Goal: Information Seeking & Learning: Compare options

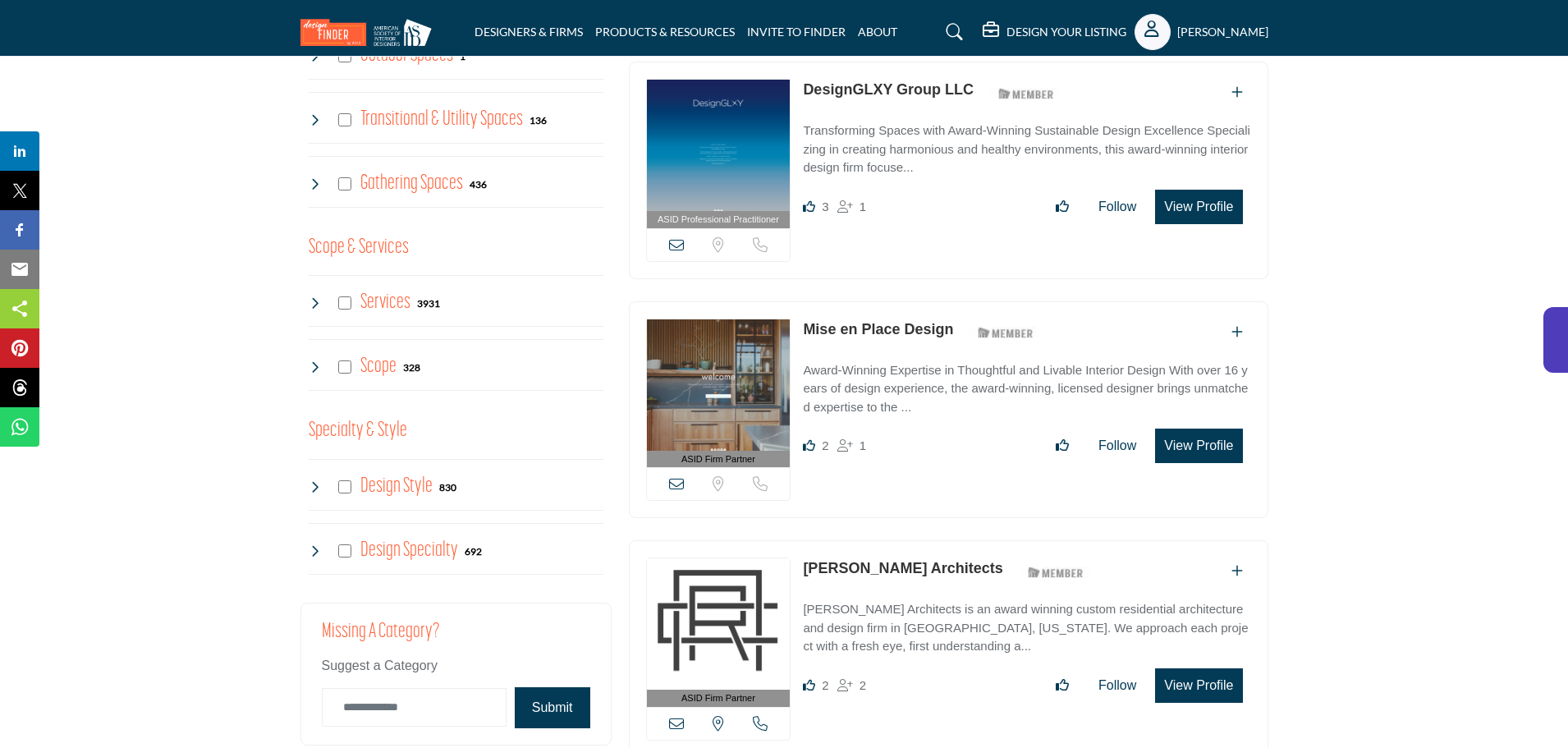
scroll to position [1559, 0]
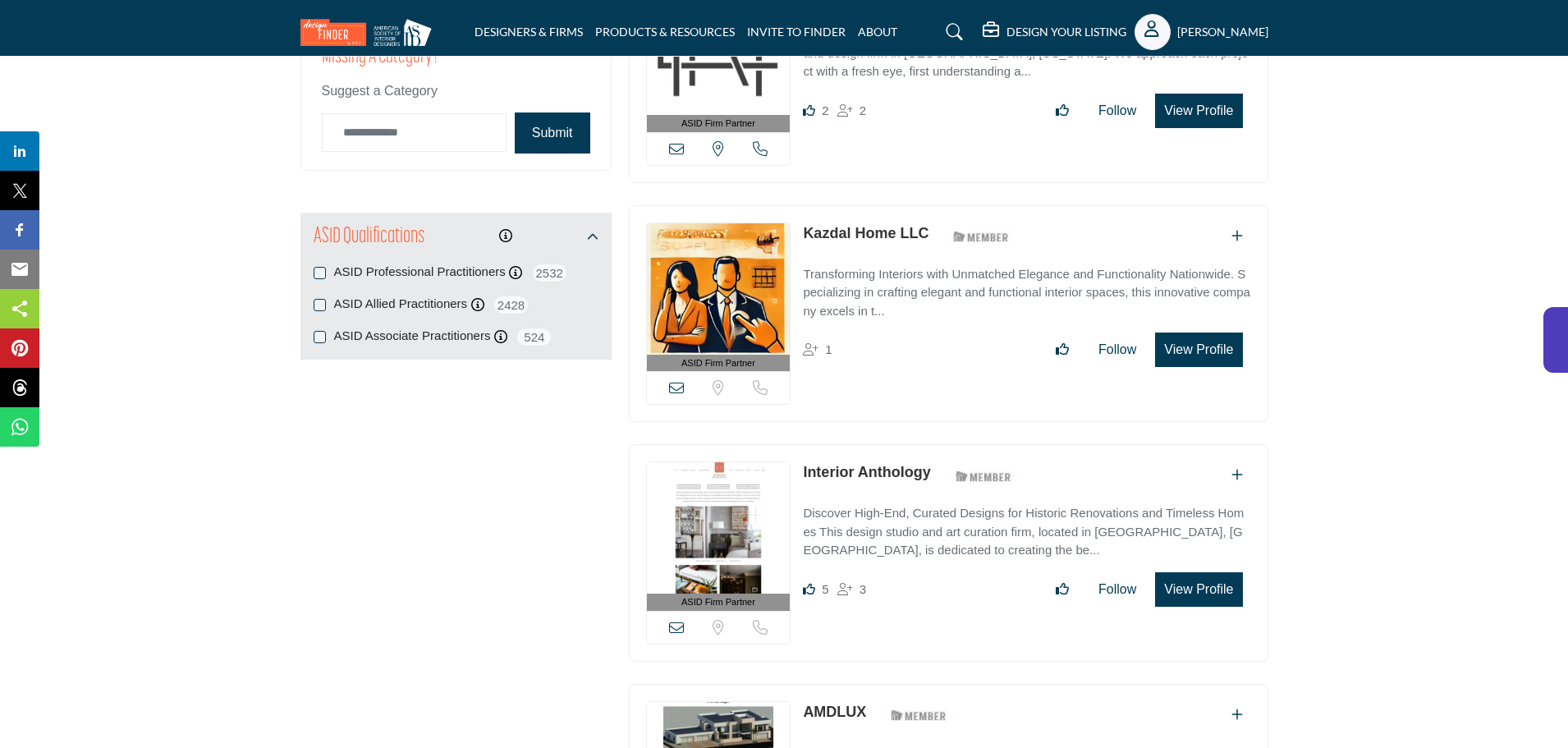
scroll to position [1559, 0]
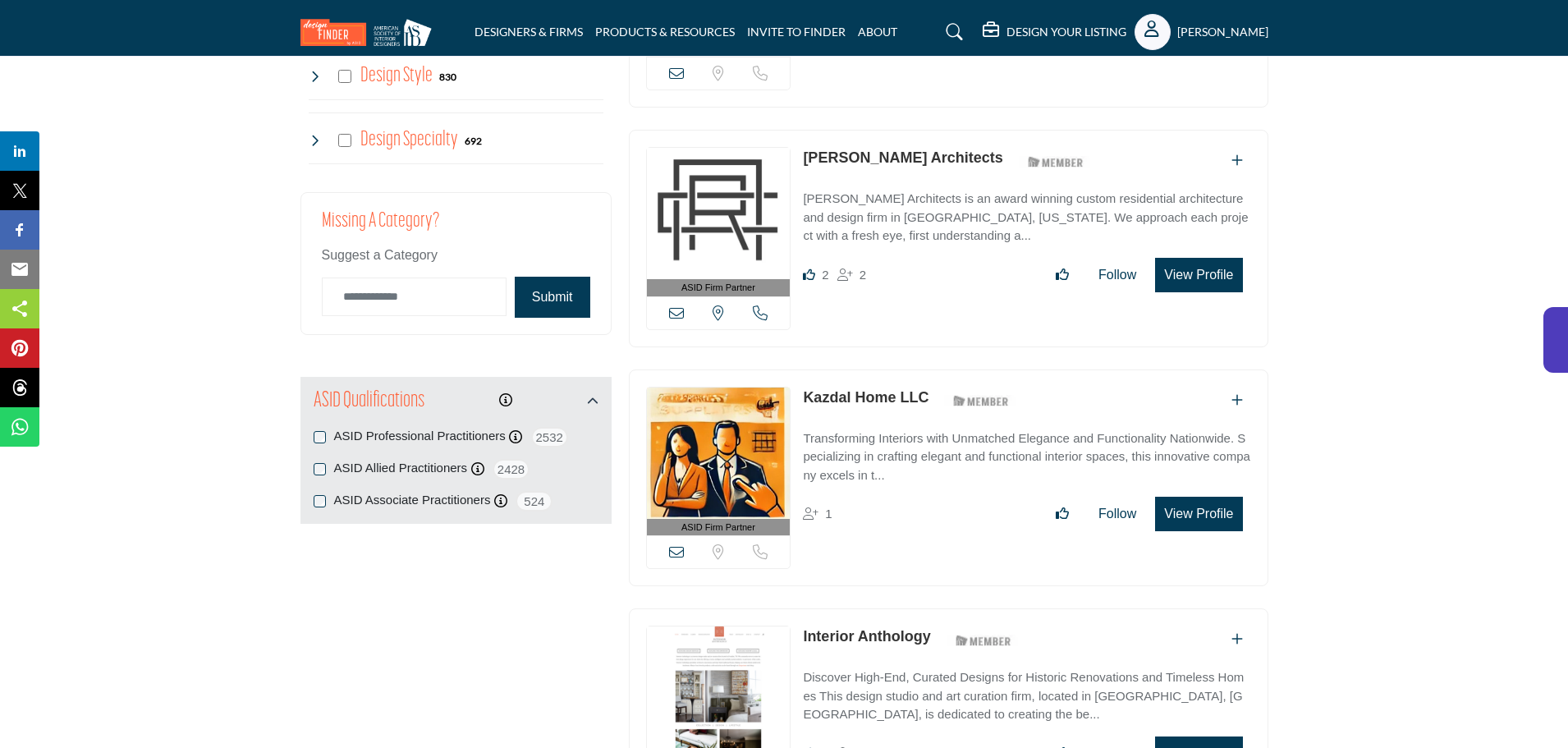
click at [382, 459] on label "ASID Allied Practitioners" at bounding box center [401, 469] width 134 height 19
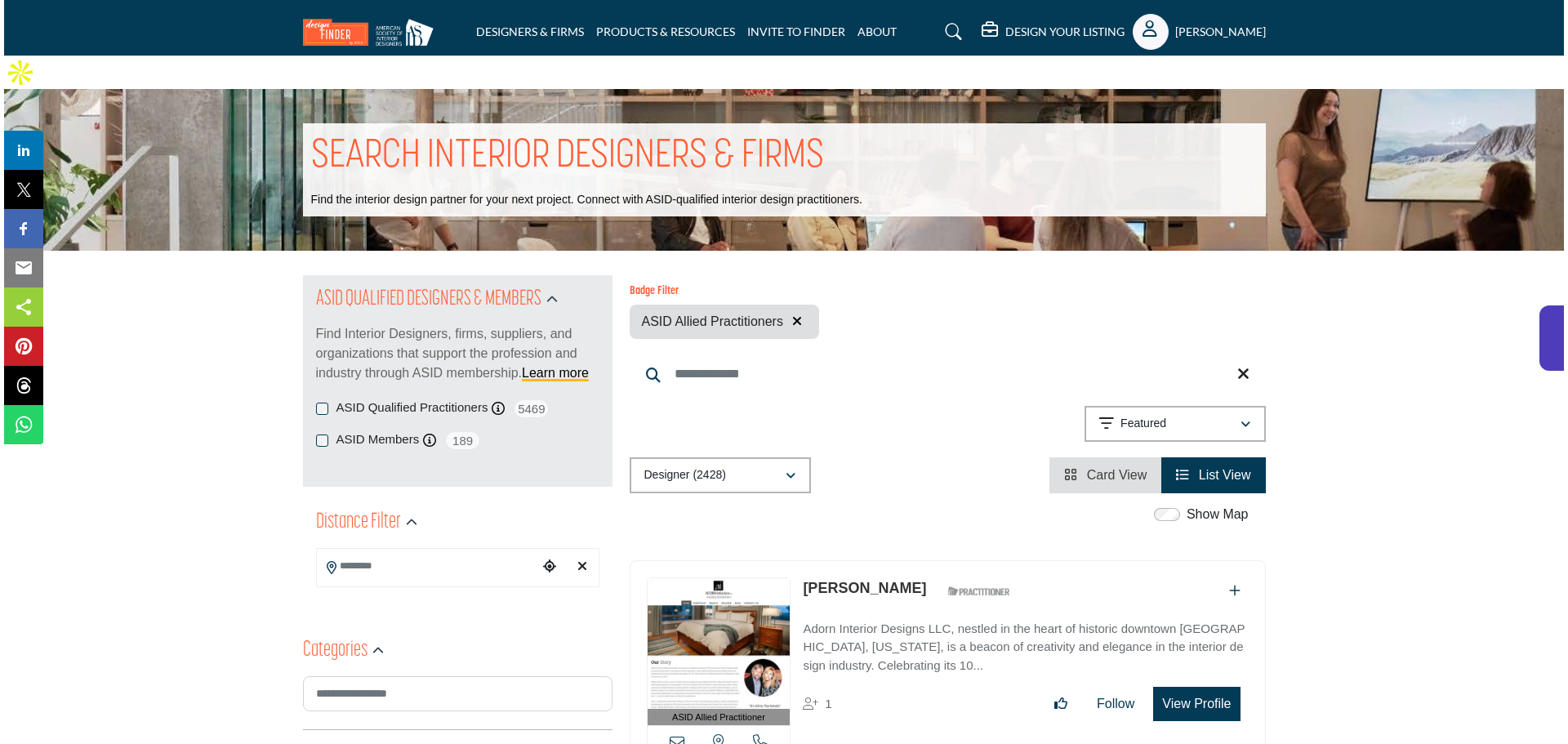
scroll to position [327, 0]
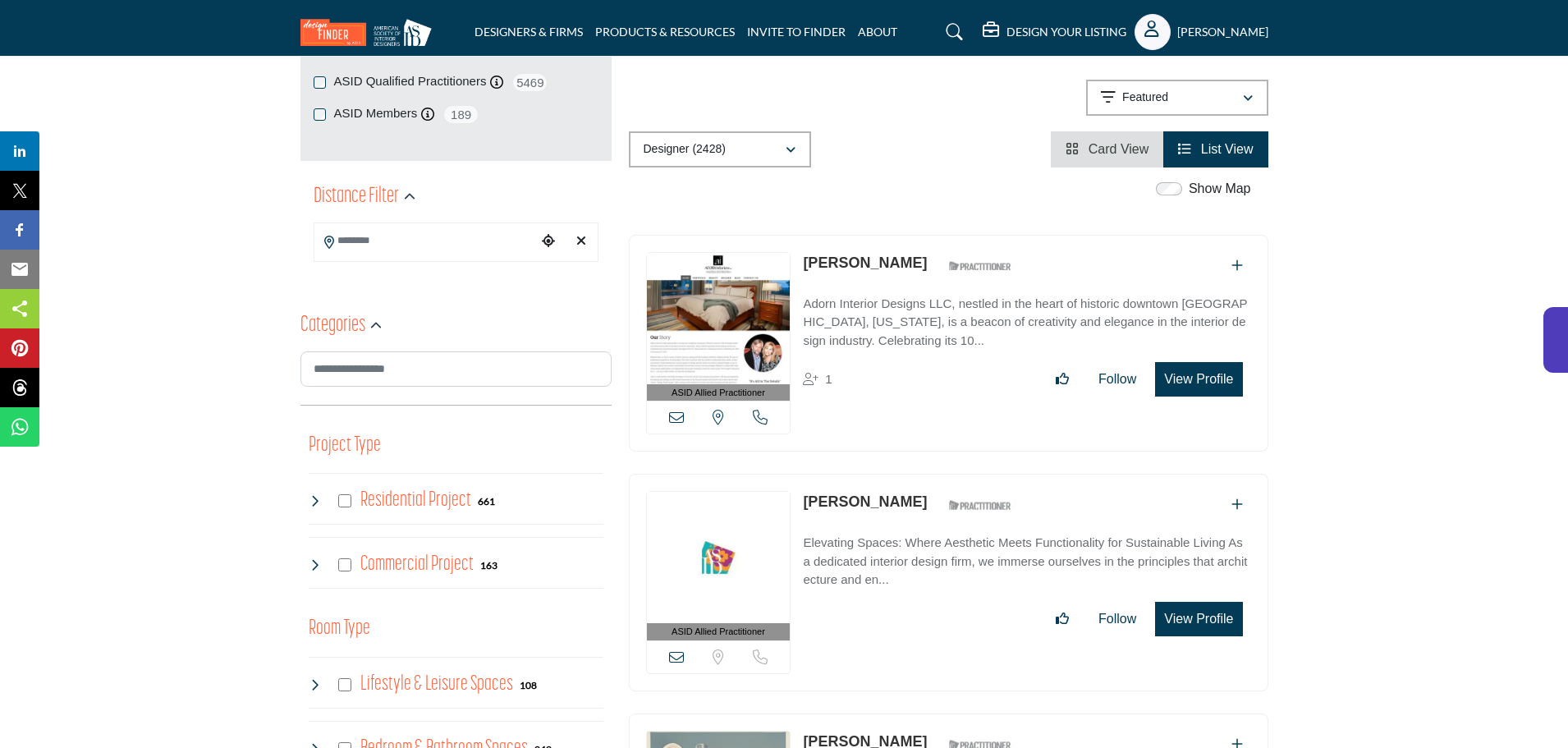
click at [1191, 362] on button "View Profile" at bounding box center [1198, 379] width 87 height 35
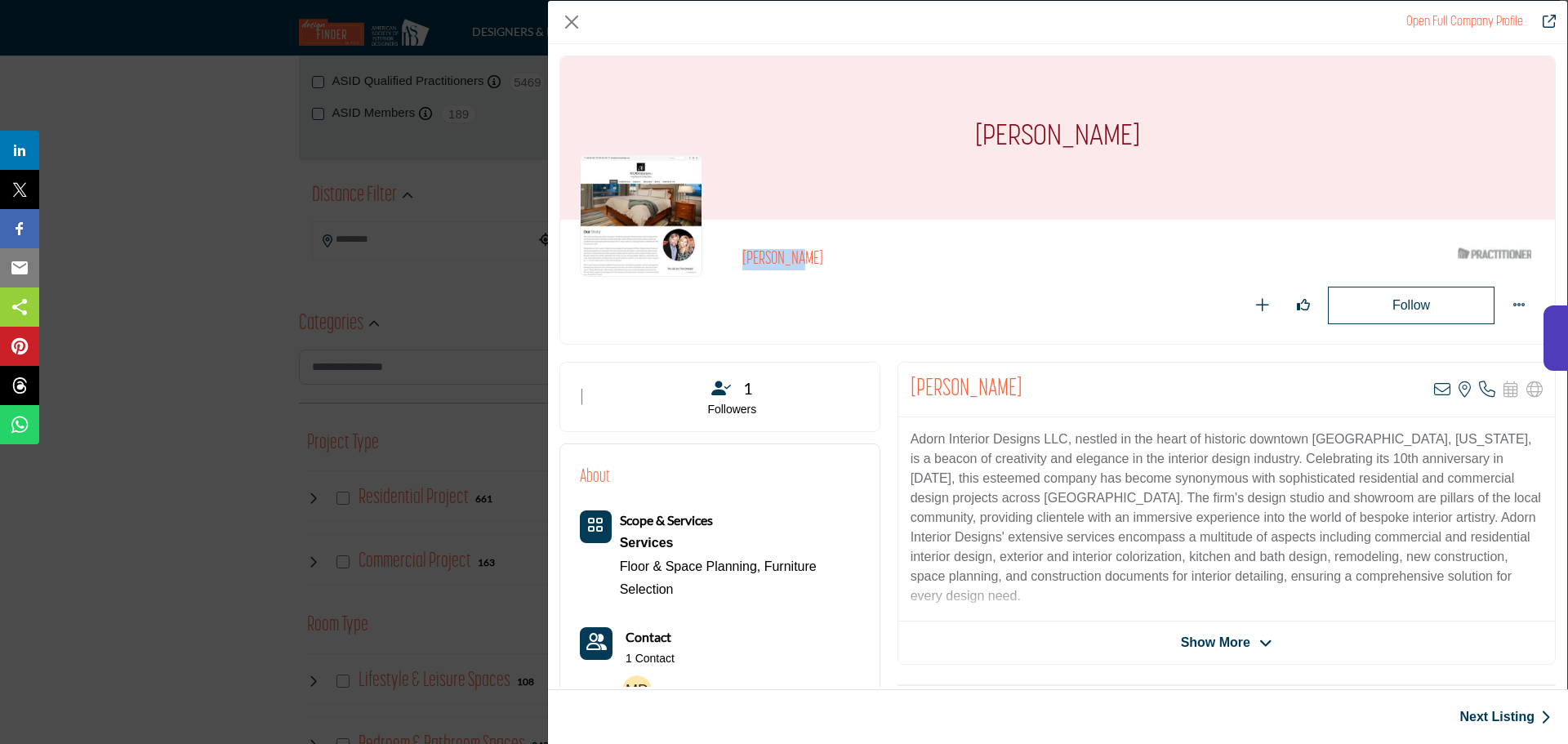
drag, startPoint x: 742, startPoint y: 260, endPoint x: 848, endPoint y: 262, distance: 106.0
click at [848, 262] on h2 "[PERSON_NAME]" at bounding box center [967, 260] width 449 height 22
copy h2 "[PERSON_NAME]"
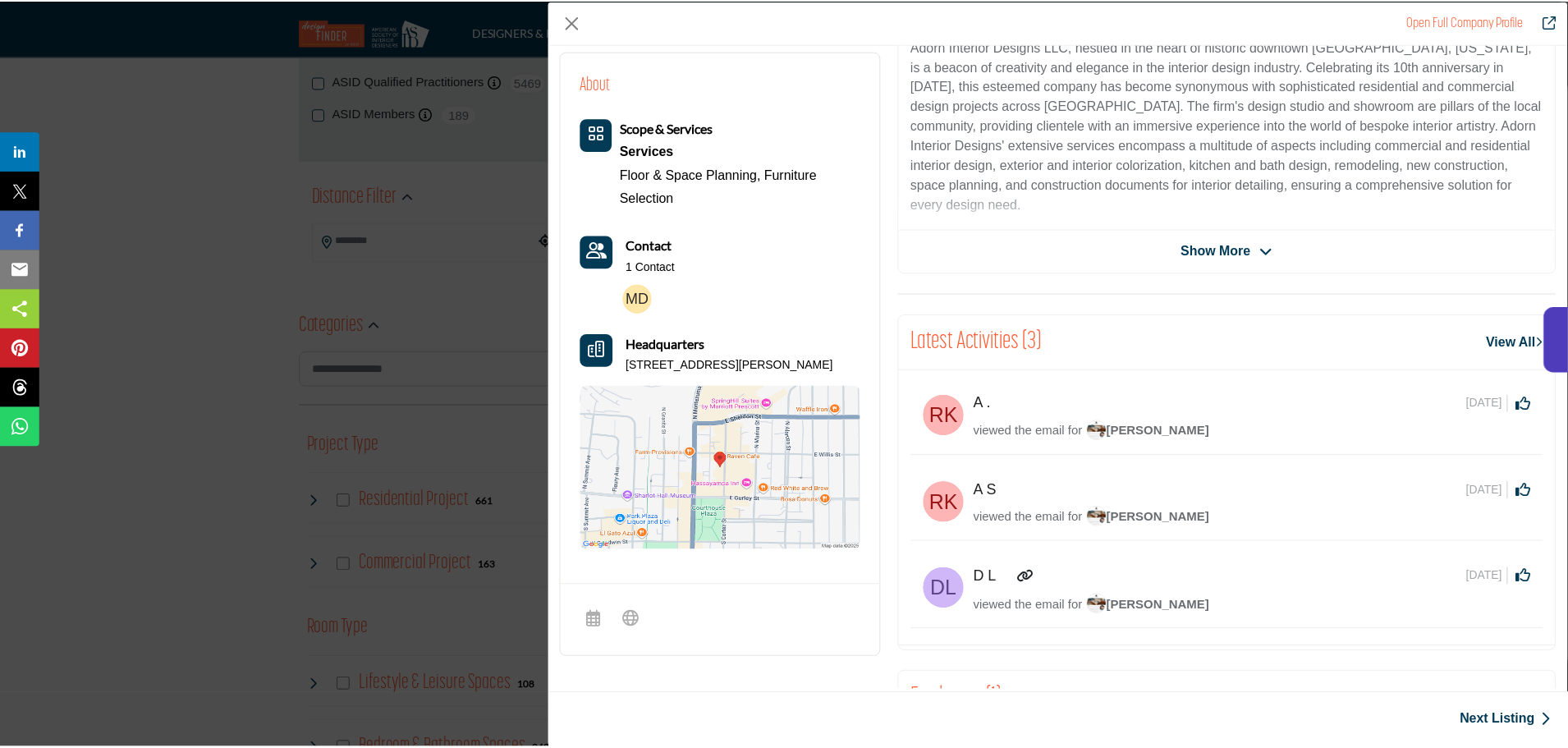
scroll to position [0, 0]
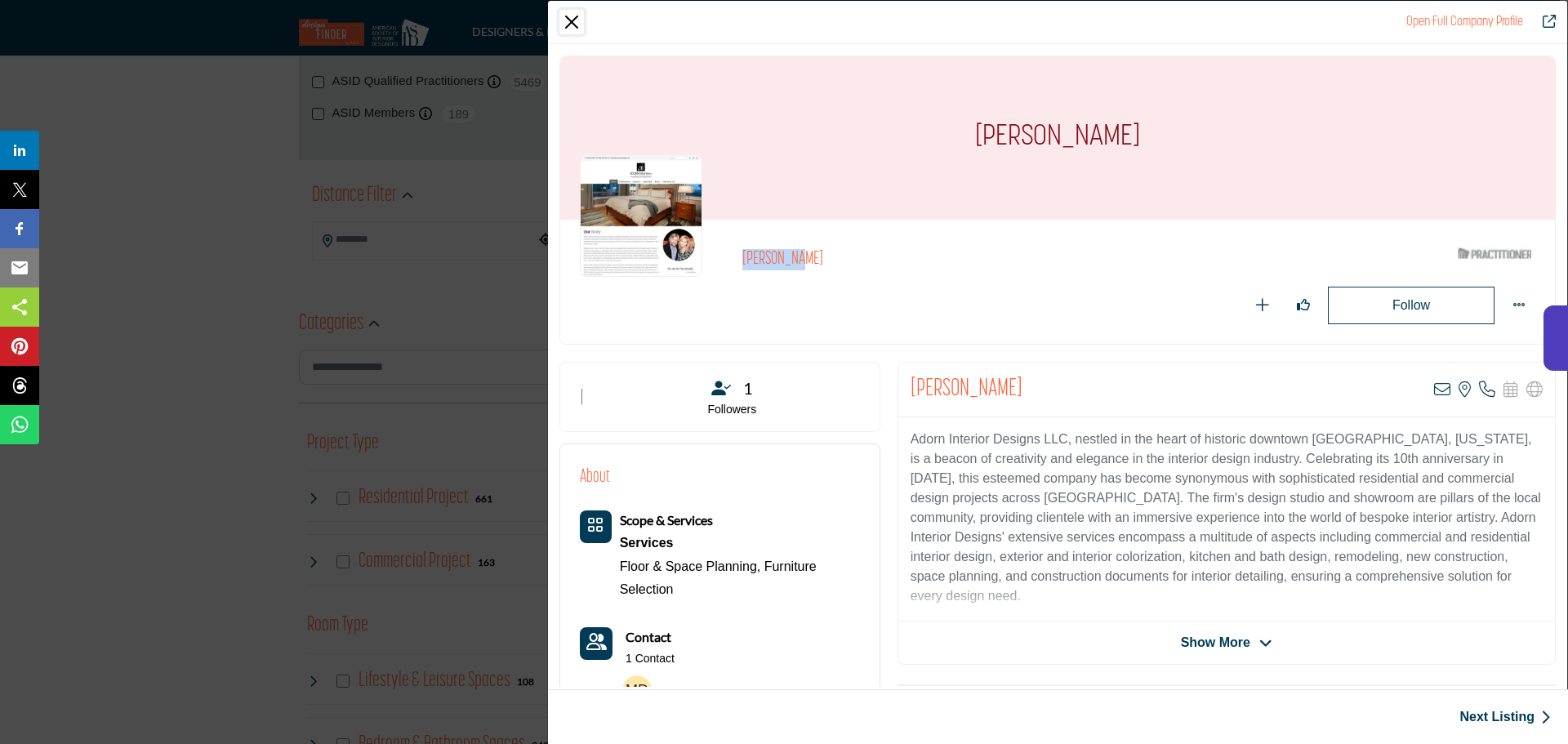
click at [582, 17] on button "Close" at bounding box center [572, 22] width 24 height 24
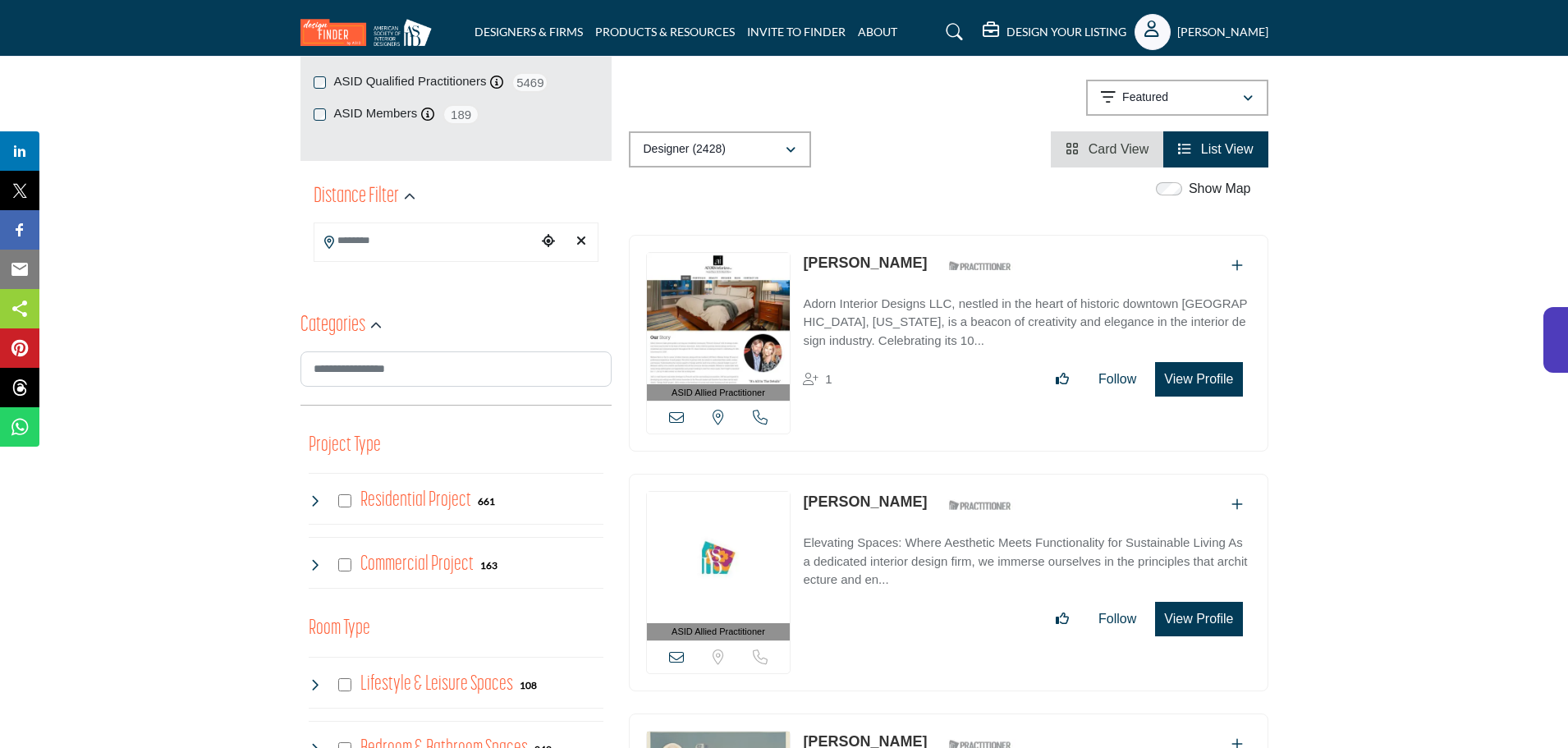
drag, startPoint x: 802, startPoint y: 230, endPoint x: 883, endPoint y: 233, distance: 81.1
click at [883, 235] on div "ASID Allied Practitioner ASID Allied Practitioners have successfully completed …" at bounding box center [948, 344] width 639 height 217
click at [1218, 362] on button "View Profile" at bounding box center [1198, 379] width 87 height 35
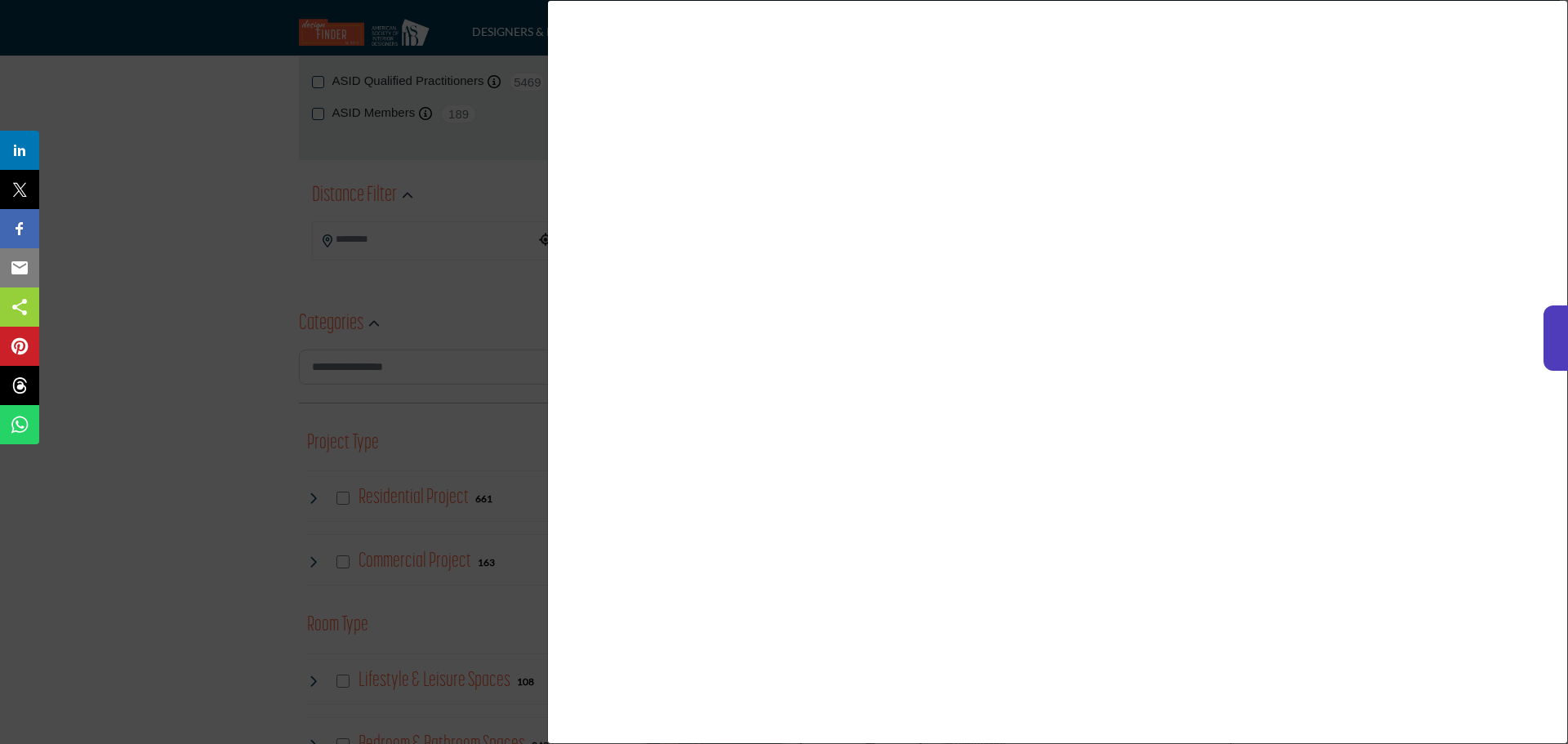
click at [391, 117] on div at bounding box center [784, 372] width 1568 height 744
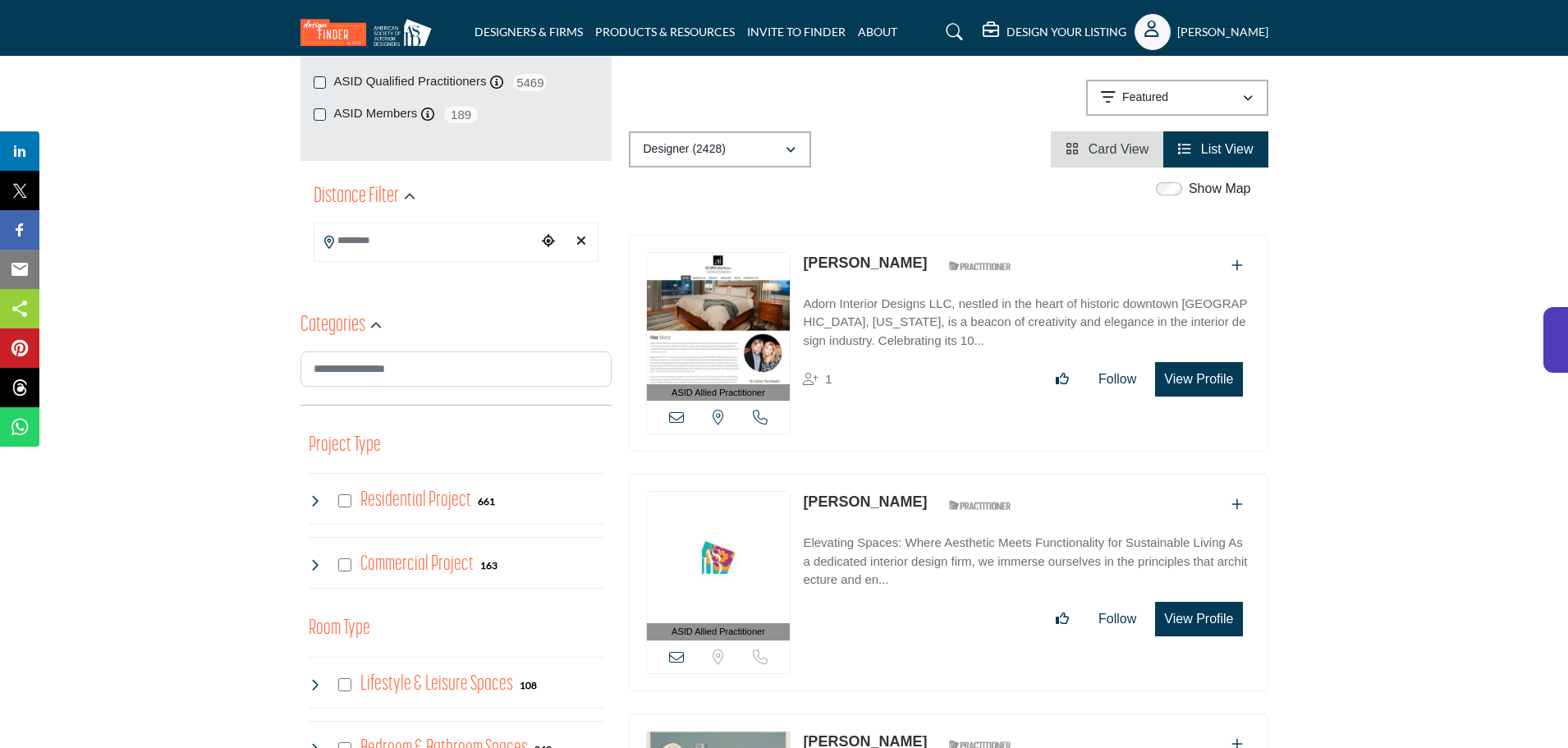
click at [1213, 362] on button "View Profile" at bounding box center [1198, 379] width 87 height 35
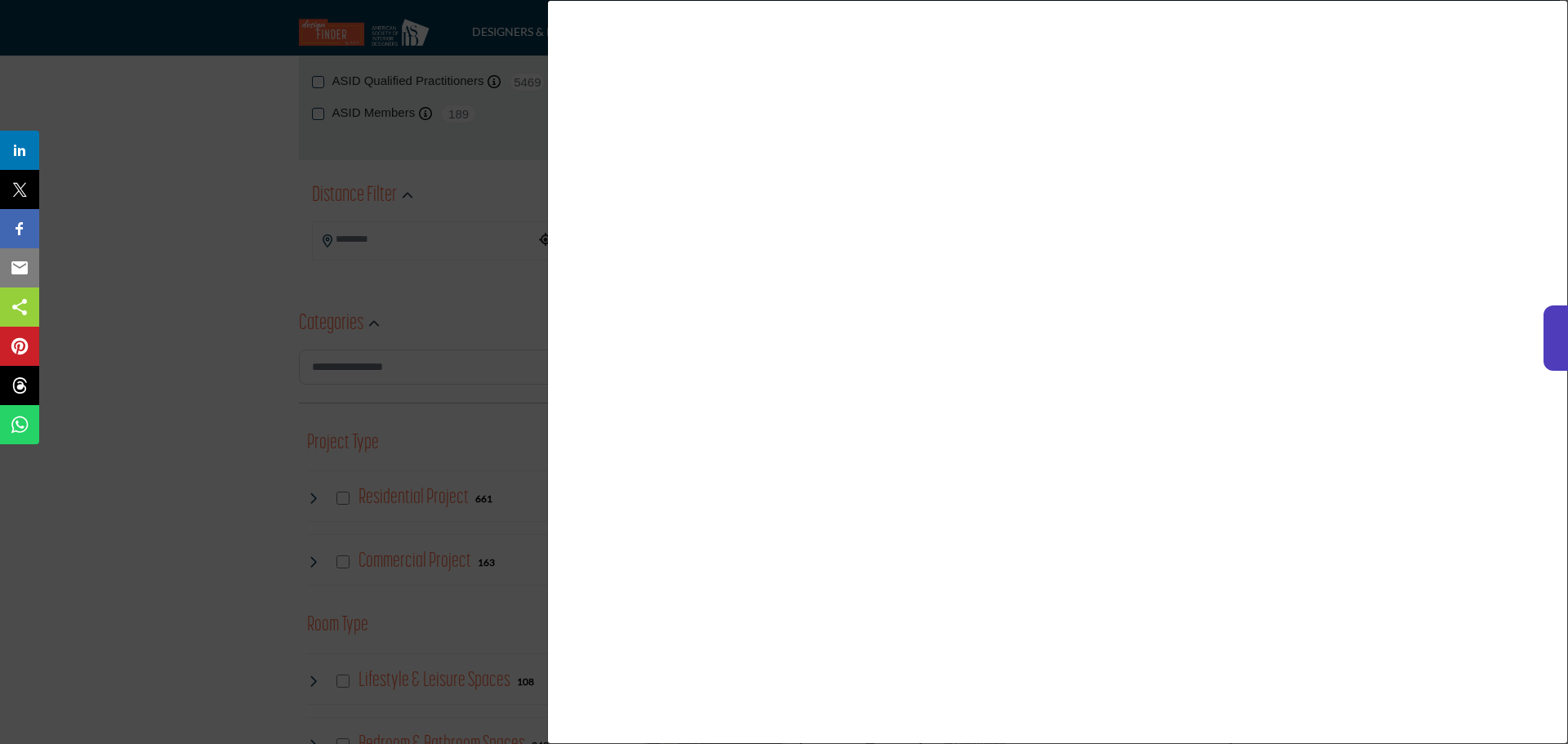
click at [247, 192] on div at bounding box center [784, 372] width 1568 height 744
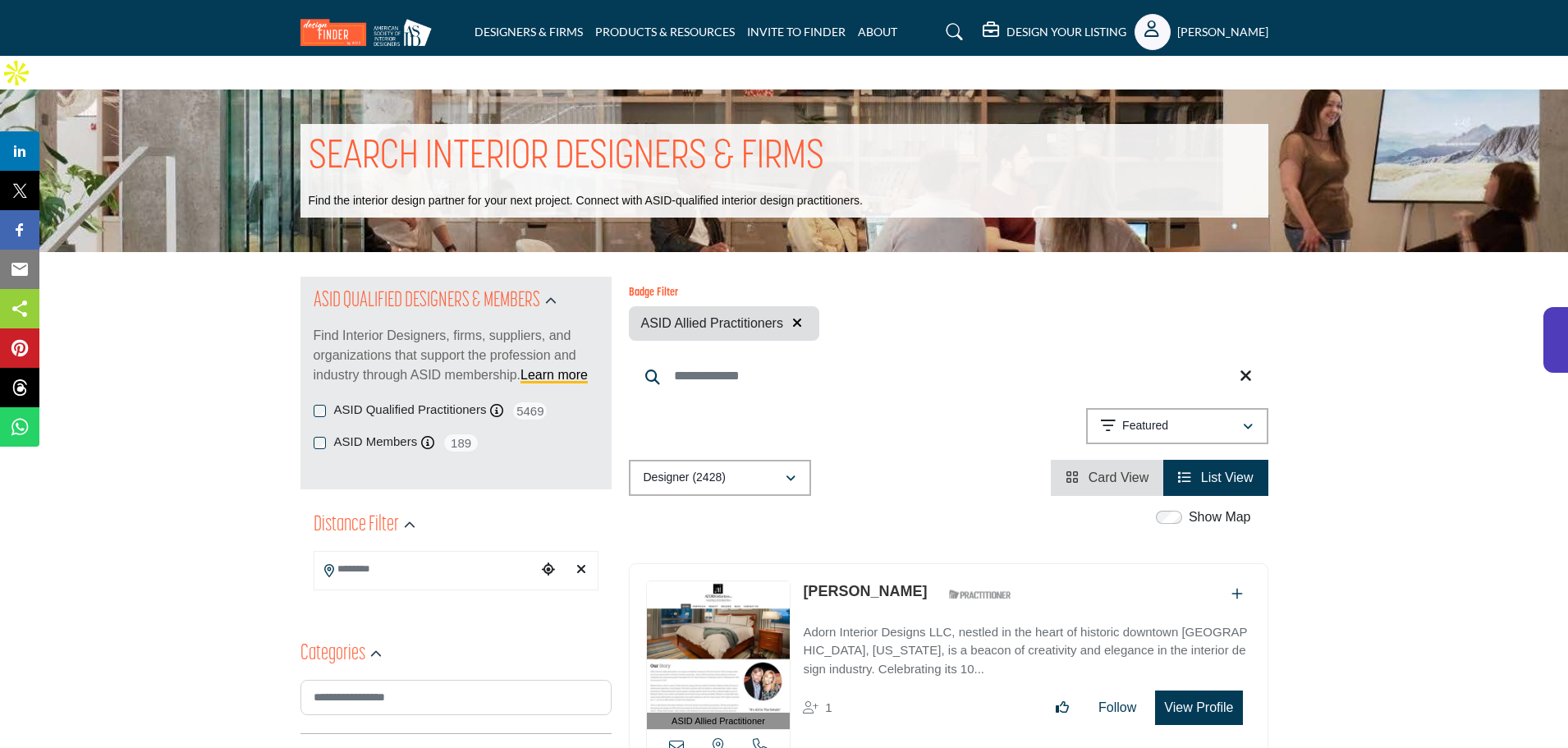
click at [1205, 691] on button "View Profile" at bounding box center [1198, 708] width 87 height 35
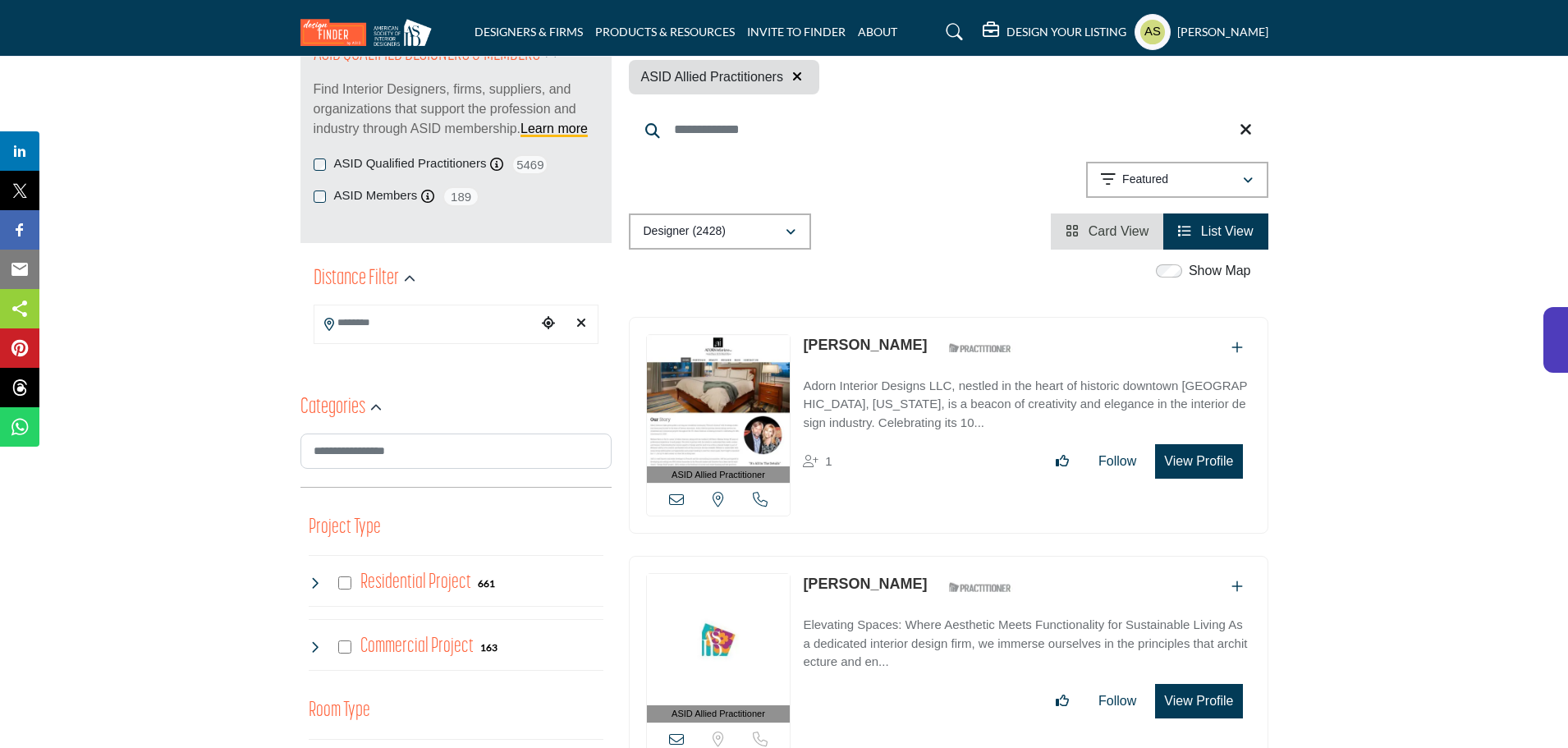
click at [1211, 444] on button "View Profile" at bounding box center [1198, 462] width 87 height 35
click at [0, 0] on div at bounding box center [0, 0] width 0 height 0
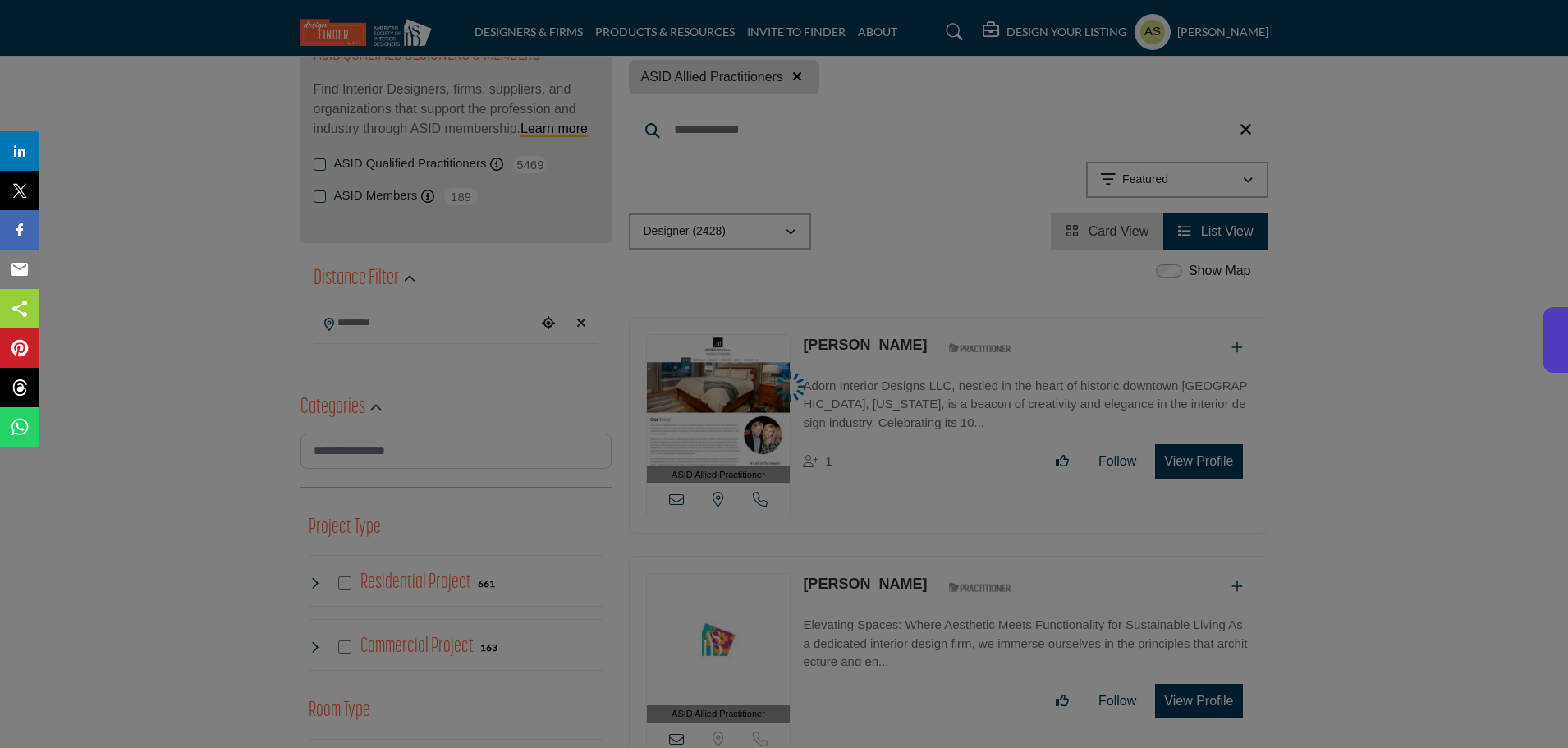
click at [404, 211] on div at bounding box center [784, 374] width 1568 height 748
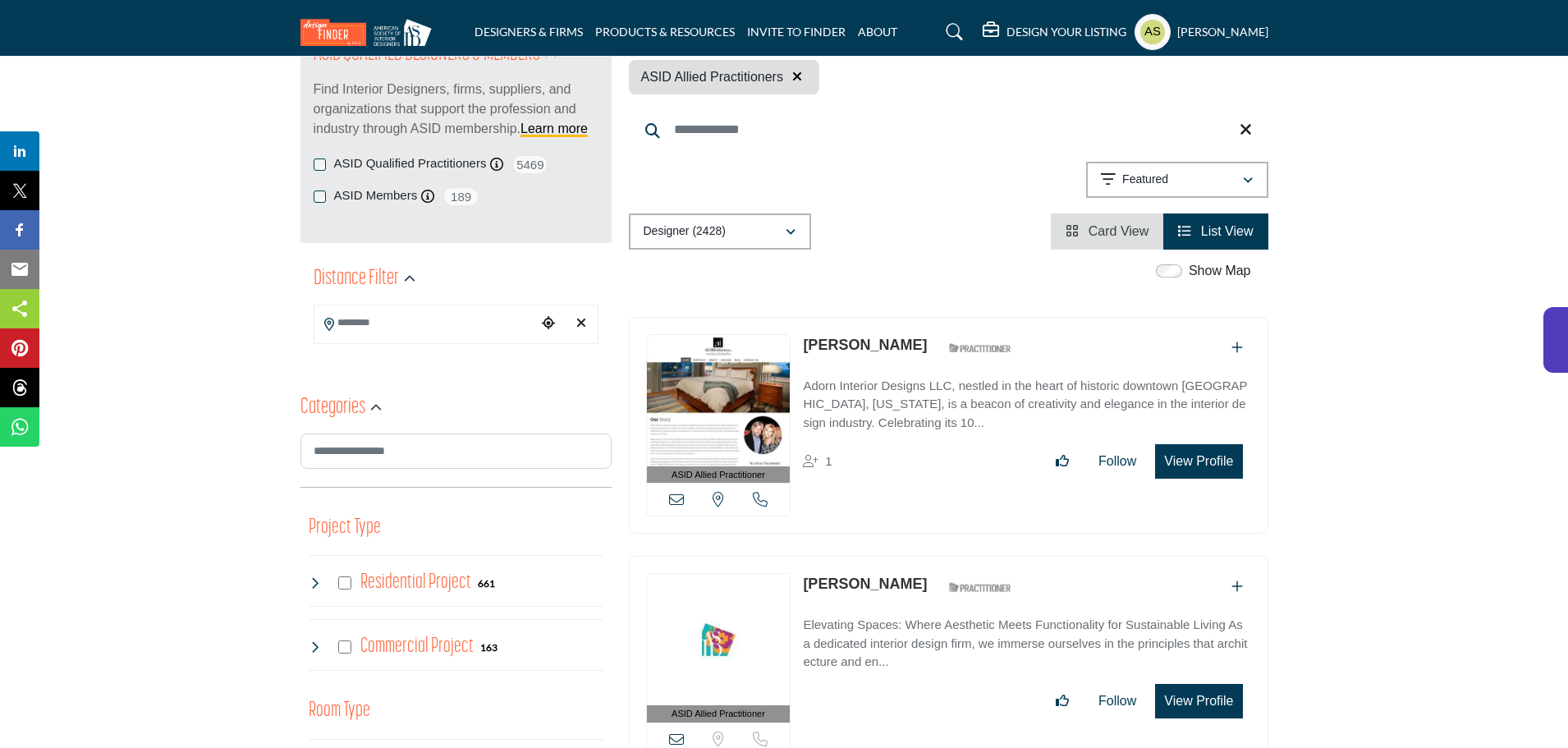
click at [824, 337] on link "Mary Davis" at bounding box center [864, 344] width 124 height 17
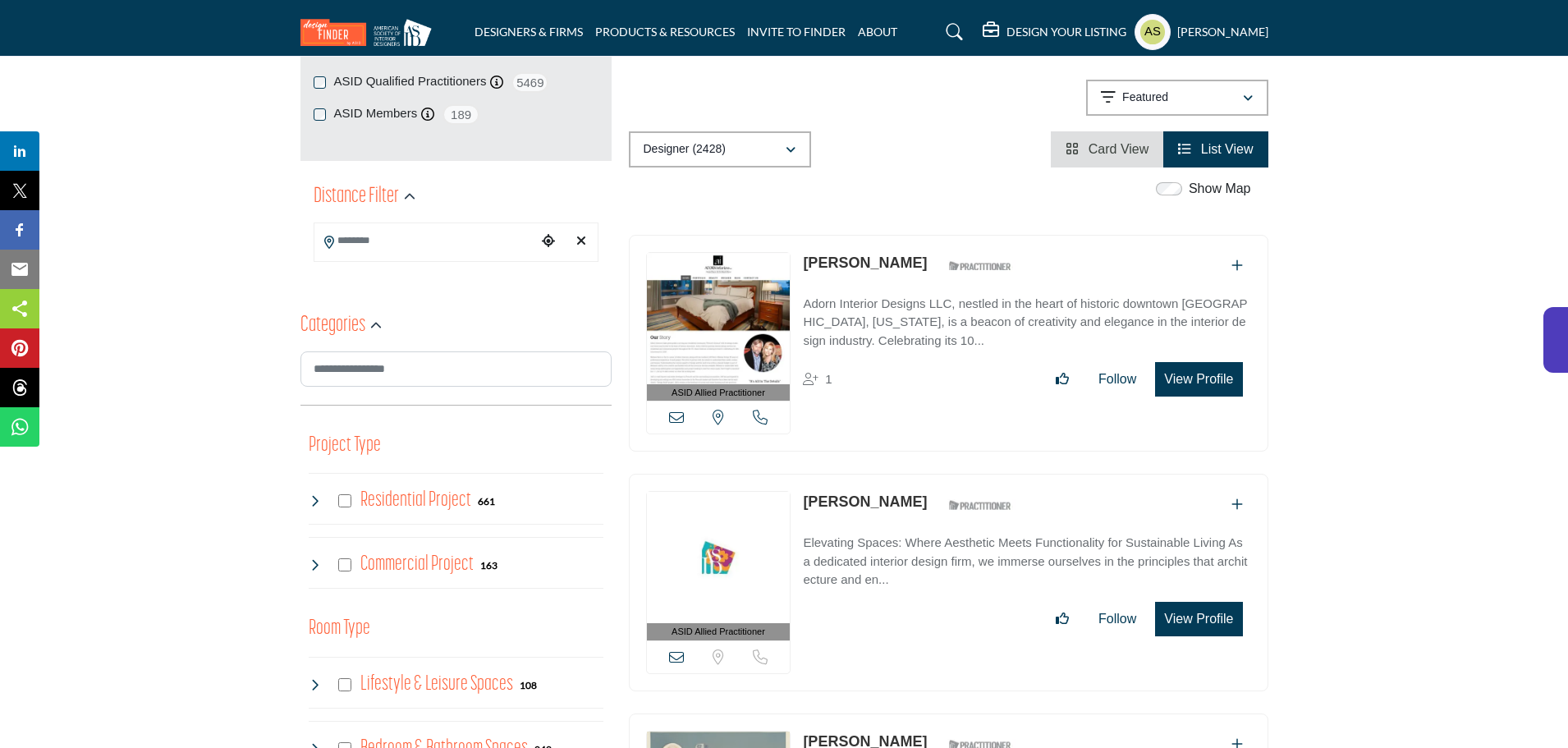
click at [852, 493] on link "Maya Khudari" at bounding box center [864, 501] width 124 height 17
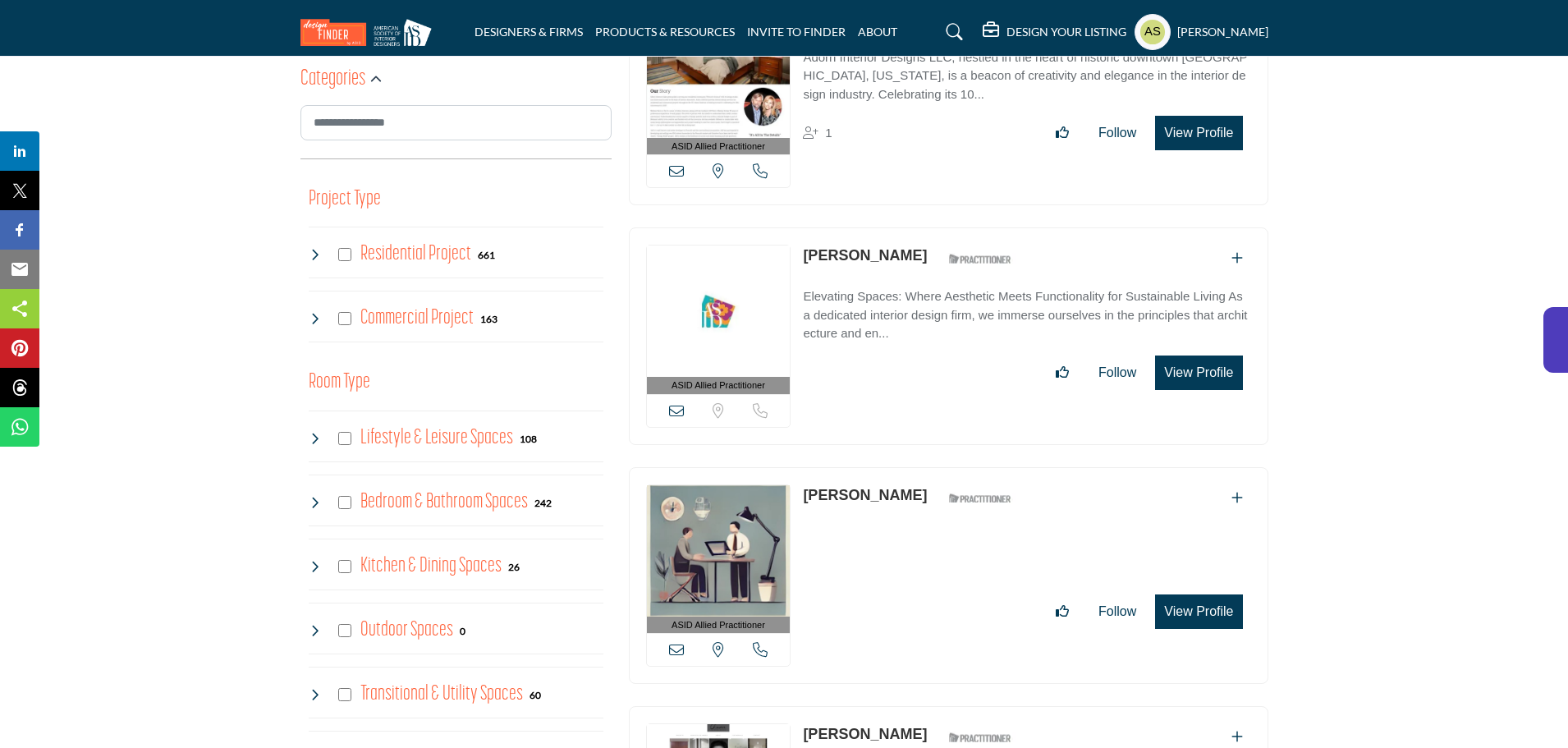
click at [836, 487] on link "Laura Smith" at bounding box center [864, 495] width 124 height 17
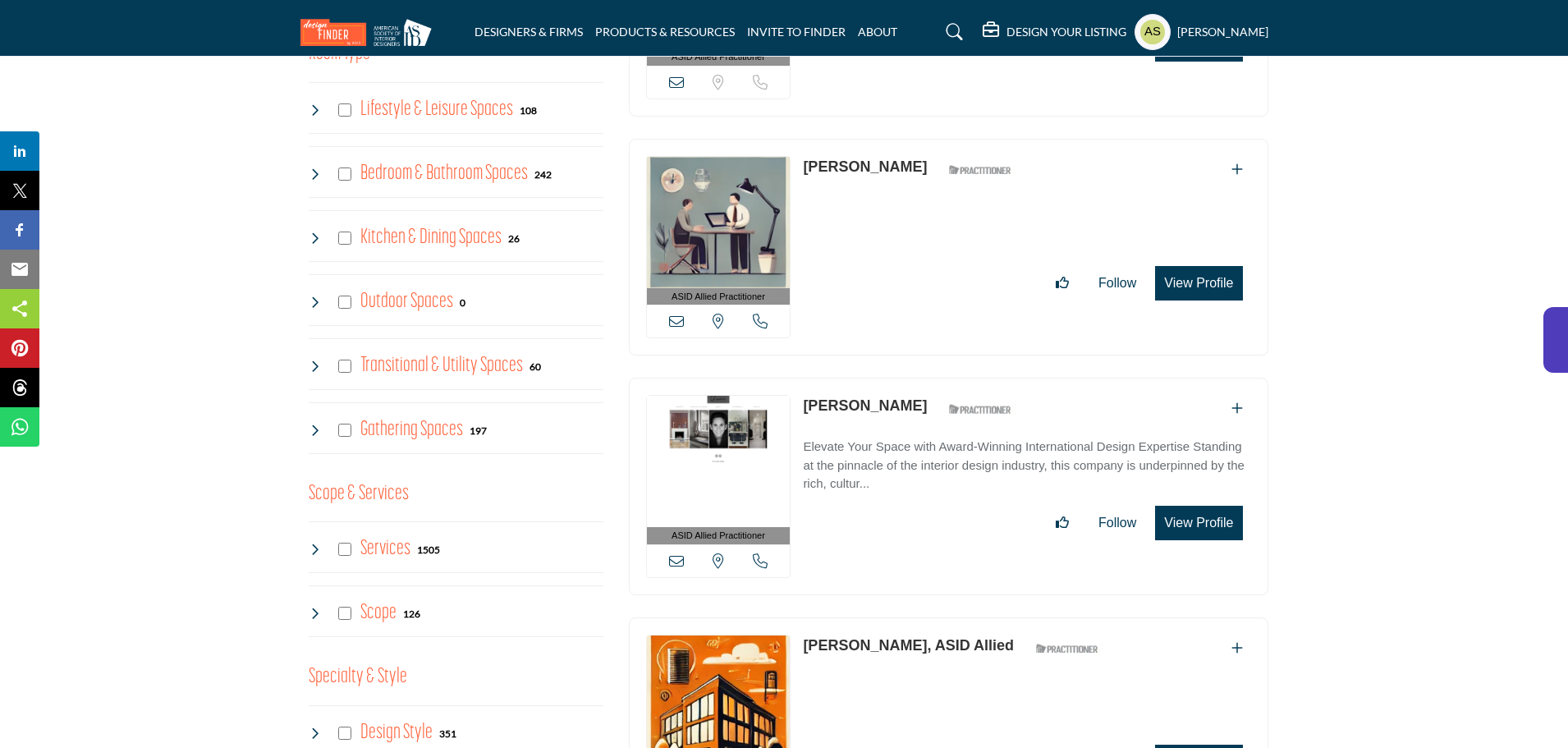
scroll to position [985, 0]
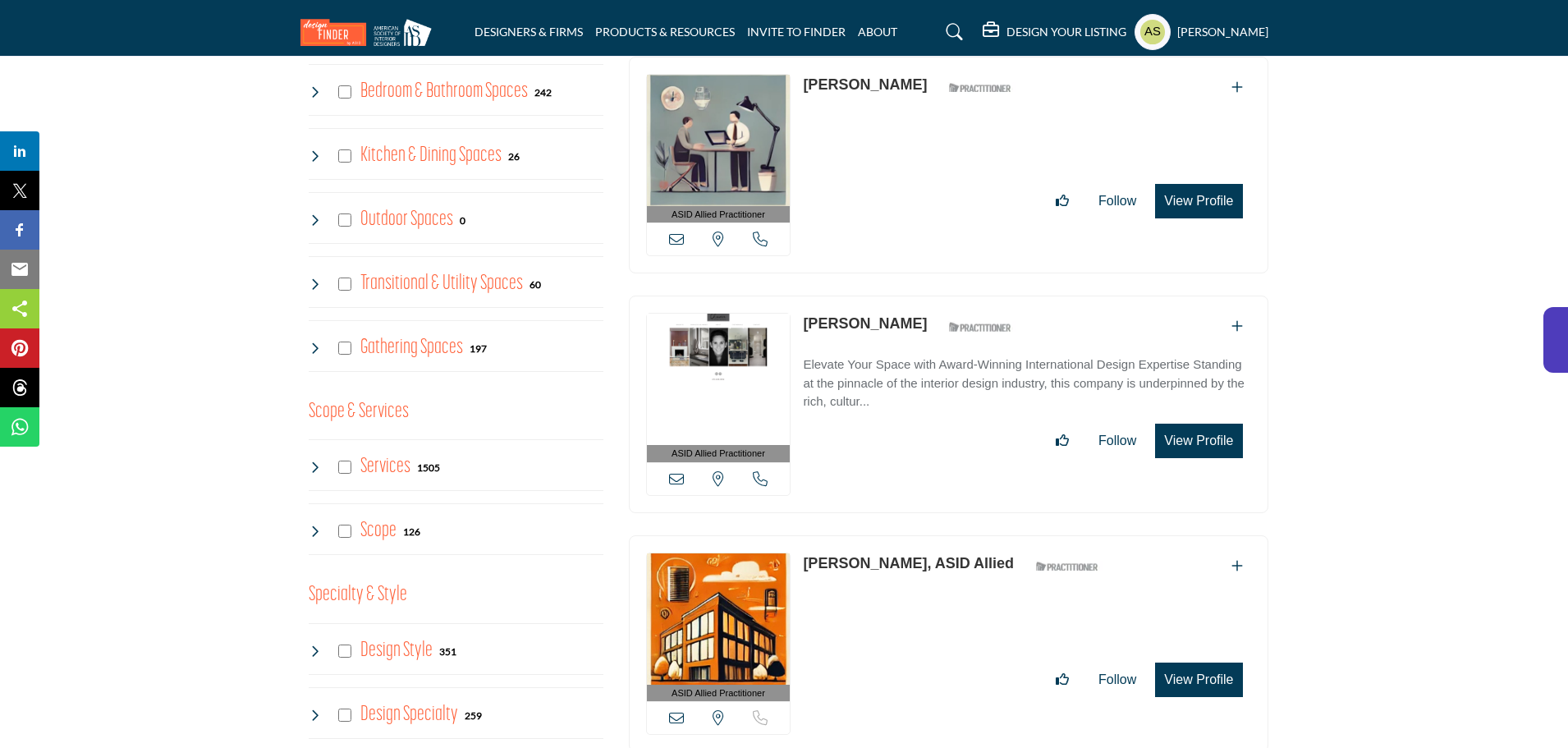
click at [841, 315] on link "Claudia Morales" at bounding box center [864, 323] width 124 height 17
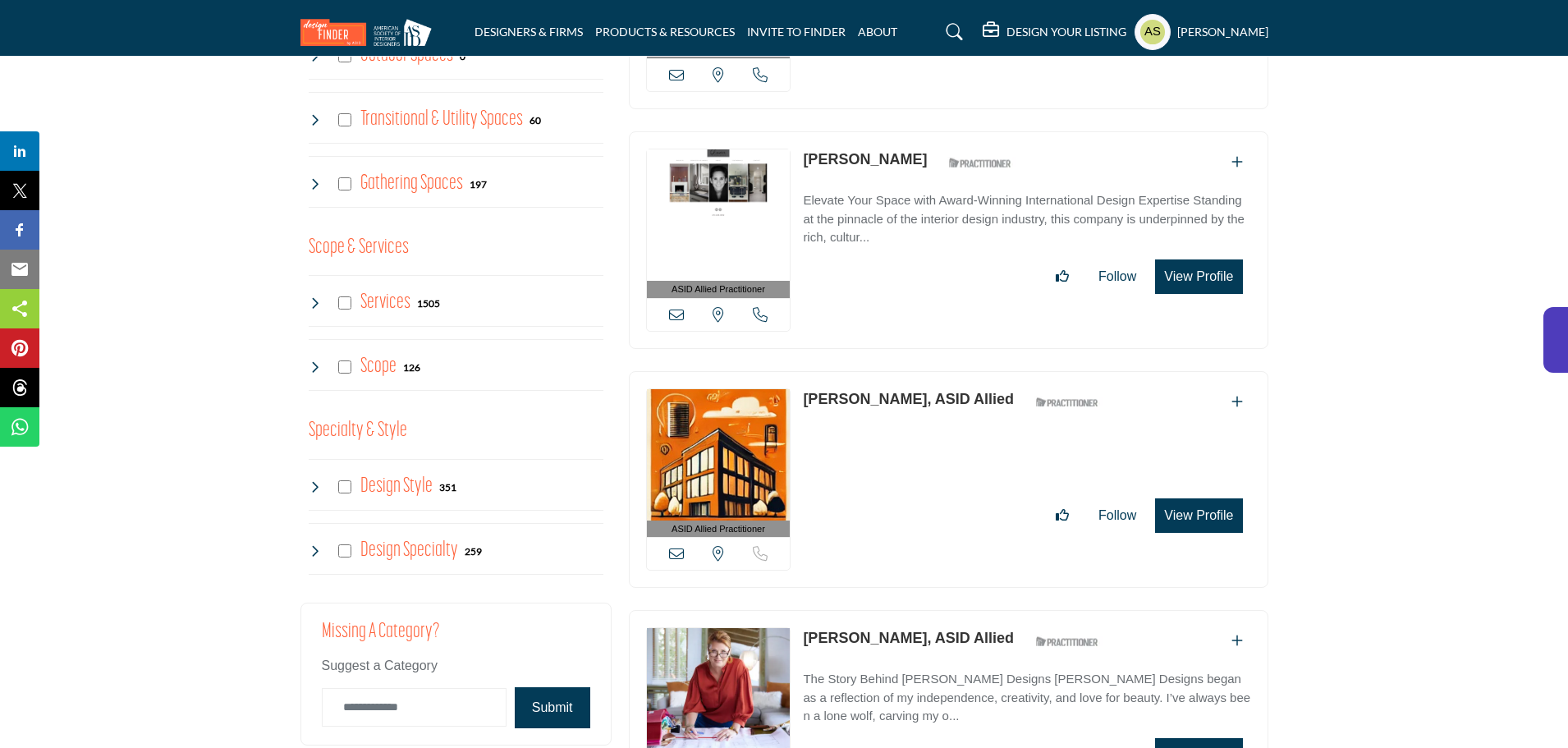
click at [840, 391] on link "Bonnie Frankl, ASID Allied" at bounding box center [908, 398] width 211 height 17
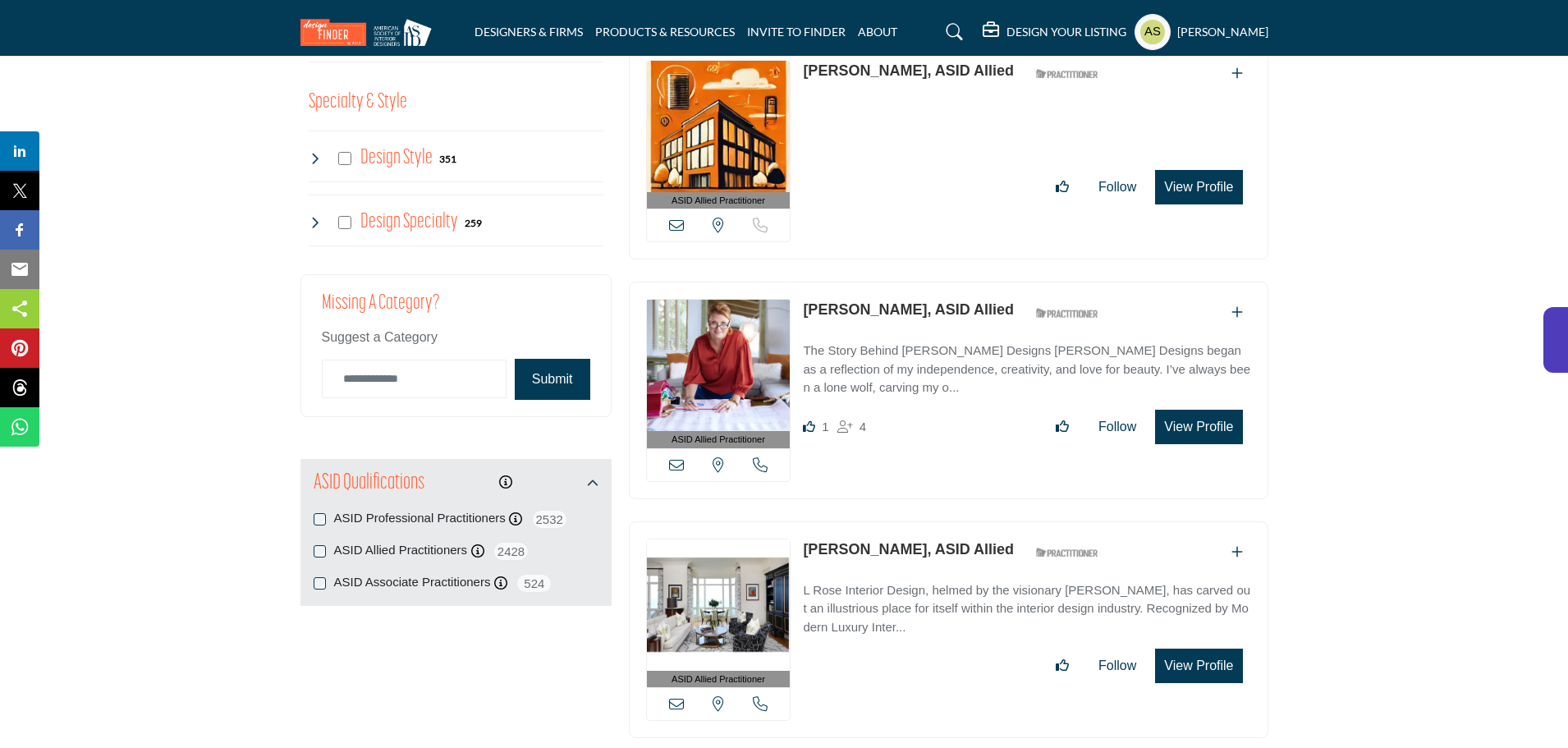
scroll to position [1559, 0]
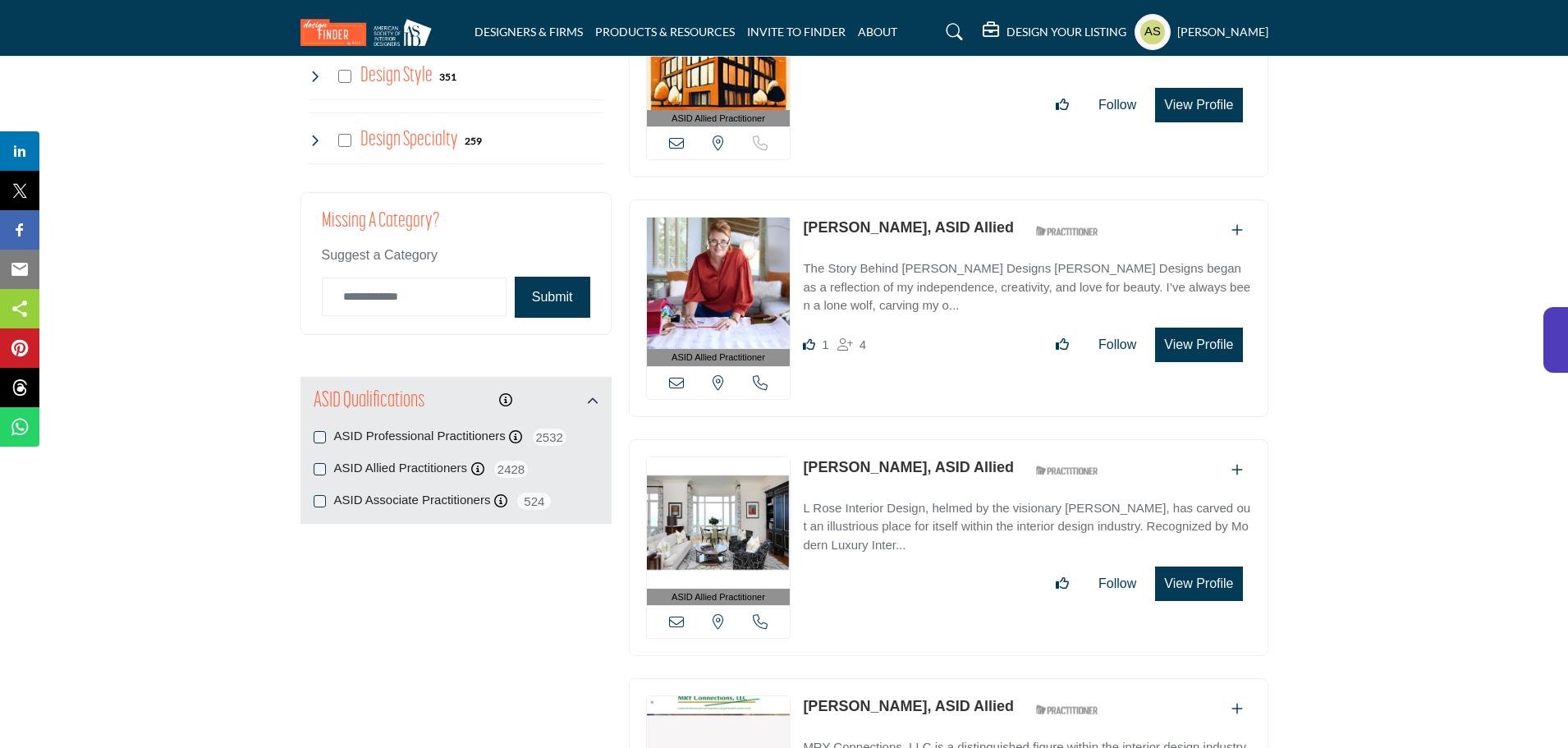
click at [839, 219] on link "Saskia Snyder, ASID Allied" at bounding box center [908, 227] width 211 height 17
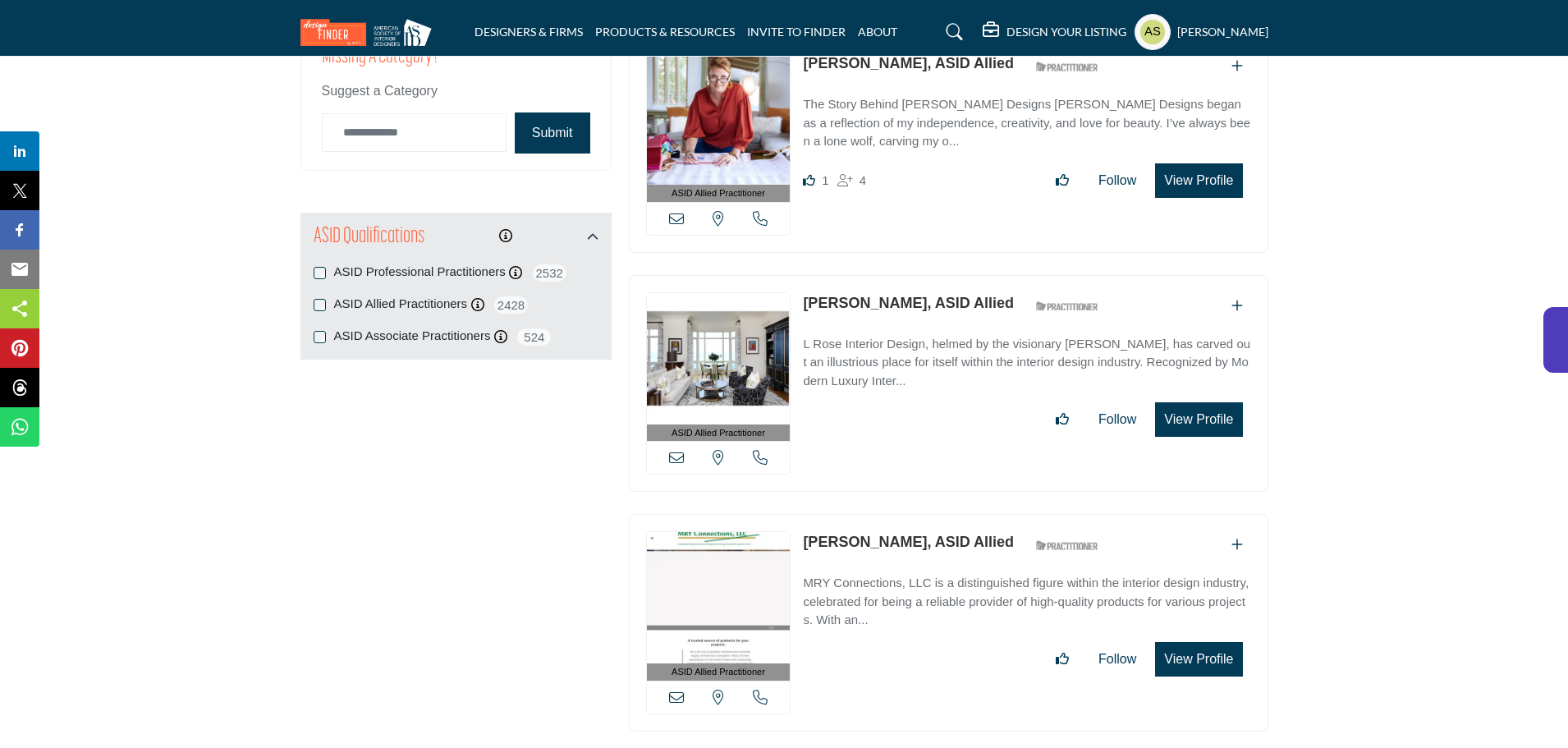
scroll to position [1806, 0]
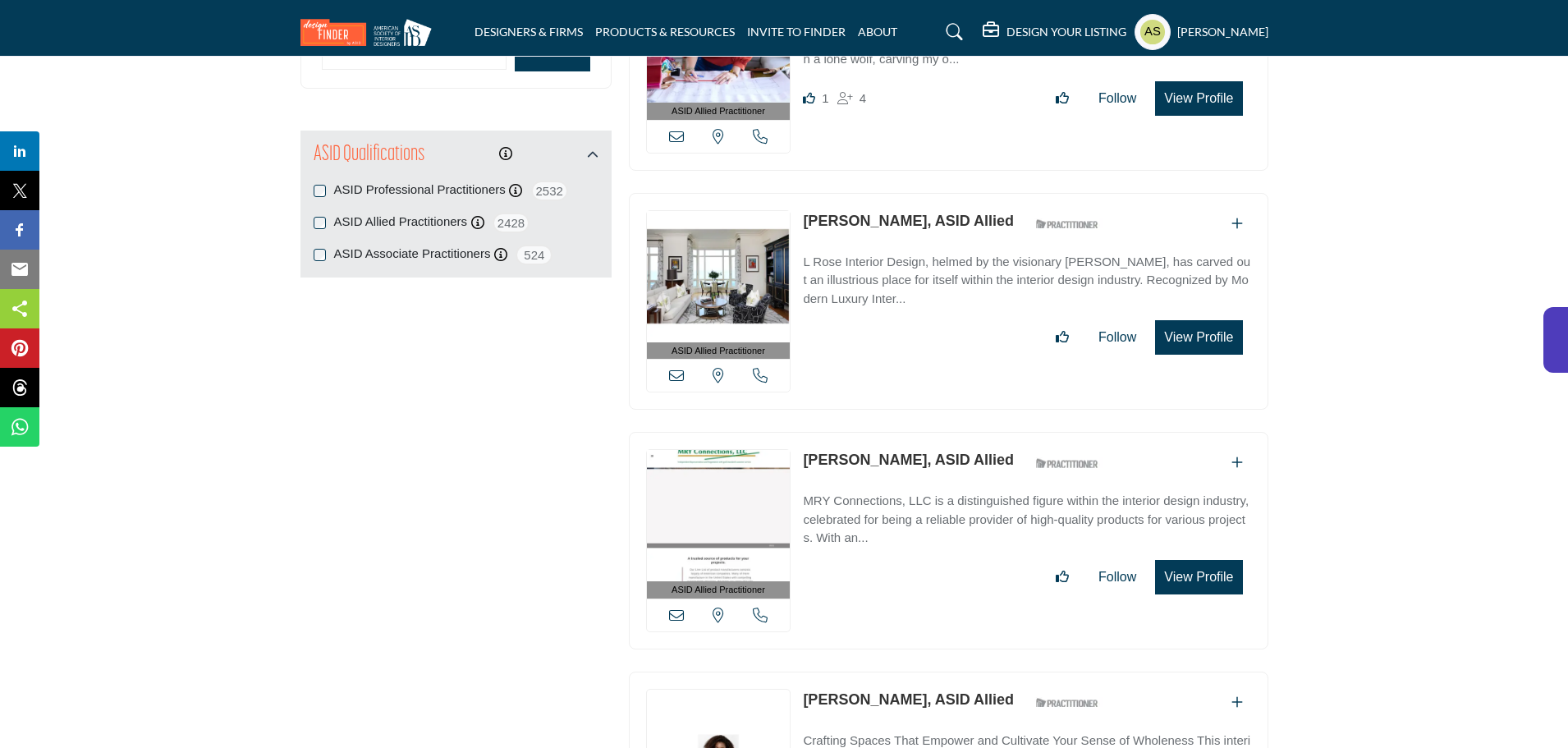
click at [891, 212] on link "Lakesha Rose, ASID Allied" at bounding box center [908, 220] width 211 height 17
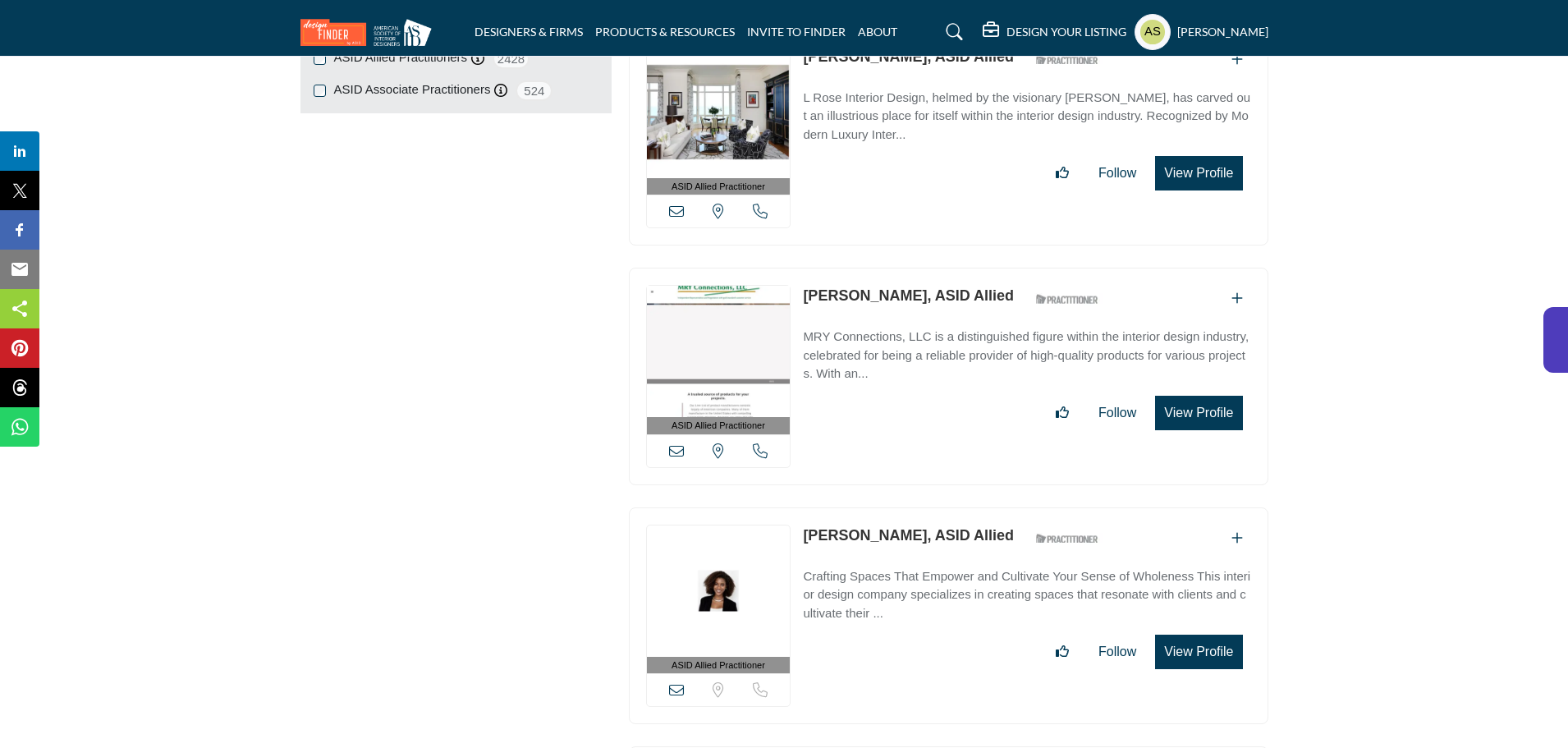
scroll to position [2053, 0]
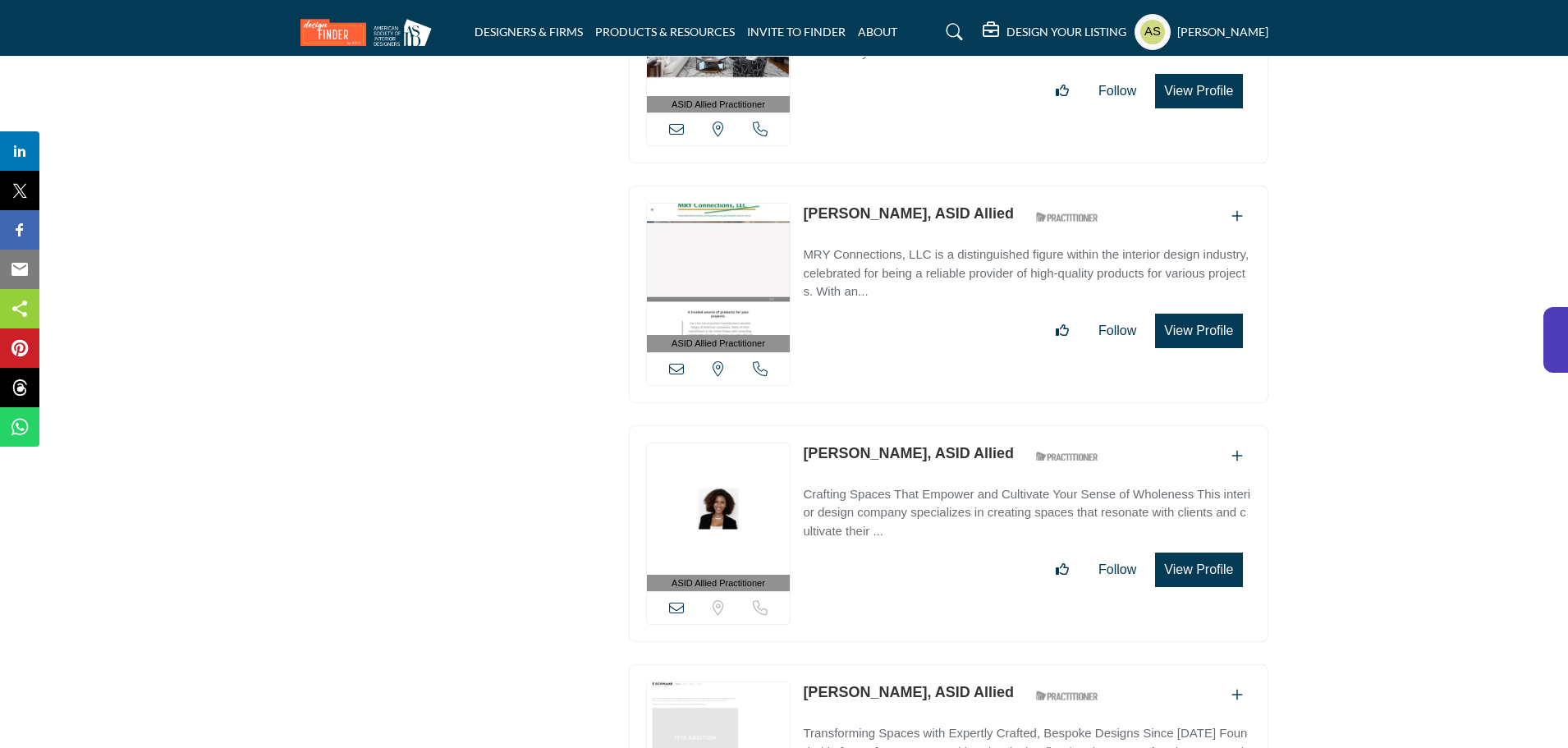
click at [866, 203] on p "Marcia Yoder, ASID Allied" at bounding box center [908, 213] width 211 height 22
click at [855, 205] on link "Marcia Yoder, ASID Allied" at bounding box center [908, 213] width 211 height 17
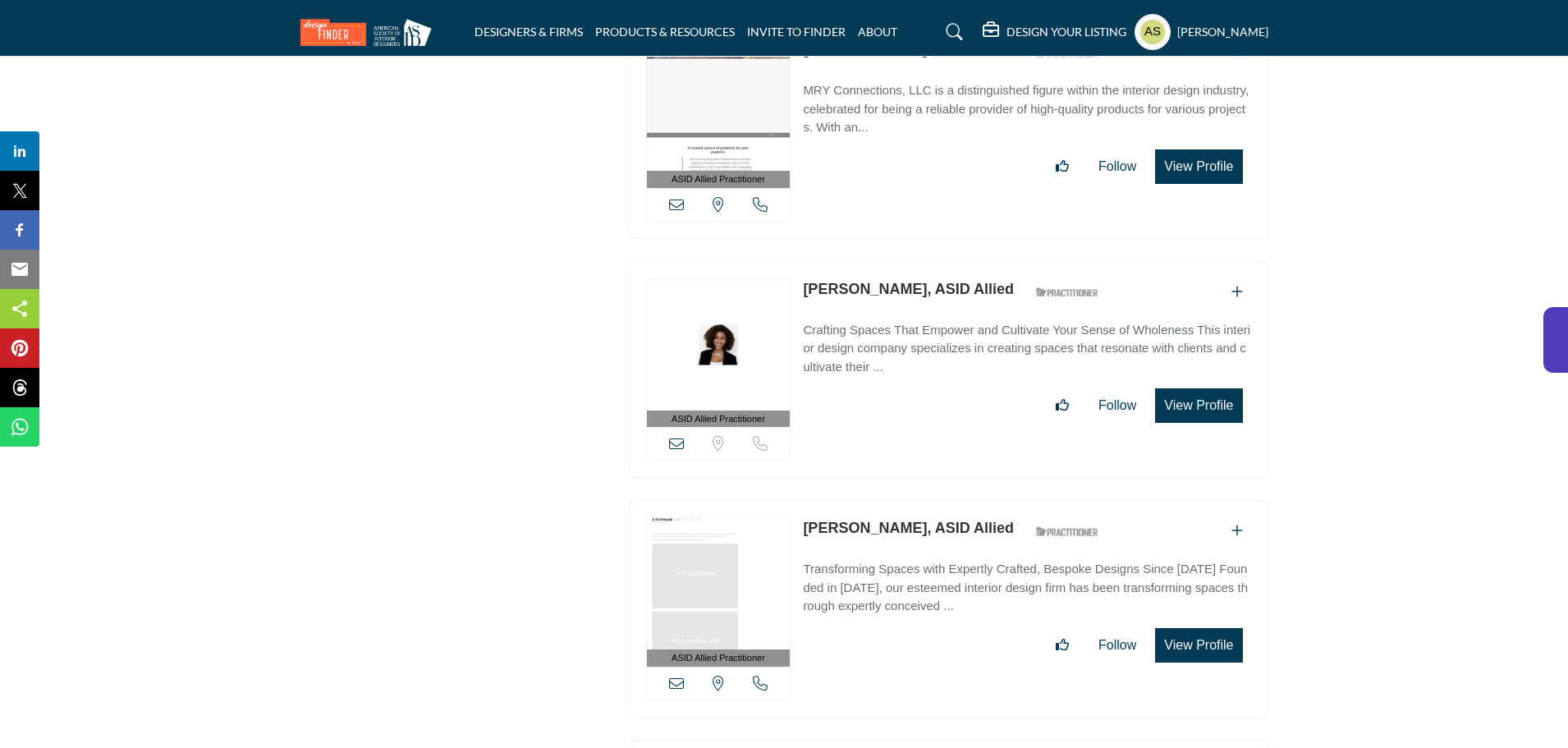
scroll to position [2299, 0]
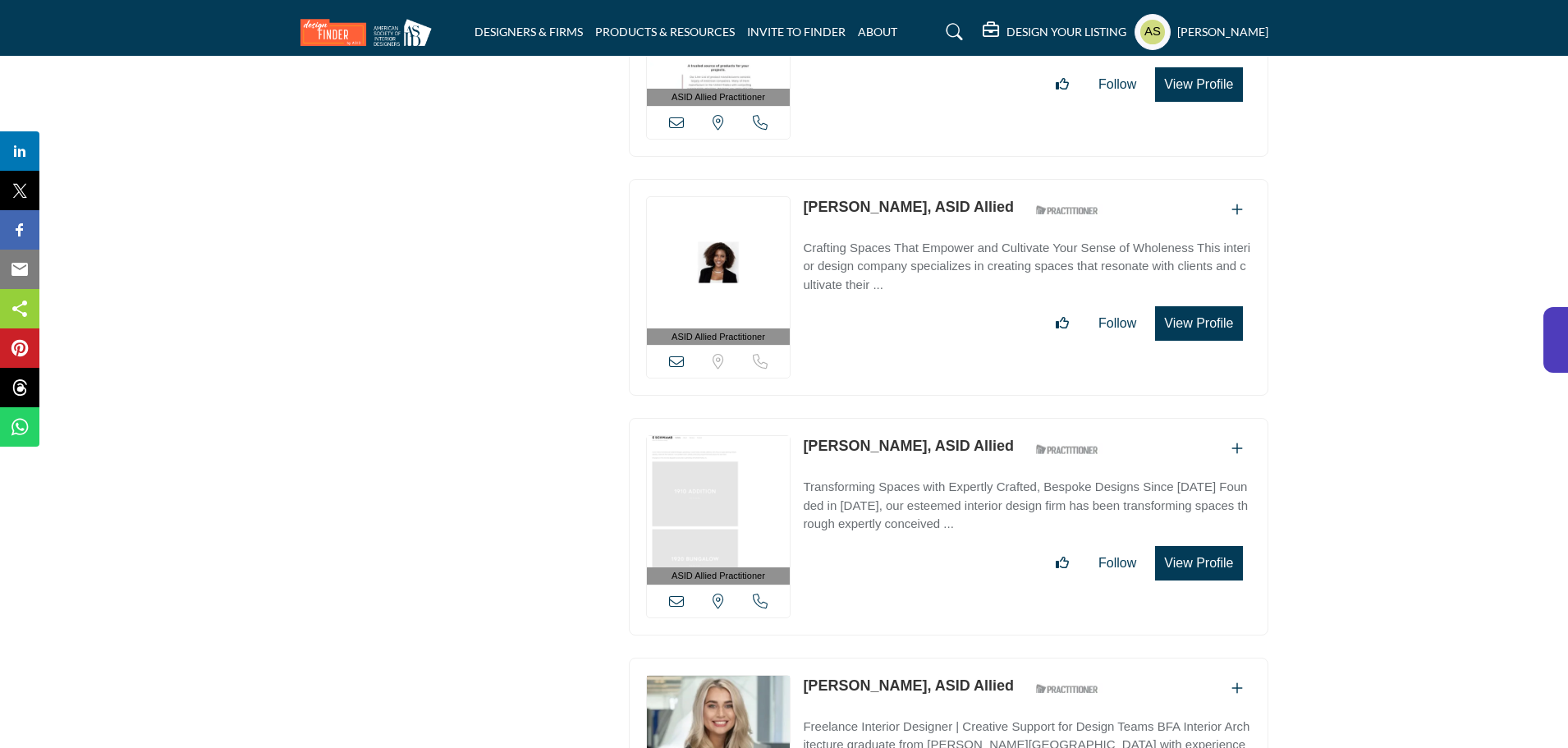
drag, startPoint x: 800, startPoint y: 164, endPoint x: 896, endPoint y: 159, distance: 96.1
click at [896, 179] on div "ASID Allied Practitioner ASID Allied Practitioners have successfully completed …" at bounding box center [948, 288] width 639 height 217
copy link "Erica McLain"
click at [878, 198] on link "Erica McLain, ASID Allied" at bounding box center [908, 206] width 211 height 17
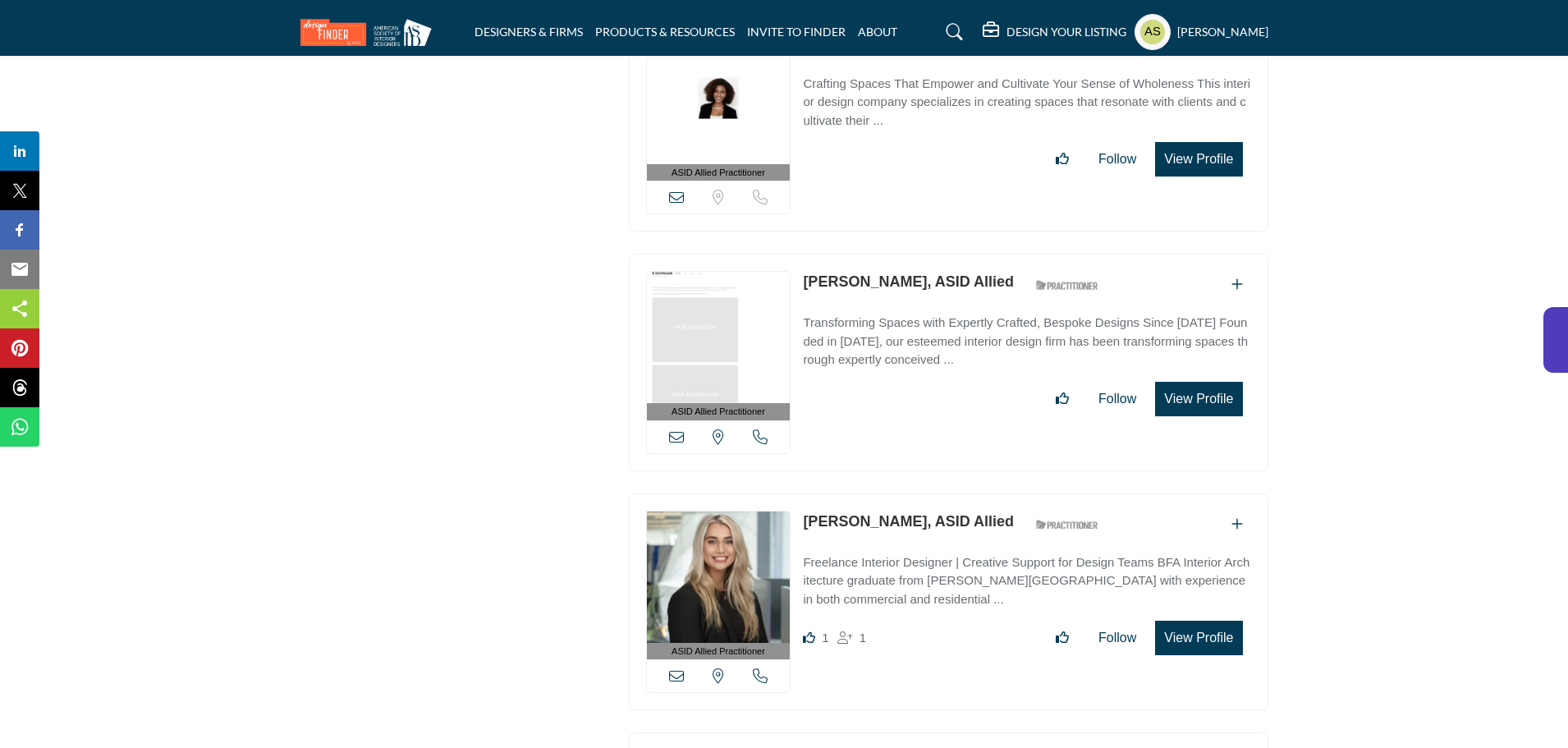
scroll to position [2381, 0]
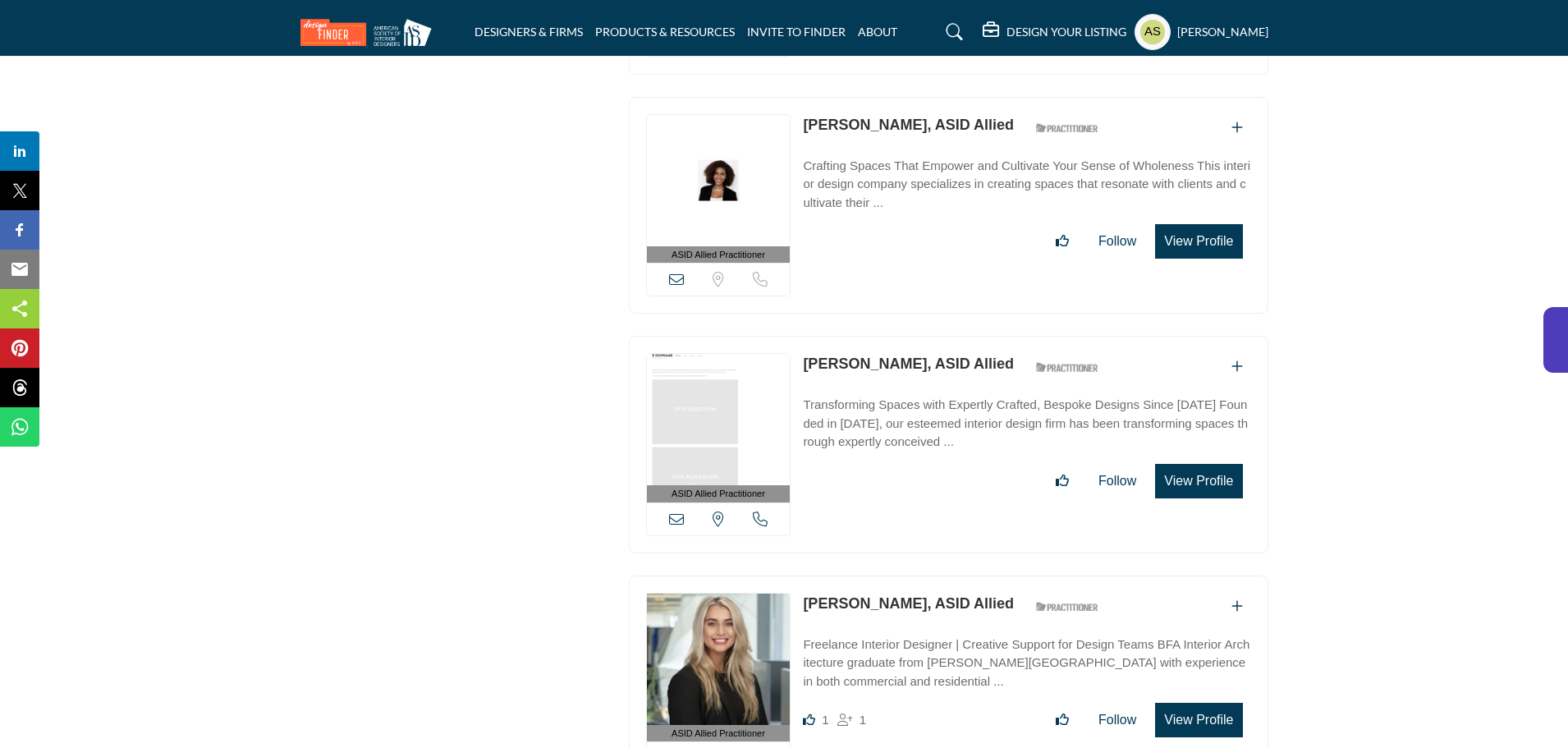
click at [848, 356] on link "Emily Schwamb, ASID Allied" at bounding box center [908, 364] width 211 height 17
click at [344, 364] on div "ASID QUALIFIED DESIGNERS & MEMBERS Find Interior Designers, firms, suppliers, a…" at bounding box center [456, 662] width 329 height 5533
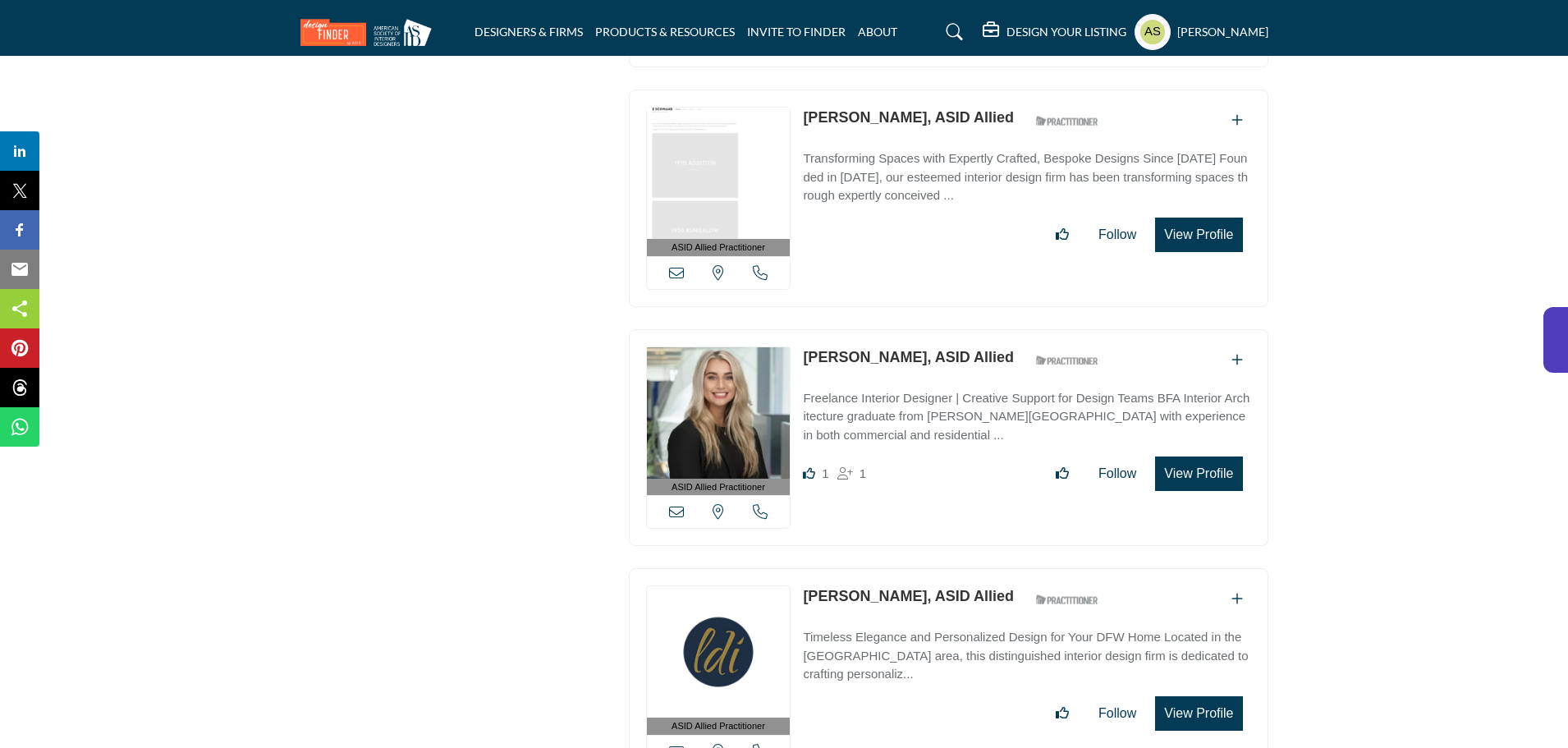
scroll to position [2709, 0]
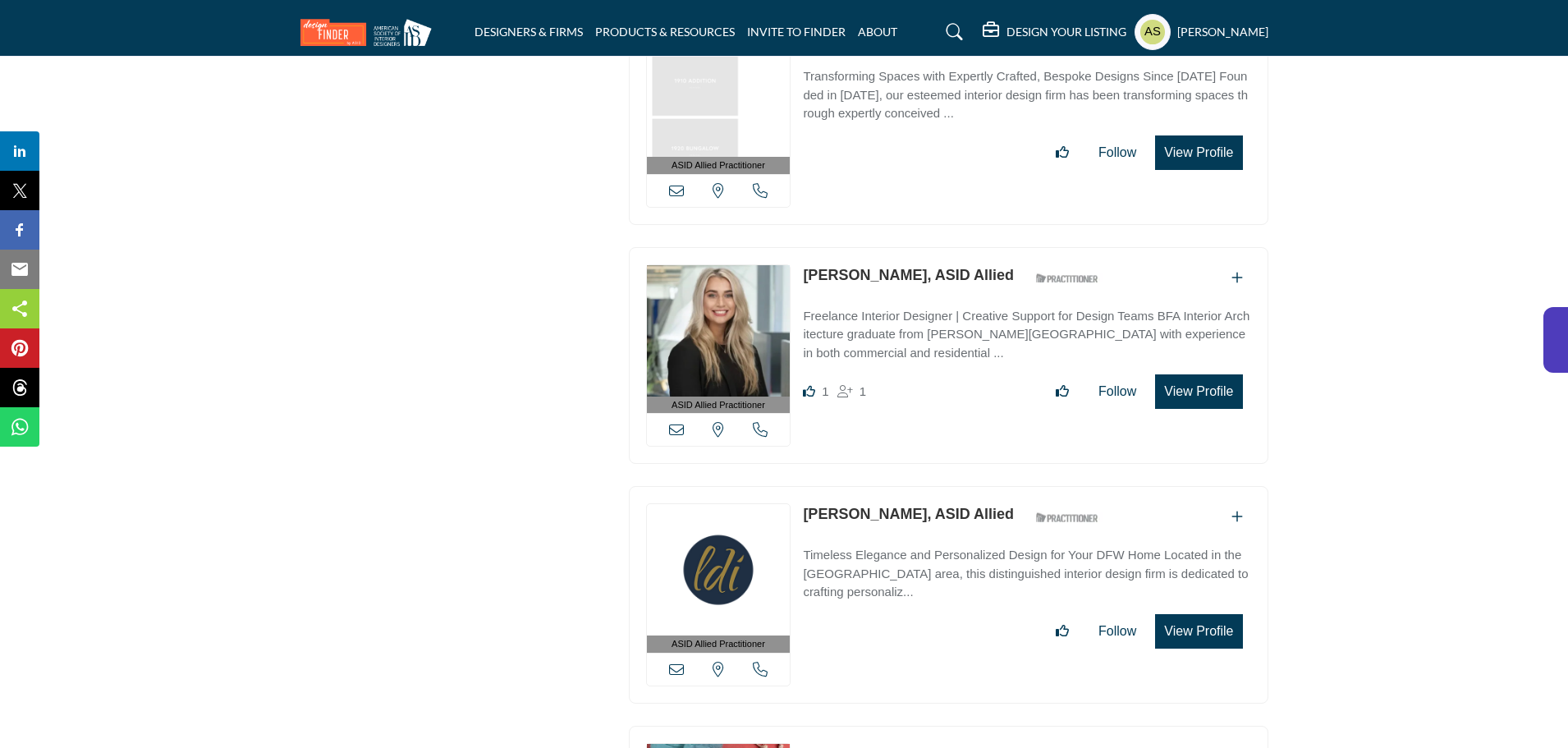
drag, startPoint x: 801, startPoint y: 233, endPoint x: 920, endPoint y: 225, distance: 119.3
click at [920, 247] on div "ASID Allied Practitioner ASID Allied Practitioners have successfully completed …" at bounding box center [948, 356] width 639 height 217
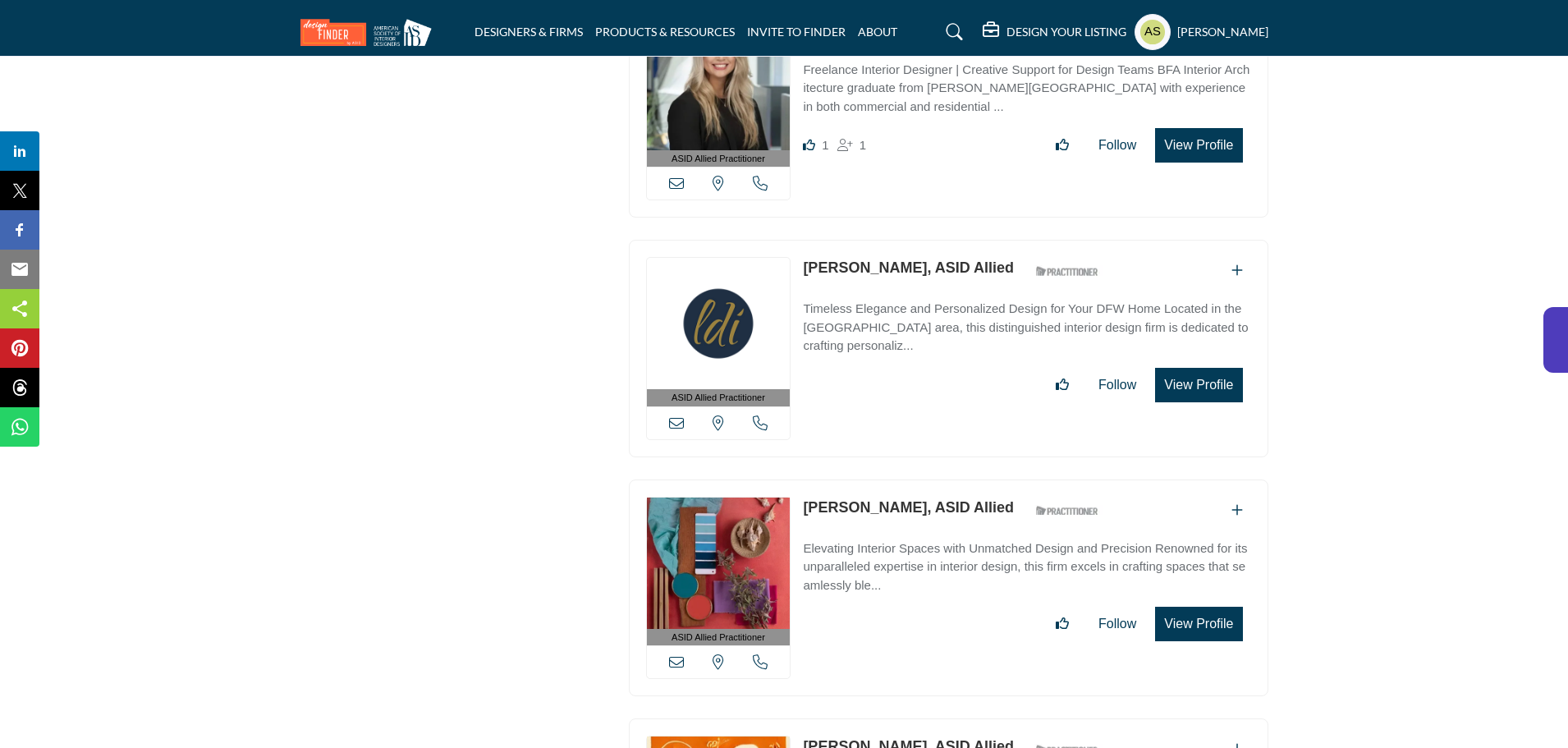
drag, startPoint x: 797, startPoint y: 216, endPoint x: 906, endPoint y: 224, distance: 109.3
click at [906, 240] on div "ASID Allied Practitioner ASID Allied Practitioners have successfully completed …" at bounding box center [948, 349] width 639 height 217
copy link "Traycie Loving"
click at [842, 259] on link "Traycie Loving, ASID Allied" at bounding box center [908, 267] width 211 height 17
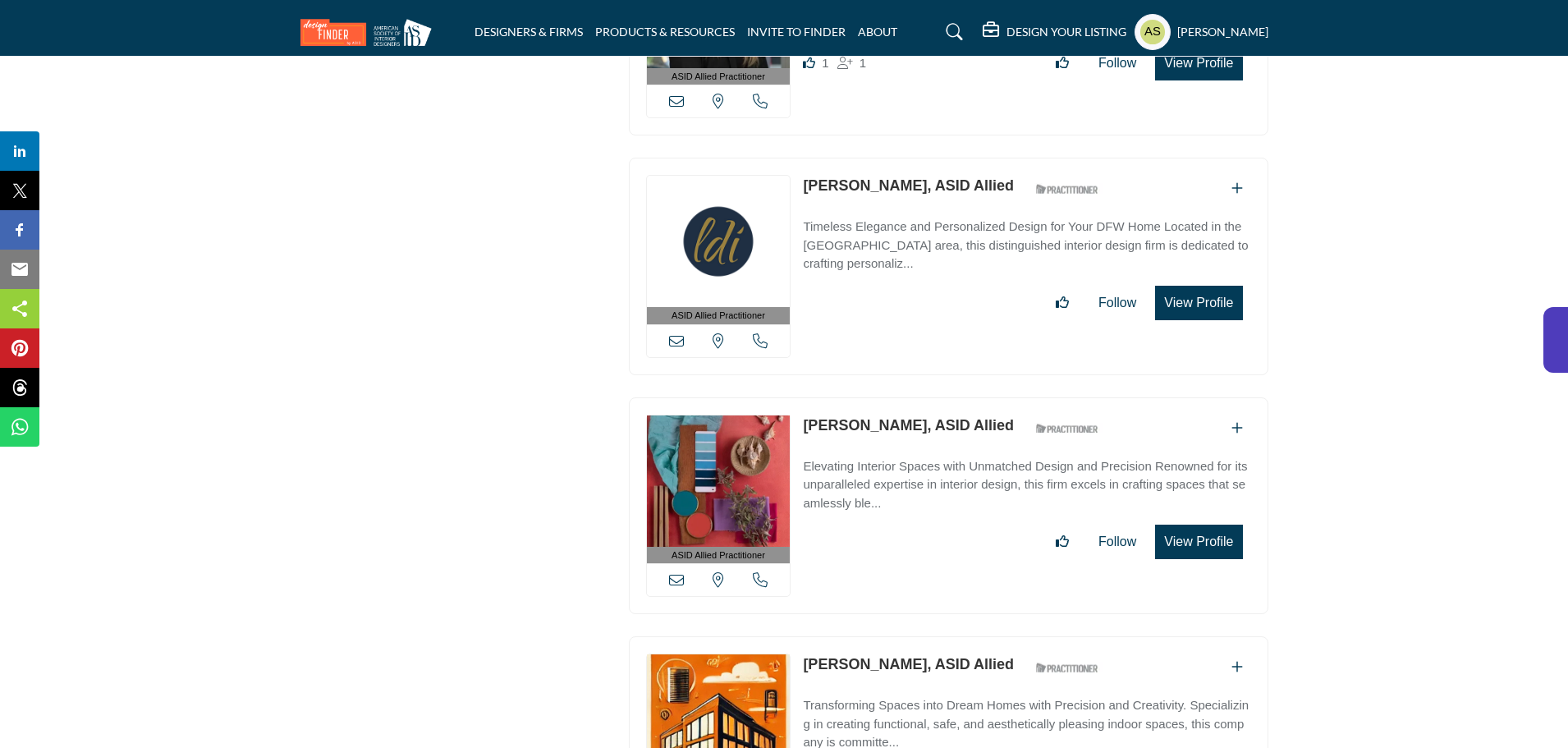
scroll to position [3119, 0]
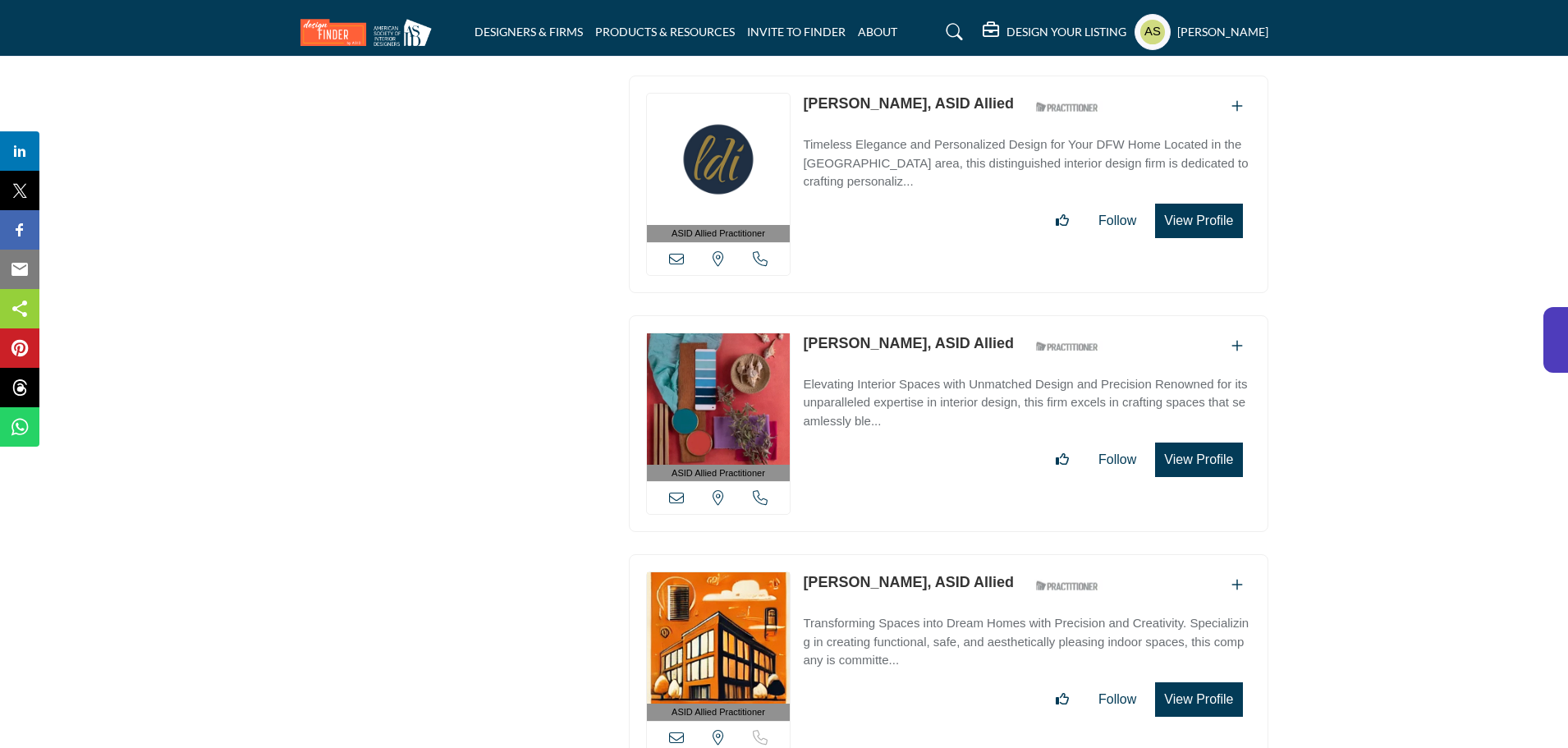
drag, startPoint x: 791, startPoint y: 291, endPoint x: 934, endPoint y: 291, distance: 143.0
click at [934, 315] on div "ASID Allied Practitioner ASID Allied Practitioners have successfully completed …" at bounding box center [948, 424] width 639 height 217
copy div "View email address of this listing View the location of this listing Call Numbe…"
click at [871, 335] on link "Ashley Zumberge, ASID Allied" at bounding box center [908, 343] width 211 height 17
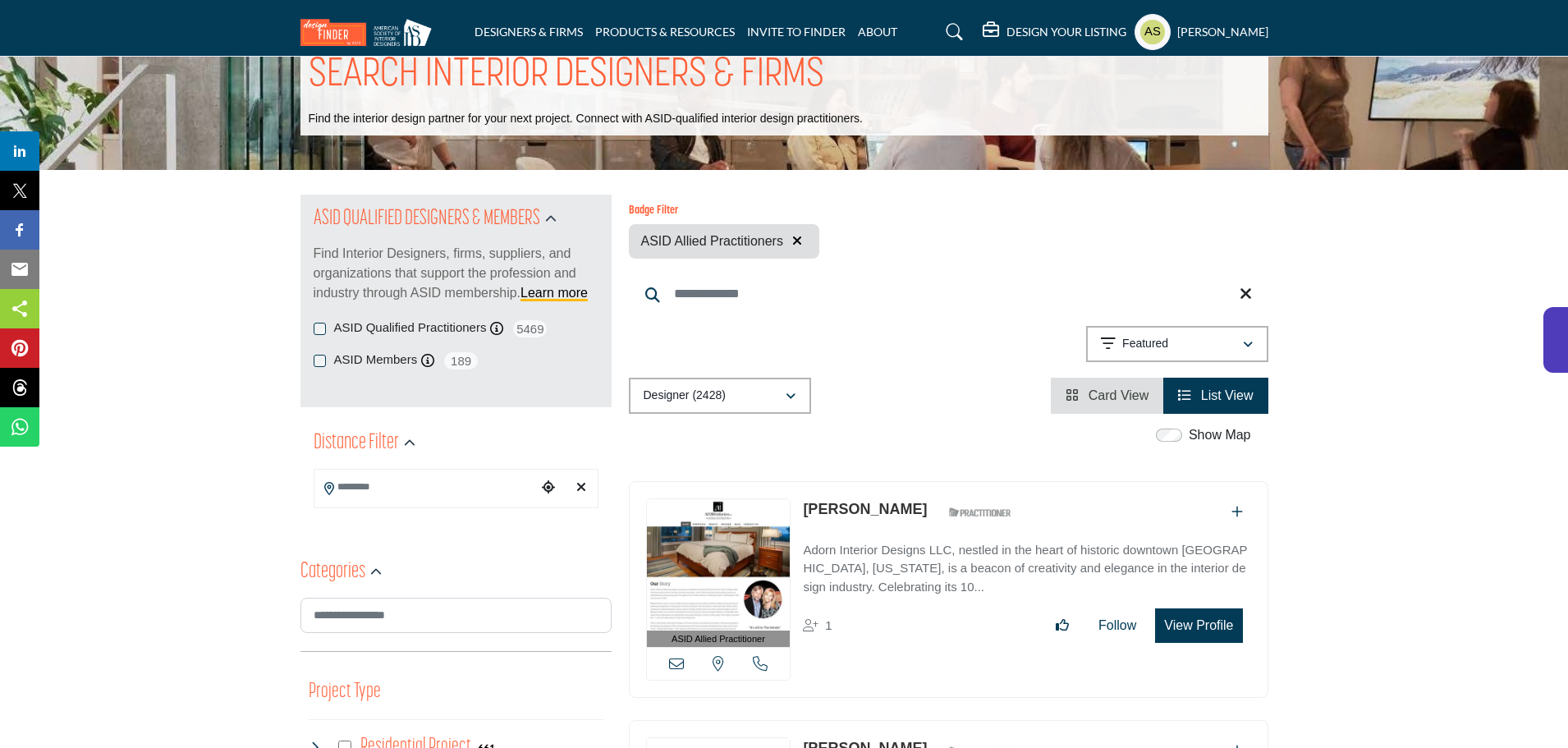
scroll to position [0, 0]
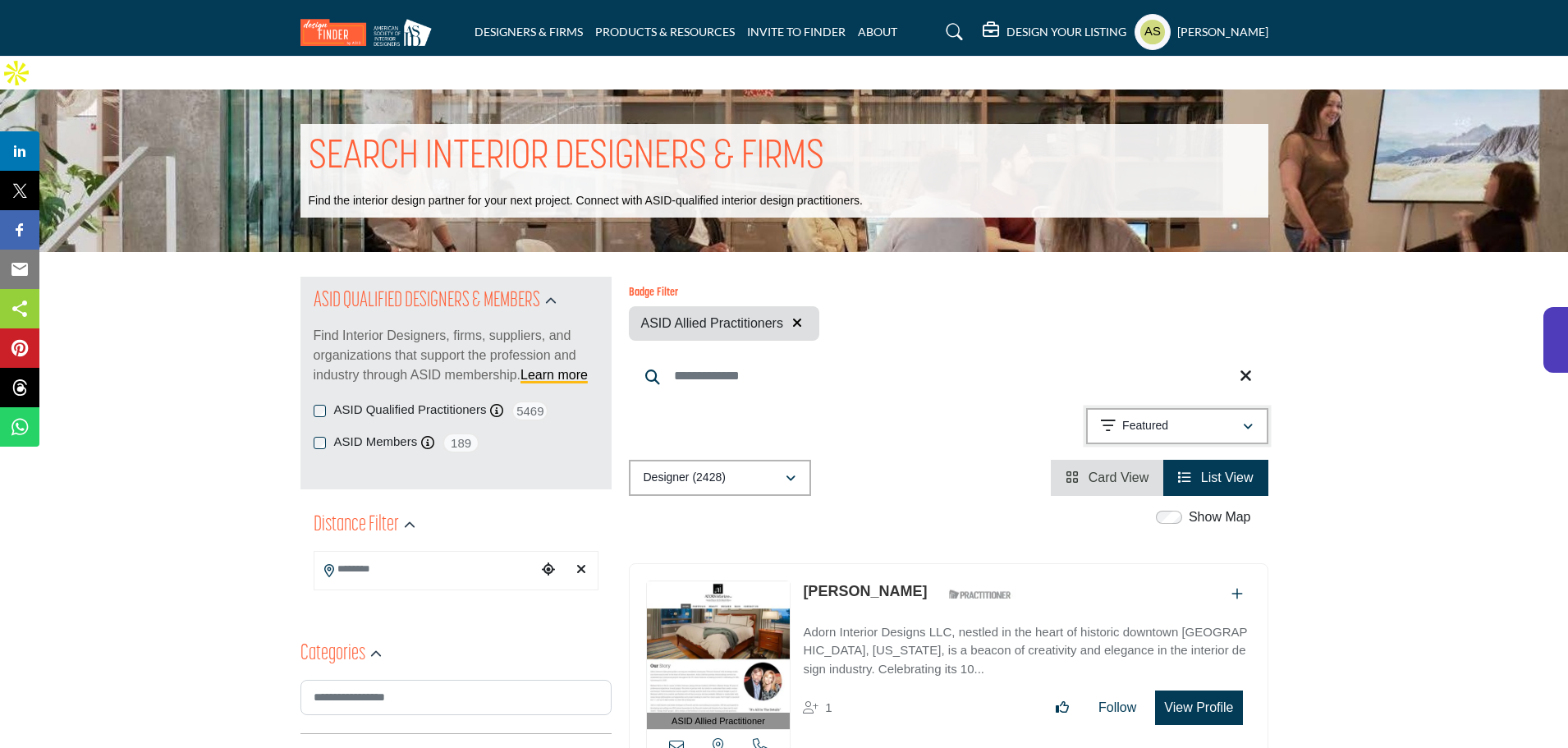
click at [1191, 417] on div "Featured" at bounding box center [1171, 426] width 141 height 20
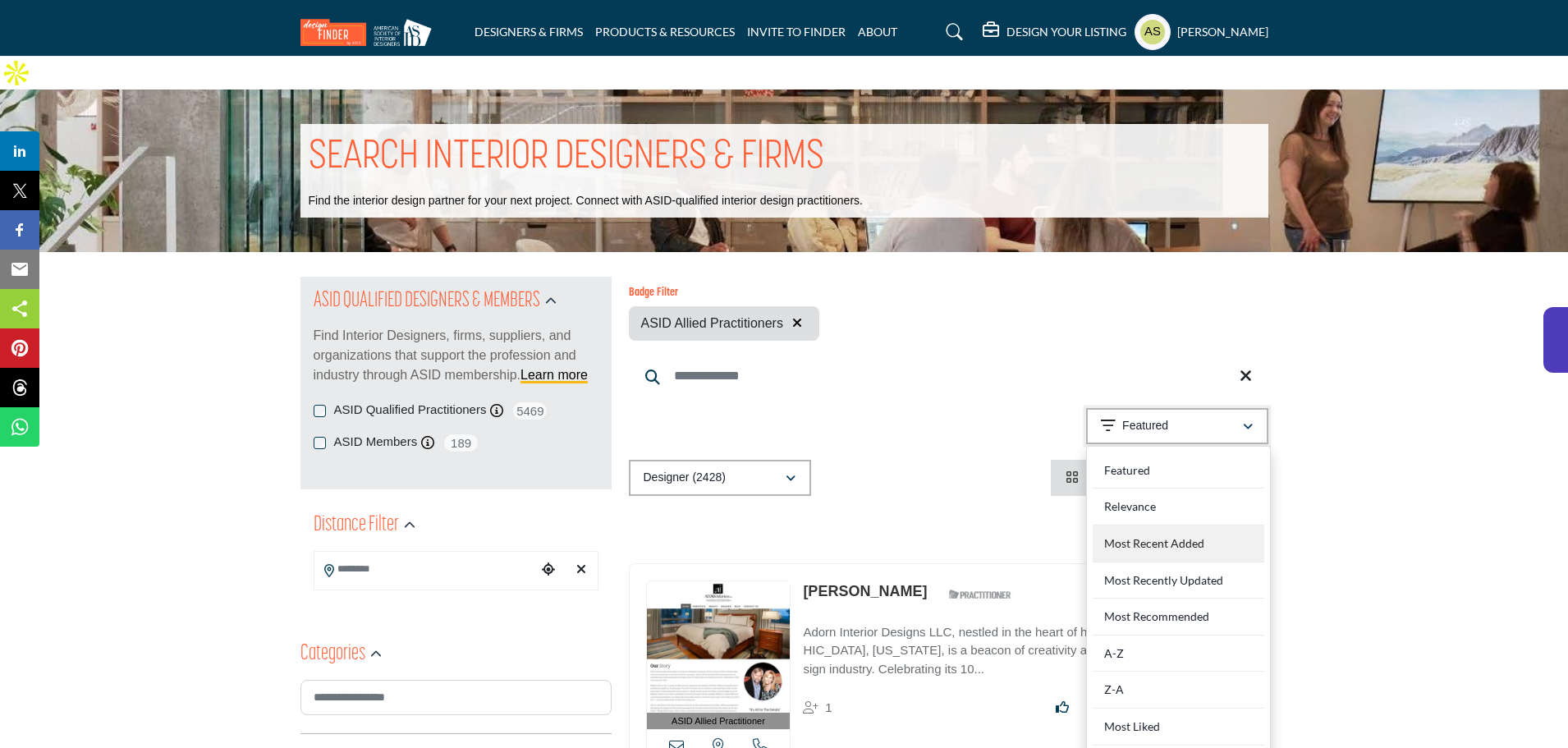
scroll to position [492, 0]
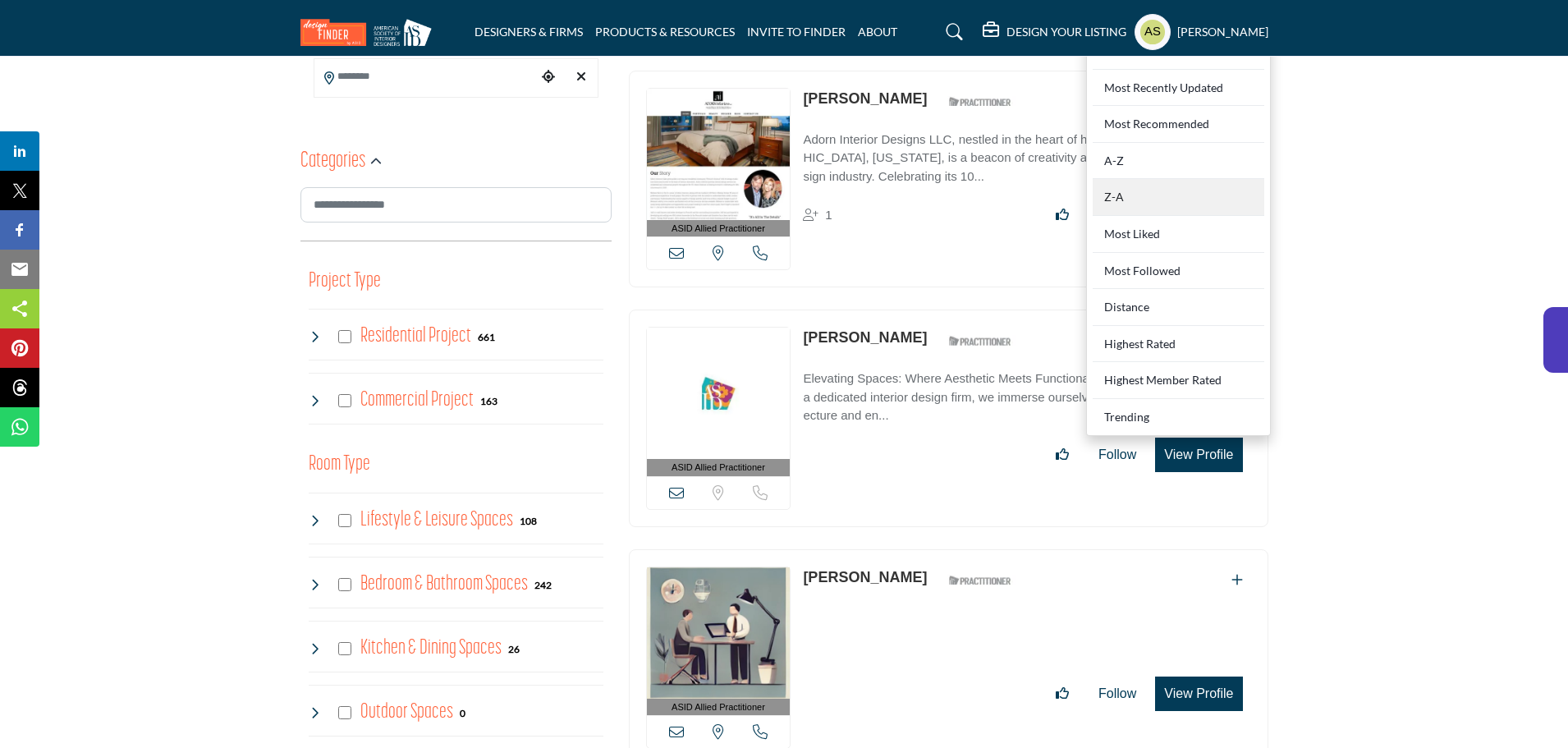
click at [1135, 179] on div "Z-A" at bounding box center [1178, 197] width 171 height 37
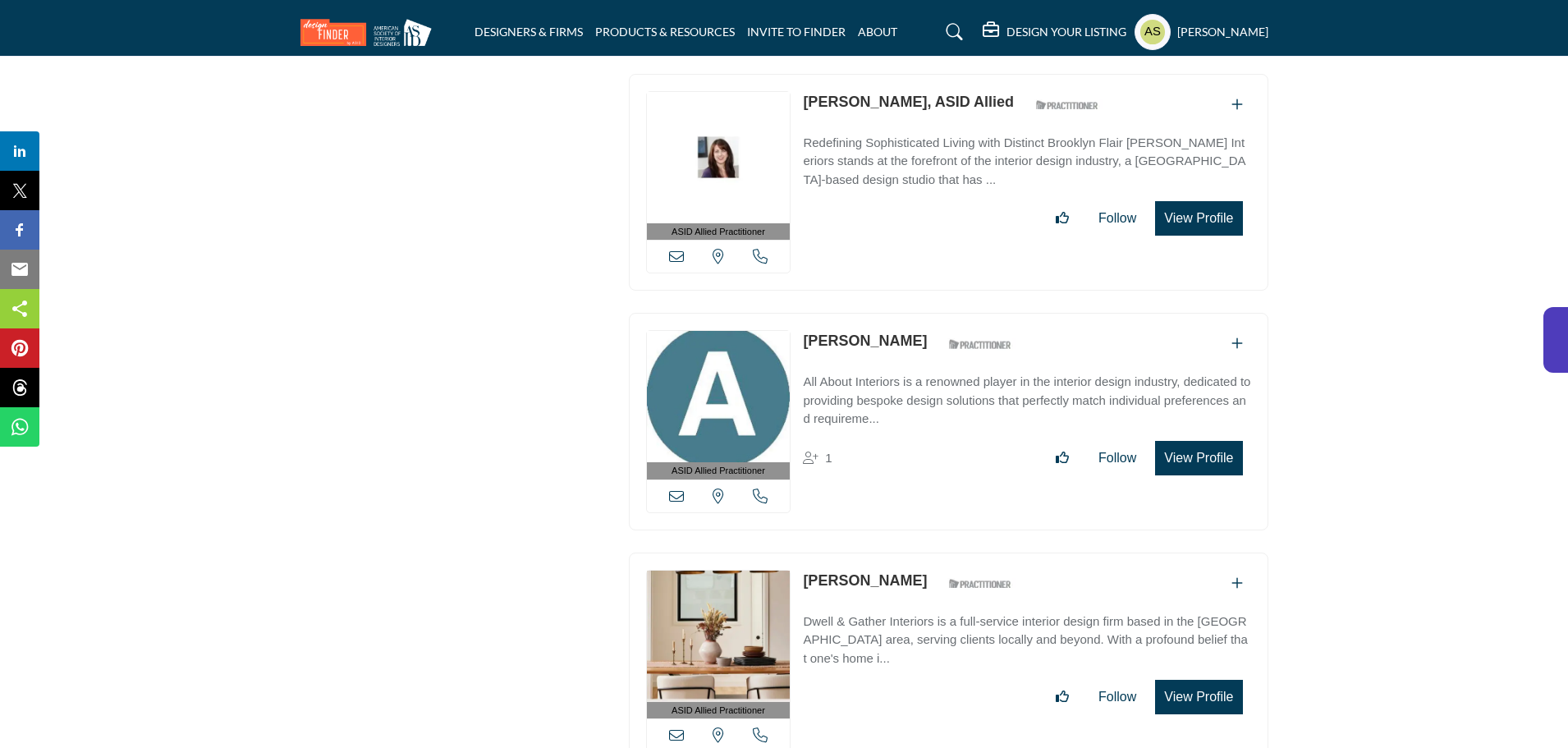
scroll to position [25155, 0]
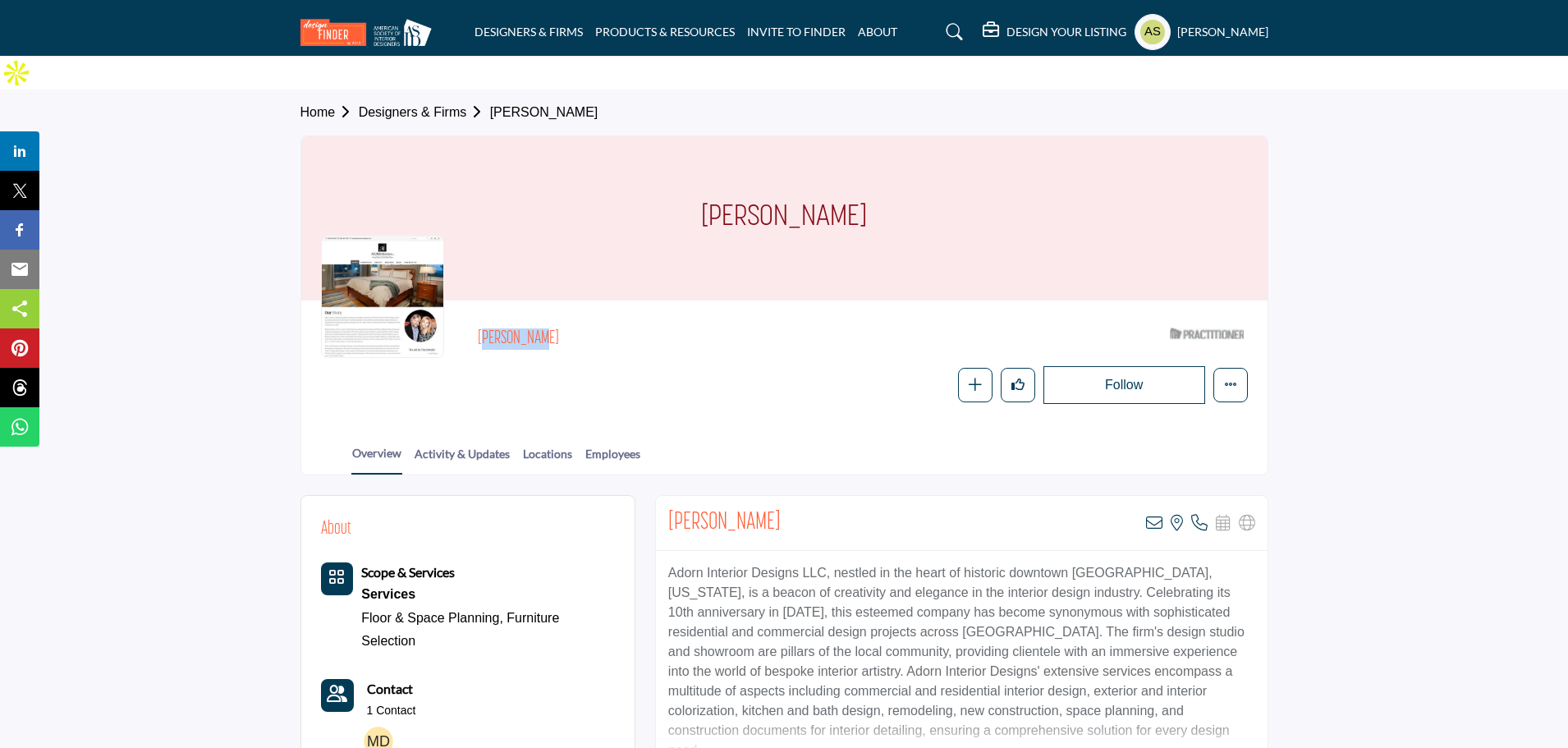
drag, startPoint x: 476, startPoint y: 315, endPoint x: 549, endPoint y: 302, distance: 74.1
click at [549, 320] on div "Mary Davis ASID Qualified Practitioner who validates work and experience to hol…" at bounding box center [784, 362] width 927 height 83
copy h2 "Mary Davis"
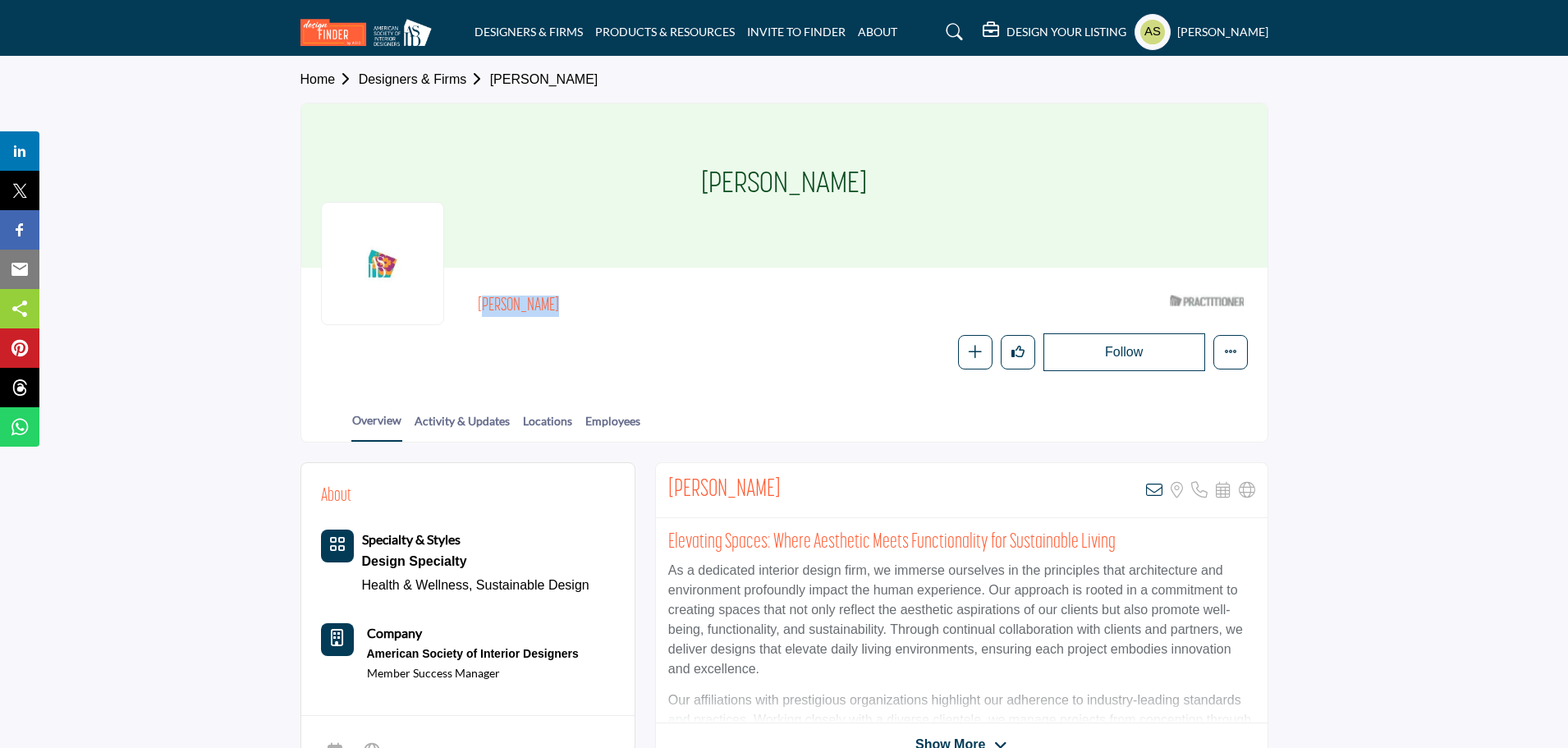
drag, startPoint x: 597, startPoint y: 307, endPoint x: 462, endPoint y: 314, distance: 135.2
click at [462, 314] on div "Maya Khudari ASID Qualified Practitioner who validates work and experience to h…" at bounding box center [784, 329] width 927 height 83
copy h2 "Maya Khudari"
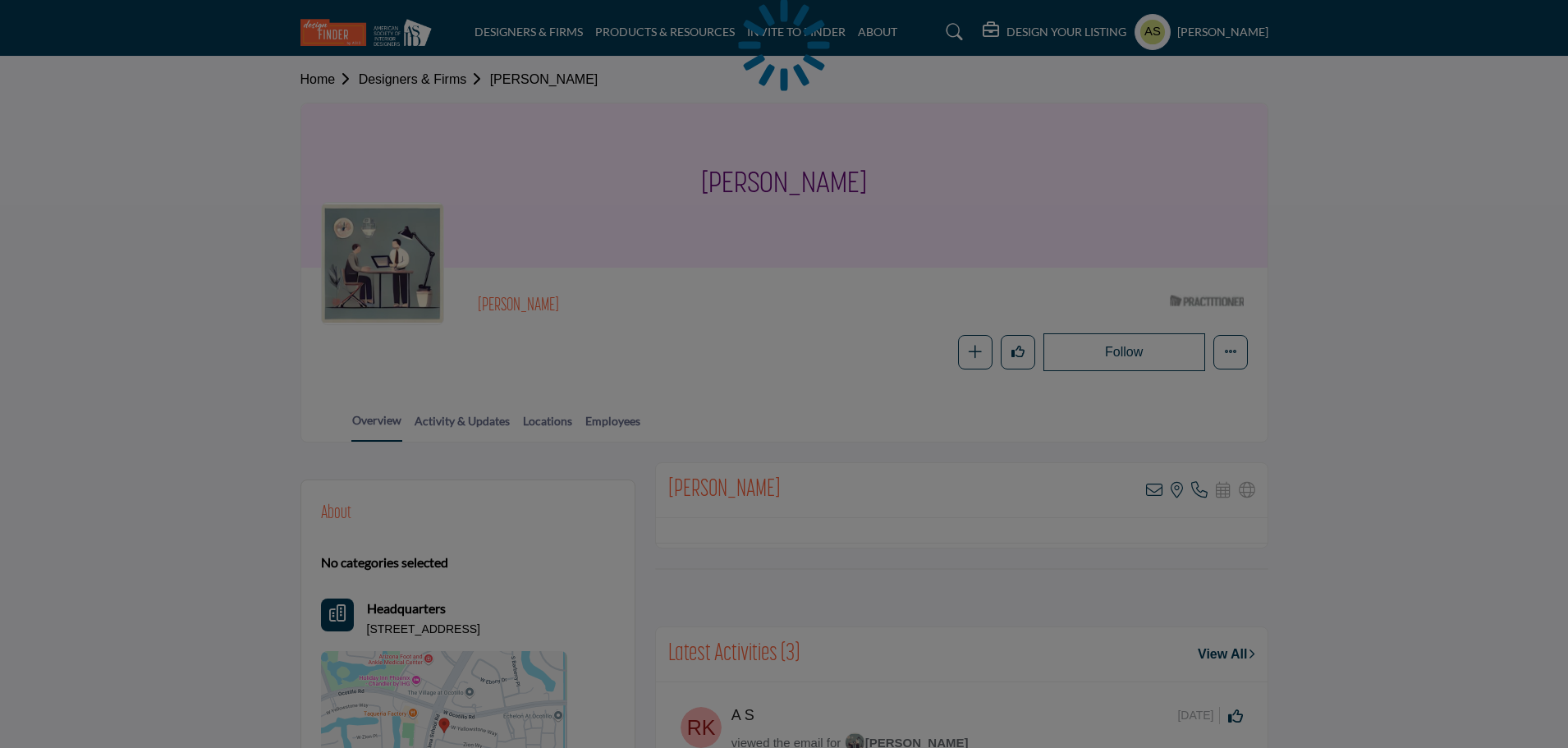
drag, startPoint x: 561, startPoint y: 304, endPoint x: 621, endPoint y: 308, distance: 60.1
click at [621, 308] on div at bounding box center [784, 374] width 1568 height 748
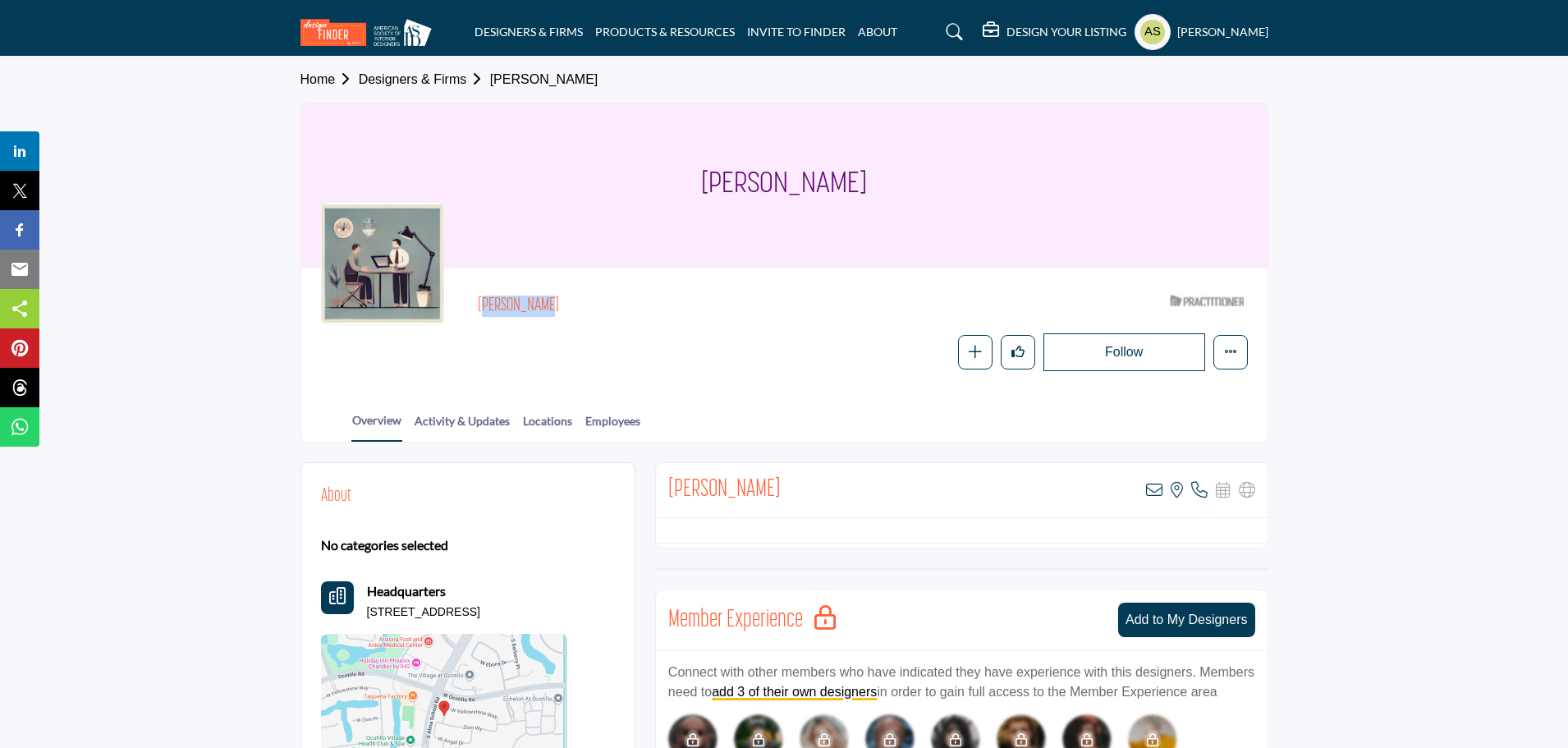
drag, startPoint x: 554, startPoint y: 302, endPoint x: 448, endPoint y: 300, distance: 106.0
click at [448, 300] on div "Laura Smith ASID Qualified Practitioner who validates work and experience to ho…" at bounding box center [784, 329] width 927 height 83
copy h2 "Laura Smith"
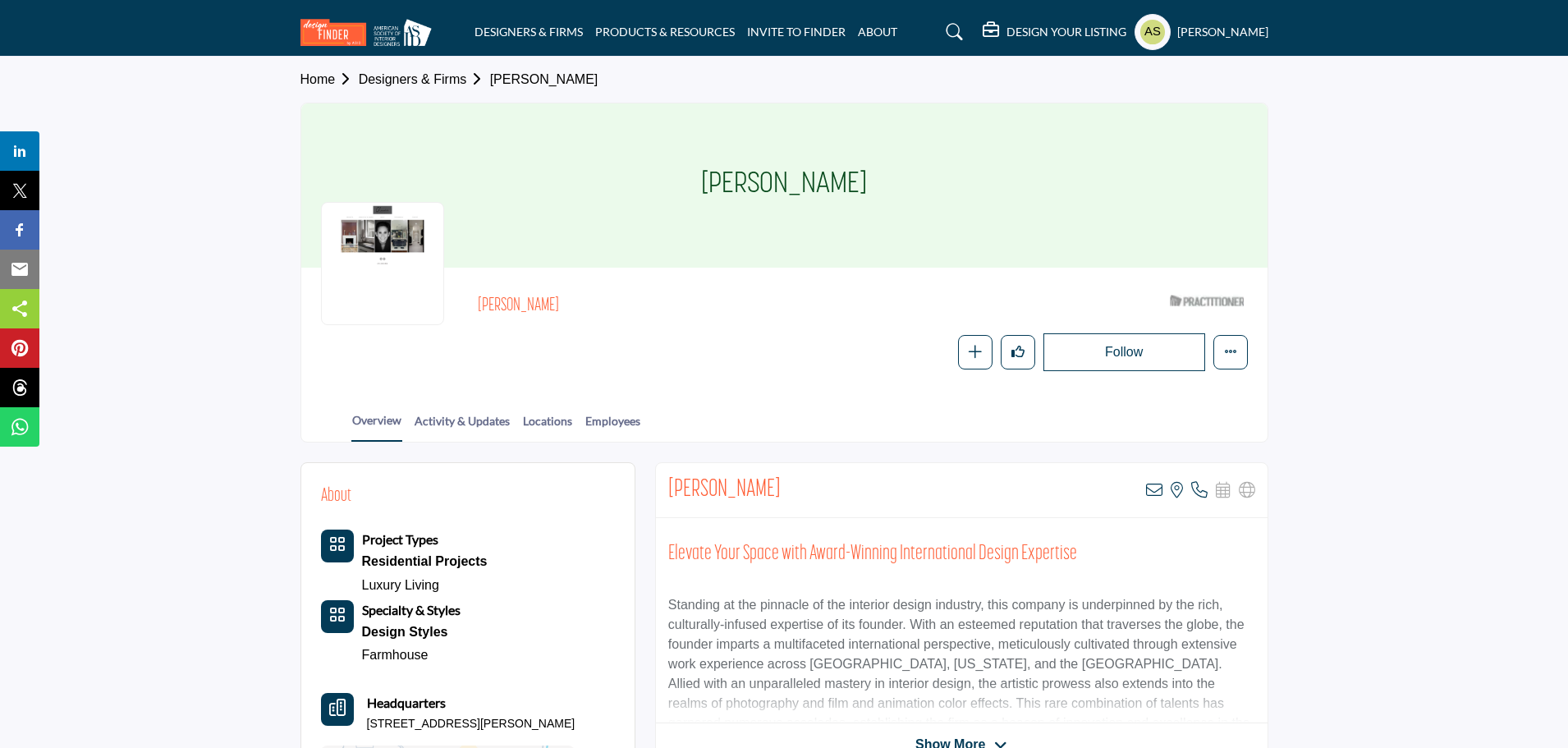
drag, startPoint x: 477, startPoint y: 299, endPoint x: 621, endPoint y: 294, distance: 144.1
click at [621, 294] on div "[PERSON_NAME] ASID Qualified Practitioner who validates work and experience to …" at bounding box center [784, 329] width 927 height 83
copy h2 "[PERSON_NAME]"
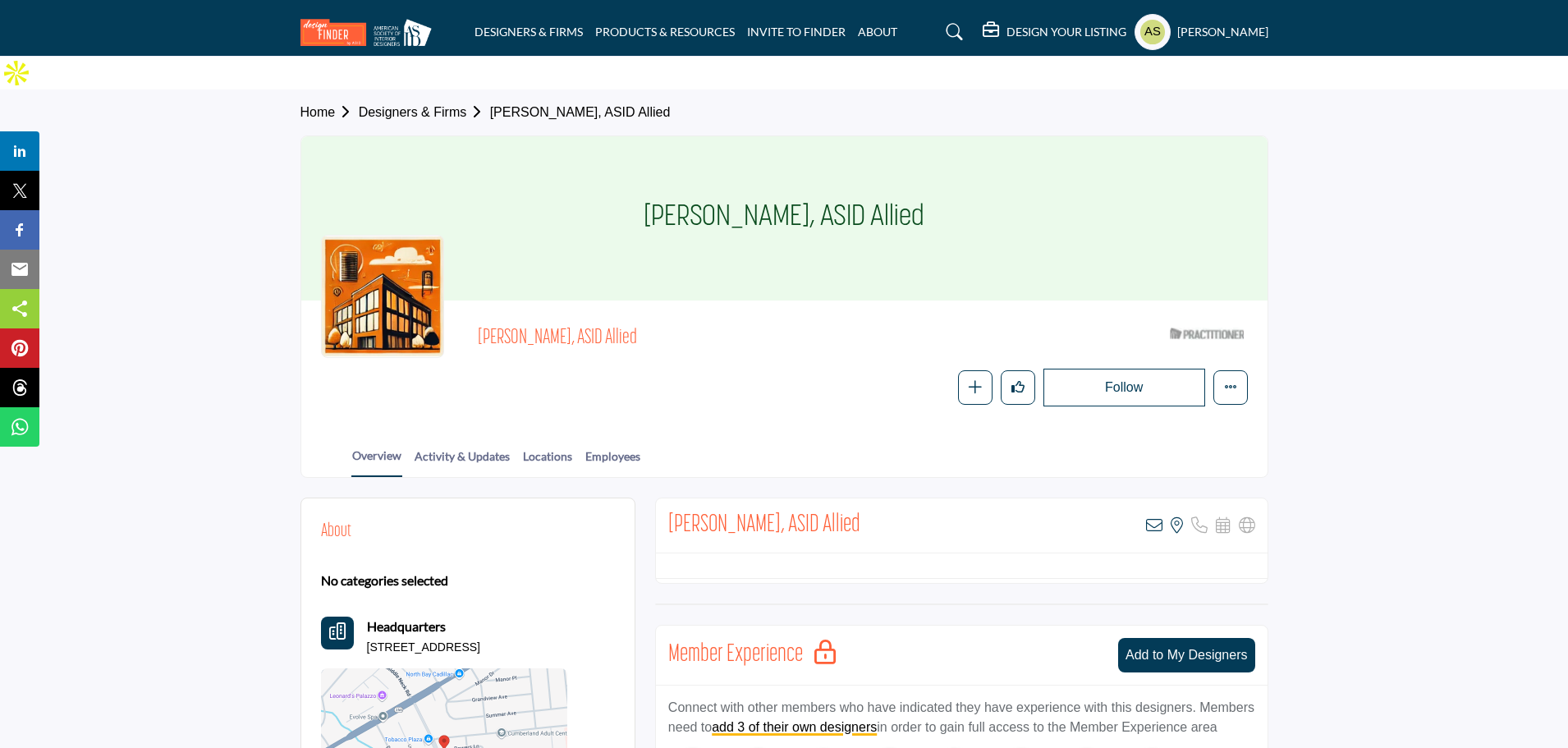
drag, startPoint x: 470, startPoint y: 299, endPoint x: 553, endPoint y: 301, distance: 83.0
click at [553, 320] on div "Bonnie Frankl, ASID Allied ASID Qualified Practitioner who validates work and e…" at bounding box center [784, 363] width 927 height 86
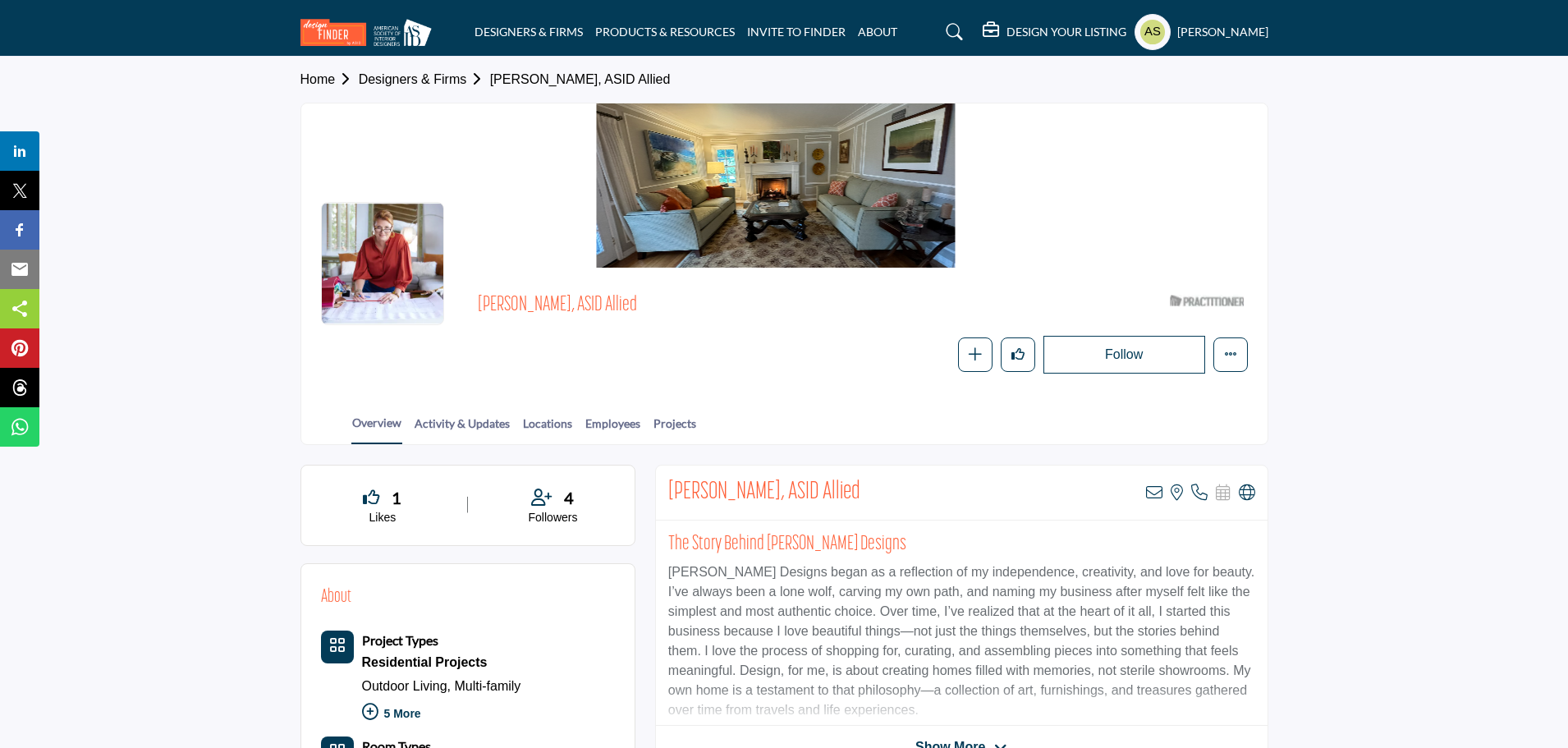
drag, startPoint x: 462, startPoint y: 304, endPoint x: 560, endPoint y: 303, distance: 98.0
click at [560, 303] on div "[PERSON_NAME], ASID Allied ASID Qualified Practitioner who validates work and e…" at bounding box center [784, 330] width 927 height 86
copy span "[PERSON_NAME],"
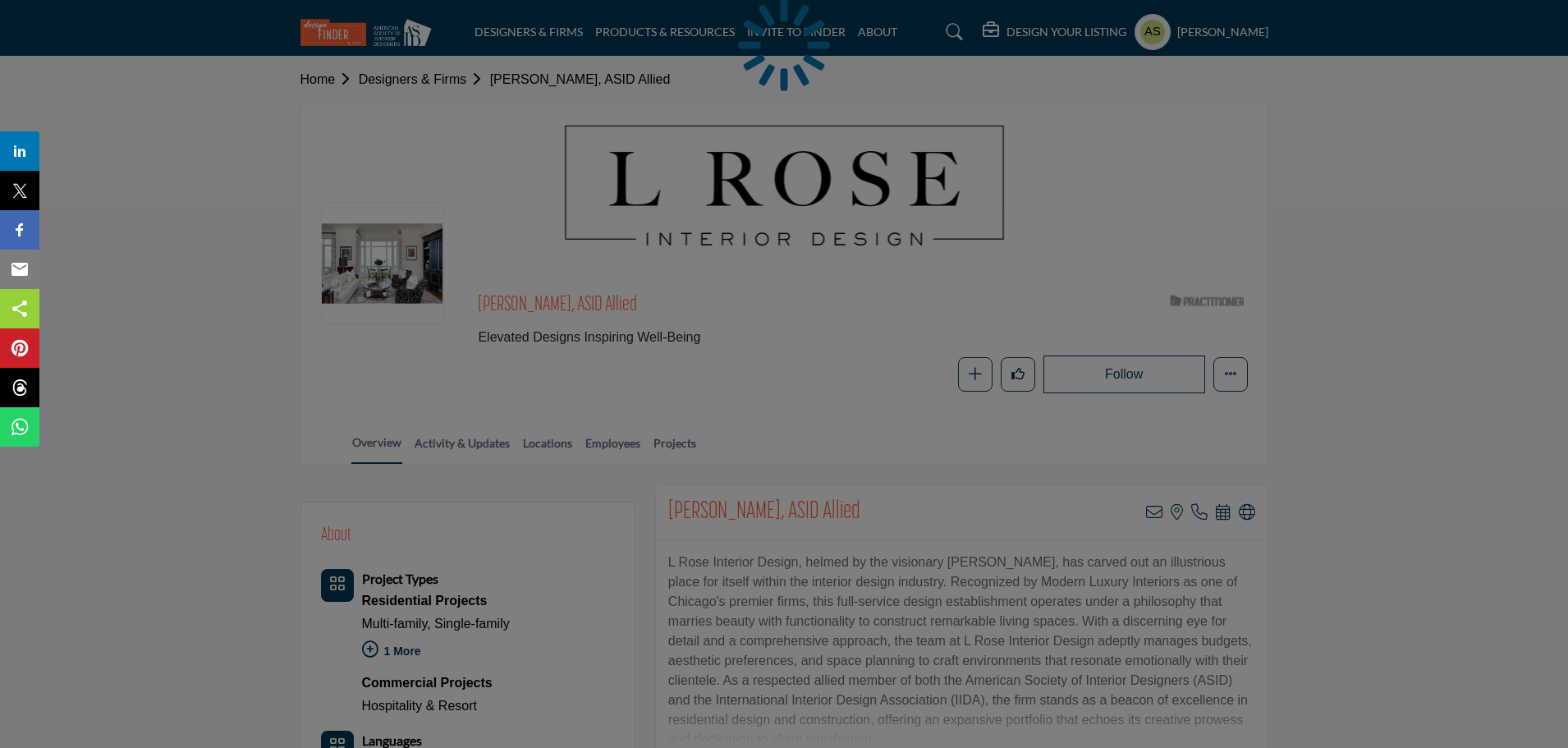
drag, startPoint x: 547, startPoint y: 295, endPoint x: 530, endPoint y: 300, distance: 17.7
click at [547, 297] on div at bounding box center [784, 374] width 1568 height 748
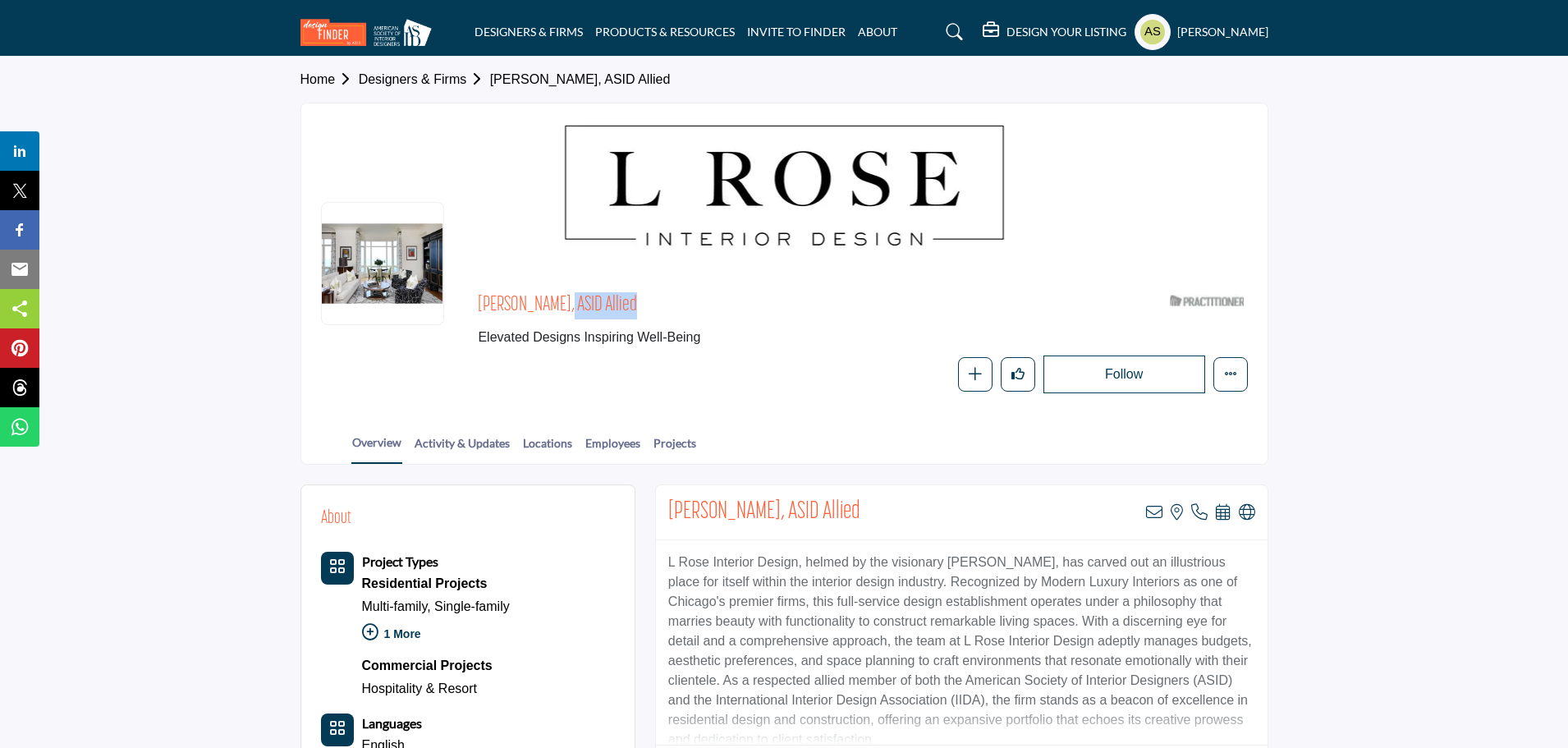
drag, startPoint x: 476, startPoint y: 305, endPoint x: 553, endPoint y: 299, distance: 77.2
click at [553, 299] on div "Lakesha Rose, ASID Allied Elevated Designs Inspiring Well-Being ASID Qualified …" at bounding box center [784, 340] width 927 height 106
copy span "Lakesha Rose"
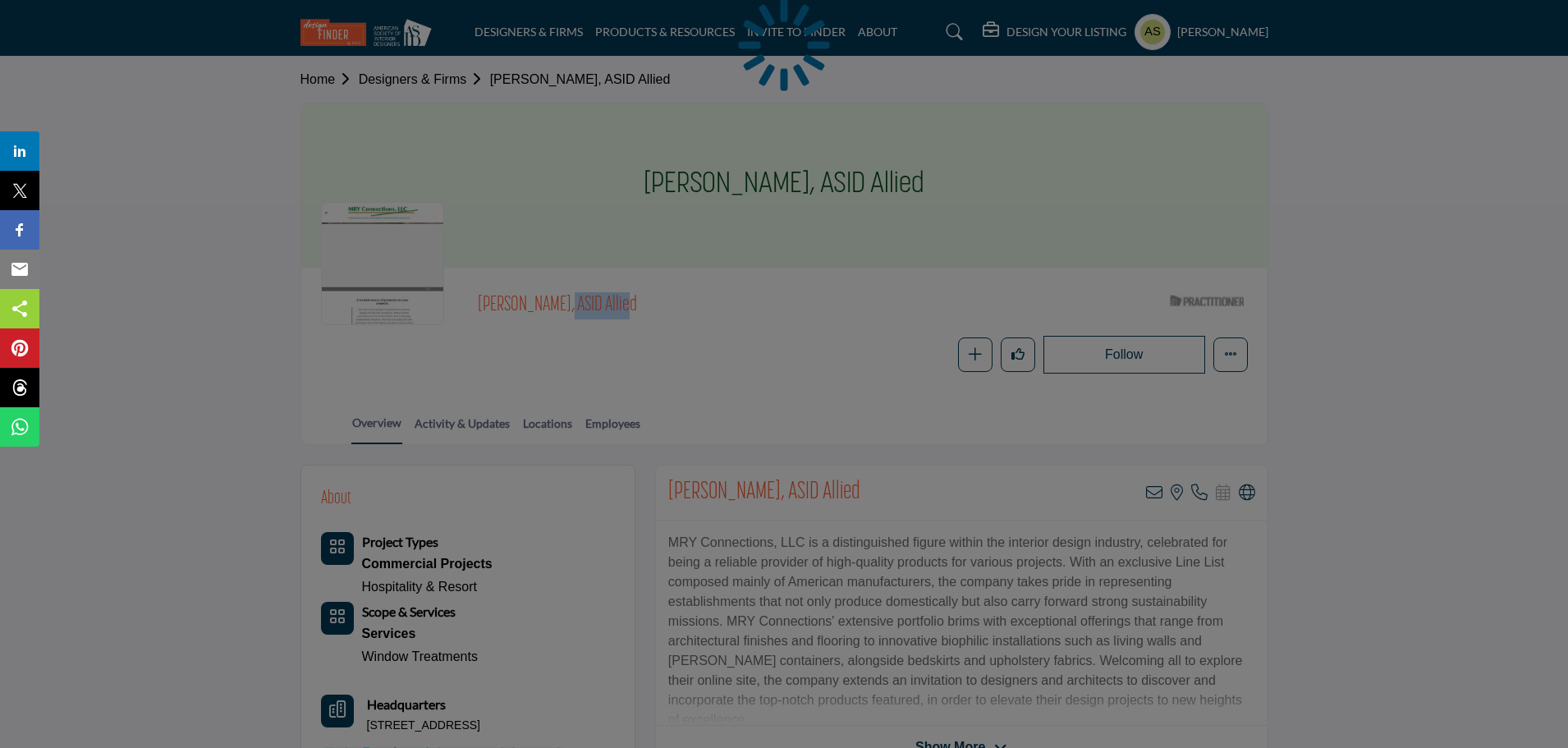
drag, startPoint x: 494, startPoint y: 294, endPoint x: 547, endPoint y: 296, distance: 53.0
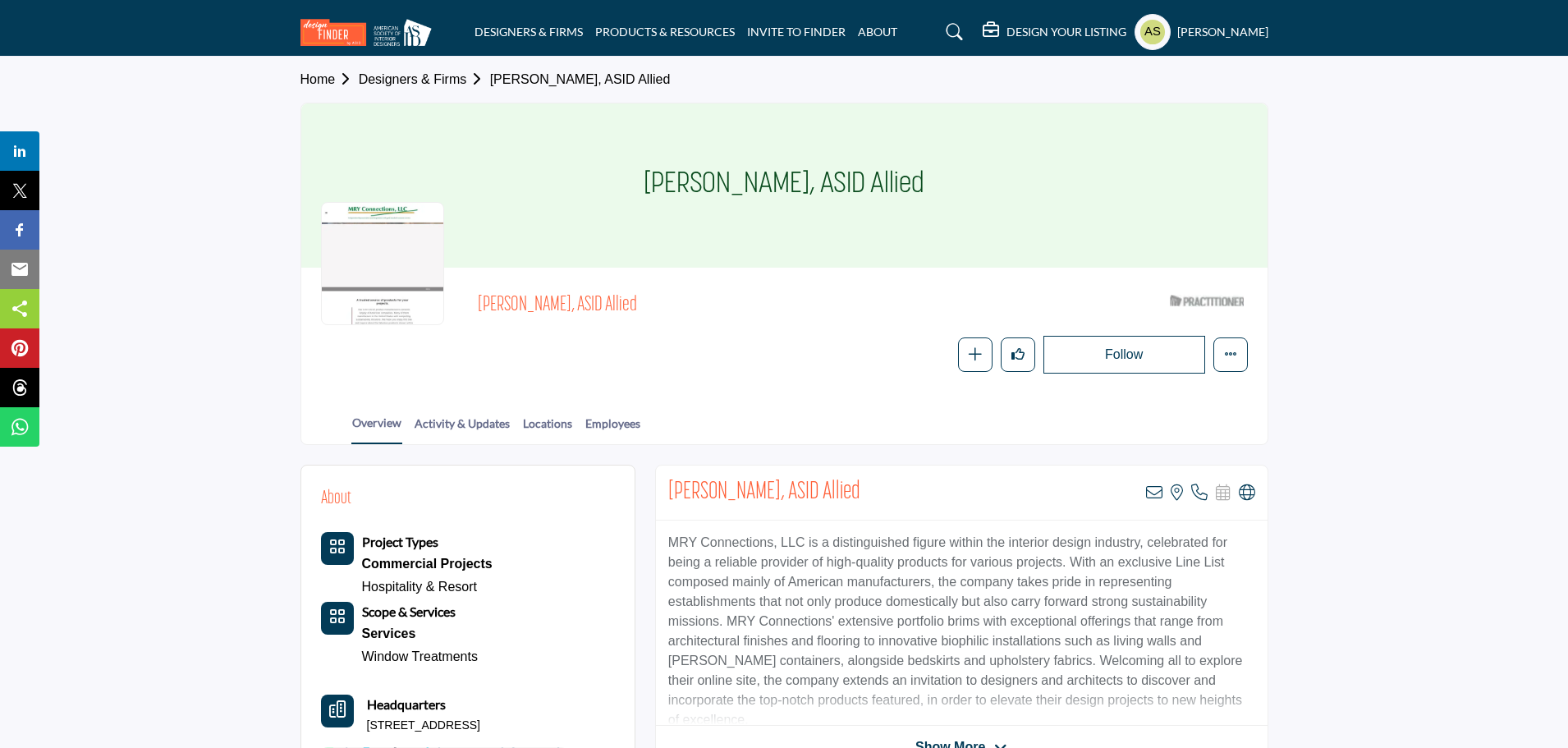
click at [345, 350] on div "[PERSON_NAME], ASID Allied ASID Qualified Practitioner who validates work and e…" at bounding box center [784, 330] width 927 height 86
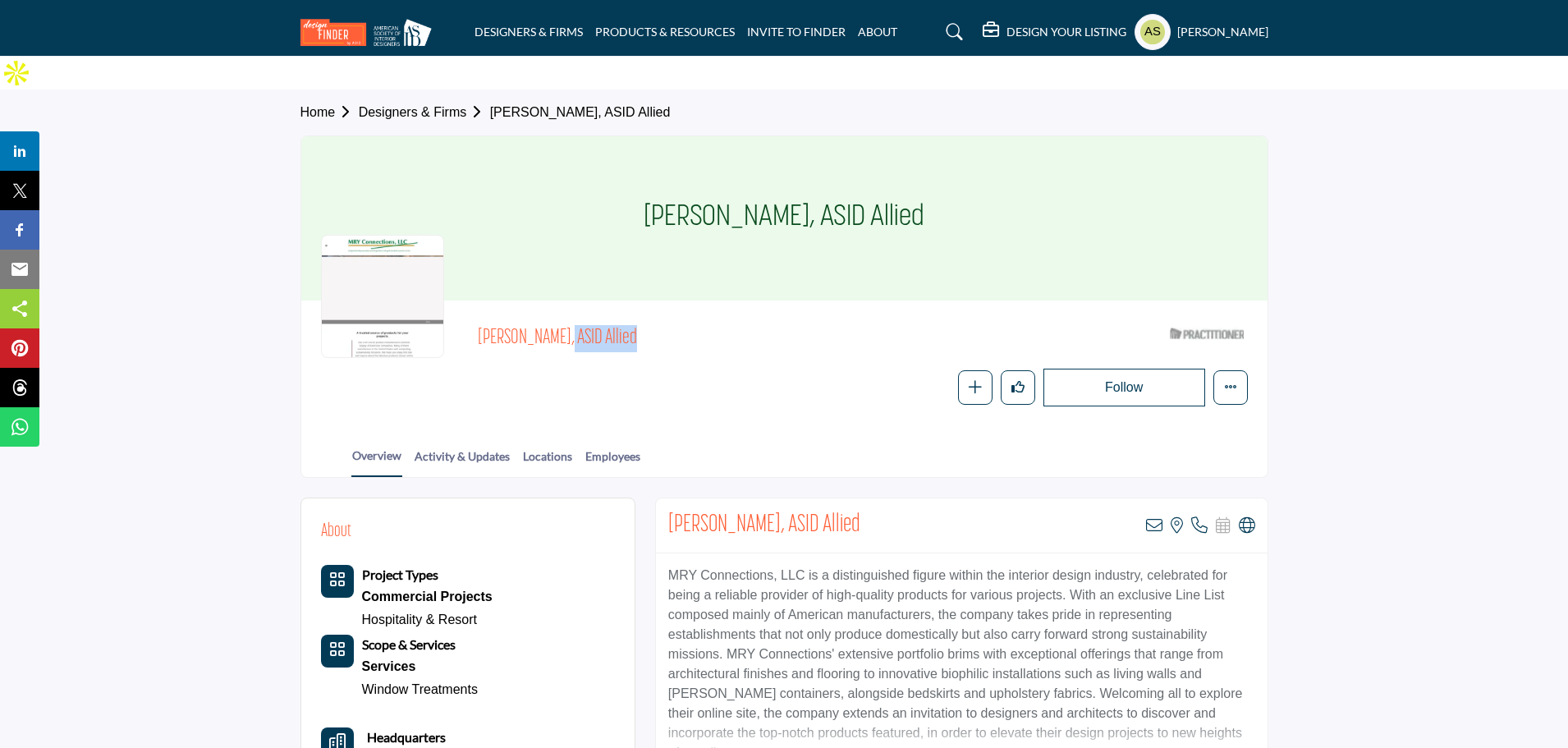
drag, startPoint x: 476, startPoint y: 303, endPoint x: 549, endPoint y: 299, distance: 73.1
click at [549, 320] on div "[PERSON_NAME], ASID Allied ASID Qualified Practitioner who validates work and e…" at bounding box center [784, 363] width 927 height 86
copy span "[PERSON_NAME]"
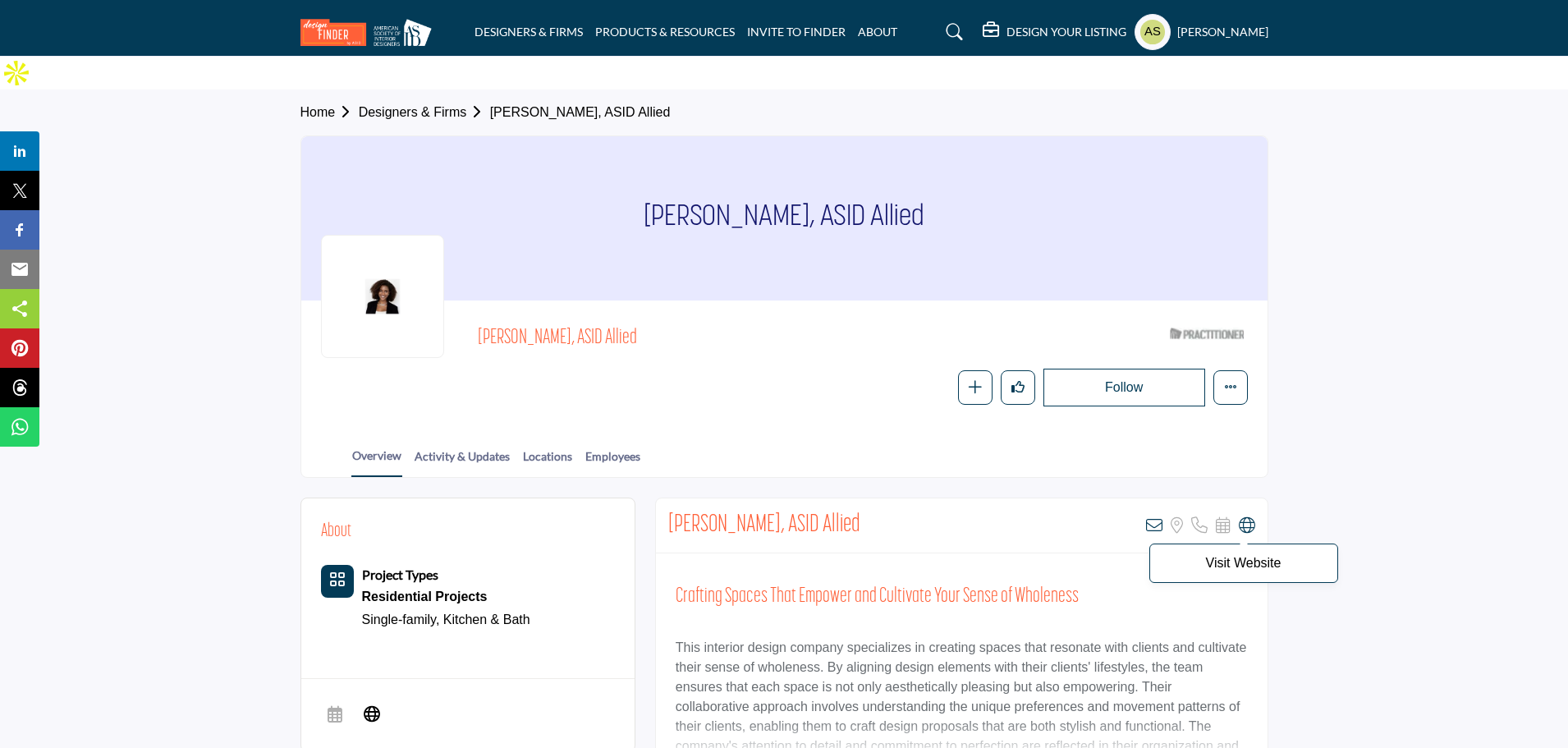
click at [1247, 518] on icon at bounding box center [1246, 525] width 17 height 17
click at [1158, 518] on icon at bounding box center [1154, 525] width 17 height 17
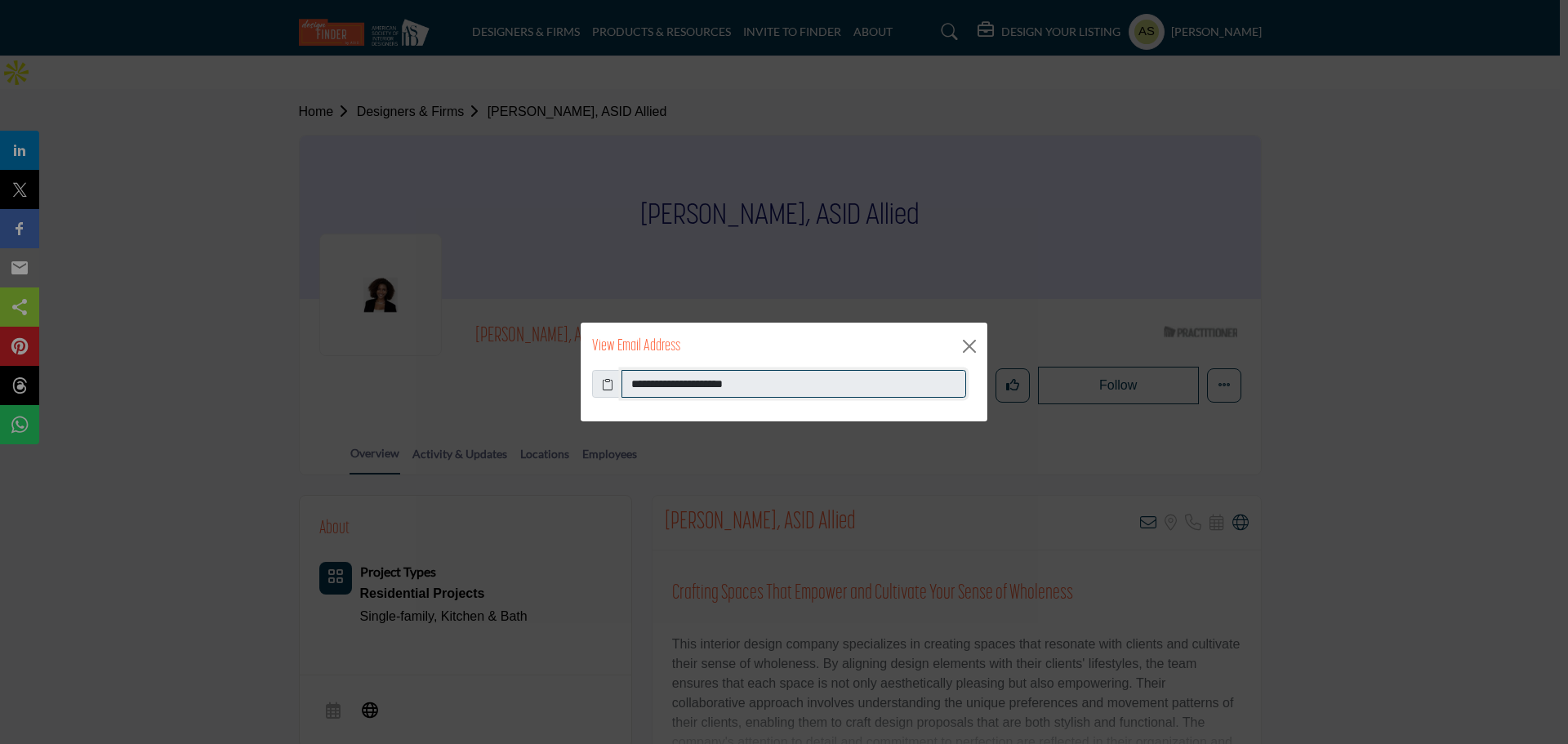
click at [762, 388] on input "**********" at bounding box center [794, 384] width 344 height 28
click at [968, 346] on button "Close" at bounding box center [969, 346] width 24 height 24
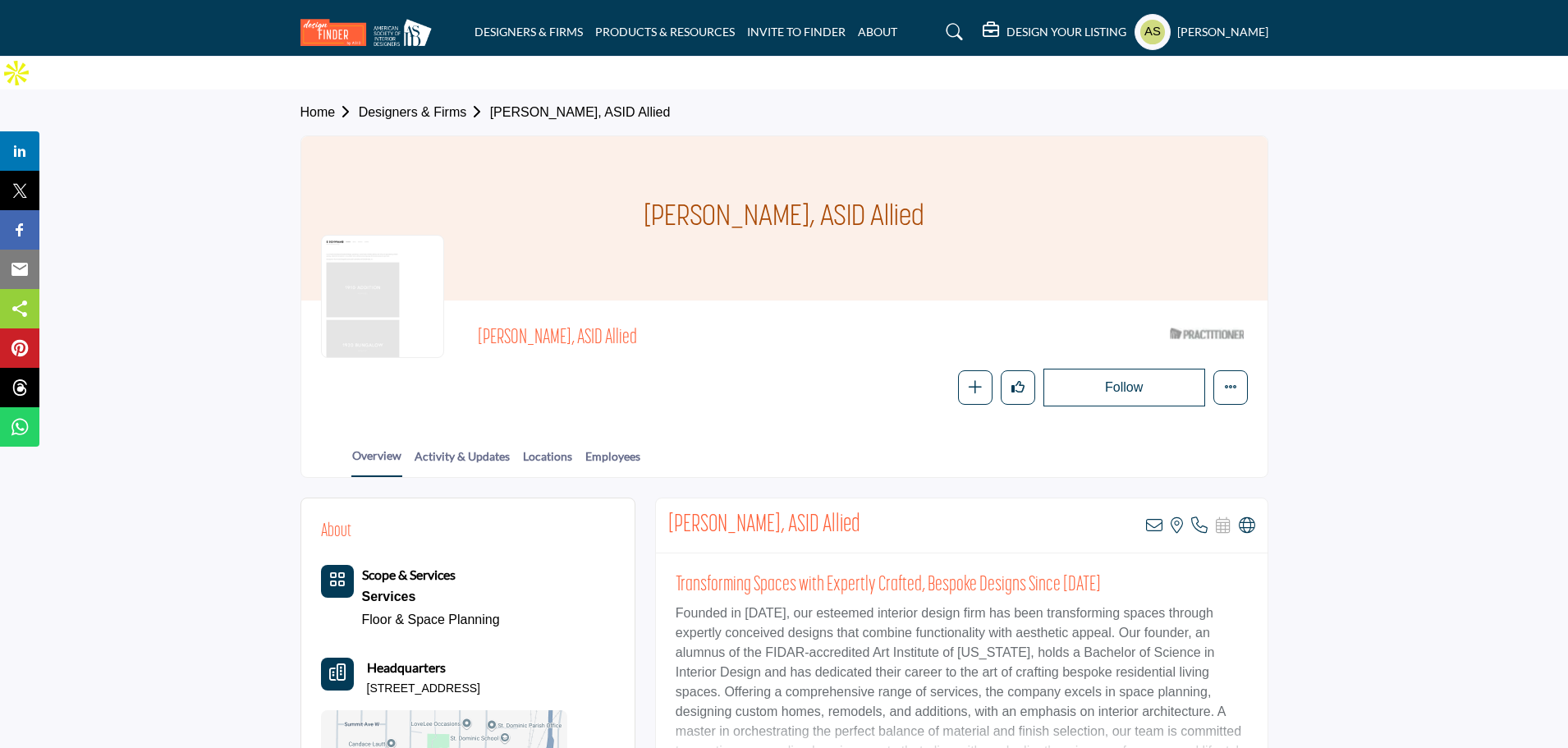
drag, startPoint x: 477, startPoint y: 304, endPoint x: 564, endPoint y: 298, distance: 87.2
click at [564, 320] on div "[PERSON_NAME], ASID Allied ASID Qualified Practitioner who validates work and e…" at bounding box center [784, 363] width 927 height 86
copy span "[PERSON_NAME]"
click at [1246, 518] on icon at bounding box center [1246, 525] width 17 height 17
drag, startPoint x: 472, startPoint y: 301, endPoint x: 567, endPoint y: 304, distance: 95.0
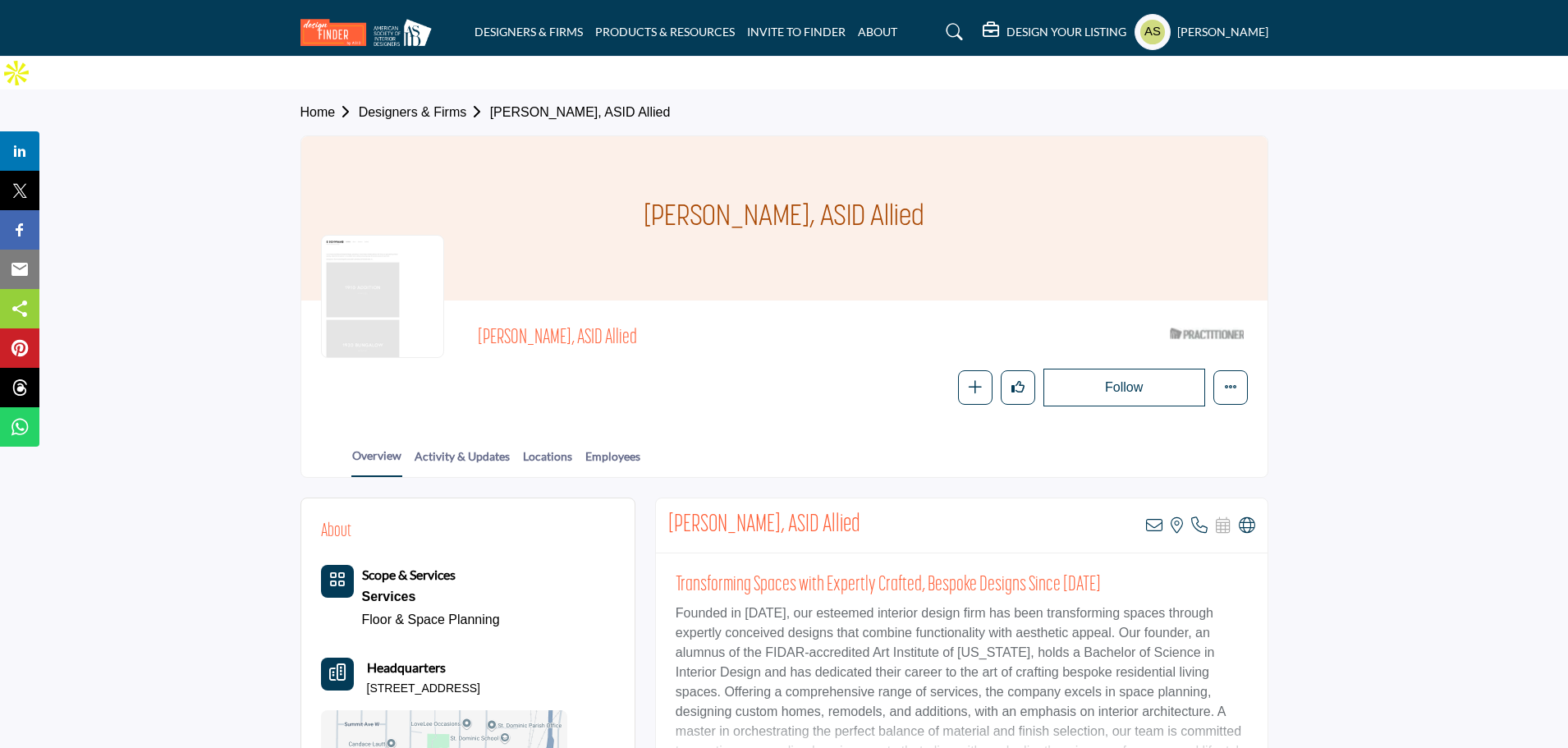
click at [567, 320] on div "Emily Schwamb, ASID Allied ASID Qualified Practitioner who validates work and e…" at bounding box center [784, 363] width 927 height 86
copy span "Emily Schwamb"
drag, startPoint x: 533, startPoint y: 650, endPoint x: 369, endPoint y: 651, distance: 164.0
click at [369, 658] on div "Headquarters 502 1st St W, 55057-1703, USA" at bounding box center [444, 677] width 246 height 39
copy p "502 1st St W, 55057-1703, USA"
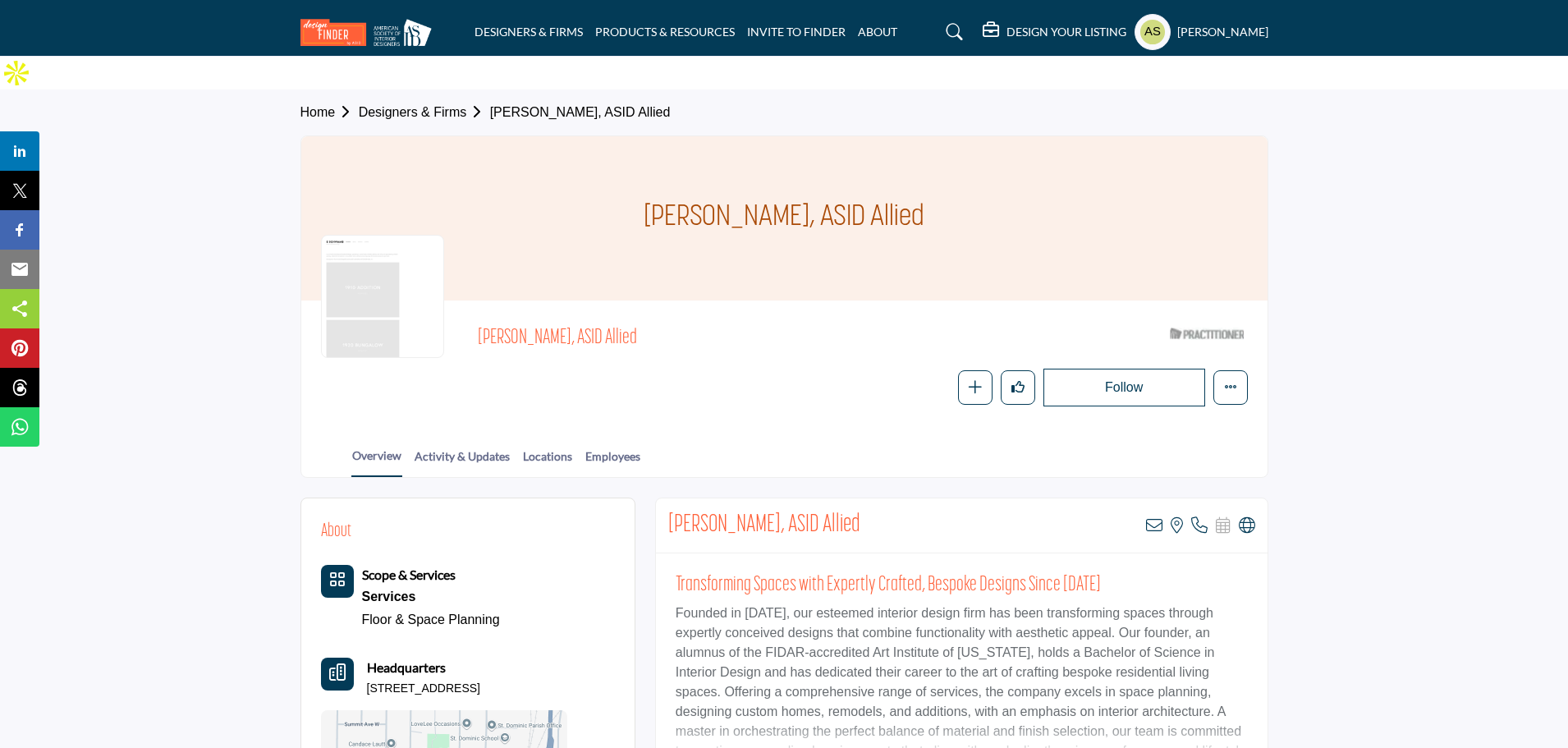
click at [782, 426] on div "Overview Activity & Updates Locations Employees" at bounding box center [805, 451] width 925 height 51
click at [1153, 518] on icon at bounding box center [1154, 525] width 17 height 17
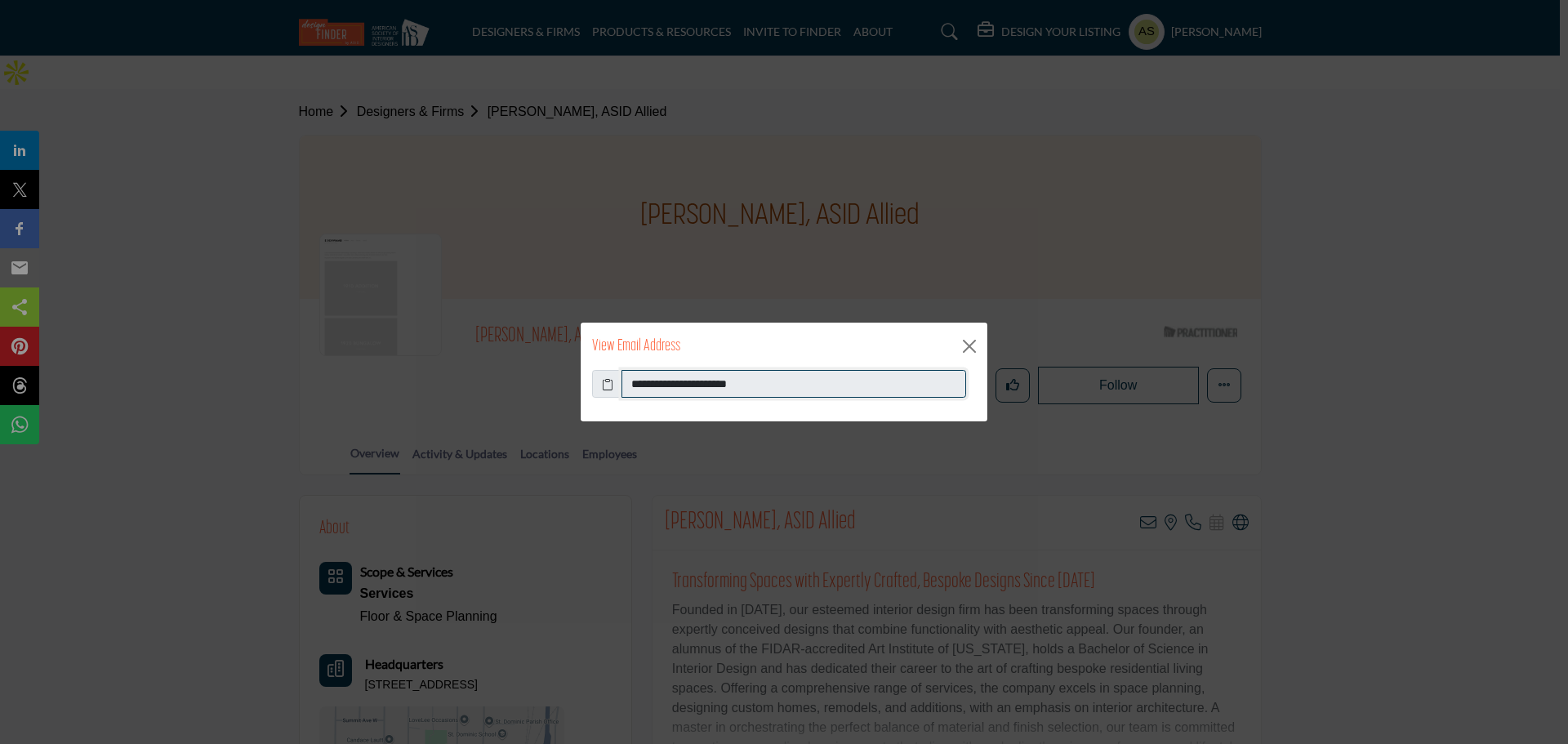
click at [813, 376] on input "**********" at bounding box center [794, 384] width 344 height 28
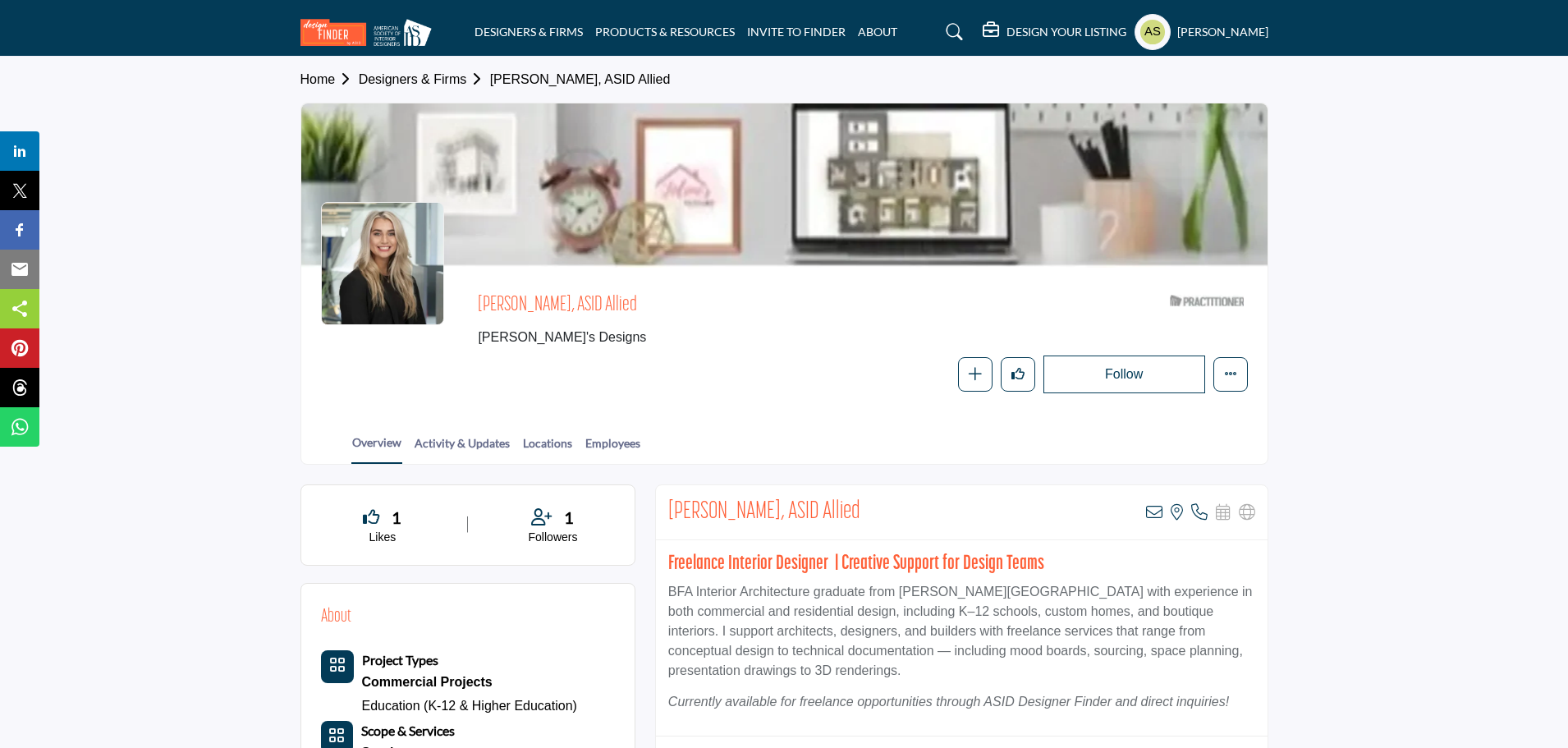
drag, startPoint x: 475, startPoint y: 302, endPoint x: 574, endPoint y: 299, distance: 99.0
click at [574, 299] on div "Jolene Jendrysik, ASID Allied Jolene's Designs ASID Qualified Practitioner who …" at bounding box center [784, 340] width 927 height 106
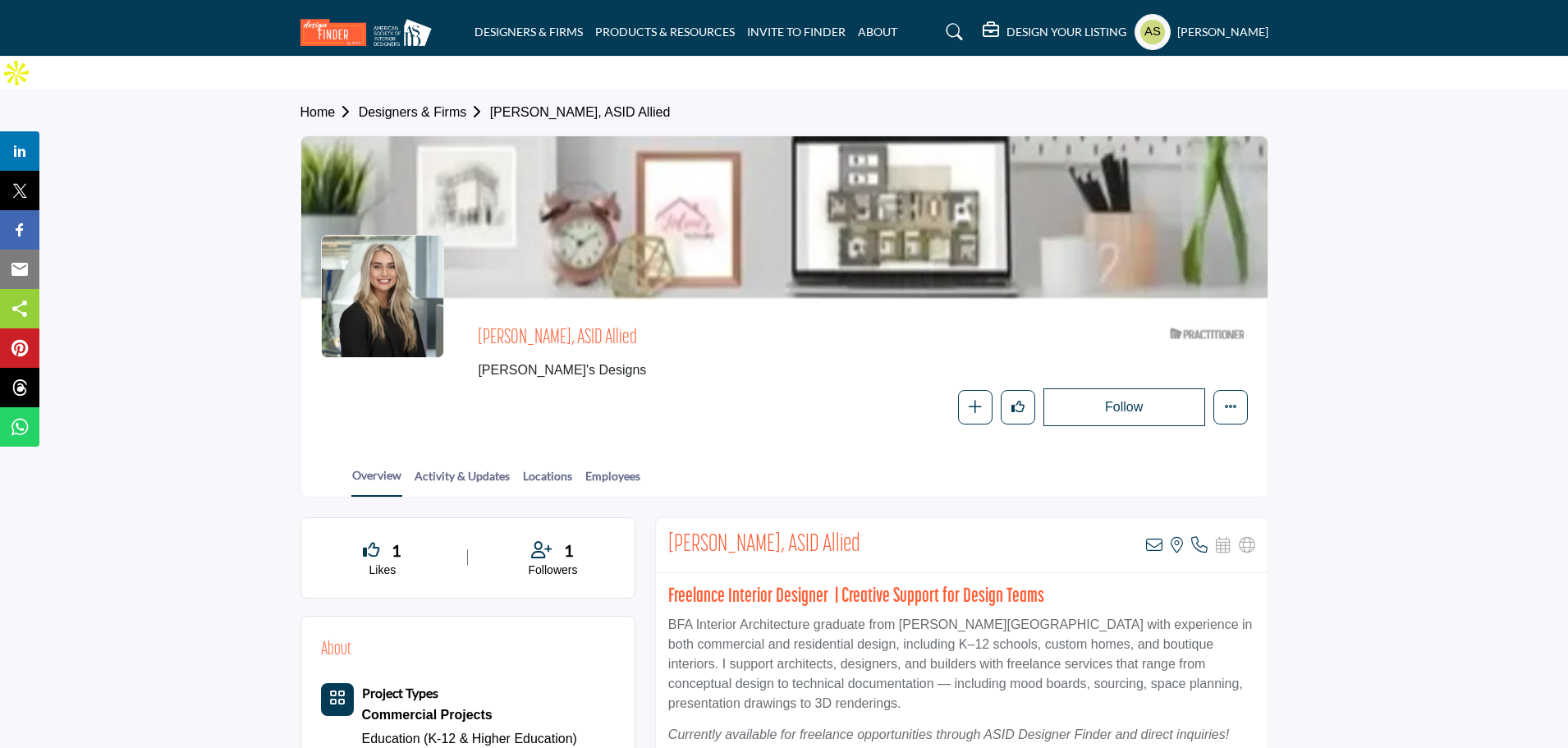
copy span "Jolene Jendrysik"
click at [1154, 537] on icon at bounding box center [1154, 544] width 17 height 17
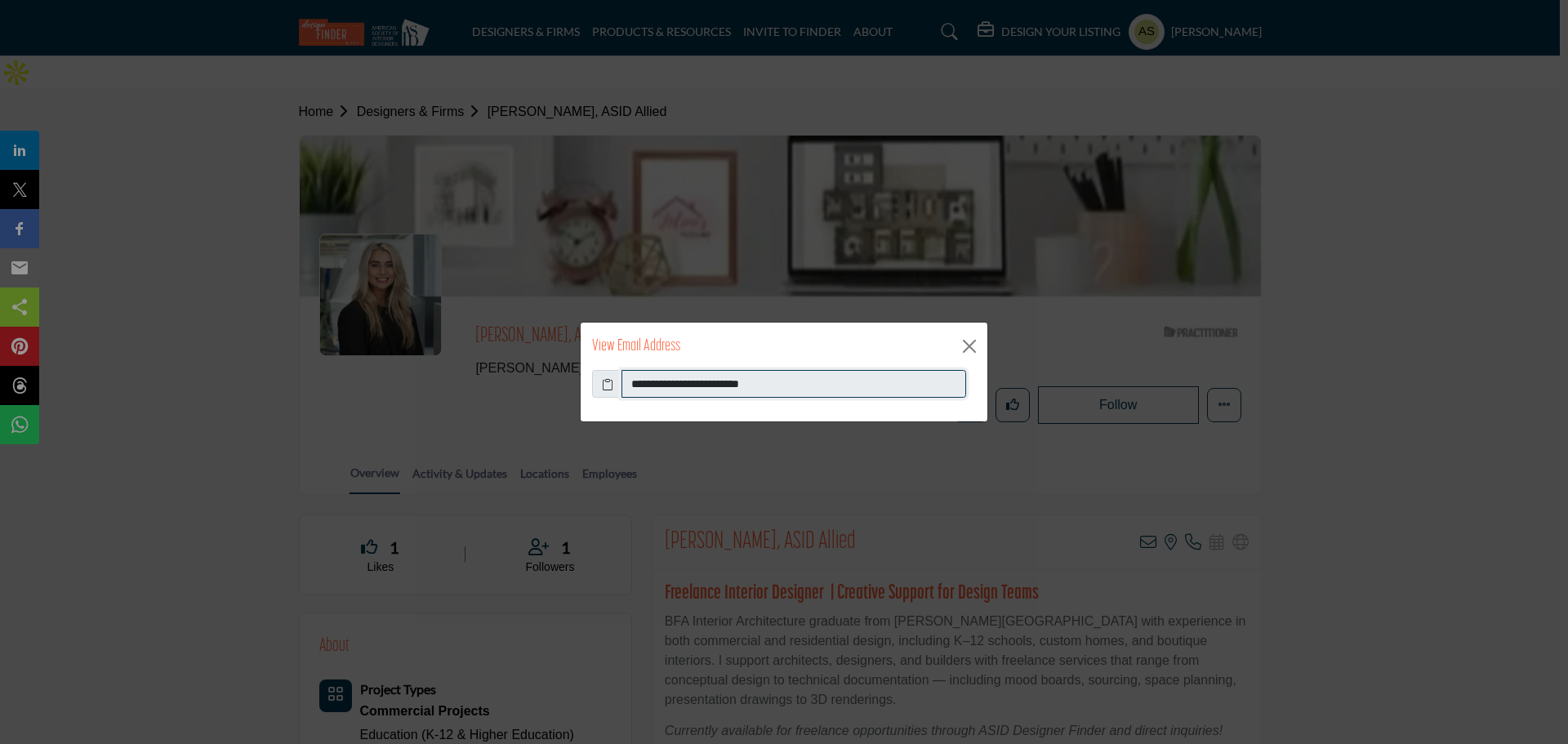
click at [799, 385] on input "**********" at bounding box center [794, 384] width 344 height 28
click at [976, 343] on button "Close" at bounding box center [969, 346] width 24 height 24
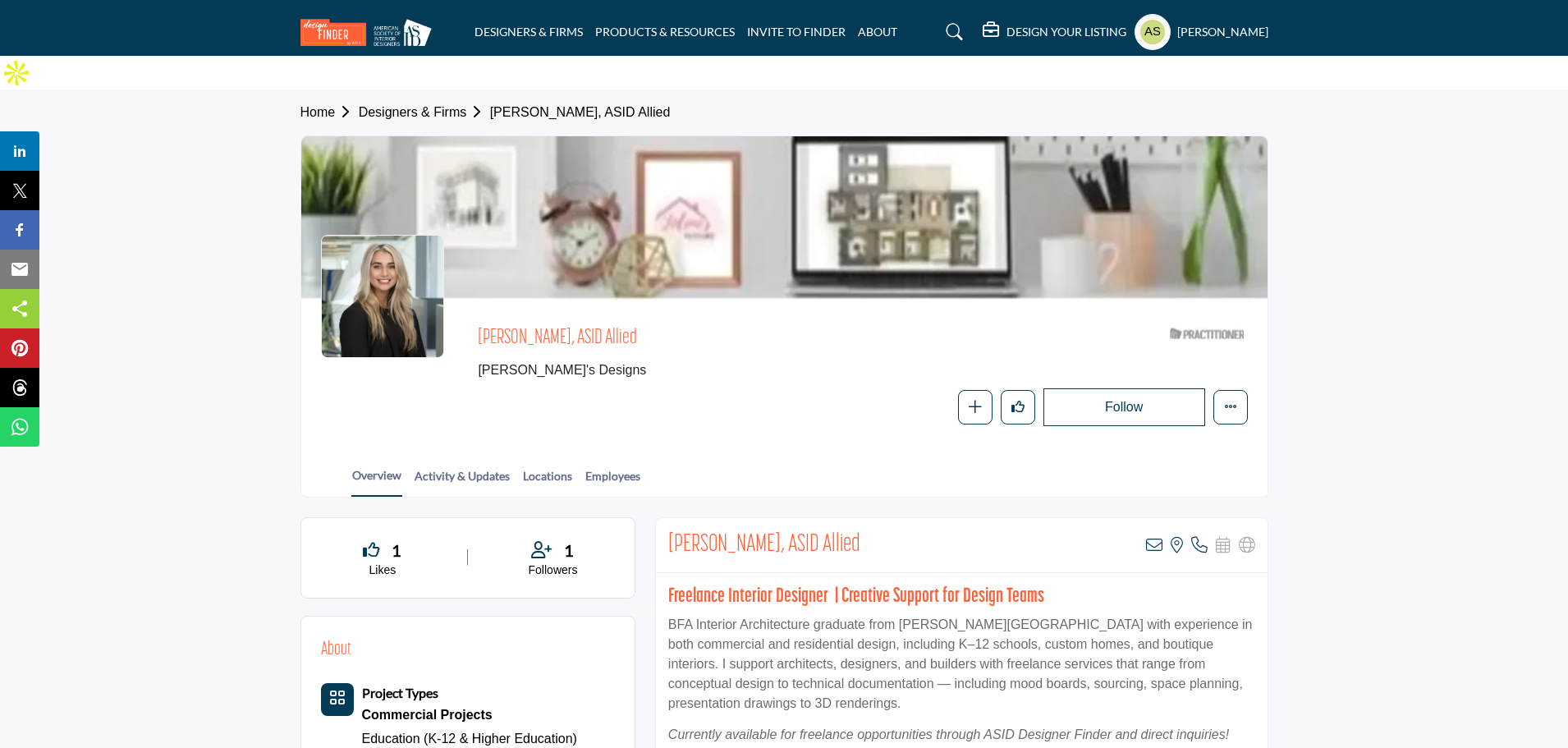
drag, startPoint x: 477, startPoint y: 295, endPoint x: 574, endPoint y: 297, distance: 97.0
click at [574, 320] on div "Jolene Jendrysik, ASID Allied Jolene's Designs ASID Qualified Practitioner who …" at bounding box center [784, 373] width 927 height 106
copy span "Jolene Jendrysik"
click at [867, 445] on div "Overview Activity & Updates Locations Employees" at bounding box center [805, 471] width 925 height 51
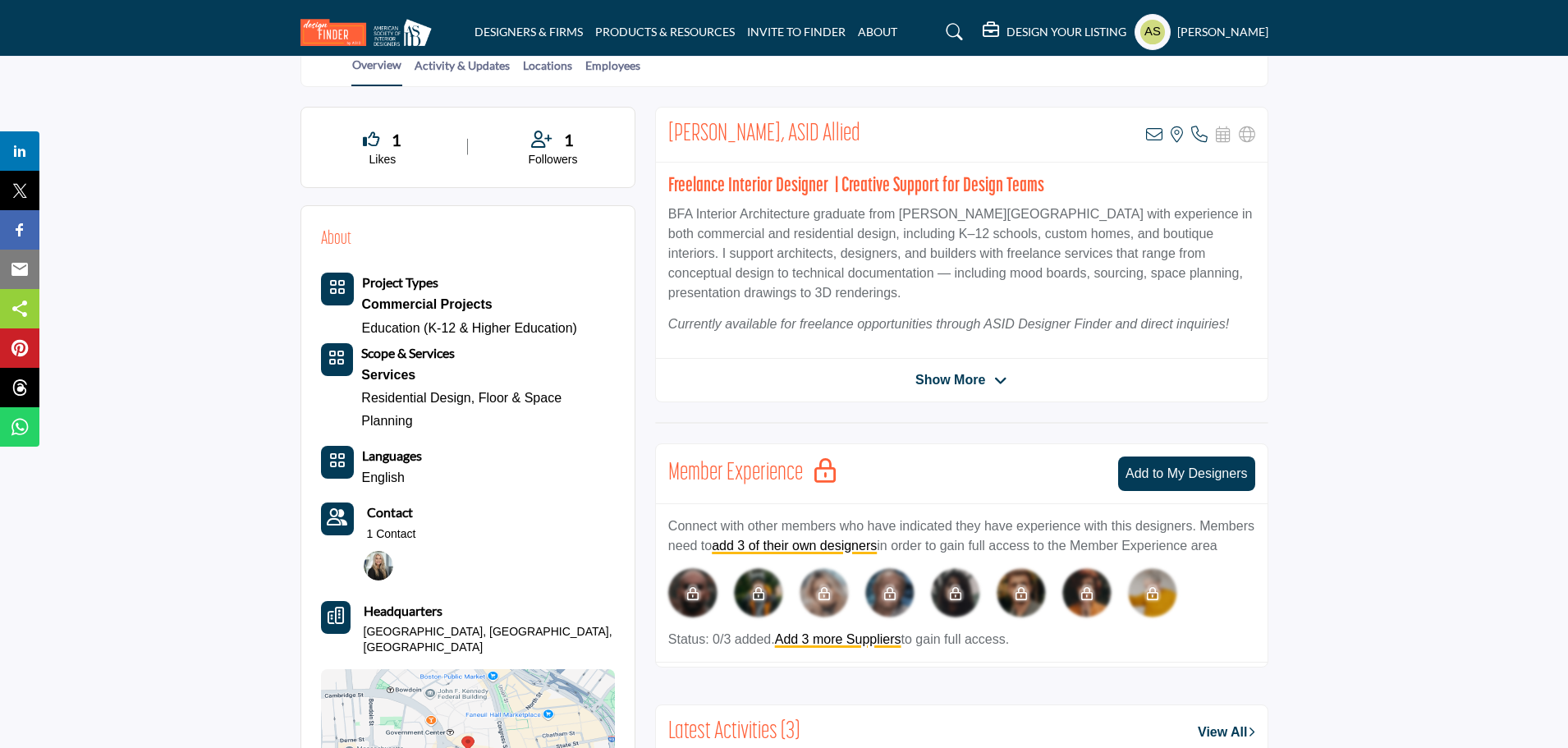
scroll to position [164, 0]
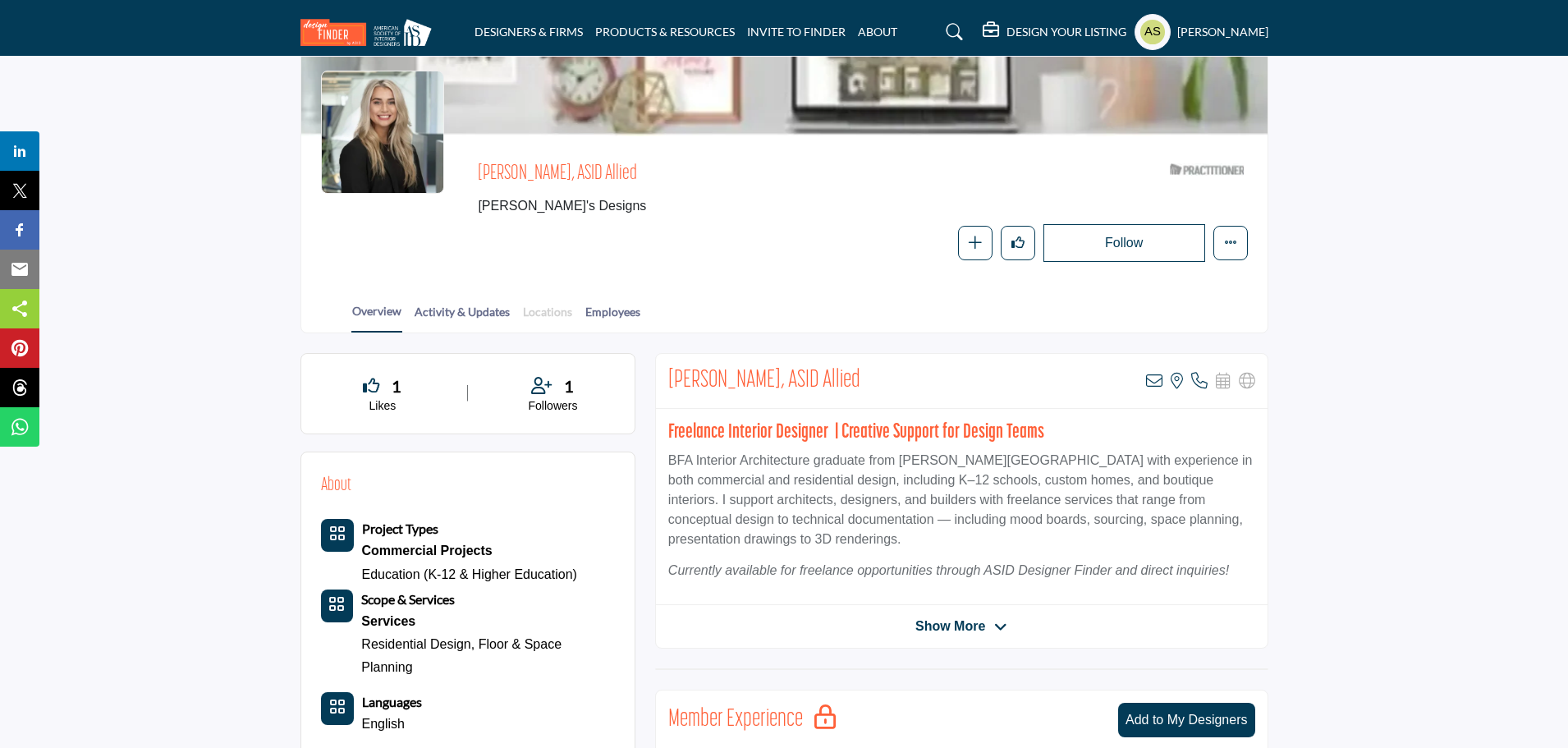
click at [556, 303] on link "Locations" at bounding box center [547, 317] width 51 height 29
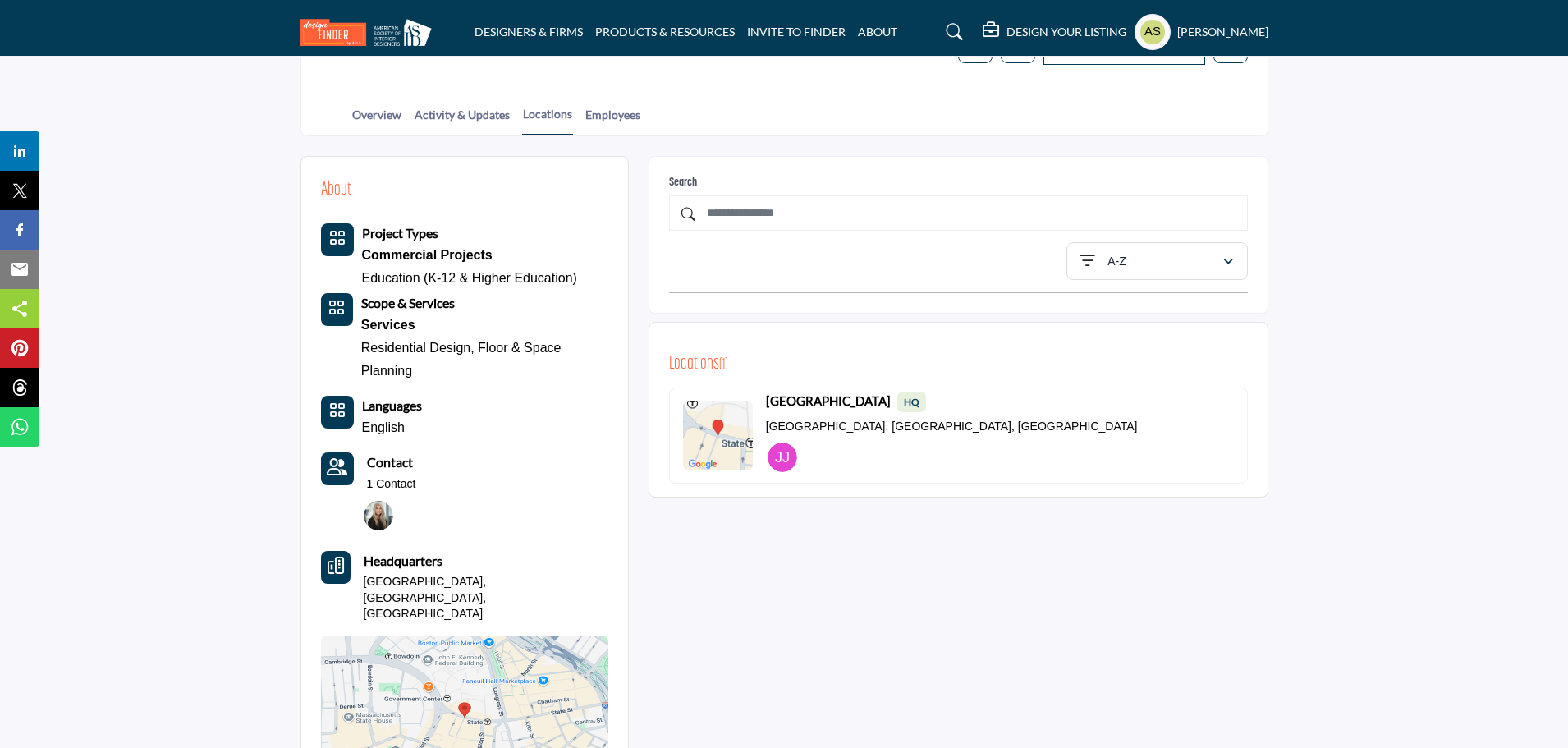
scroll to position [492, 0]
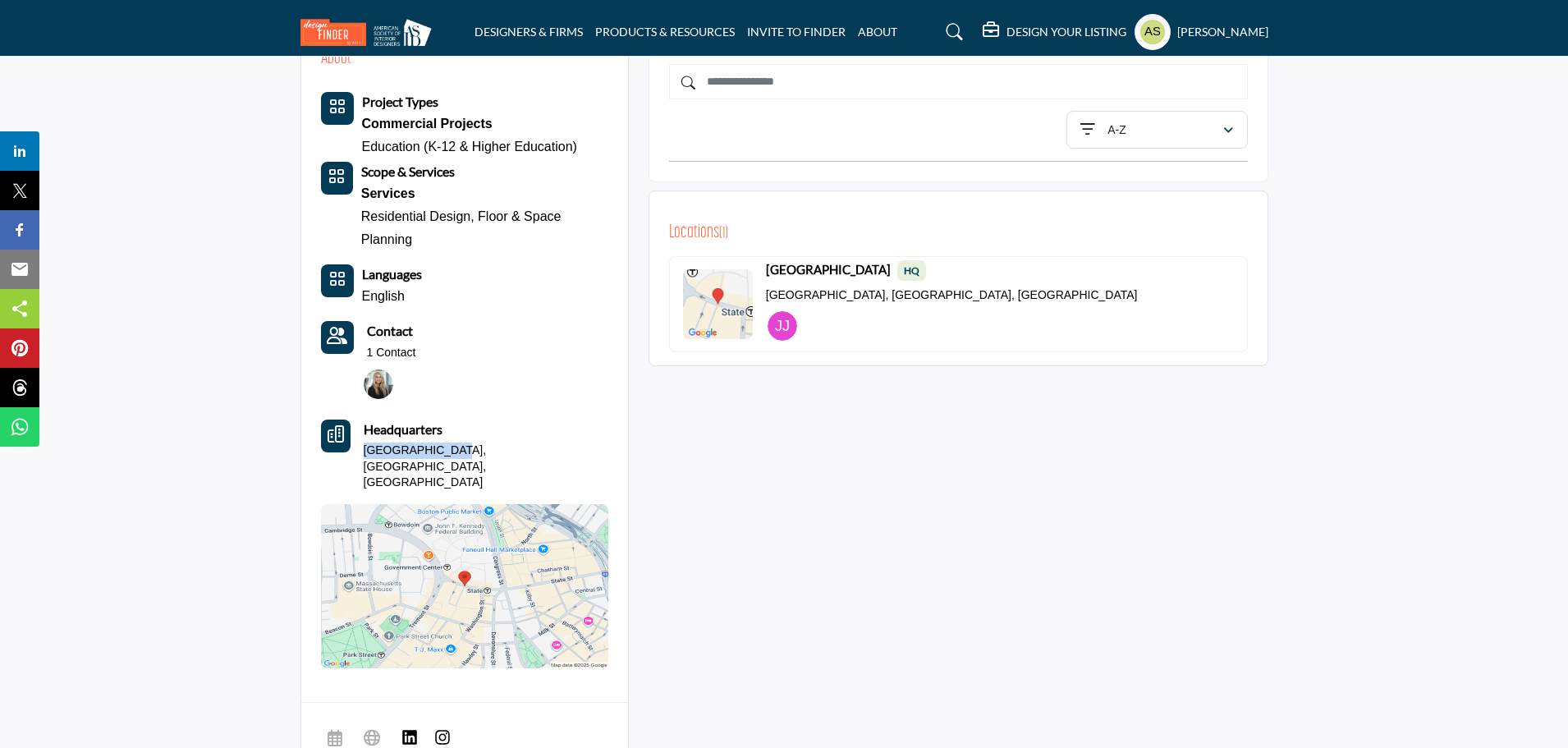
drag, startPoint x: 460, startPoint y: 411, endPoint x: 369, endPoint y: 415, distance: 91.1
click at [369, 419] on div "Headquarters [GEOGRAPHIC_DATA], [GEOGRAPHIC_DATA], [GEOGRAPHIC_DATA]" at bounding box center [464, 455] width 287 height 71
copy p "[GEOGRAPHIC_DATA], [GEOGRAPHIC_DATA], [GEOGRAPHIC_DATA]"
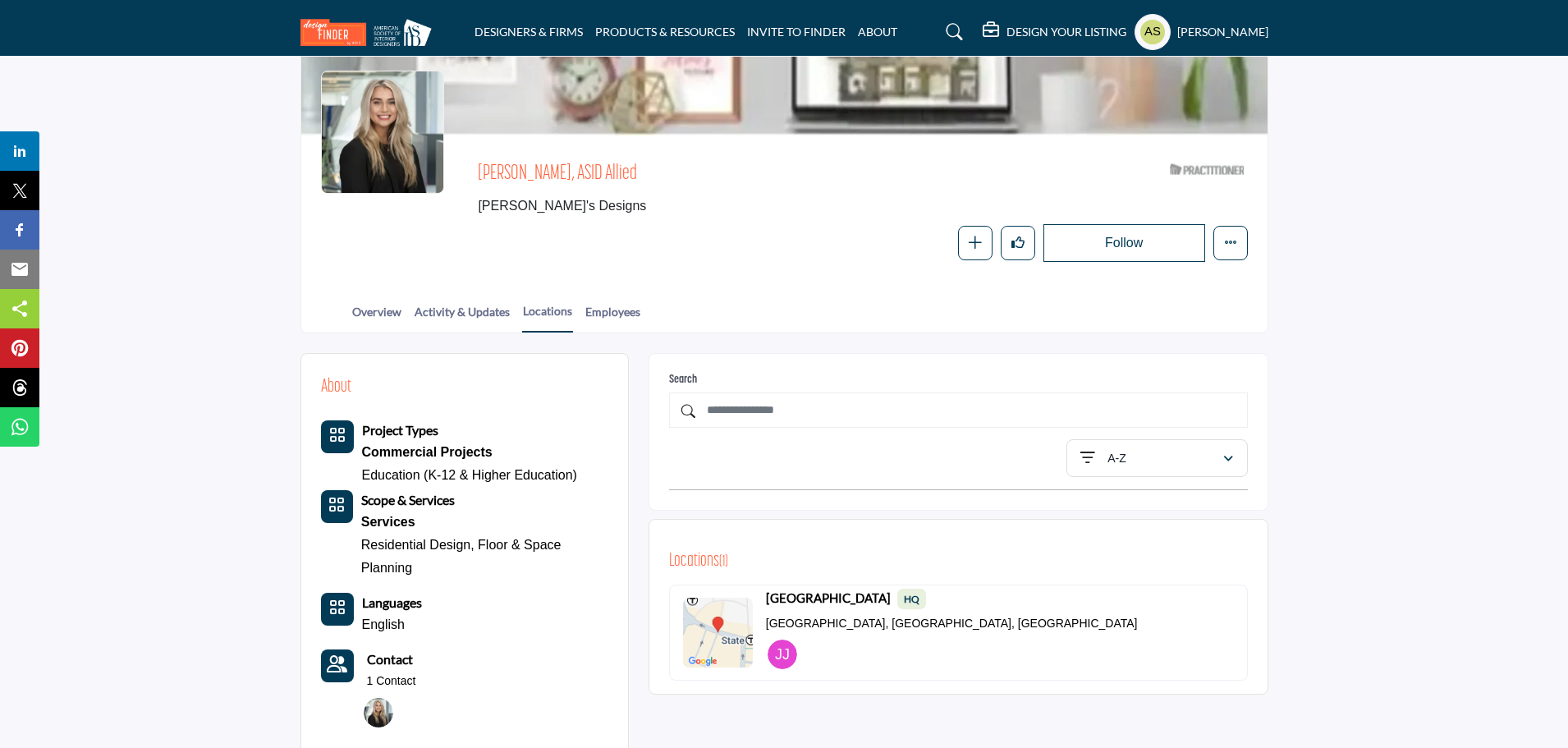
scroll to position [82, 0]
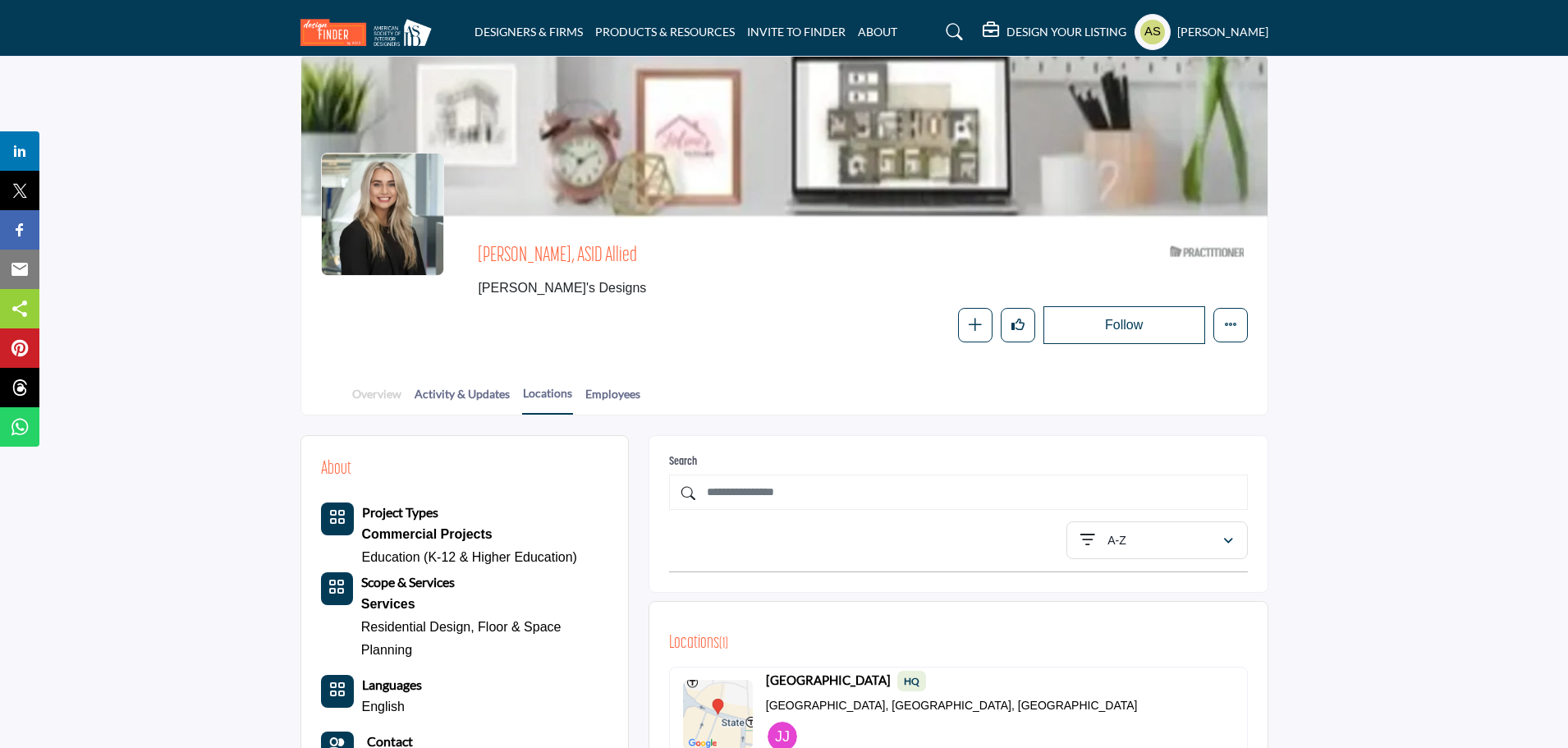
click at [372, 385] on link "Overview" at bounding box center [377, 399] width 51 height 29
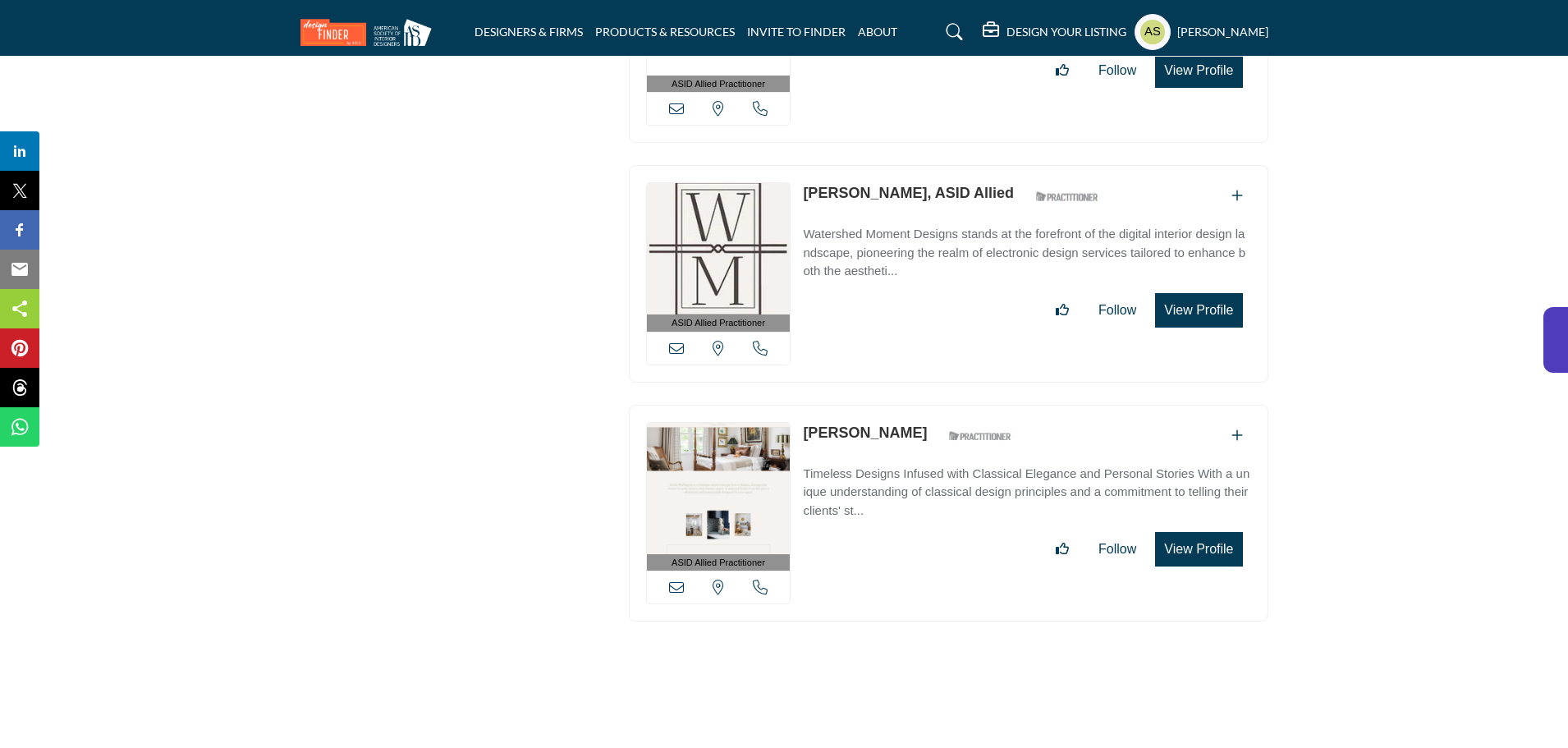
scroll to position [55245, 0]
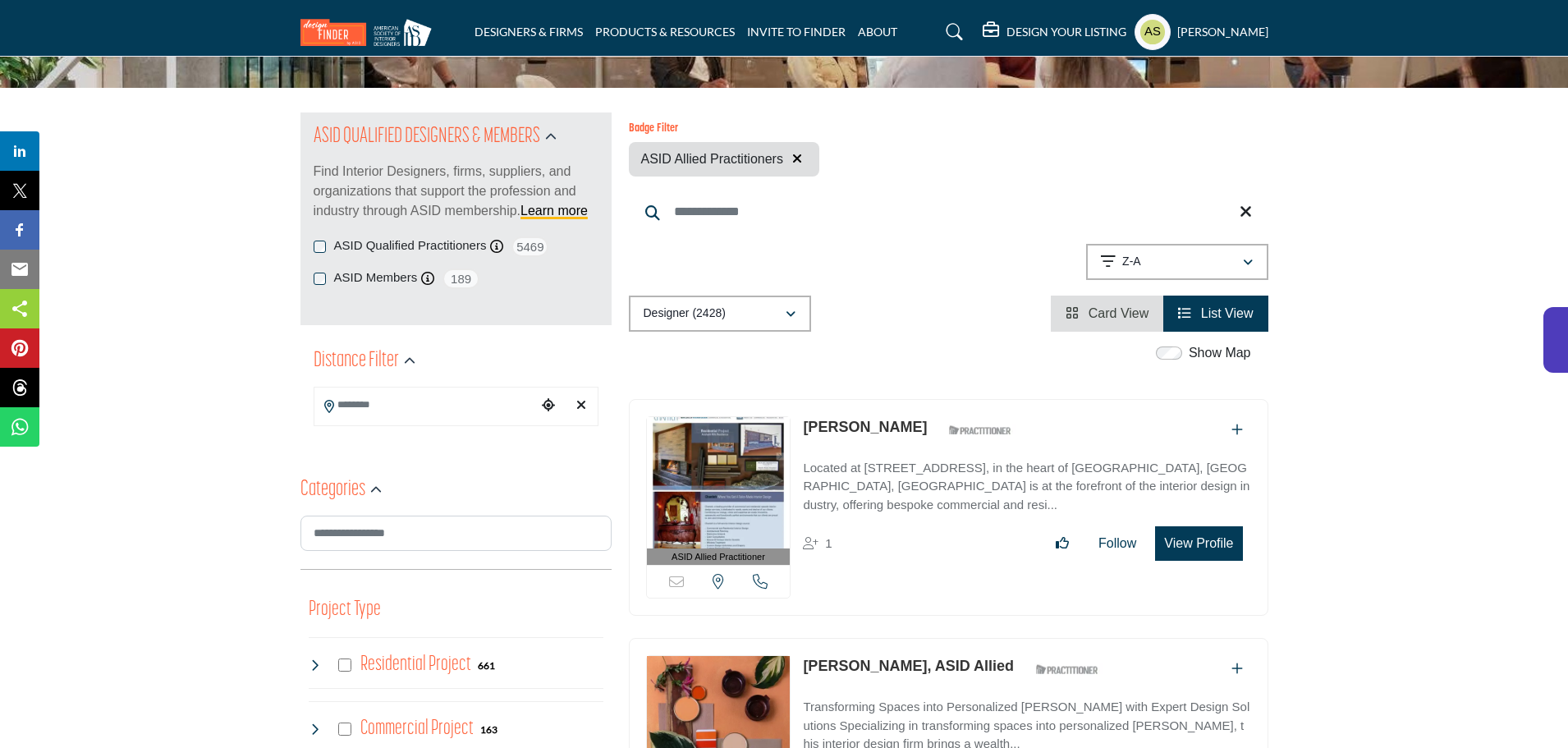
scroll to position [0, 0]
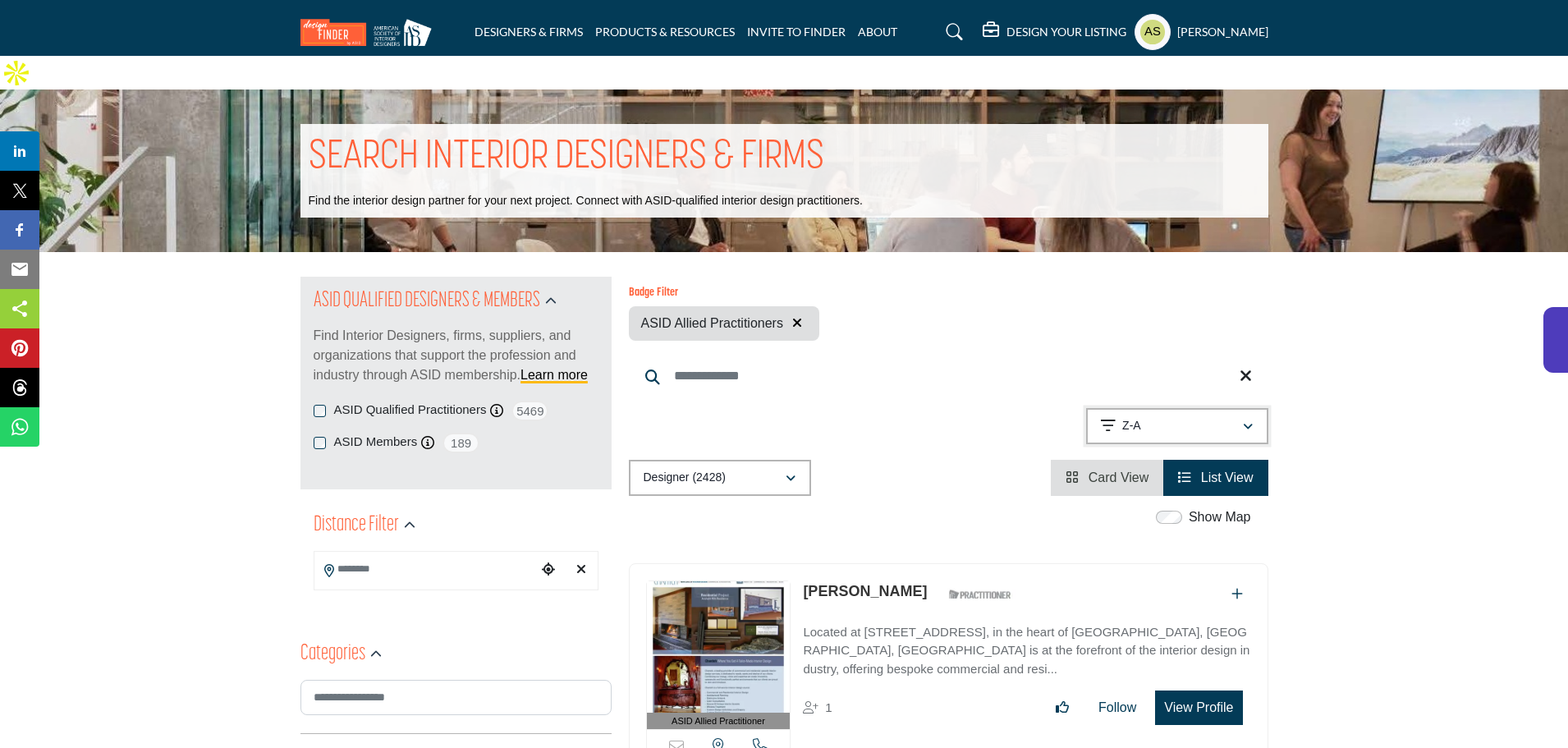
click at [1250, 421] on icon "button" at bounding box center [1247, 426] width 10 height 11
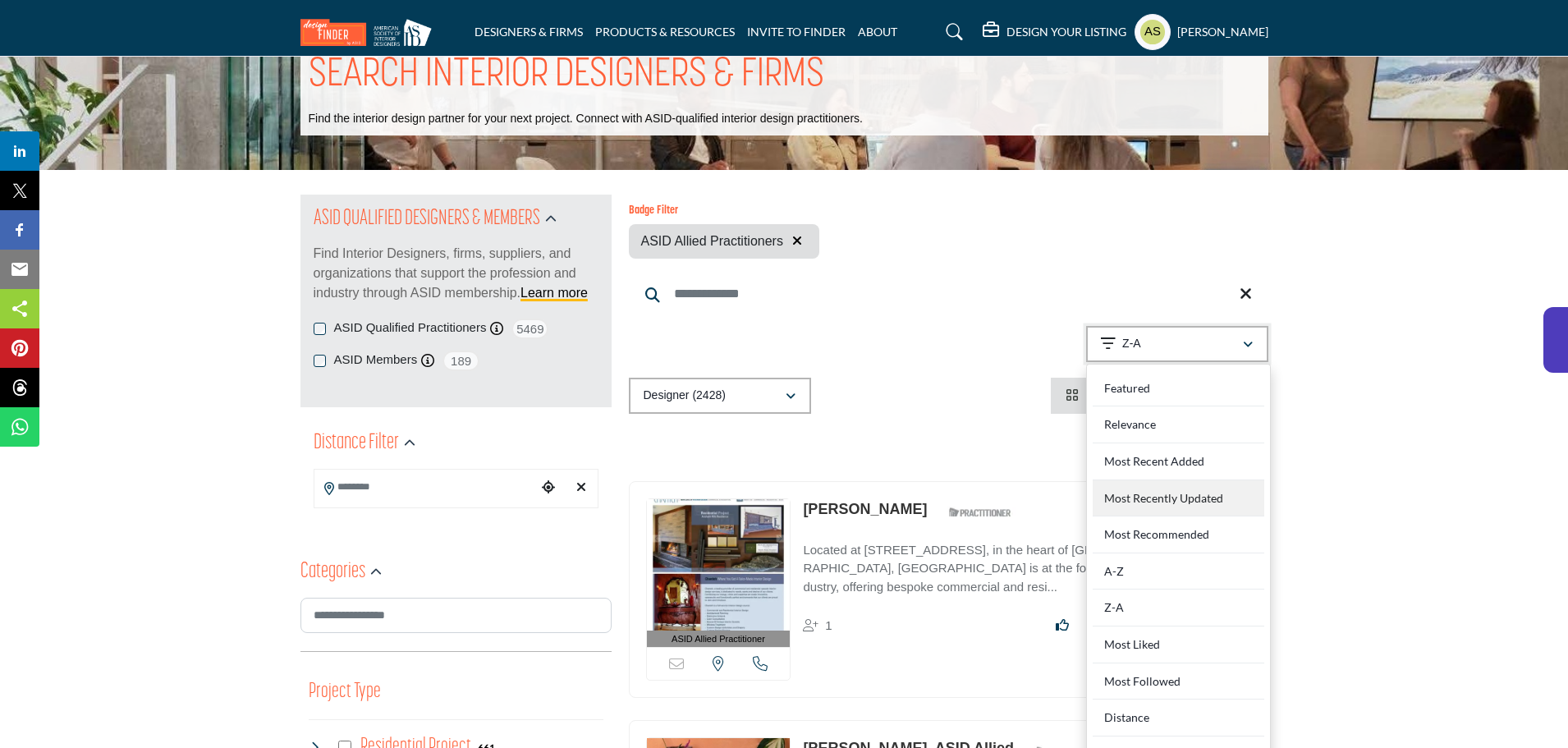
scroll to position [246, 0]
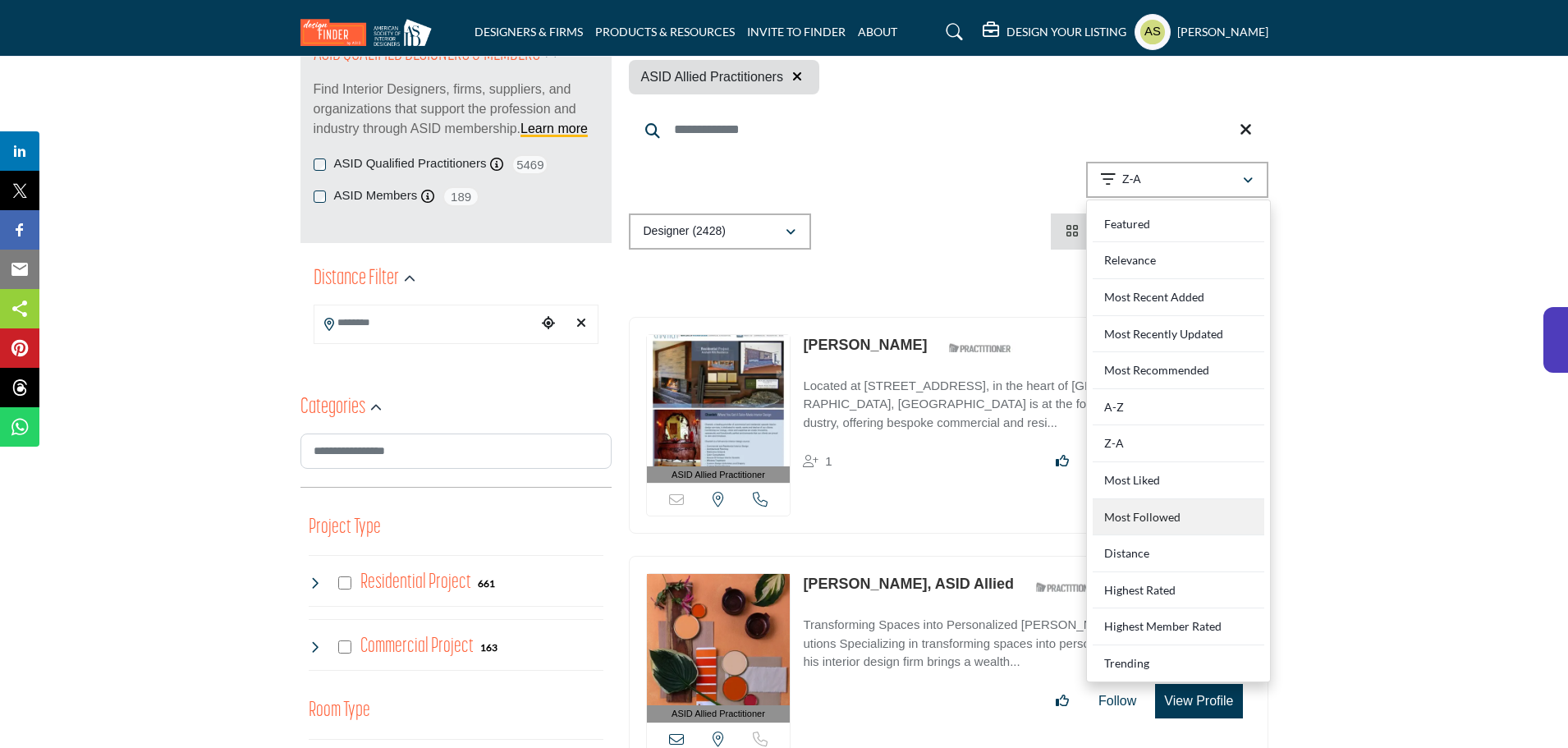
click at [1160, 499] on Followed "Most Followed" at bounding box center [1178, 518] width 171 height 37
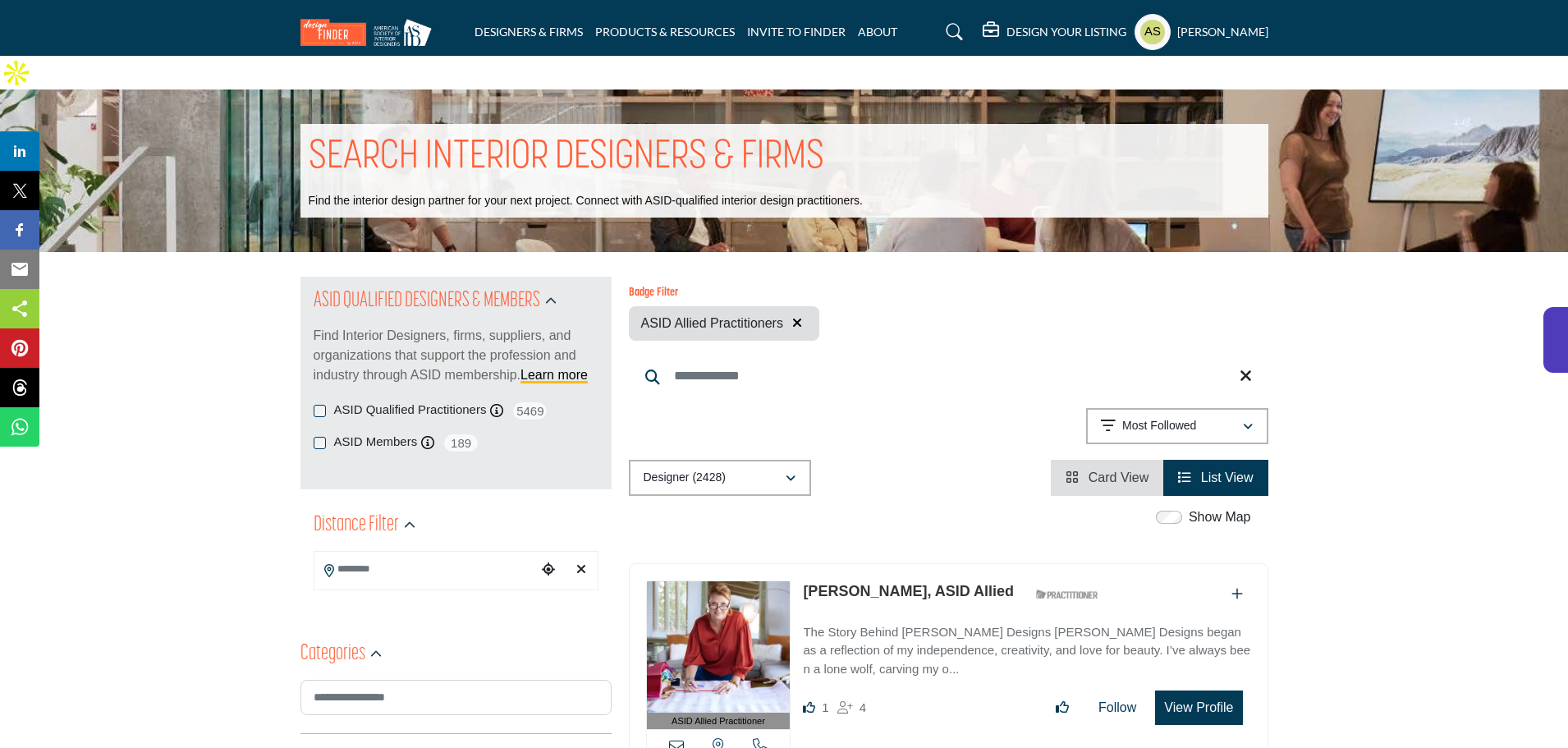
scroll to position [164, 0]
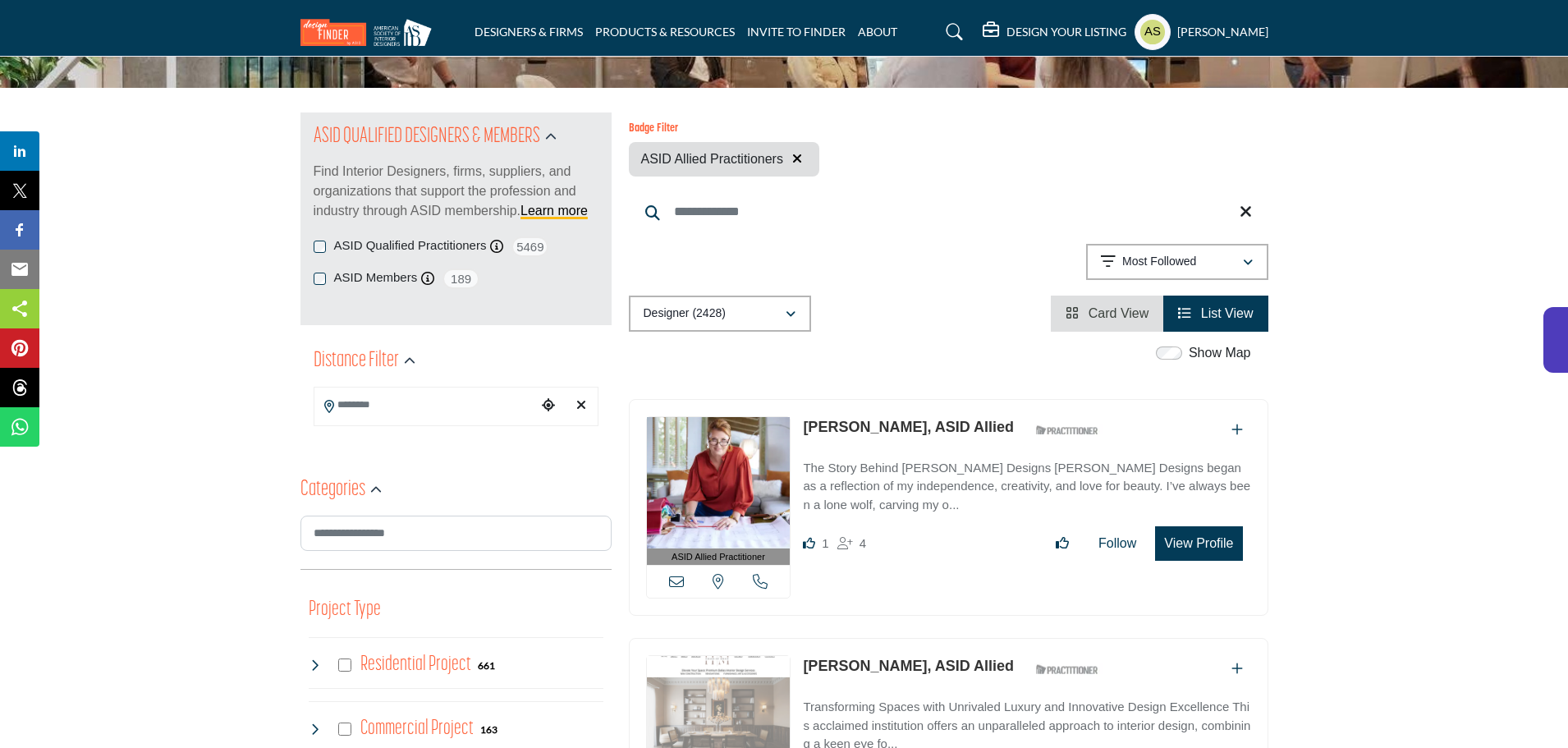
drag, startPoint x: 796, startPoint y: 384, endPoint x: 885, endPoint y: 397, distance: 89.9
click at [887, 399] on div "ASID Allied Practitioner ASID Allied Practitioners have successfully completed …" at bounding box center [948, 508] width 639 height 217
drag, startPoint x: 808, startPoint y: 377, endPoint x: 905, endPoint y: 401, distance: 99.9
click at [905, 401] on div "ASID Allied Practitioner ASID Allied Practitioners have successfully completed …" at bounding box center [948, 508] width 639 height 217
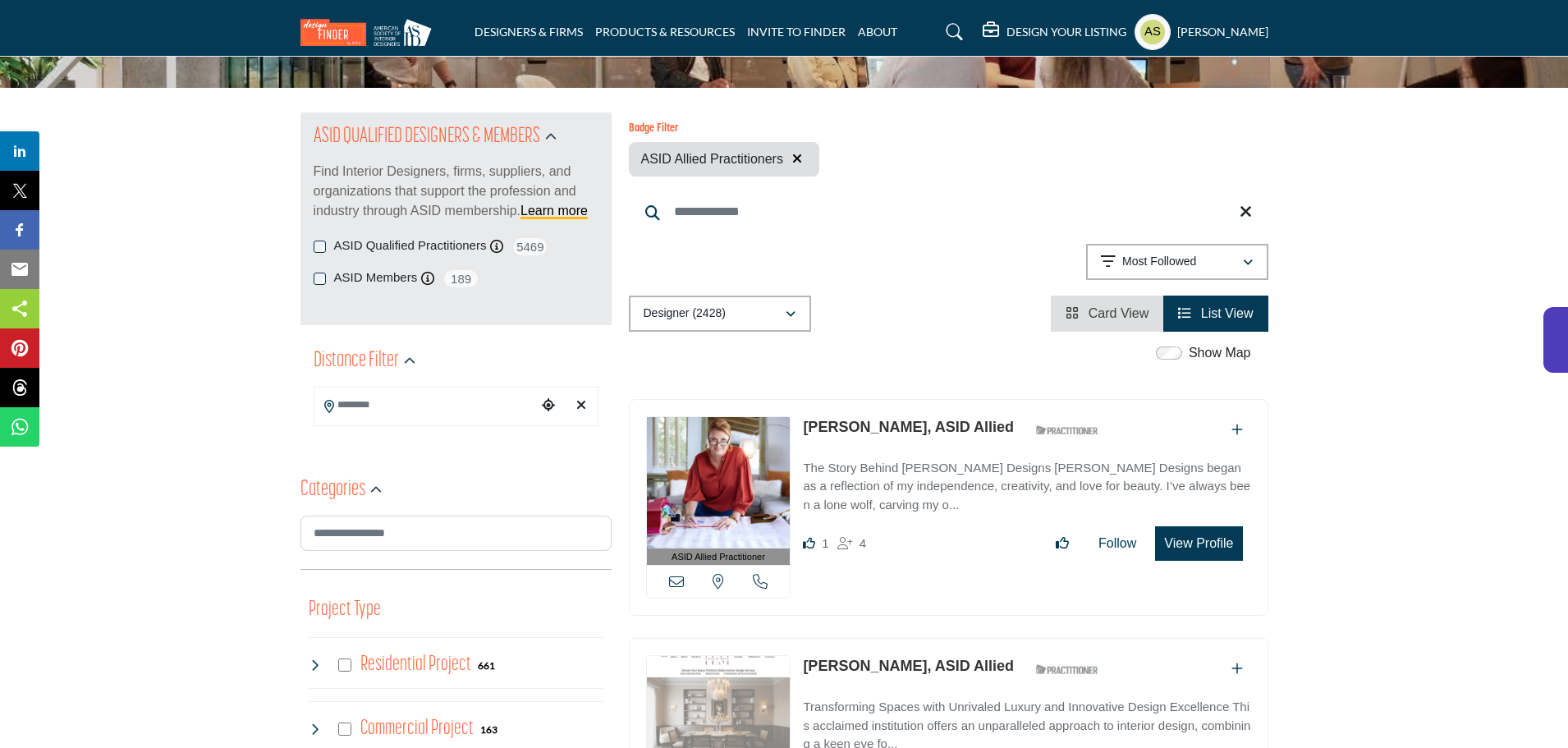
copy link "Saskia Snyder,"
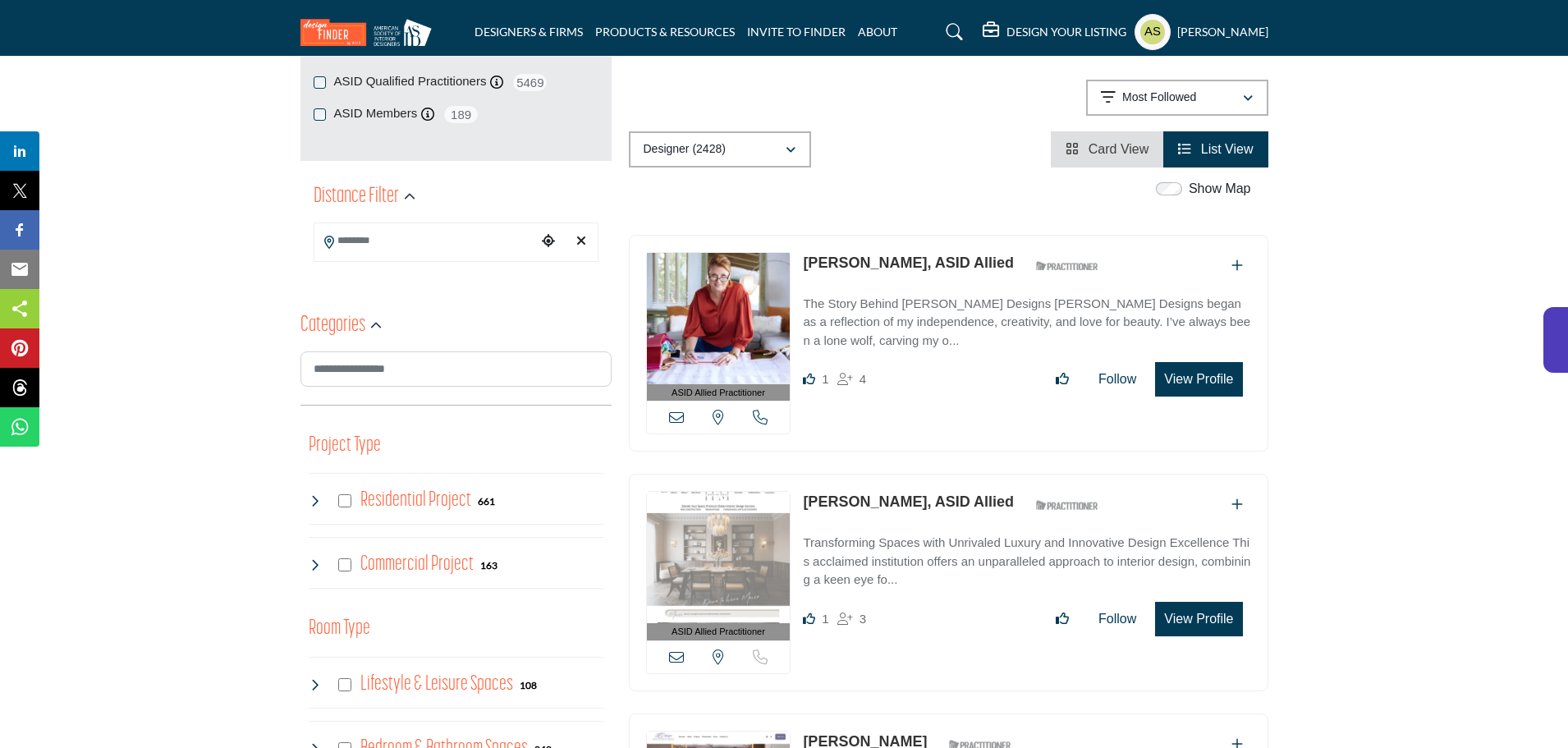
scroll to position [411, 0]
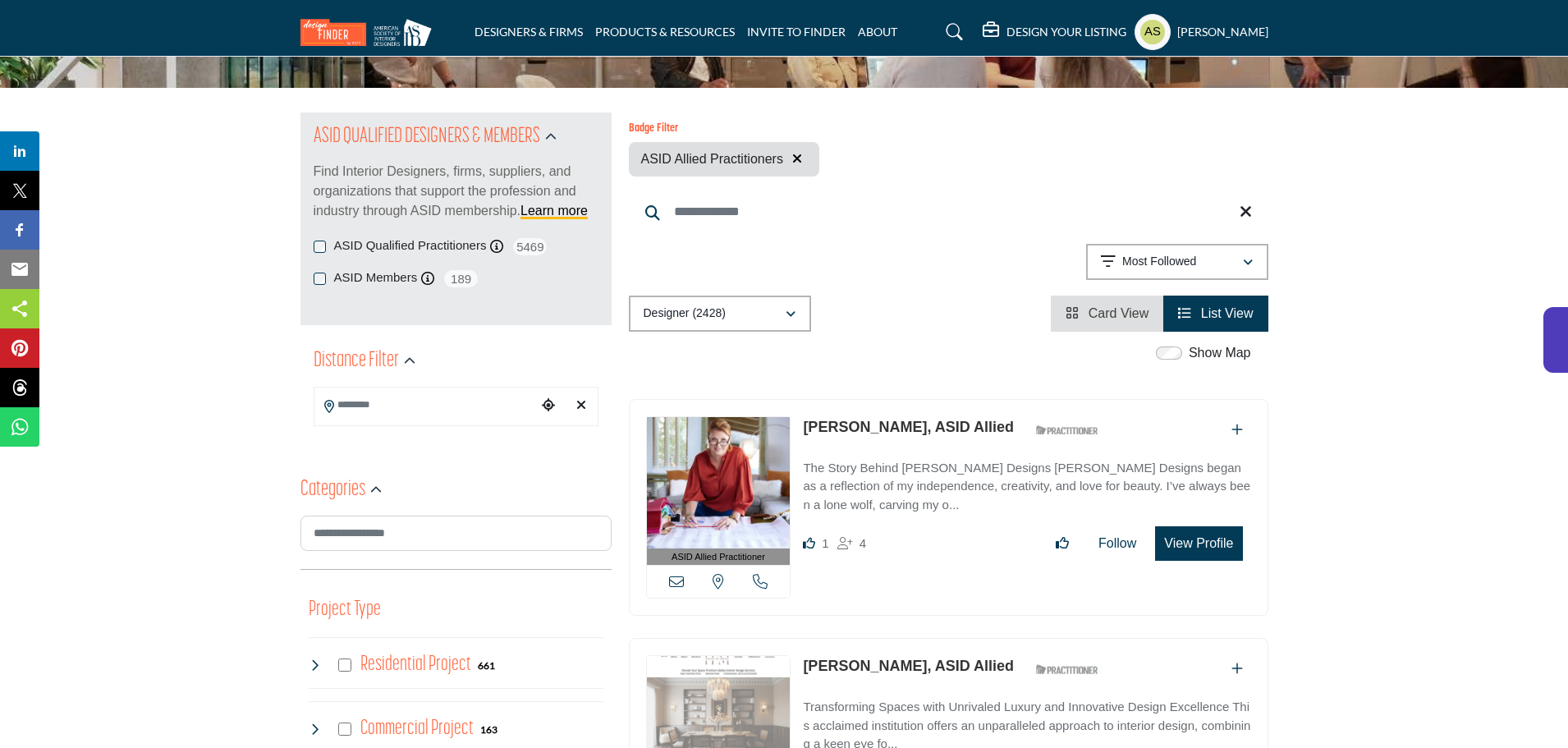
click at [1021, 136] on div "Badge Filter ASID Allied Practitioners" at bounding box center [948, 150] width 639 height 54
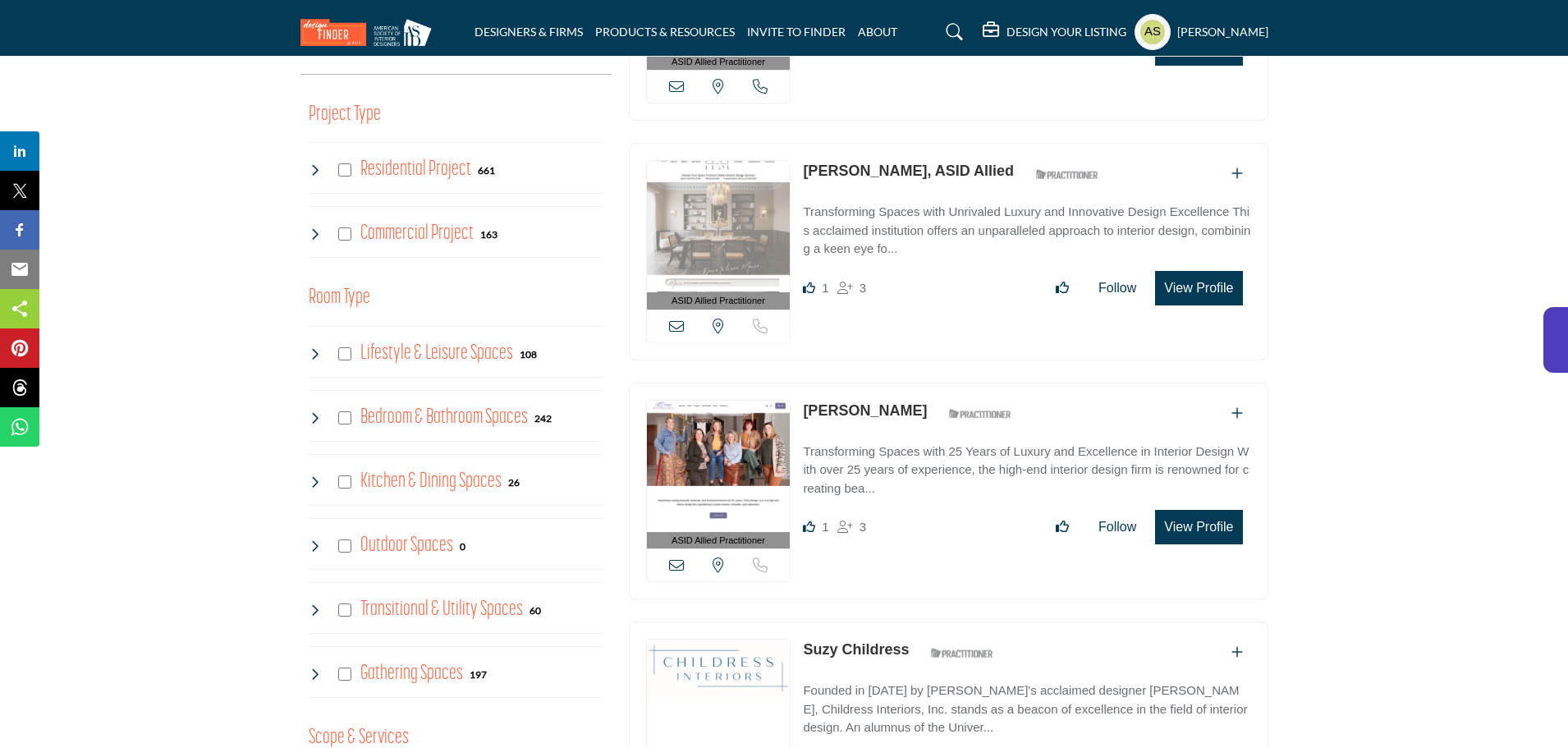
scroll to position [824, 0]
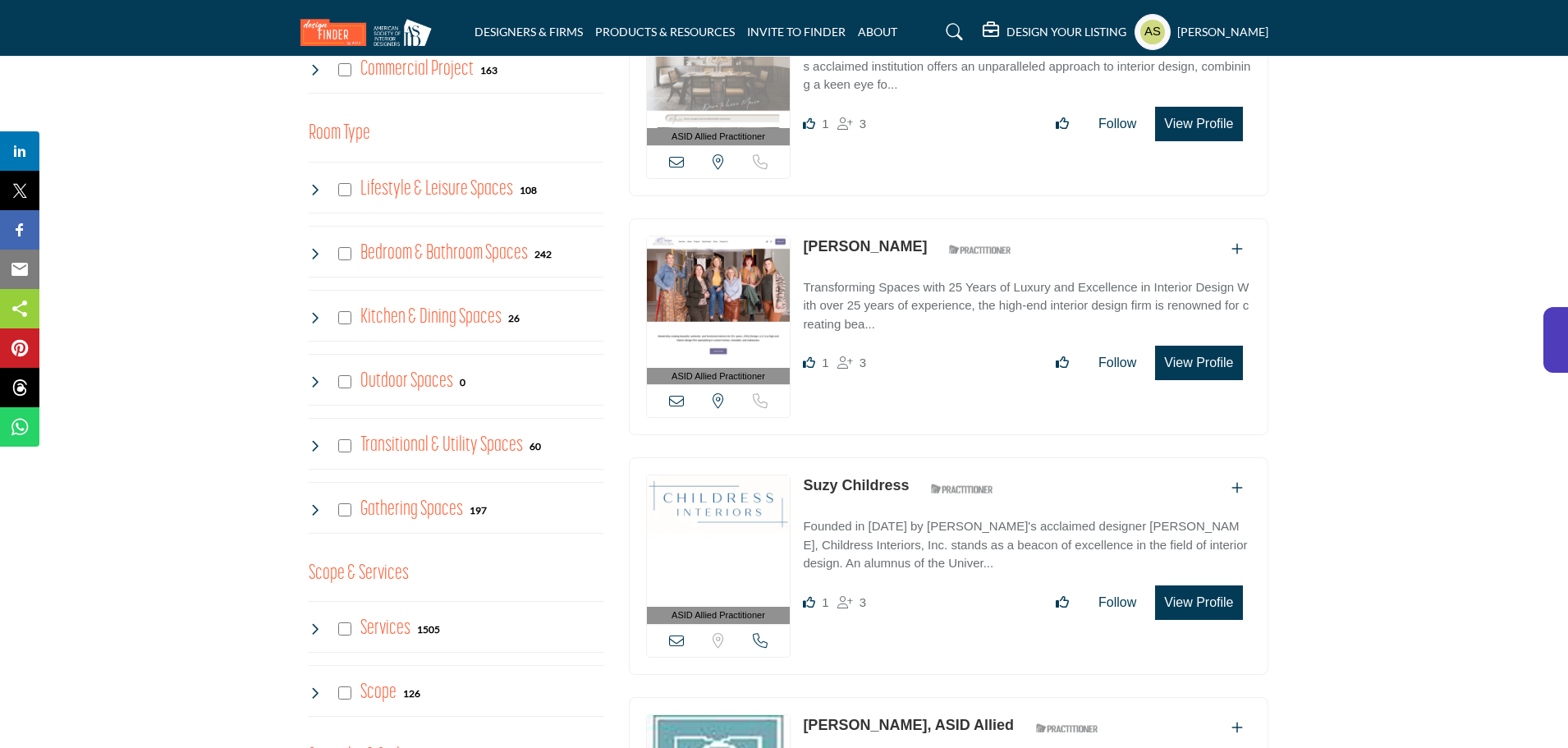
drag, startPoint x: 797, startPoint y: 210, endPoint x: 957, endPoint y: 223, distance: 160.5
click at [957, 223] on div "ASID Allied Practitioner ASID Allied Practitioners have successfully completed …" at bounding box center [948, 327] width 639 height 217
copy link "[PERSON_NAME]"
click at [873, 238] on link "[PERSON_NAME]" at bounding box center [864, 246] width 124 height 17
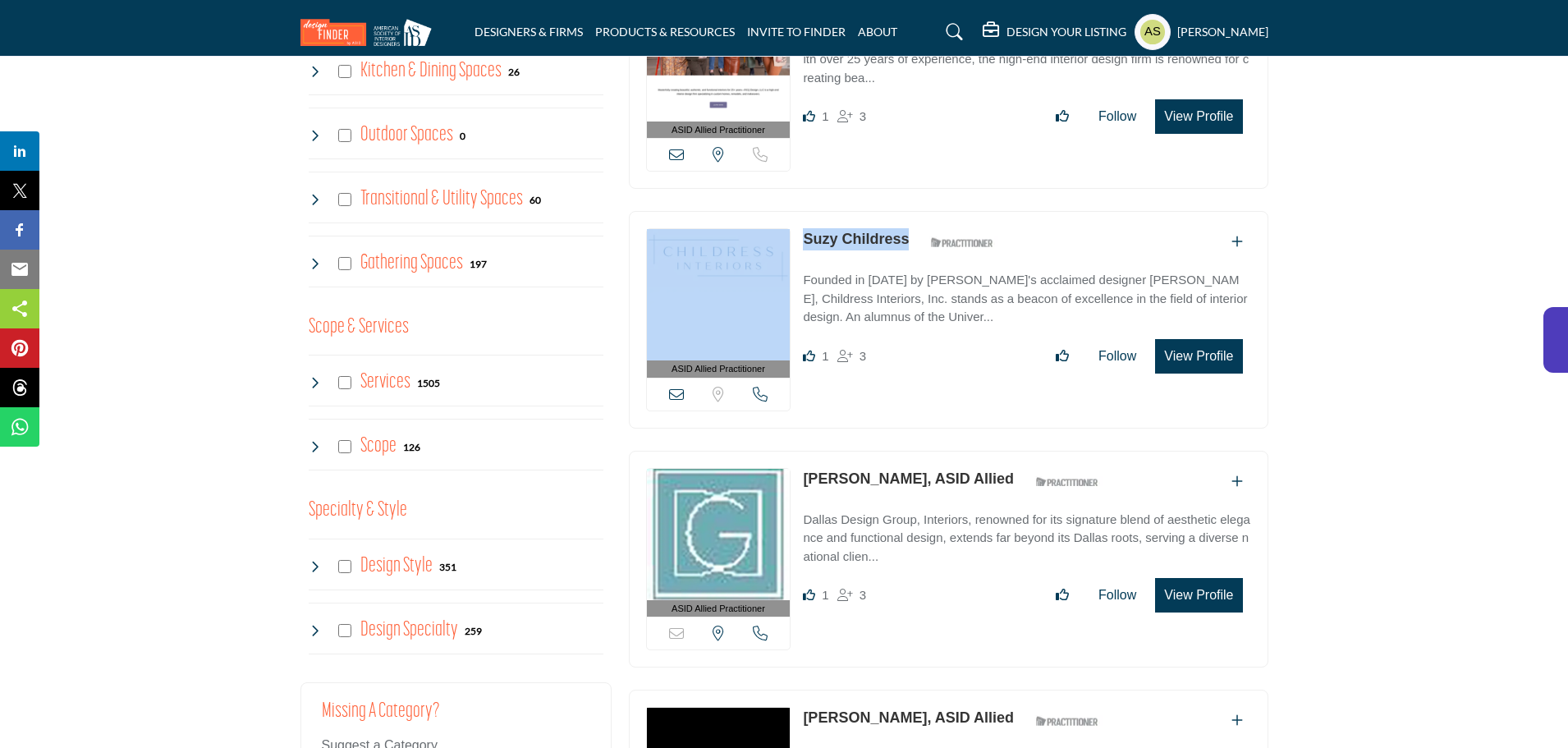
drag, startPoint x: 797, startPoint y: 205, endPoint x: 915, endPoint y: 197, distance: 118.3
click at [915, 211] on div "ASID Allied Practitioner ASID Allied Practitioners have successfully completed …" at bounding box center [948, 320] width 639 height 217
copy div "View email address of this listing Sorry, but we don't have a location for this…"
click at [857, 230] on link "Suzy Childress" at bounding box center [856, 238] width 106 height 17
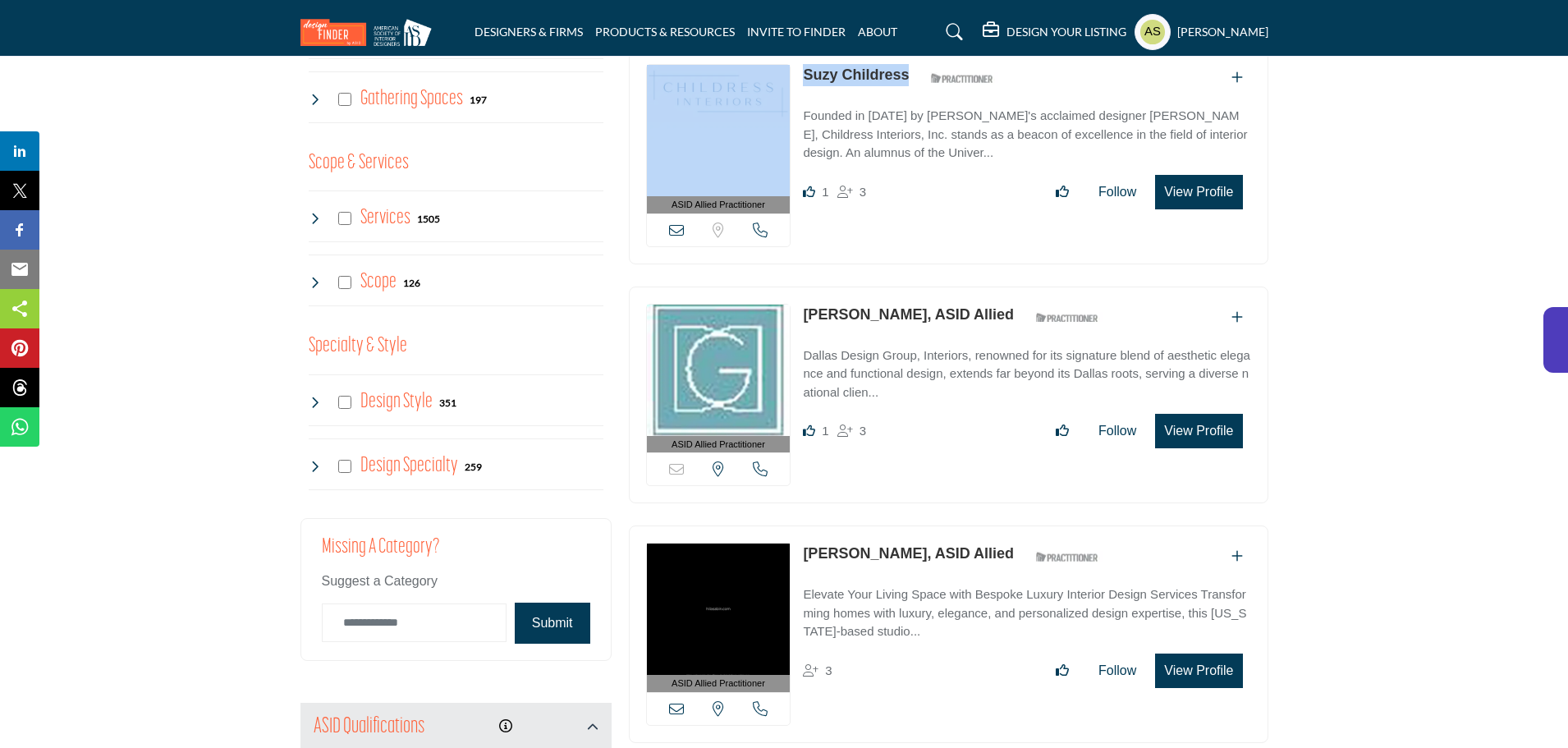
scroll to position [1316, 0]
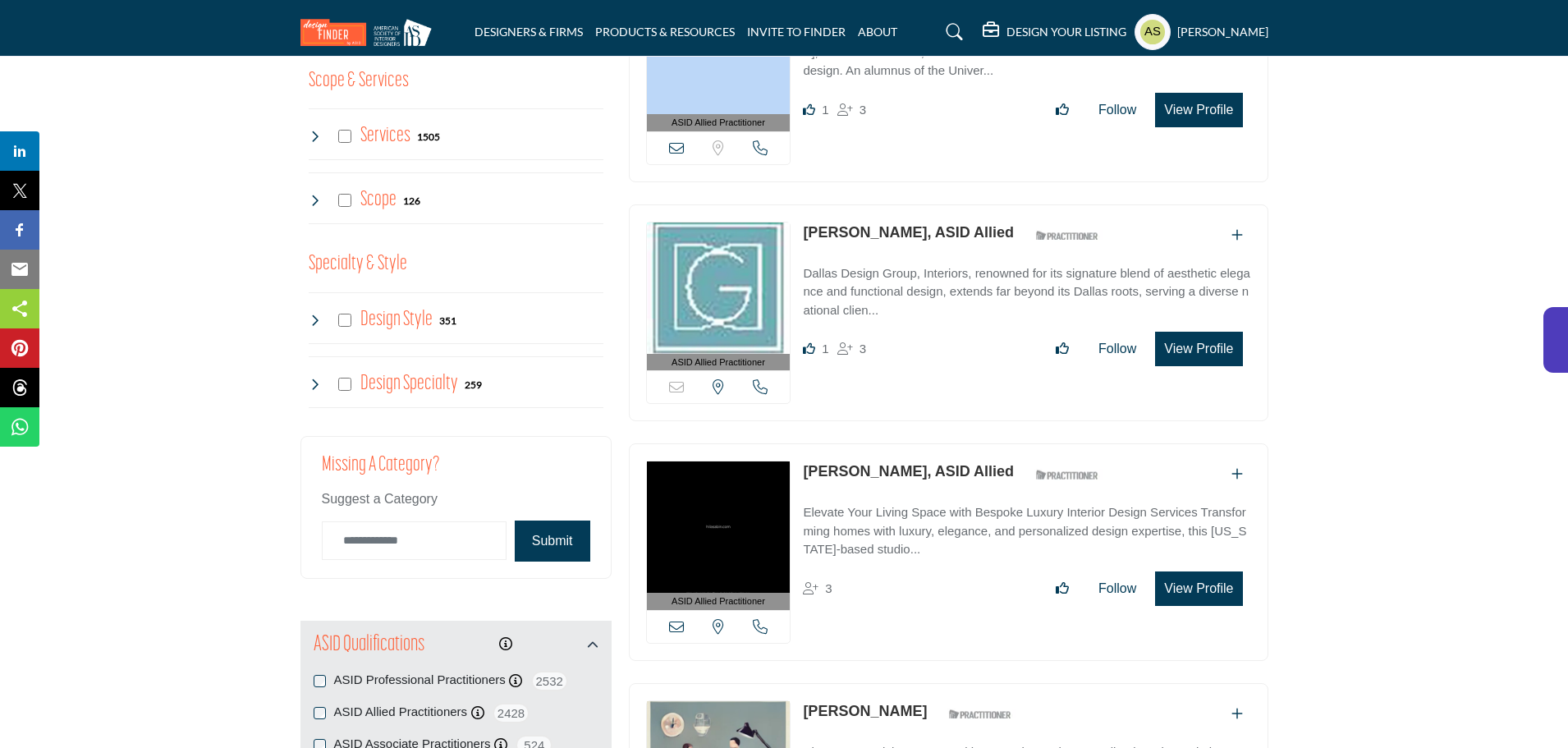
click at [824, 224] on link "Tracy Rasor, ASID Allied" at bounding box center [908, 232] width 211 height 17
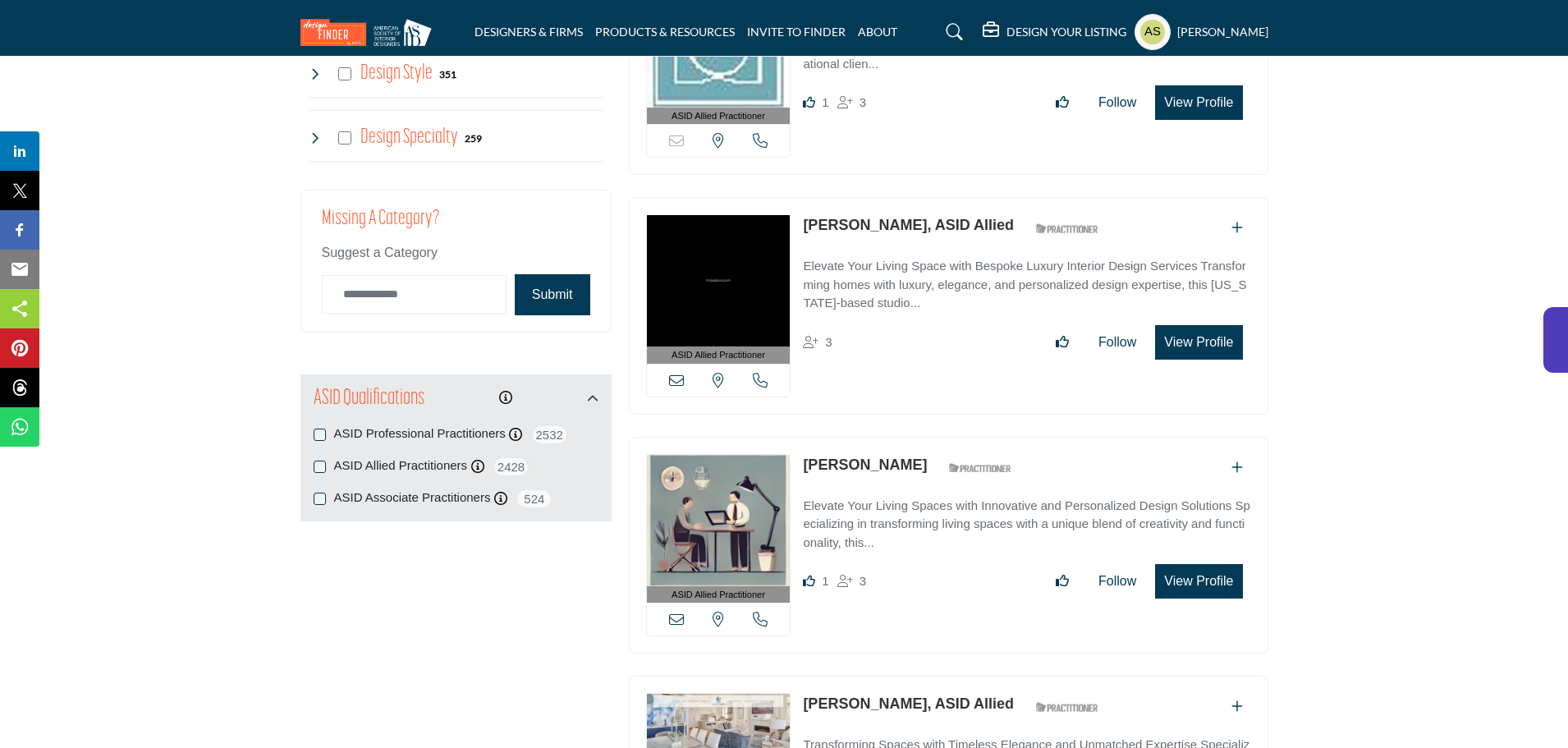
scroll to position [1644, 0]
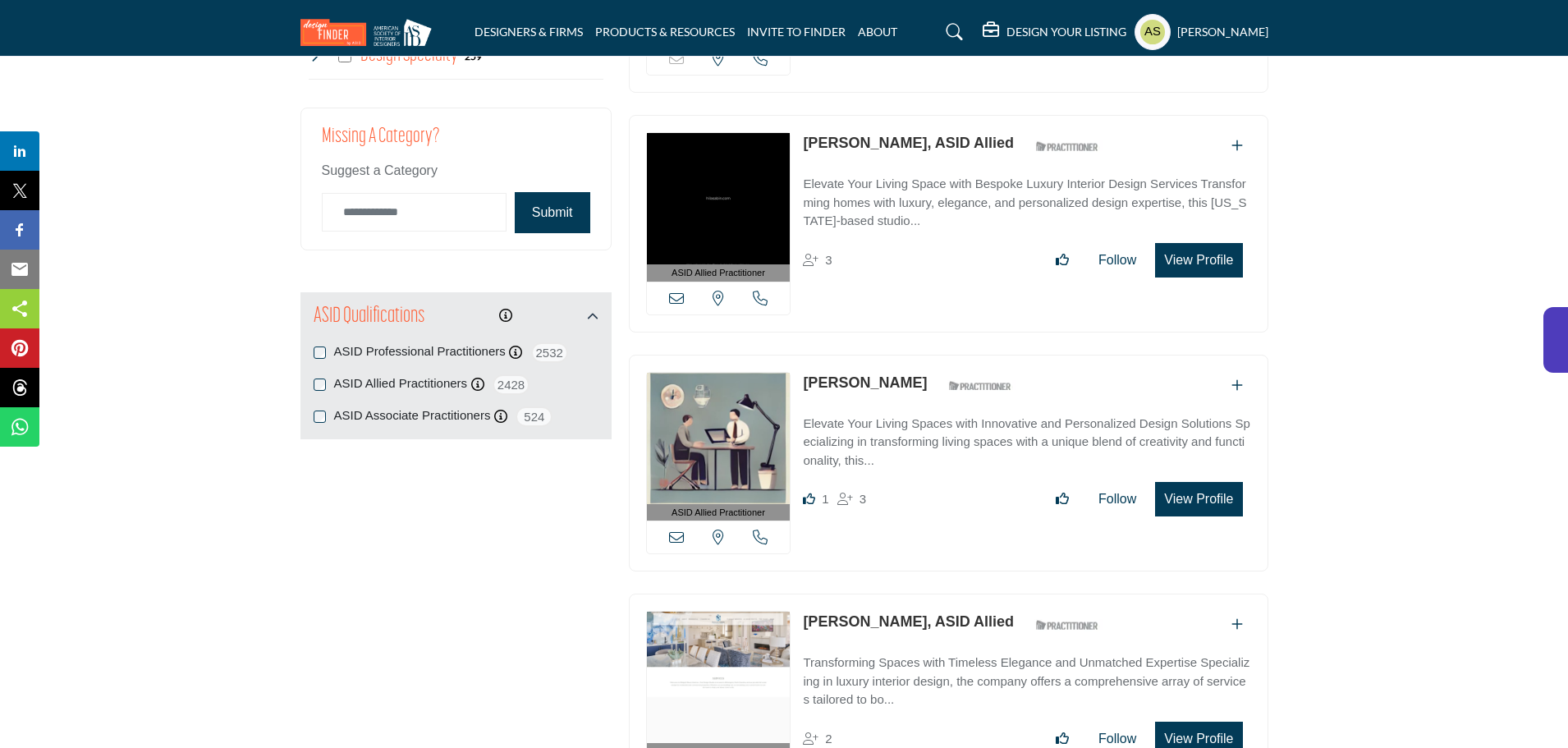
click at [825, 135] on link "Hila Sabin, ASID Allied" at bounding box center [908, 143] width 211 height 17
drag, startPoint x: 799, startPoint y: 107, endPoint x: 871, endPoint y: 110, distance: 72.1
click at [871, 115] on div "ASID Allied Practitioner ASID Allied Practitioners have successfully completed …" at bounding box center [948, 224] width 639 height 217
copy link "Hila Sabin"
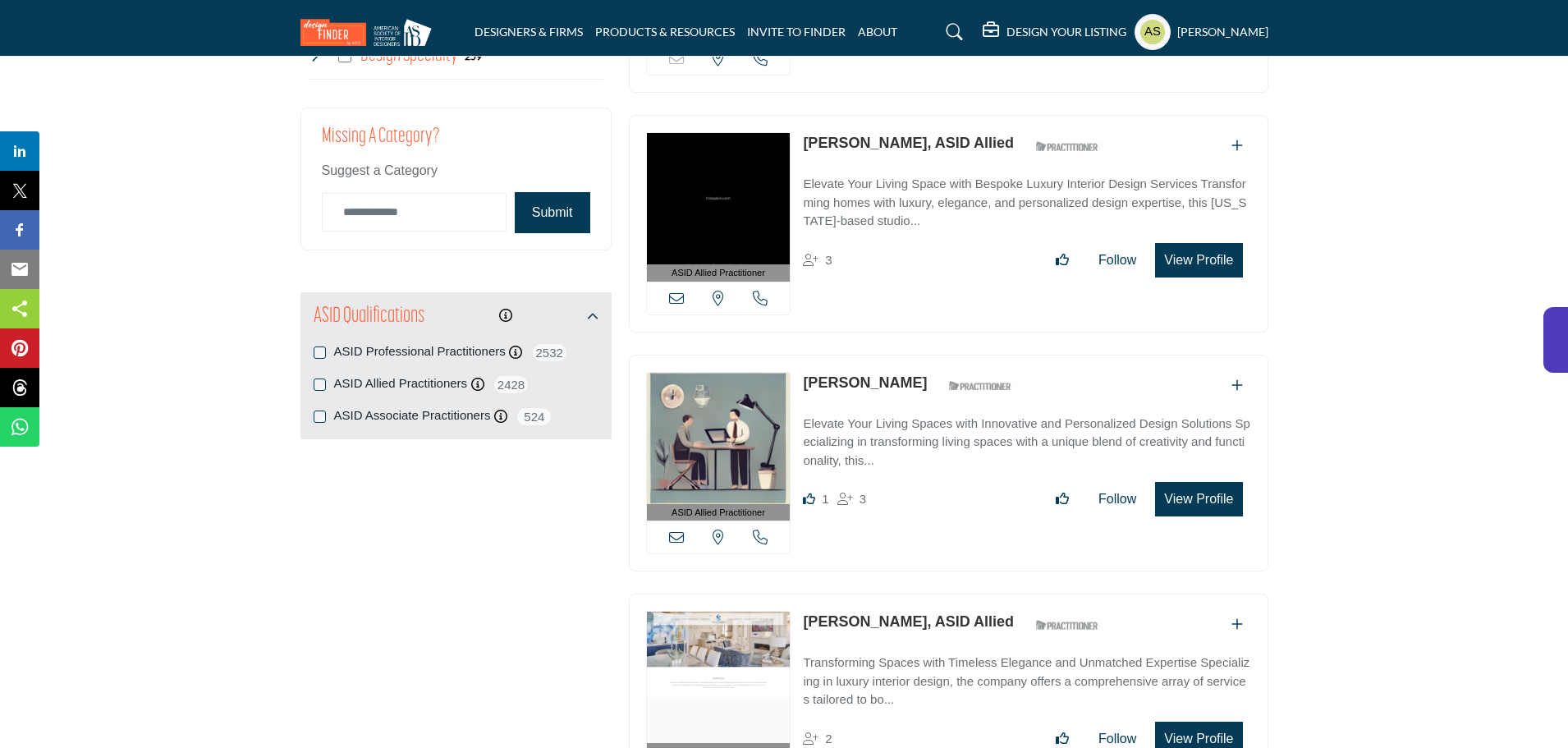
drag, startPoint x: 798, startPoint y: 342, endPoint x: 874, endPoint y: 344, distance: 76.0
click at [874, 355] on div "ASID Allied Practitioner ASID Allied Practitioners have successfully completed …" at bounding box center [948, 464] width 639 height 217
click at [829, 374] on link "Judy Miller" at bounding box center [864, 382] width 124 height 17
drag, startPoint x: 798, startPoint y: 346, endPoint x: 897, endPoint y: 342, distance: 99.1
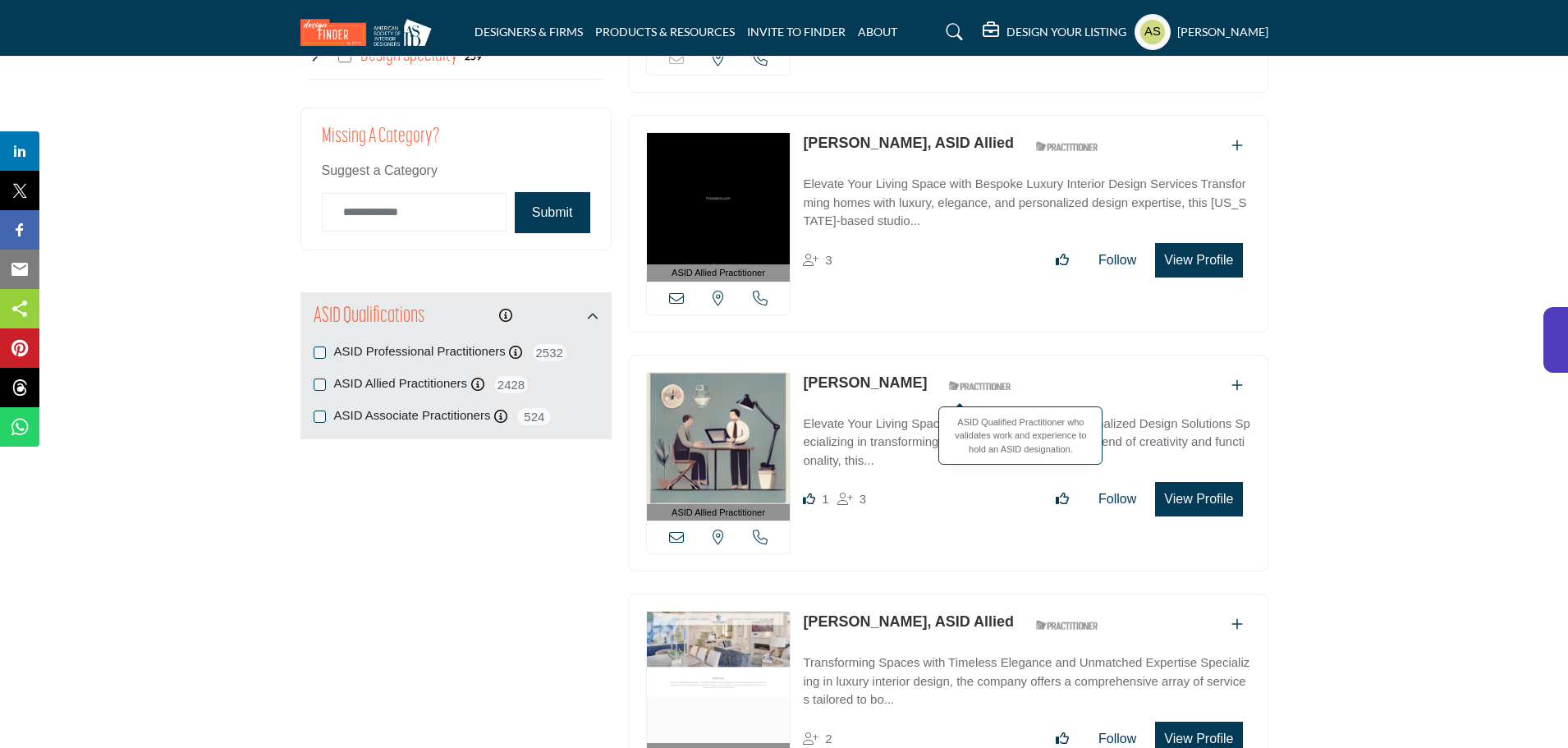
click at [897, 355] on div "ASID Allied Practitioner ASID Allied Practitioners have successfully completed …" at bounding box center [948, 464] width 639 height 217
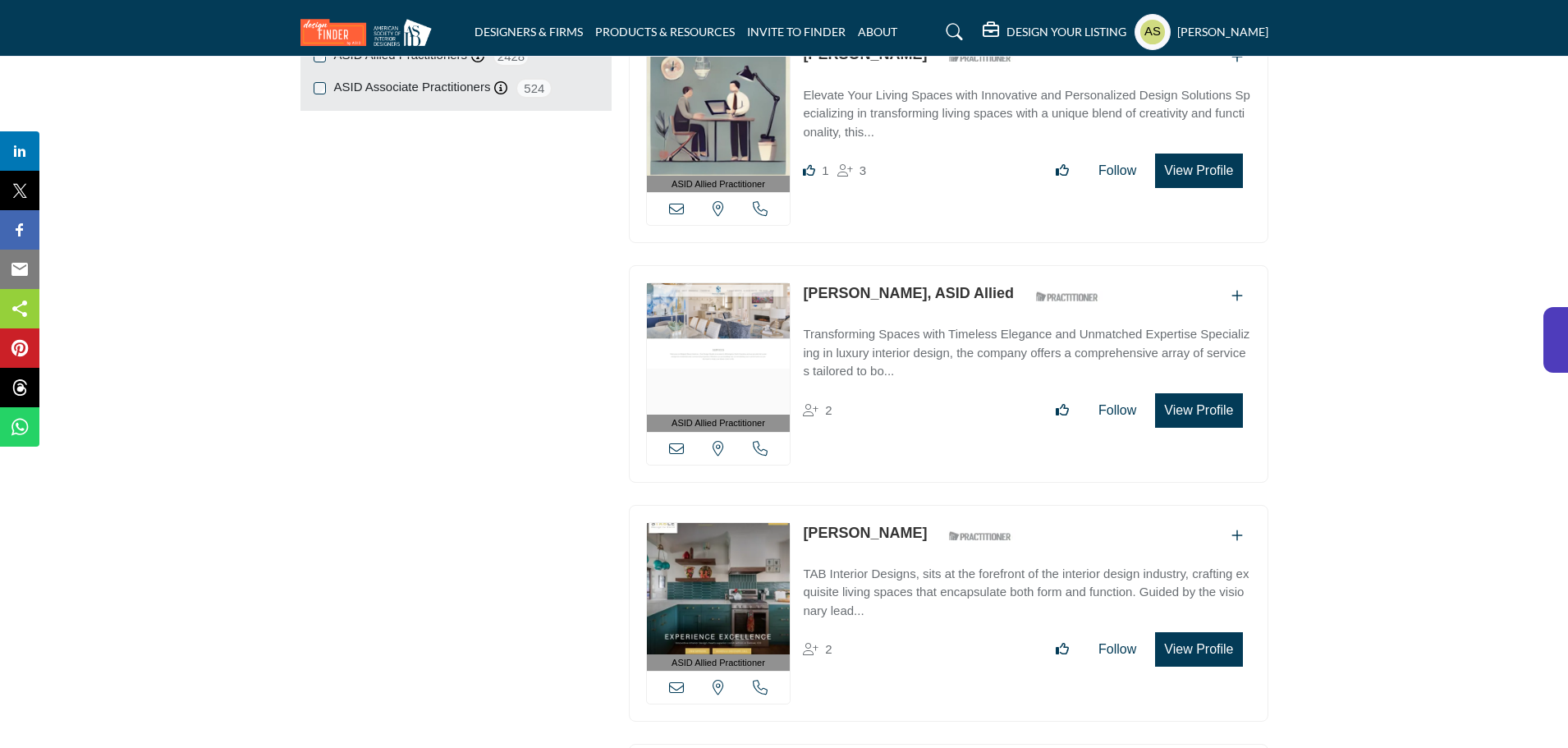
scroll to position [2054, 0]
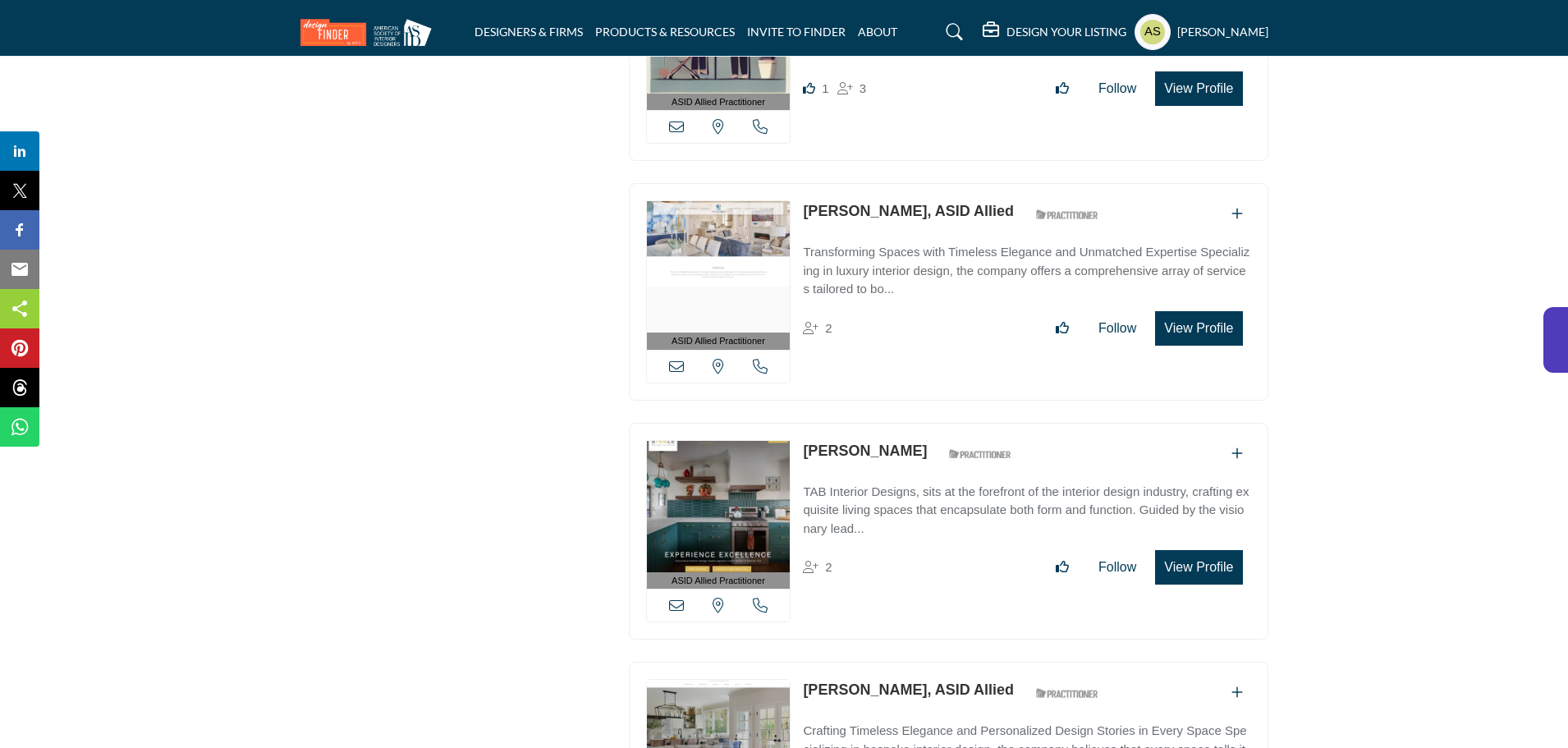
drag, startPoint x: 797, startPoint y: 170, endPoint x: 906, endPoint y: 172, distance: 109.0
click at [906, 183] on div "ASID Allied Practitioner ASID Allied Practitioners have successfully completed …" at bounding box center [948, 291] width 639 height 217
copy link "Morgan Reiner"
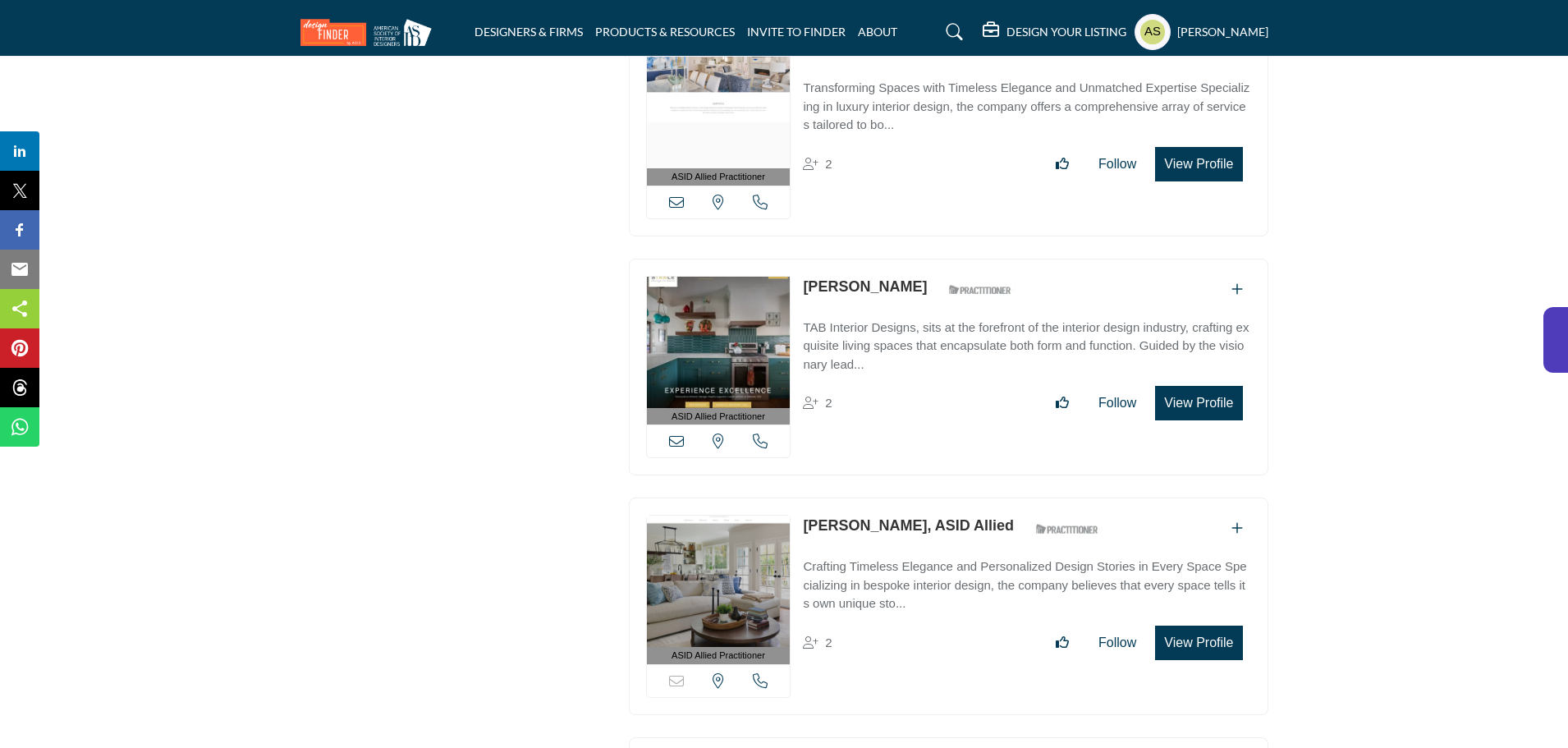
scroll to position [2301, 0]
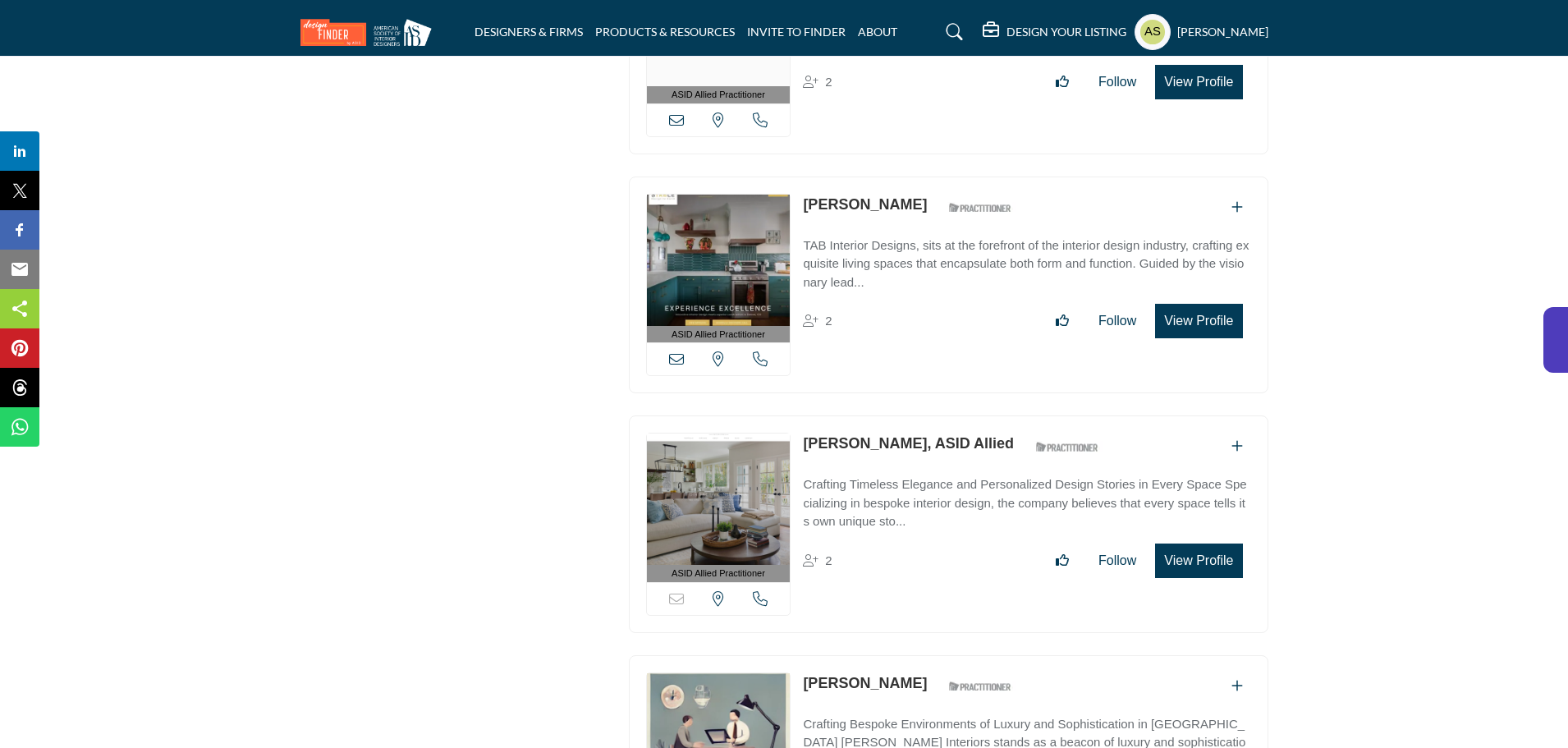
drag, startPoint x: 797, startPoint y: 162, endPoint x: 918, endPoint y: 164, distance: 121.0
click at [918, 177] on div "ASID Allied Practitioner ASID Allied Practitioners have successfully completed …" at bounding box center [948, 285] width 639 height 217
copy link "Patricia Bonney"
click at [855, 197] on link "Patricia Bonney" at bounding box center [864, 204] width 124 height 17
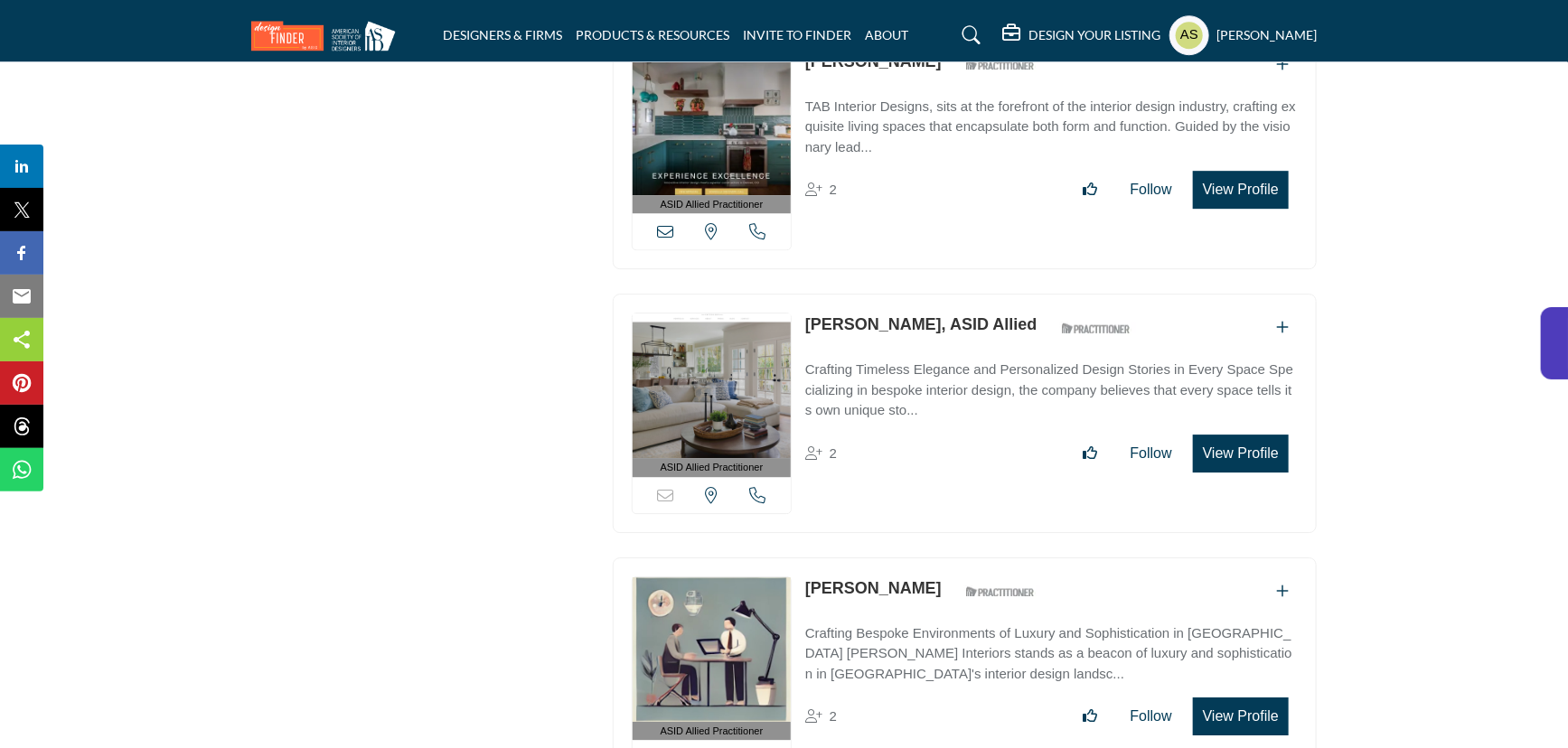
scroll to position [2779, 0]
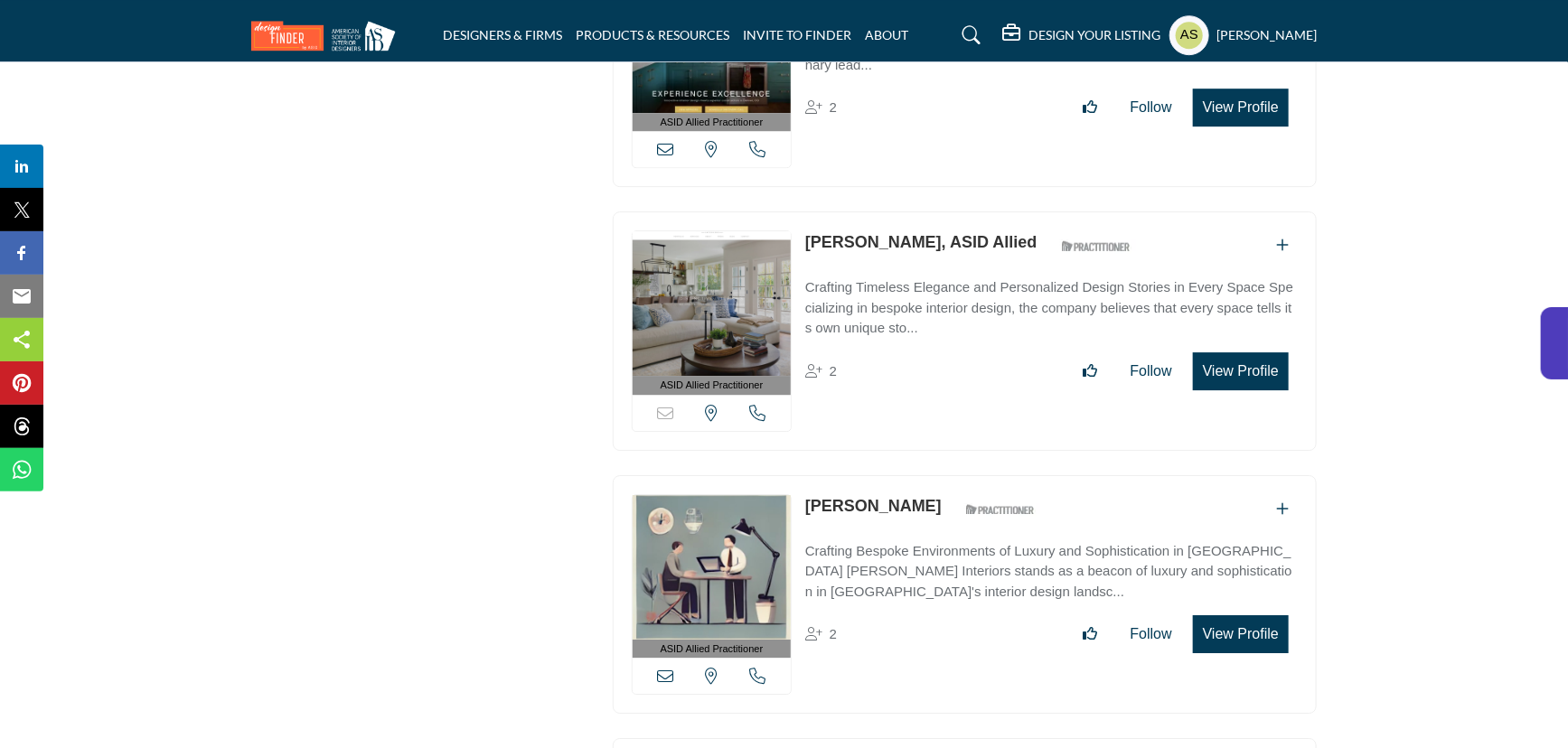
click at [820, 234] on link "Gina Hacken, ASID Allied" at bounding box center [921, 242] width 233 height 18
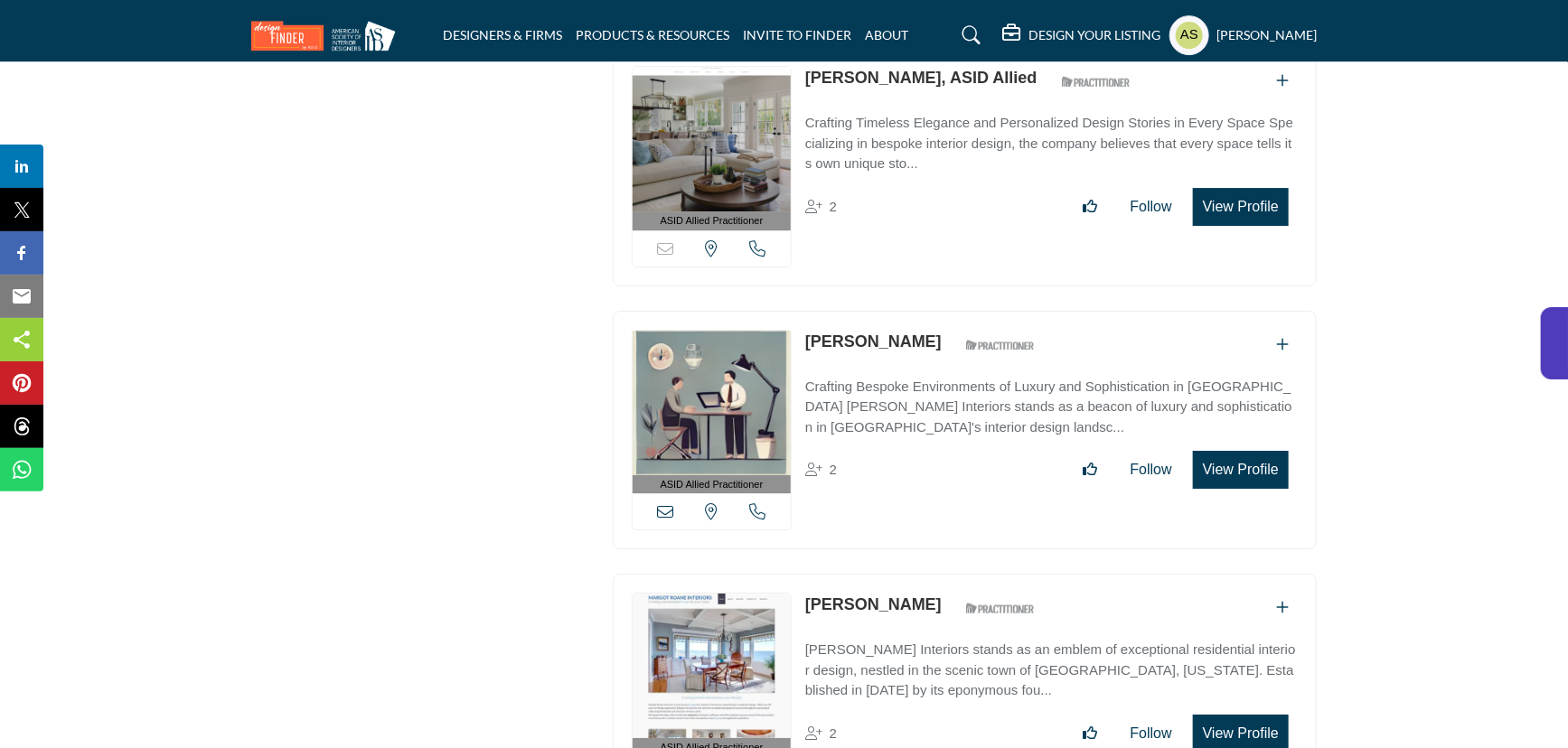
scroll to position [3026, 0]
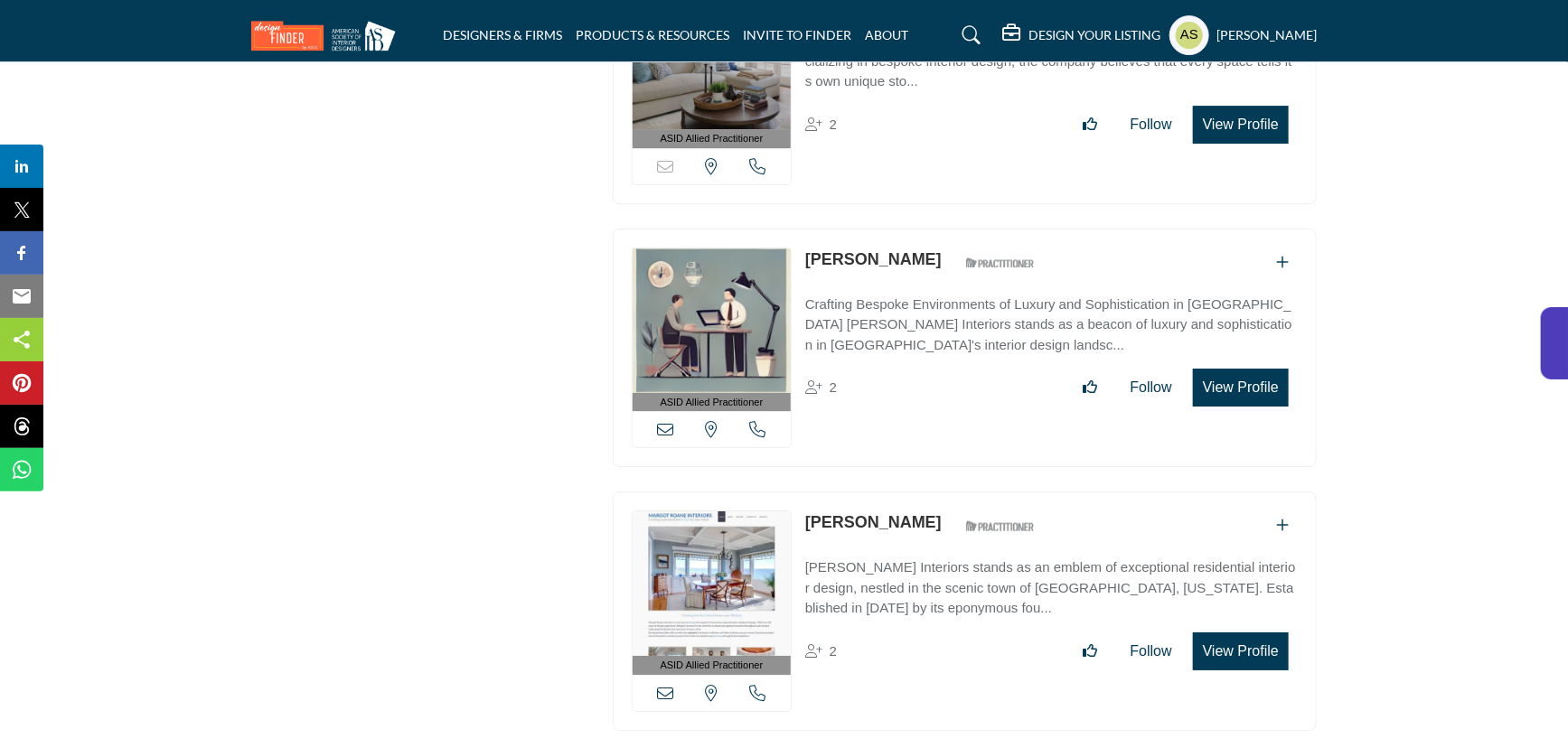
drag, startPoint x: 799, startPoint y: 211, endPoint x: 916, endPoint y: 206, distance: 117.1
click at [916, 229] on div "ASID Allied Practitioner ASID Allied Practitioners have successfully completed …" at bounding box center [964, 349] width 704 height 239
copy div "Linda Rickles"
click at [885, 250] on link "Linda Rickles" at bounding box center [873, 259] width 137 height 18
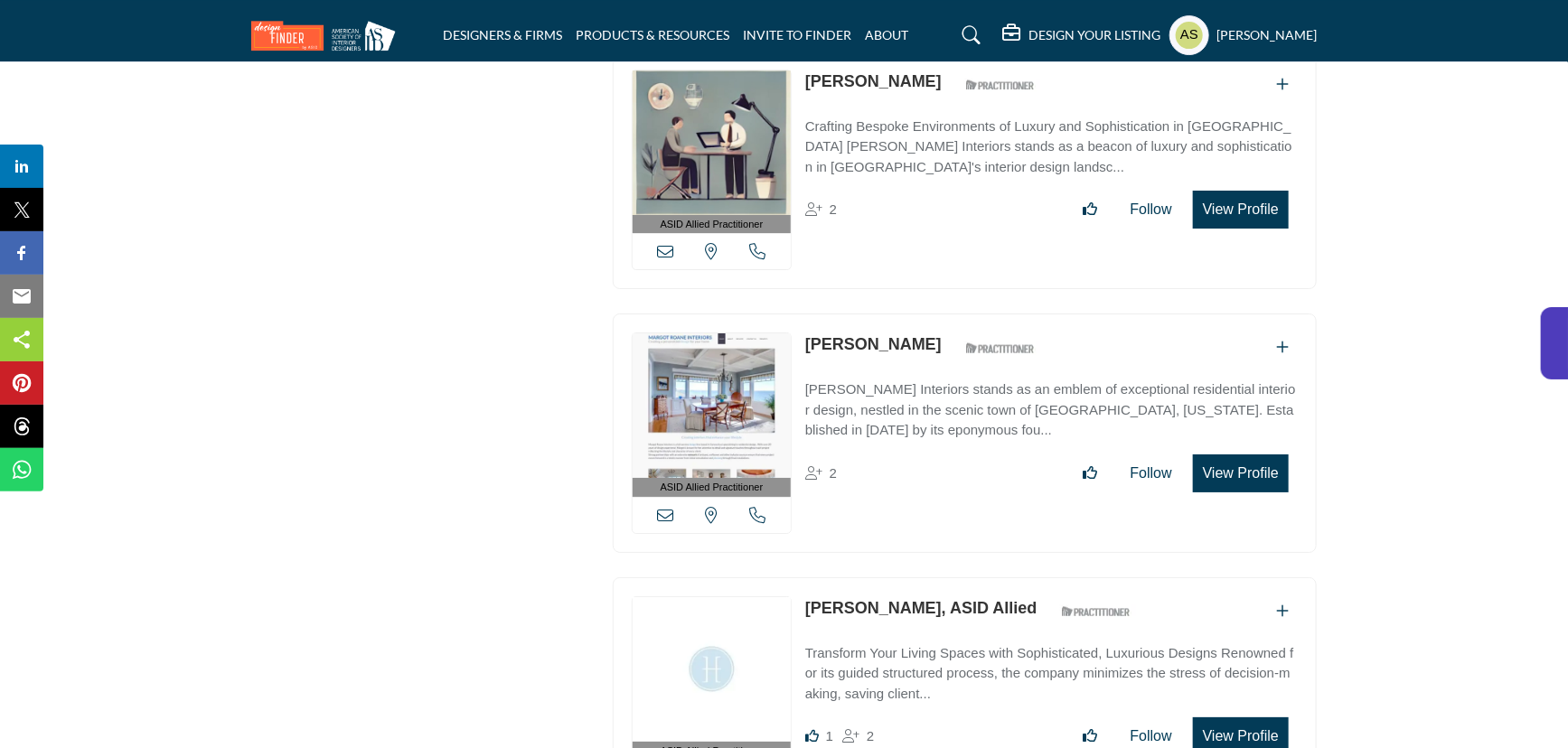
scroll to position [3287, 0]
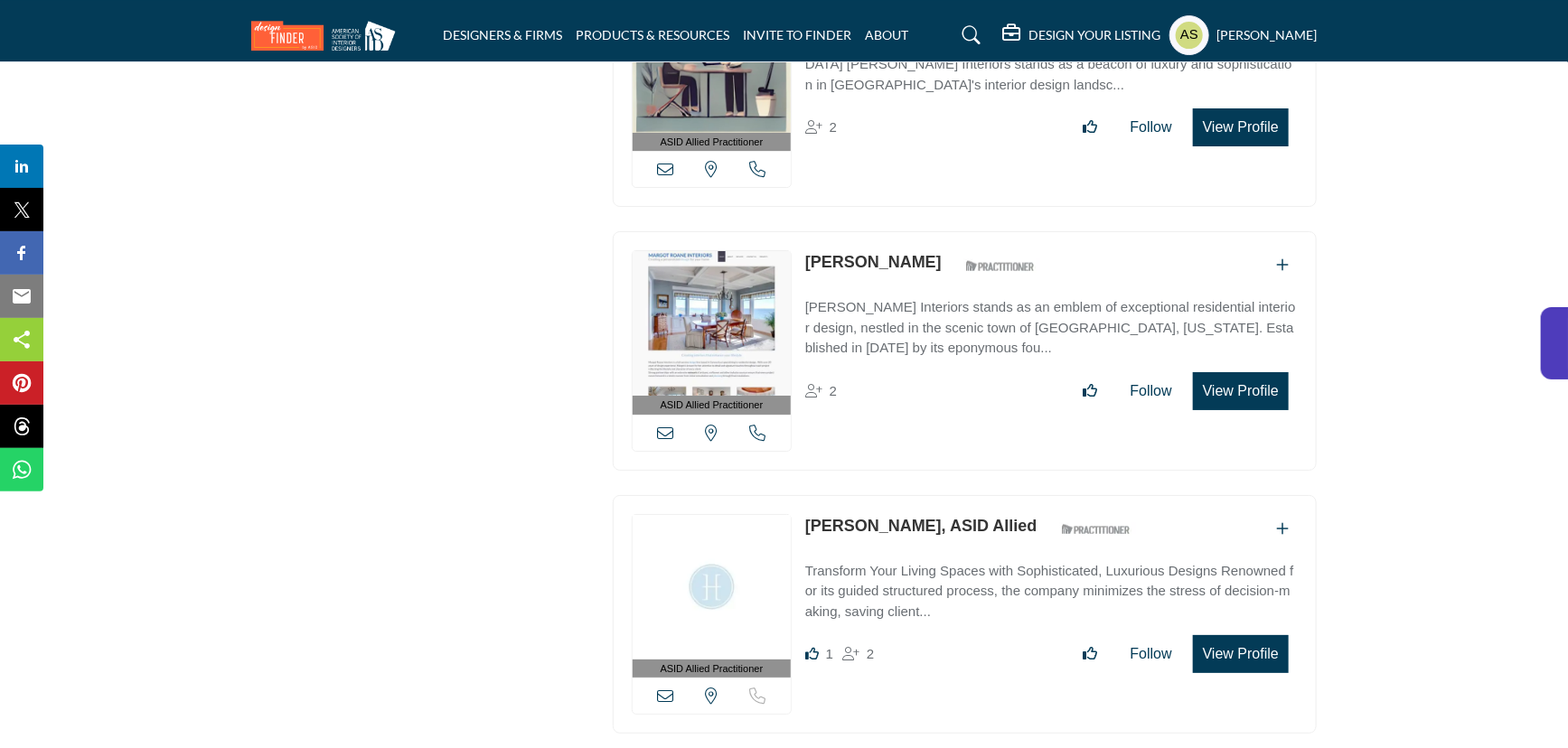
click at [829, 253] on link "Margot Roane" at bounding box center [873, 261] width 137 height 18
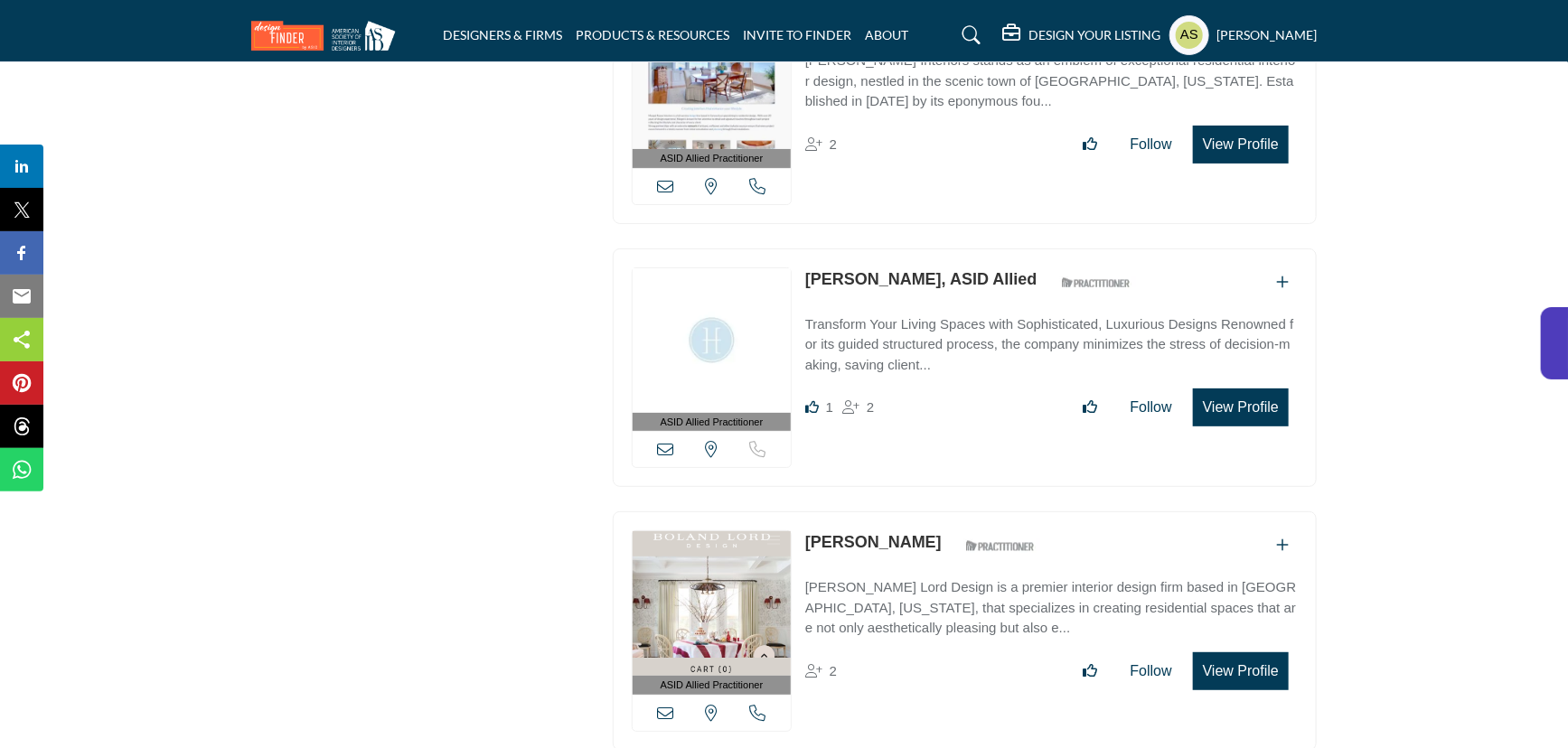
scroll to position [3615, 0]
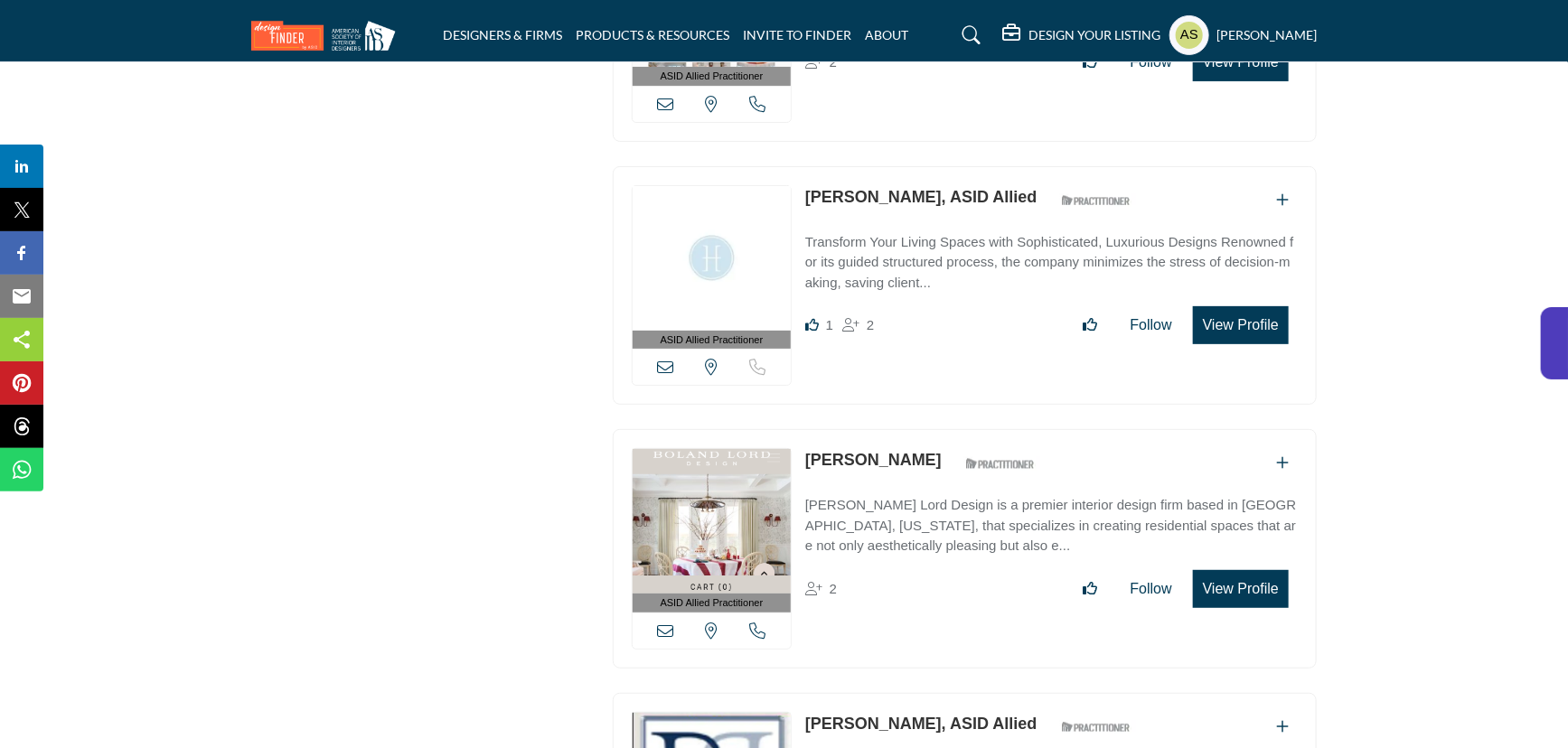
drag, startPoint x: 799, startPoint y: 147, endPoint x: 906, endPoint y: 144, distance: 107.0
click at [906, 167] on div "ASID Allied Practitioner ASID Allied Practitioners have successfully completed …" at bounding box center [964, 286] width 704 height 239
copy link "Emily Hewett"
click at [840, 188] on link "Emily Hewett, ASID Allied" at bounding box center [921, 196] width 233 height 18
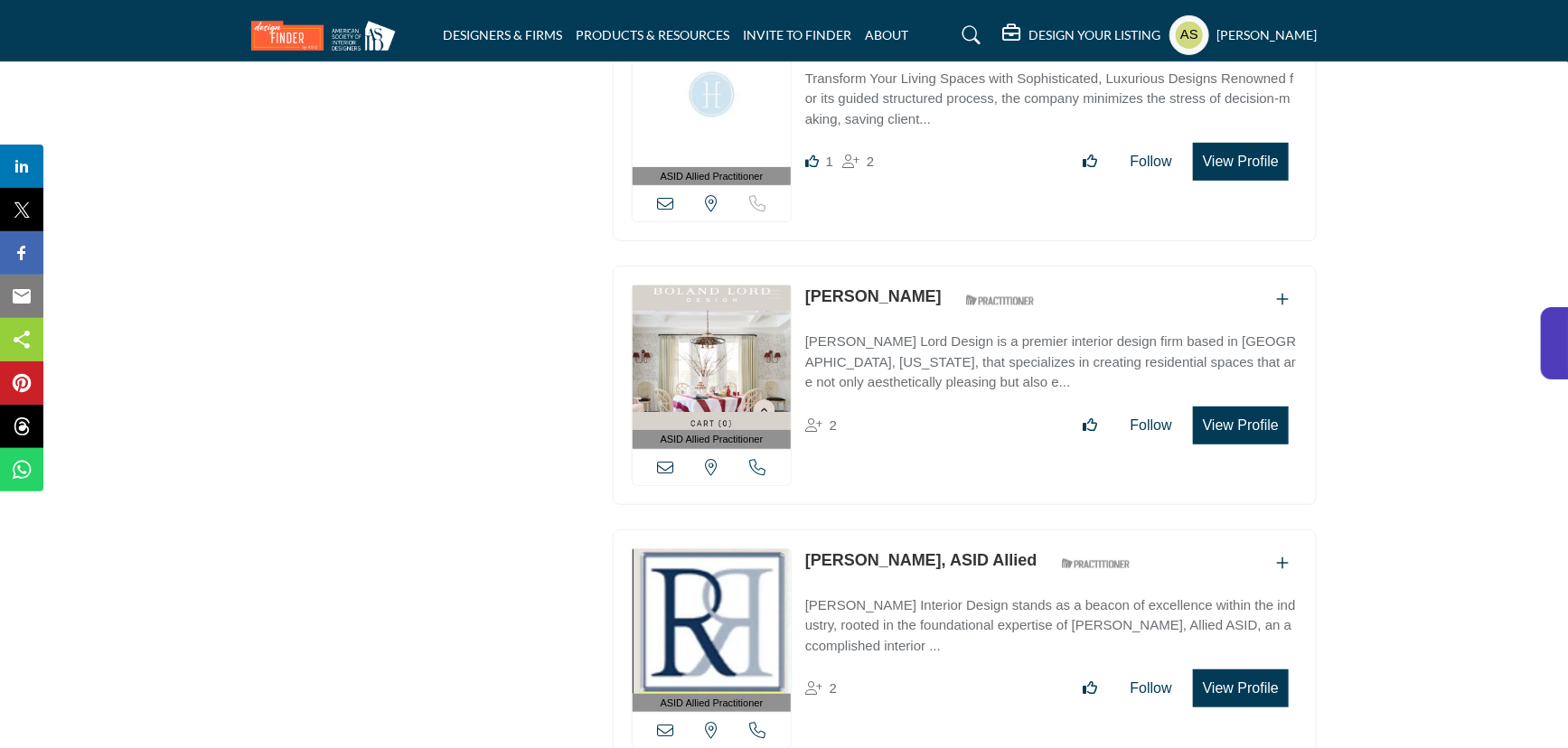
drag, startPoint x: 800, startPoint y: 237, endPoint x: 924, endPoint y: 244, distance: 124.2
click at [924, 265] on div "ASID Allied Practitioner ASID Allied Practitioners have successfully completed …" at bounding box center [964, 385] width 704 height 239
copy div "Megan Daoust"
click at [876, 287] on link "Megan Daoust" at bounding box center [873, 296] width 137 height 18
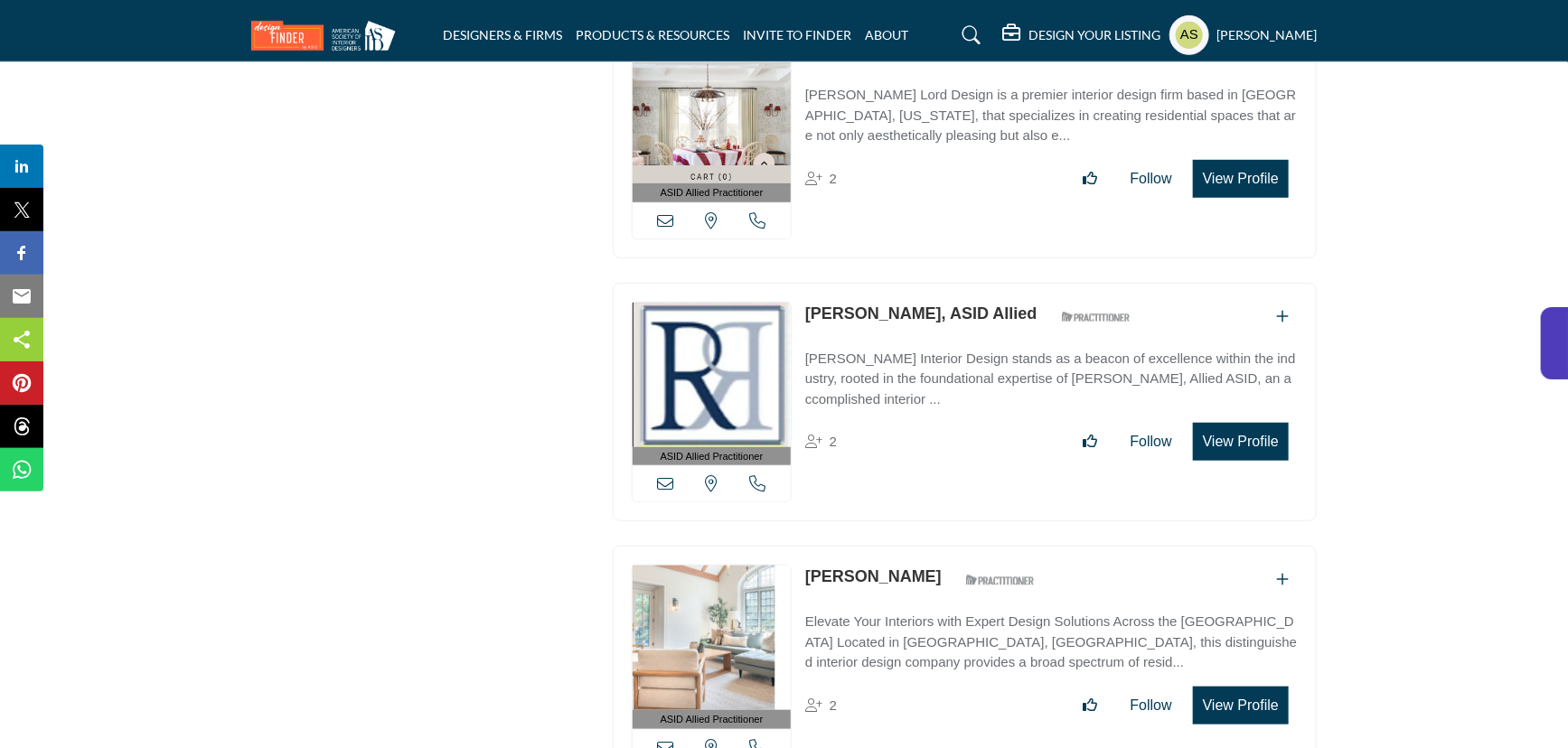
click at [840, 305] on link "Rebecca Kennedy-Reagan, ASID Allied" at bounding box center [921, 313] width 233 height 18
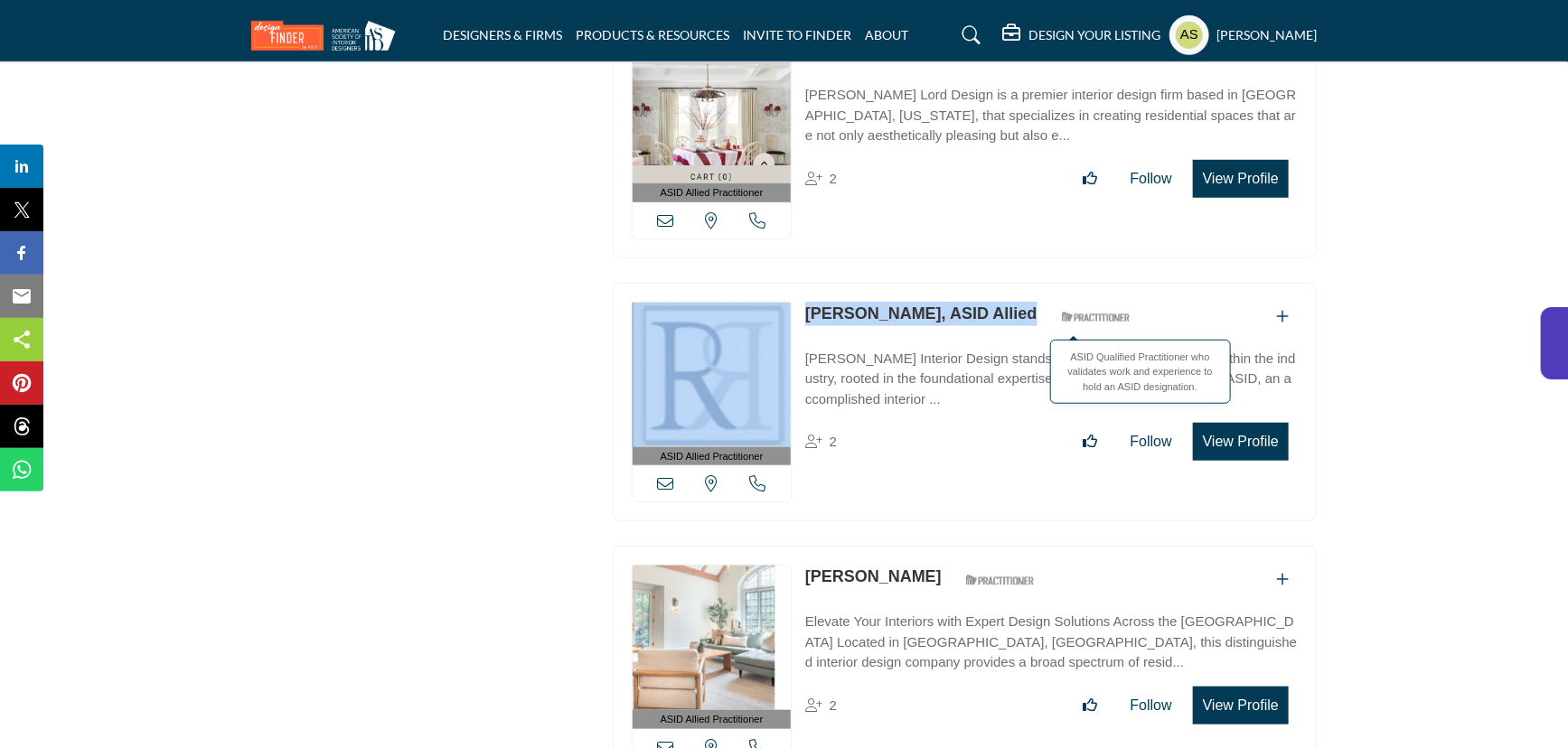
drag, startPoint x: 803, startPoint y: 254, endPoint x: 1119, endPoint y: 261, distance: 316.1
click at [1119, 283] on div "ASID Allied Practitioner ASID Allied Practitioners have successfully completed …" at bounding box center [964, 402] width 704 height 239
copy div "View email address of this listing View the location of this listing Call Numbe…"
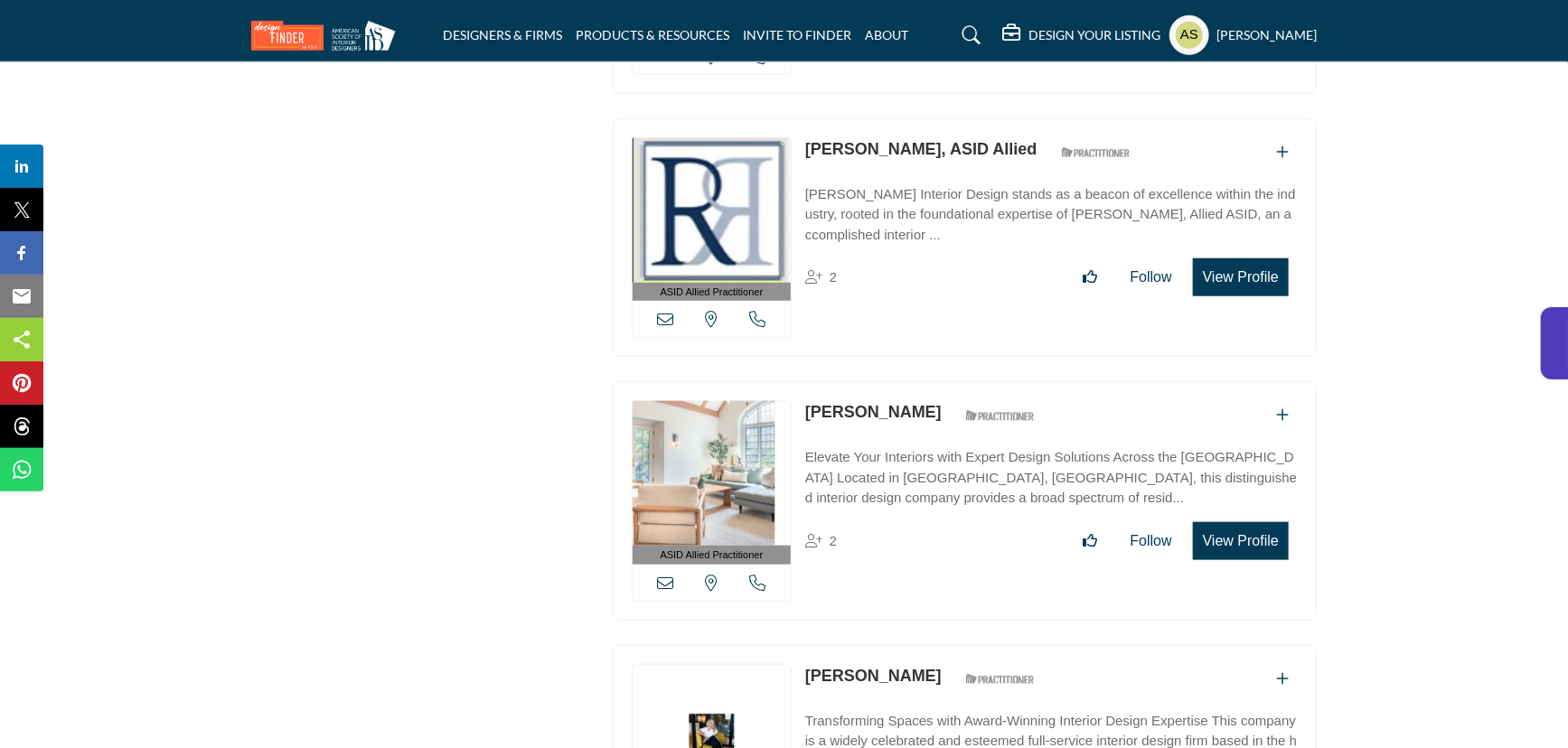
drag, startPoint x: 799, startPoint y: 357, endPoint x: 973, endPoint y: 347, distance: 174.3
click at [973, 381] on div "ASID Allied Practitioner ASID Allied Practitioners have successfully completed …" at bounding box center [964, 501] width 704 height 239
copy div "Jonathan Gordon"
click at [867, 403] on link "Jonathan Gordon" at bounding box center [873, 412] width 137 height 18
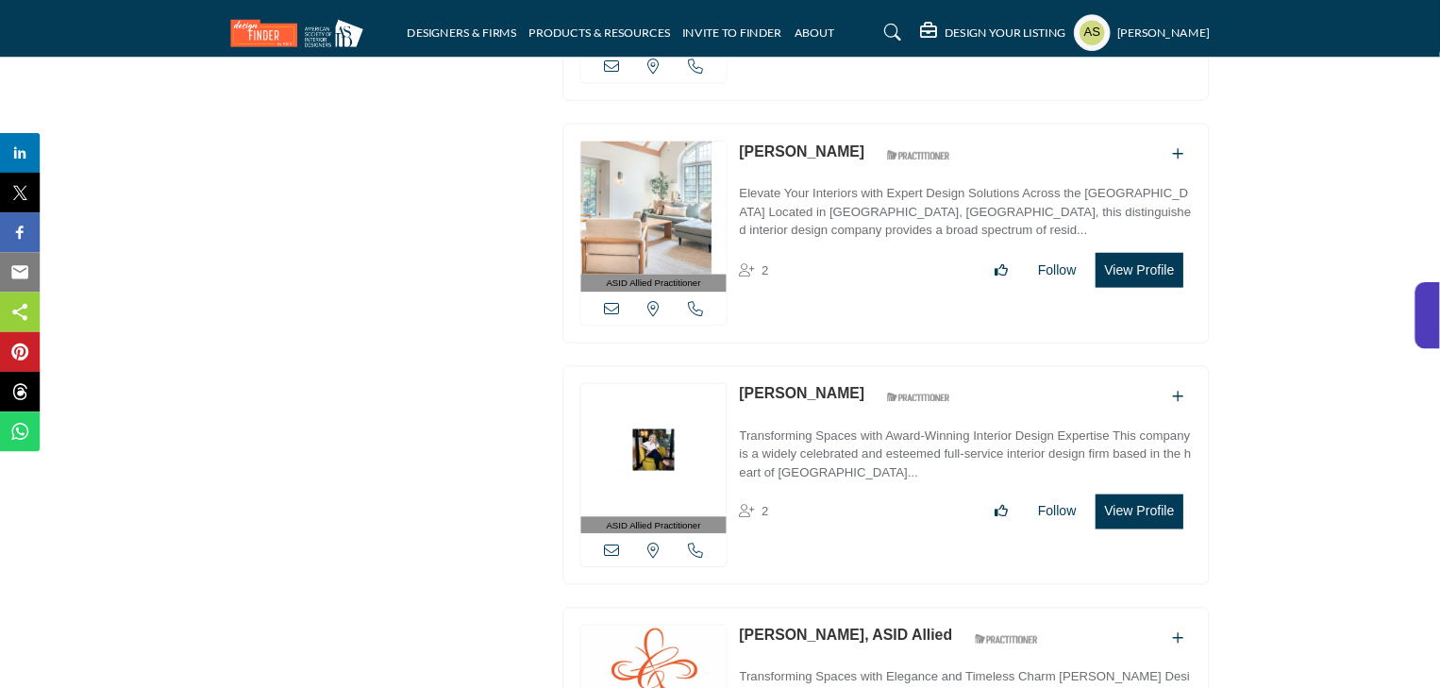
scroll to position [4719, 0]
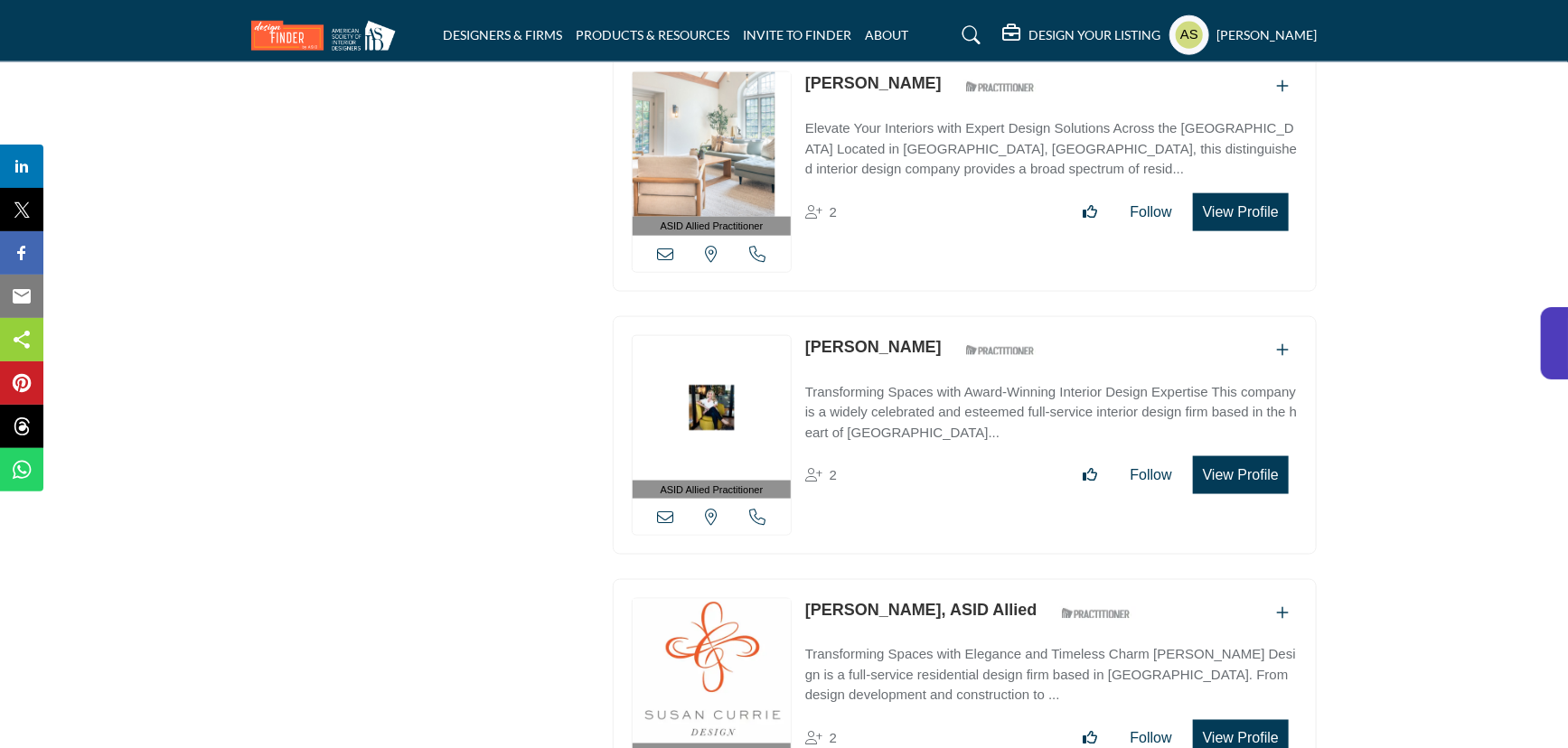
click at [859, 338] on link "Jessica Jones" at bounding box center [873, 347] width 137 height 18
drag, startPoint x: 798, startPoint y: 292, endPoint x: 918, endPoint y: 284, distance: 120.3
click at [918, 316] on div "ASID Allied Practitioner ASID Allied Practitioners have successfully completed …" at bounding box center [964, 436] width 704 height 239
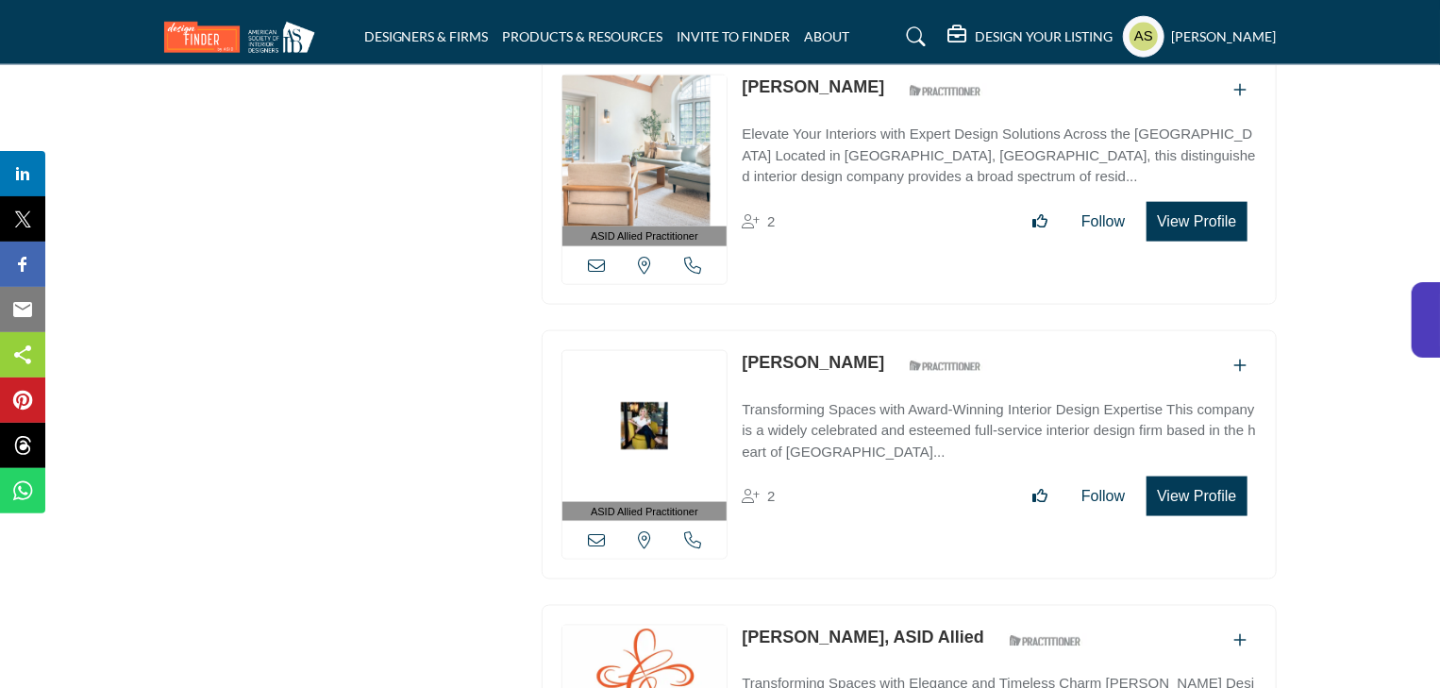
scroll to position [4946, 0]
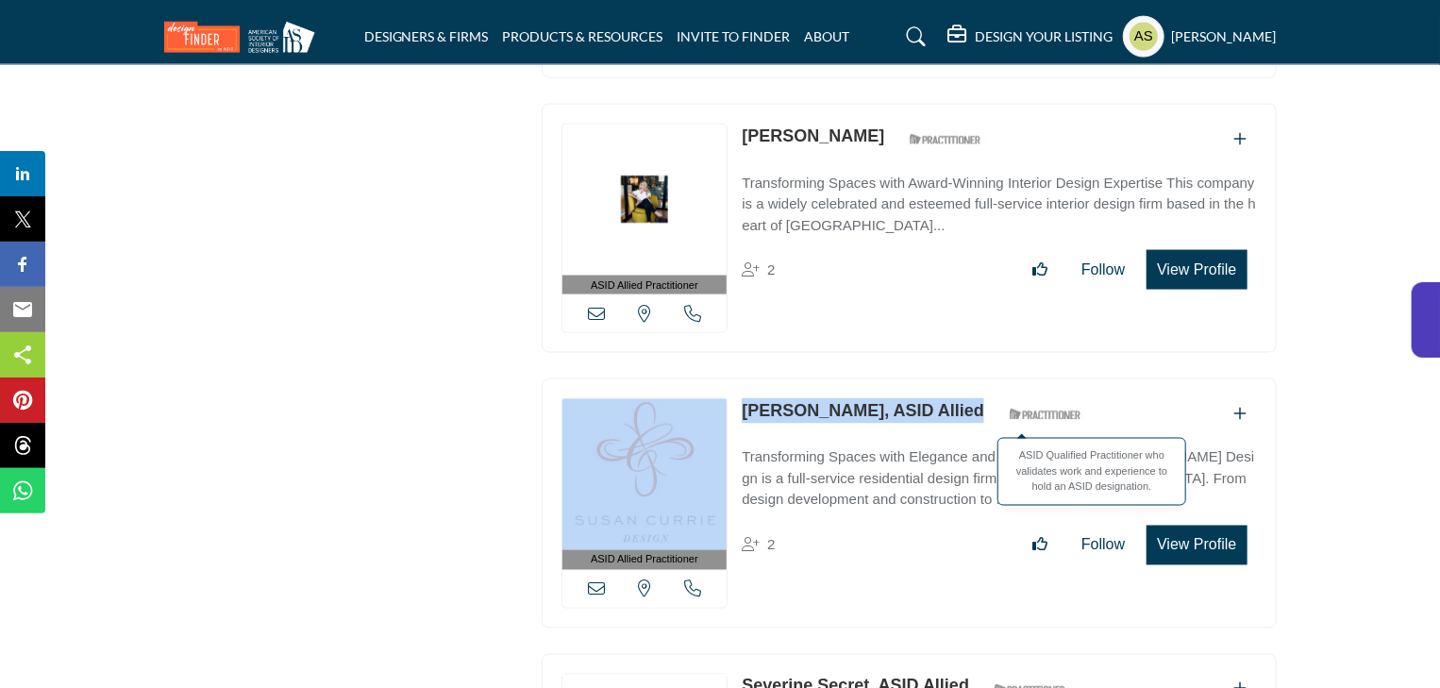
drag, startPoint x: 733, startPoint y: 345, endPoint x: 966, endPoint y: 335, distance: 233.4
click at [978, 378] on div "ASID Allied Practitioner ASID Allied Practitioners have successfully completed …" at bounding box center [909, 503] width 735 height 250
click at [832, 401] on link "Susan Currie, ASID Allied" at bounding box center [863, 410] width 243 height 19
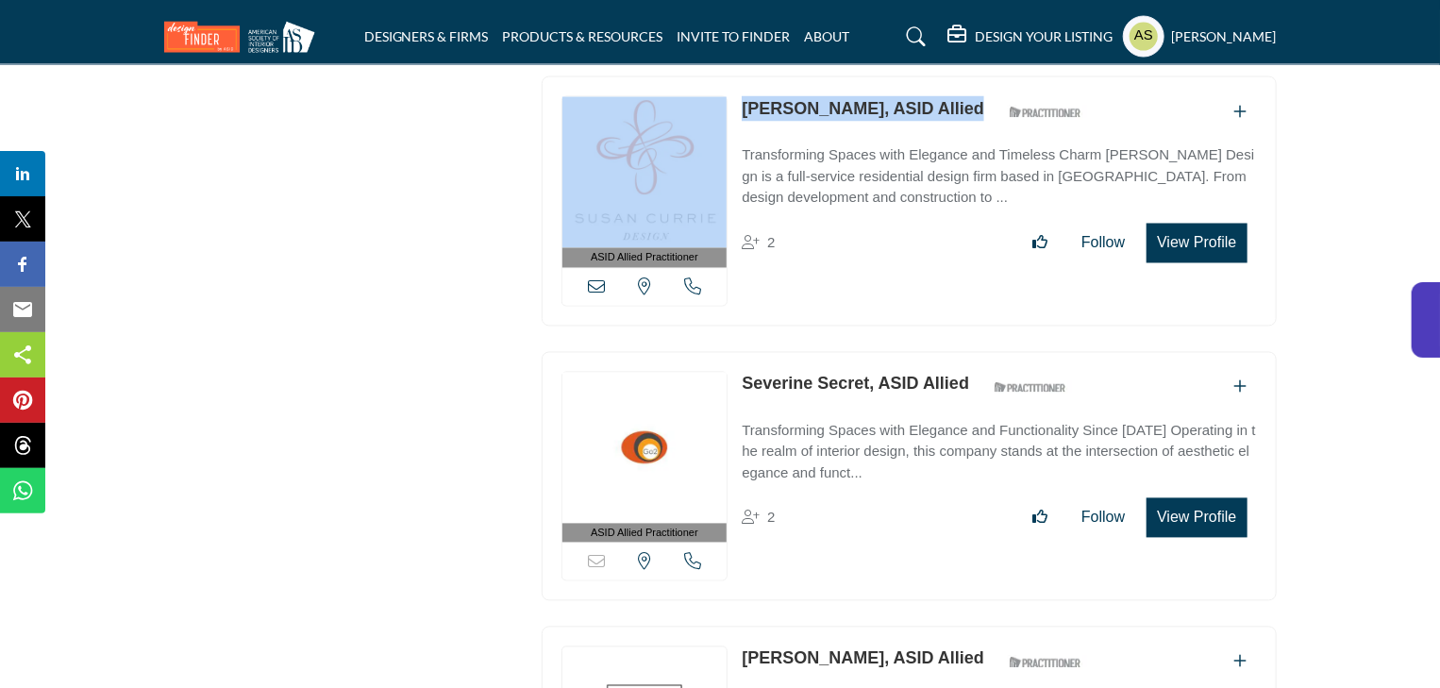
scroll to position [5323, 0]
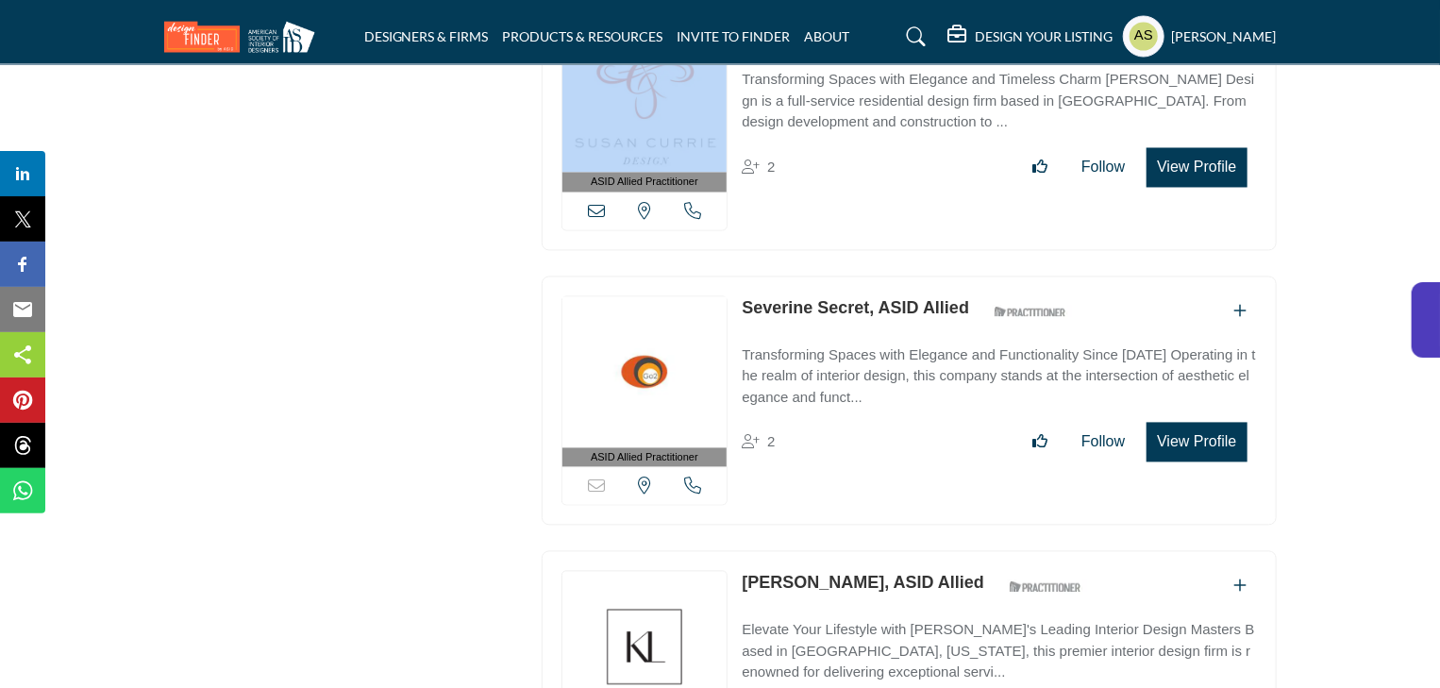
drag, startPoint x: 737, startPoint y: 238, endPoint x: 872, endPoint y: 239, distance: 135.0
click at [872, 277] on div "ASID Allied Practitioner ASID Allied Practitioners have successfully completed …" at bounding box center [909, 402] width 735 height 250
click at [888, 299] on link "Severine Secret, ASID Allied" at bounding box center [855, 308] width 227 height 19
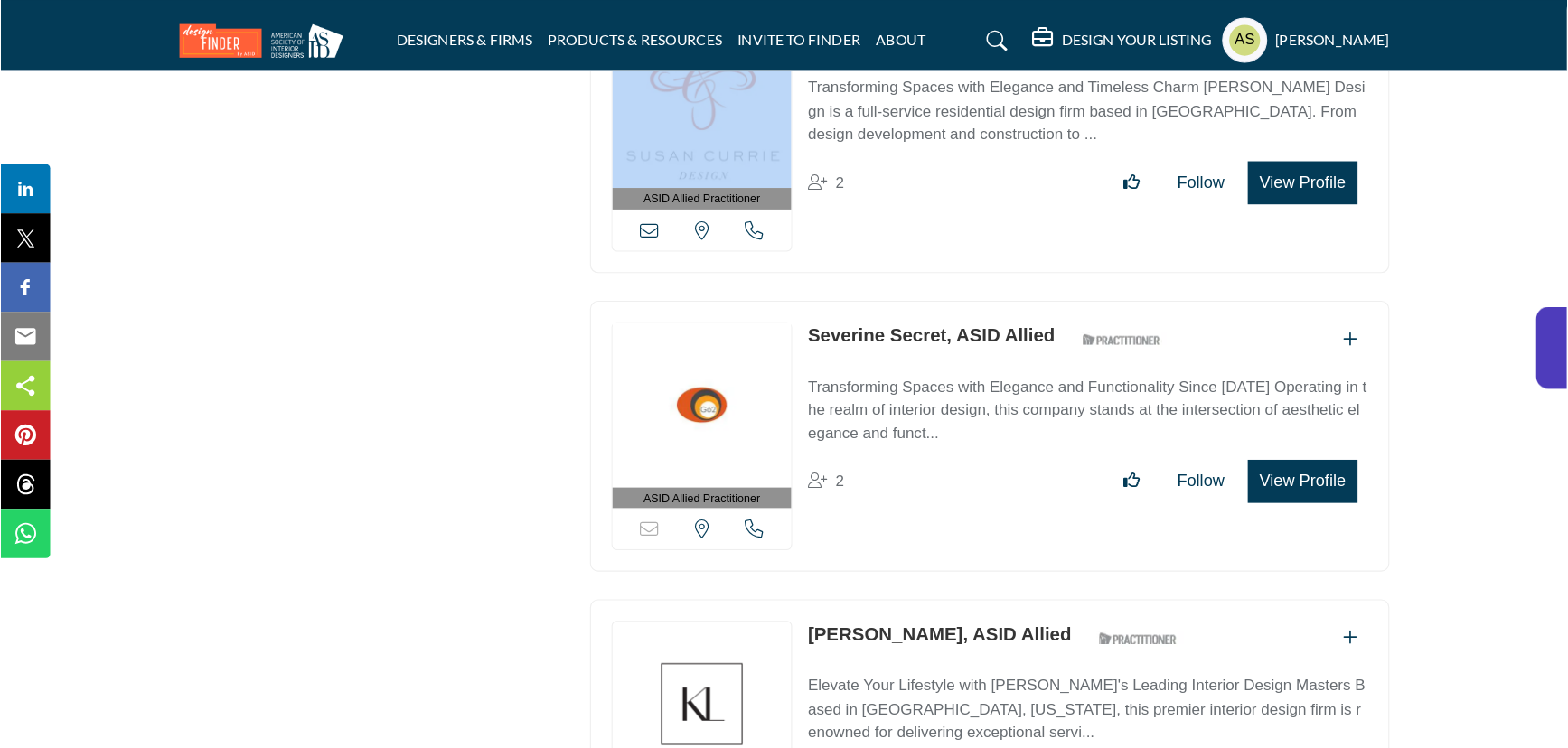
scroll to position [5315, 0]
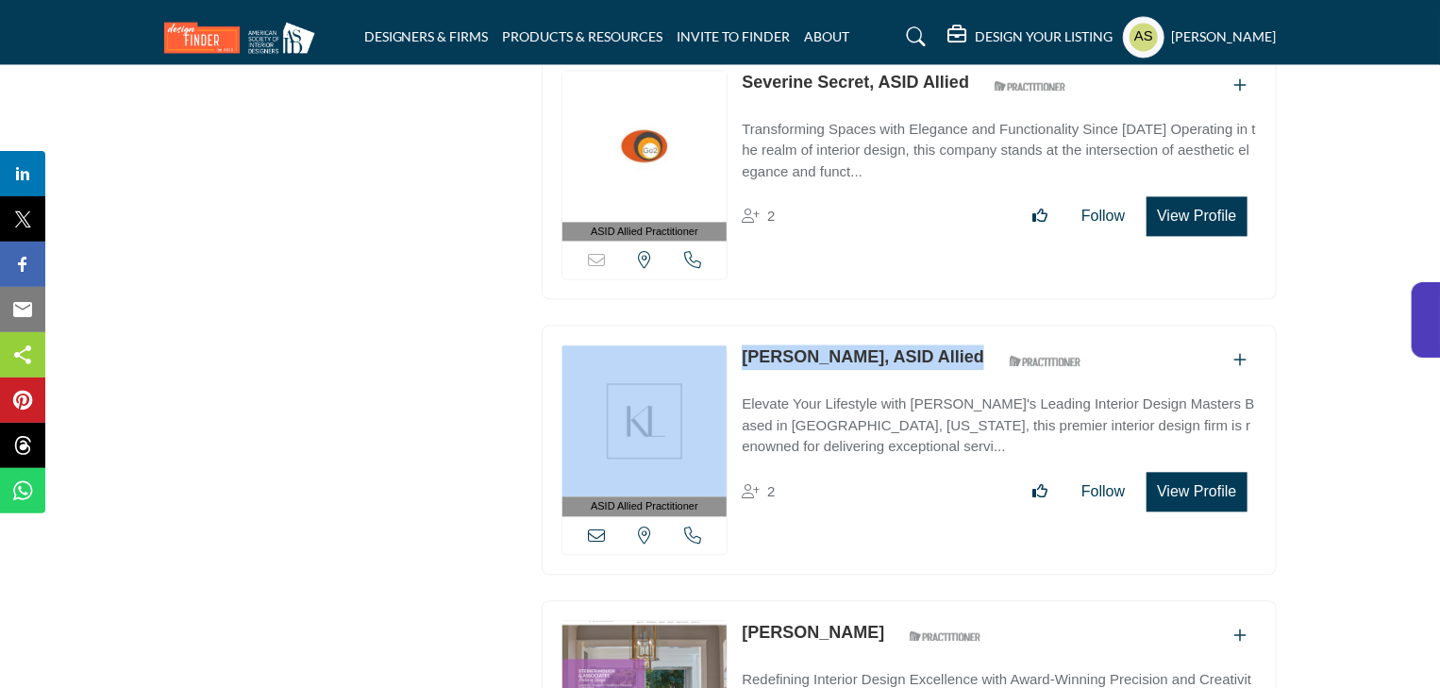
drag, startPoint x: 730, startPoint y: 283, endPoint x: 943, endPoint y: 269, distance: 213.8
click at [943, 325] on div "ASID Allied Practitioner ASID Allied Practitioners have successfully completed …" at bounding box center [909, 450] width 735 height 250
click at [762, 347] on link "Kim Layne, ASID Allied" at bounding box center [863, 356] width 243 height 19
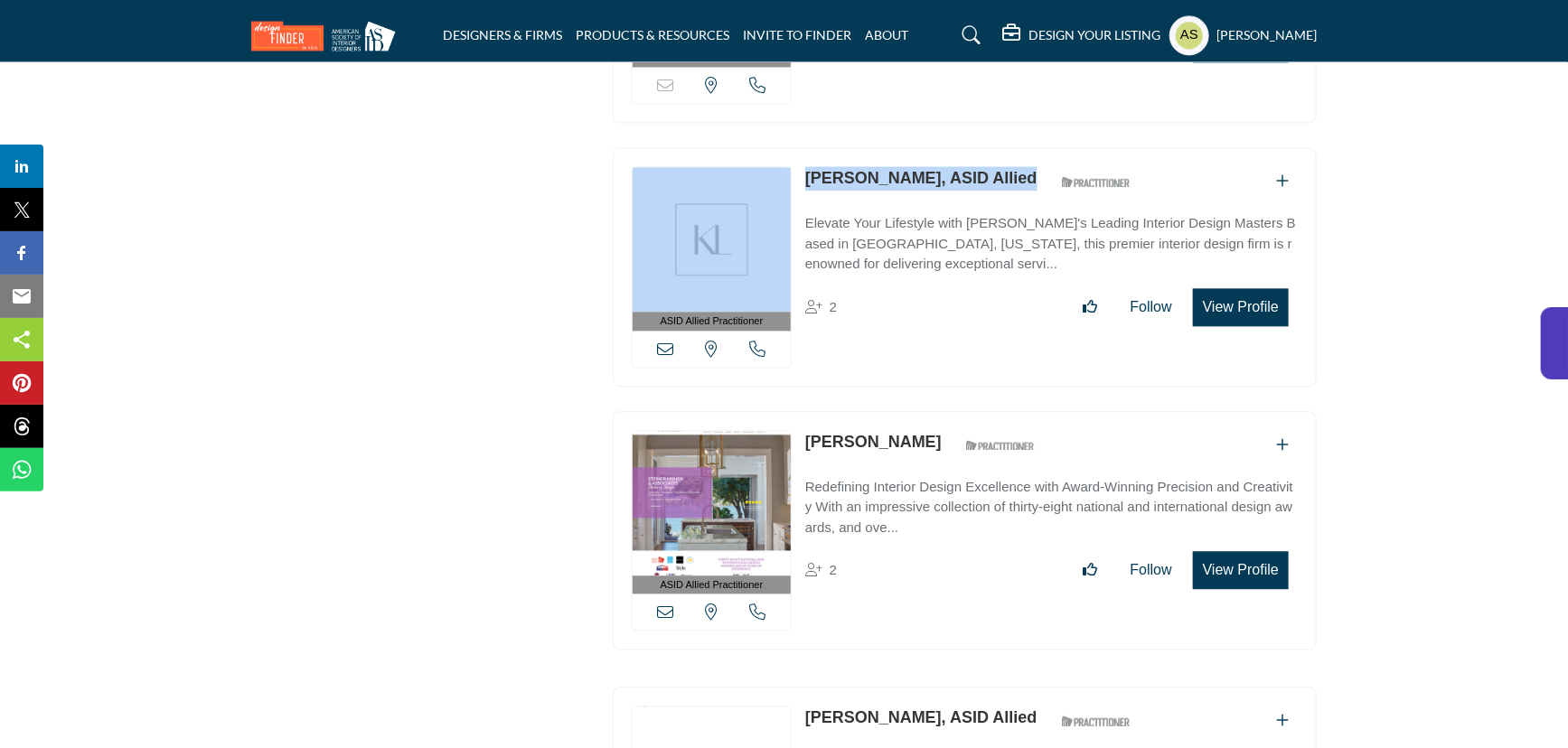
scroll to position [5643, 0]
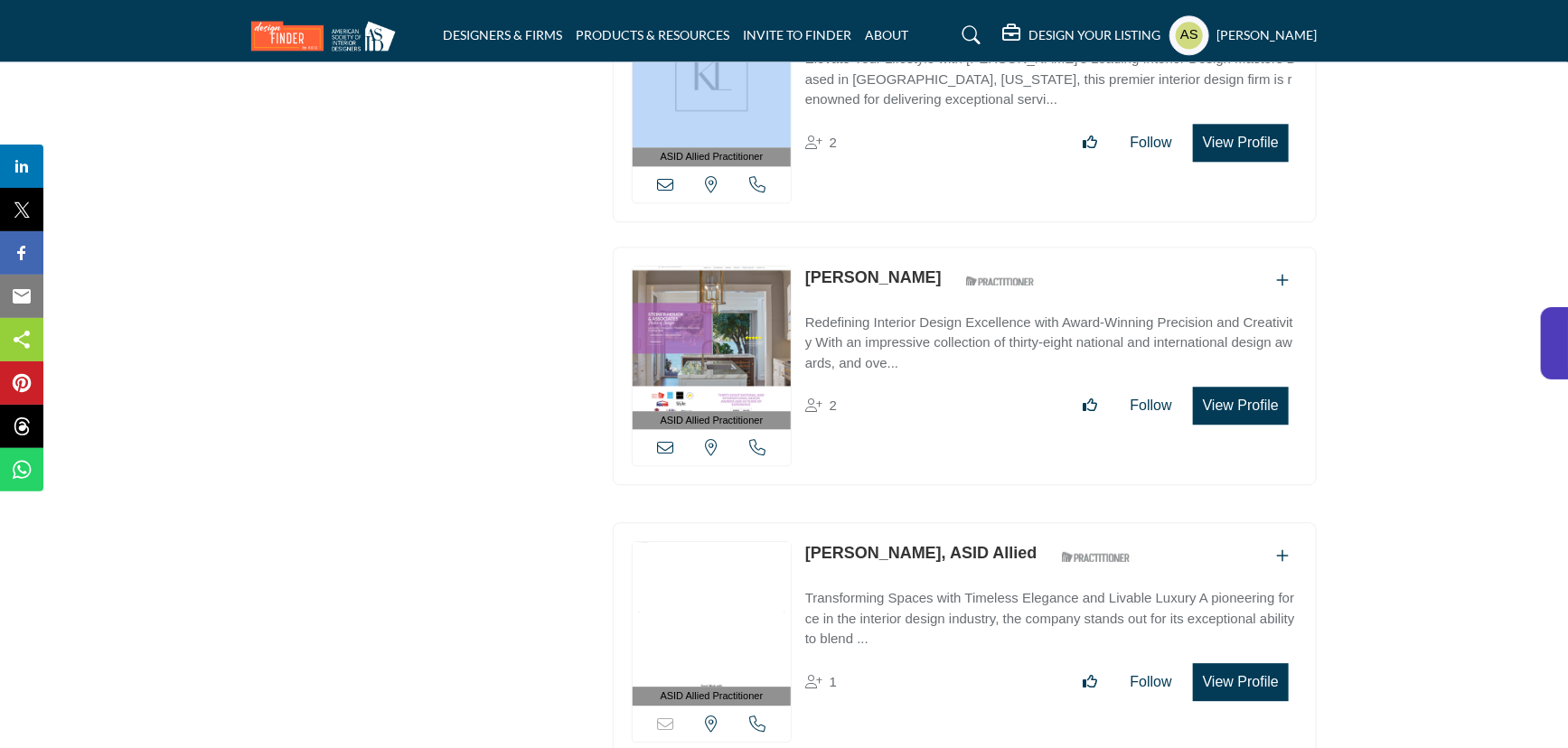
drag, startPoint x: 800, startPoint y: 205, endPoint x: 993, endPoint y: 198, distance: 193.1
click at [993, 247] on div "ASID Allied Practitioner ASID Allied Practitioners have successfully completed …" at bounding box center [964, 367] width 704 height 239
click at [908, 268] on link "Sandra Steiner-Houck" at bounding box center [873, 277] width 137 height 18
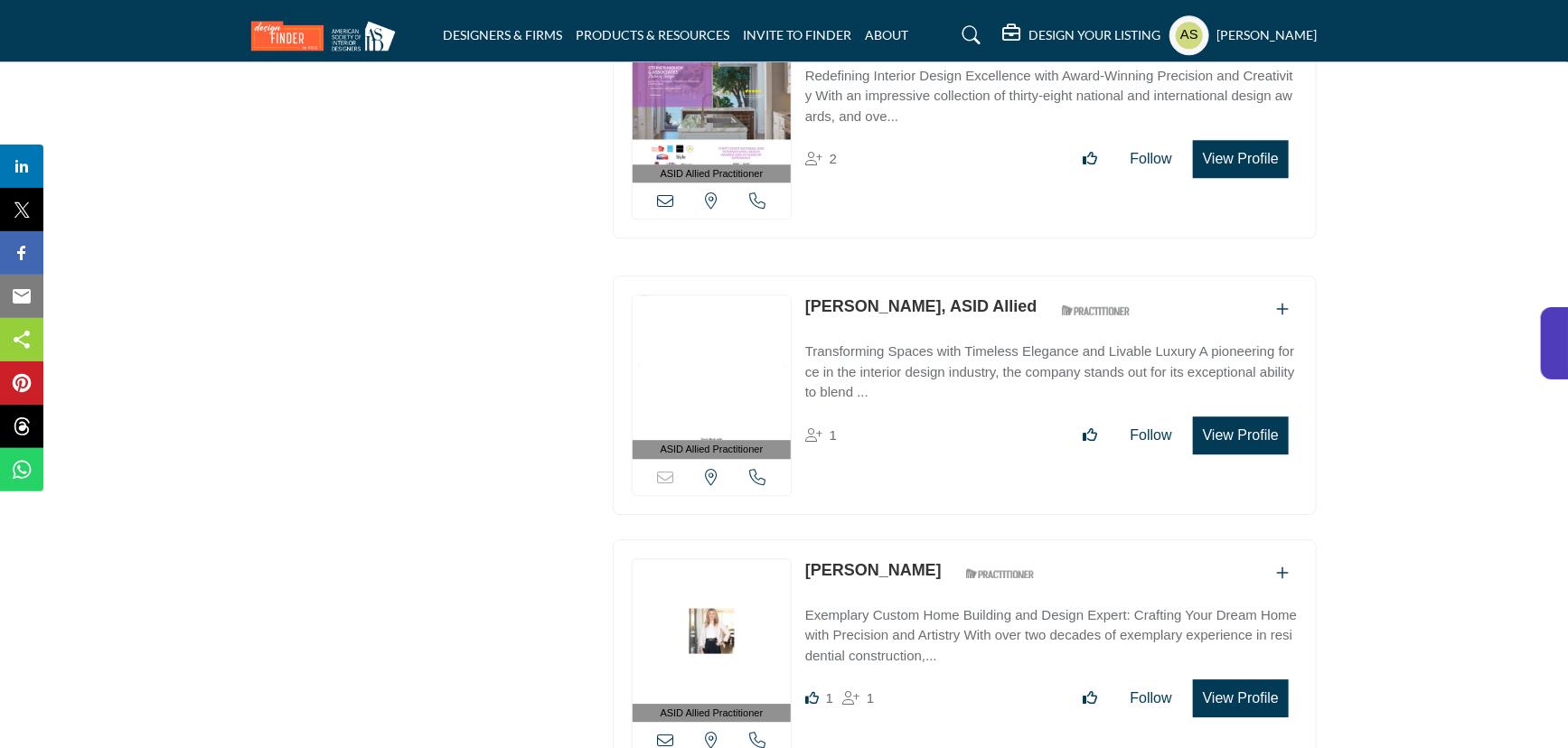
drag, startPoint x: 803, startPoint y: 244, endPoint x: 1003, endPoint y: 245, distance: 200.0
click at [1003, 276] on div "ASID Allied Practitioner ASID Allied Practitioners have successfully completed …" at bounding box center [964, 396] width 704 height 239
click at [870, 298] on link "Bryan Yates, ASID Allied" at bounding box center [921, 306] width 233 height 18
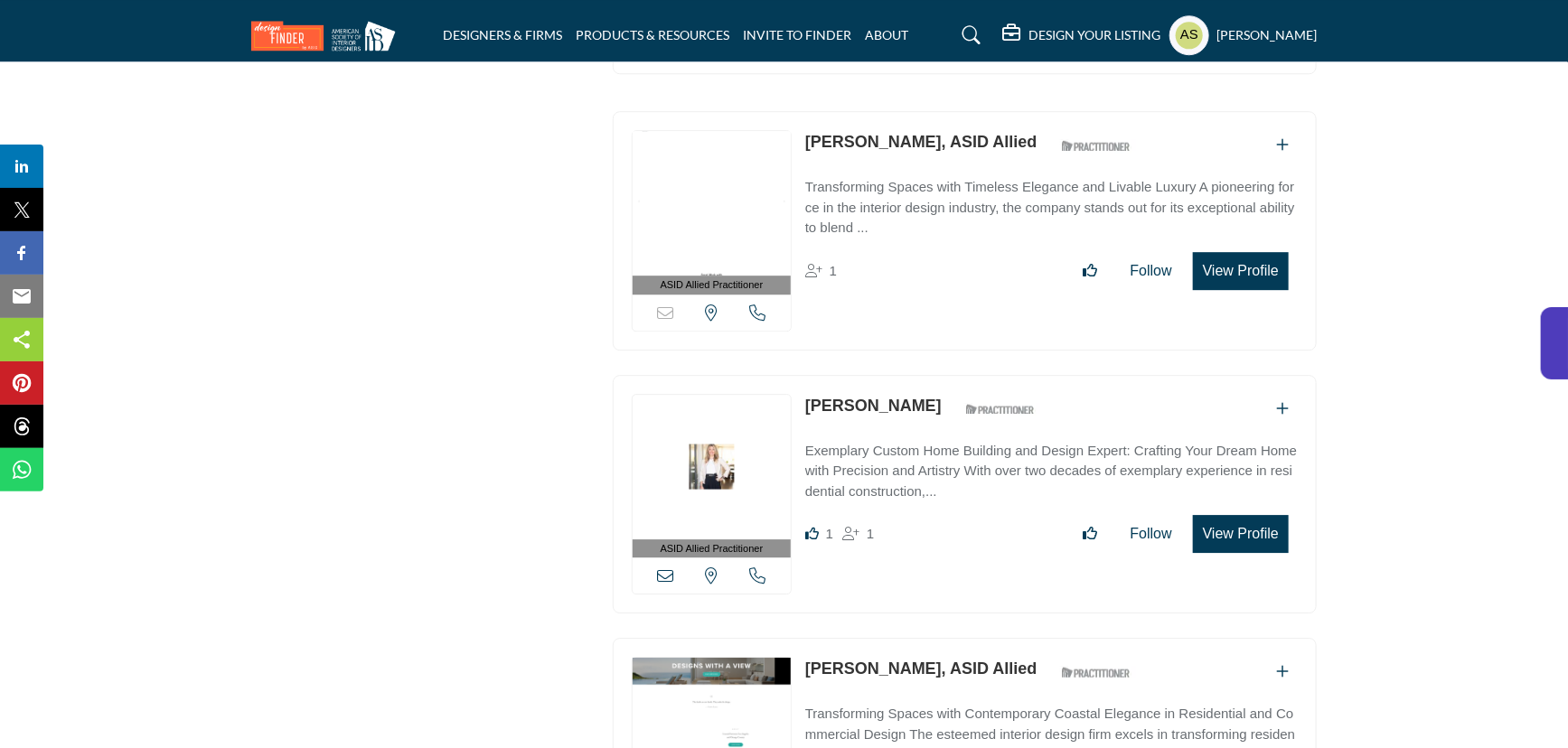
drag, startPoint x: 799, startPoint y: 338, endPoint x: 907, endPoint y: 329, distance: 108.4
click at [907, 375] on div "ASID Allied Practitioner ASID Allied Practitioners have successfully completed …" at bounding box center [964, 495] width 704 height 239
click at [907, 394] on p "Erin Chandler" at bounding box center [873, 405] width 137 height 24
click at [343, 383] on div "ASID QUALIFIED DESIGNERS & MEMBERS Find Interior Designers, firms, suppliers, a…" at bounding box center [423, 69] width 362 height 11639
drag, startPoint x: 801, startPoint y: 336, endPoint x: 920, endPoint y: 341, distance: 119.1
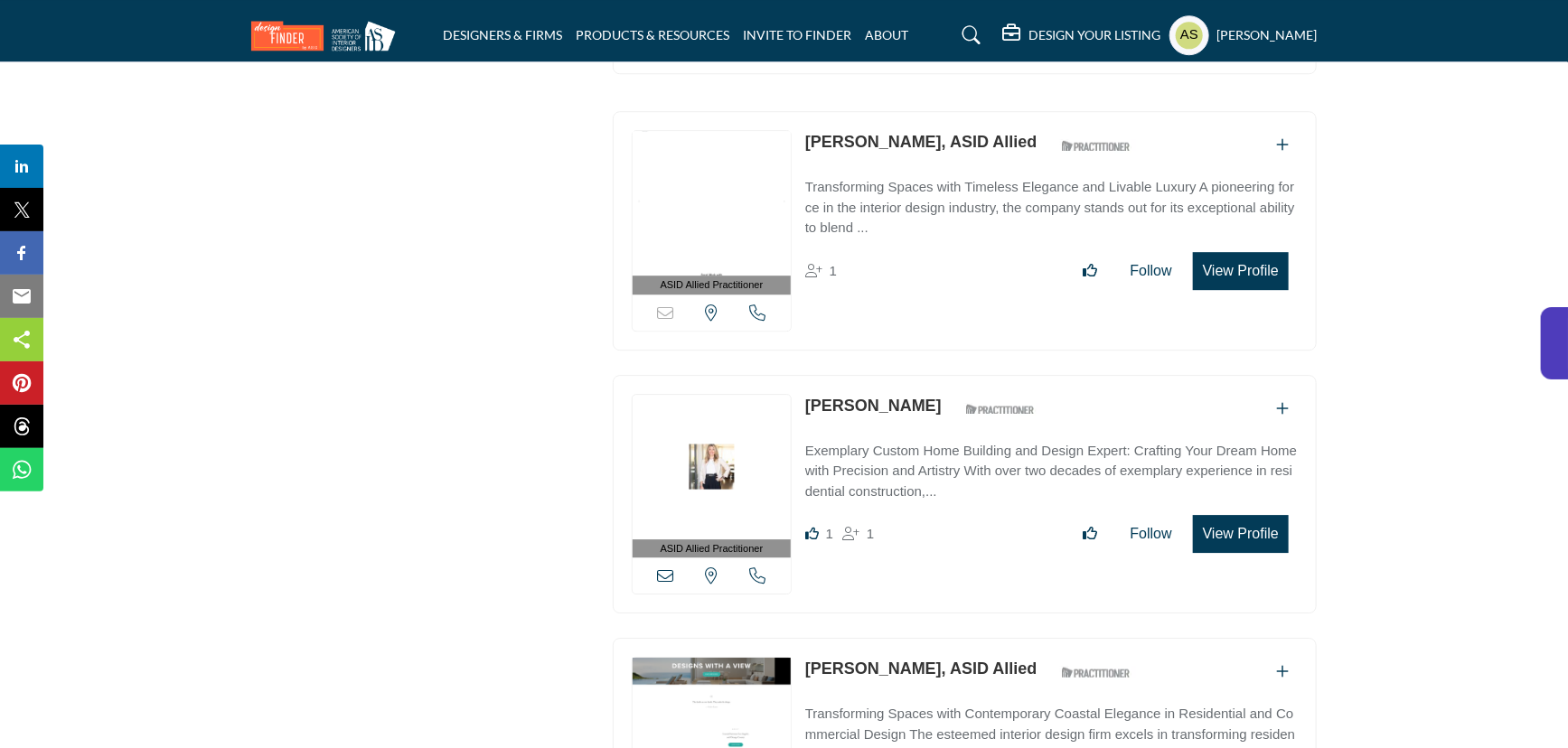
click at [920, 375] on div "ASID Allied Practitioner ASID Allied Practitioners have successfully completed …" at bounding box center [964, 495] width 704 height 239
click at [879, 397] on link "Erin Chandler" at bounding box center [873, 405] width 137 height 18
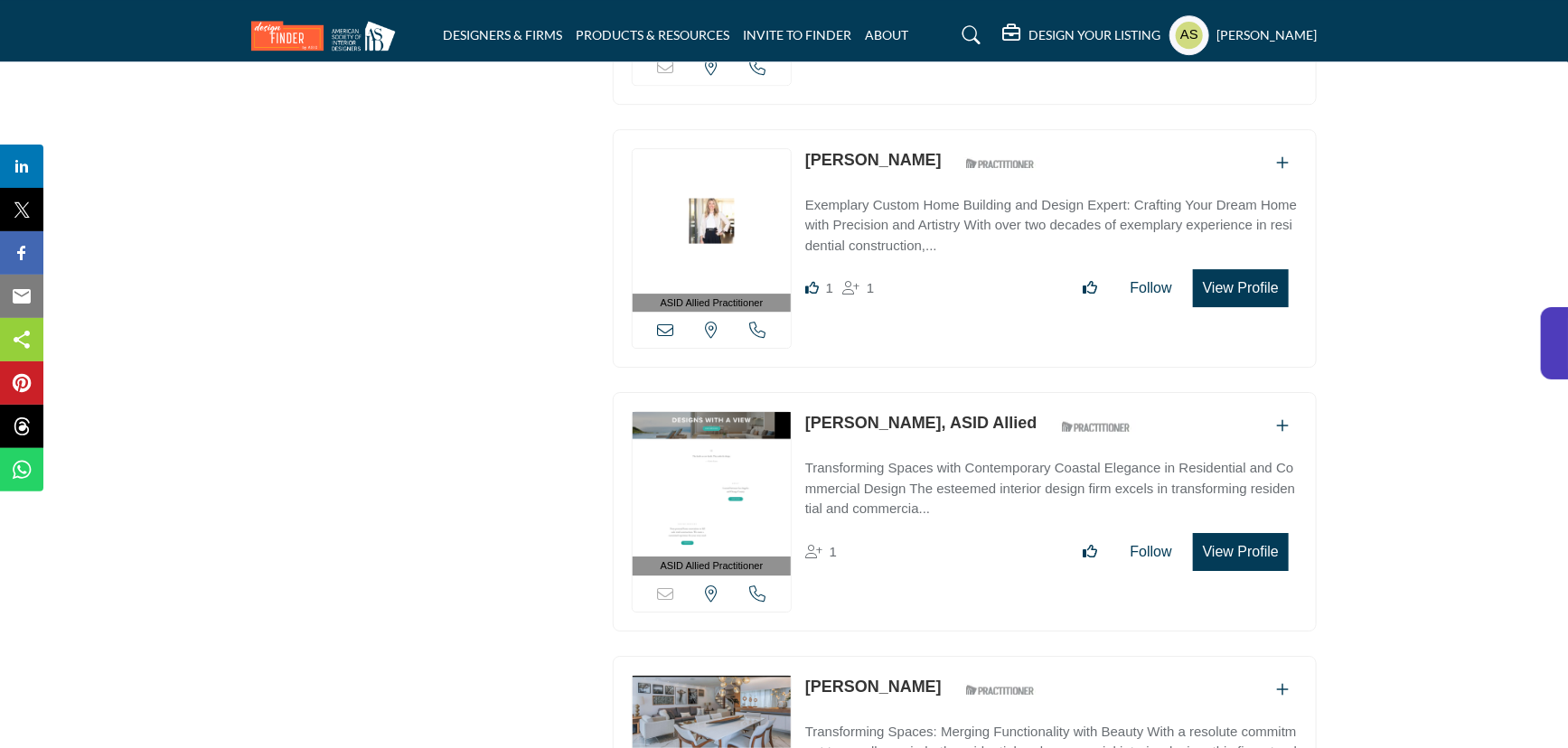
drag, startPoint x: 801, startPoint y: 352, endPoint x: 908, endPoint y: 350, distance: 107.0
click at [908, 393] on div "ASID Allied Practitioner ASID Allied Practitioners have successfully completed …" at bounding box center [964, 512] width 704 height 239
click at [915, 414] on link "Jennifer Choi, ASID Allied" at bounding box center [921, 422] width 233 height 18
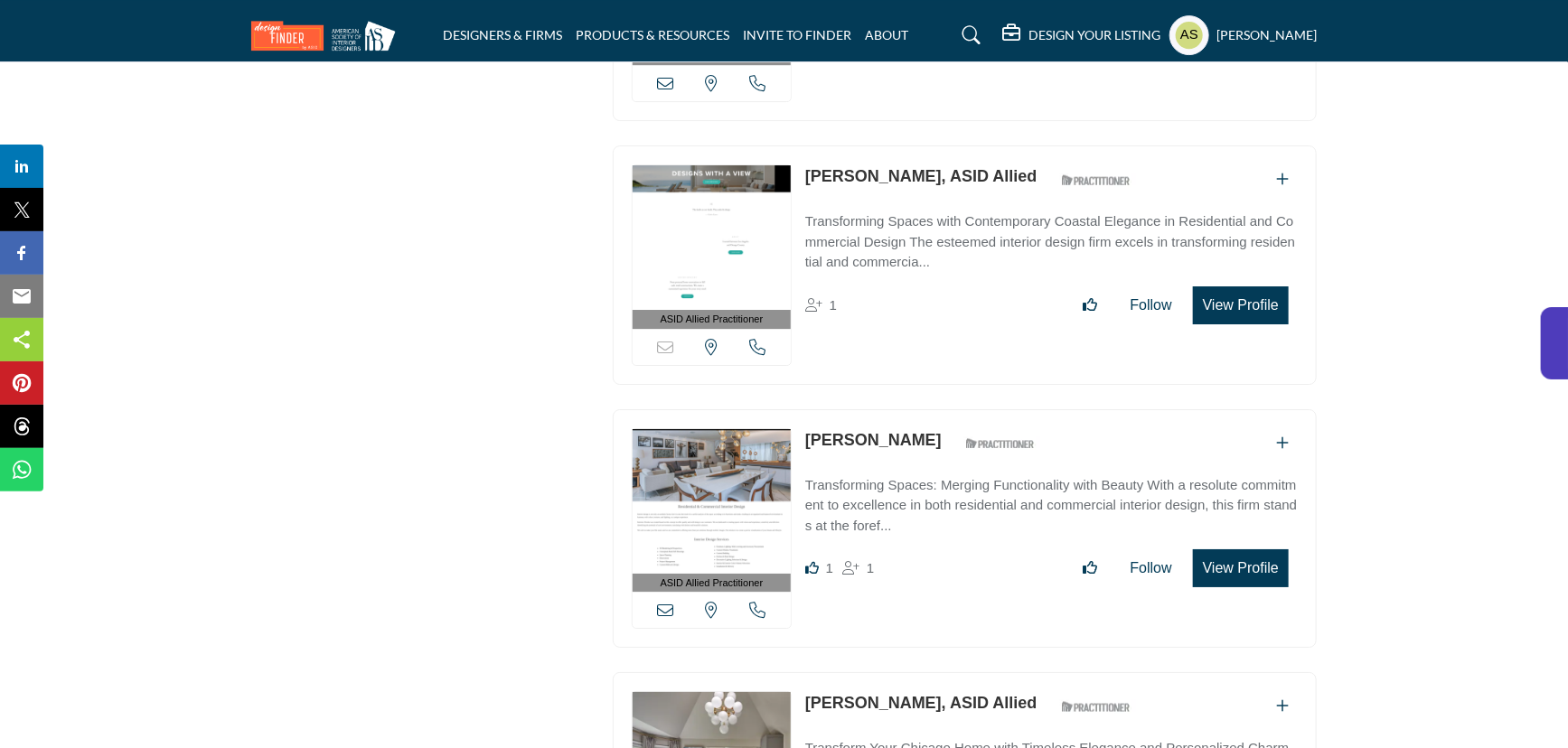
drag, startPoint x: 794, startPoint y: 365, endPoint x: 923, endPoint y: 371, distance: 129.1
click at [923, 410] on div "ASID Allied Practitioner ASID Allied Practitioners have successfully completed …" at bounding box center [964, 530] width 704 height 239
click at [875, 431] on link "Michele Tupper" at bounding box center [873, 440] width 137 height 18
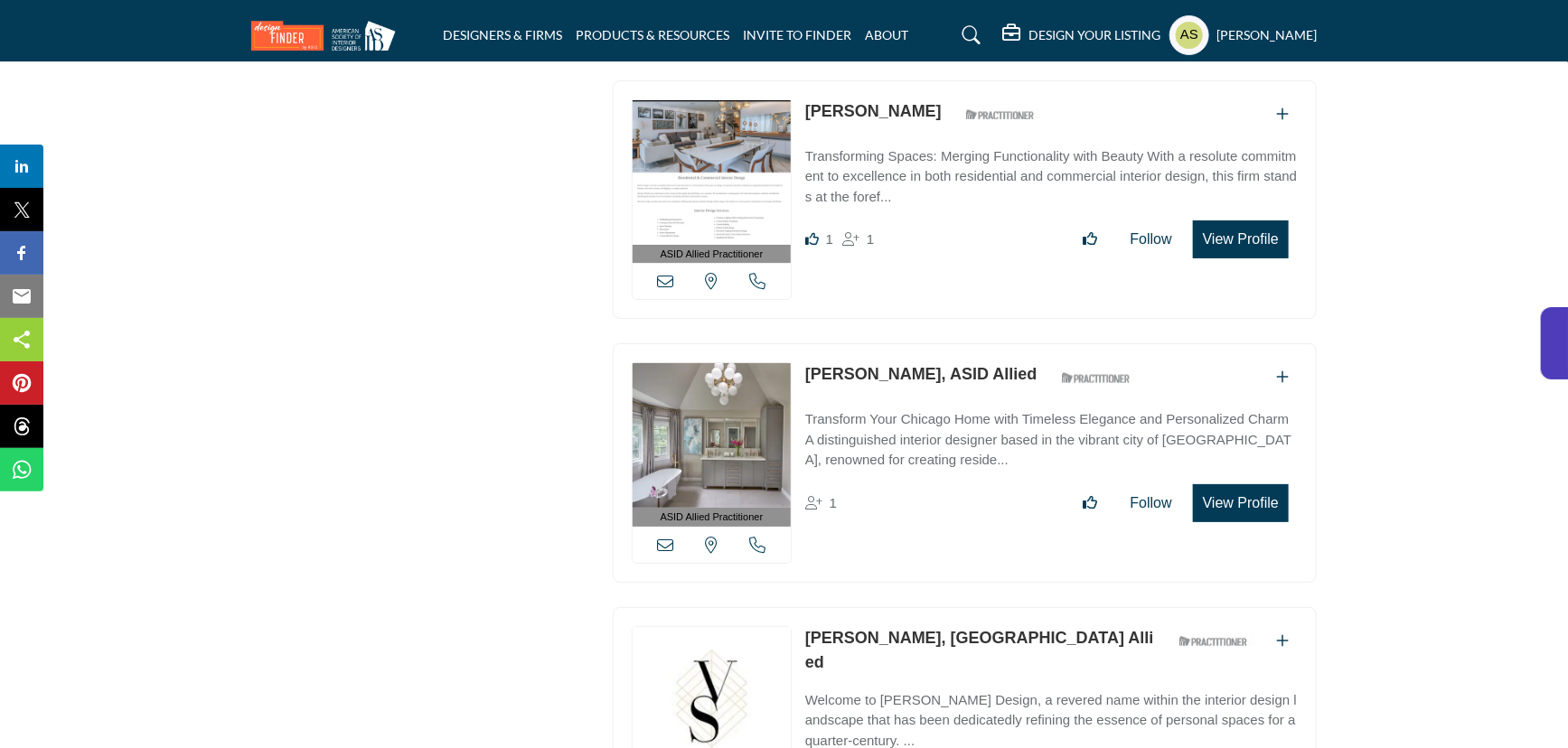
drag, startPoint x: 803, startPoint y: 302, endPoint x: 967, endPoint y: 303, distance: 164.0
click at [967, 344] on div "ASID Allied Practitioner ASID Allied Practitioners have successfully completed …" at bounding box center [964, 464] width 704 height 239
click at [876, 365] on link "Francesca Anderson, ASID Allied" at bounding box center [921, 374] width 233 height 18
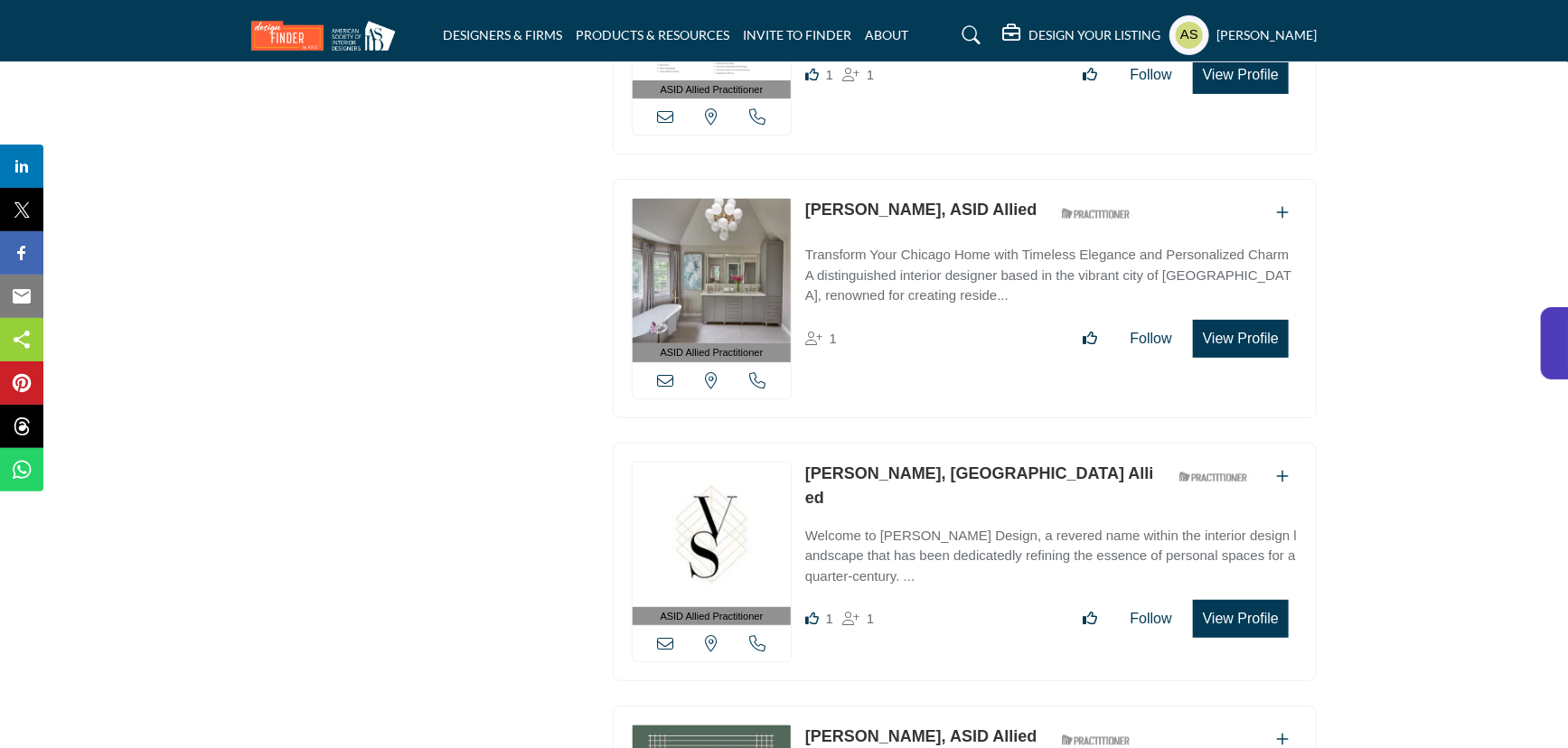
scroll to position [7123, 0]
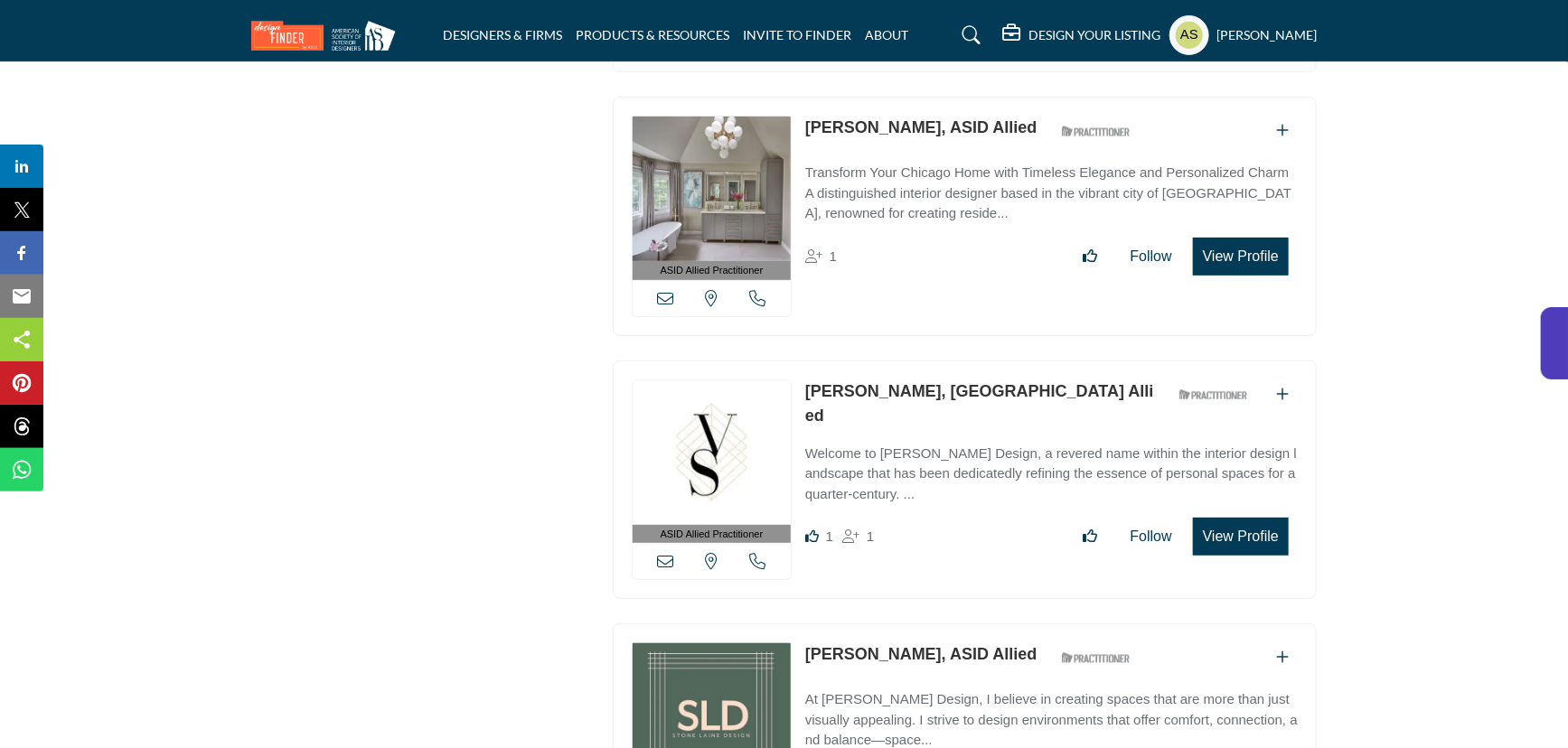
drag, startPoint x: 802, startPoint y: 325, endPoint x: 938, endPoint y: 314, distance: 136.4
click at [938, 361] on div "ASID Allied Practitioner ASID Allied Practitioners have successfully completed …" at bounding box center [964, 481] width 704 height 239
click at [857, 382] on link "Victoria Sheffield, ASID Allied" at bounding box center [979, 403] width 348 height 42
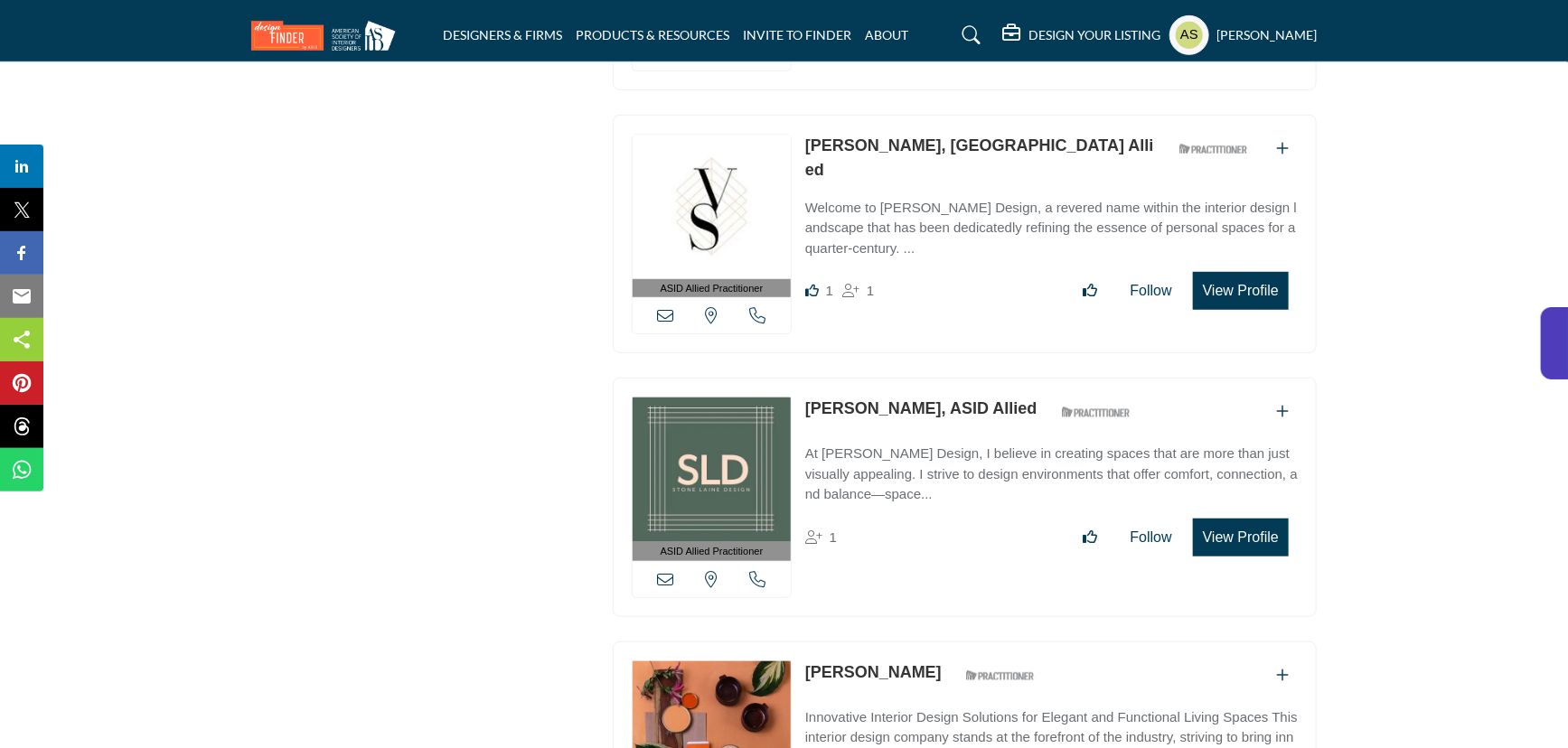
drag, startPoint x: 803, startPoint y: 336, endPoint x: 919, endPoint y: 335, distance: 116.0
click at [919, 378] on div "ASID Allied Practitioner ASID Allied Practitioners have successfully completed …" at bounding box center [964, 498] width 704 height 239
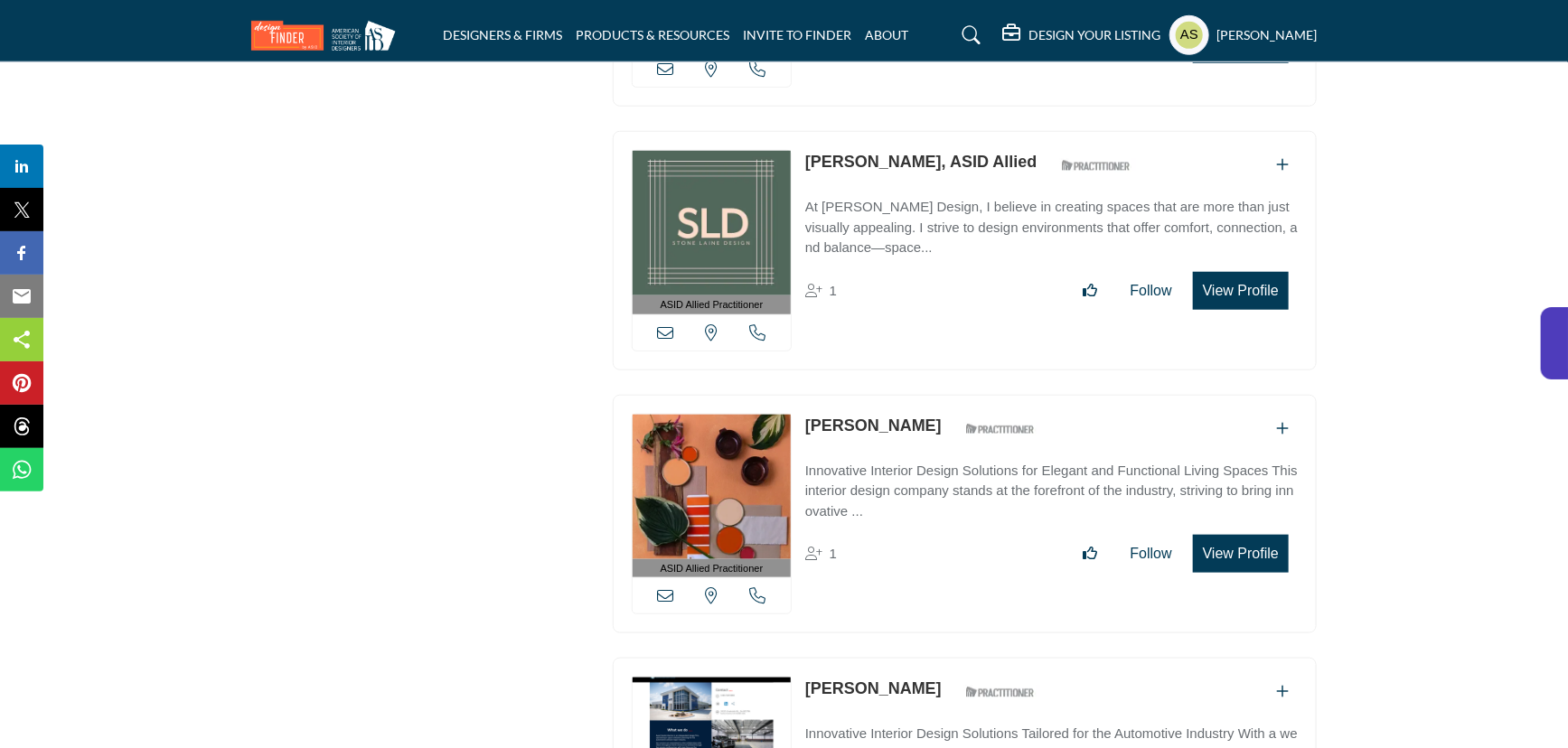
drag, startPoint x: 802, startPoint y: 353, endPoint x: 930, endPoint y: 348, distance: 128.1
click at [930, 395] on div "ASID Allied Practitioner ASID Allied Practitioners have successfully completed …" at bounding box center [964, 514] width 704 height 239
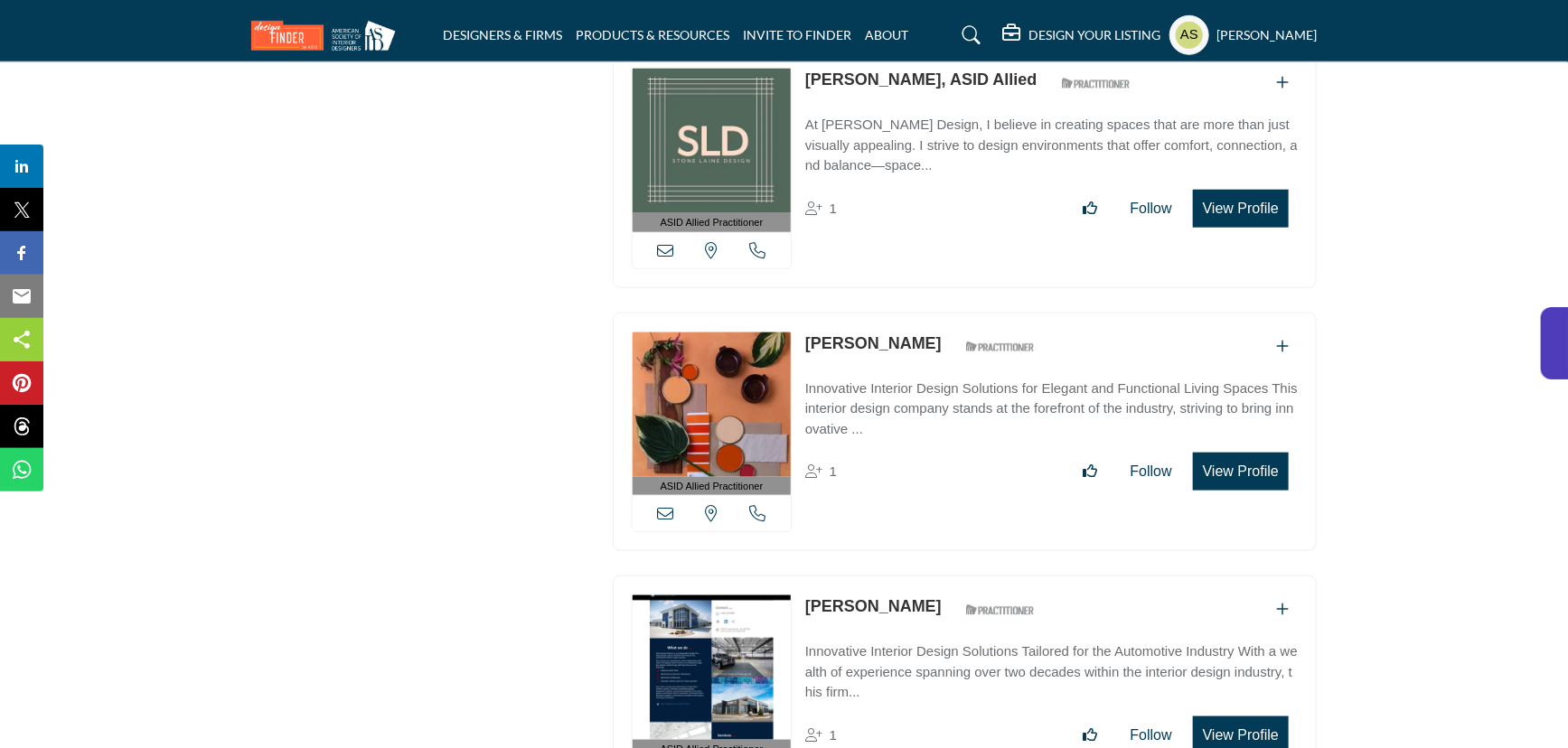
scroll to position [7862, 0]
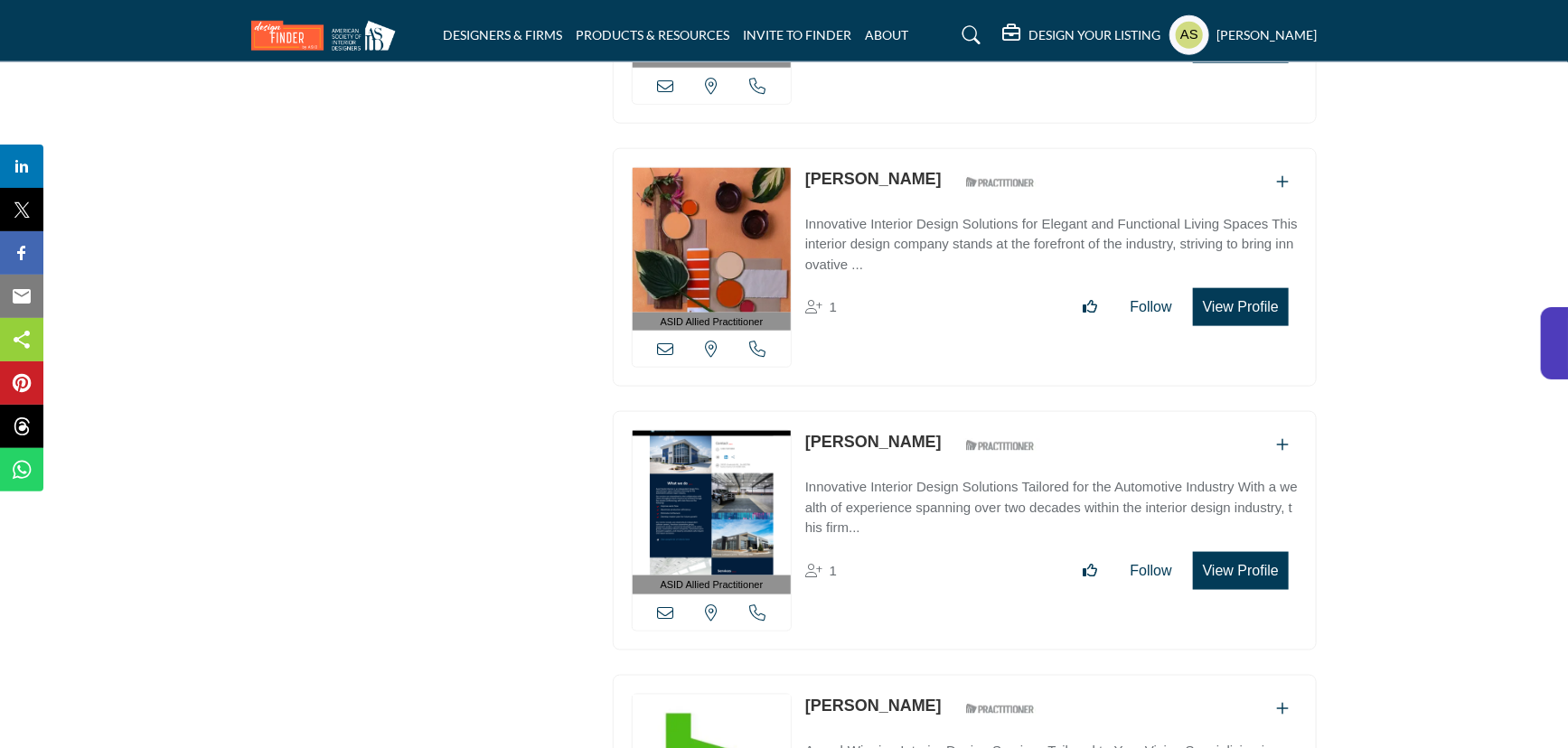
drag, startPoint x: 796, startPoint y: 362, endPoint x: 901, endPoint y: 366, distance: 105.1
click at [901, 411] on div "ASID Allied Practitioner ASID Allied Practitioners have successfully completed …" at bounding box center [964, 531] width 704 height 239
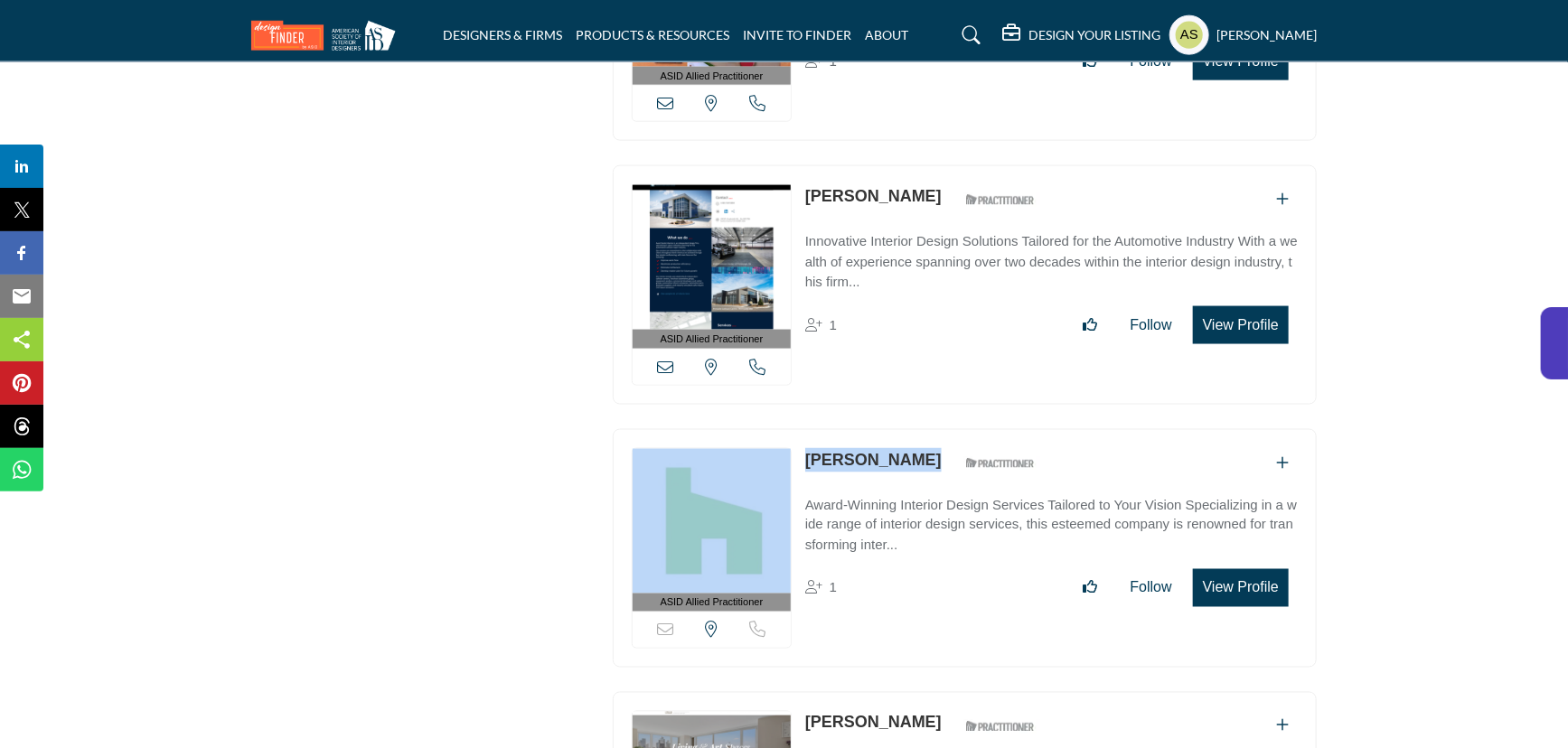
drag, startPoint x: 795, startPoint y: 385, endPoint x: 919, endPoint y: 375, distance: 124.4
click at [919, 429] on div "ASID Allied Practitioner ASID Allied Practitioners have successfully completed …" at bounding box center [964, 549] width 704 height 239
click at [852, 451] on link "Lilly Menjivar" at bounding box center [873, 460] width 137 height 18
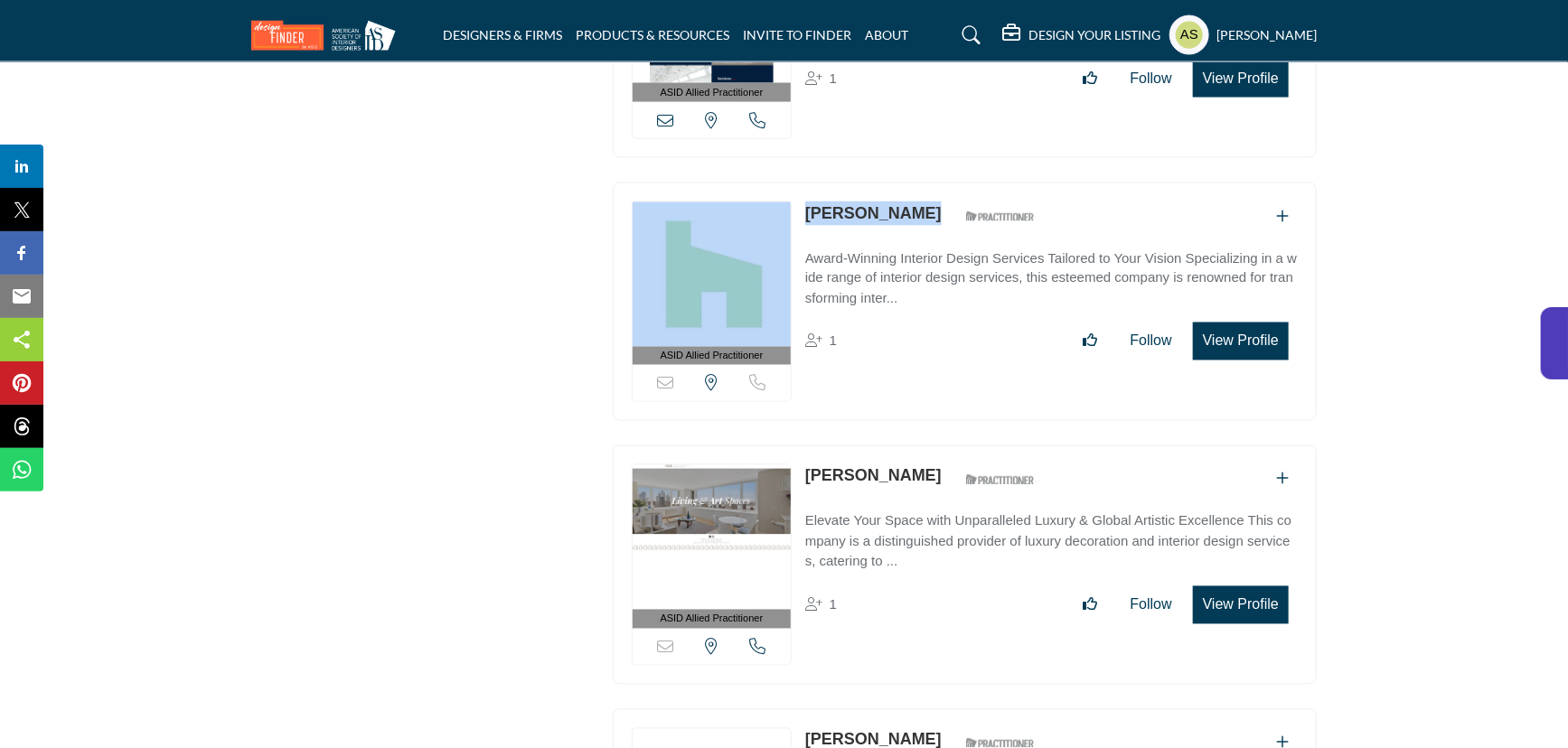
drag, startPoint x: 798, startPoint y: 397, endPoint x: 975, endPoint y: 383, distance: 177.6
click at [975, 445] on div "ASID Allied Practitioner ASID Allied Practitioners have successfully completed …" at bounding box center [964, 565] width 704 height 239
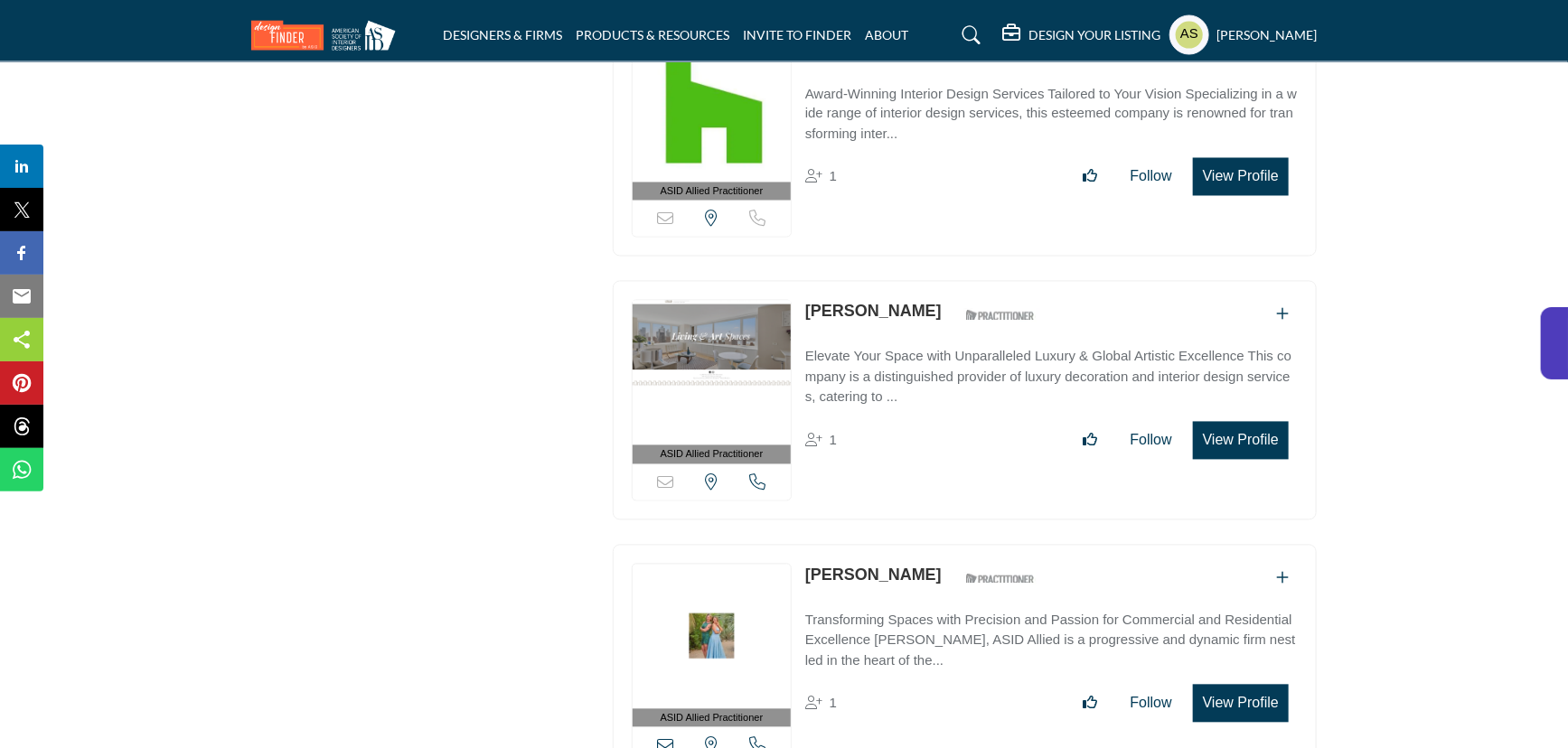
scroll to position [8766, 0]
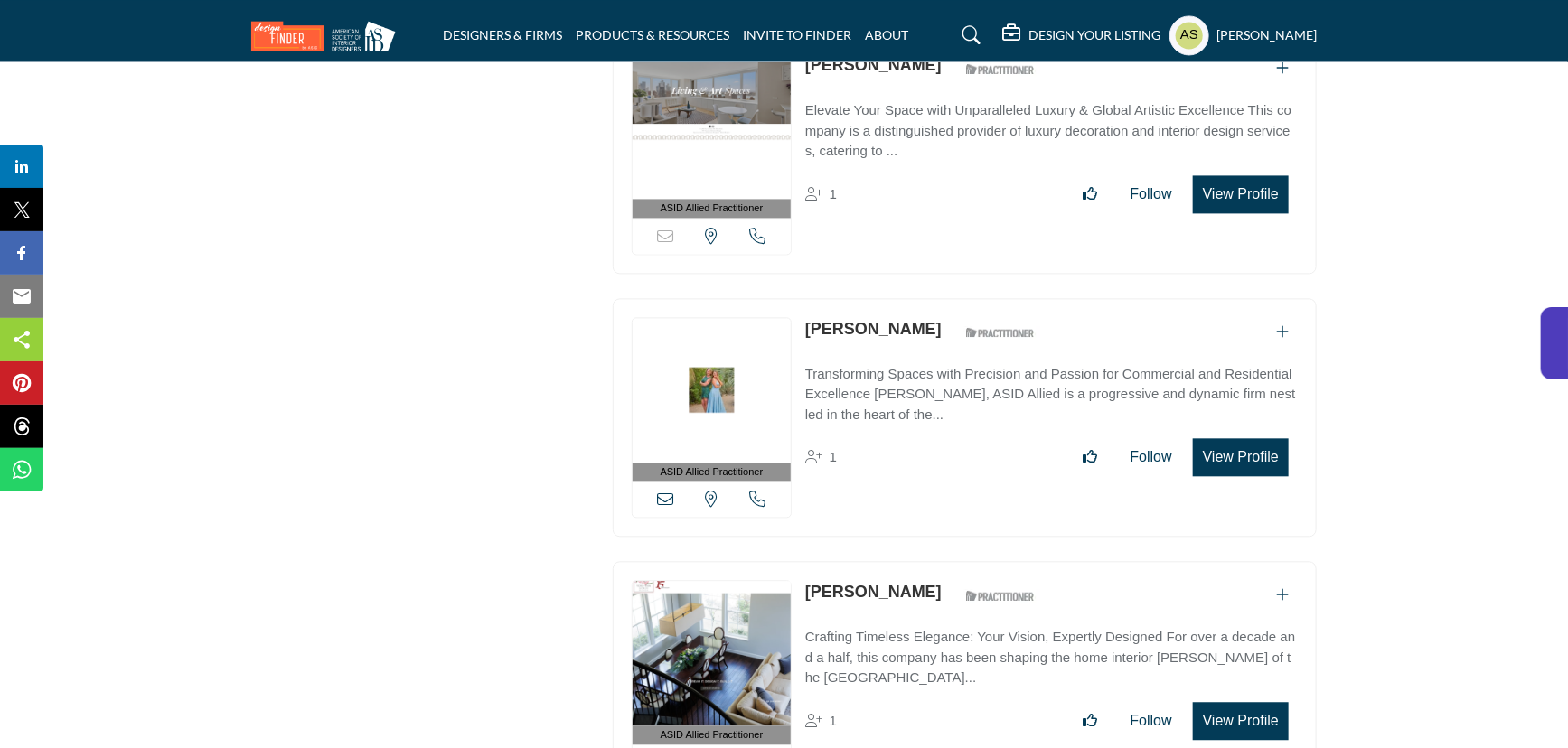
click at [930, 298] on div "ASID Allied Practitioner ASID Allied Practitioners have successfully completed …" at bounding box center [964, 418] width 704 height 239
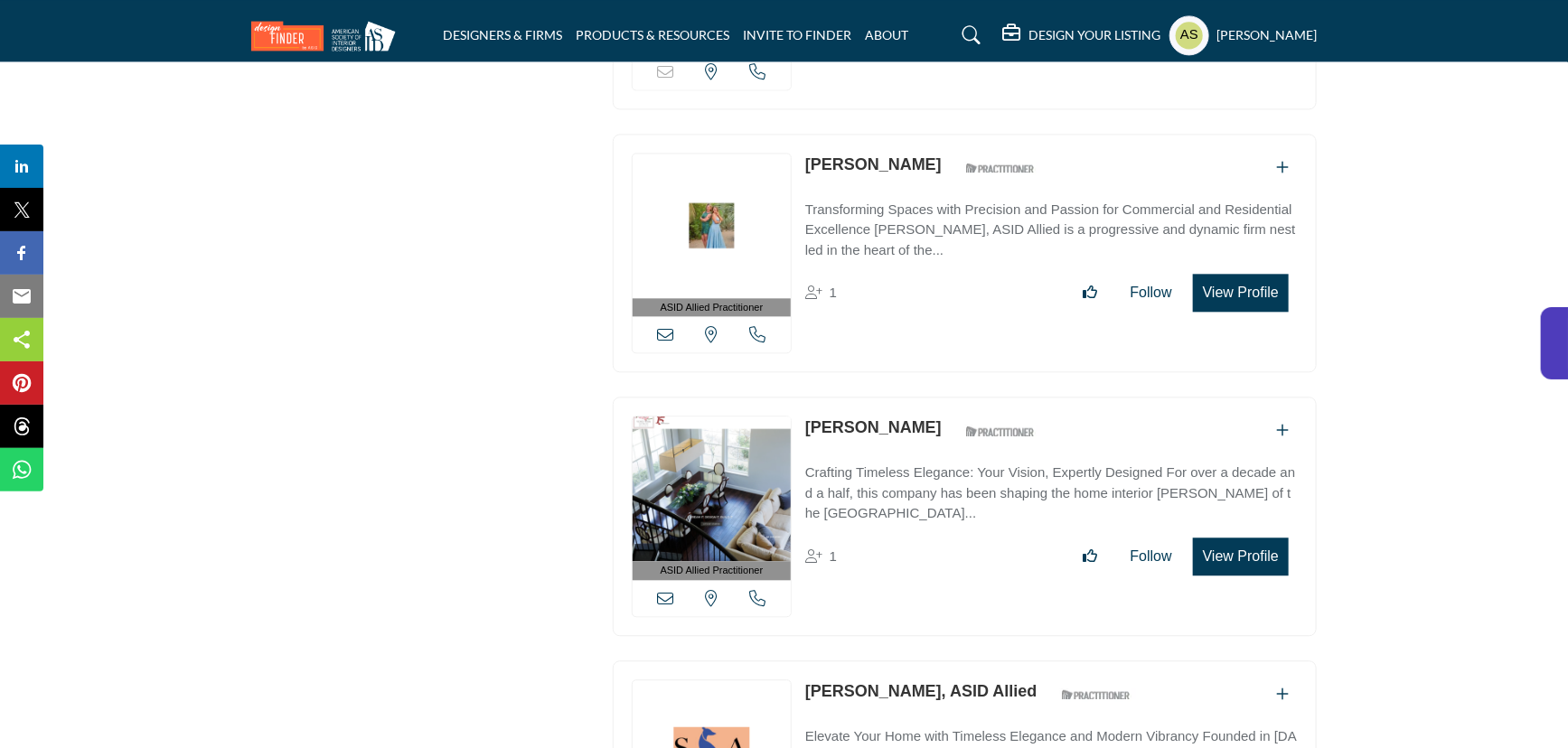
scroll to position [9012, 0]
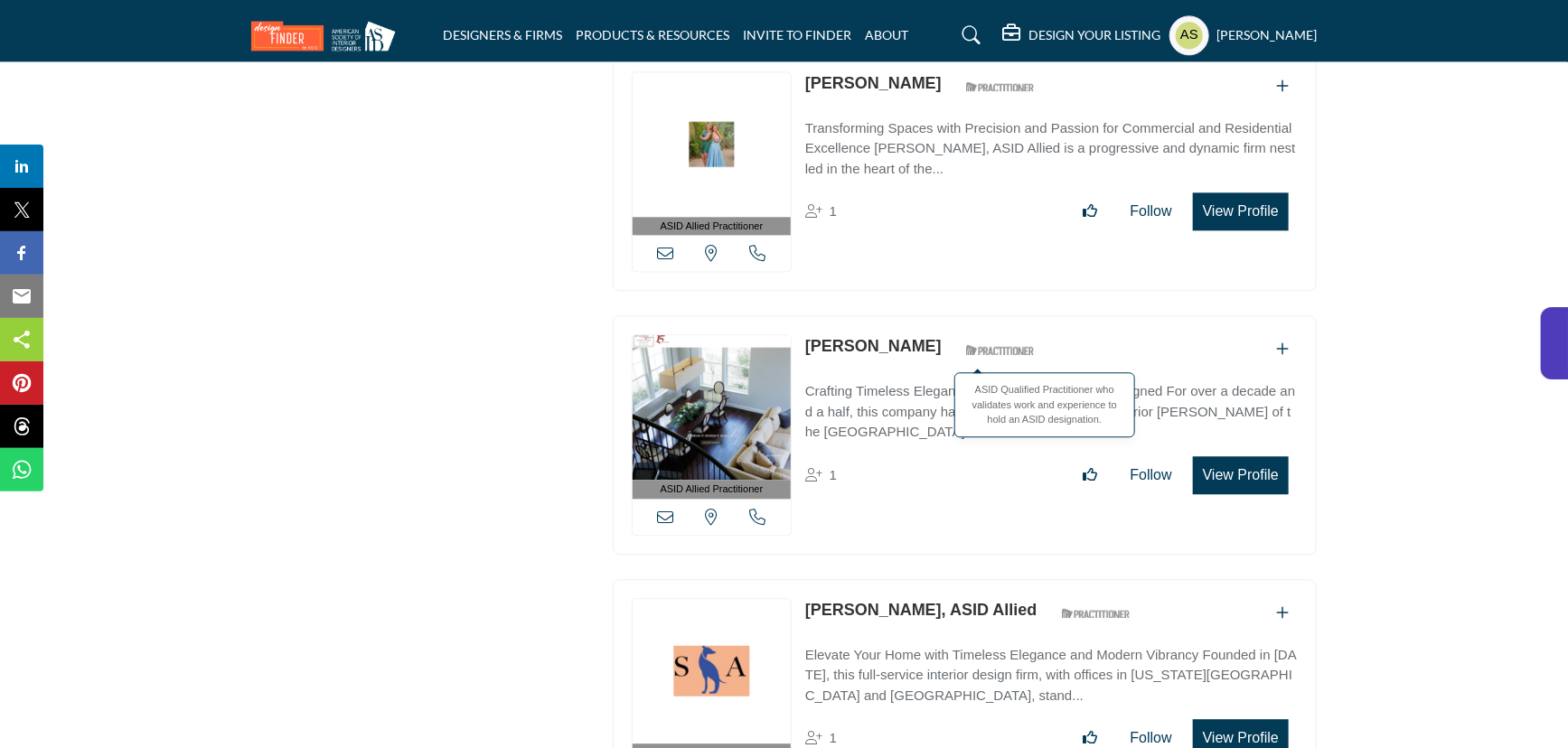
drag, startPoint x: 803, startPoint y: 265, endPoint x: 894, endPoint y: 263, distance: 91.0
click at [894, 315] on div "ASID Allied Practitioner ASID Allied Practitioners have successfully completed …" at bounding box center [964, 435] width 704 height 239
drag, startPoint x: 796, startPoint y: 526, endPoint x: 921, endPoint y: 522, distance: 125.1
click at [921, 579] on div "ASID Allied Practitioner ASID Allied Practitioners have successfully completed …" at bounding box center [964, 699] width 704 height 239
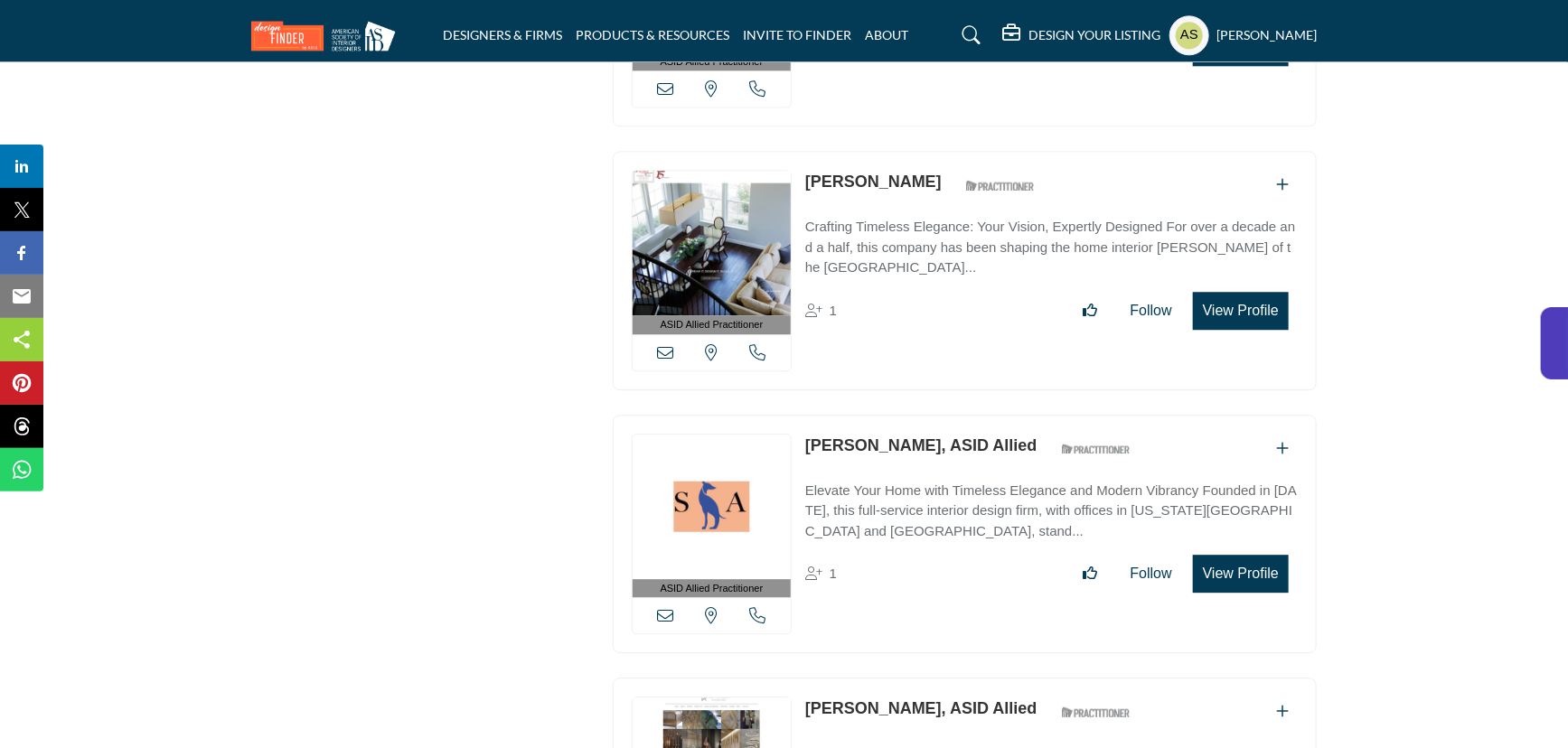
scroll to position [9259, 0]
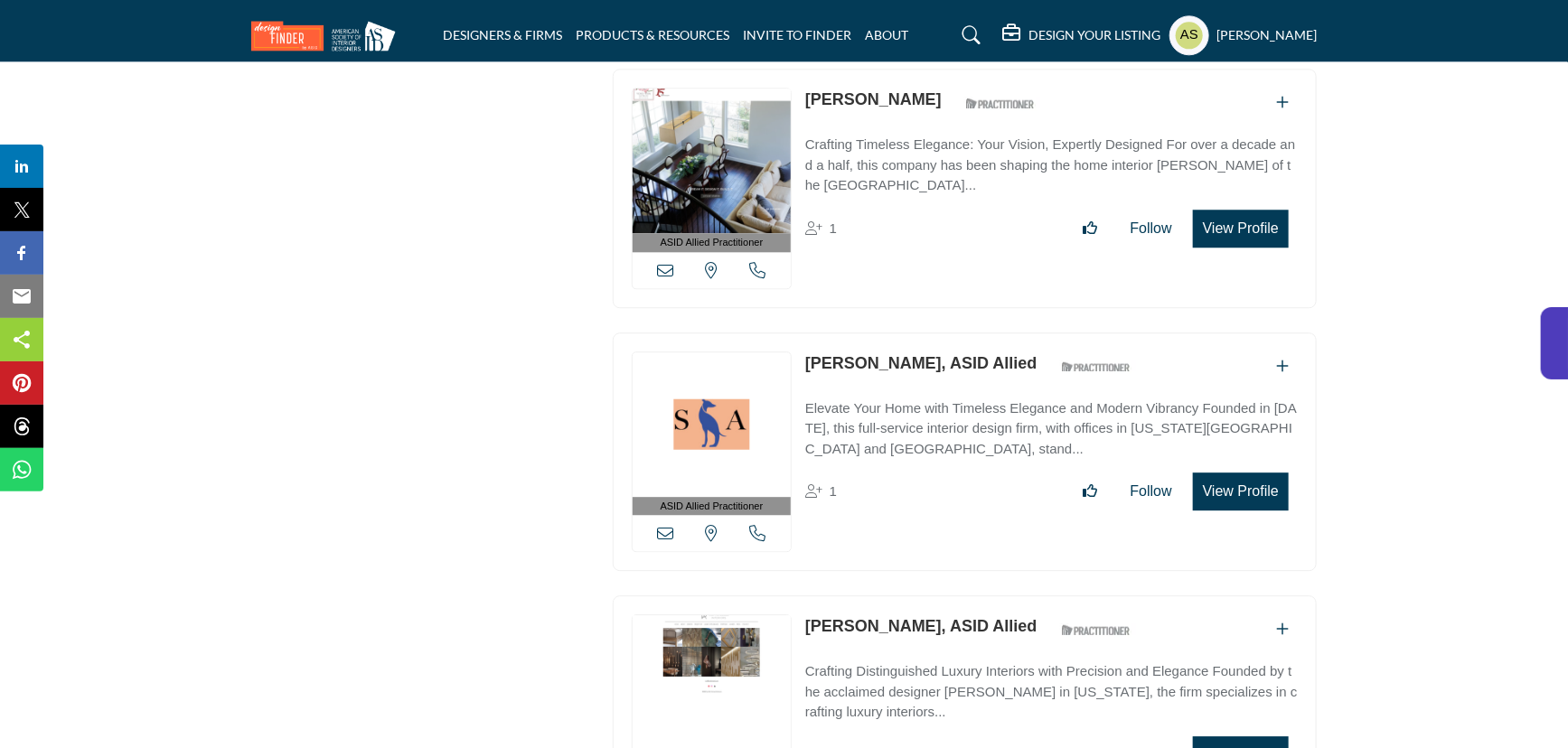
drag, startPoint x: 795, startPoint y: 542, endPoint x: 931, endPoint y: 534, distance: 136.2
click at [931, 596] on div "ASID Allied Practitioner ASID Allied Practitioners have successfully completed …" at bounding box center [964, 715] width 704 height 239
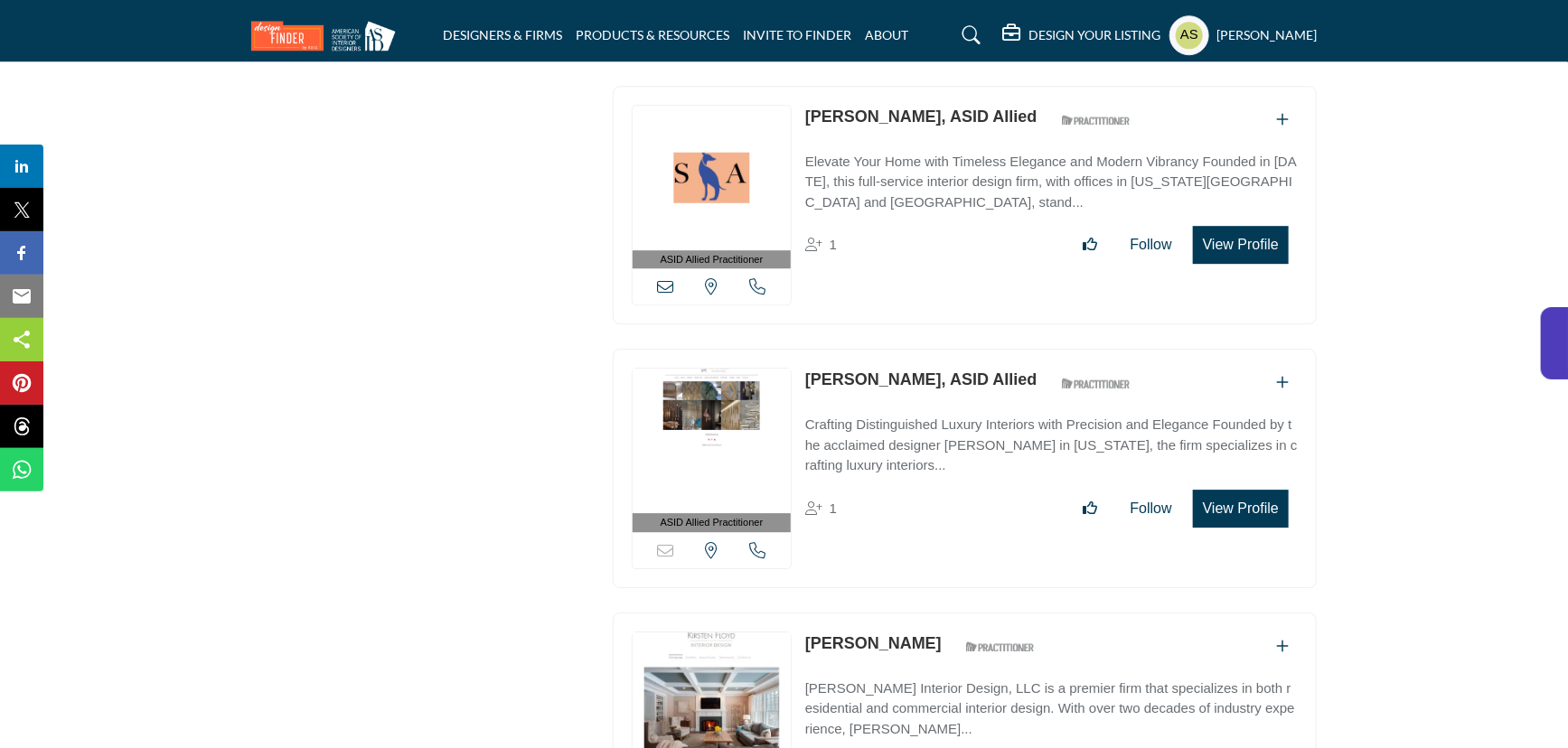
scroll to position [9588, 0]
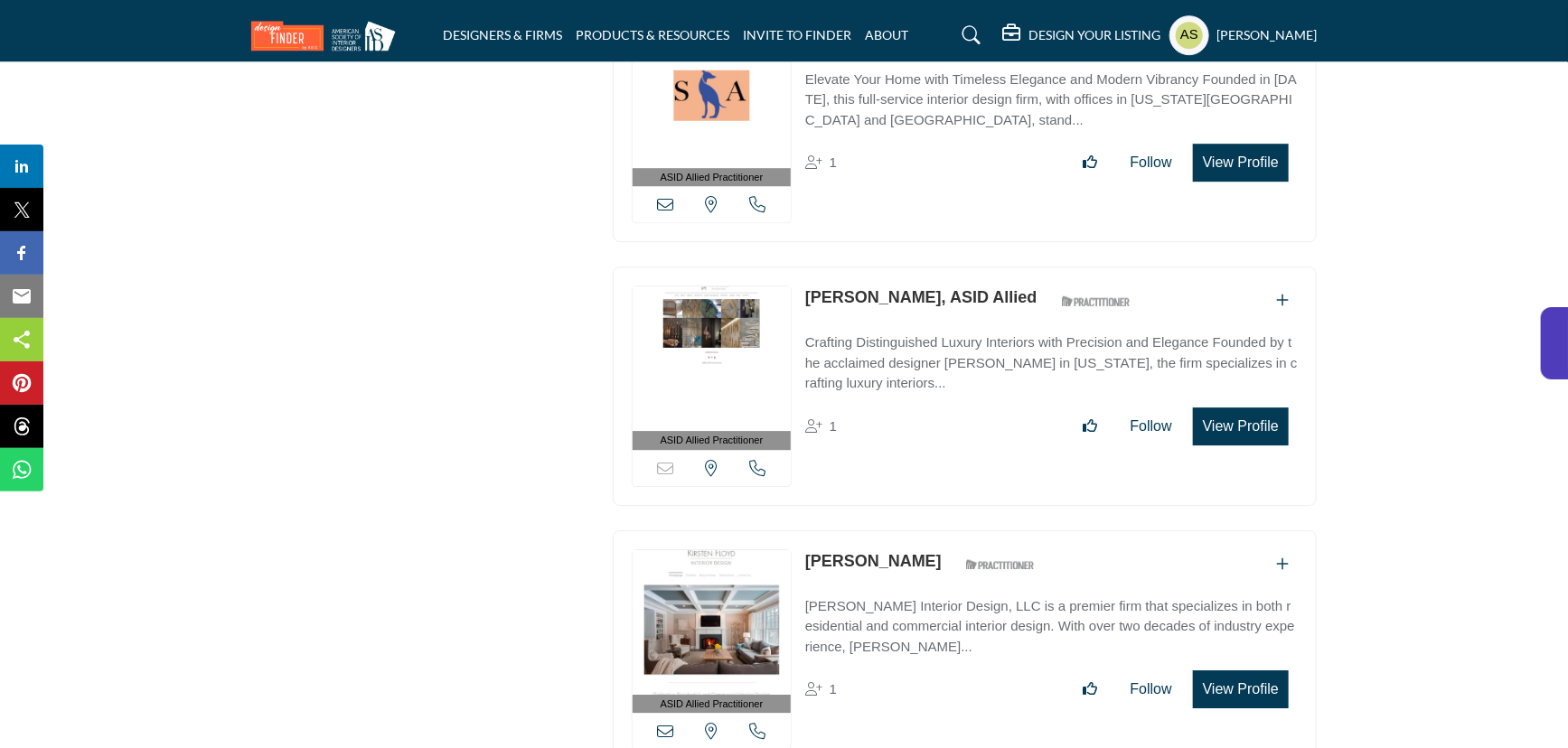
drag, startPoint x: 795, startPoint y: 475, endPoint x: 911, endPoint y: 481, distance: 116.2
click at [911, 531] on div "ASID Allied Practitioner ASID Allied Practitioners have successfully completed …" at bounding box center [964, 650] width 704 height 239
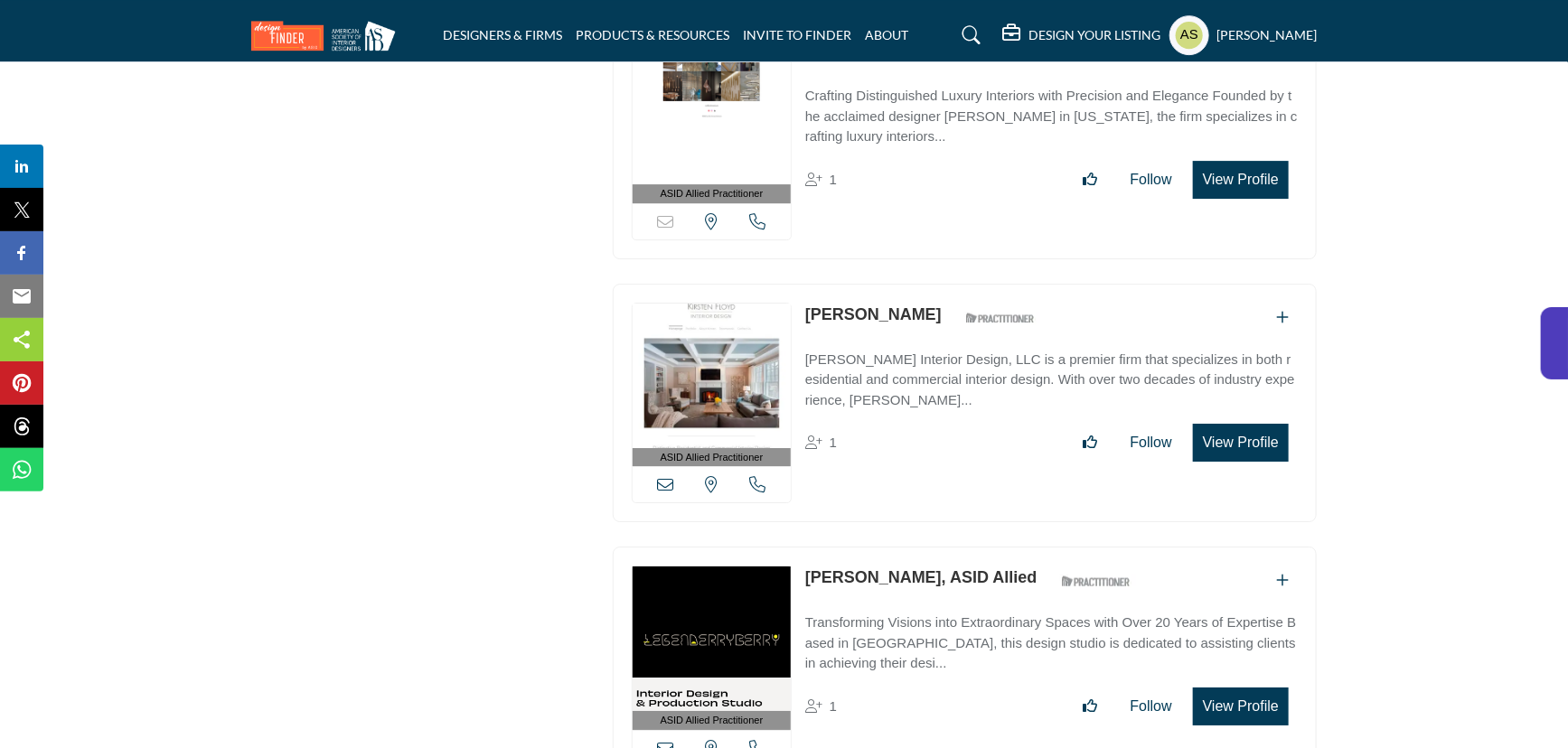
drag, startPoint x: 801, startPoint y: 490, endPoint x: 959, endPoint y: 484, distance: 158.1
click at [959, 547] on div "ASID Allied Practitioner ASID Allied Practitioners have successfully completed …" at bounding box center [964, 667] width 704 height 239
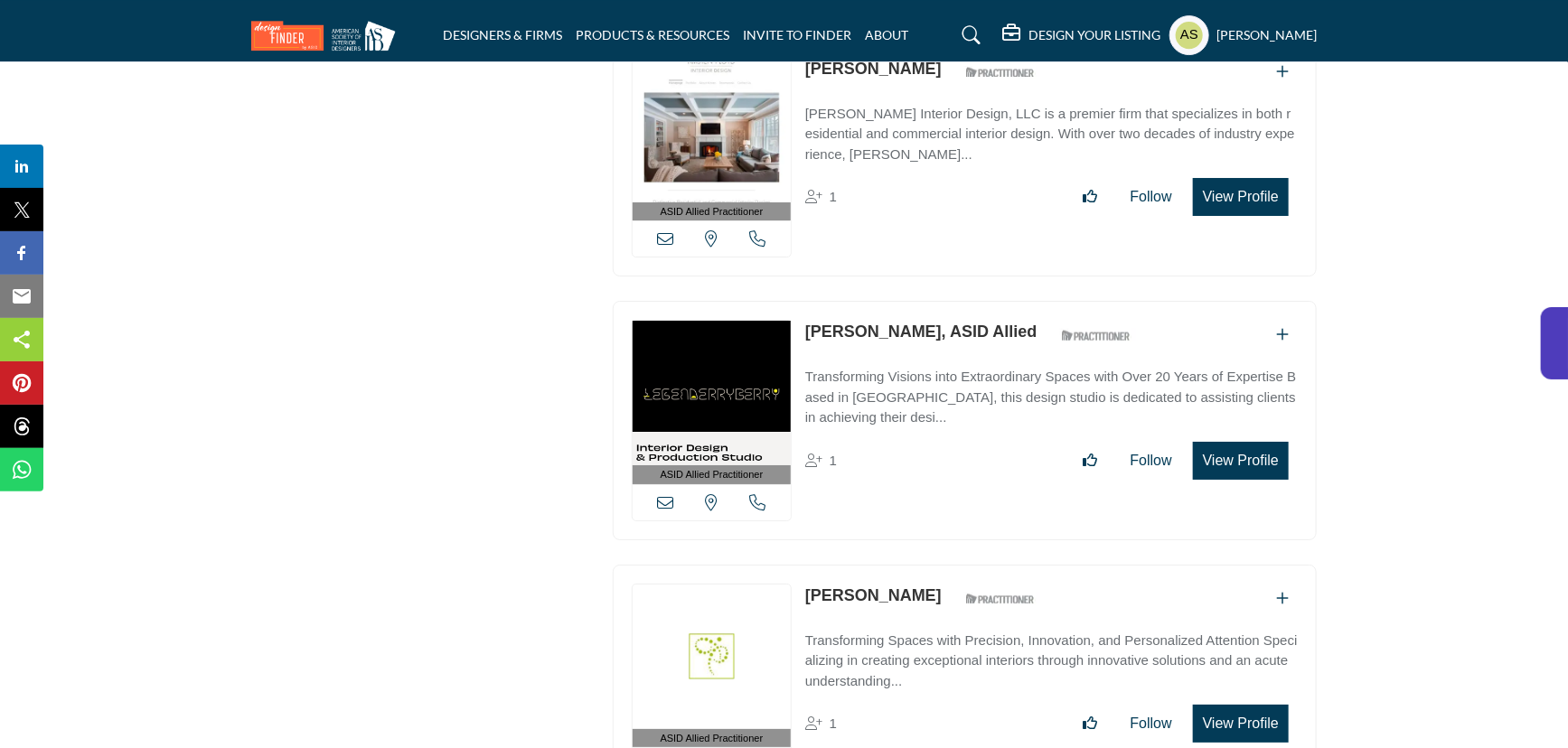
drag, startPoint x: 803, startPoint y: 505, endPoint x: 910, endPoint y: 505, distance: 107.0
click at [910, 565] on div "ASID Allied Practitioner ASID Allied Practitioners have successfully completed …" at bounding box center [964, 685] width 704 height 239
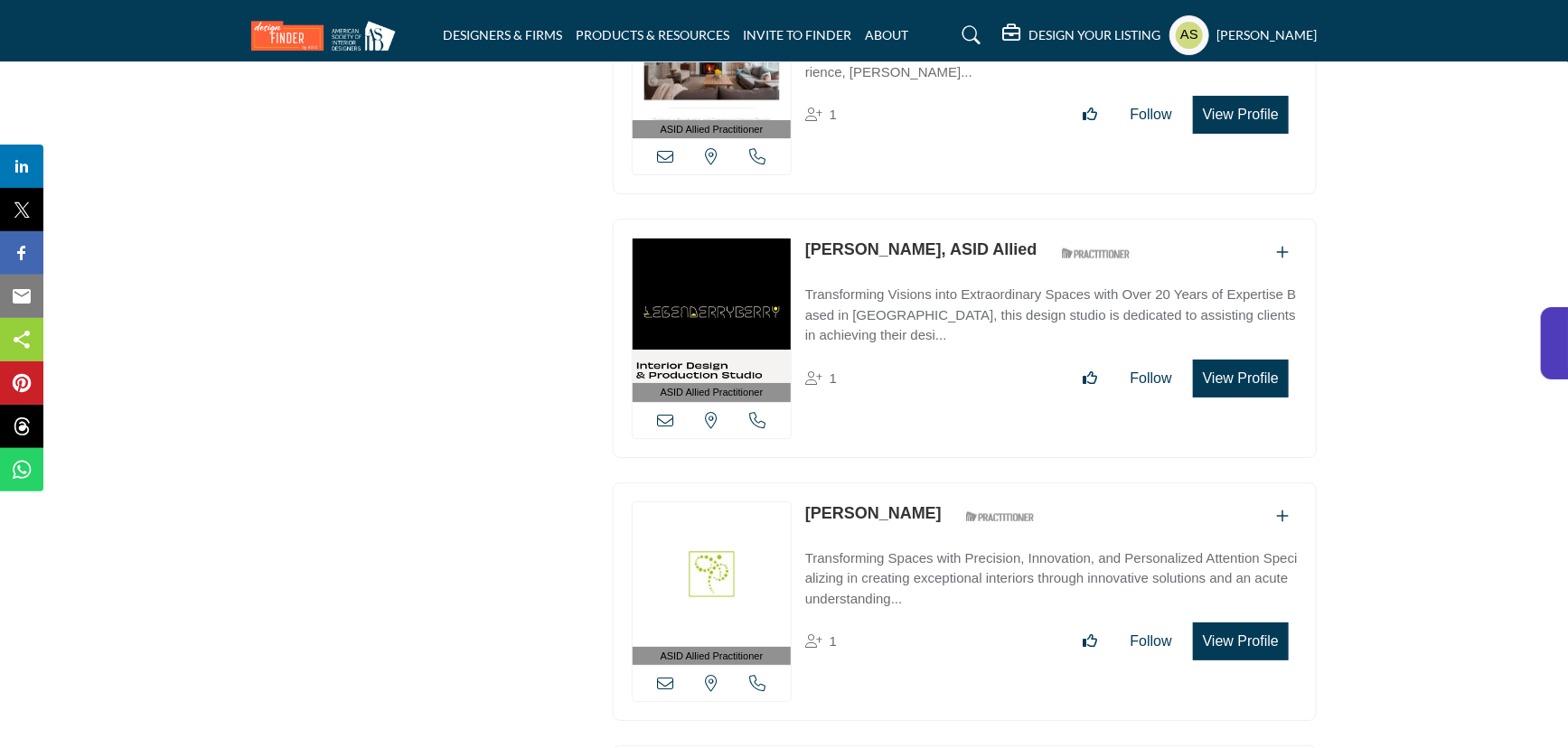
scroll to position [10410, 0]
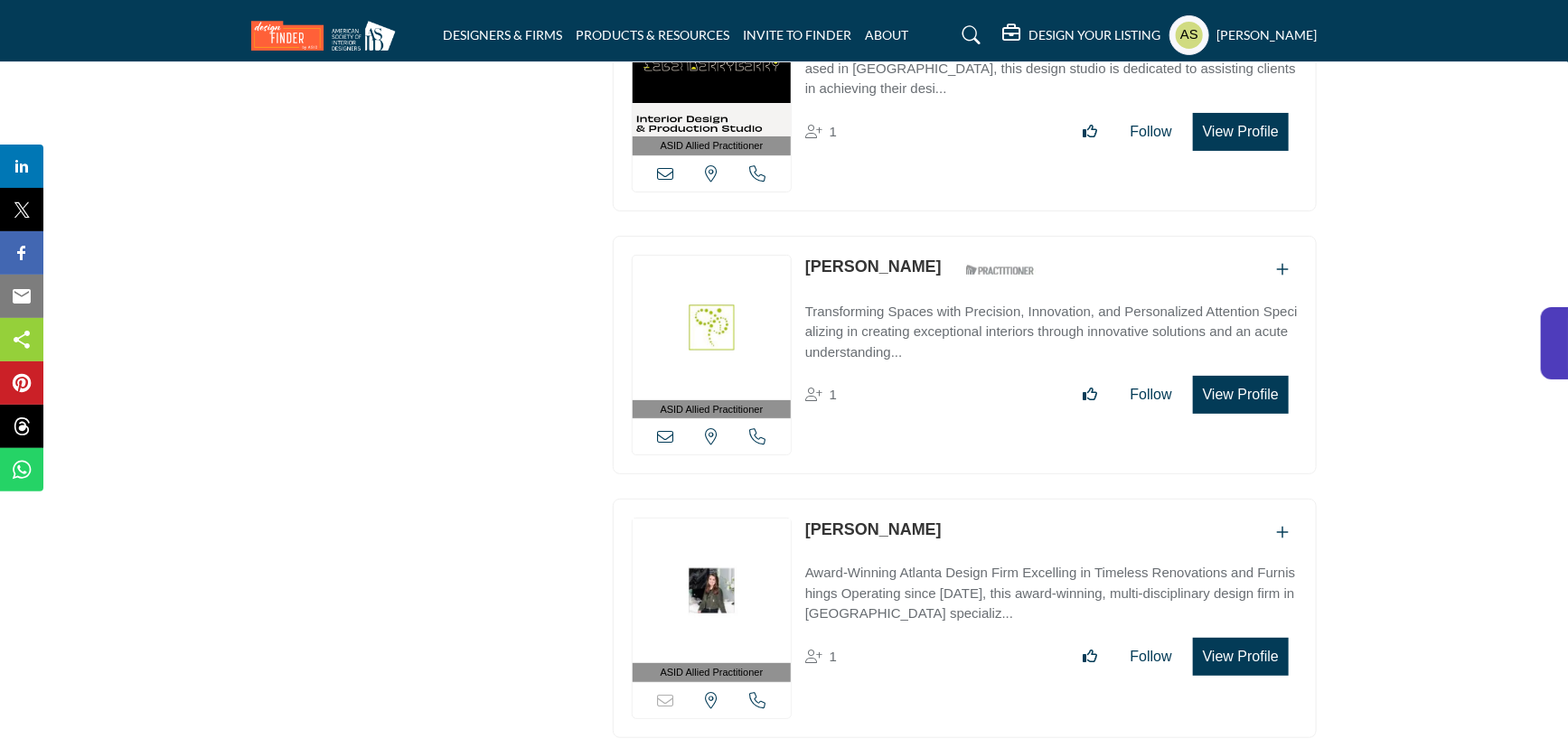
drag, startPoint x: 802, startPoint y: 435, endPoint x: 934, endPoint y: 434, distance: 132.0
click at [934, 499] on div "ASID Allied Practitioner ASID Allied Practitioners have successfully completed …" at bounding box center [964, 619] width 704 height 239
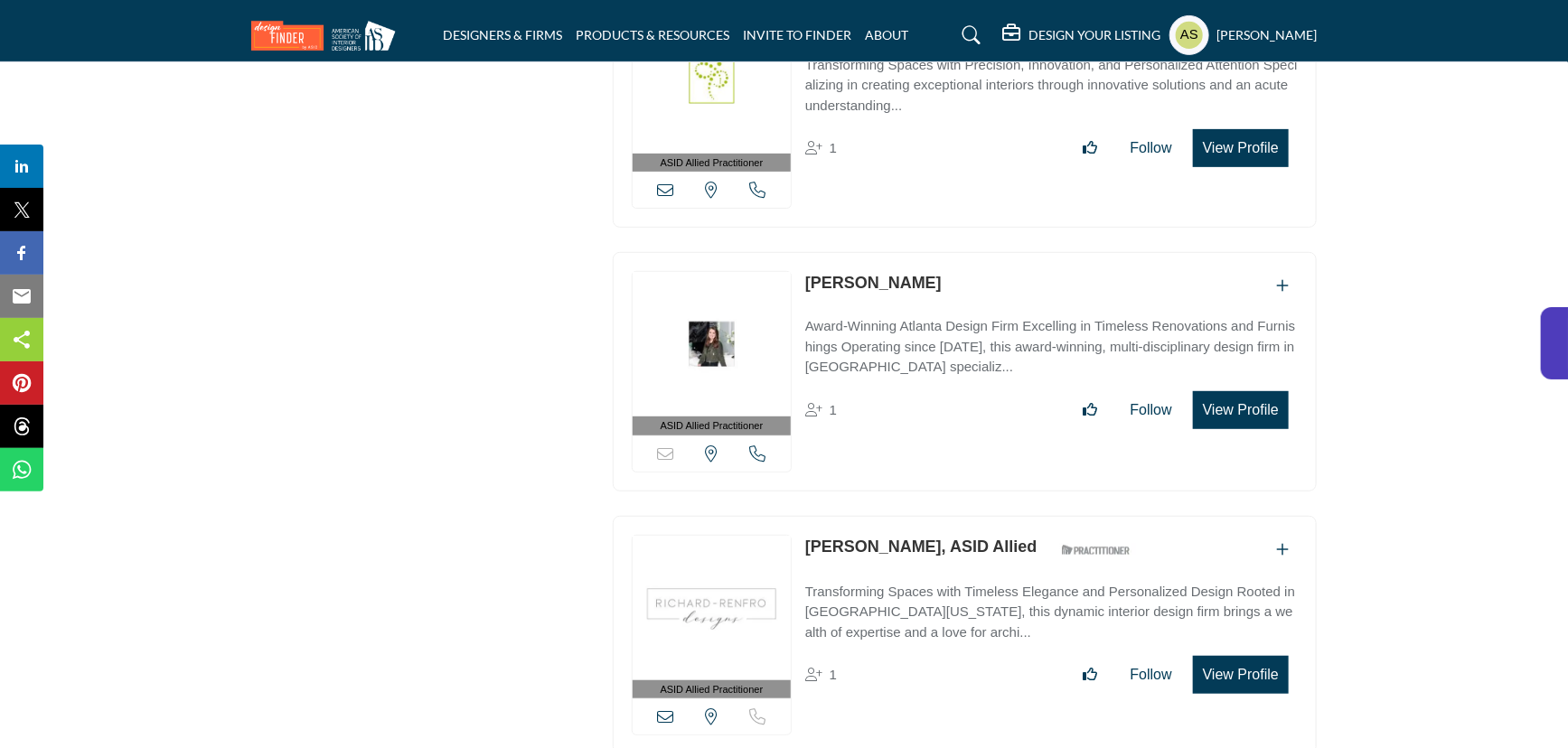
drag, startPoint x: 799, startPoint y: 456, endPoint x: 939, endPoint y: 456, distance: 140.0
click at [939, 516] on div "ASID Allied Practitioner ASID Allied Practitioners have successfully completed …" at bounding box center [964, 636] width 704 height 239
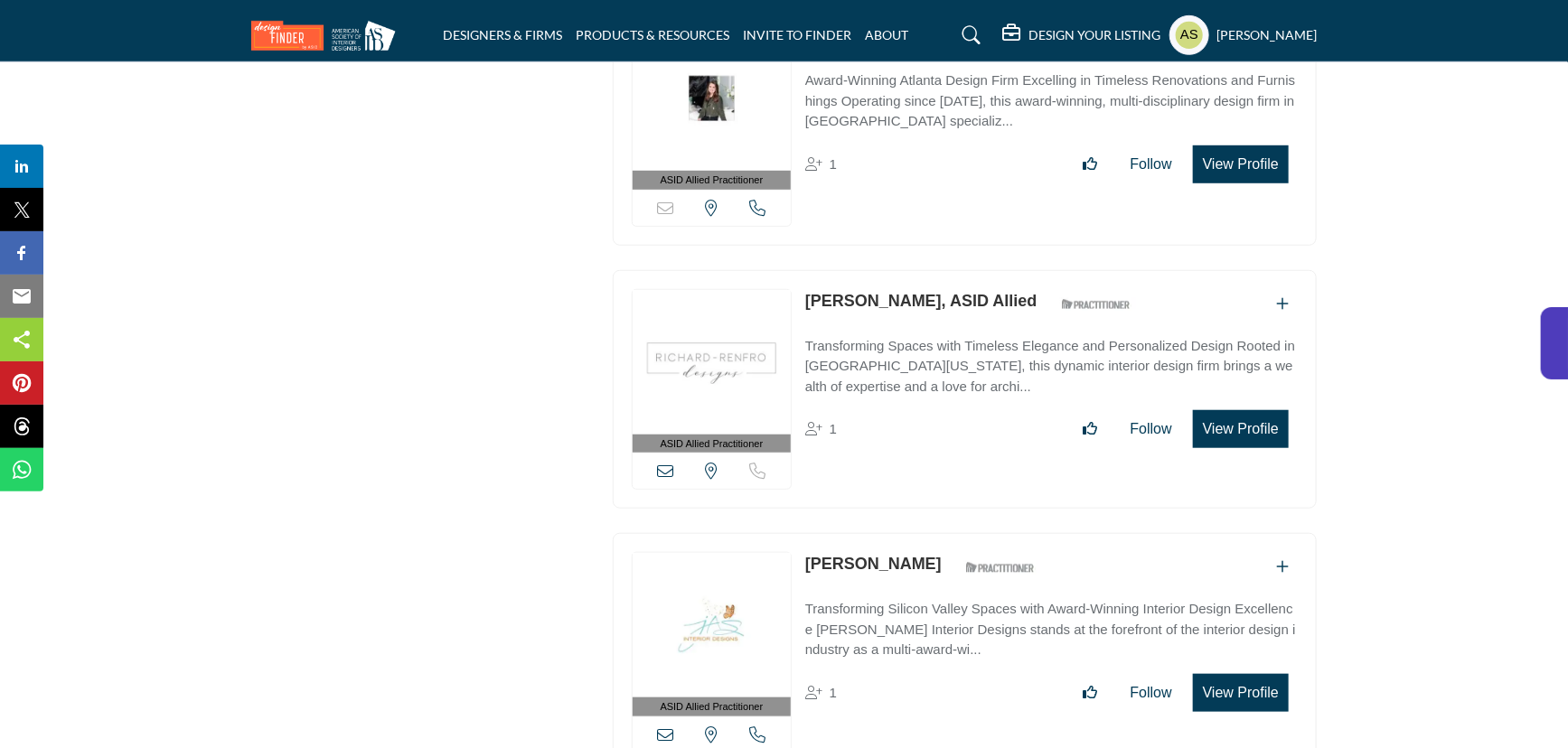
scroll to position [10984, 0]
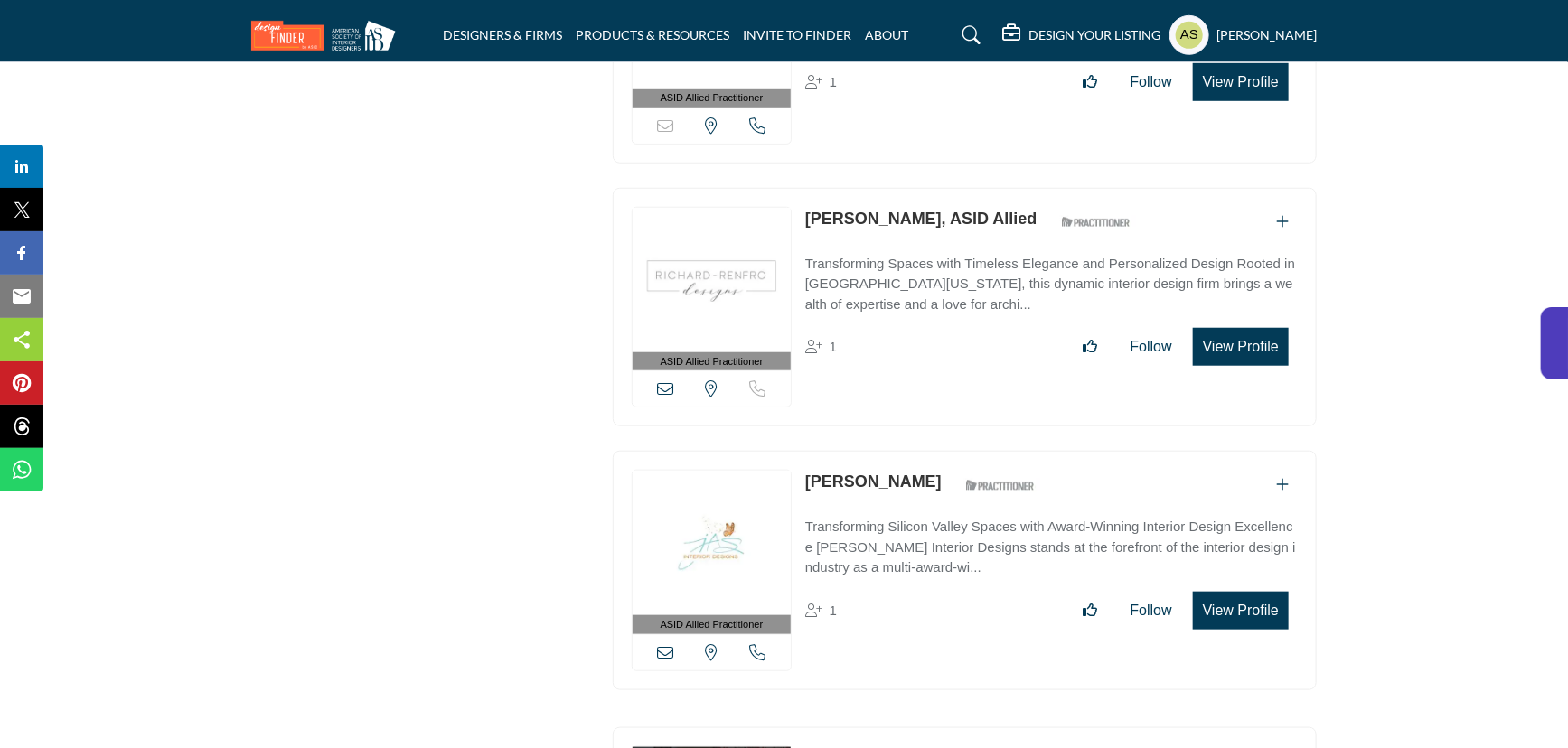
drag, startPoint x: 798, startPoint y: 386, endPoint x: 910, endPoint y: 400, distance: 112.9
click at [910, 451] on div "ASID Allied Practitioner ASID Allied Practitioners have successfully completed …" at bounding box center [964, 571] width 704 height 239
click at [847, 473] on link "Janine Arietta" at bounding box center [873, 482] width 137 height 18
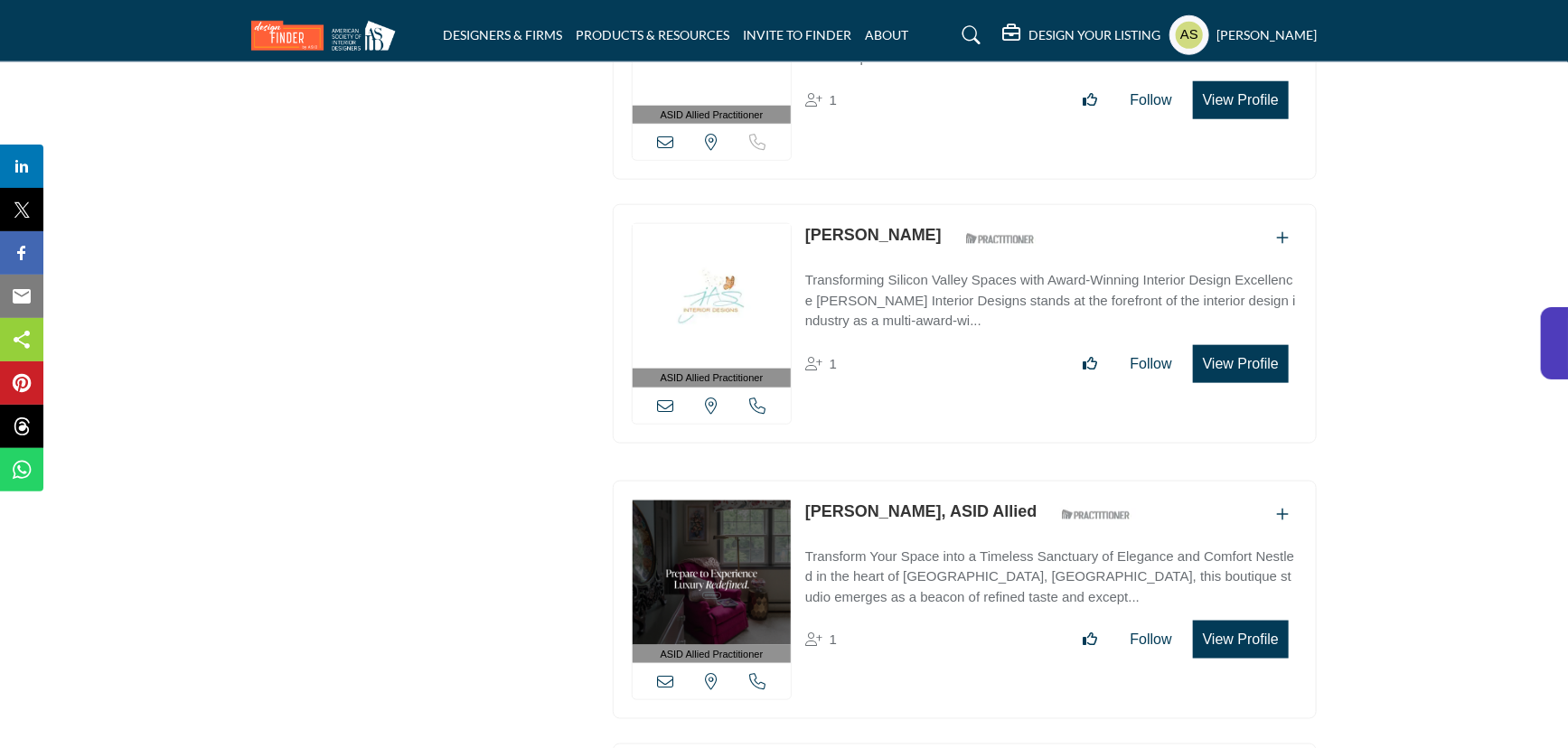
scroll to position [11314, 0]
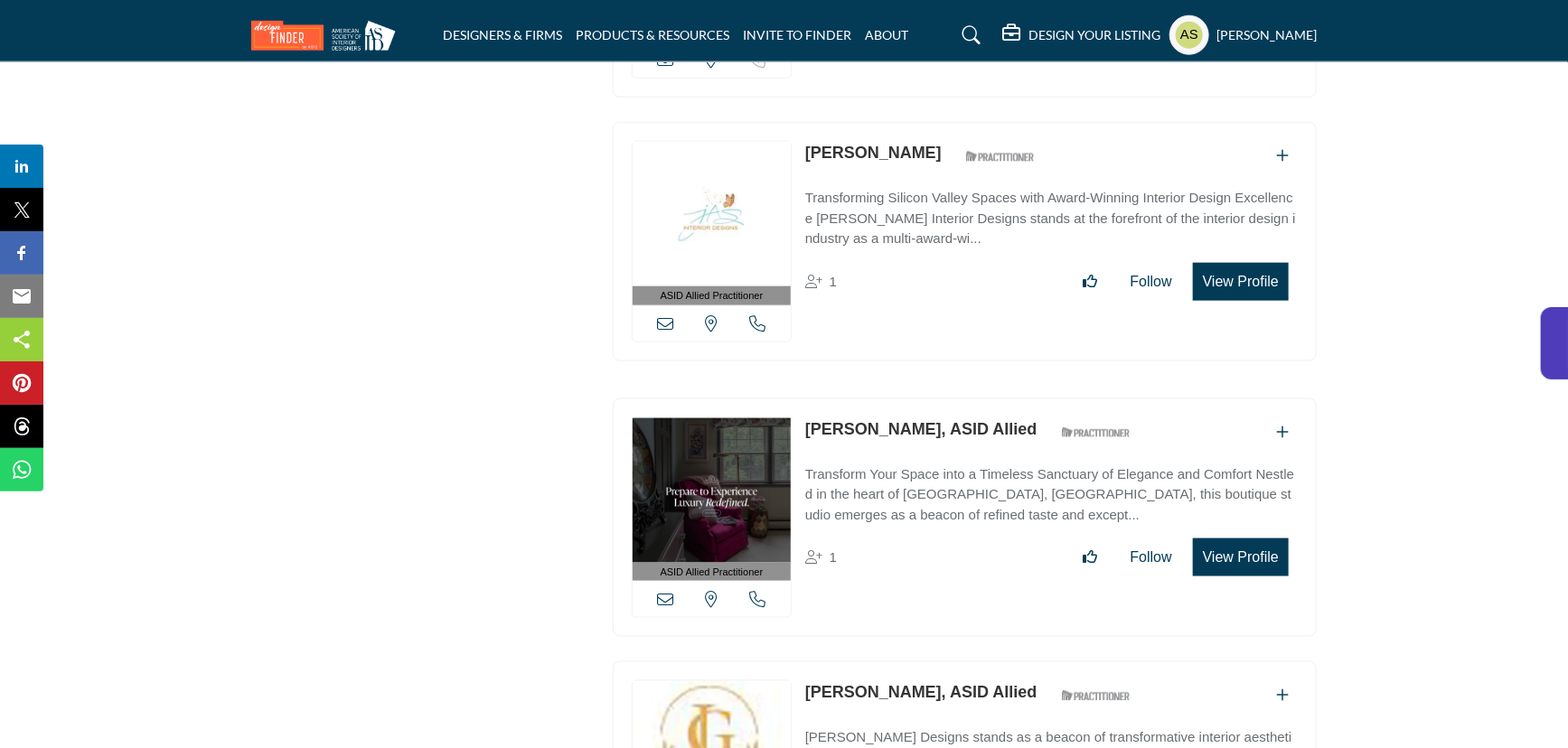
drag, startPoint x: 803, startPoint y: 341, endPoint x: 922, endPoint y: 335, distance: 119.2
click at [922, 398] on div "ASID Allied Practitioner ASID Allied Practitioners have successfully completed …" at bounding box center [964, 518] width 704 height 239
click at [848, 420] on link "Isabel Jackson, ASID Allied" at bounding box center [921, 429] width 233 height 18
click at [871, 420] on link "Isabel Jackson, ASID Allied" at bounding box center [921, 429] width 233 height 18
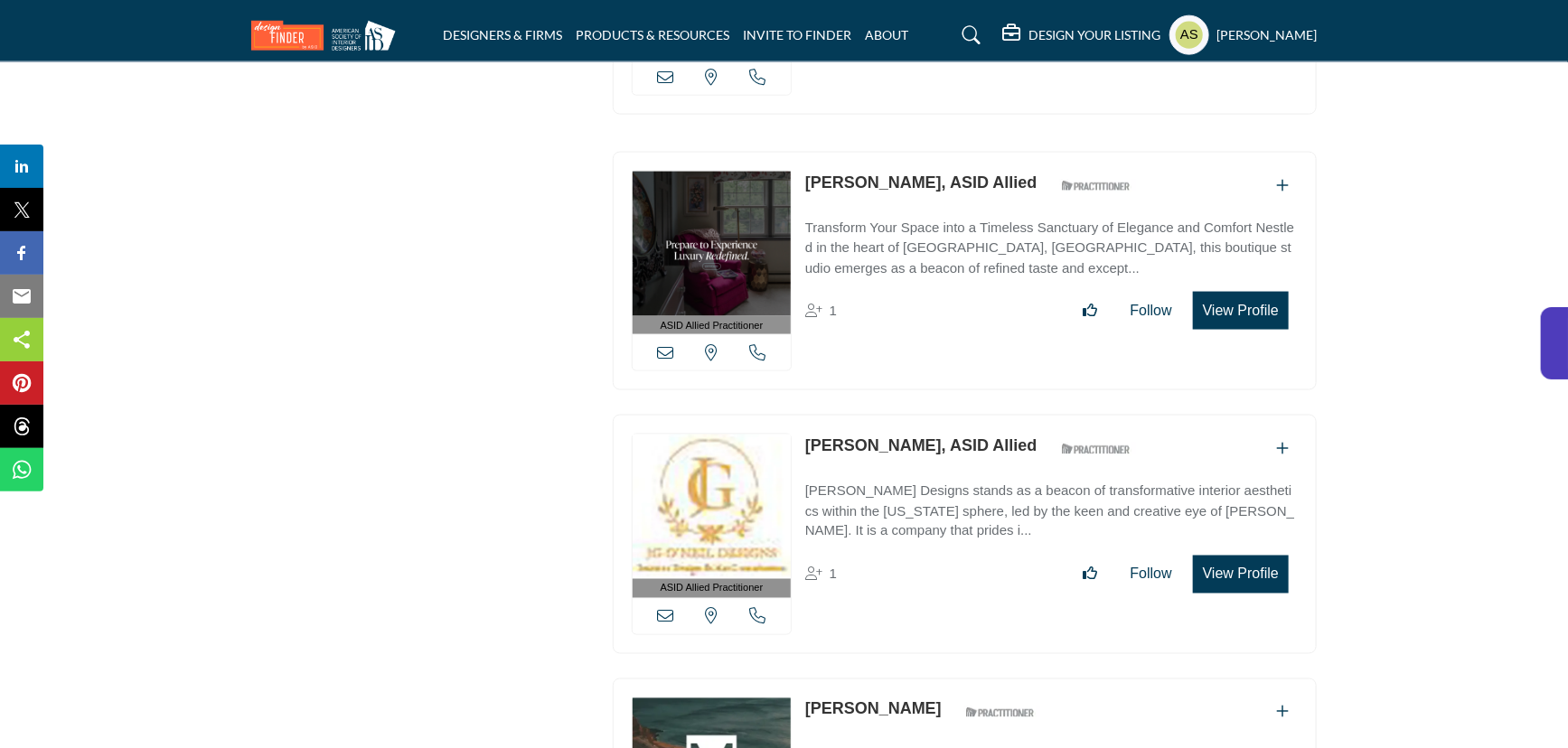
scroll to position [11642, 0]
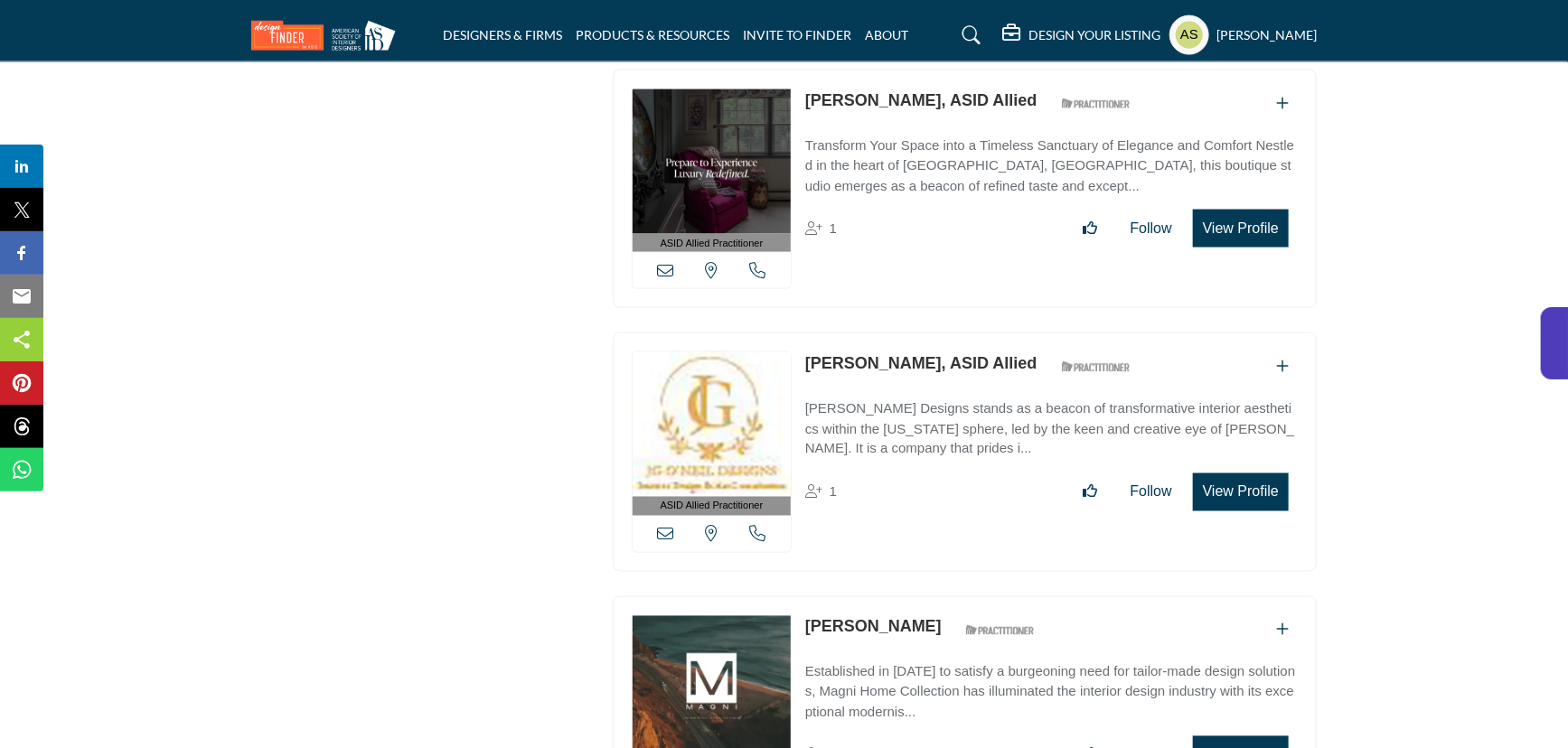
drag, startPoint x: 799, startPoint y: 271, endPoint x: 910, endPoint y: 261, distance: 111.4
click at [910, 332] on div "ASID Allied Practitioner ASID Allied Practitioners have successfully completed …" at bounding box center [964, 452] width 704 height 239
click at [893, 354] on link "Joanne O'Neil, ASID Allied" at bounding box center [921, 363] width 233 height 18
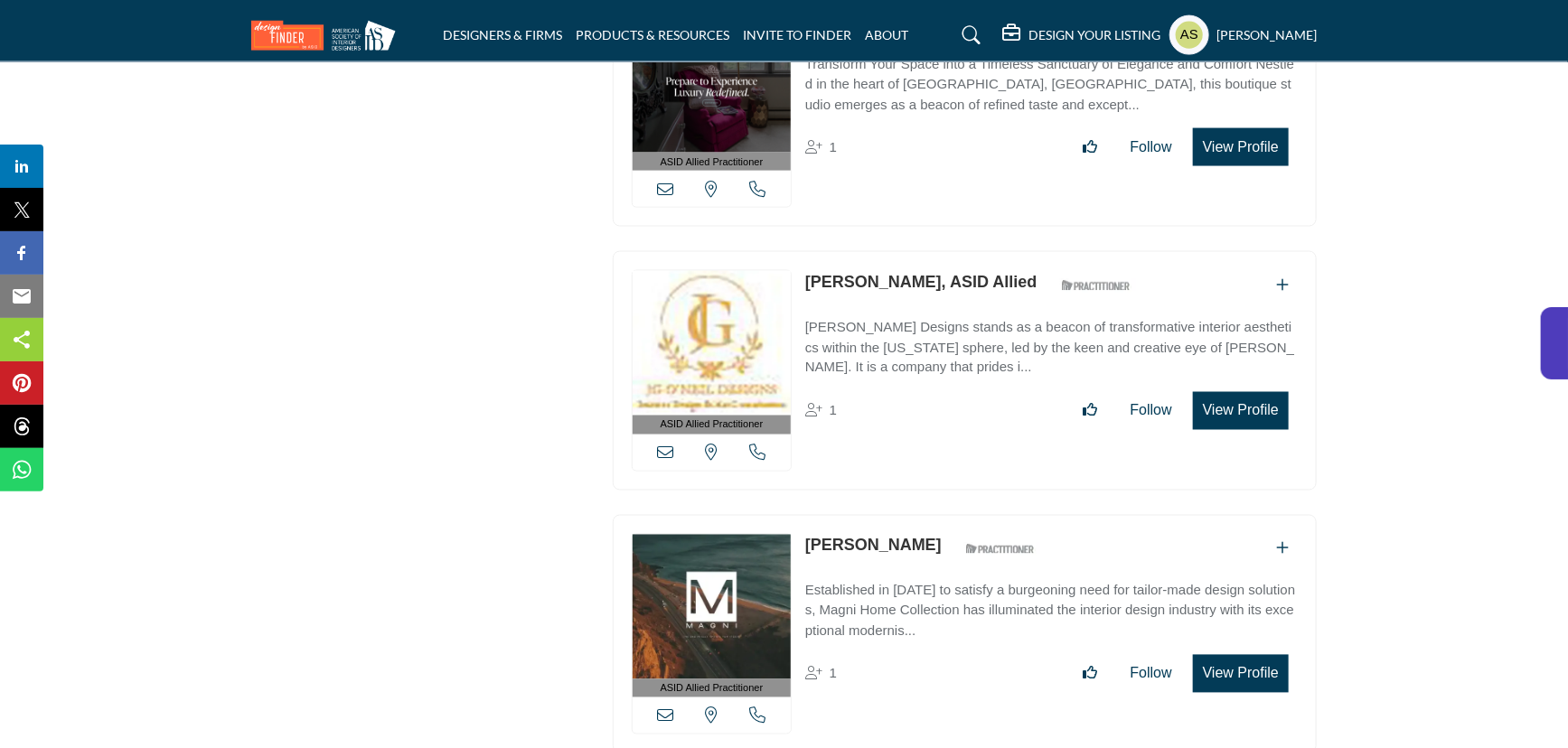
scroll to position [11971, 0]
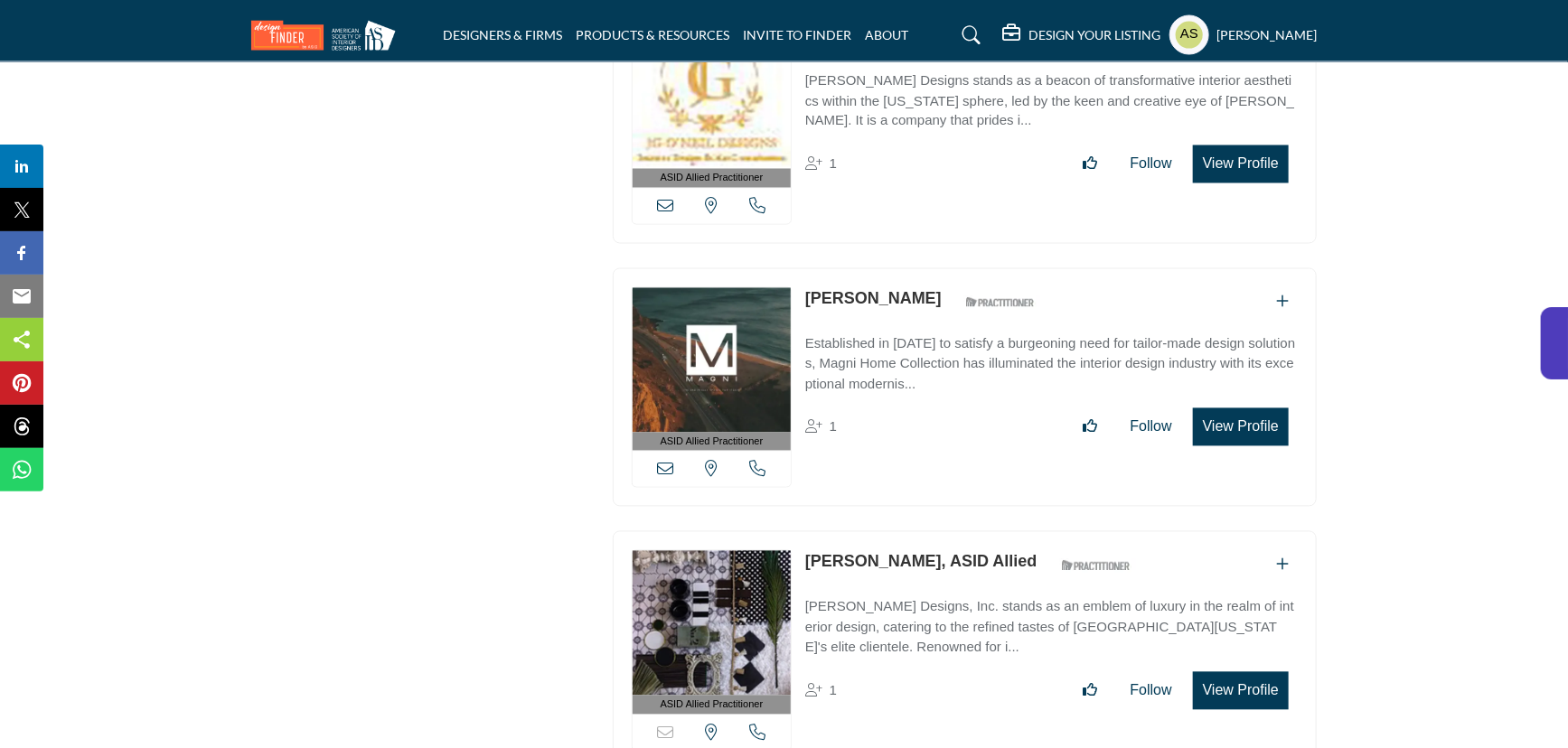
click at [825, 290] on link "James Magni" at bounding box center [873, 299] width 137 height 18
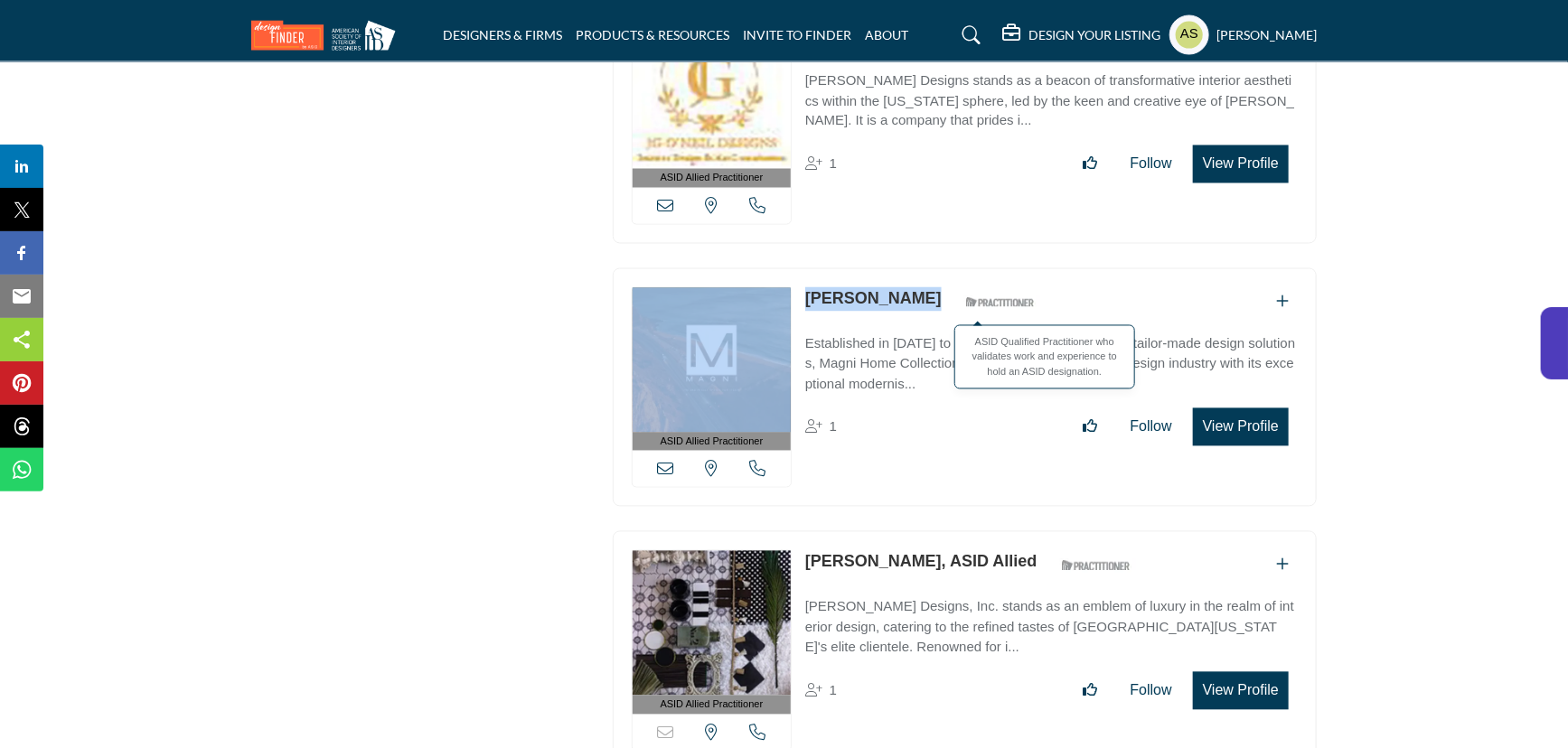
drag, startPoint x: 793, startPoint y: 206, endPoint x: 927, endPoint y: 201, distance: 134.1
click at [927, 268] on div "ASID Allied Practitioner ASID Allied Practitioners have successfully completed …" at bounding box center [964, 388] width 704 height 239
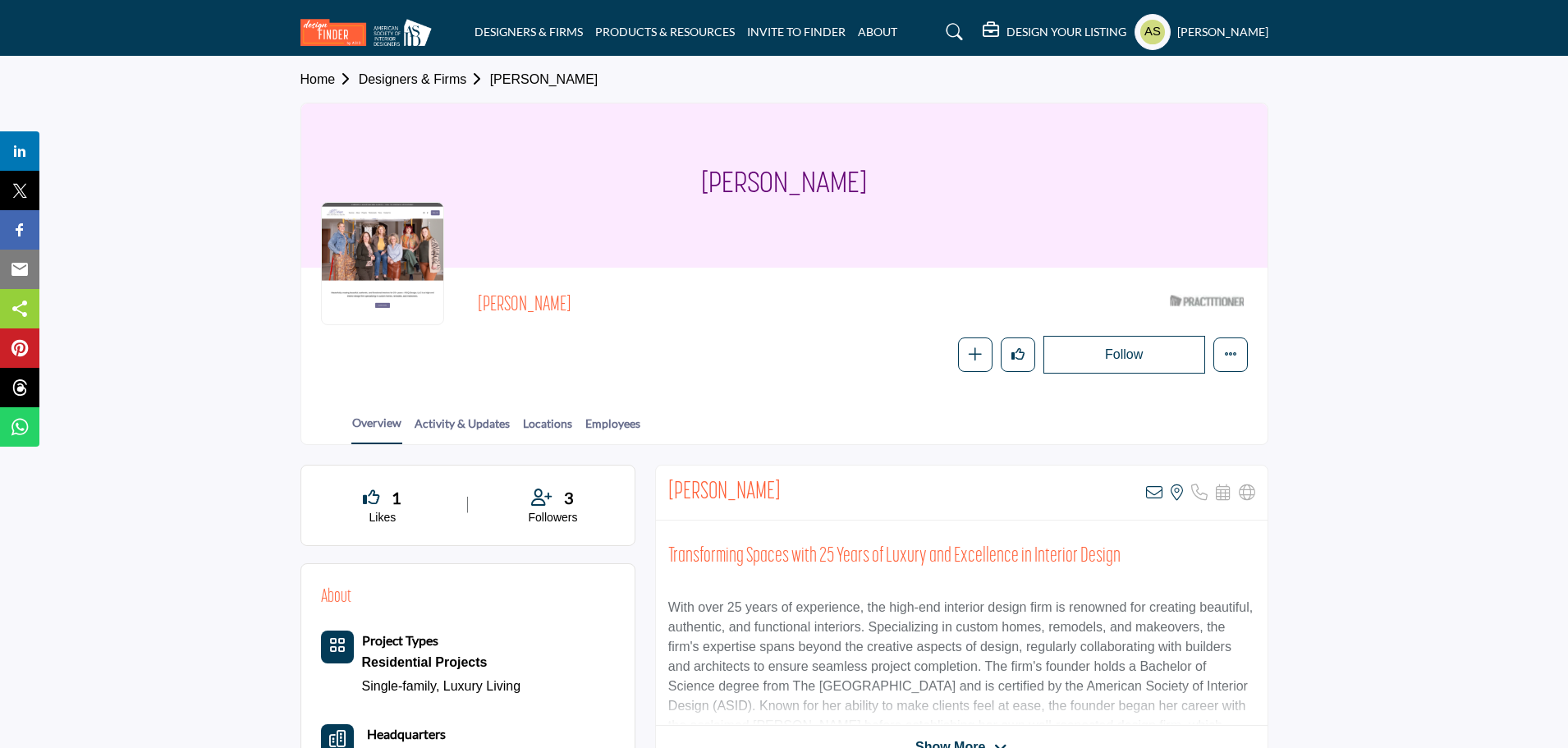
drag, startPoint x: 524, startPoint y: 310, endPoint x: 595, endPoint y: 308, distance: 71.0
click at [595, 308] on div "[PERSON_NAME] ASID Qualified Practitioner who validates work and experience to …" at bounding box center [784, 330] width 927 height 86
click at [767, 302] on span "[PERSON_NAME]" at bounding box center [663, 305] width 370 height 27
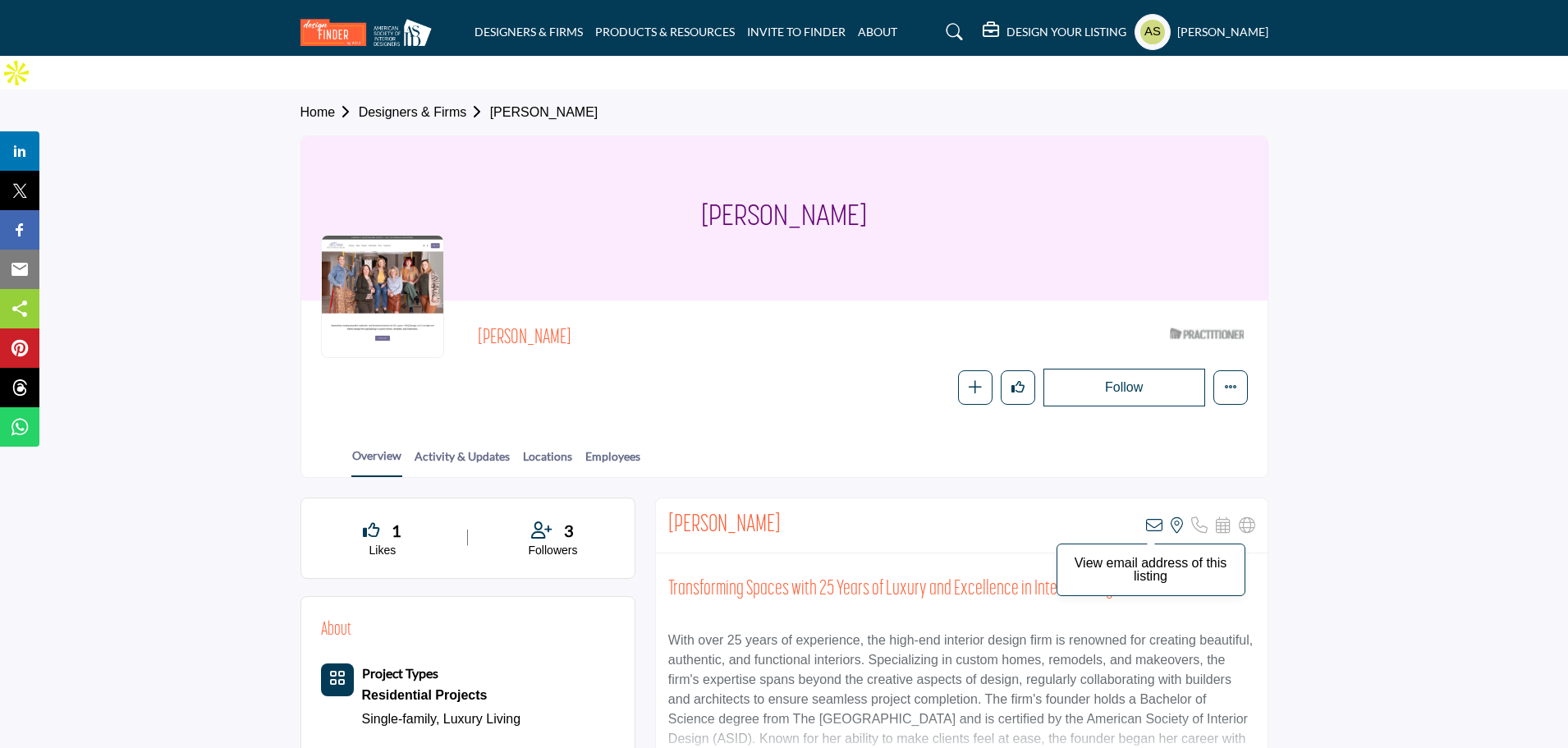
click at [1154, 518] on icon at bounding box center [1154, 525] width 17 height 17
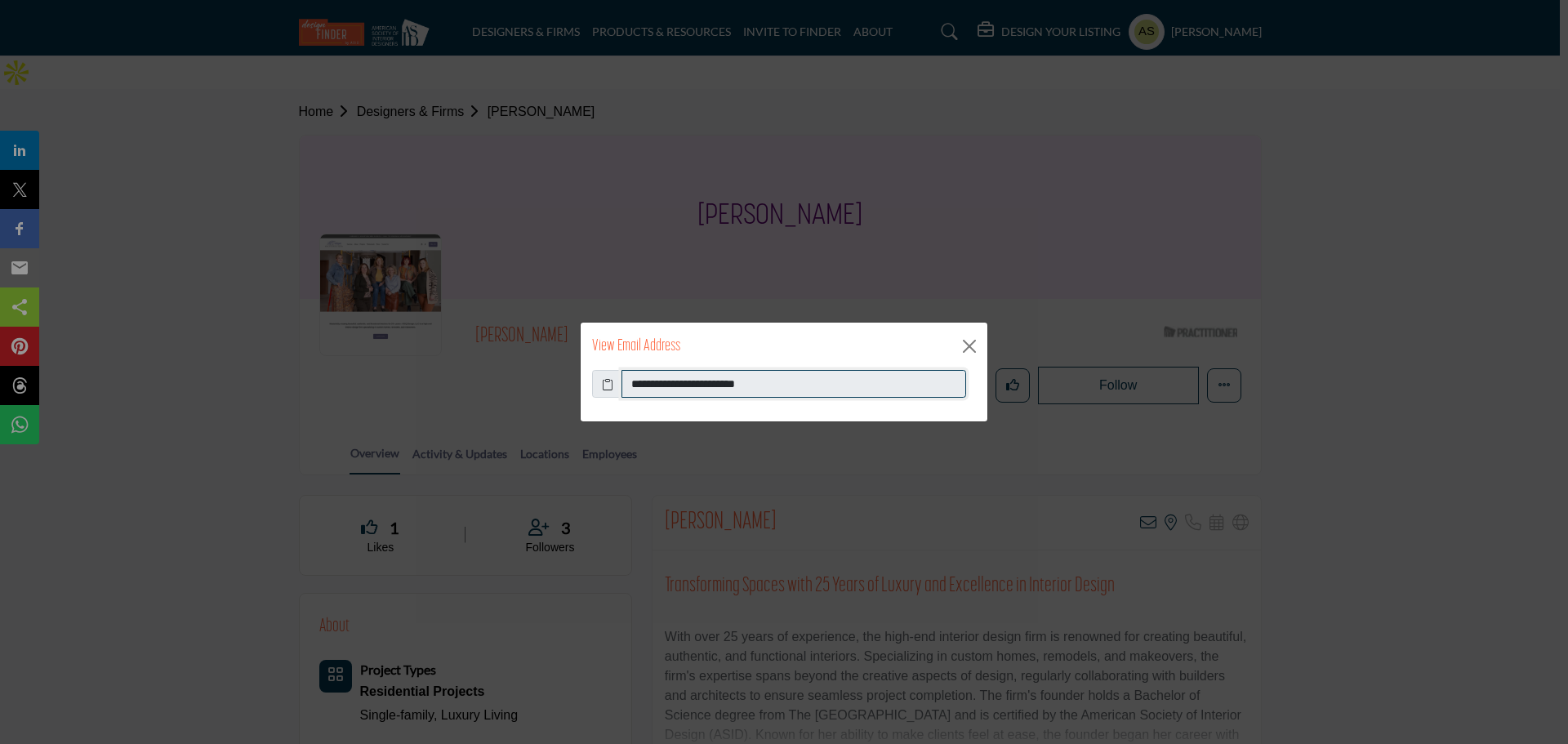
click at [835, 387] on input "**********" at bounding box center [794, 384] width 344 height 28
click at [971, 348] on button "Close" at bounding box center [969, 346] width 24 height 24
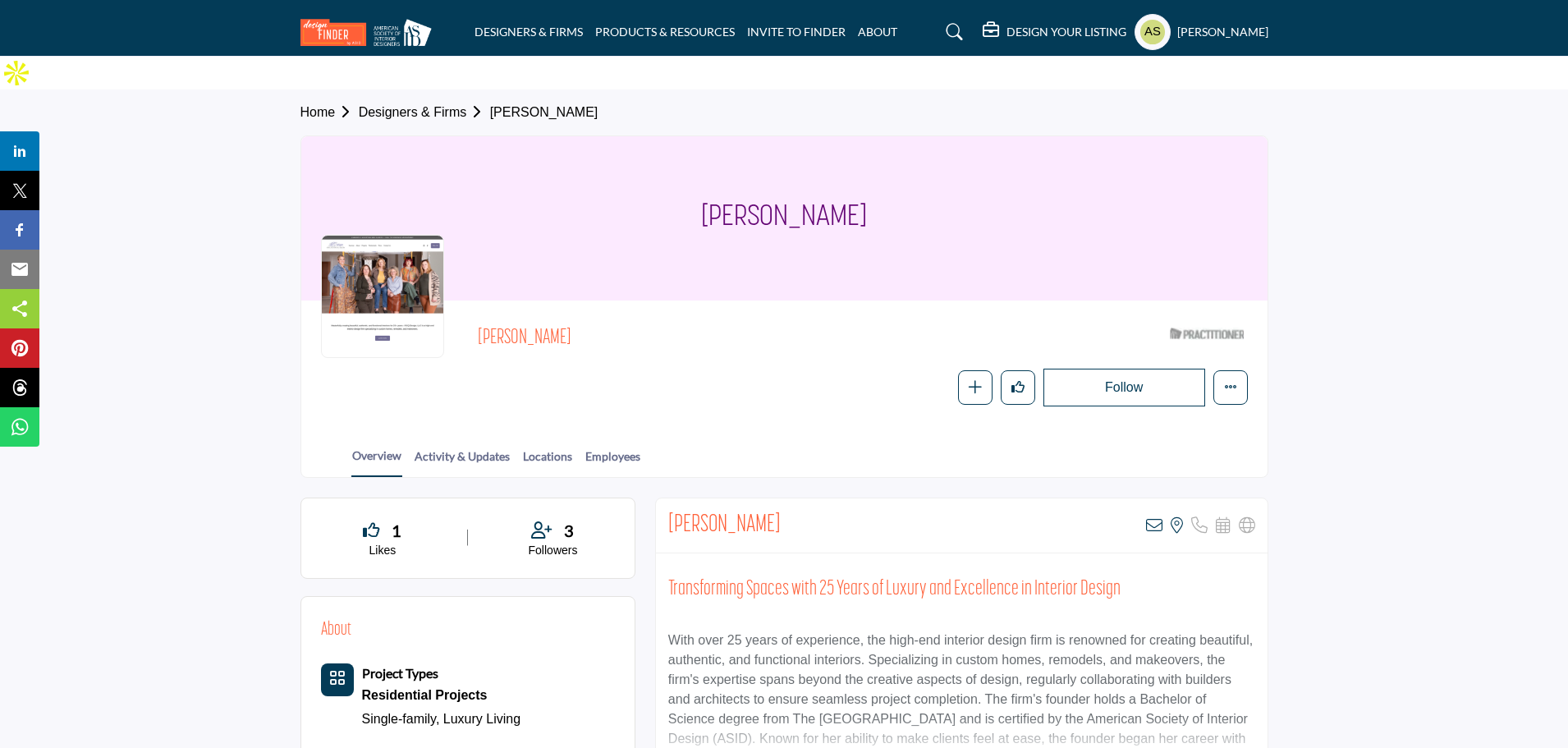
drag, startPoint x: 471, startPoint y: 299, endPoint x: 620, endPoint y: 302, distance: 149.0
click at [620, 320] on div "[PERSON_NAME] ASID Qualified Practitioner who validates work and experience to …" at bounding box center [784, 363] width 927 height 86
copy span "[PERSON_NAME]"
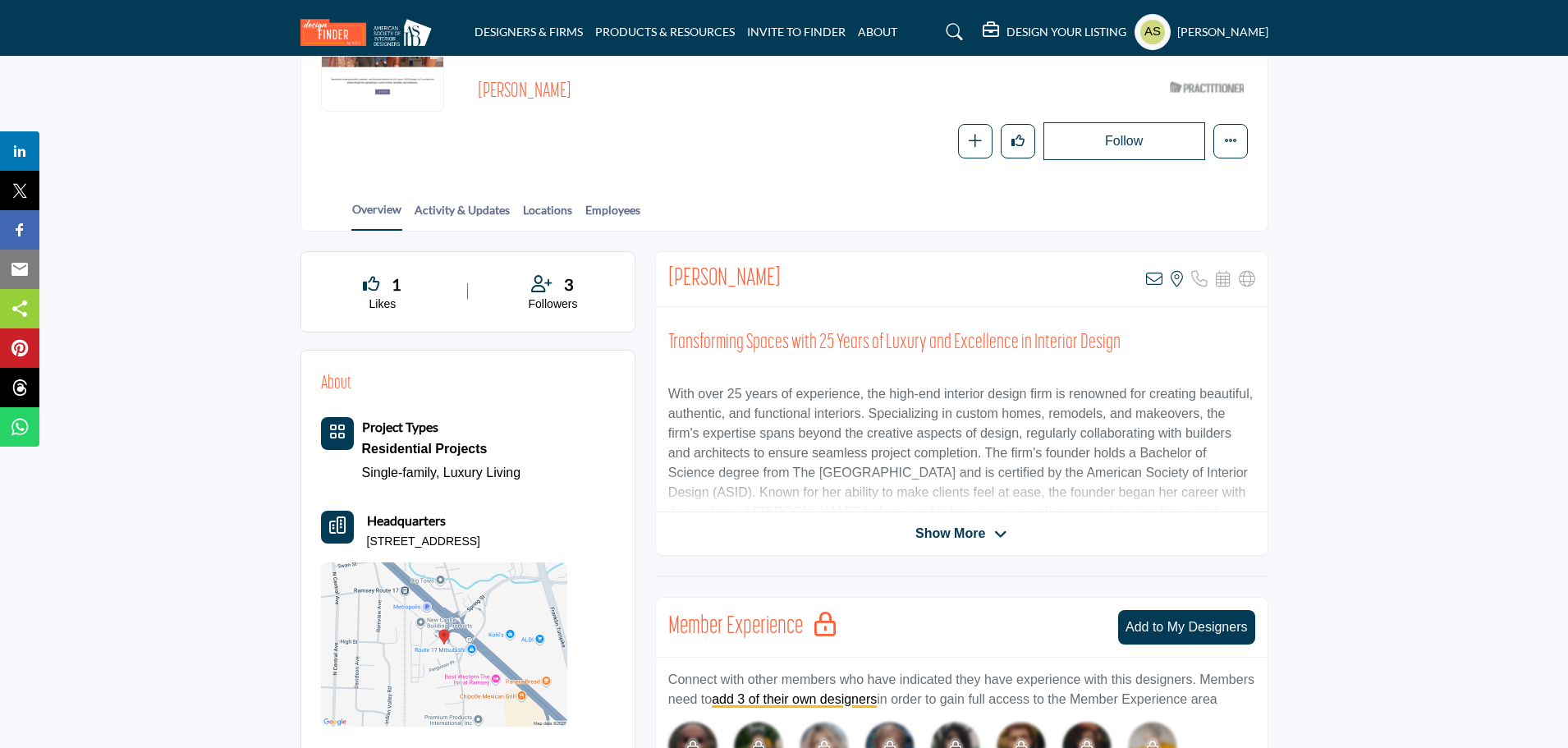
drag, startPoint x: 582, startPoint y: 509, endPoint x: 367, endPoint y: 504, distance: 215.1
click at [367, 504] on div "About Project Types Residential Projects Single-family, Luxury Living Headquart…" at bounding box center [468, 549] width 294 height 357
copy p "[STREET_ADDRESS]"
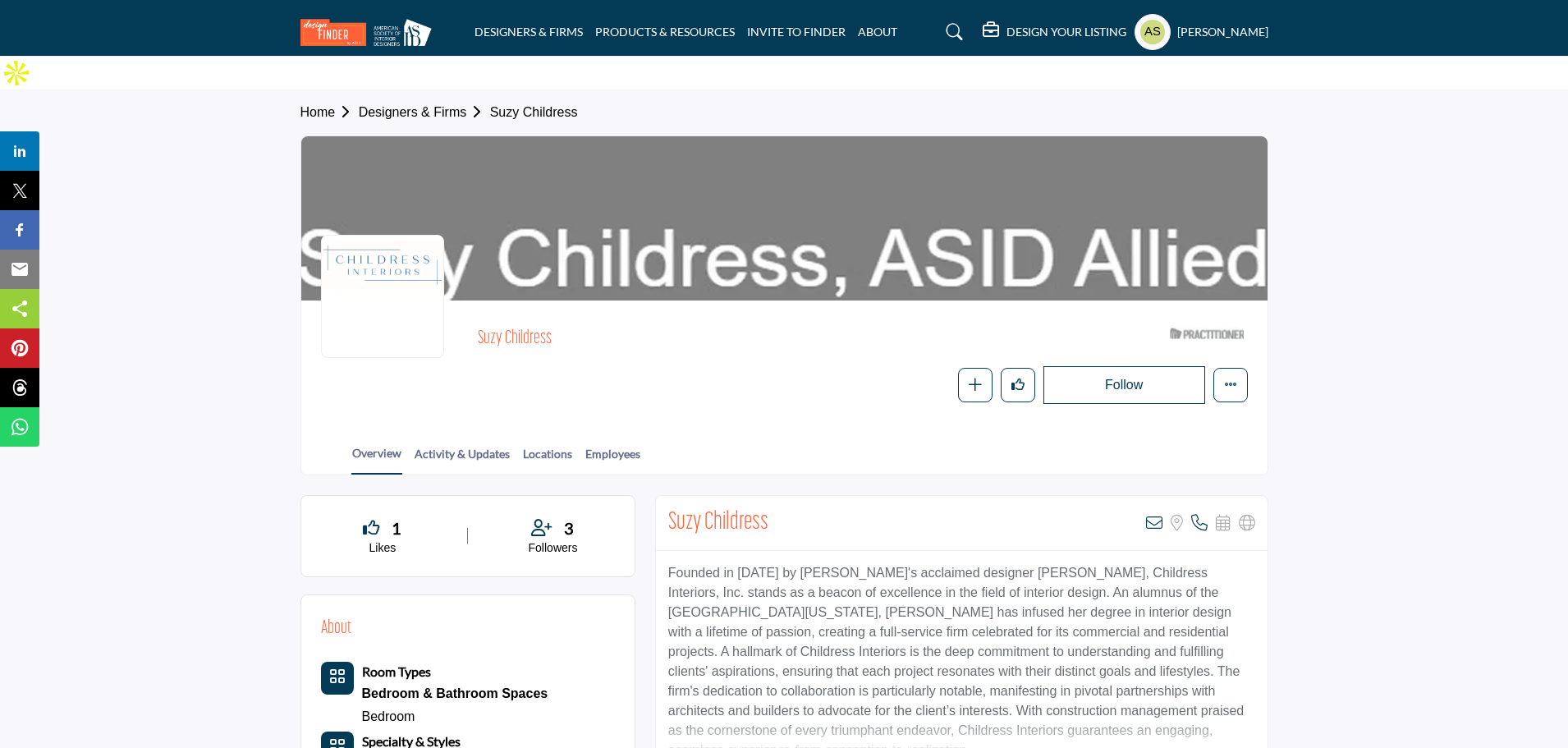
scroll to position [82, 0]
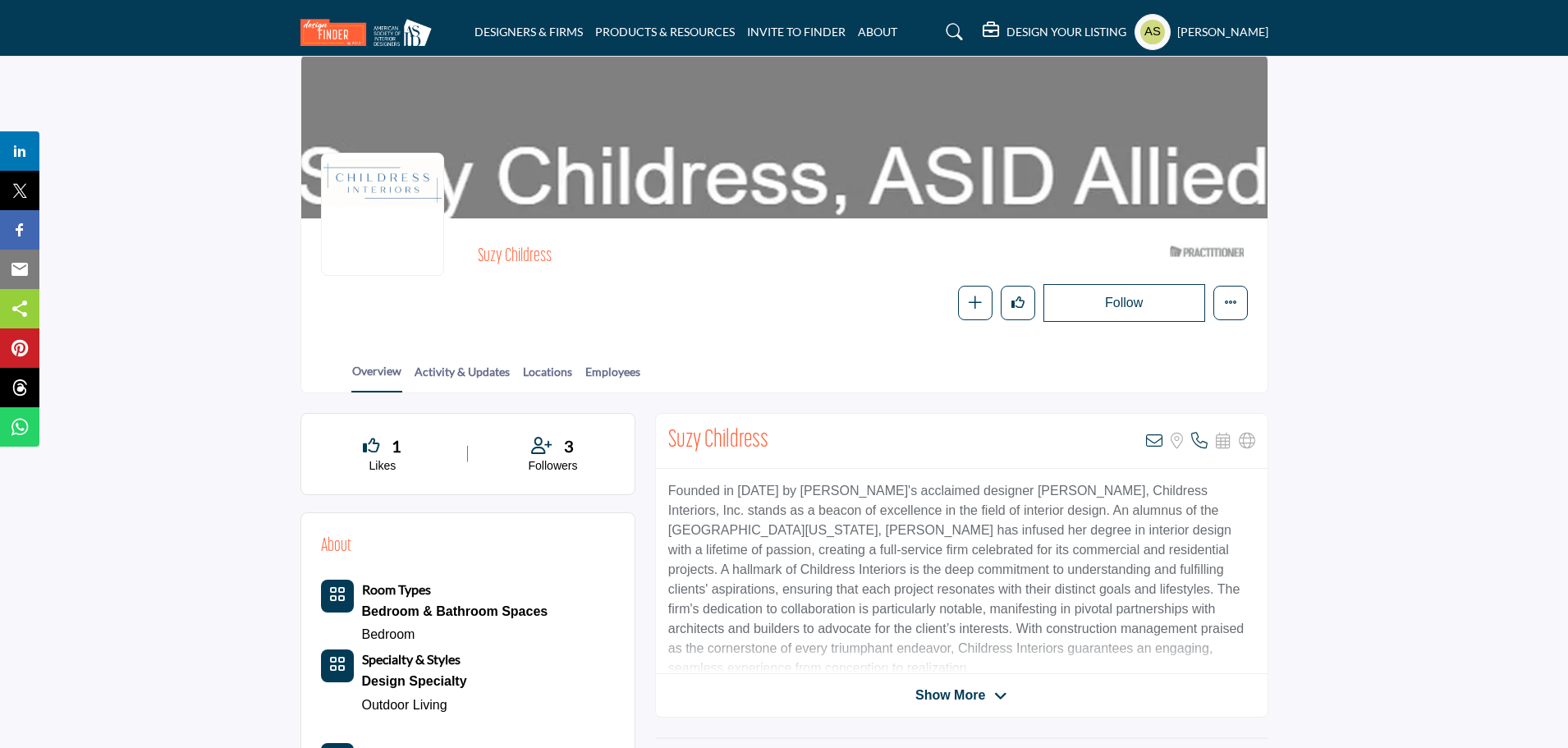
drag, startPoint x: 466, startPoint y: 226, endPoint x: 566, endPoint y: 221, distance: 100.1
click at [566, 238] on div "Suzy Childress ASID Qualified Practitioner who validates work and experience to…" at bounding box center [784, 280] width 927 height 83
copy h2 "Suzy Childress"
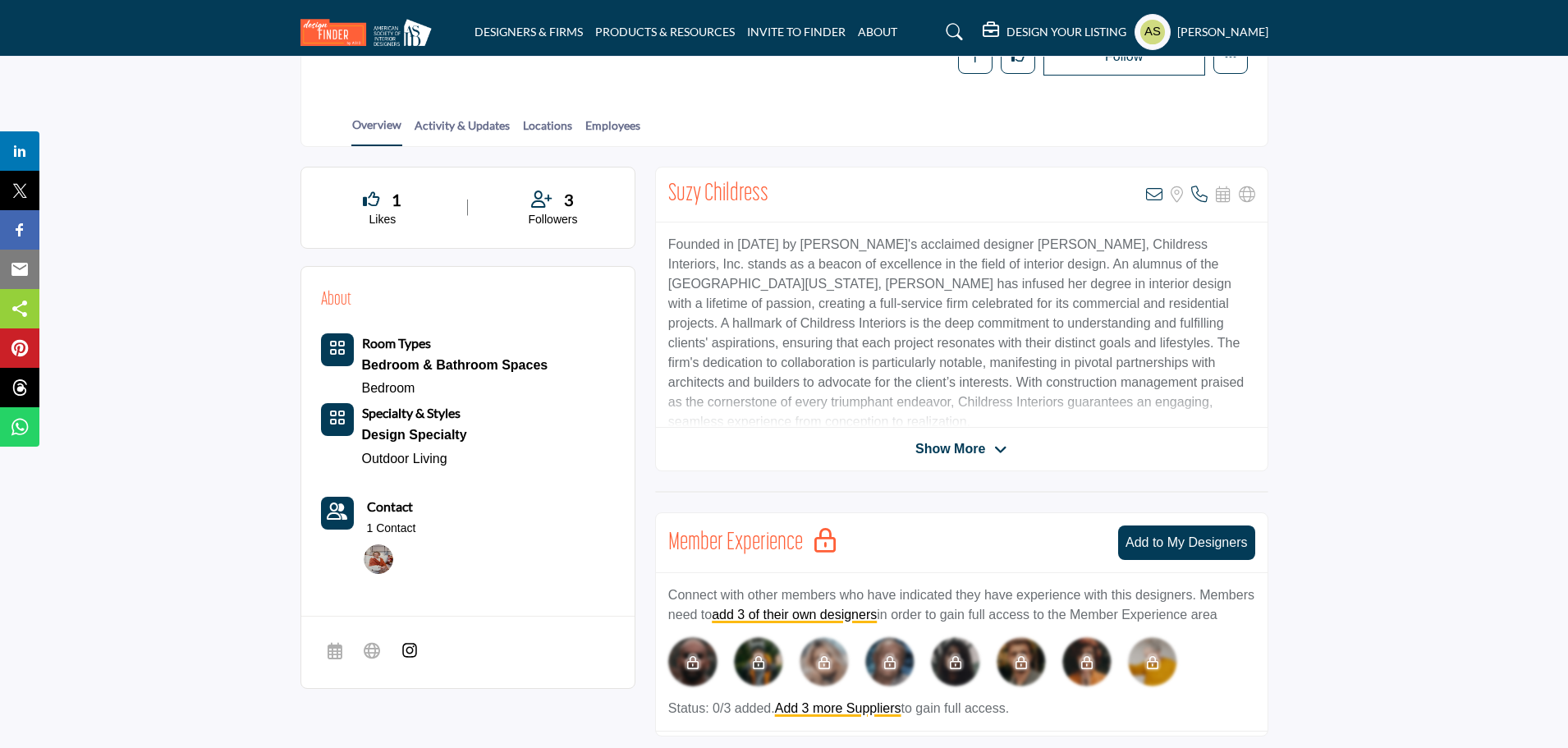
click at [237, 247] on section "1 Likes 3" at bounding box center [784, 761] width 1568 height 1229
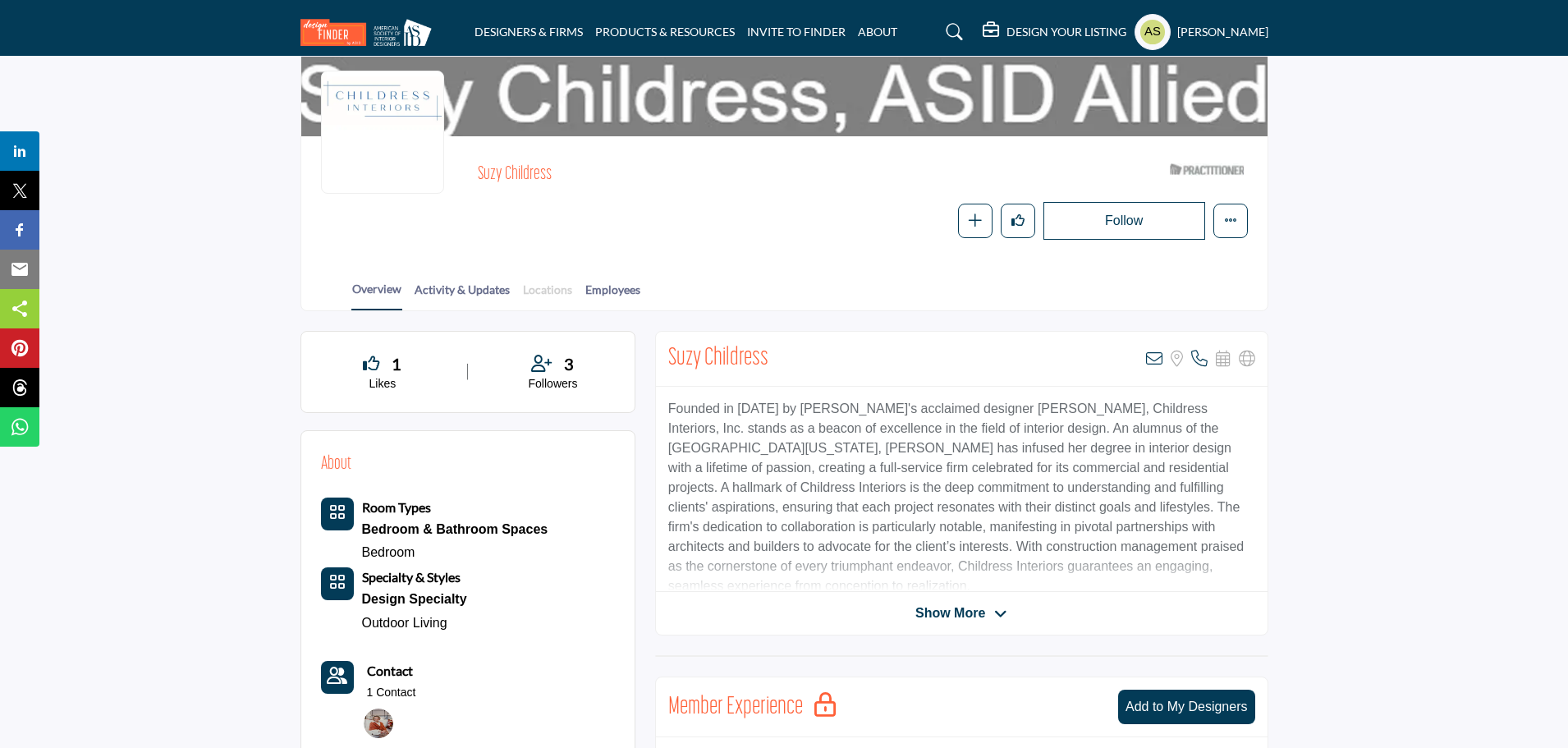
click at [548, 281] on link "Locations" at bounding box center [547, 295] width 51 height 29
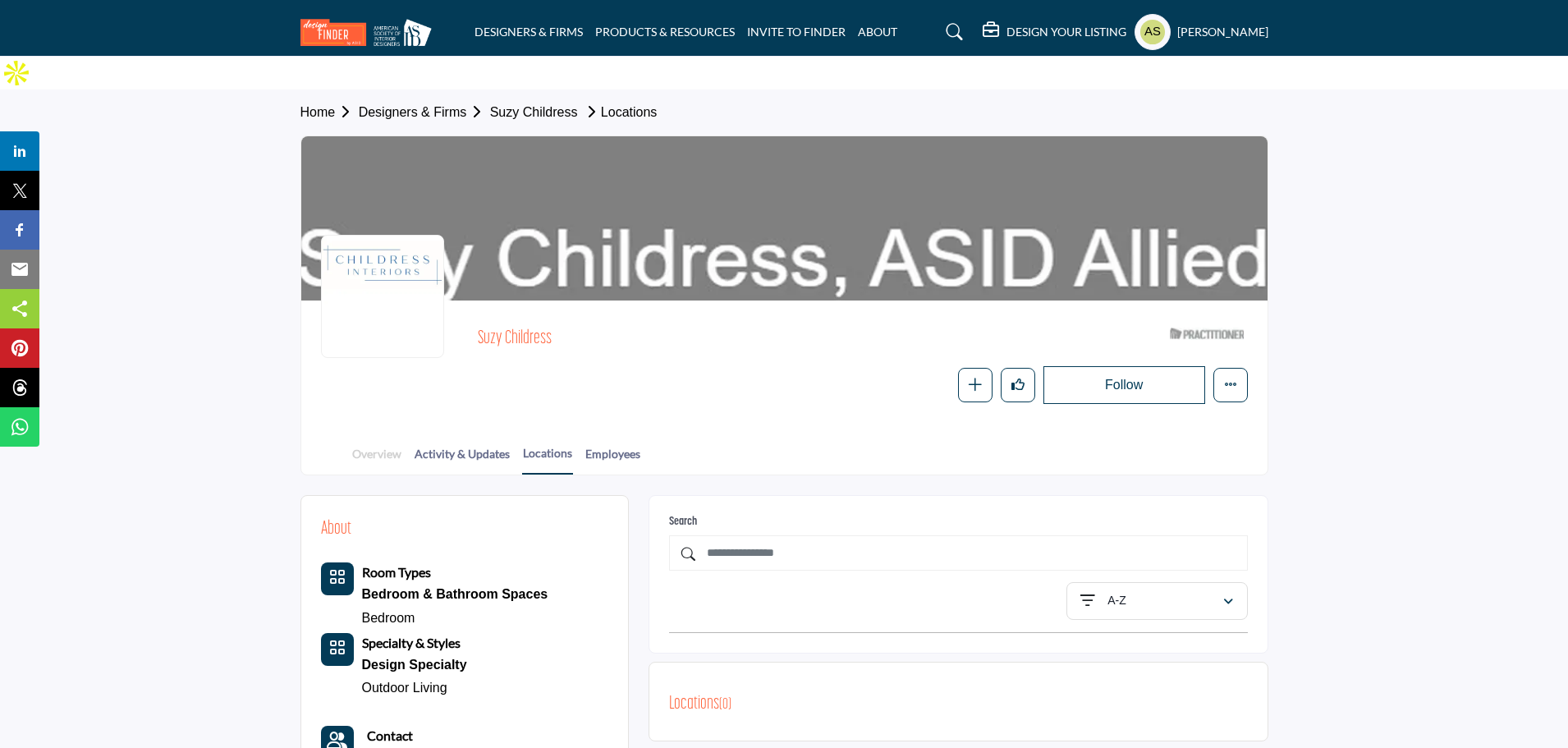
click at [383, 445] on link "Overview" at bounding box center [377, 459] width 51 height 29
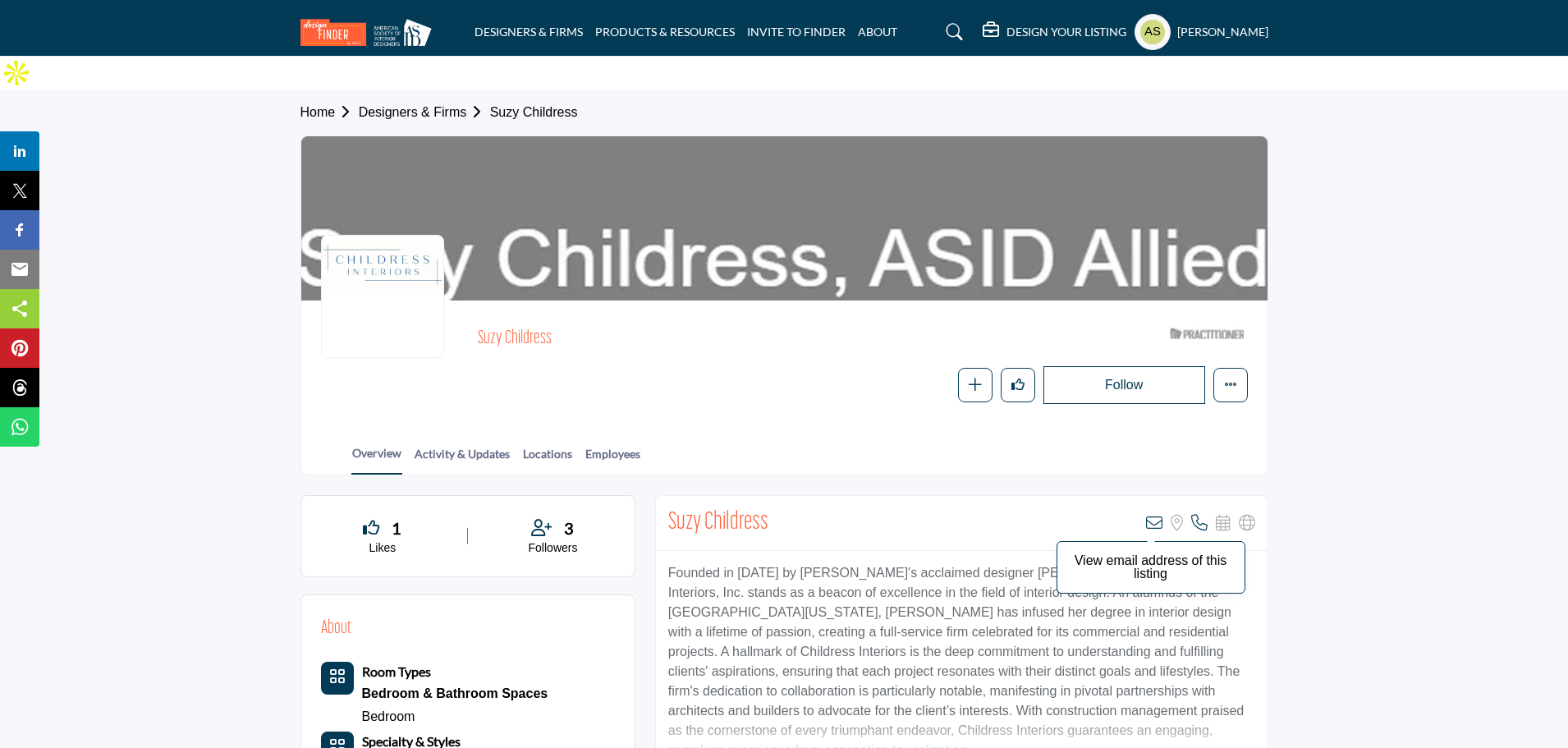
click at [1151, 515] on icon at bounding box center [1154, 523] width 17 height 17
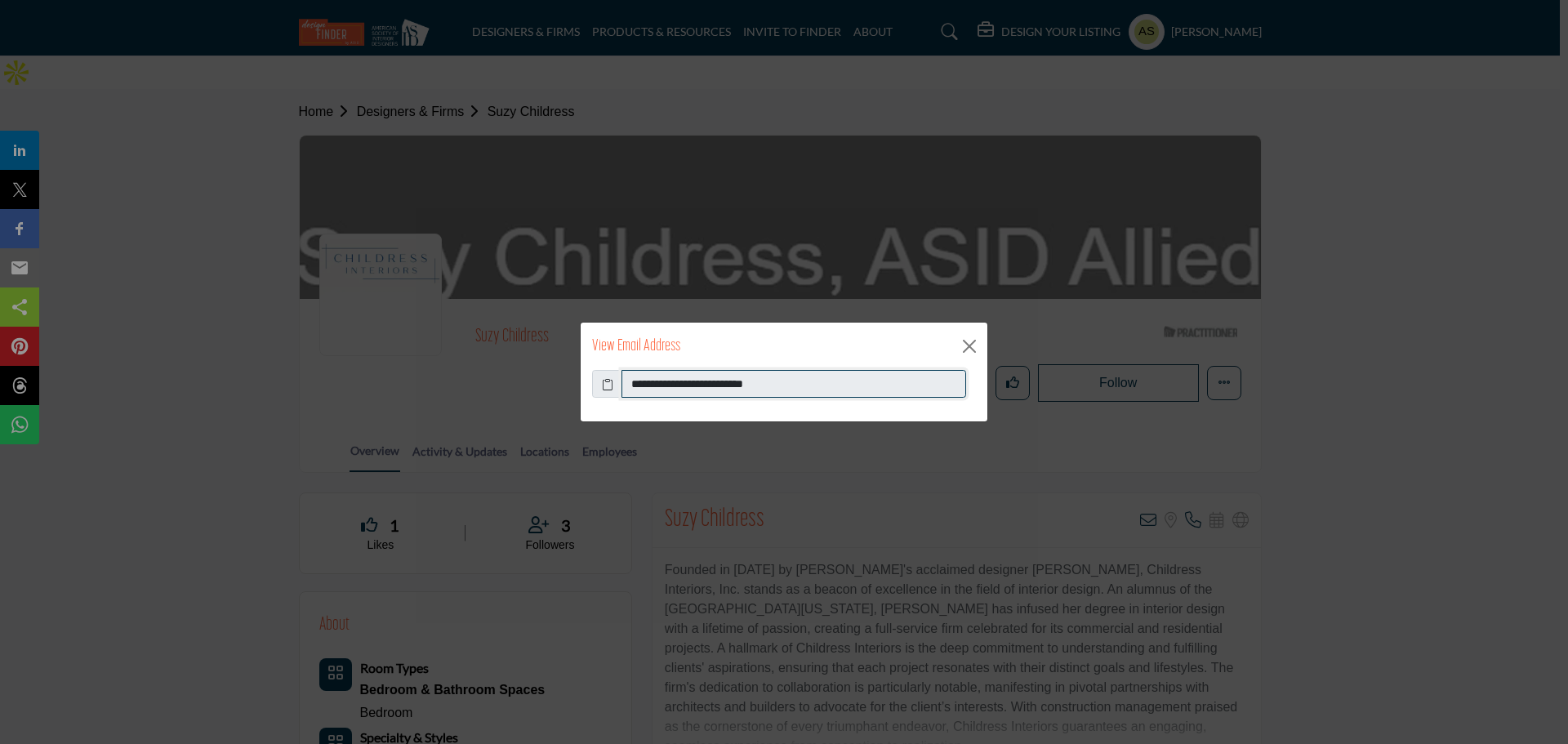
click at [821, 378] on input "**********" at bounding box center [794, 384] width 344 height 28
click at [974, 342] on button "Close" at bounding box center [969, 346] width 24 height 24
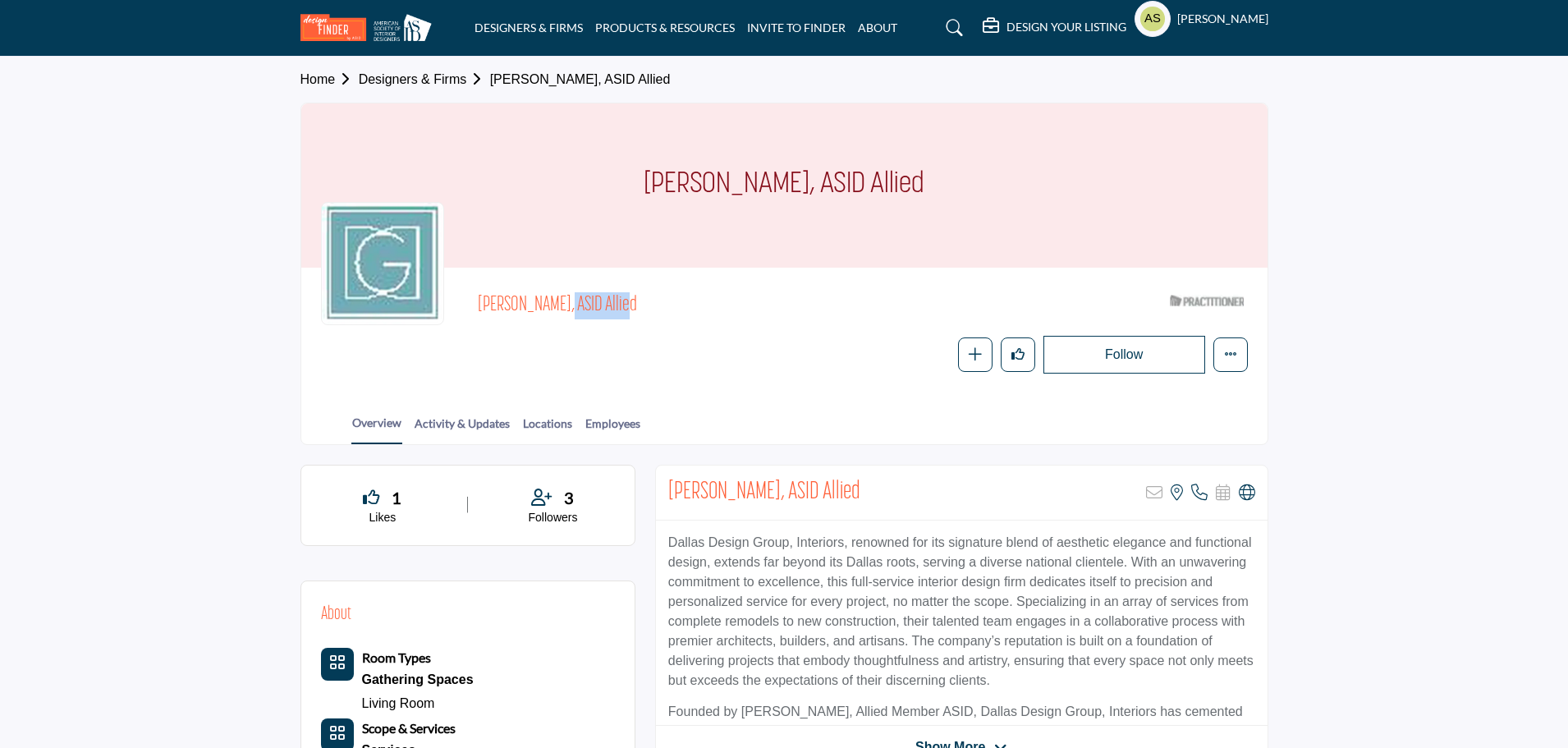
drag, startPoint x: 484, startPoint y: 299, endPoint x: 545, endPoint y: 297, distance: 61.0
copy span "Tracy Rasor"
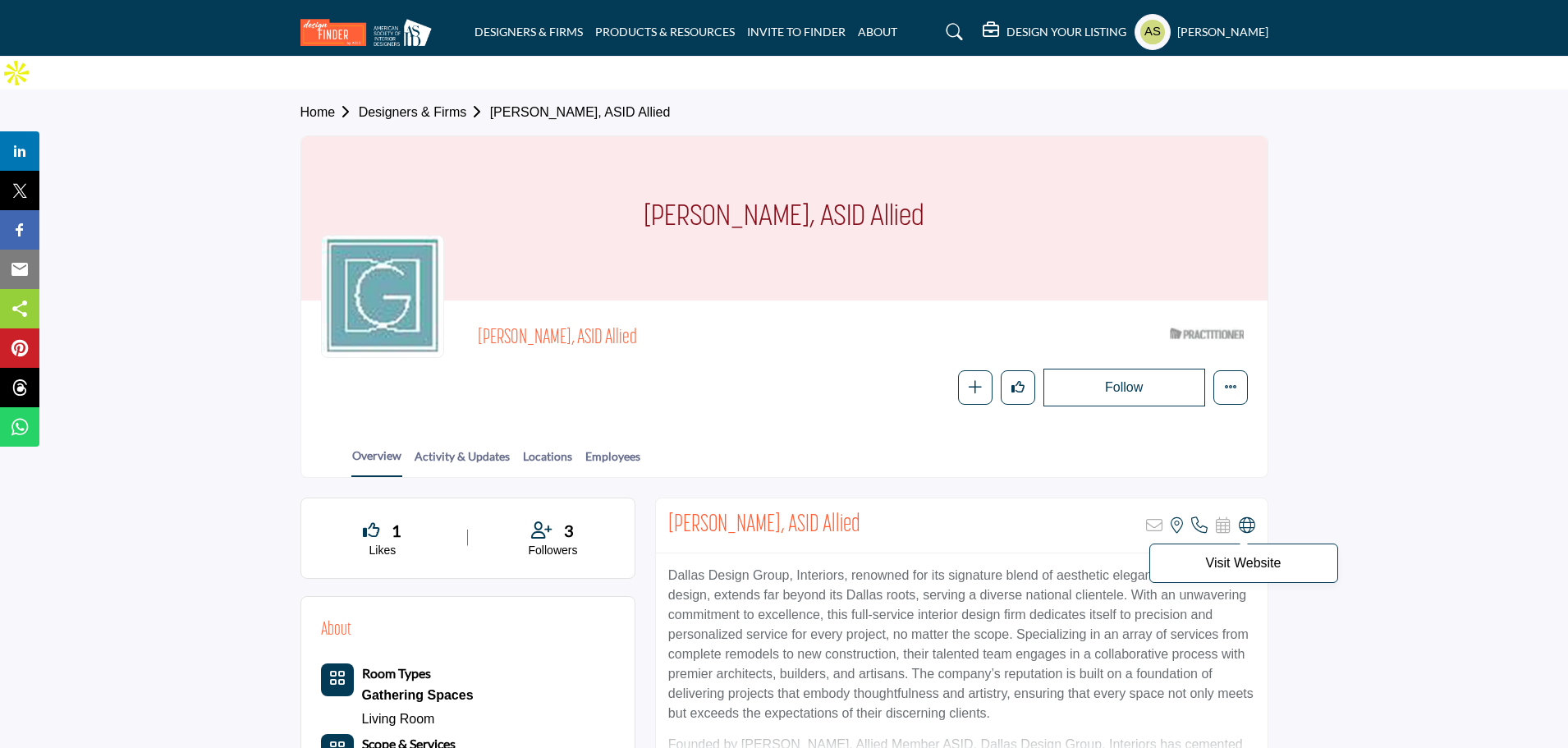
click at [1247, 518] on icon at bounding box center [1246, 525] width 17 height 17
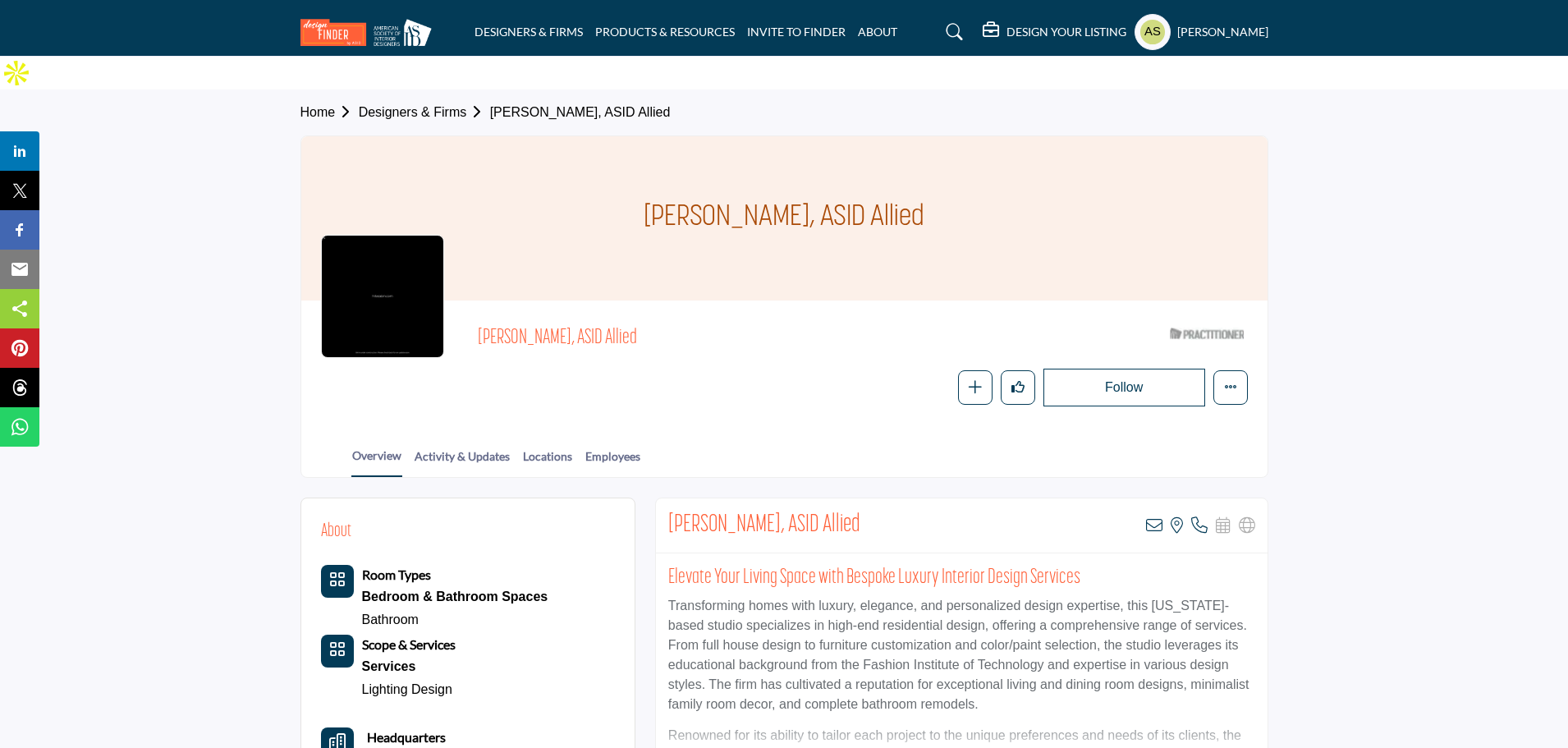
click at [772, 333] on div "[PERSON_NAME], ASID Allied ASID Qualified Practitioner who validates work and e…" at bounding box center [862, 363] width 769 height 86
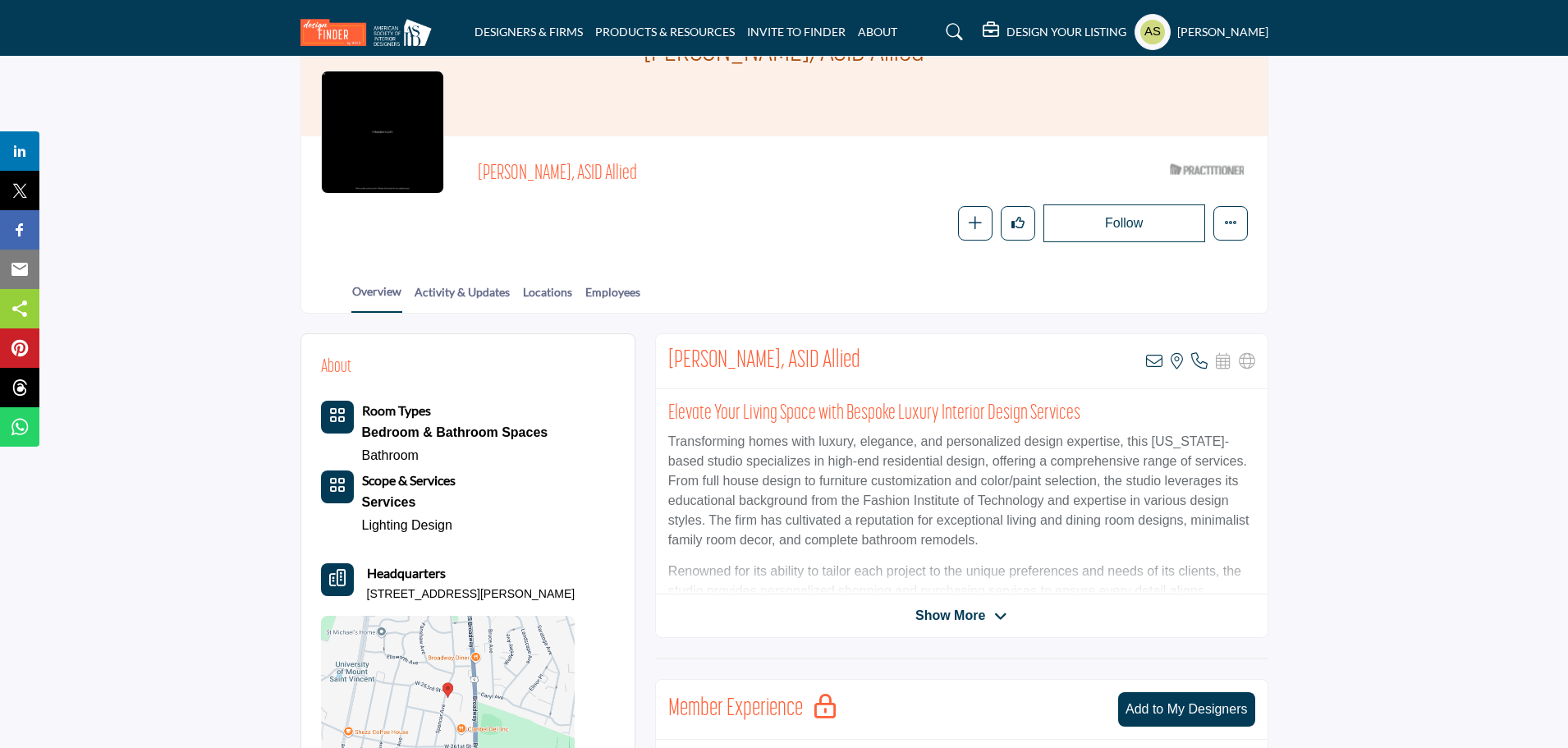
scroll to position [82, 0]
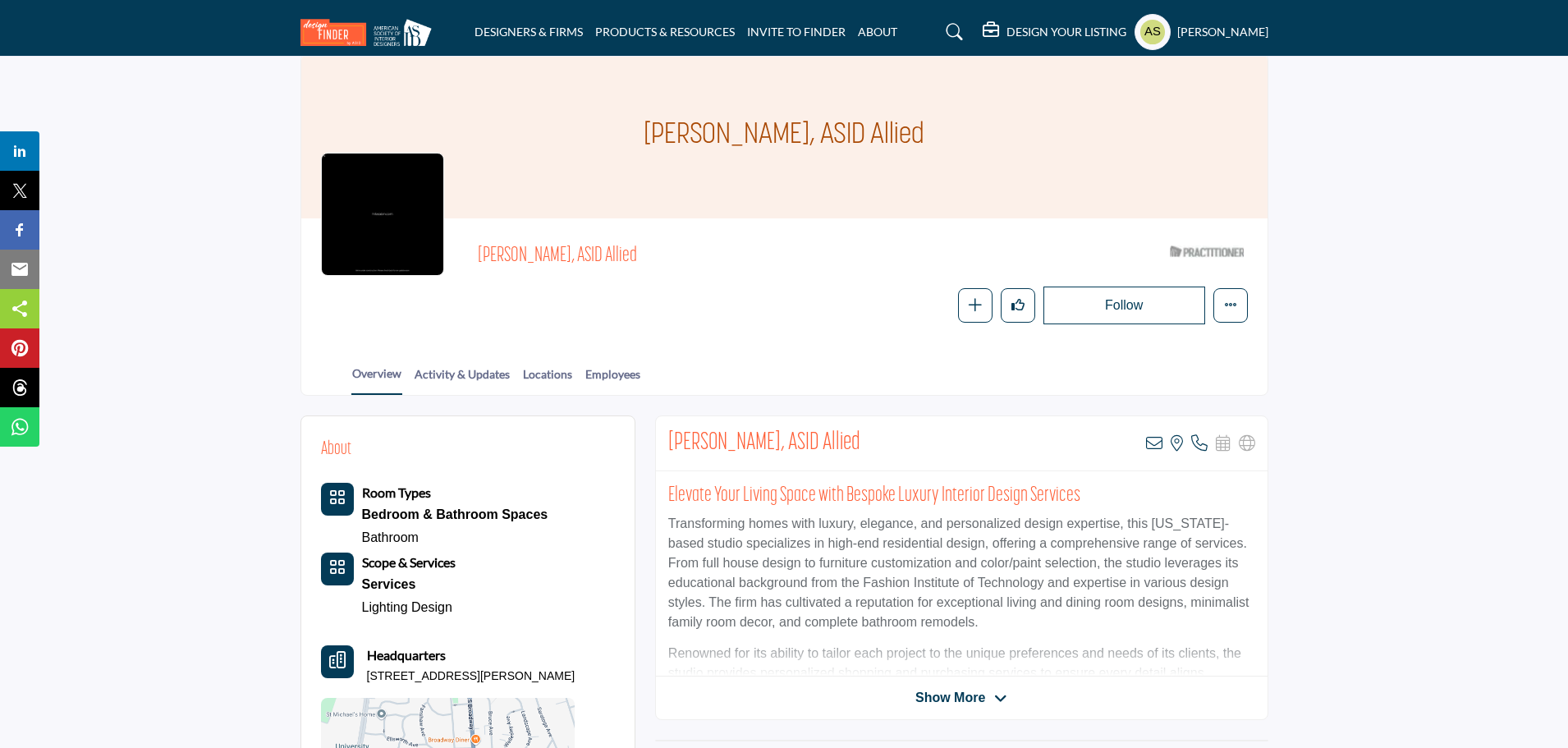
drag, startPoint x: 563, startPoint y: 636, endPoint x: 370, endPoint y: 637, distance: 193.0
click at [370, 645] on div "Headquarters [STREET_ADDRESS][PERSON_NAME]" at bounding box center [448, 665] width 255 height 39
copy p "[STREET_ADDRESS][PERSON_NAME]"
click at [835, 286] on div "Follow Following Message Recommend Add to My Suppliers Phone Number Claim Listi…" at bounding box center [977, 304] width 538 height 37
click at [1157, 435] on icon at bounding box center [1154, 443] width 17 height 17
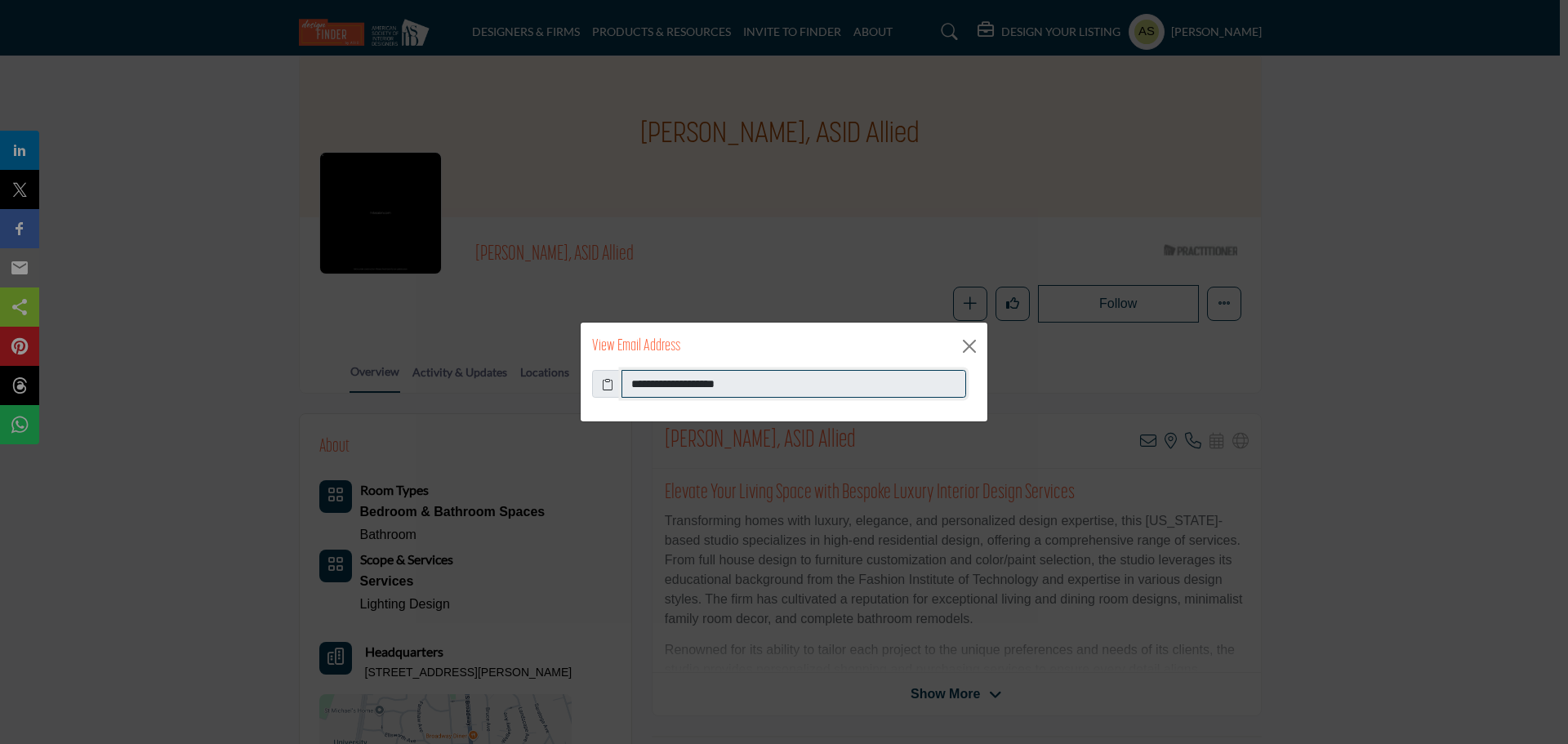
click at [775, 383] on input "**********" at bounding box center [794, 384] width 344 height 28
click at [974, 350] on button "Close" at bounding box center [969, 346] width 24 height 24
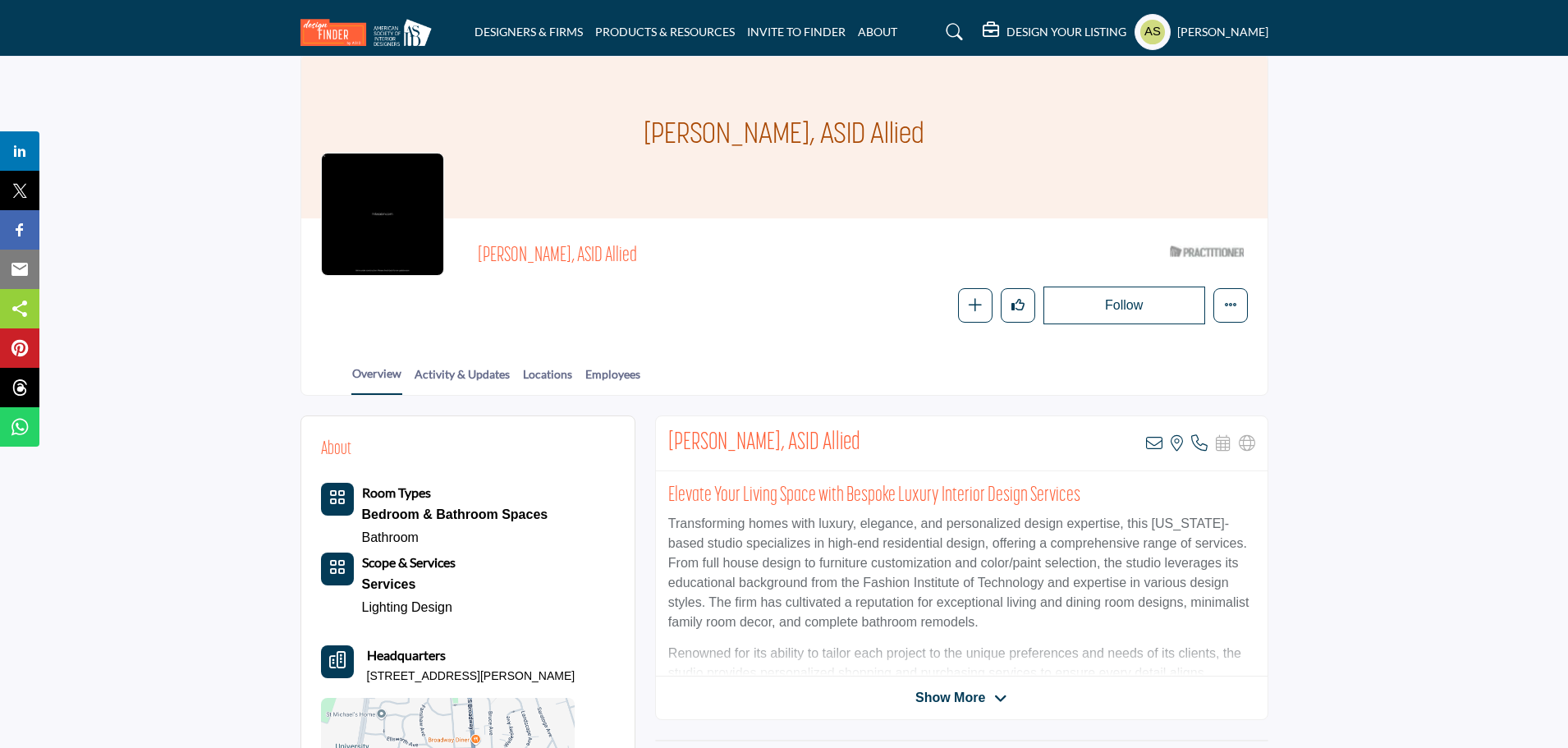
drag, startPoint x: 467, startPoint y: 222, endPoint x: 655, endPoint y: 226, distance: 188.0
click at [655, 238] on div "Hila Sabin, ASID Allied ASID Qualified Practitioner who validates work and expe…" at bounding box center [784, 281] width 927 height 86
copy span "Hila Sabin, ASID Allied"
click at [778, 243] on span "Hila Sabin, ASID Allied" at bounding box center [663, 256] width 370 height 27
drag, startPoint x: 476, startPoint y: 221, endPoint x: 710, endPoint y: 221, distance: 234.0
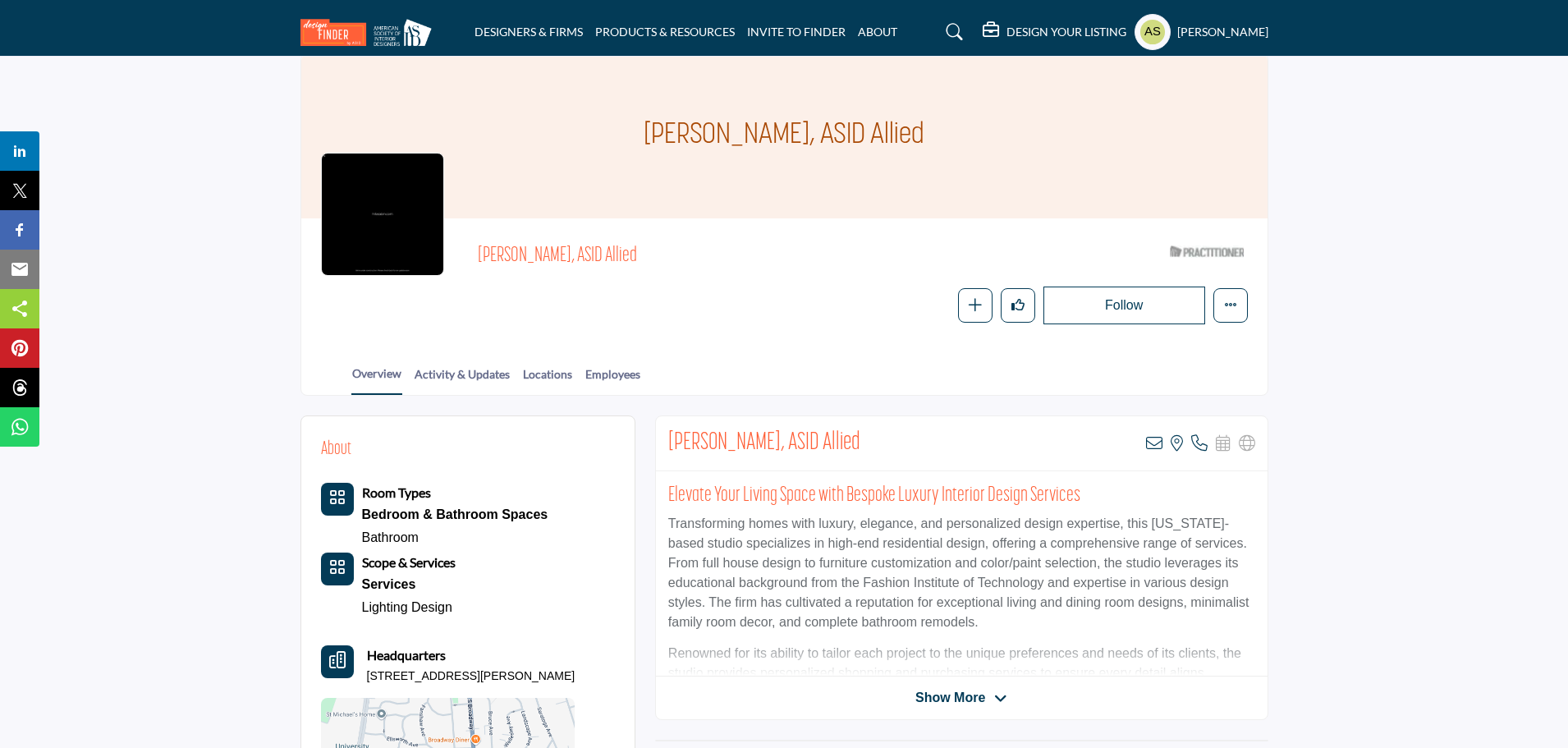
click at [710, 238] on div "Hila Sabin, ASID Allied ASID Qualified Practitioner who validates work and expe…" at bounding box center [784, 281] width 927 height 86
copy span "Hila Sabin, ASID Allied"
drag, startPoint x: 564, startPoint y: 640, endPoint x: 363, endPoint y: 642, distance: 201.0
click at [363, 645] on div "Headquarters 6218 Spencer Ave, 10471-1113, USA" at bounding box center [448, 665] width 255 height 39
copy p "6218 Spencer Ave, 10471-1113, USA"
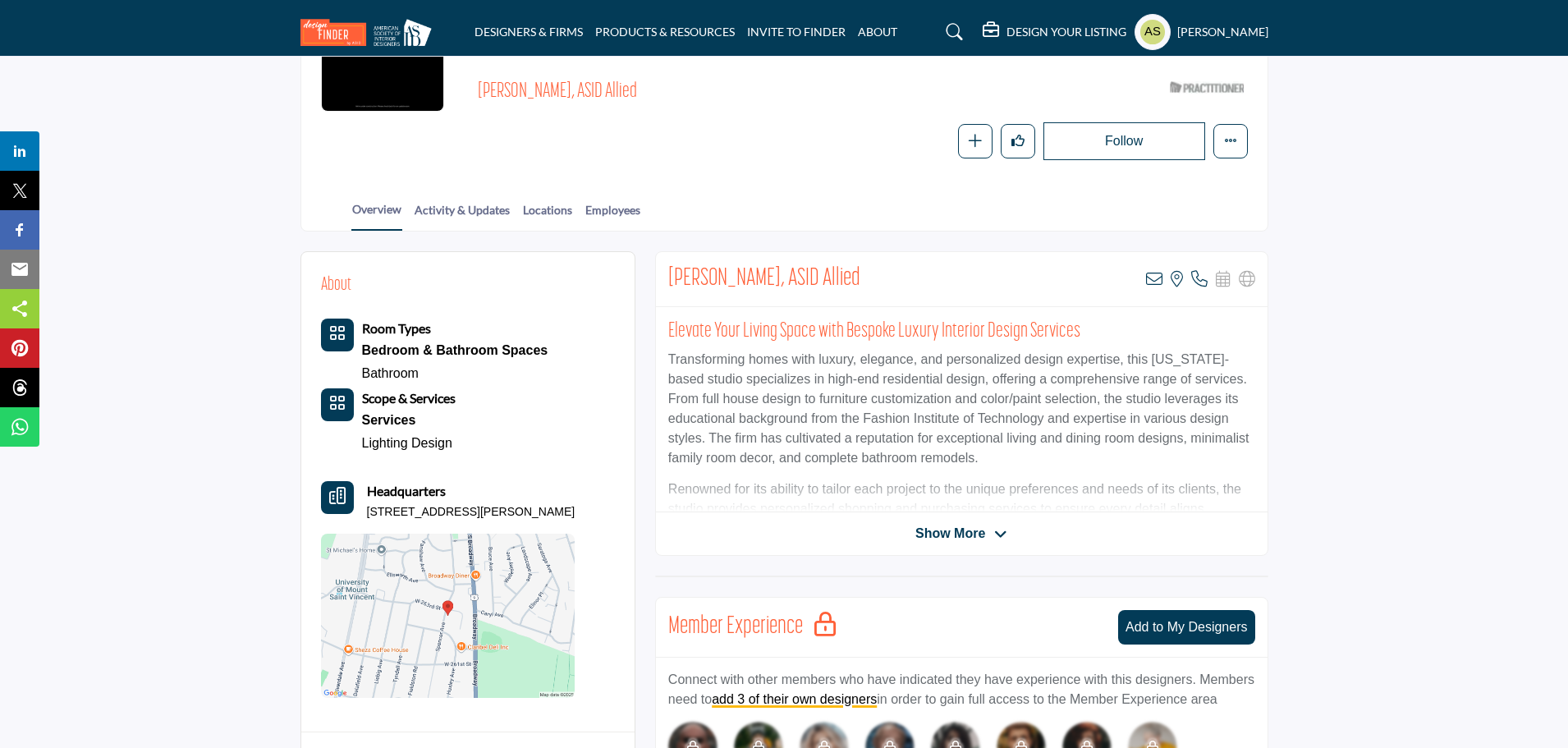
scroll to position [329, 0]
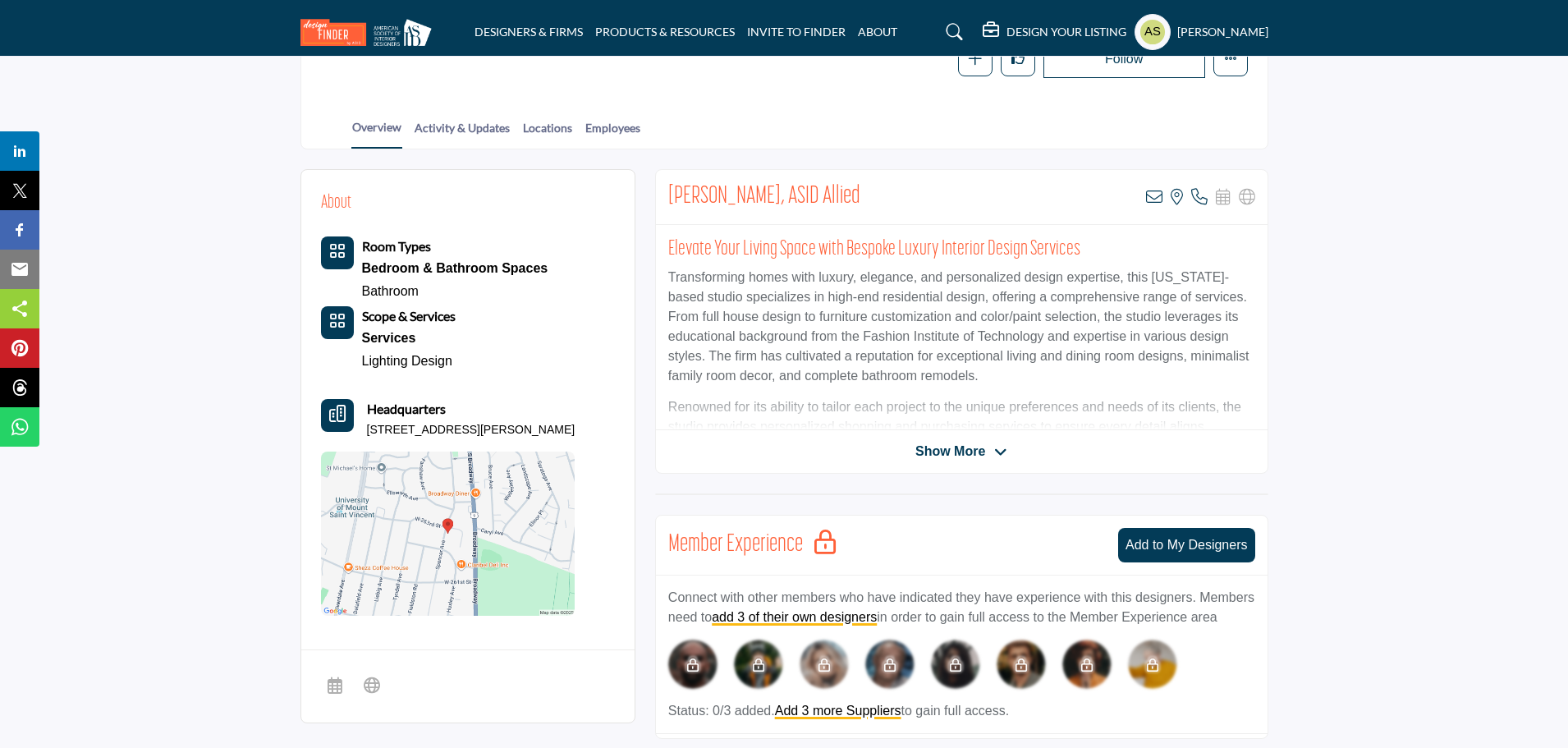
click at [957, 442] on span "Show More" at bounding box center [950, 451] width 70 height 20
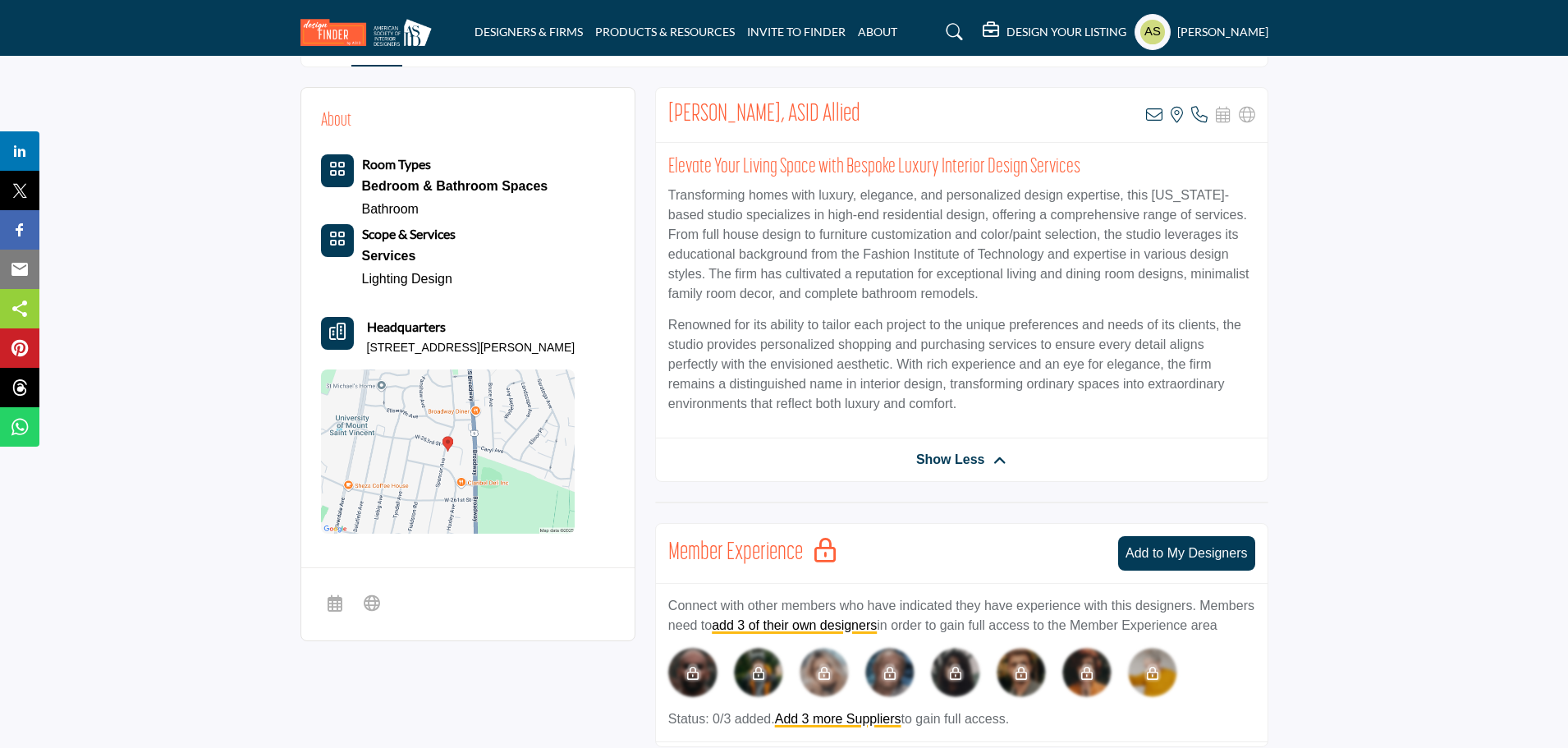
scroll to position [0, 0]
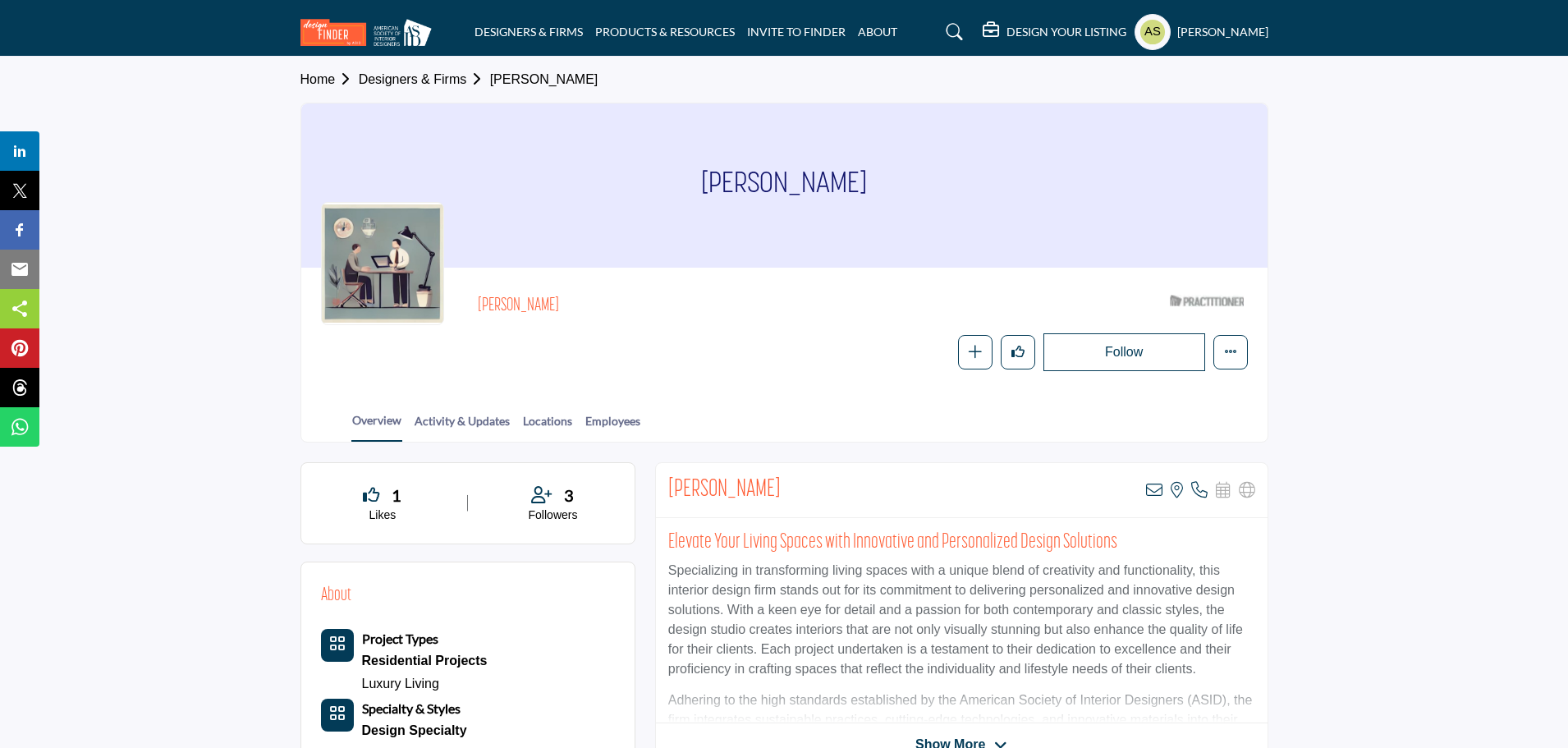
click at [185, 256] on section "Home Designers & Firms [PERSON_NAME] [PERSON_NAME] [PERSON_NAME] ASID Qualified…" at bounding box center [784, 250] width 1568 height 386
drag, startPoint x: 468, startPoint y: 298, endPoint x: 552, endPoint y: 311, distance: 85.0
click at [552, 311] on div "[PERSON_NAME] ASID Qualified Practitioner who validates work and experience to …" at bounding box center [784, 329] width 927 height 83
copy h2 "[PERSON_NAME]"
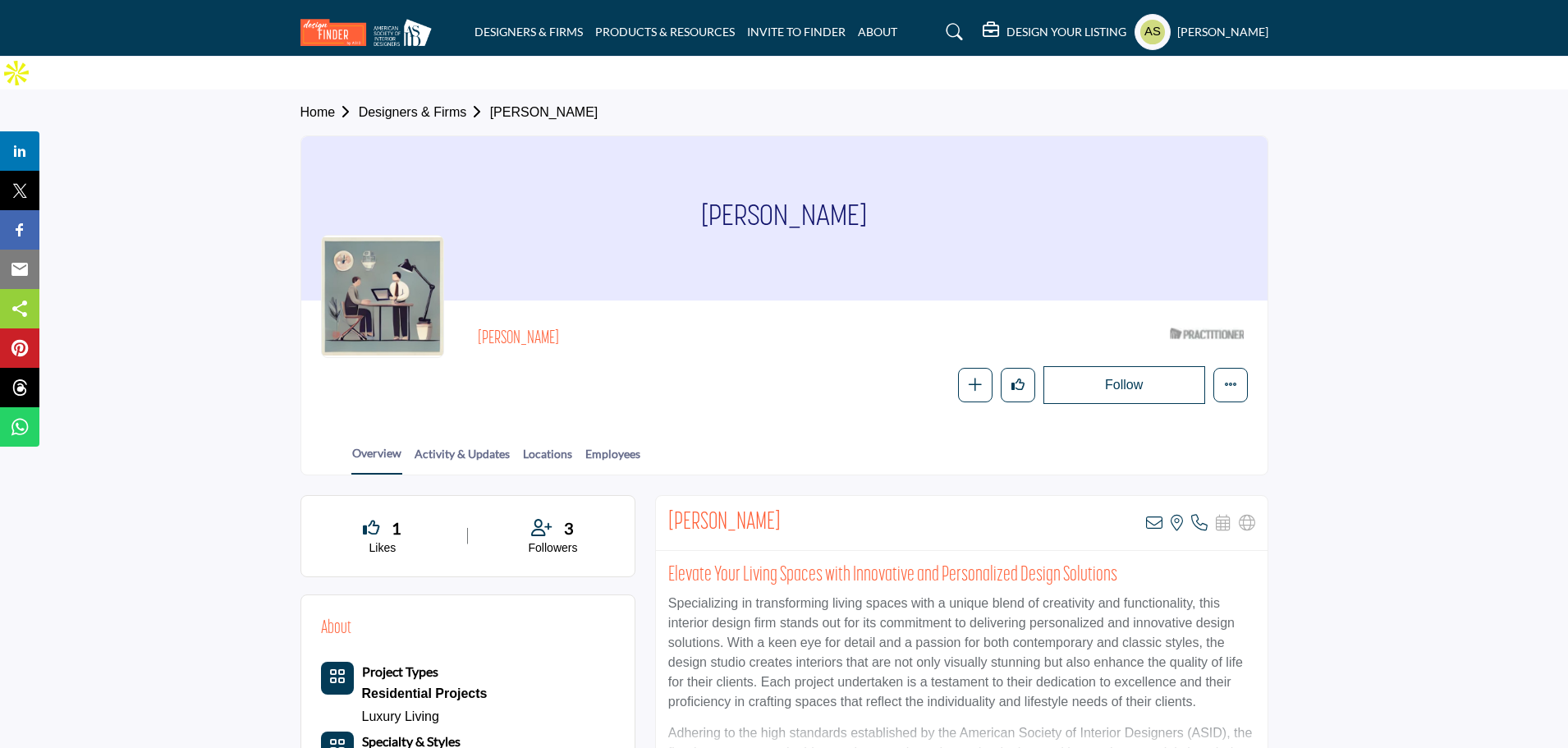
click at [774, 366] on div "Follow Following Message Recommend Add to My Suppliers Claim Listing Report Pag…" at bounding box center [977, 384] width 538 height 37
click at [1151, 515] on icon at bounding box center [1154, 523] width 17 height 17
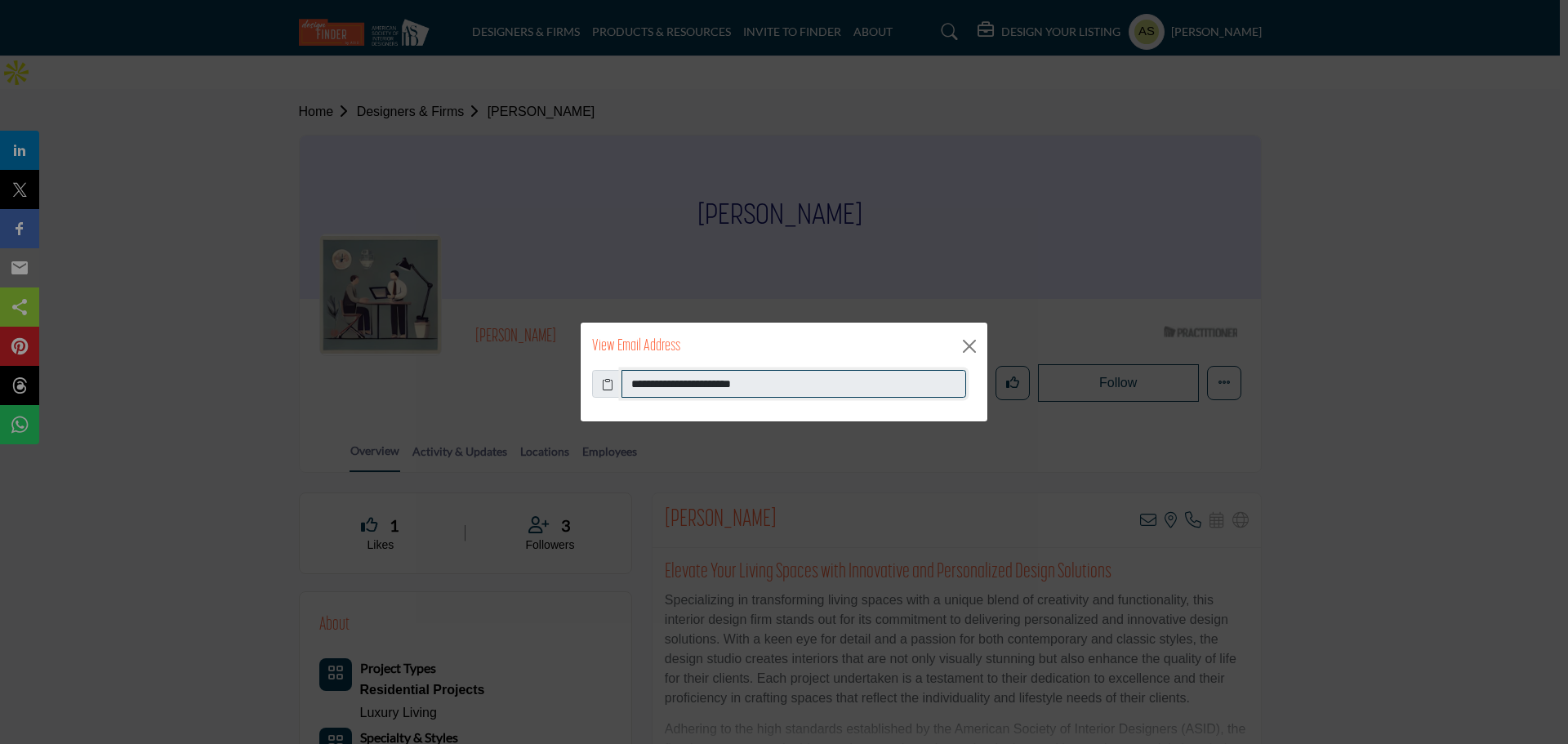
click at [799, 388] on input "**********" at bounding box center [794, 384] width 344 height 28
click at [969, 340] on button "Close" at bounding box center [969, 346] width 24 height 24
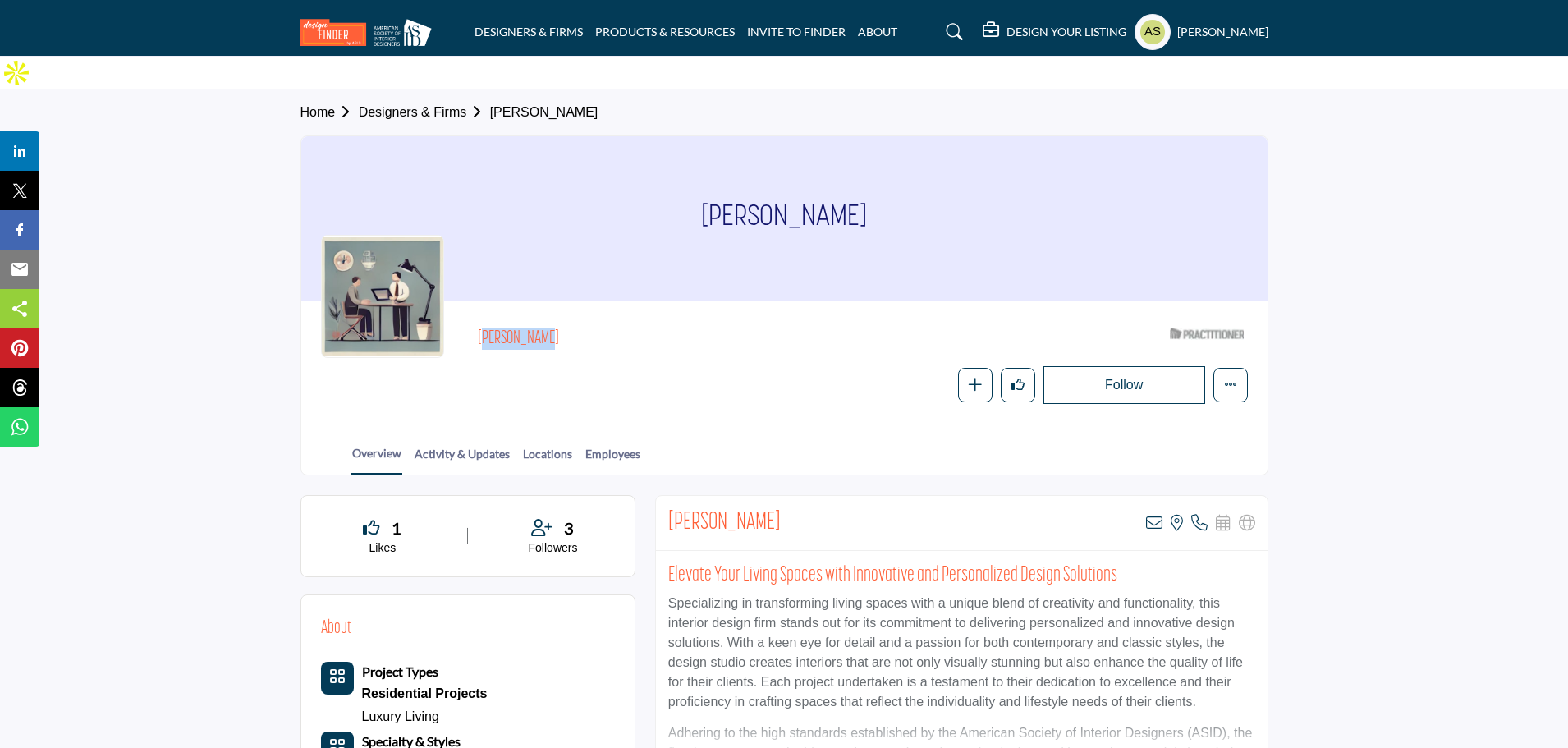
drag, startPoint x: 477, startPoint y: 310, endPoint x: 538, endPoint y: 291, distance: 63.9
click at [538, 320] on div "[PERSON_NAME] ASID Qualified Practitioner who validates work and experience to …" at bounding box center [784, 362] width 927 height 83
copy h2 "[PERSON_NAME]"
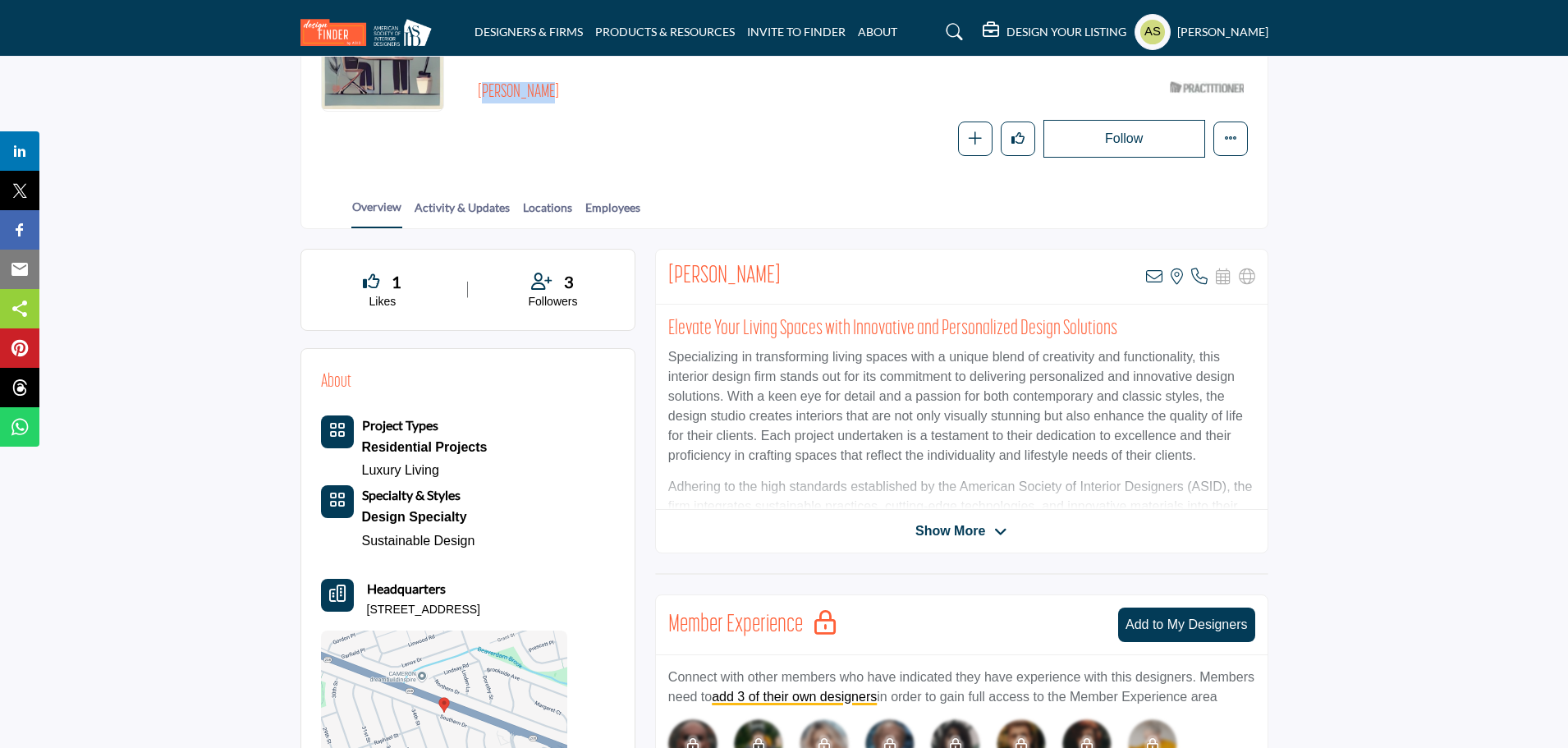
drag, startPoint x: 562, startPoint y: 573, endPoint x: 365, endPoint y: 582, distance: 197.2
click at [365, 582] on div "Headquarters 35-05 Southern Dr, 07410-4721, USA" at bounding box center [444, 598] width 246 height 39
copy p "35-05 Southern Dr, 07410-4721, USA"
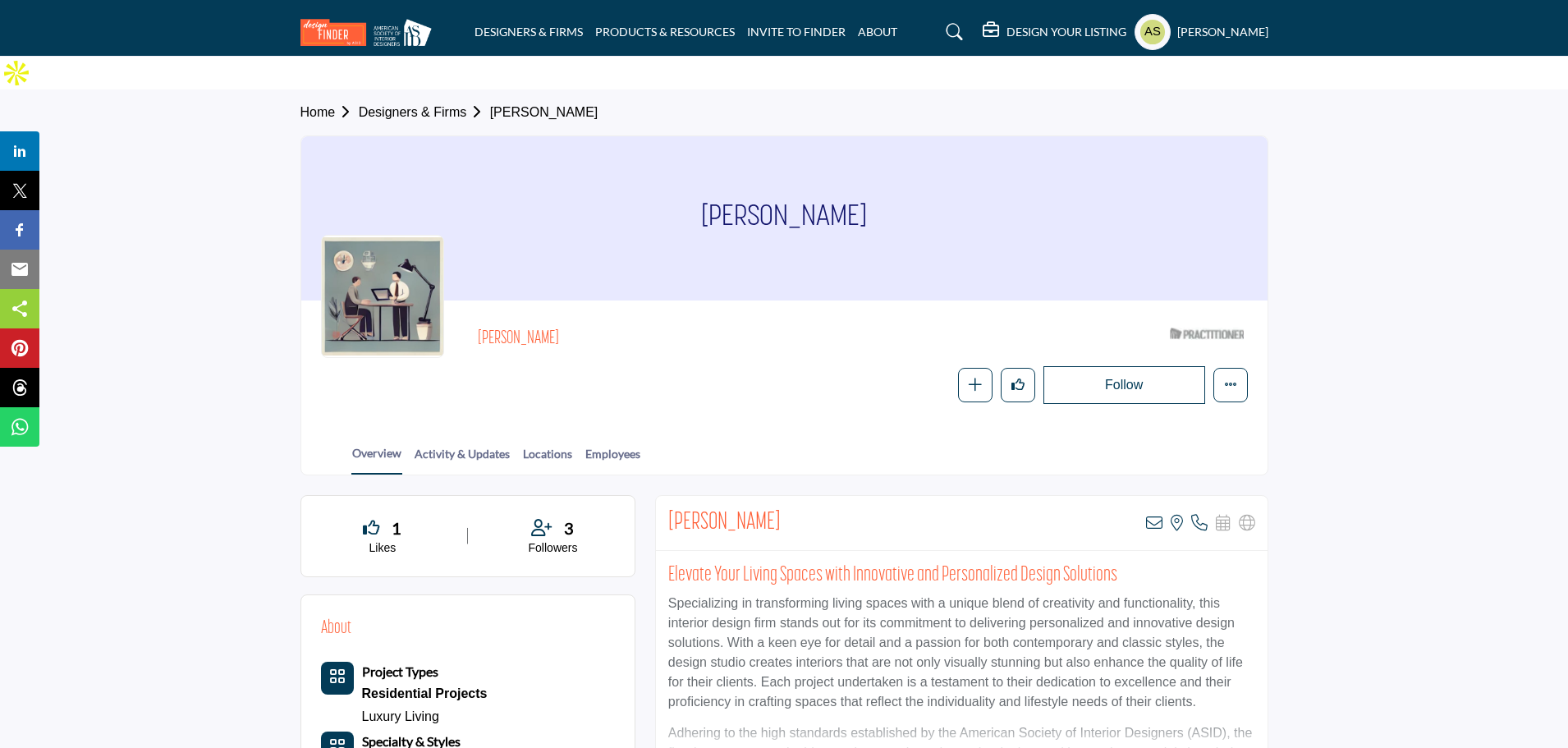
click at [717, 329] on h2 "Judy Miller" at bounding box center [703, 339] width 451 height 22
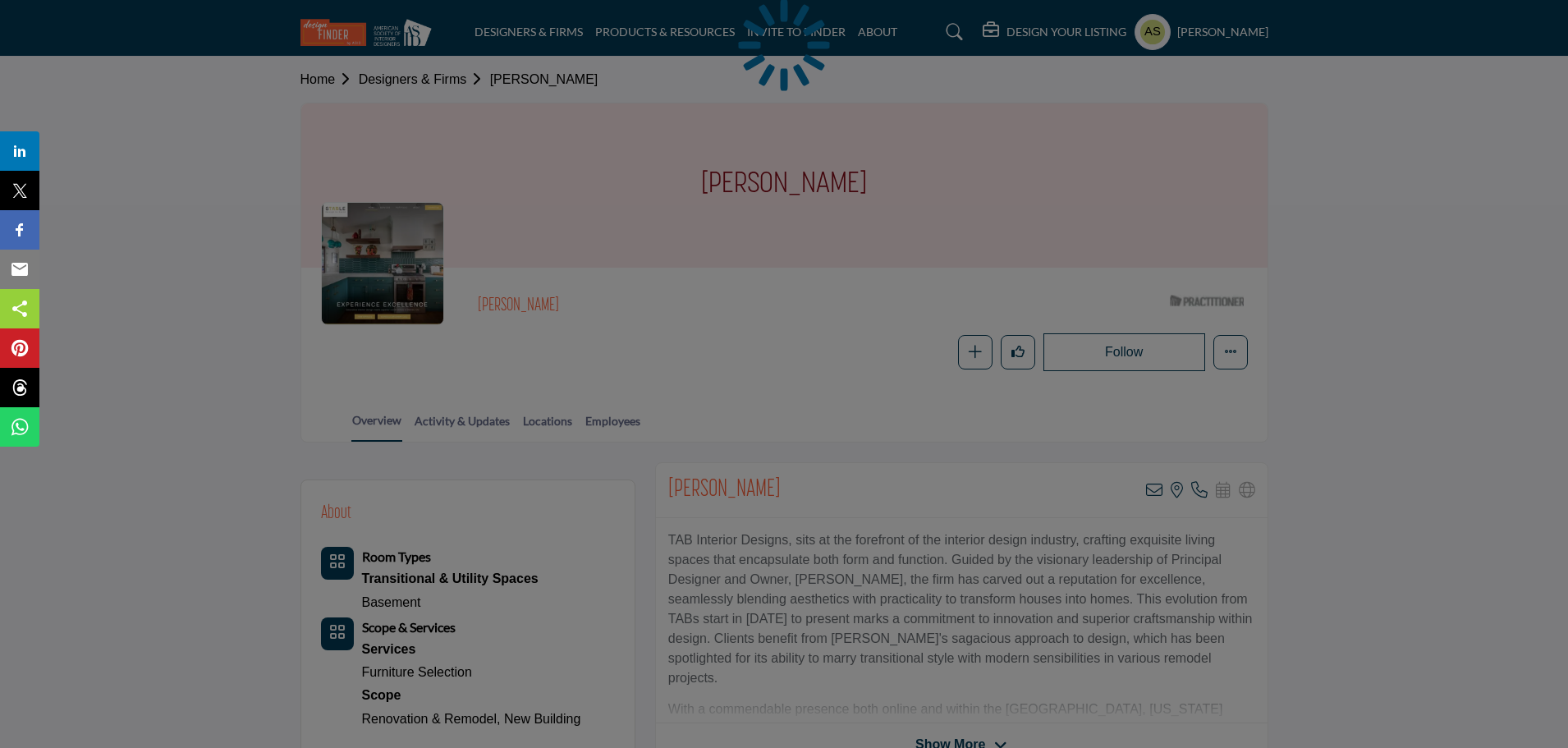
scroll to position [164, 0]
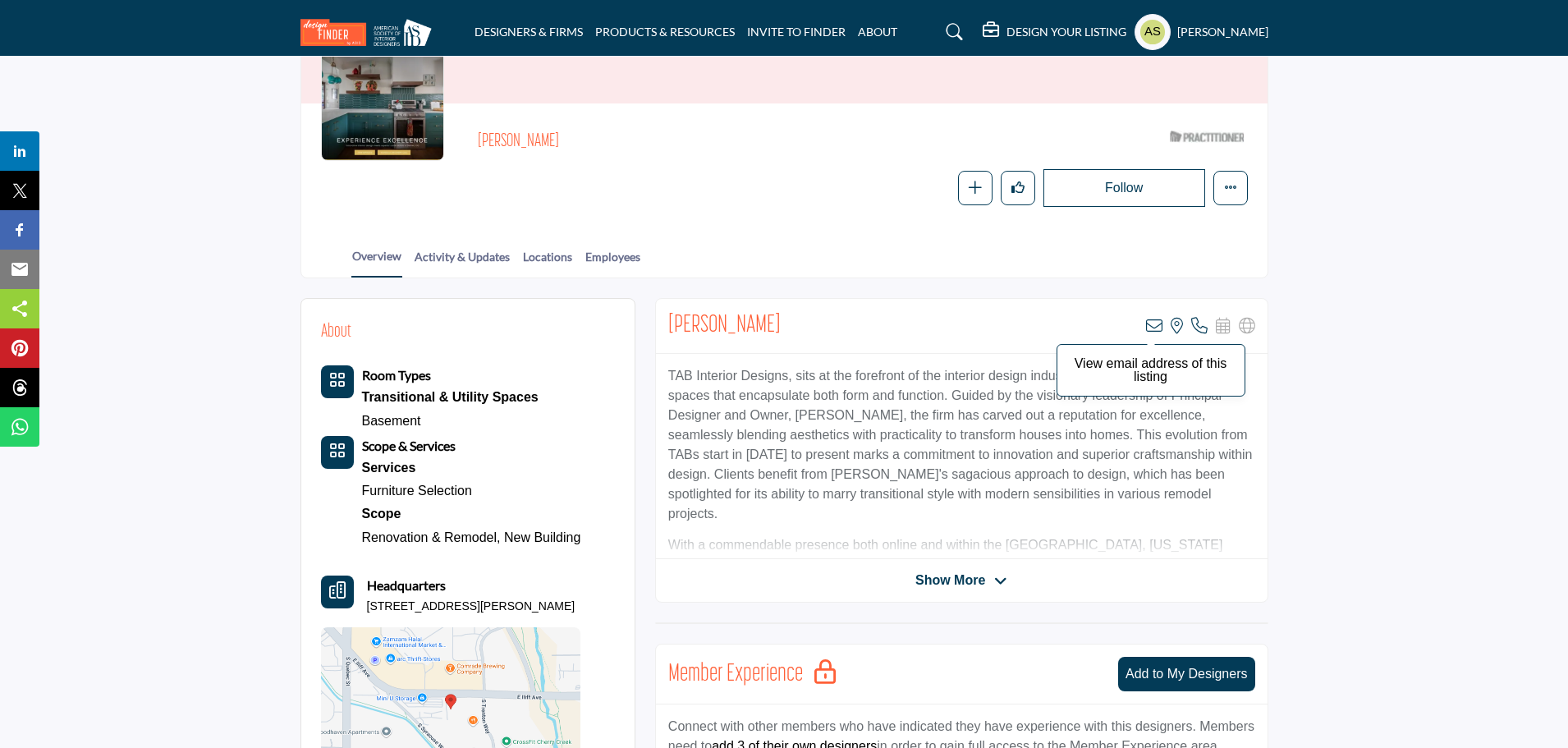
click at [1157, 320] on icon at bounding box center [1154, 325] width 17 height 17
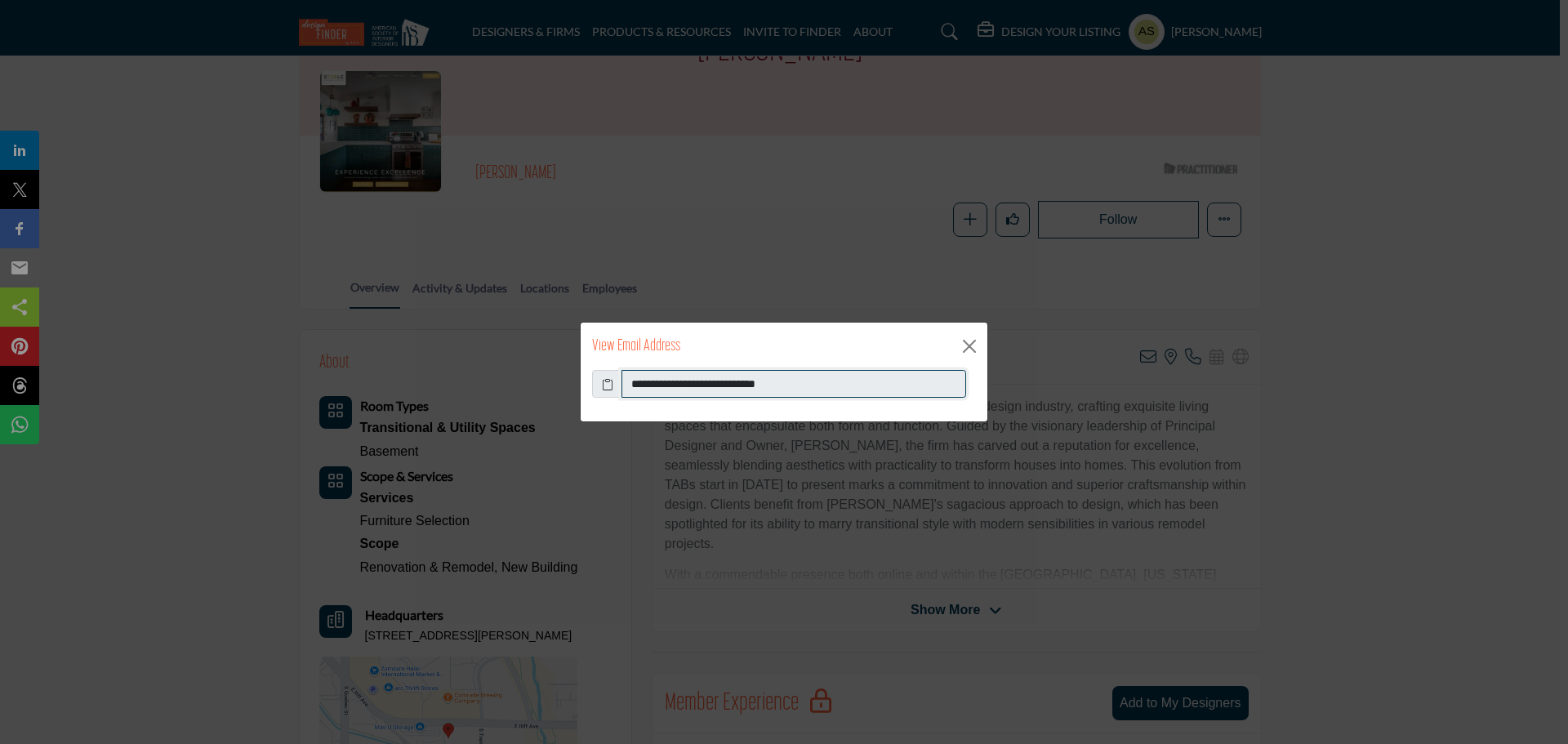
click at [816, 383] on input "**********" at bounding box center [794, 384] width 344 height 28
click at [972, 350] on button "Close" at bounding box center [969, 346] width 24 height 24
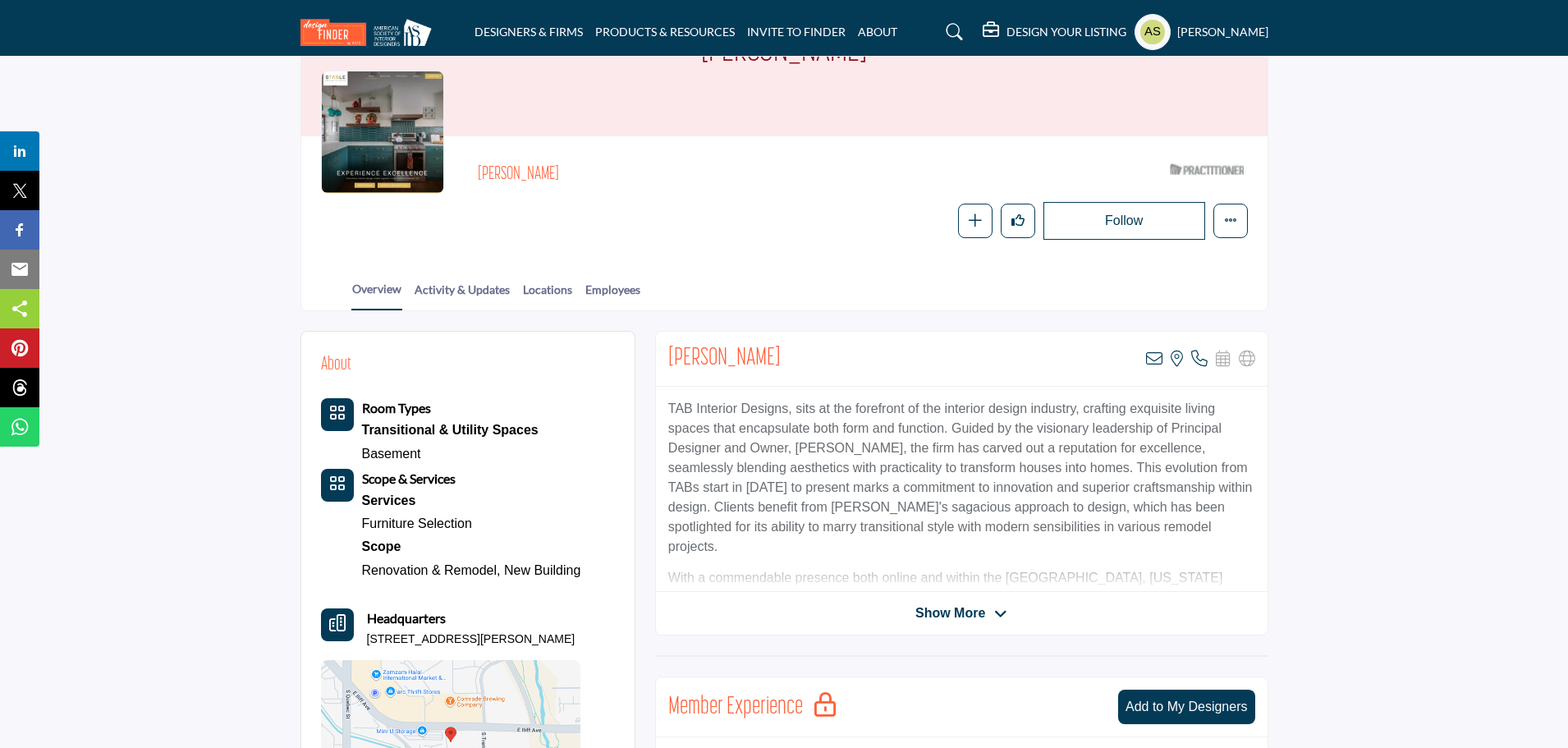
drag, startPoint x: 564, startPoint y: 133, endPoint x: 474, endPoint y: 133, distance: 90.0
click at [474, 156] on div "Patricia Bonney ASID Qualified Practitioner who validates work and experience t…" at bounding box center [784, 197] width 927 height 83
copy h2 "Patricia Bonney"
drag, startPoint x: 577, startPoint y: 603, endPoint x: 358, endPoint y: 598, distance: 219.1
click at [358, 608] on div "Headquarters 7700 E Iliff Ave Ste B, 80231-5304, USA" at bounding box center [450, 627] width 260 height 39
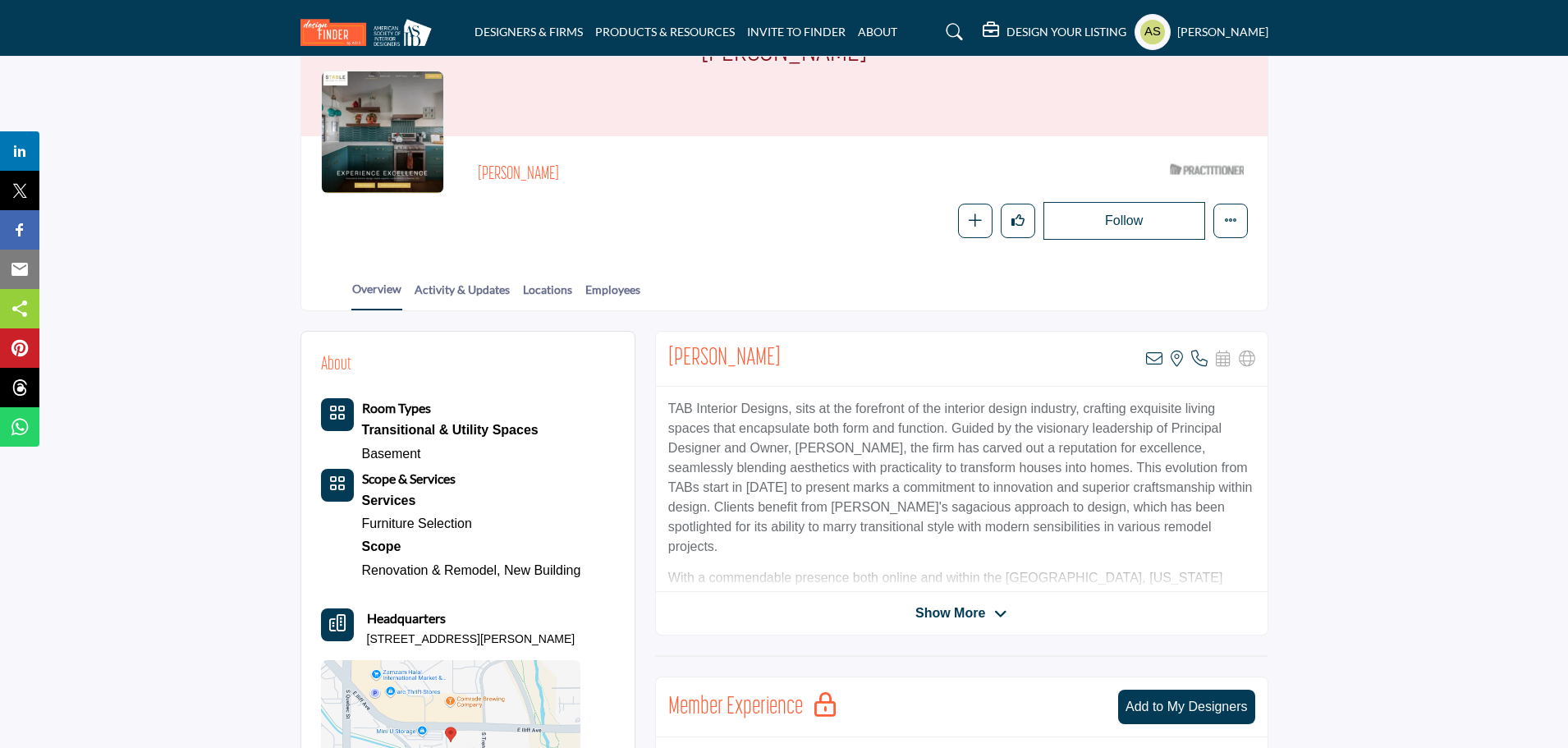
drag, startPoint x: 575, startPoint y: 606, endPoint x: 369, endPoint y: 606, distance: 206.0
click at [369, 608] on div "Headquarters 7700 E Iliff Ave Ste B, 80231-5304, USA" at bounding box center [450, 627] width 260 height 39
copy p "7700 E Iliff Ave Ste B, 80231-5304, USA"
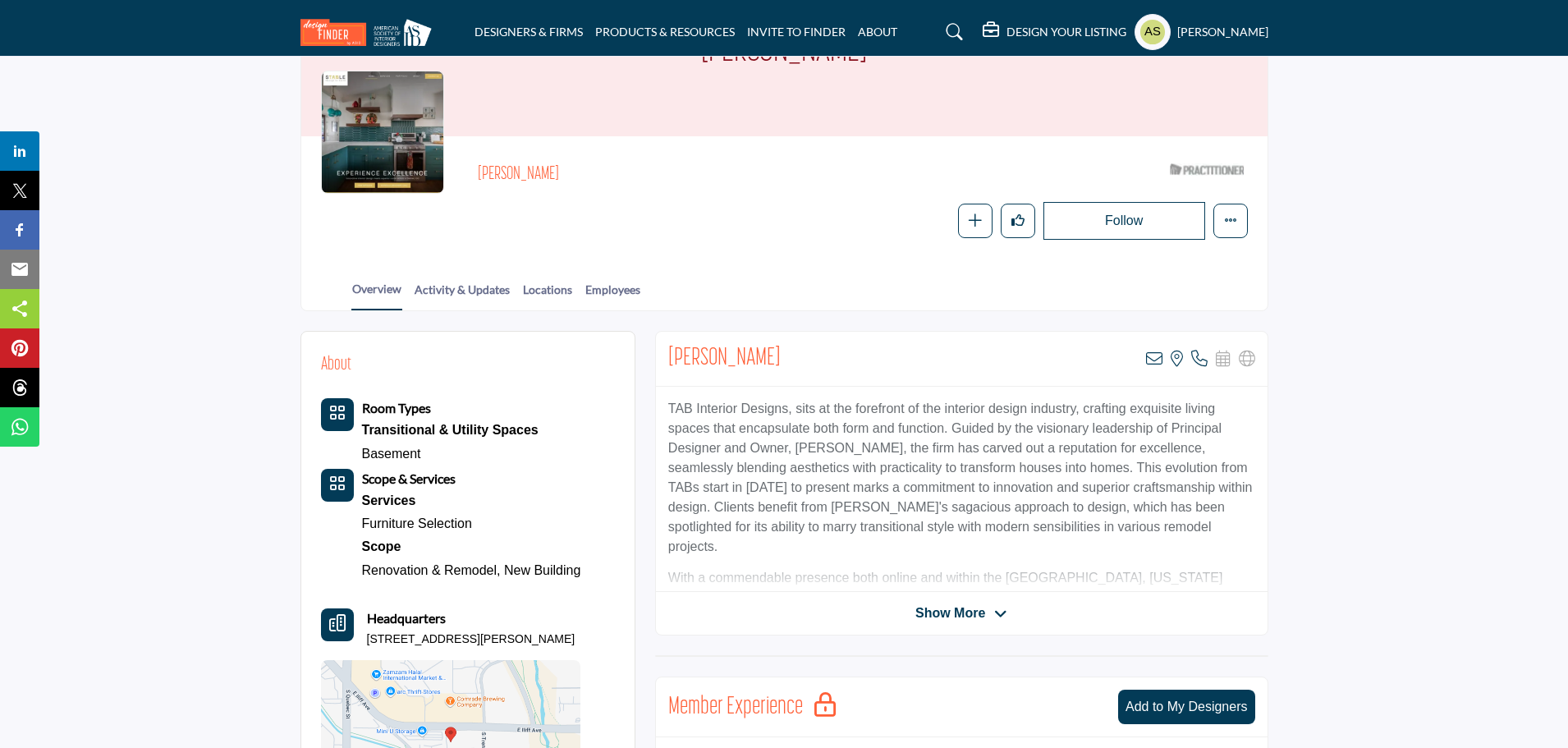
drag, startPoint x: 584, startPoint y: 606, endPoint x: 354, endPoint y: 615, distance: 230.2
click at [354, 615] on div "About Room Types Transitional & Utility Spaces Basement Services" at bounding box center [468, 588] width 294 height 473
drag, startPoint x: 580, startPoint y: 600, endPoint x: 370, endPoint y: 606, distance: 210.1
click at [370, 608] on div "Headquarters 7700 E Iliff Ave Ste B, 80231-5304, USA" at bounding box center [450, 627] width 260 height 39
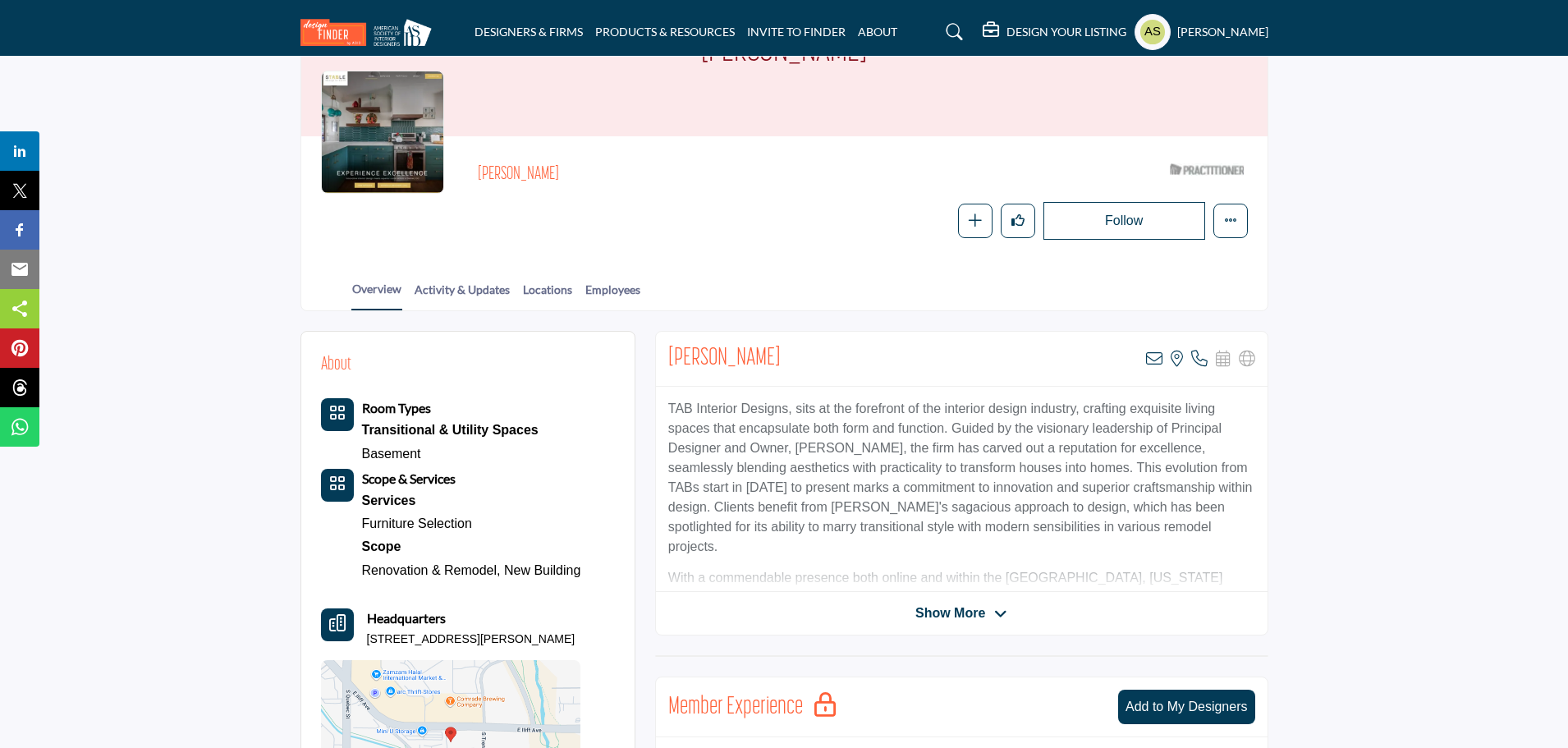
copy p "7700 E Iliff Ave Ste B, 80231-5304, USA"
click at [190, 268] on section "Home Designers & Firms Patricia Bonney Patricia Bonney Patricia Bonney ASID Qua…" at bounding box center [784, 118] width 1568 height 386
drag, startPoint x: 591, startPoint y: 538, endPoint x: 366, endPoint y: 539, distance: 225.0
click at [366, 539] on div "About Room Types Transitional & Utility Spaces Basement Services" at bounding box center [468, 588] width 294 height 473
copy div "Renovation & Remodel, New Building"
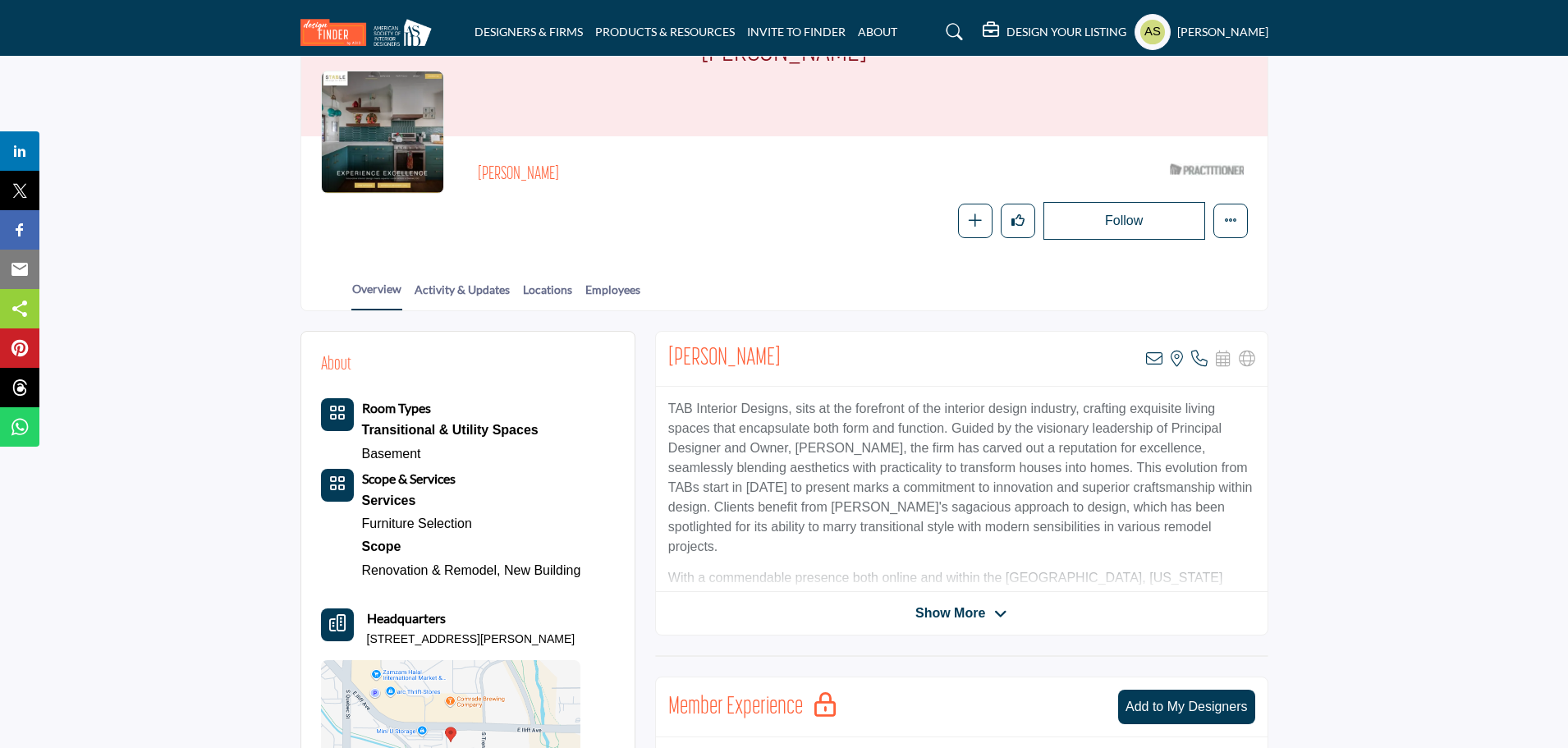
click at [766, 259] on div "Overview Activity & Updates Locations Employees" at bounding box center [805, 284] width 925 height 51
drag, startPoint x: 481, startPoint y: 491, endPoint x: 364, endPoint y: 486, distance: 117.1
click at [364, 512] on div "Furniture Selection" at bounding box center [471, 524] width 219 height 23
copy link "Furniture Selection"
click at [750, 270] on div "Overview Activity & Updates Locations Employees" at bounding box center [805, 284] width 925 height 51
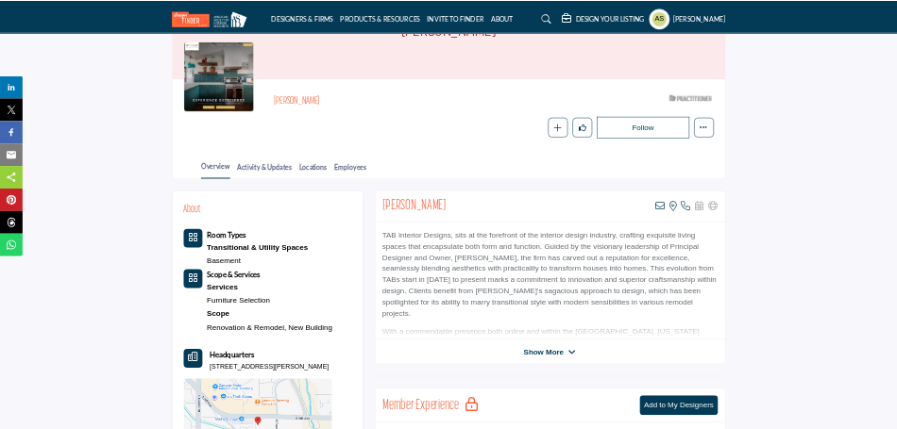
scroll to position [0, 0]
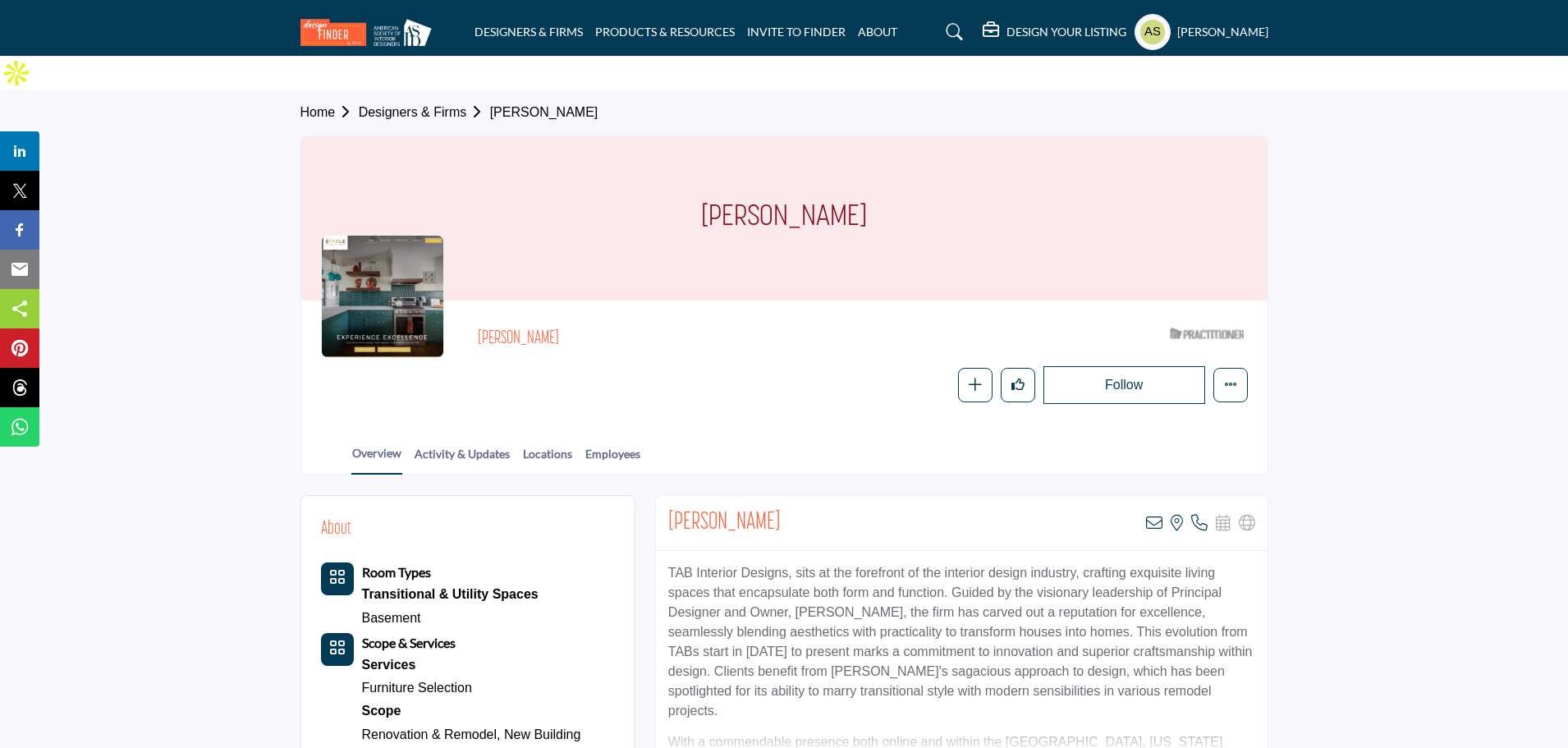
click at [397, 251] on div at bounding box center [383, 297] width 123 height 124
click at [395, 250] on div at bounding box center [383, 297] width 123 height 124
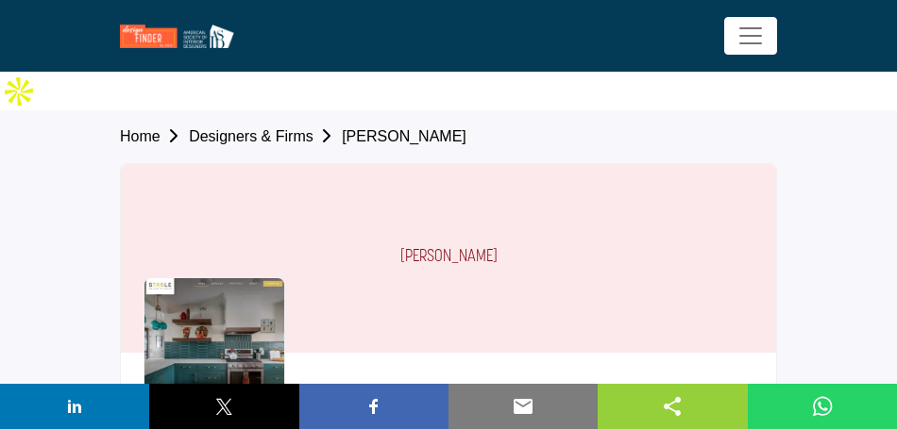
scroll to position [47, 0]
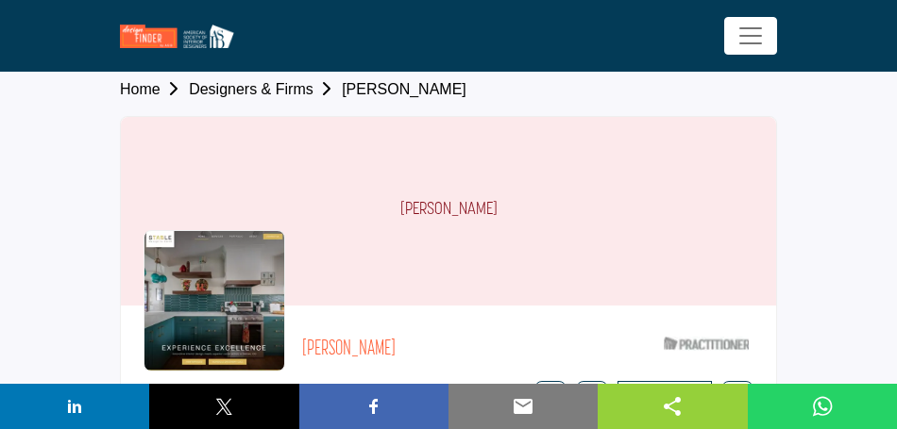
drag, startPoint x: 303, startPoint y: 311, endPoint x: 396, endPoint y: 323, distance: 94.1
click at [396, 338] on h2 "Patricia Bonney" at bounding box center [475, 350] width 347 height 25
copy h2 "Patricia Bonney"
click at [80, 323] on section "Home Designers & Firms Patricia Bonney Patricia Bonney Patricia Bonney ASID Qua…" at bounding box center [448, 281] width 897 height 437
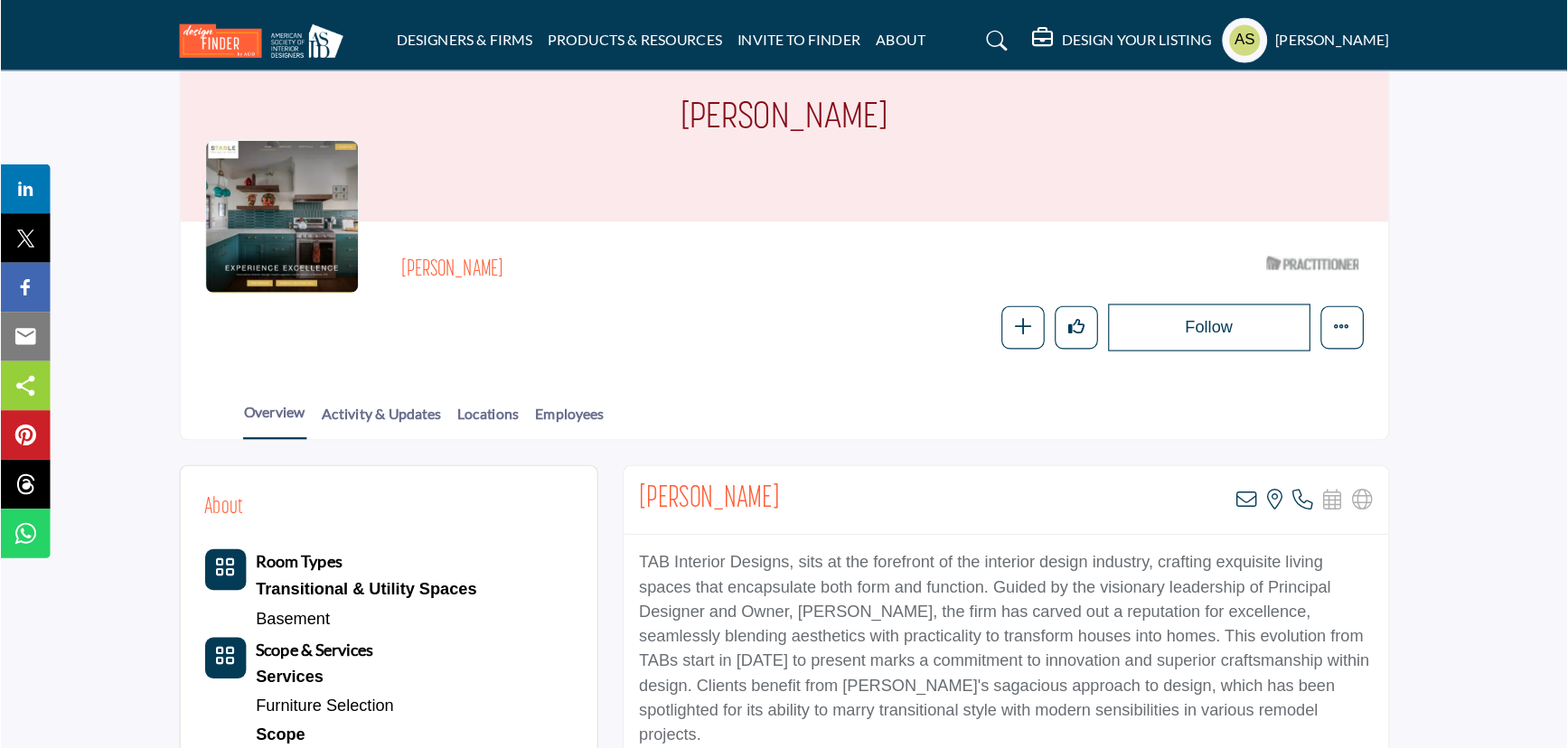
scroll to position [136, 0]
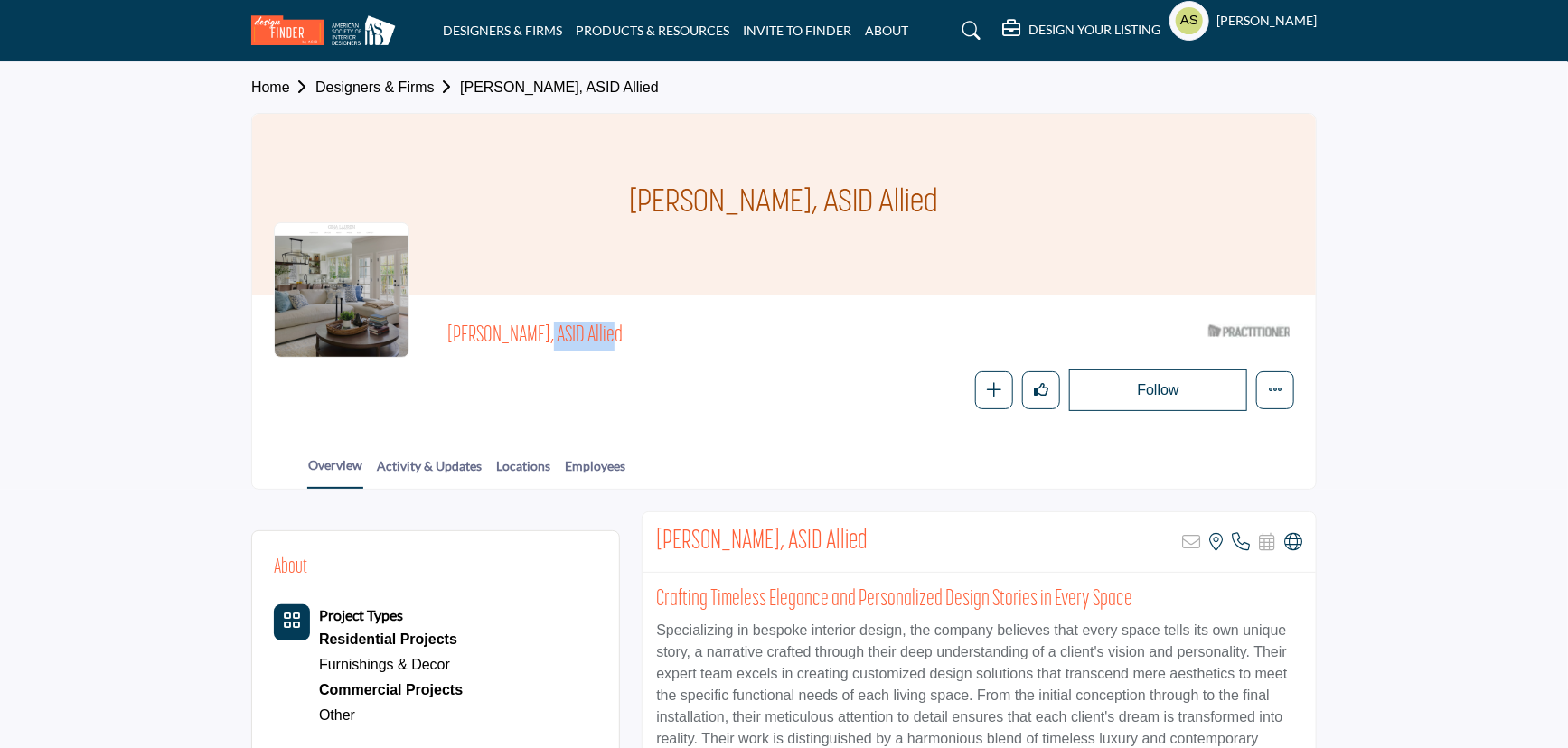
drag, startPoint x: 431, startPoint y: 336, endPoint x: 524, endPoint y: 327, distance: 93.4
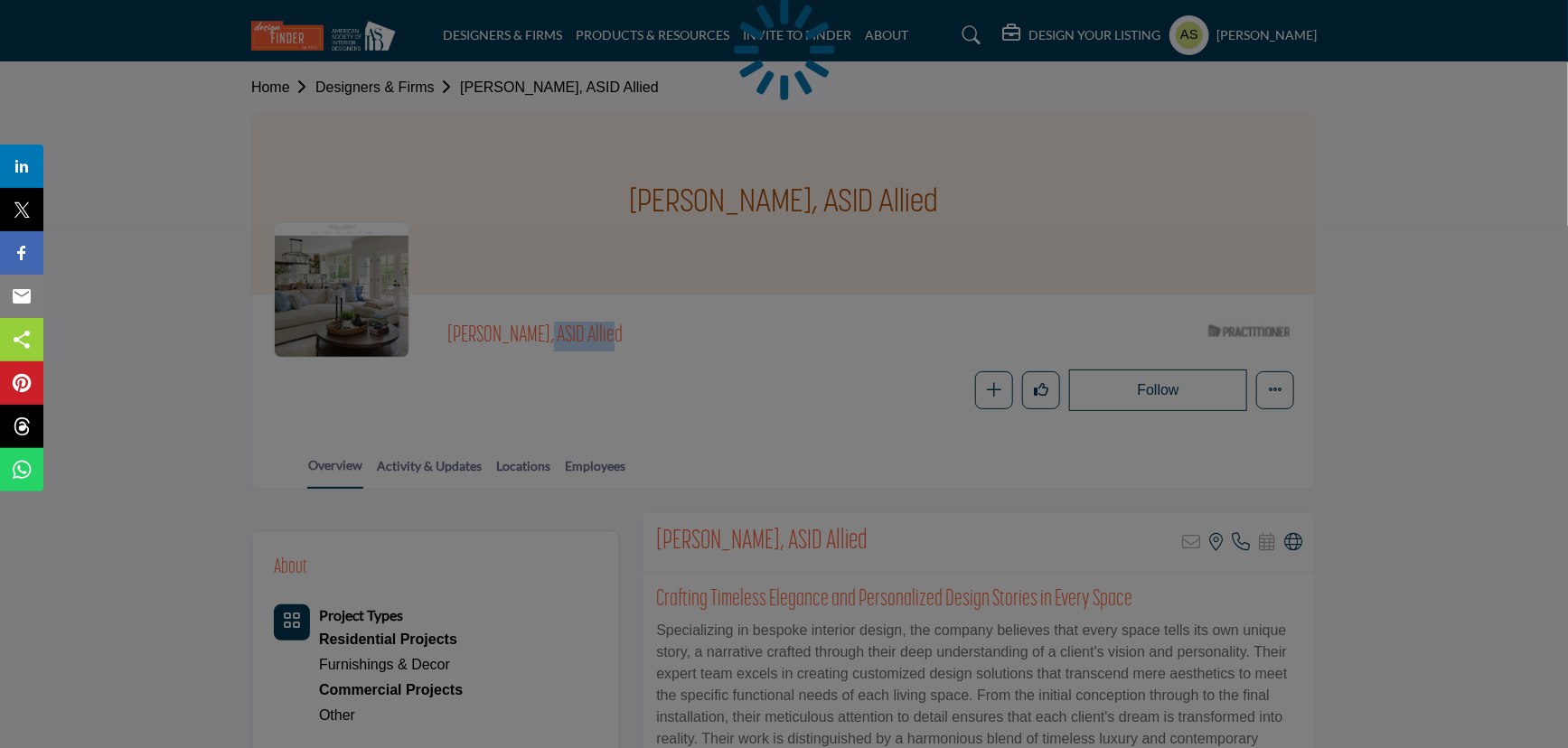
copy span "[PERSON_NAME]"
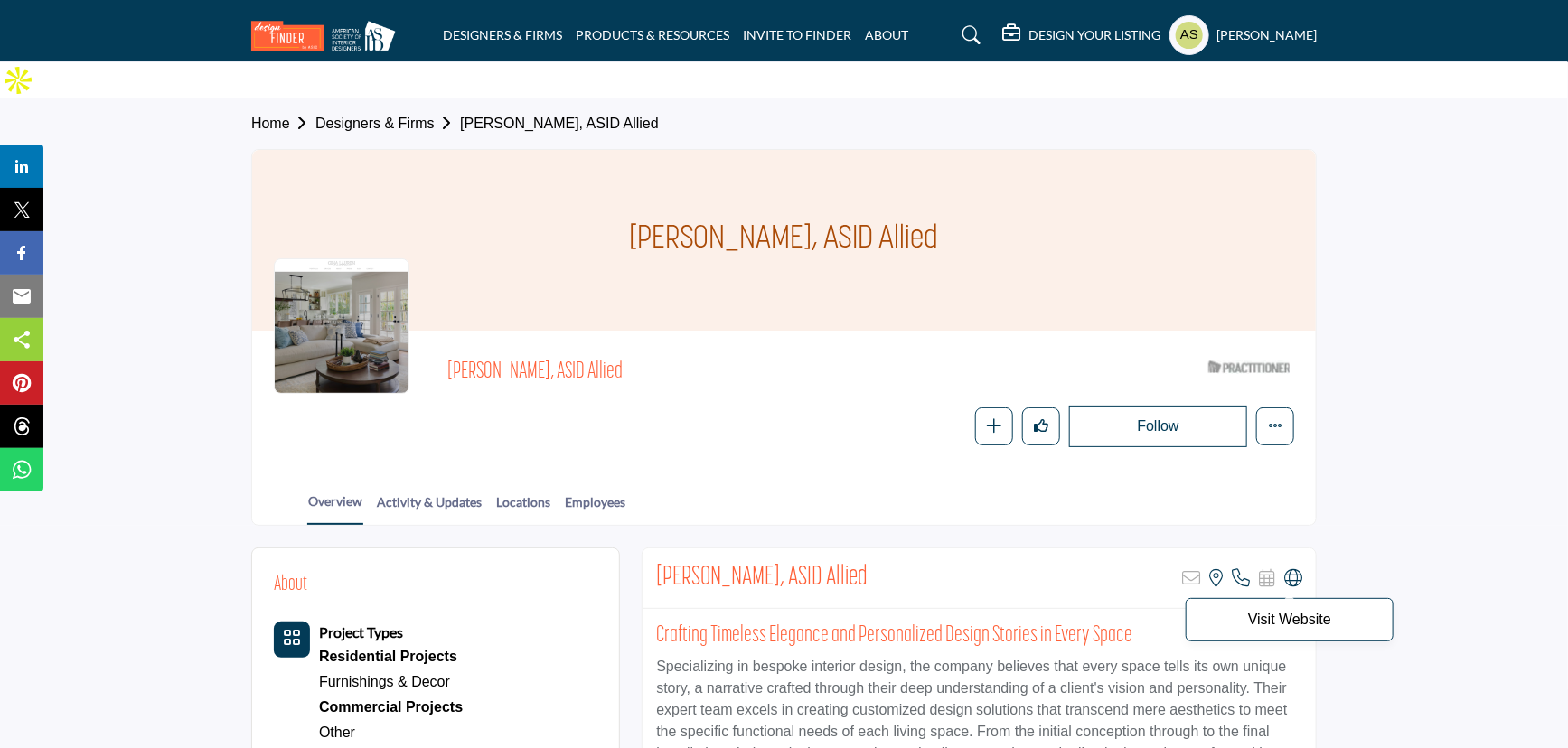
click at [1298, 570] on icon at bounding box center [1292, 578] width 18 height 18
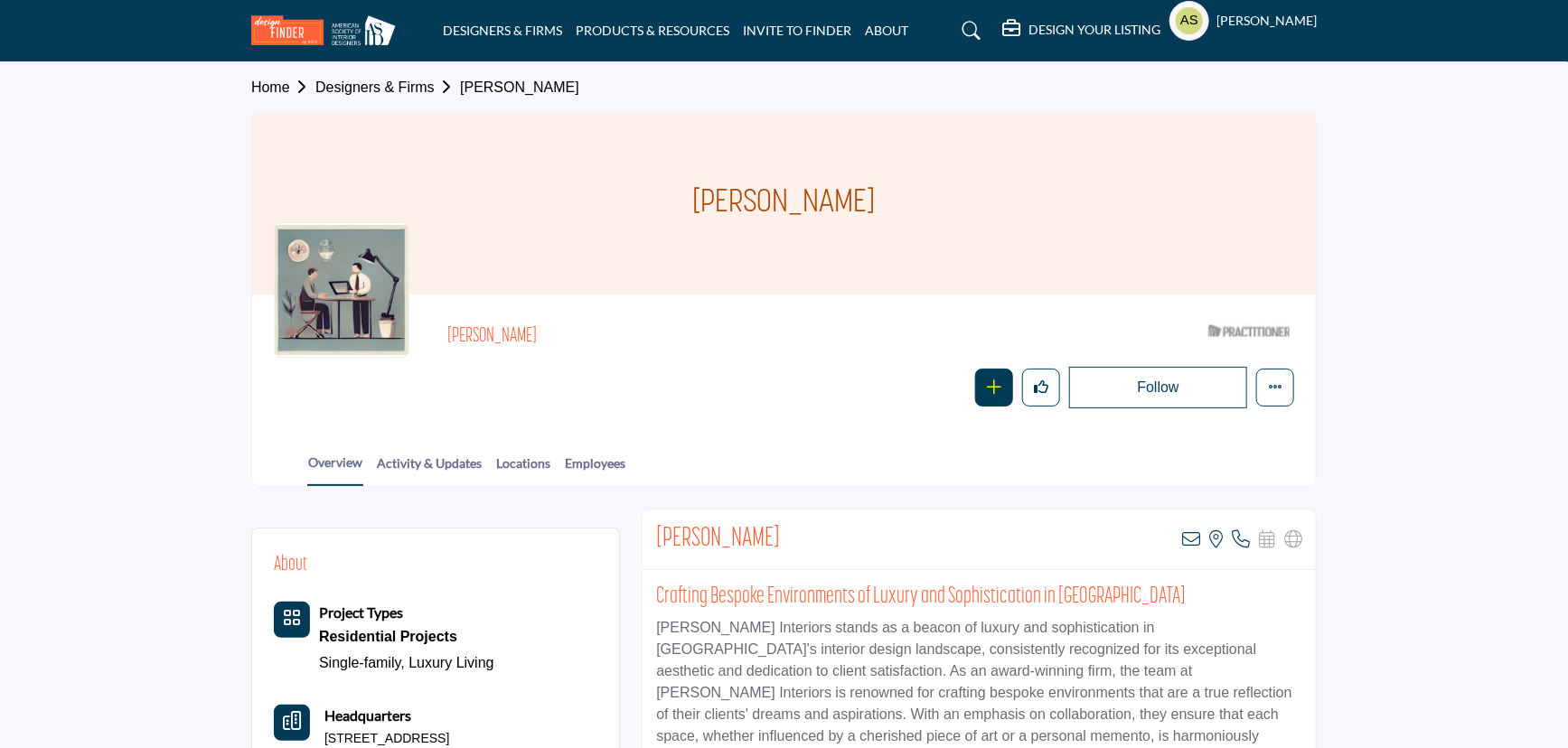
scroll to position [164, 0]
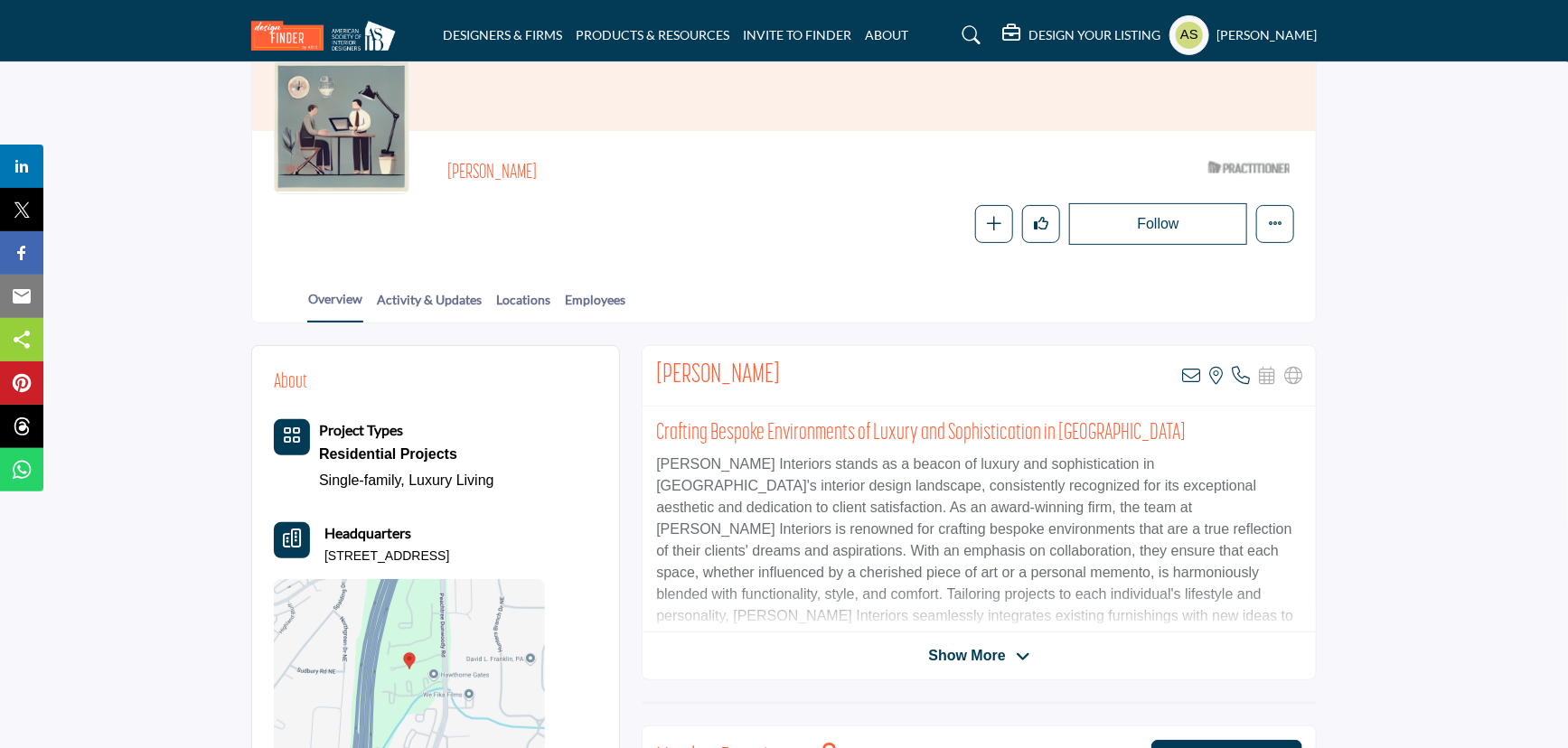
drag, startPoint x: 437, startPoint y: 163, endPoint x: 558, endPoint y: 153, distance: 121.4
click at [558, 153] on div "[PERSON_NAME] ASID Qualified Practitioner who validates work and experience to …" at bounding box center [784, 199] width 1020 height 92
copy h2 "Linda Rickles"
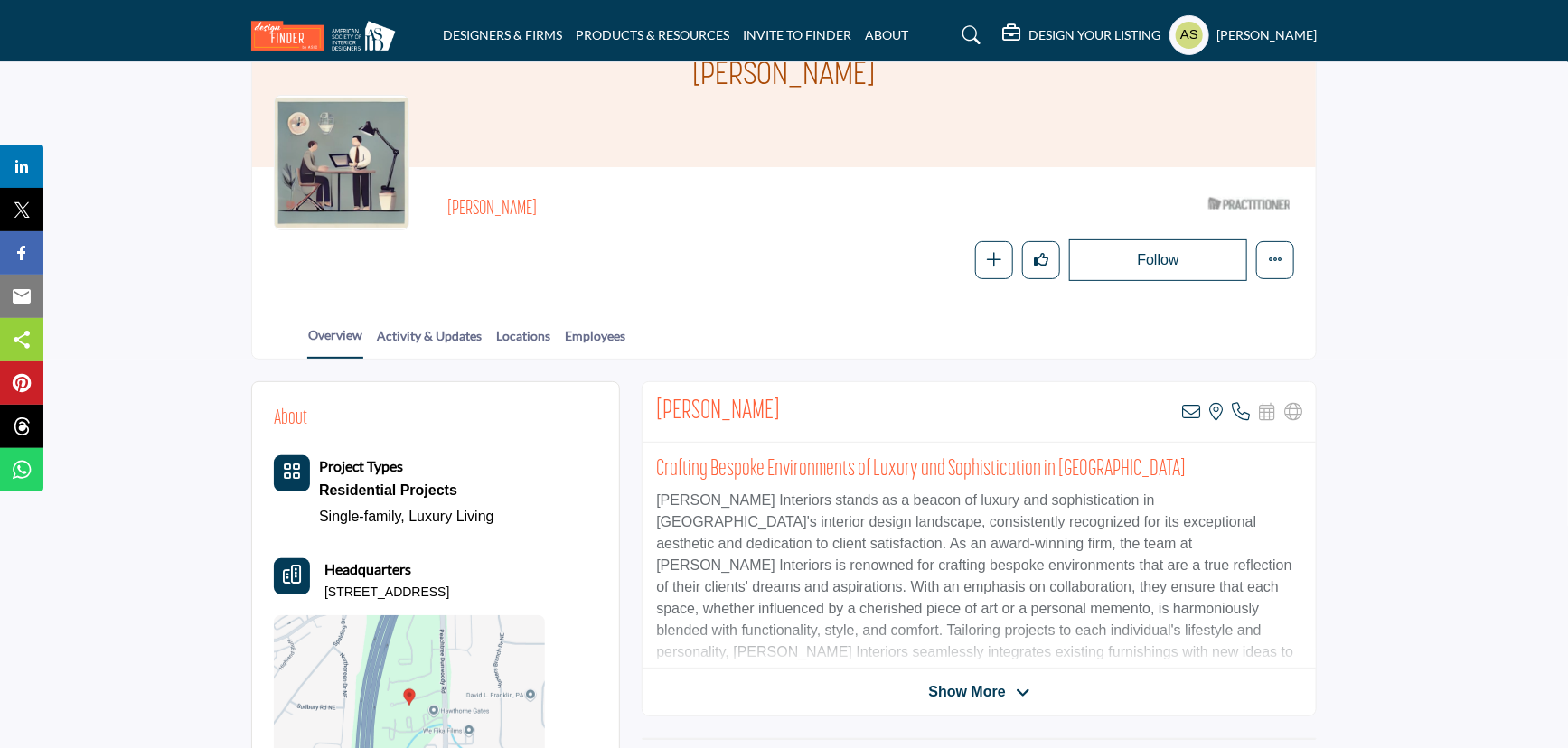
drag, startPoint x: 515, startPoint y: 554, endPoint x: 327, endPoint y: 547, distance: 188.1
click at [327, 558] on div "Headquarters 32 Westfair Ct, 30328-1658, USA" at bounding box center [409, 579] width 271 height 43
copy p "32 Westfair Ct, 30328-1658, USA"
click at [1186, 403] on icon at bounding box center [1190, 412] width 18 height 18
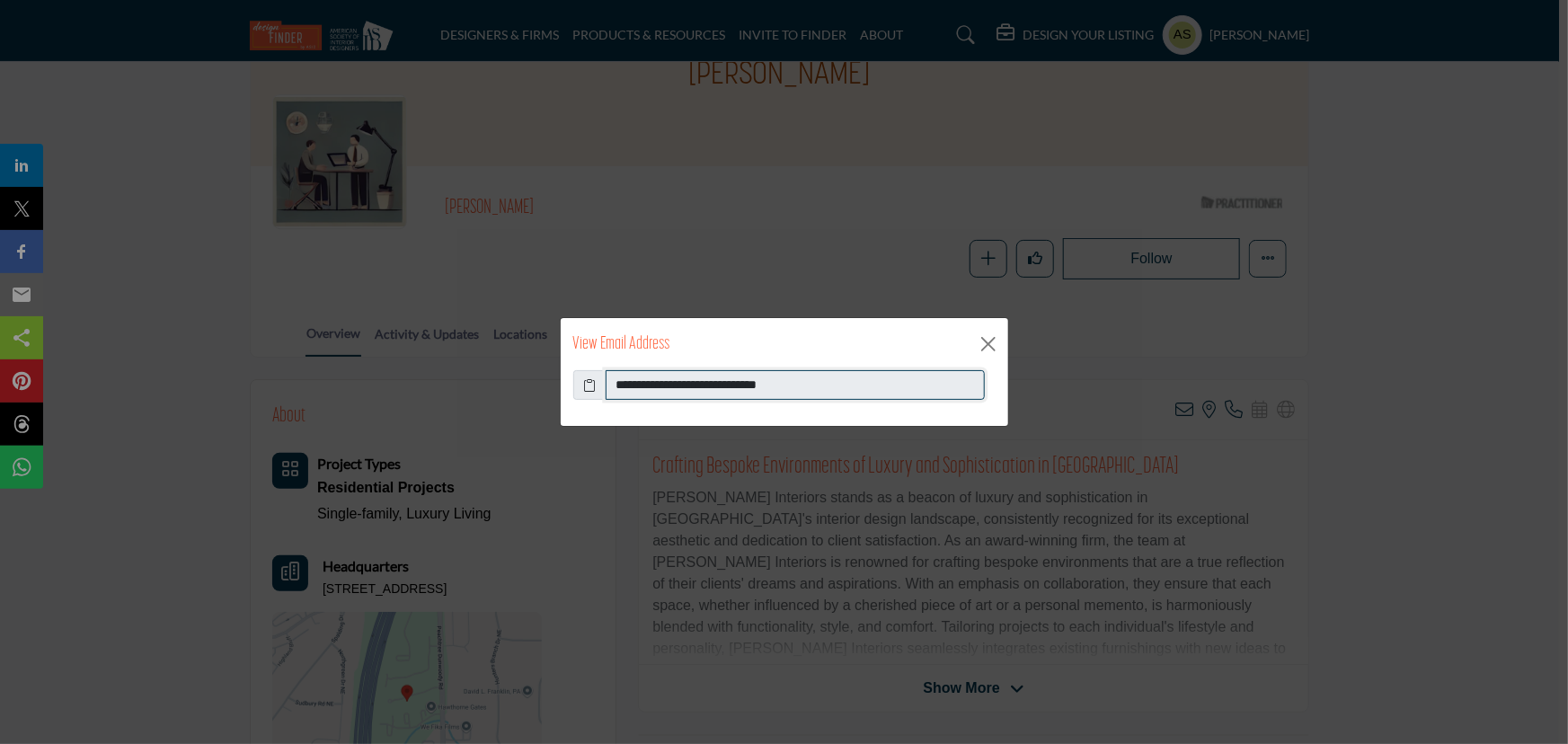
click at [799, 389] on input "**********" at bounding box center [795, 386] width 379 height 30
click at [799, 388] on input "**********" at bounding box center [795, 386] width 379 height 30
drag, startPoint x: 1002, startPoint y: 340, endPoint x: 987, endPoint y: 344, distance: 15.5
click at [1000, 340] on div "View Email Address" at bounding box center [784, 344] width 447 height 52
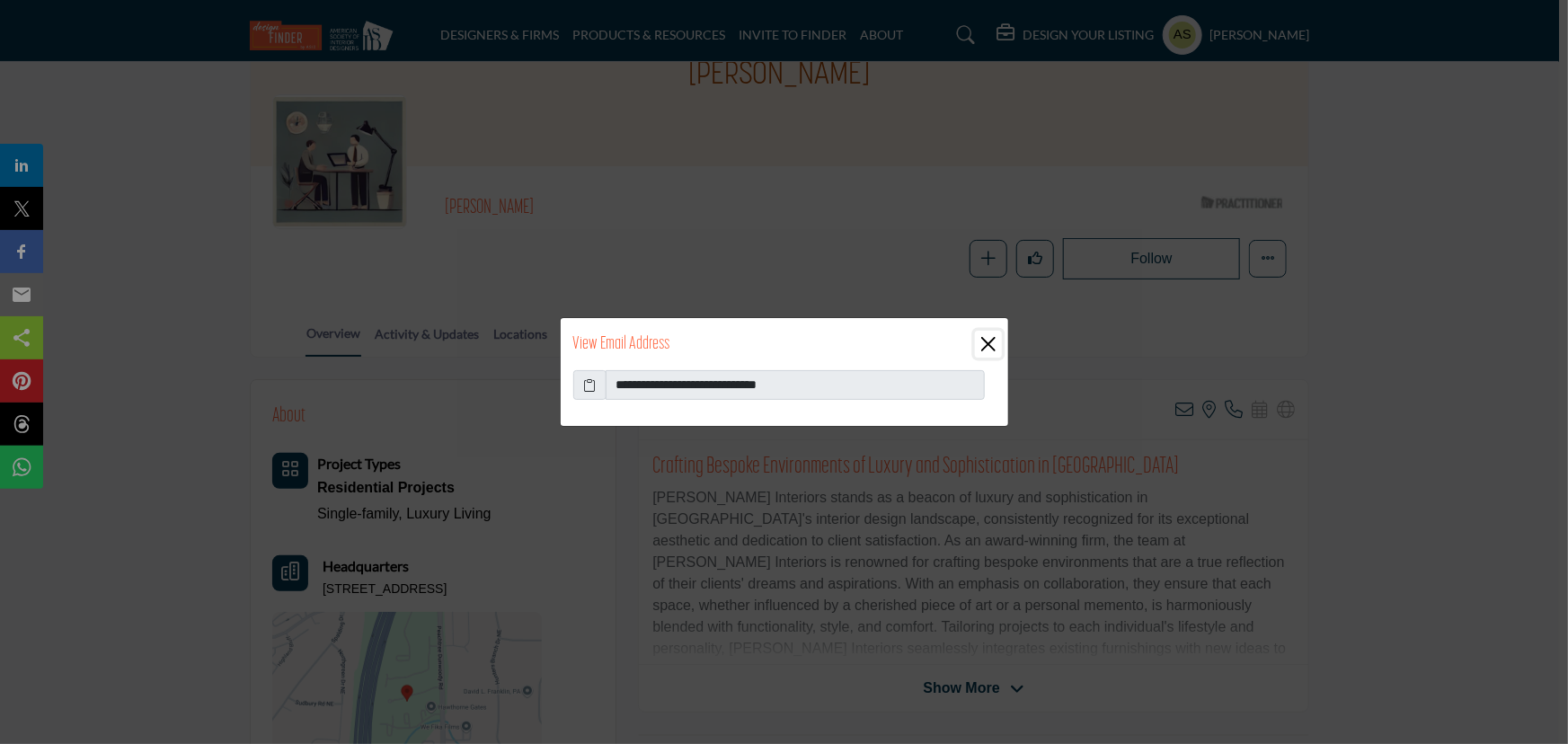
click at [987, 344] on button "Close" at bounding box center [988, 344] width 27 height 27
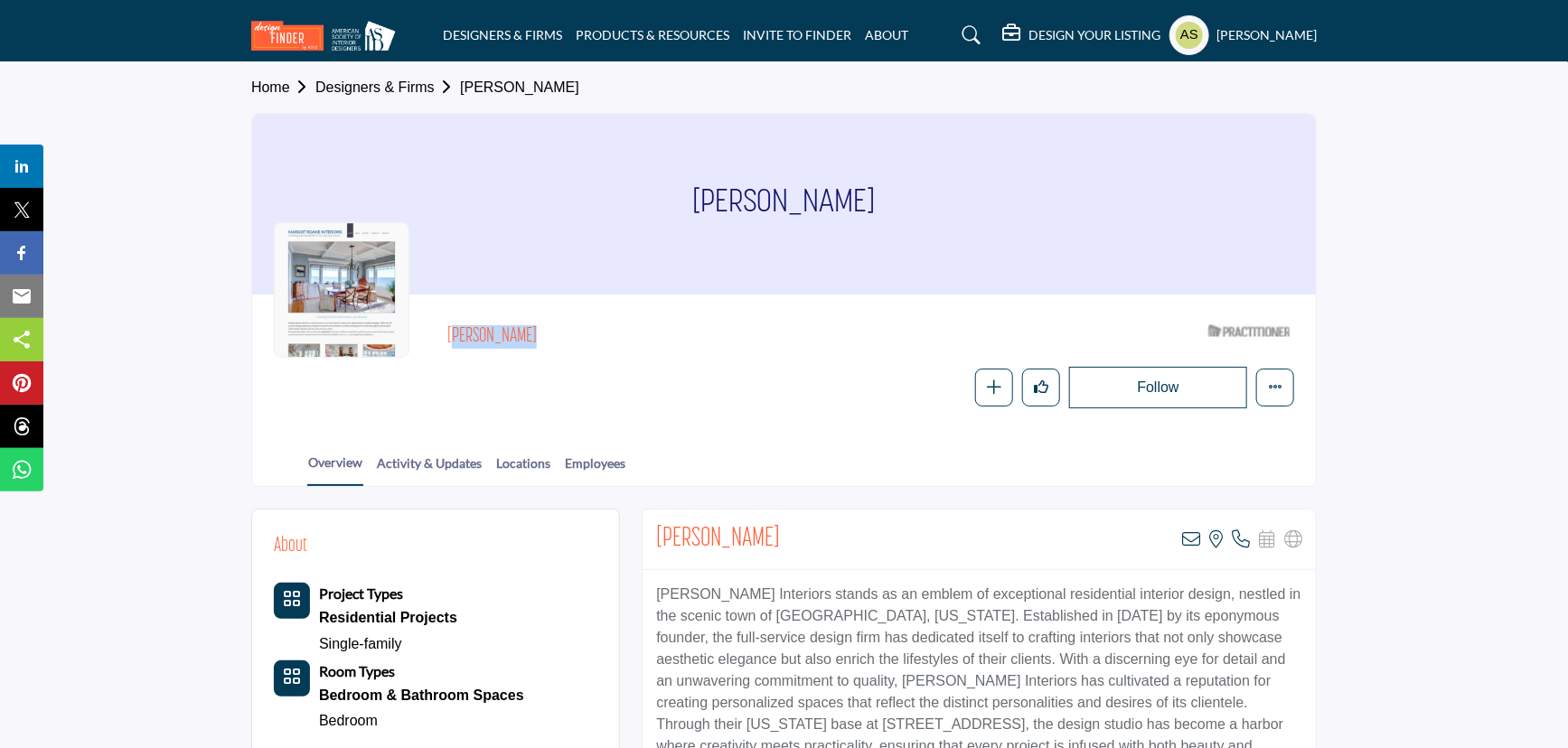
drag, startPoint x: 443, startPoint y: 329, endPoint x: 551, endPoint y: 324, distance: 108.1
click at [551, 324] on div "[PERSON_NAME] ASID Qualified Practitioner who validates work and experience to …" at bounding box center [784, 362] width 1020 height 92
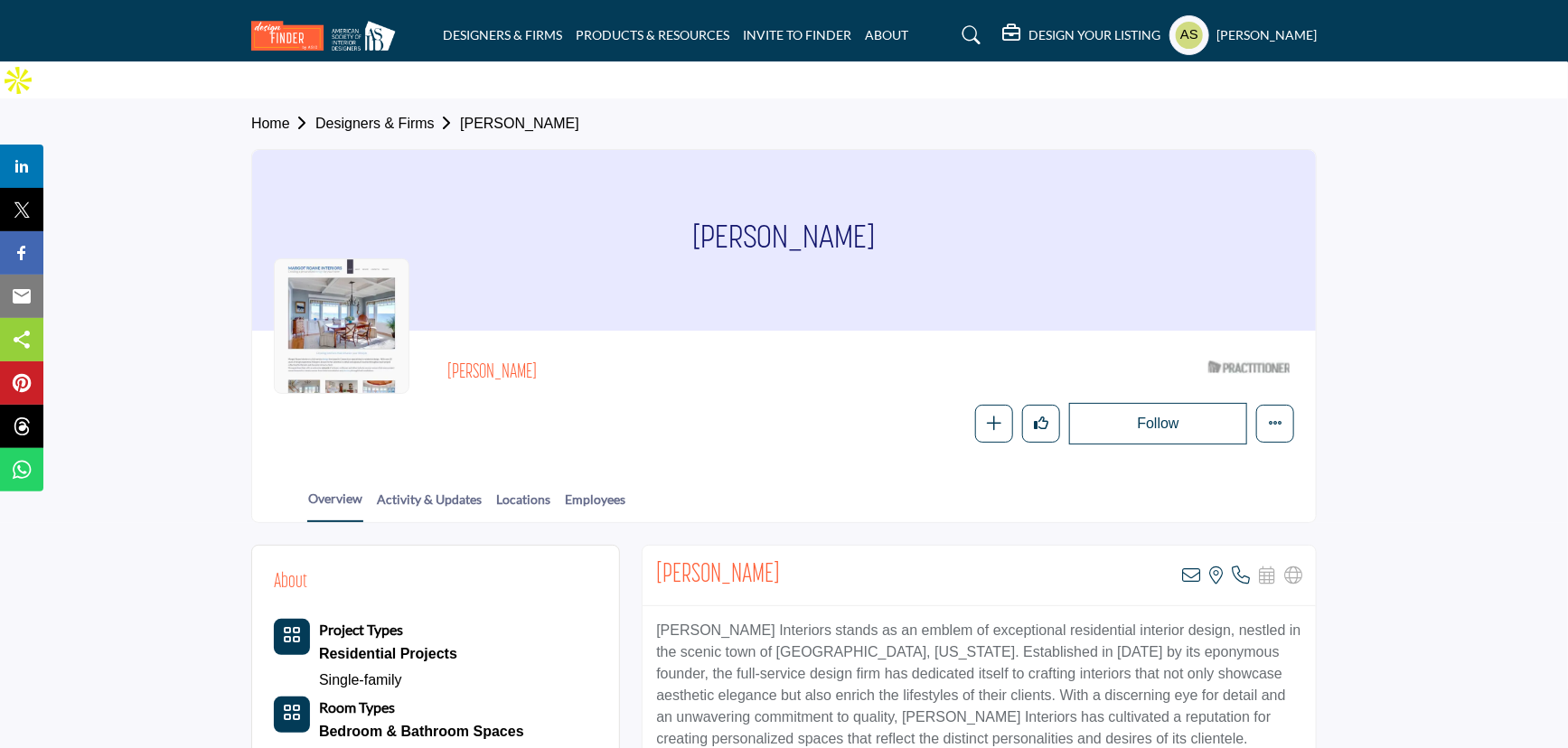
click at [830, 403] on div "Follow Following Message Recommend Add to My Suppliers Phone Number Claim Listi…" at bounding box center [997, 423] width 593 height 41
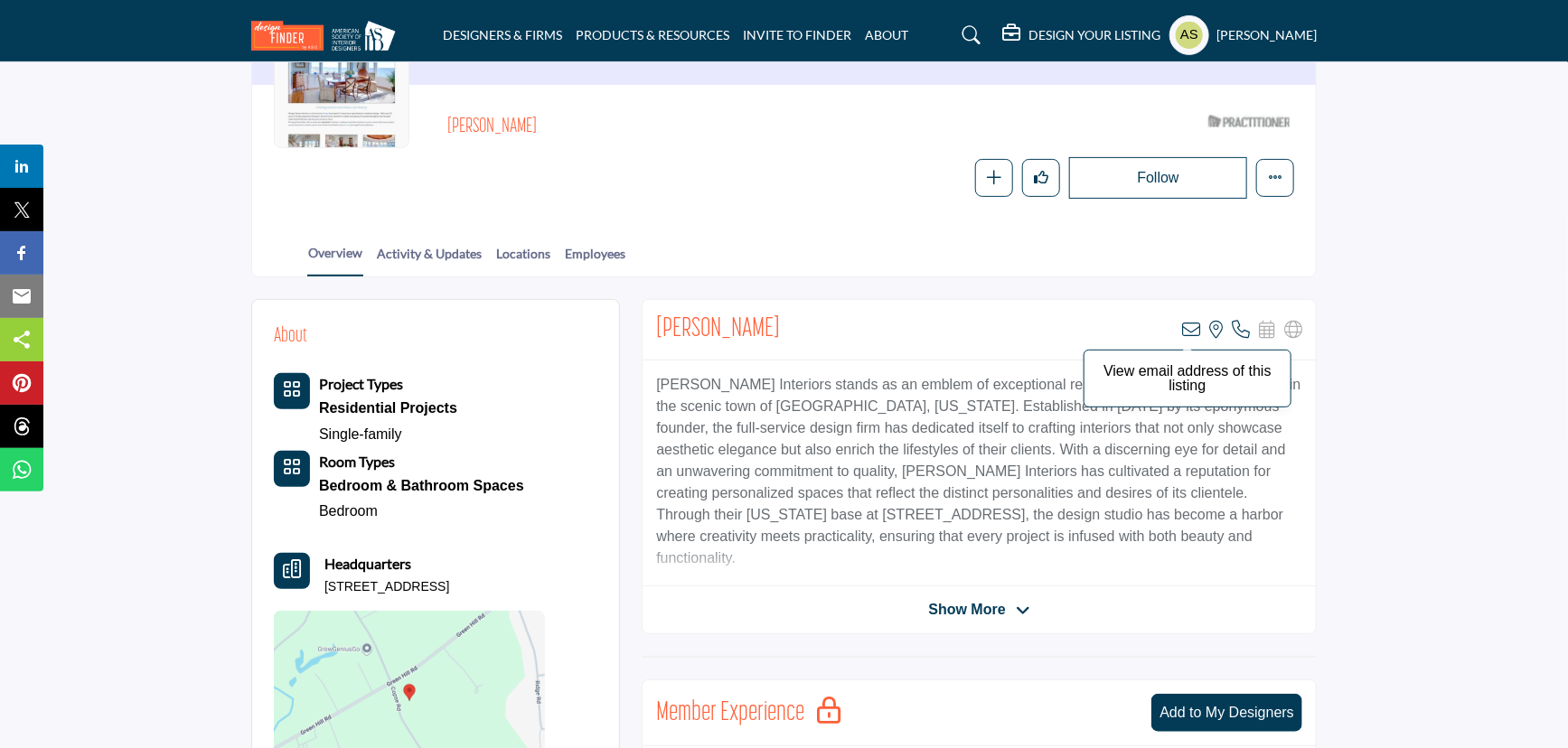
click at [1191, 321] on icon at bounding box center [1190, 329] width 18 height 18
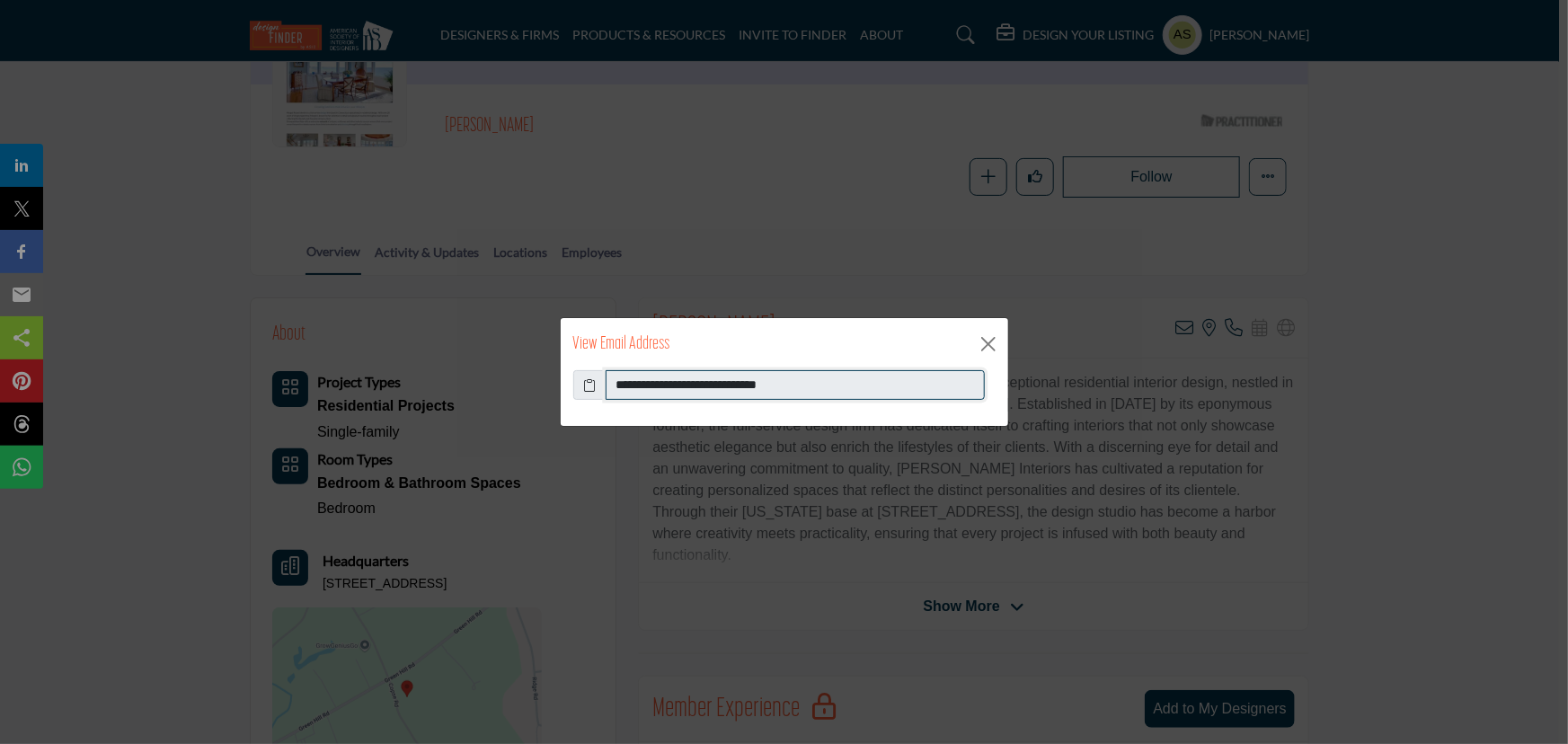
click at [860, 389] on input "**********" at bounding box center [795, 386] width 379 height 30
click at [992, 345] on button "Close" at bounding box center [988, 344] width 27 height 27
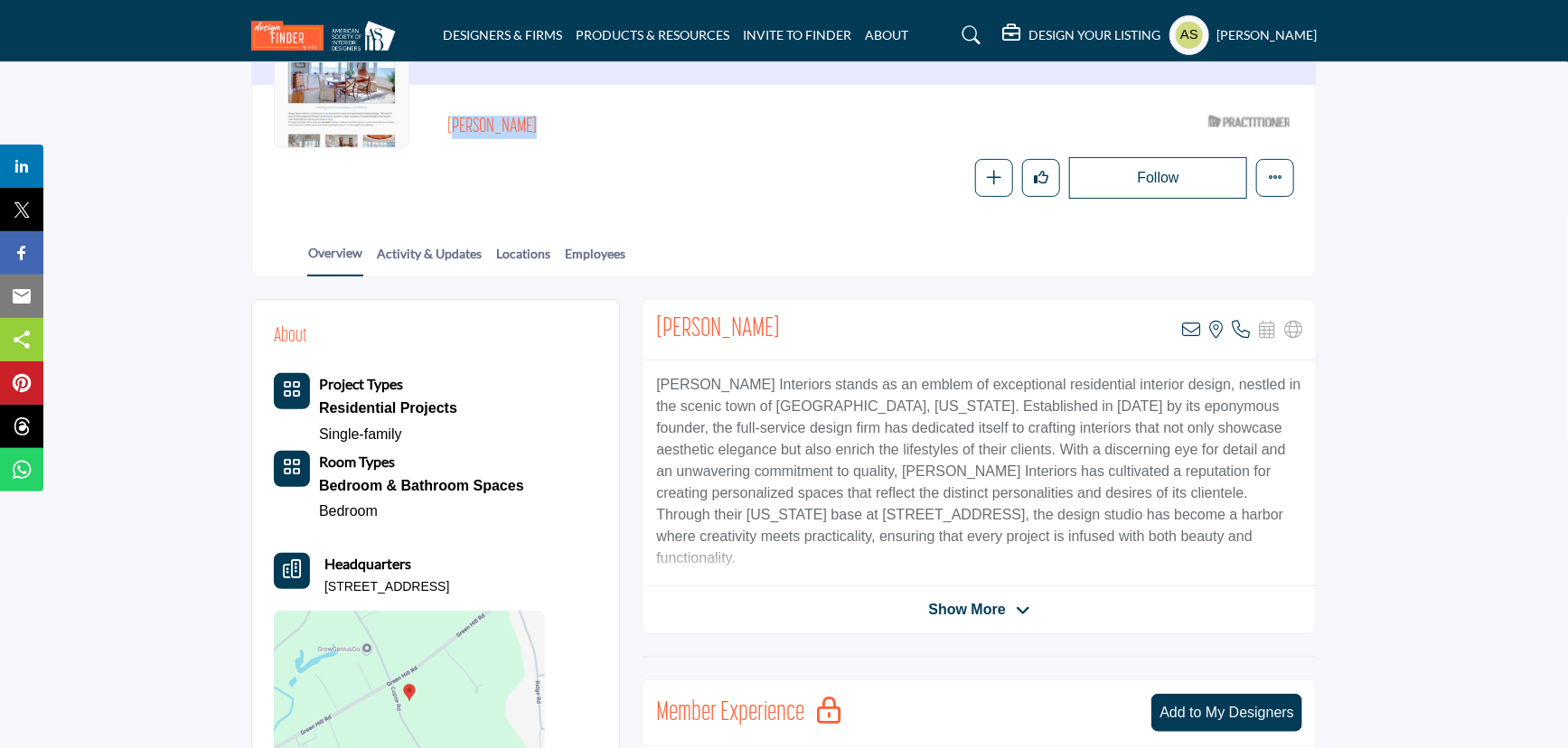
drag, startPoint x: 445, startPoint y: 81, endPoint x: 577, endPoint y: 90, distance: 132.3
click at [577, 106] on div "Margot Roane ASID Qualified Practitioner who validates work and experience to h…" at bounding box center [784, 152] width 1020 height 92
copy h2 "Margot Roane"
drag, startPoint x: 524, startPoint y: 539, endPoint x: 326, endPoint y: 545, distance: 198.1
click at [326, 554] on div "Headquarters 370 Copse Rd, 06443-2356, USA" at bounding box center [409, 575] width 271 height 43
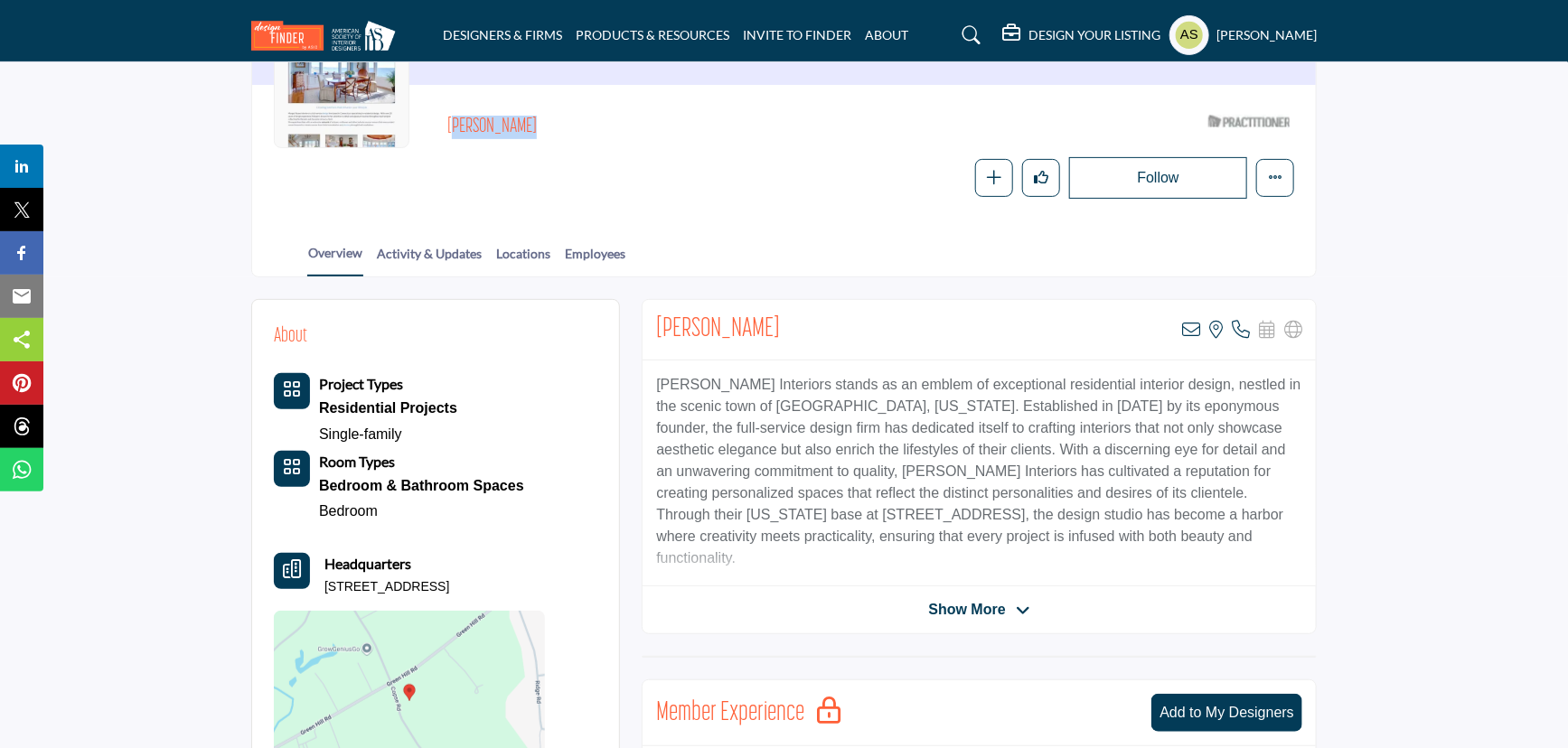
copy p "370 Copse Rd, 06443-2356, USA"
click at [734, 225] on div "Overview Activity & Updates Locations Employees" at bounding box center [807, 248] width 1019 height 57
drag, startPoint x: 657, startPoint y: 346, endPoint x: 801, endPoint y: 344, distance: 144.0
click at [801, 374] on p "Margot Roane Interiors stands as an emblem of exceptional residential interior …" at bounding box center [978, 472] width 646 height 195
copy p "Margot Roane Interiors"
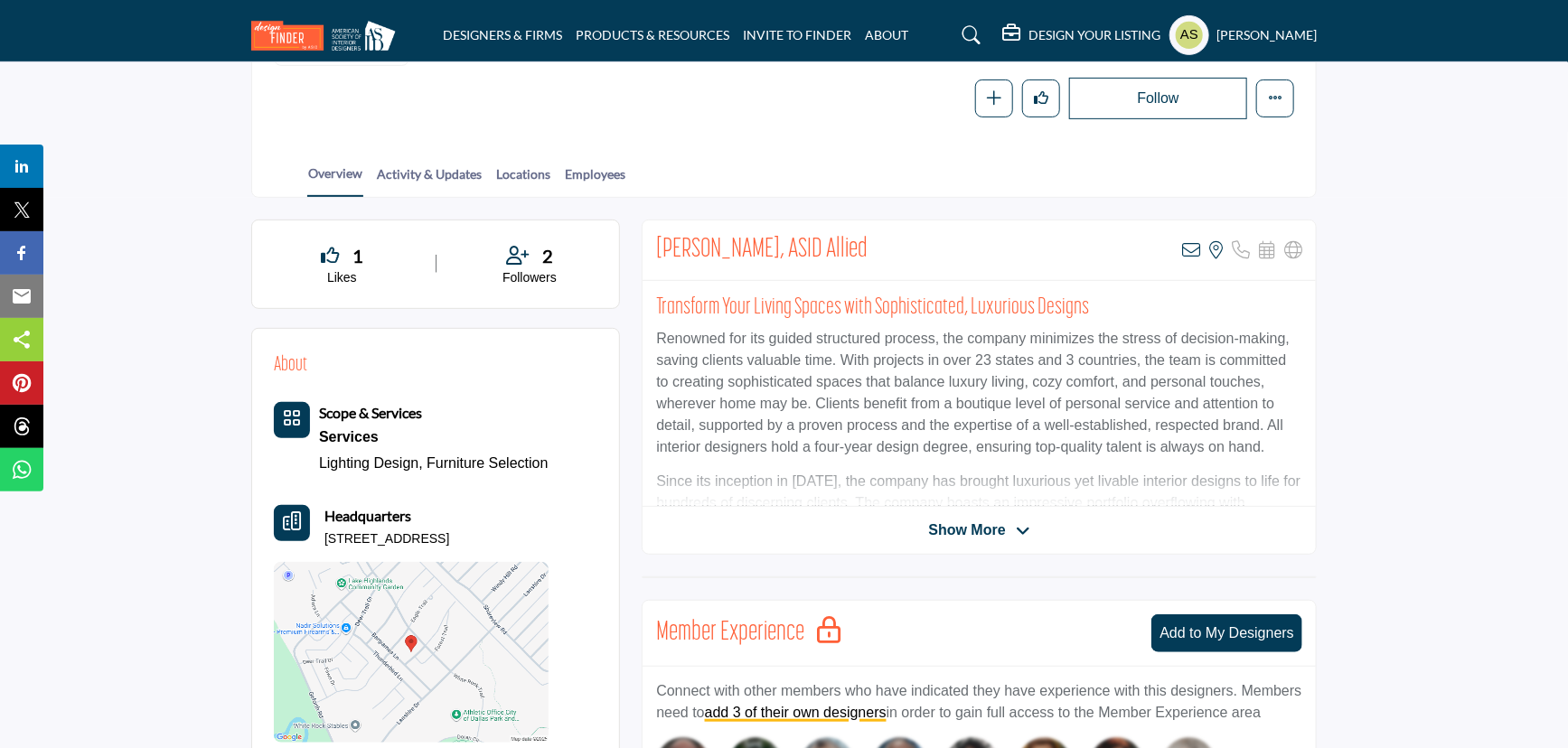
scroll to position [81, 0]
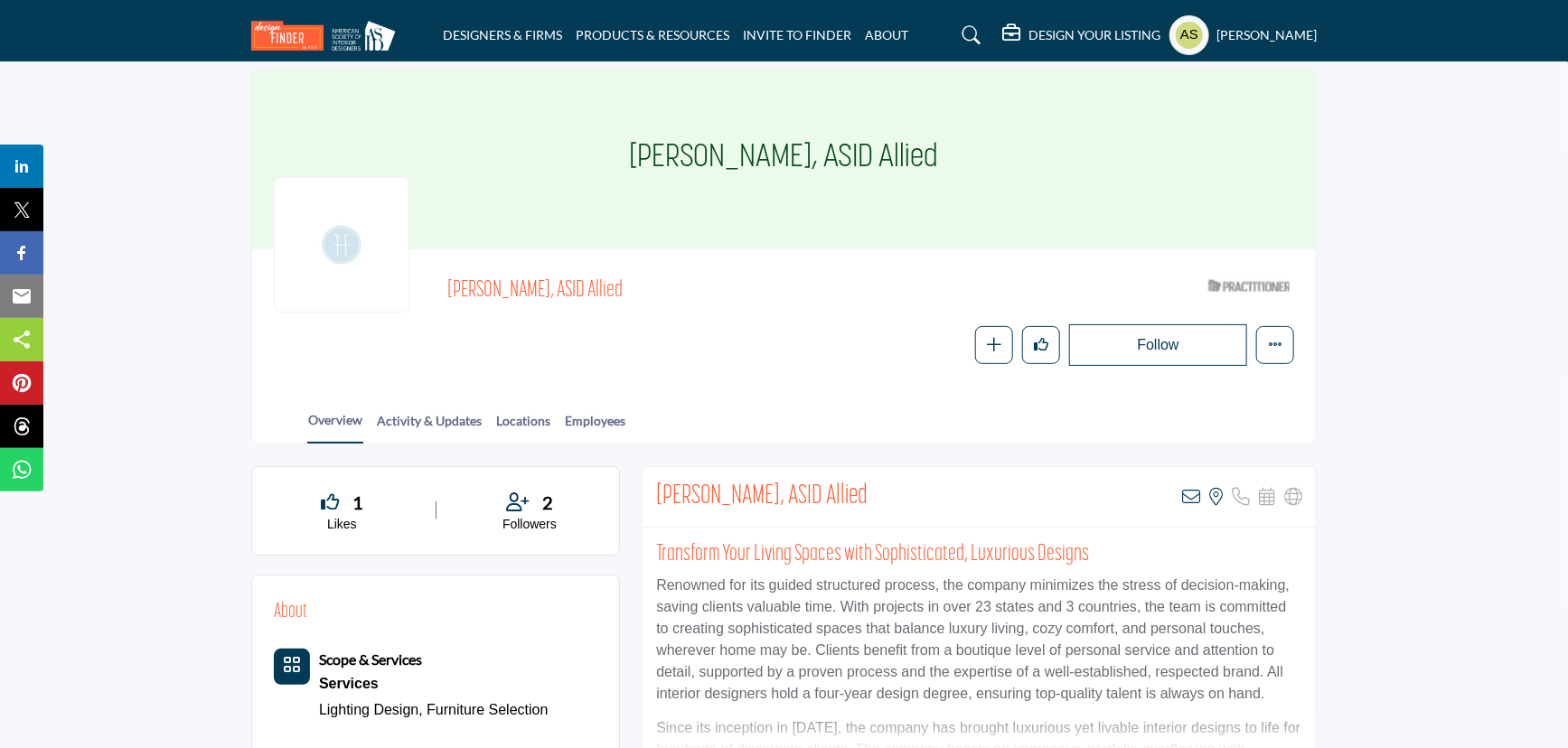
drag, startPoint x: 428, startPoint y: 245, endPoint x: 613, endPoint y: 268, distance: 186.4
click at [613, 271] on div "Emily Hewett, ASID Allied ASID Qualified Practitioner who validates work and ex…" at bounding box center [784, 318] width 1020 height 95
copy span "Emily Hewett, ASID Allied"
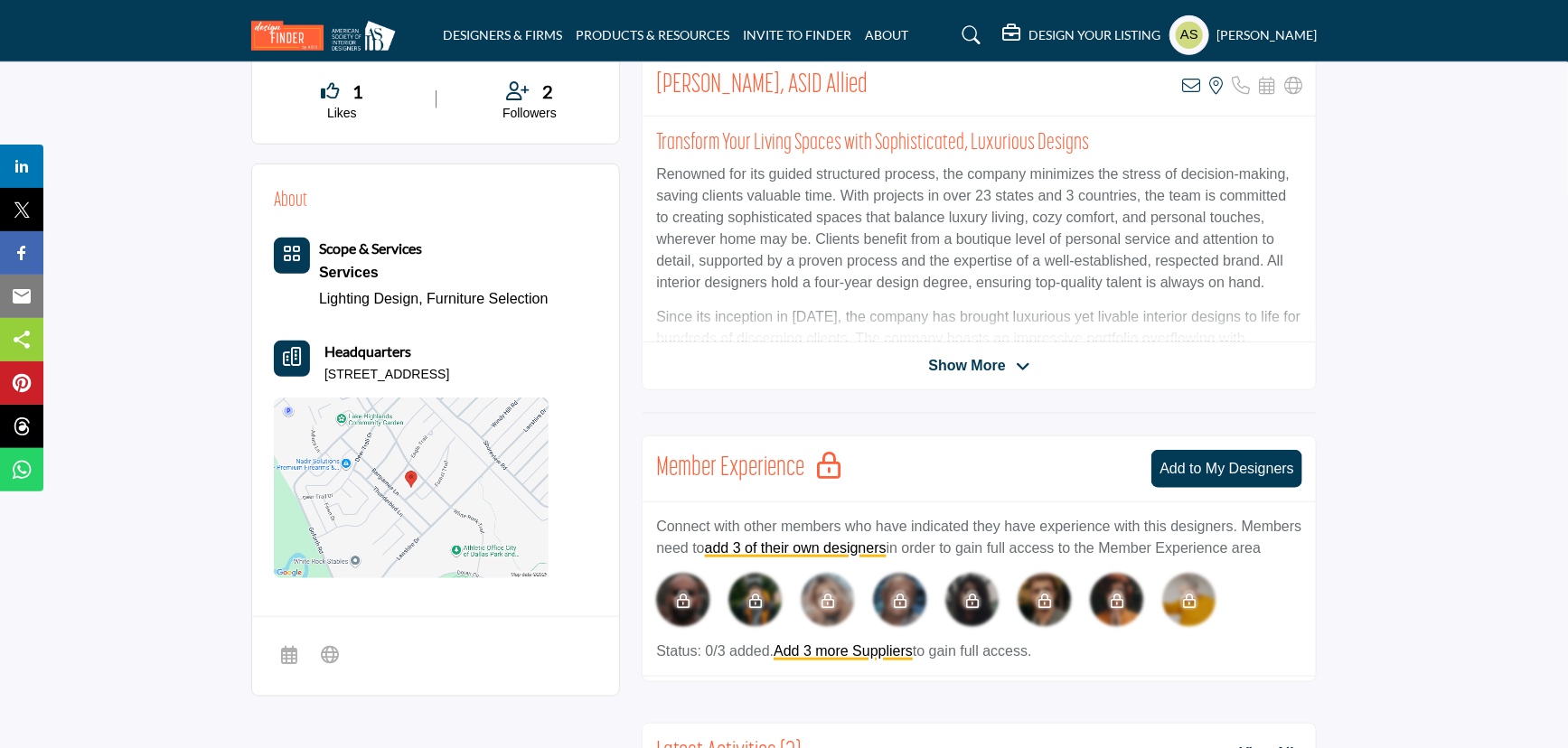
drag, startPoint x: 543, startPoint y: 340, endPoint x: 321, endPoint y: 344, distance: 222.0
click at [321, 344] on div "Headquarters 7915 Forest Trl, 75238-4124, USA" at bounding box center [411, 362] width 275 height 43
copy p "7915 Forest Trl, 75238-4124, USA"
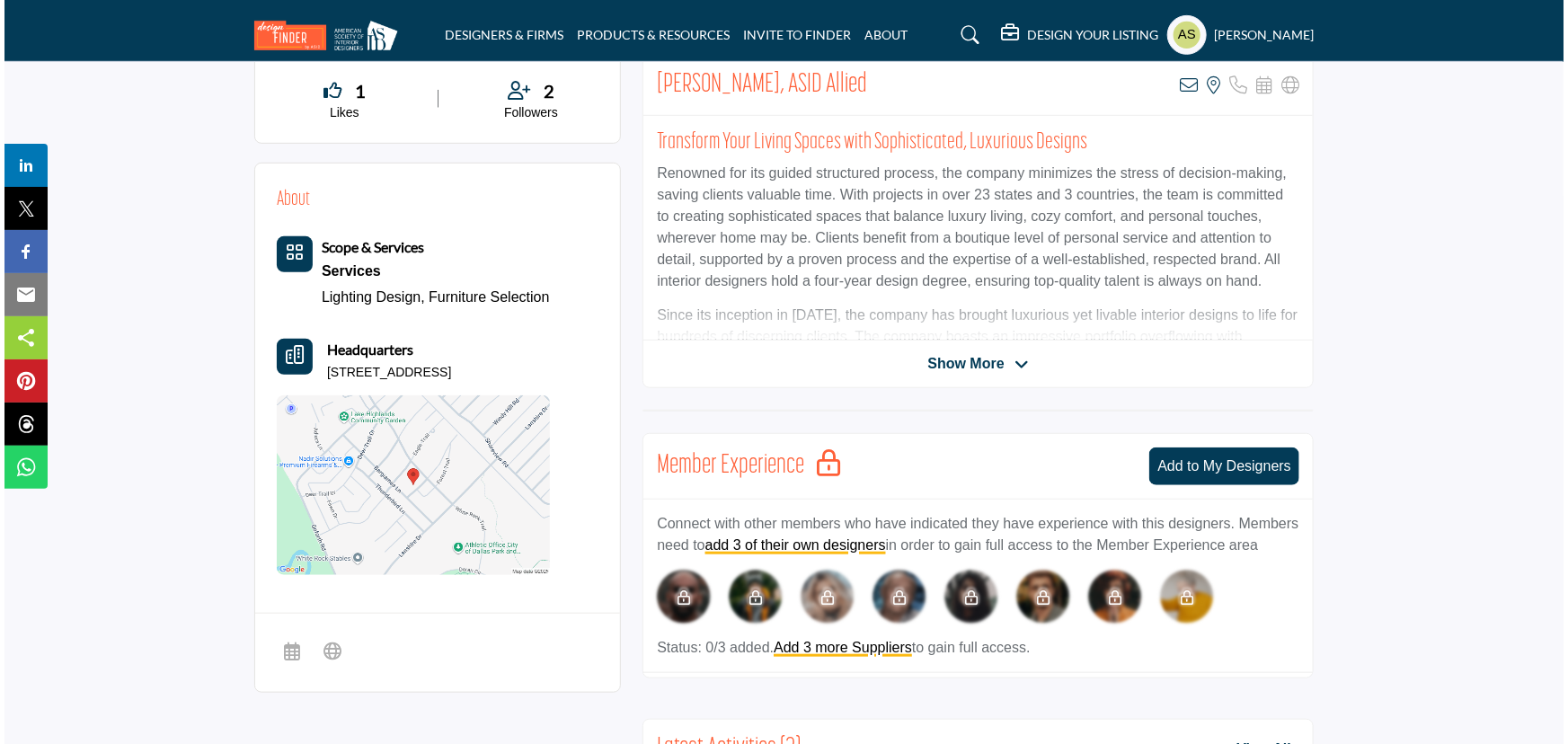
scroll to position [81, 0]
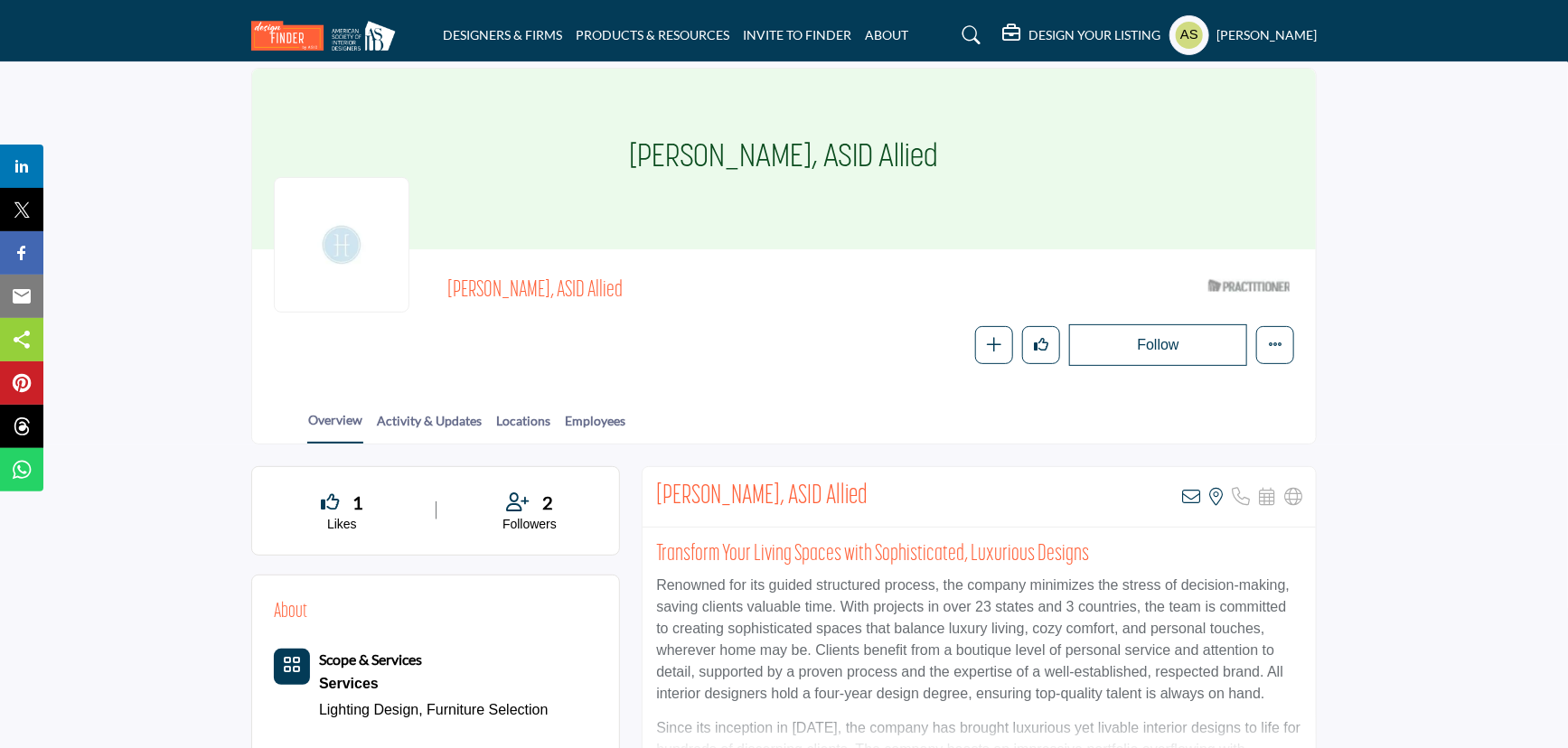
click at [1201, 488] on div "View email address of this listing View the location of this listing" at bounding box center [1242, 497] width 121 height 18
click at [1185, 488] on icon at bounding box center [1190, 497] width 18 height 18
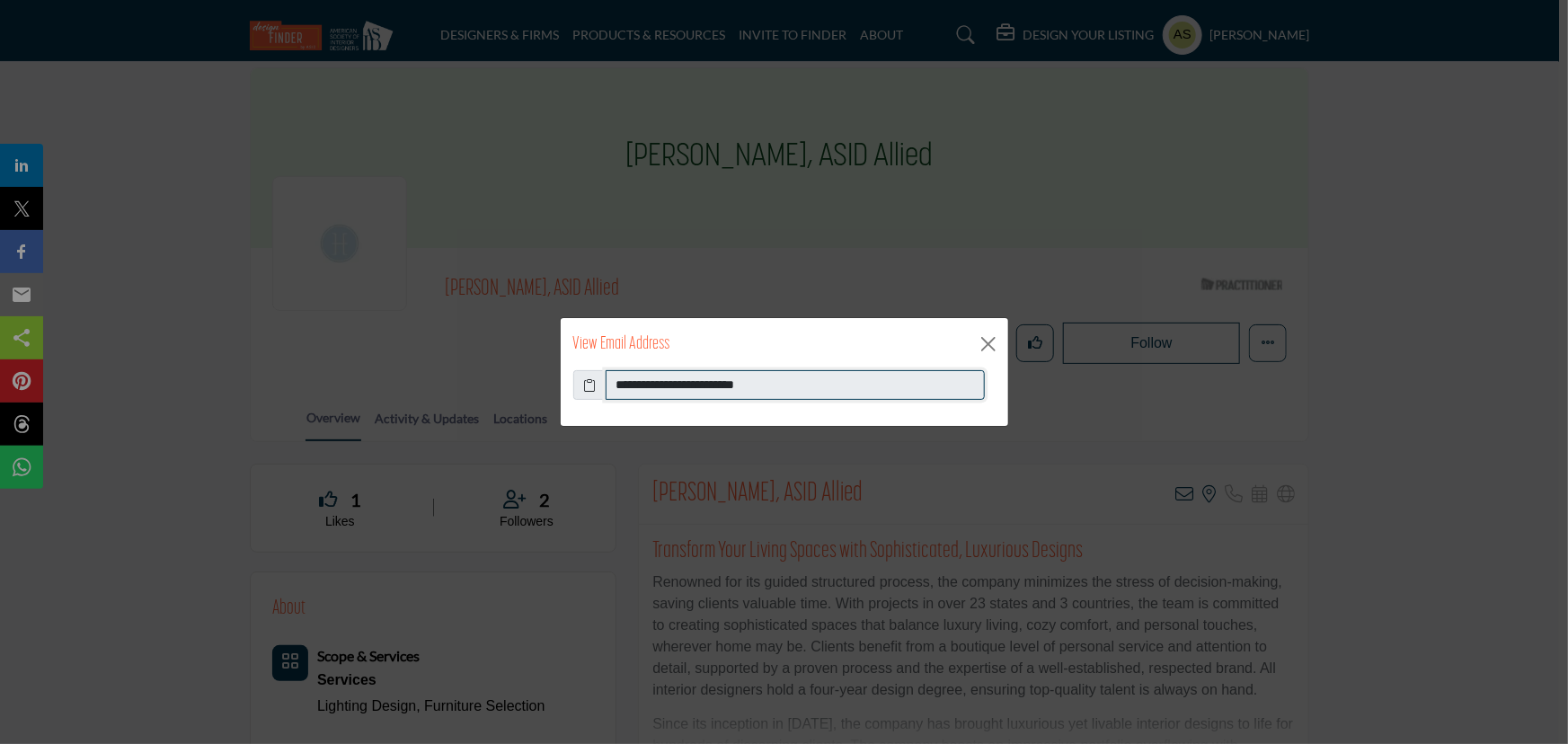
click at [837, 376] on input "**********" at bounding box center [795, 386] width 379 height 30
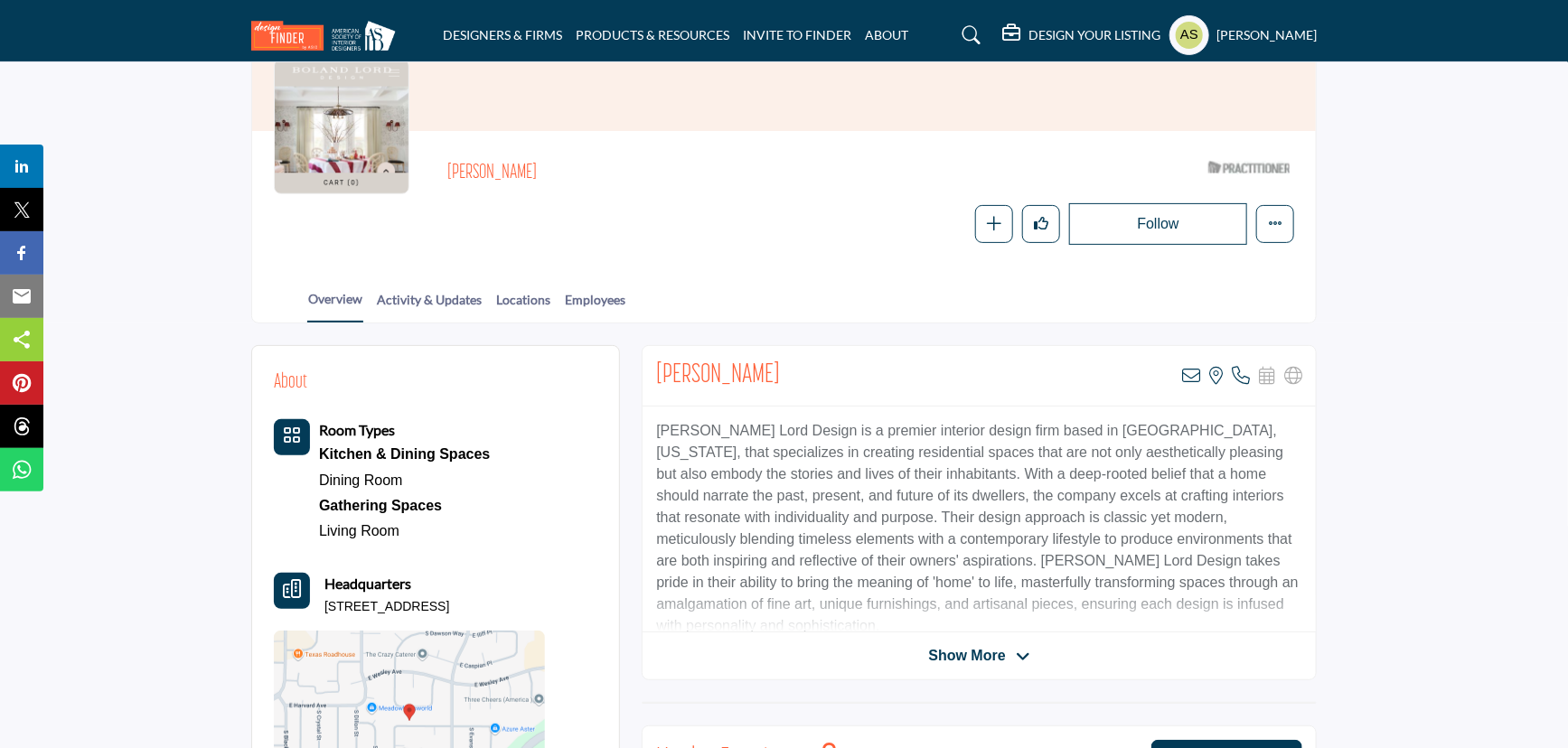
scroll to position [246, 0]
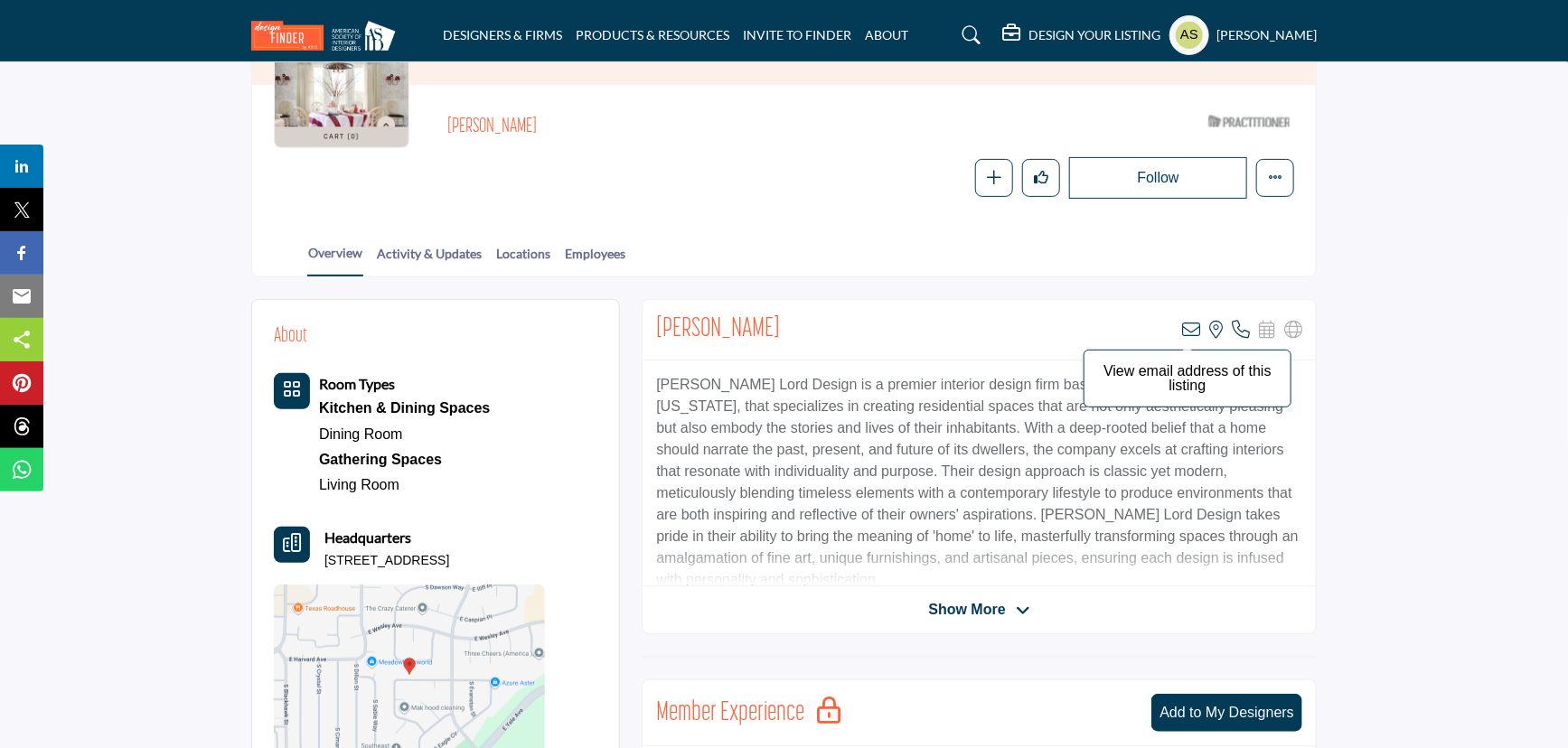
click at [1192, 321] on icon at bounding box center [1190, 329] width 18 height 18
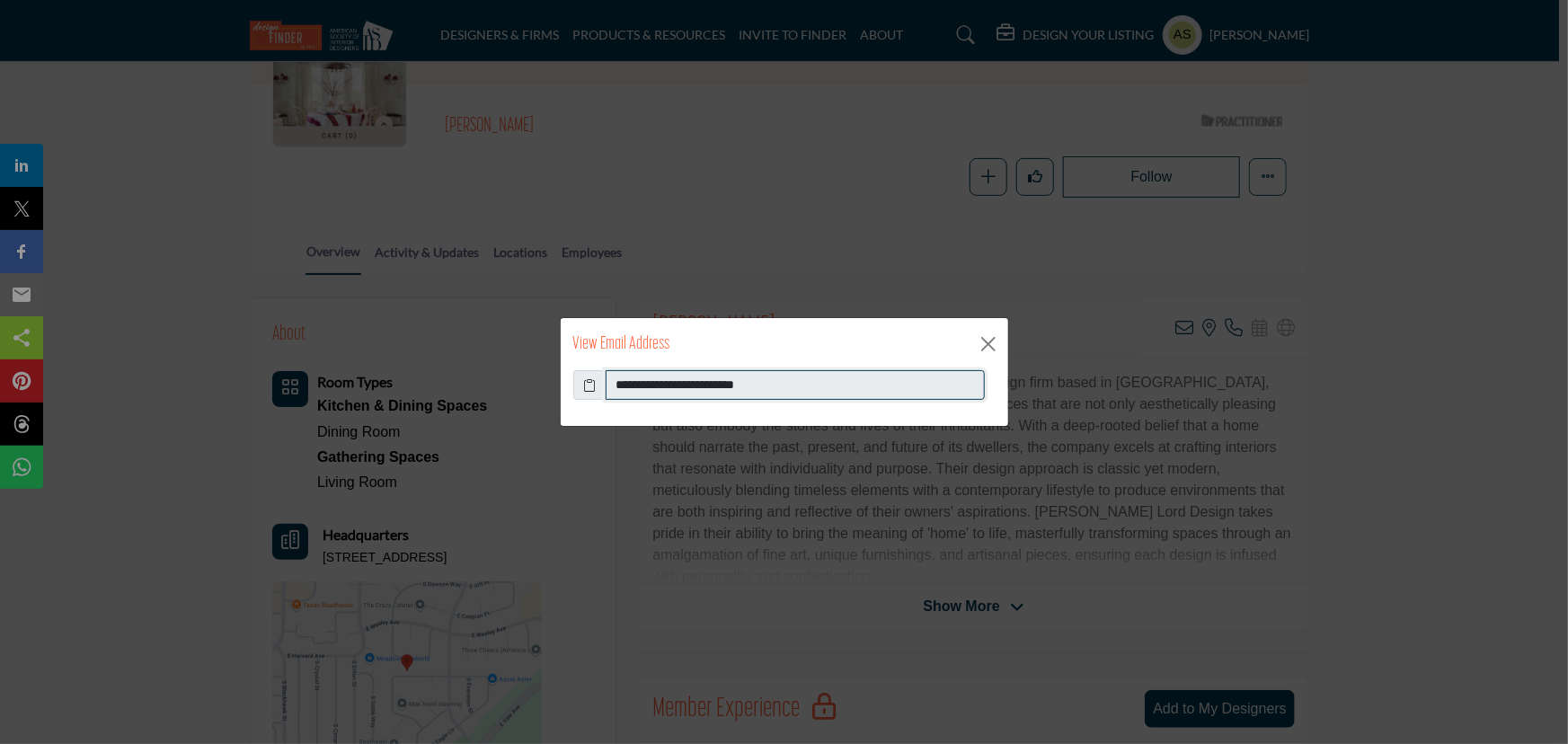
click at [821, 391] on input "**********" at bounding box center [795, 386] width 379 height 30
click at [995, 337] on button "Close" at bounding box center [988, 344] width 27 height 27
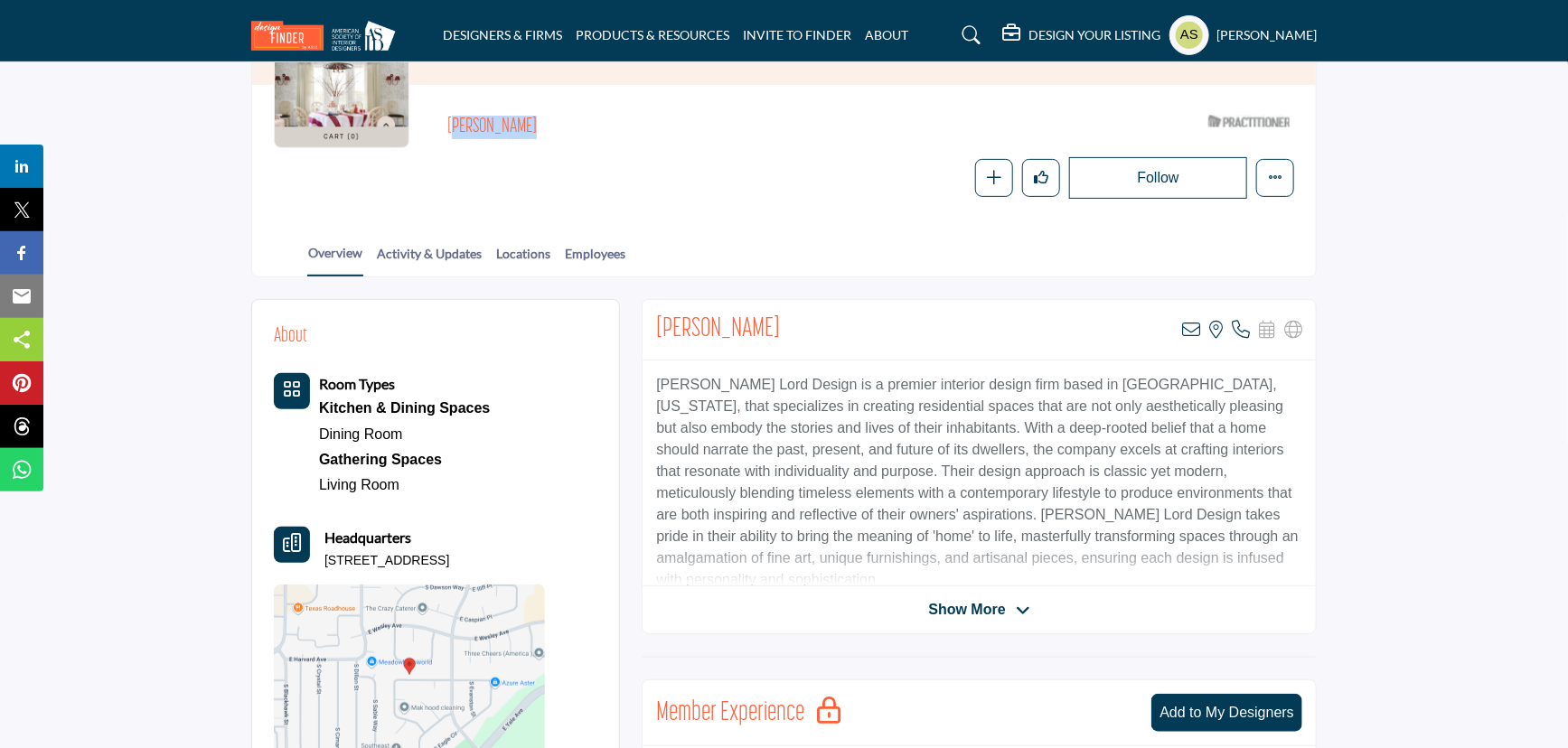
drag, startPoint x: 434, startPoint y: 80, endPoint x: 571, endPoint y: 93, distance: 137.6
click at [571, 106] on div "Megan Daoust ASID Qualified Practitioner who validates work and experience to h…" at bounding box center [784, 152] width 1020 height 92
copy h2 "Megan Daoust"
drag, startPoint x: 567, startPoint y: 518, endPoint x: 327, endPoint y: 512, distance: 240.1
click at [327, 512] on div "About Room Types Kitchen & Dining Spaces Dining Room" at bounding box center [436, 543] width 324 height 442
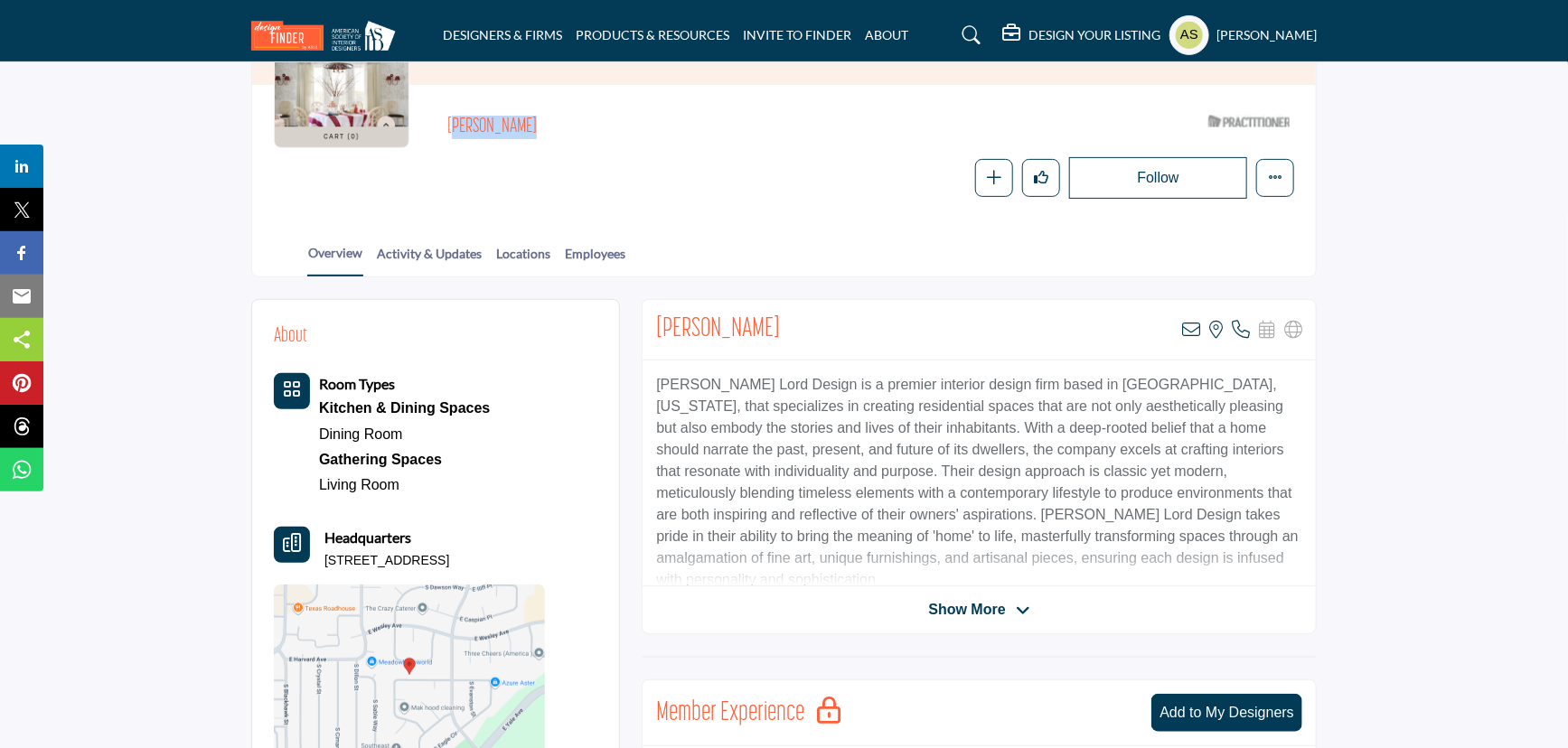
copy p "14581 E Harvard Ave, 80014-2431, USA"
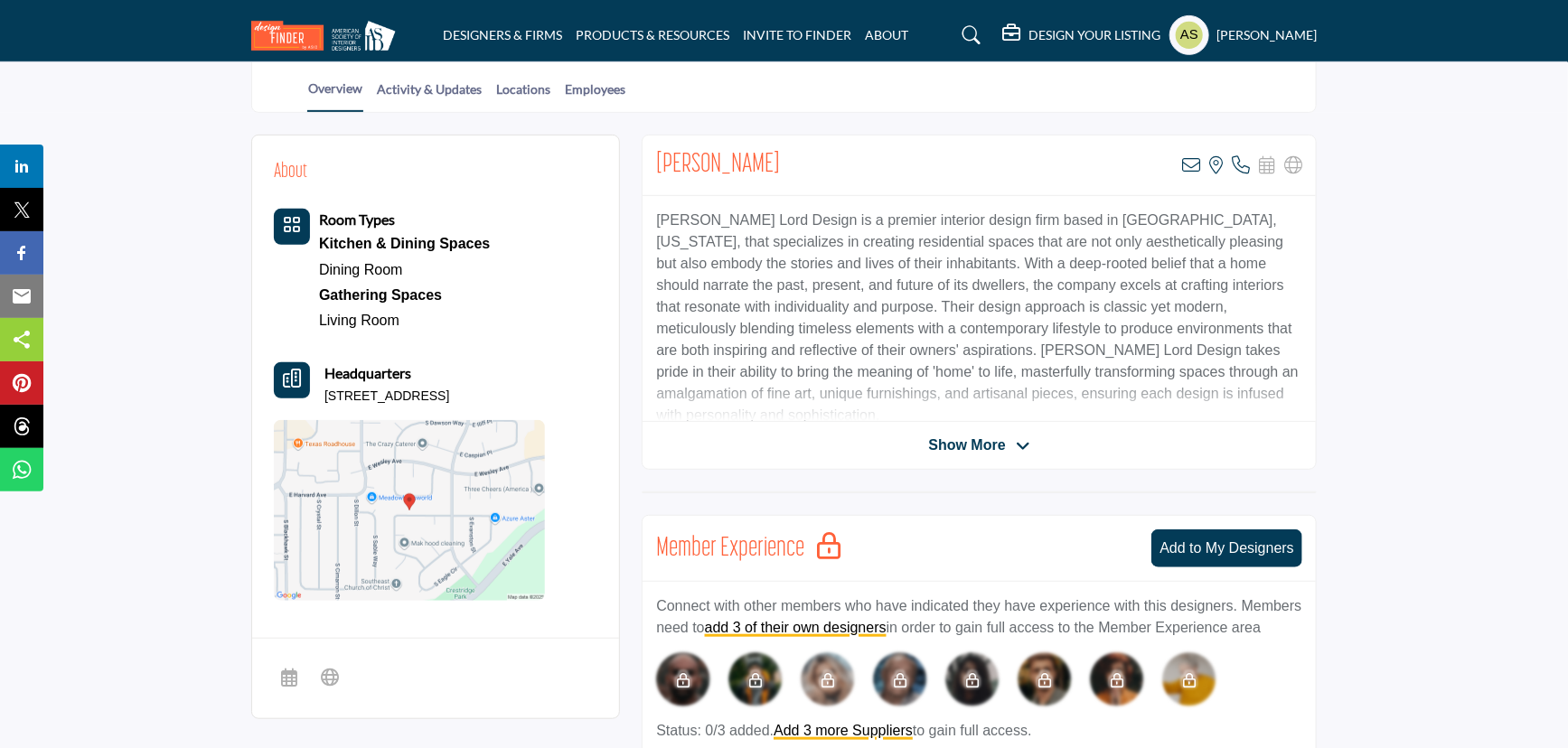
scroll to position [0, 0]
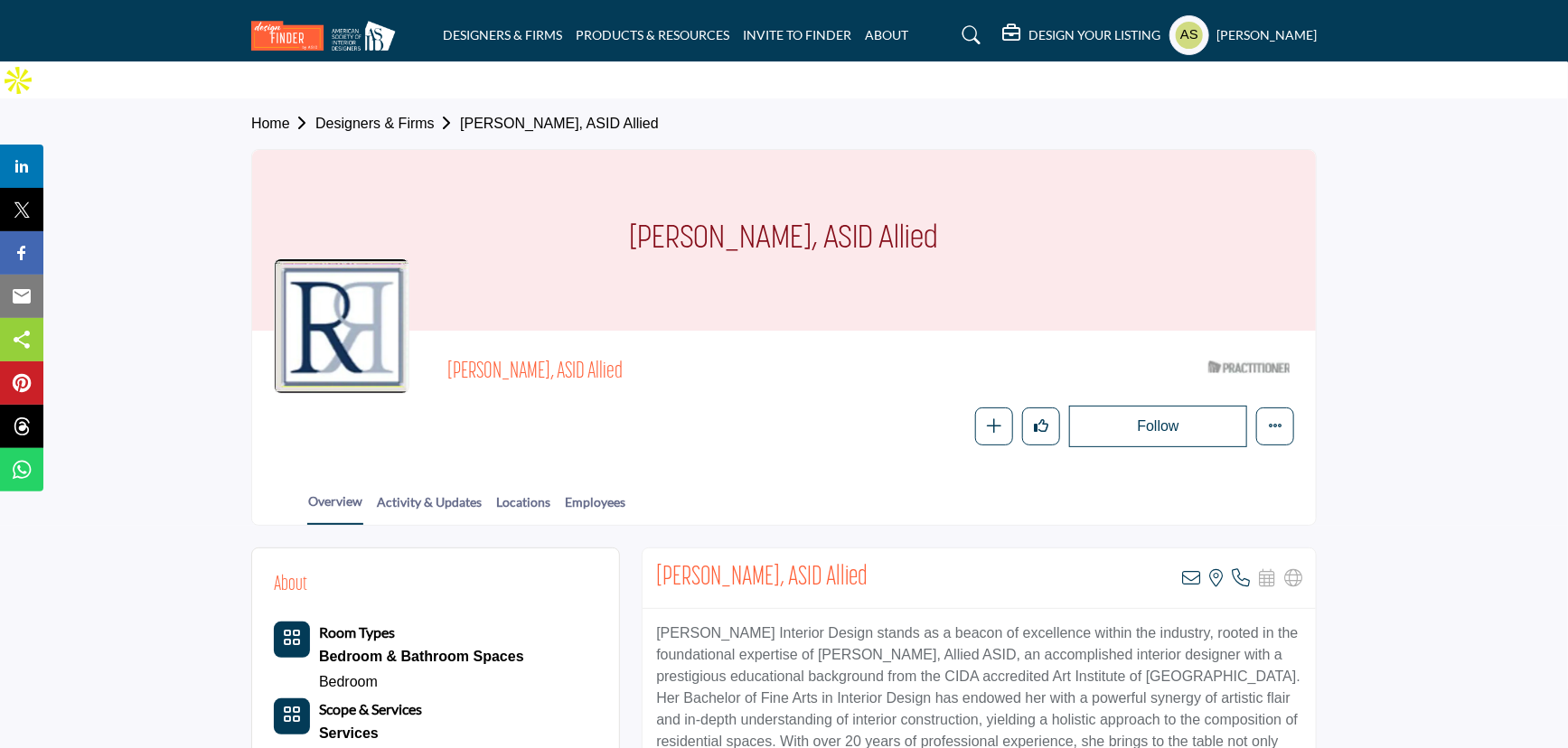
scroll to position [164, 0]
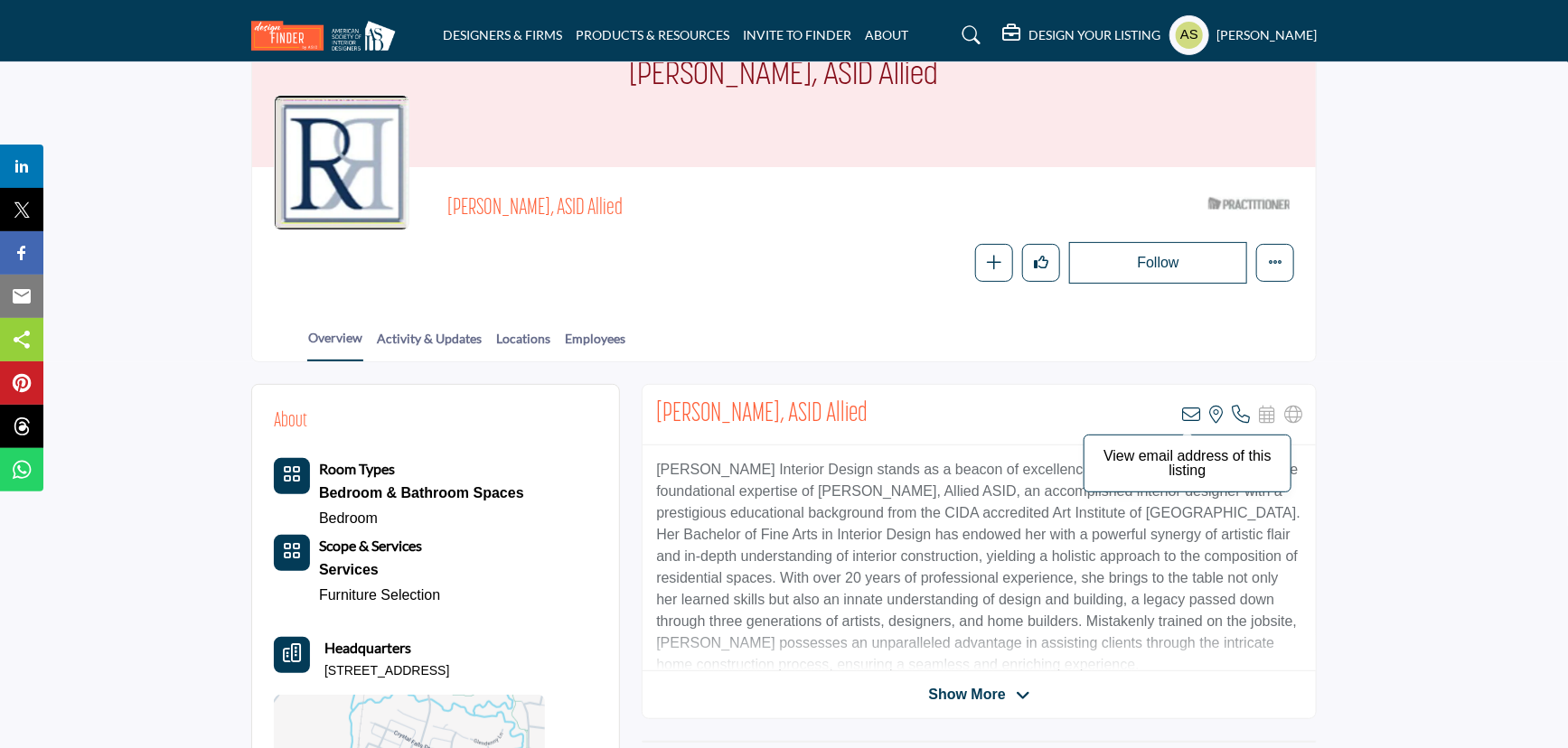
click at [1185, 406] on icon at bounding box center [1190, 415] width 18 height 18
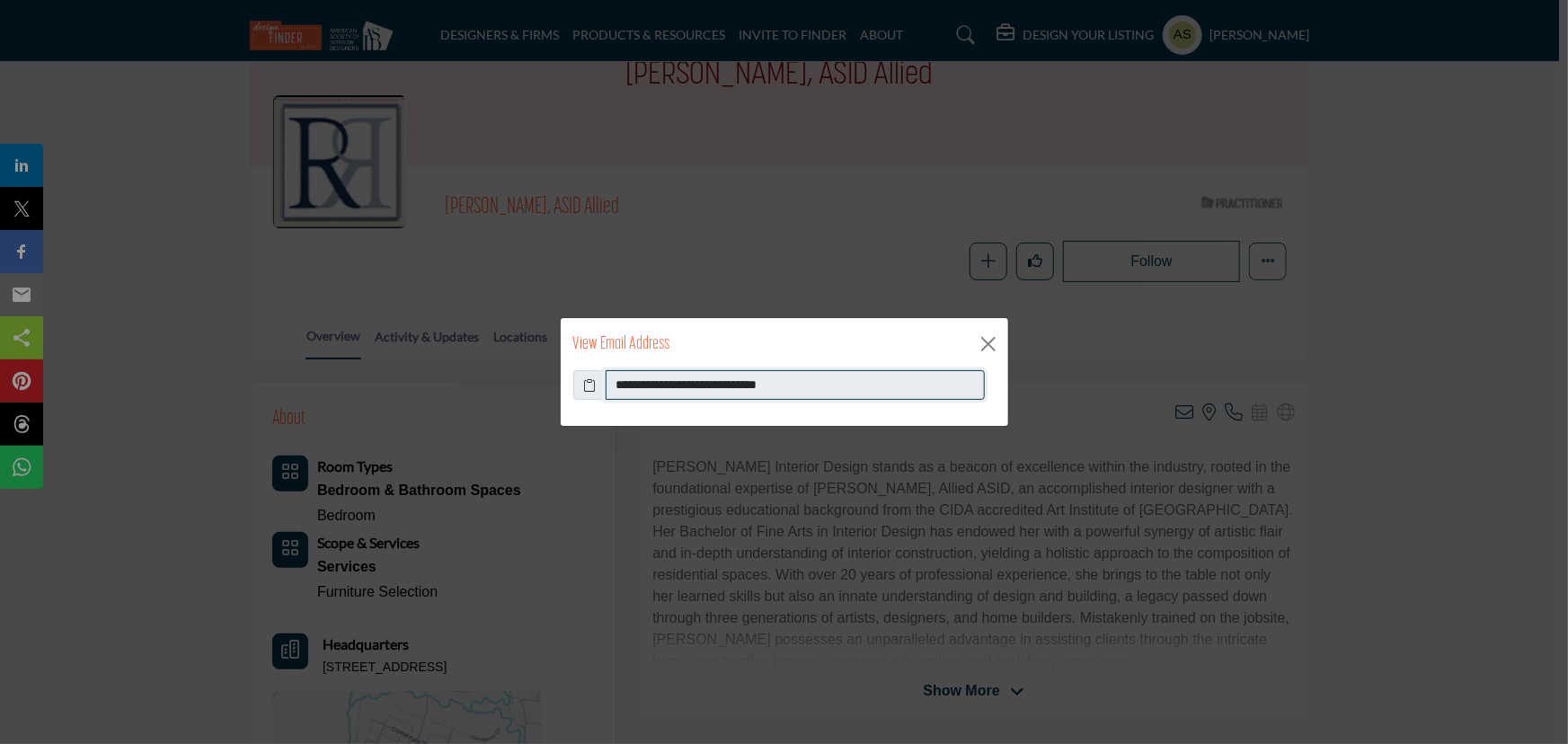
click at [870, 381] on input "**********" at bounding box center [795, 386] width 379 height 30
click at [981, 344] on button "Close" at bounding box center [988, 344] width 27 height 27
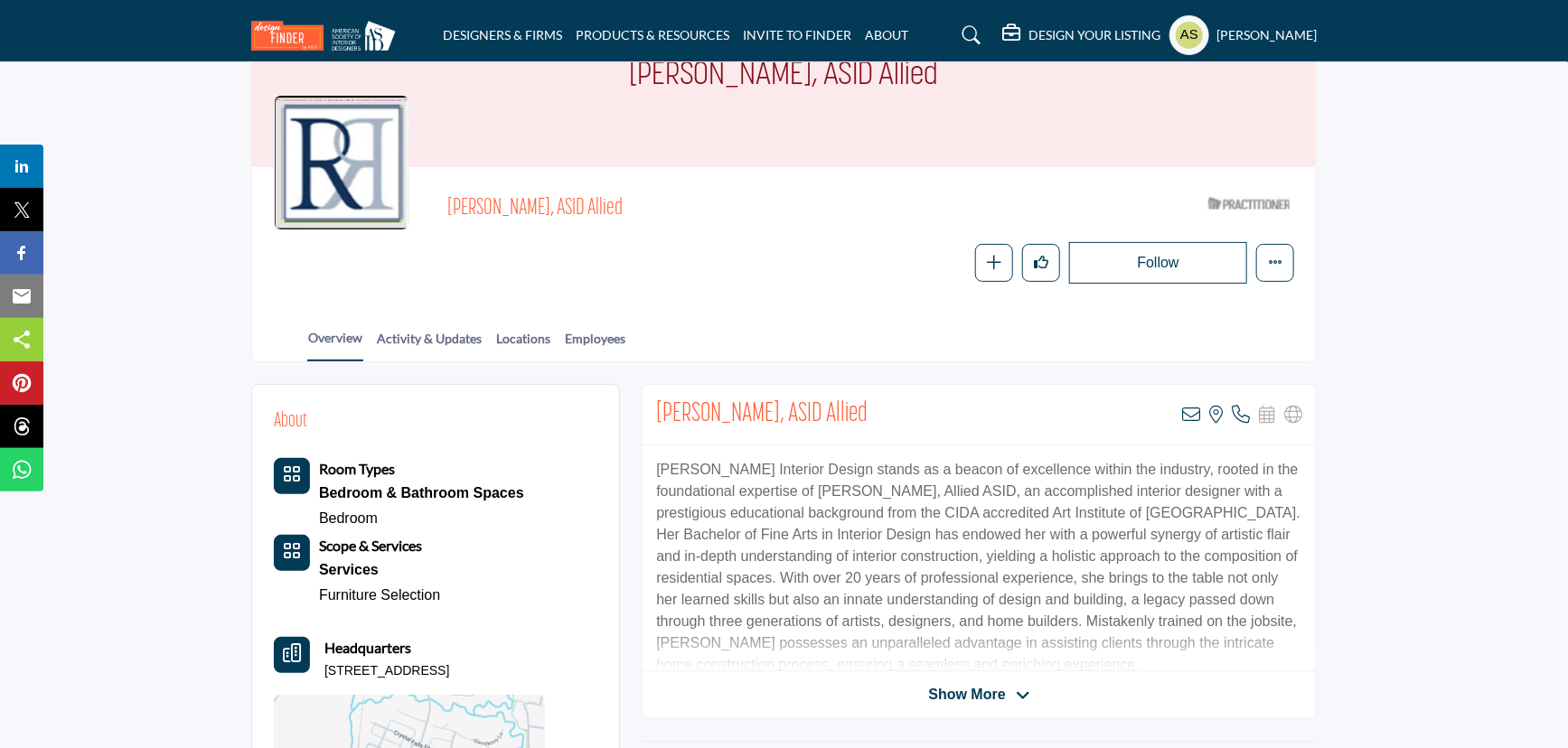
scroll to position [0, 0]
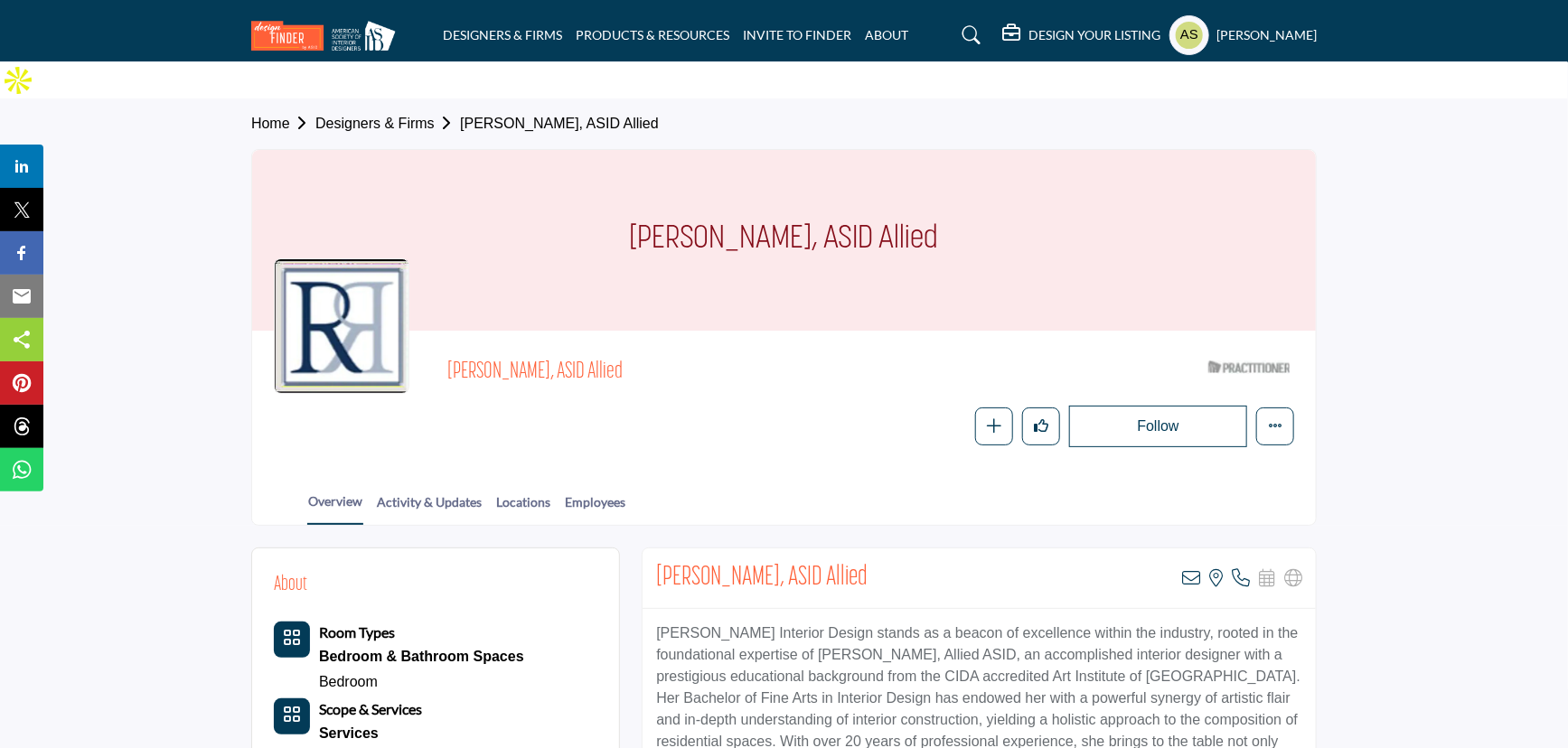
drag, startPoint x: 438, startPoint y: 332, endPoint x: 742, endPoint y: 335, distance: 304.0
click at [742, 352] on div "Rebecca Kennedy-Reagan, ASID Allied ASID Qualified Practitioner who validates w…" at bounding box center [784, 399] width 1020 height 95
copy span "Rebecca Kennedy-Reagan, ASID Allied"
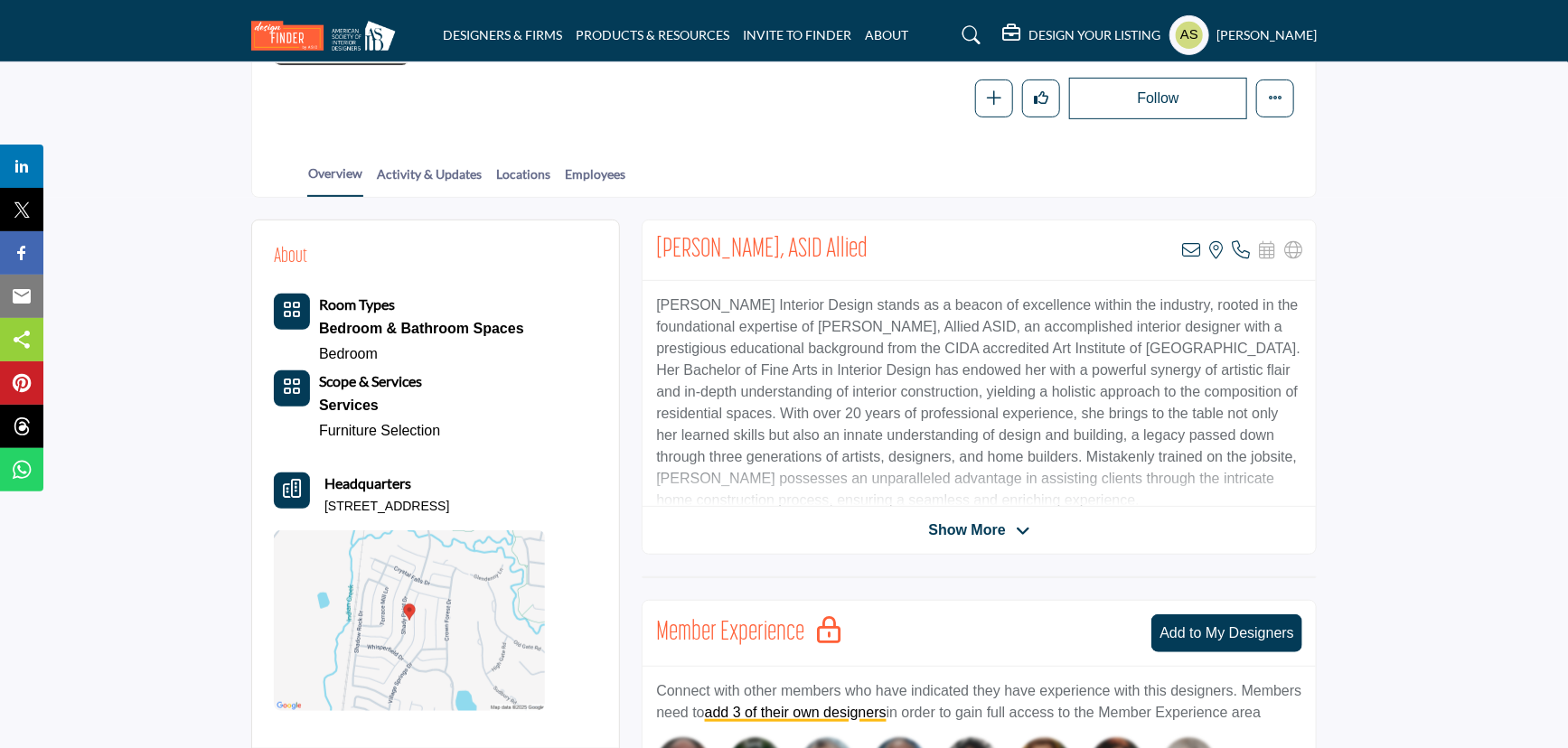
drag, startPoint x: 571, startPoint y: 468, endPoint x: 320, endPoint y: 467, distance: 251.0
click at [320, 467] on div "About Room Types Bedroom & Bathroom Spaces Bedroom Services" at bounding box center [436, 477] width 324 height 469
copy p "6600 Shady Point Dr, 75024-7506, USA"
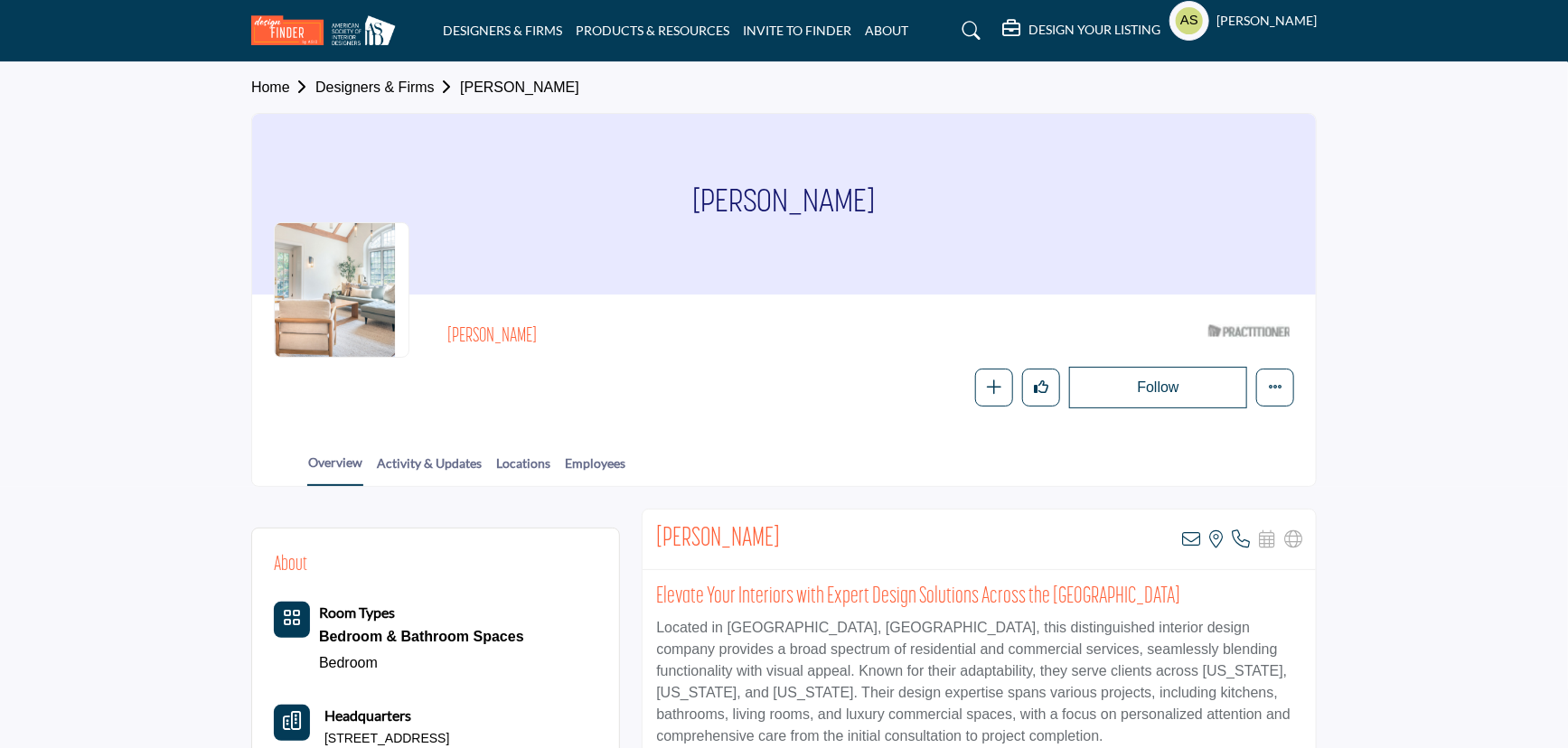
drag, startPoint x: 499, startPoint y: 329, endPoint x: 450, endPoint y: 332, distance: 49.1
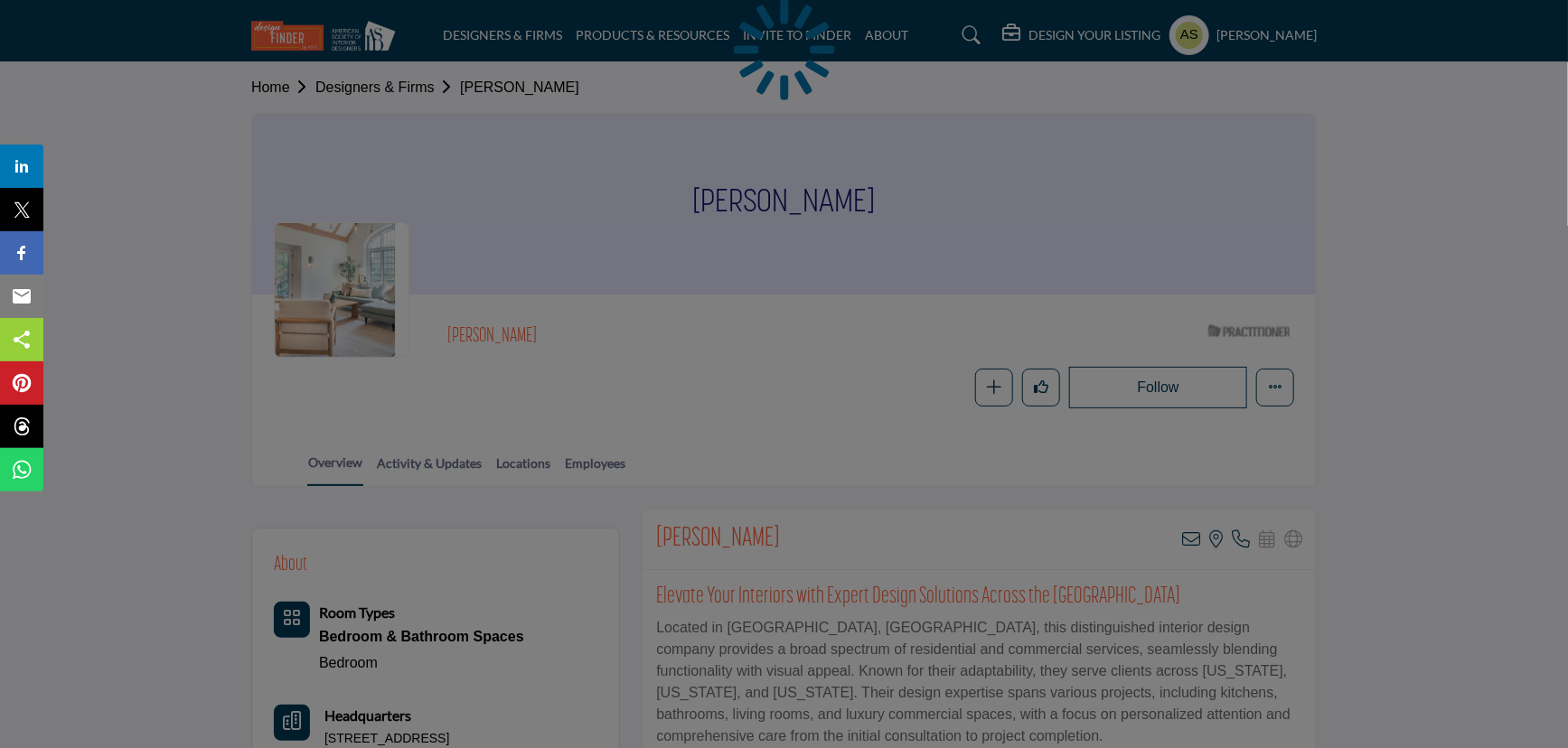
click at [705, 346] on div at bounding box center [784, 374] width 1568 height 748
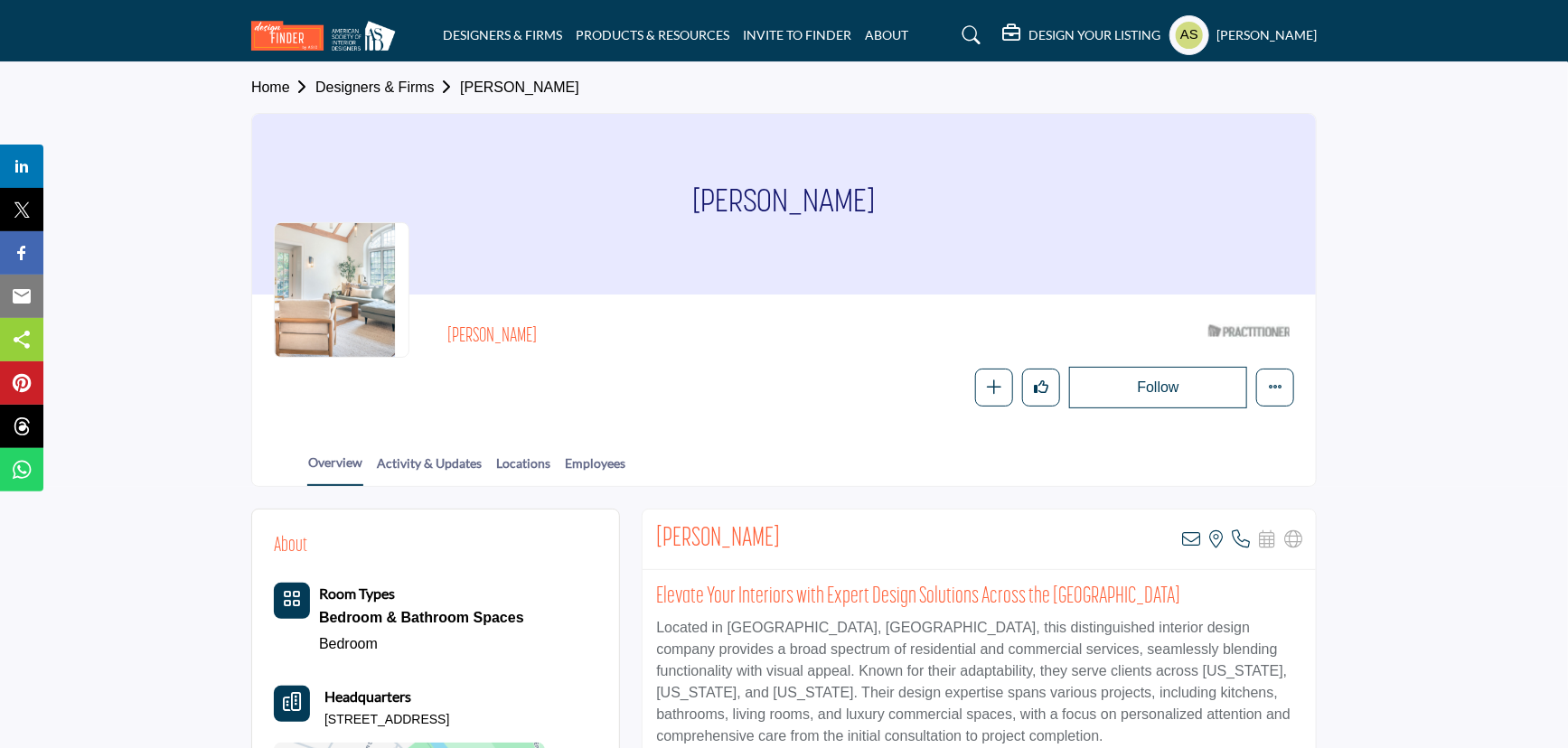
drag, startPoint x: 488, startPoint y: 334, endPoint x: 443, endPoint y: 330, distance: 45.2
click at [443, 330] on div "Jonathan Gordon ASID Qualified Practitioner who validates work and experience t…" at bounding box center [784, 362] width 1020 height 92
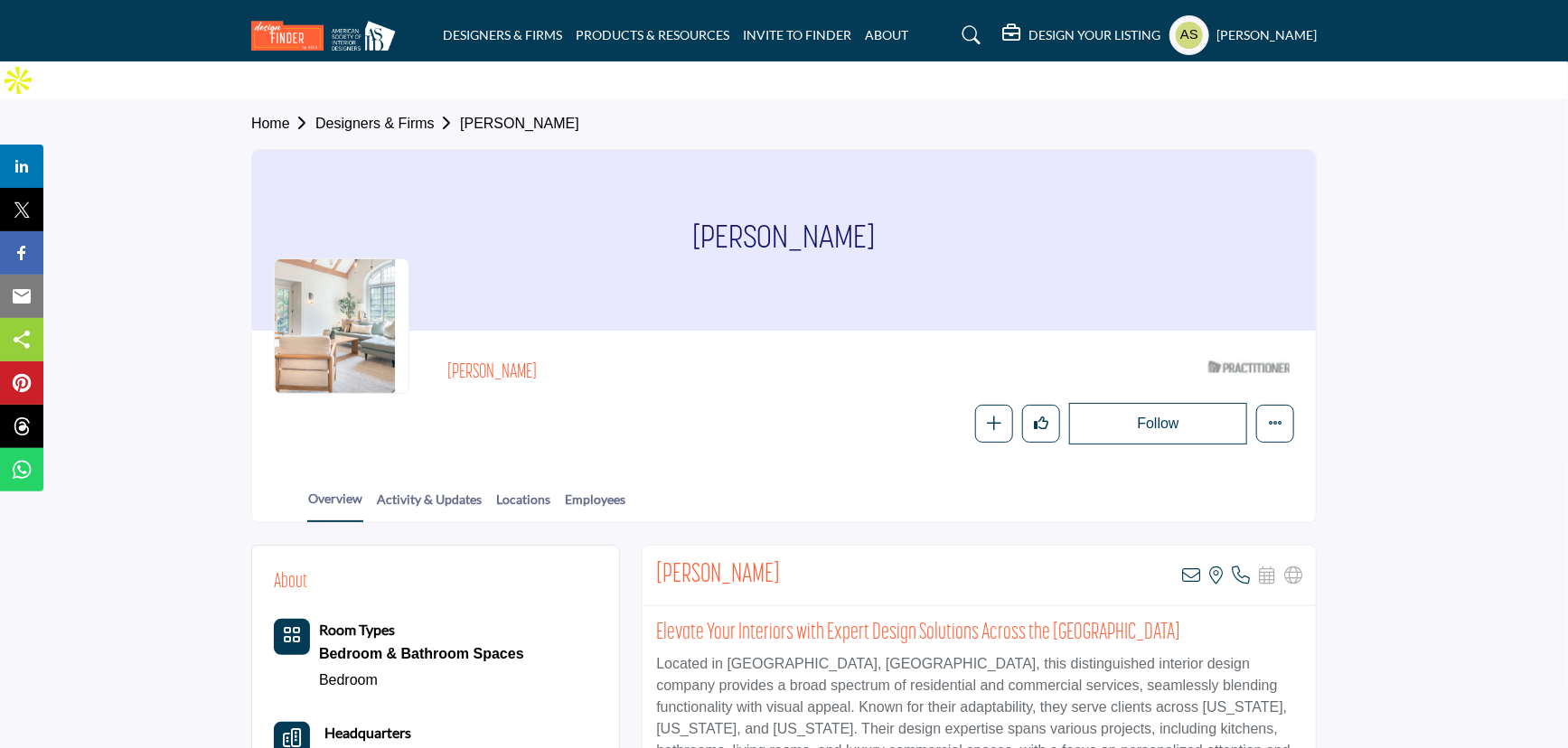
scroll to position [246, 0]
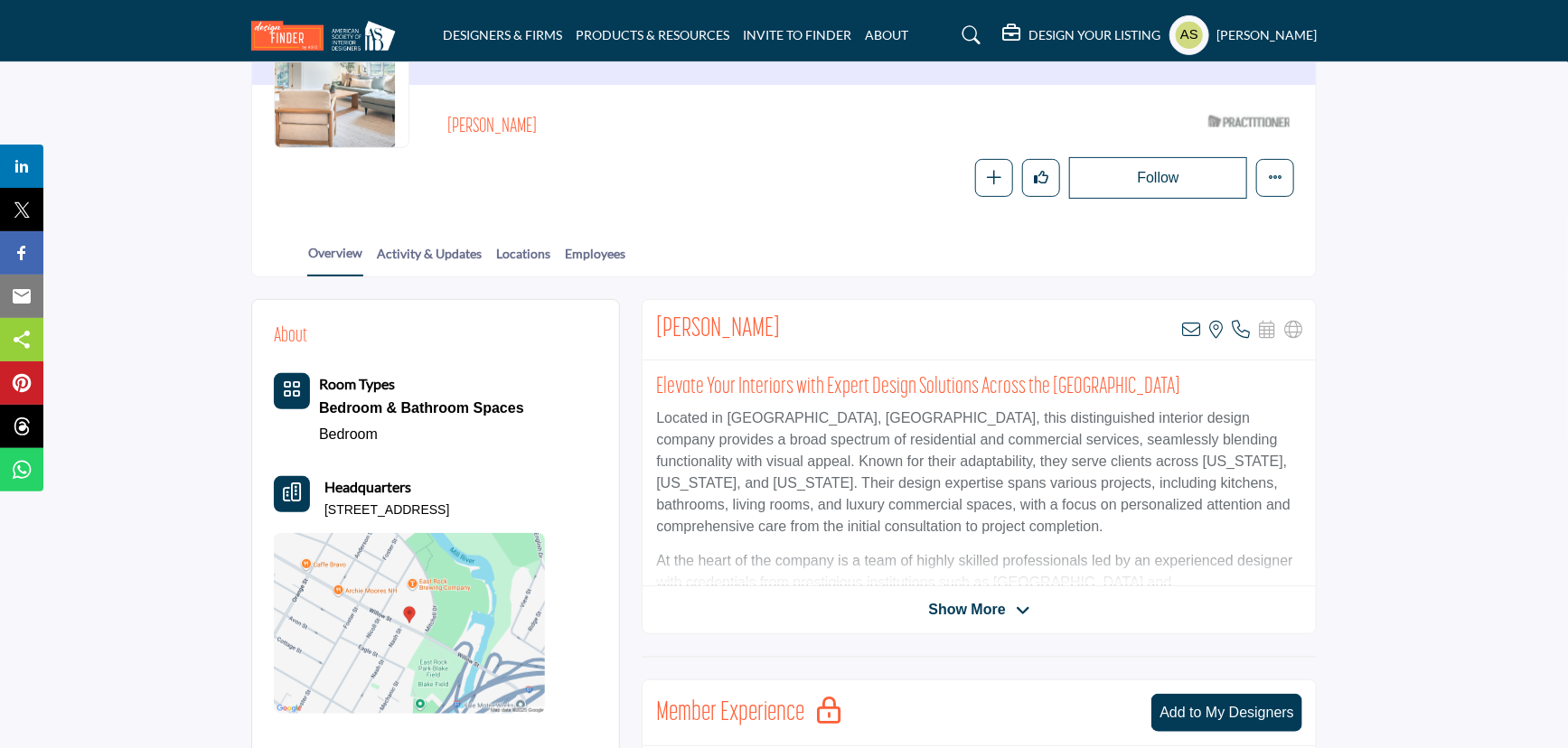
drag, startPoint x: 388, startPoint y: 488, endPoint x: 319, endPoint y: 467, distance: 72.1
click at [319, 476] on div "Headquarters 85 Willow St, Design by the Jonathans, 06511-2668, USA" at bounding box center [409, 497] width 271 height 43
copy p "85 Willow St, Design by the Jonathans, 06511-2668, USA"
click at [1197, 321] on icon at bounding box center [1190, 329] width 18 height 18
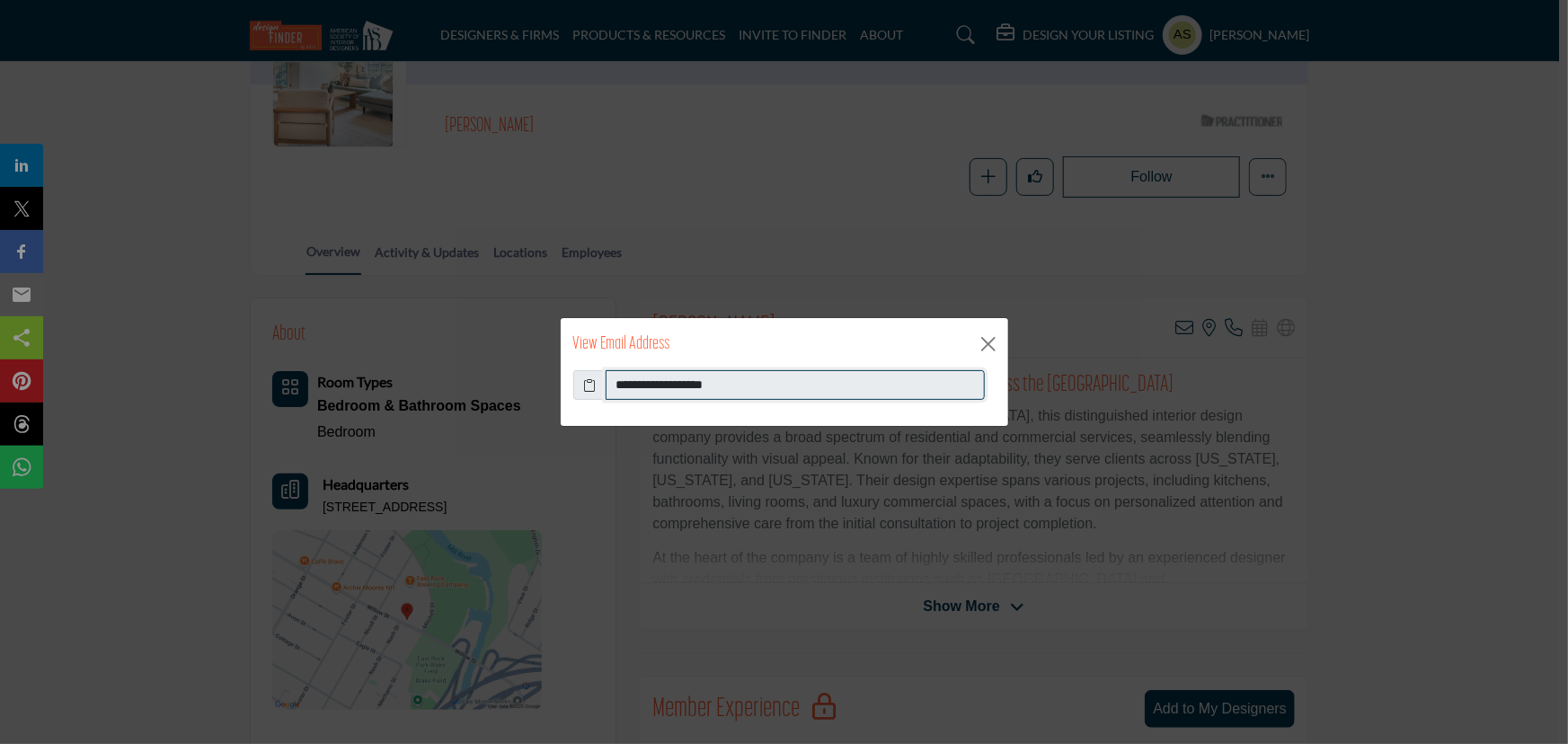
click at [758, 392] on input "**********" at bounding box center [795, 386] width 379 height 30
click at [629, 235] on div "**********" at bounding box center [784, 372] width 1568 height 744
click at [985, 340] on button "Close" at bounding box center [988, 344] width 27 height 27
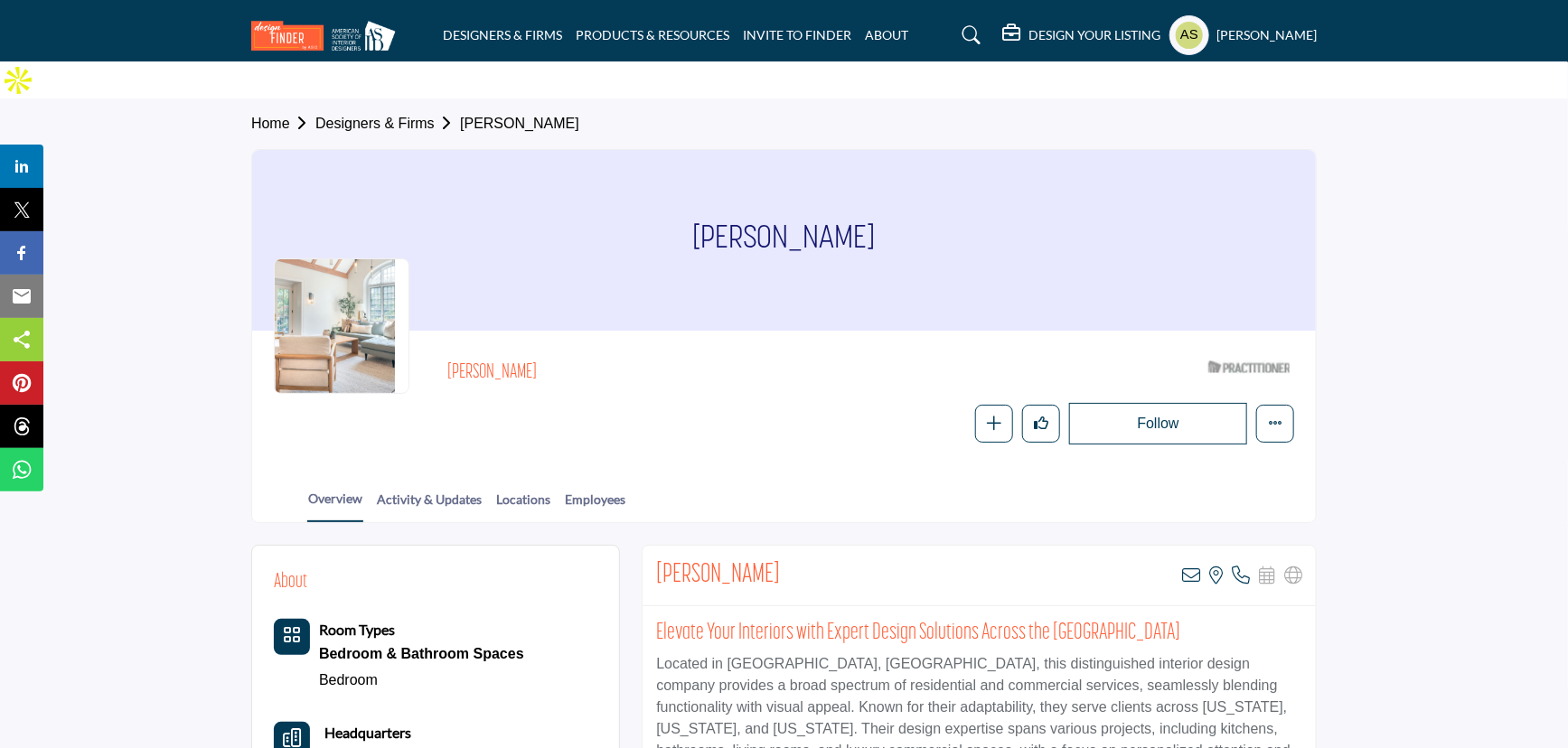
scroll to position [164, 0]
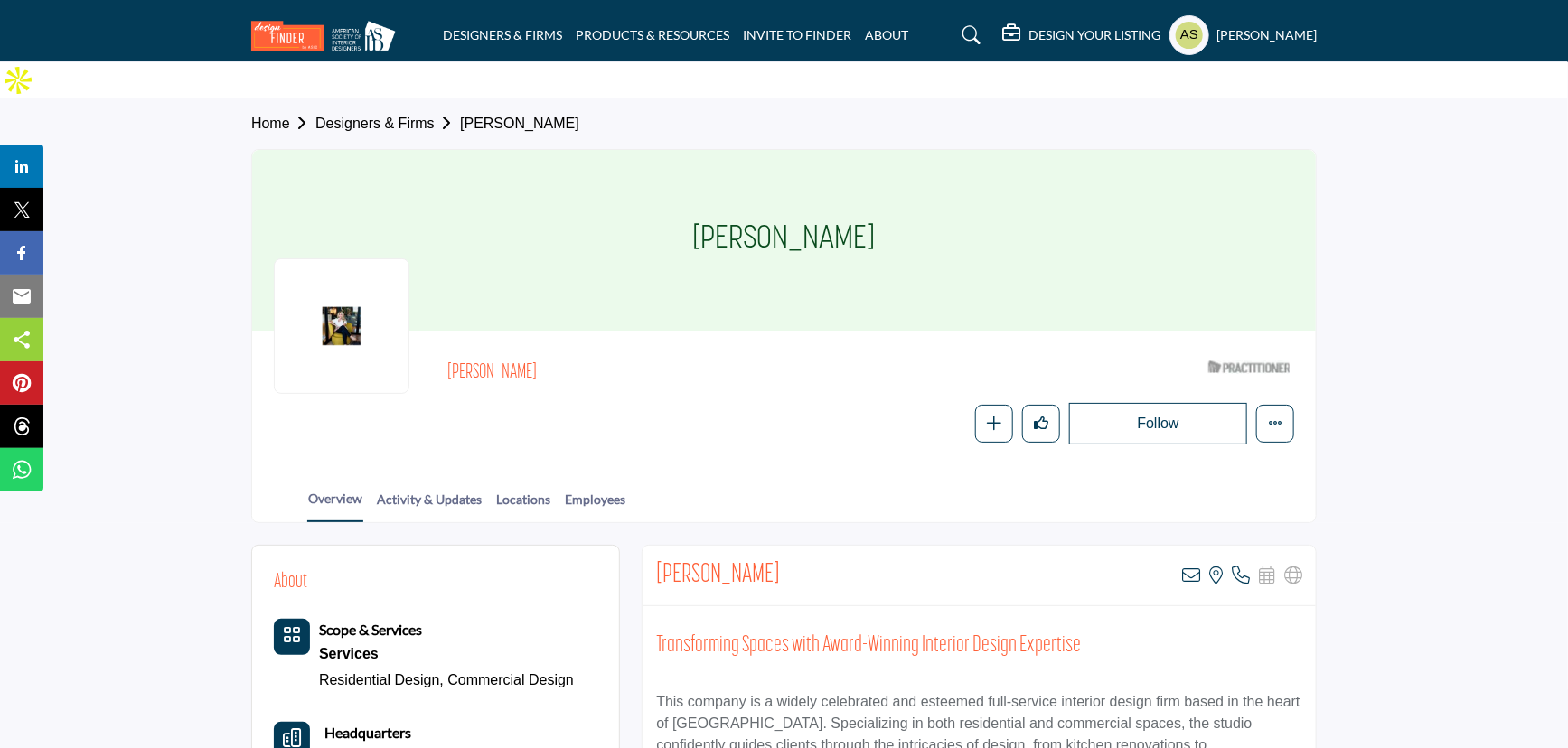
scroll to position [246, 0]
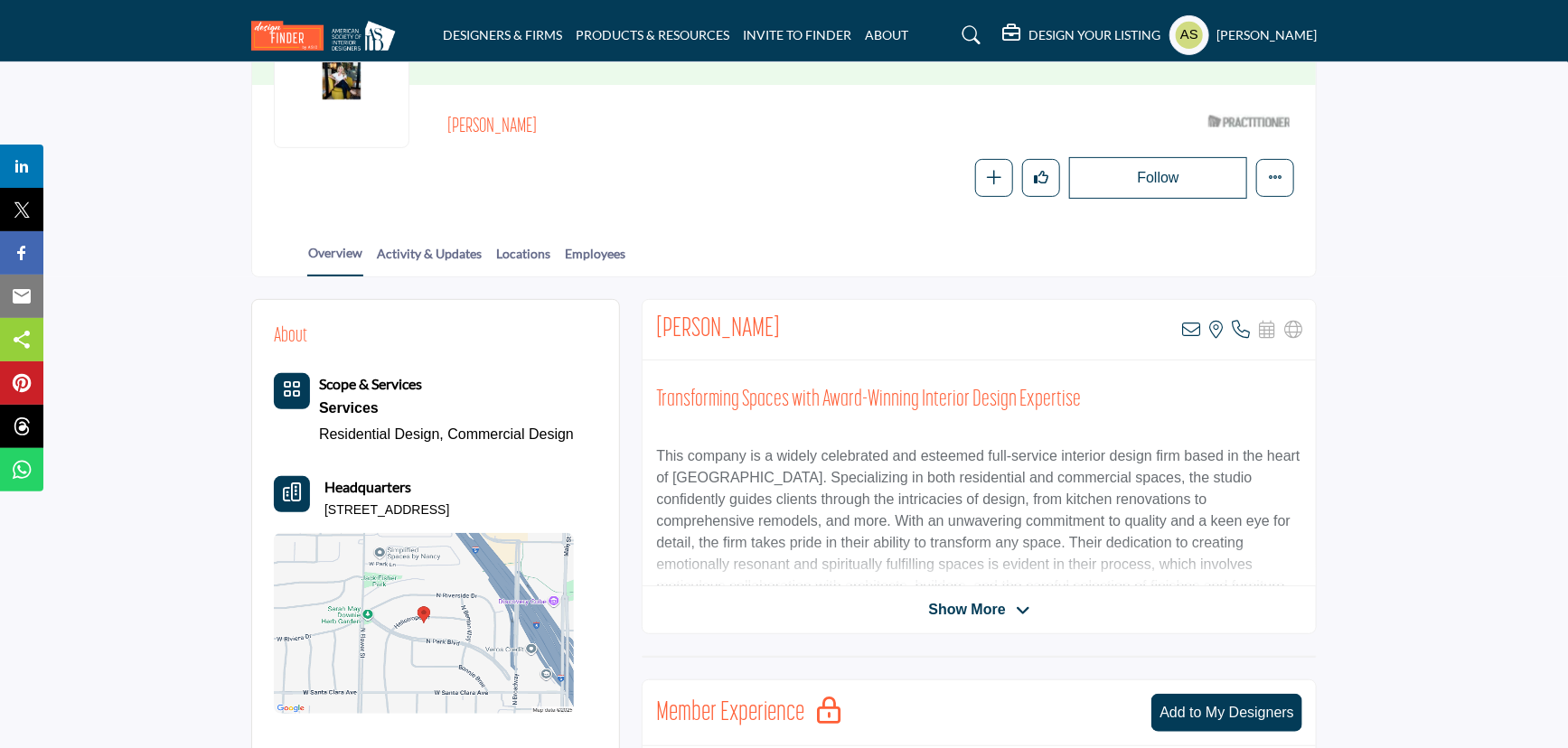
drag, startPoint x: 569, startPoint y: 466, endPoint x: 327, endPoint y: 470, distance: 242.0
click at [327, 476] on div "Headquarters [STREET_ADDRESS]" at bounding box center [423, 497] width 300 height 43
copy p "[STREET_ADDRESS]"
drag, startPoint x: 530, startPoint y: 83, endPoint x: 446, endPoint y: 92, distance: 84.5
click at [447, 116] on h2 "[PERSON_NAME]" at bounding box center [695, 127] width 497 height 24
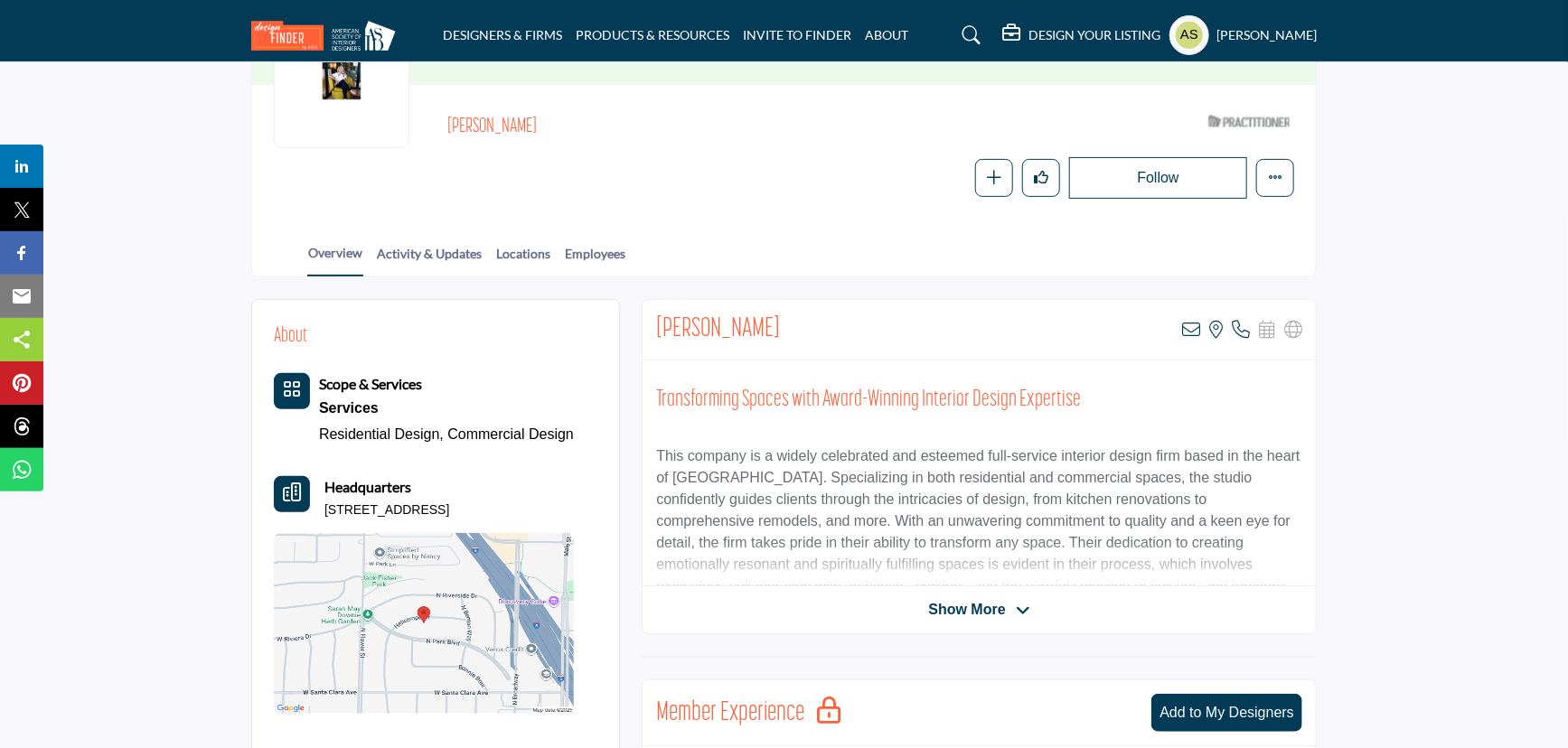
copy h2 "[PERSON_NAME]"
click at [146, 169] on section "Home Designers & Firms [PERSON_NAME] [PERSON_NAME] [PERSON_NAME] ASID Qualified…" at bounding box center [784, 65] width 1568 height 425
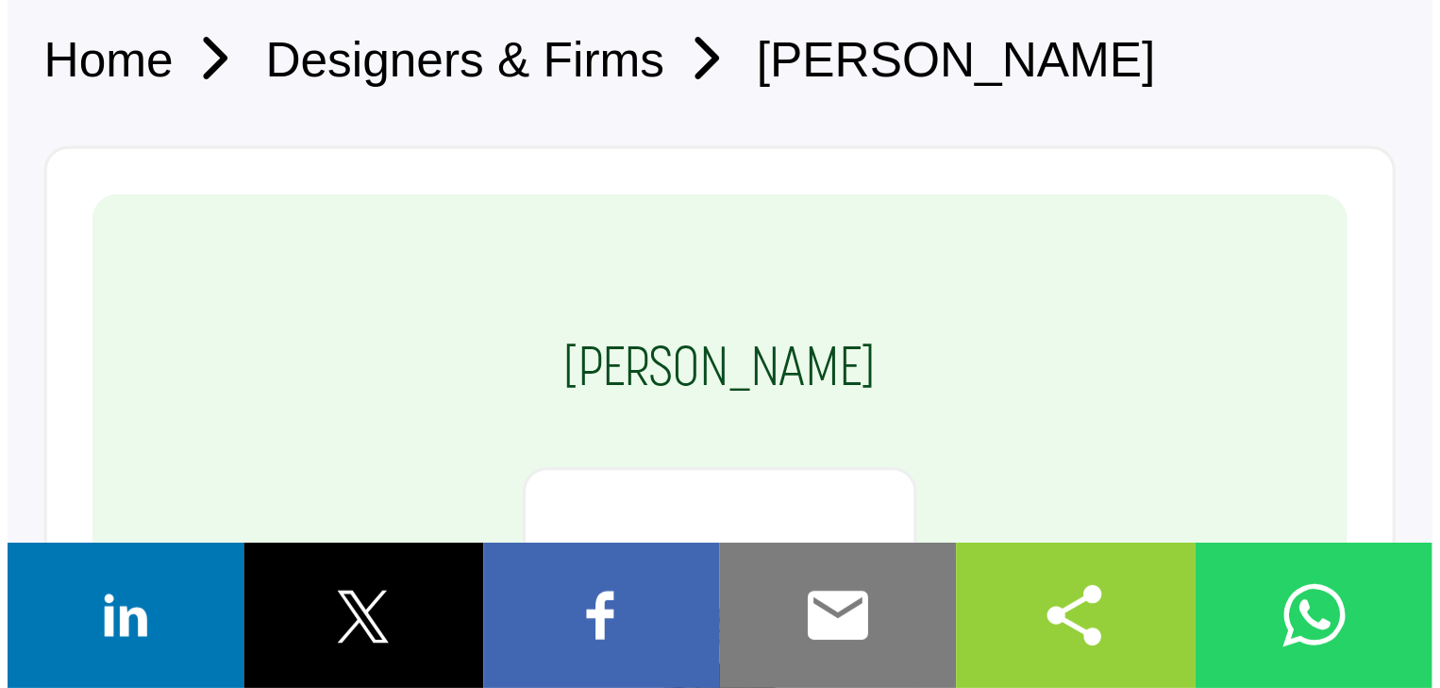
scroll to position [189, 0]
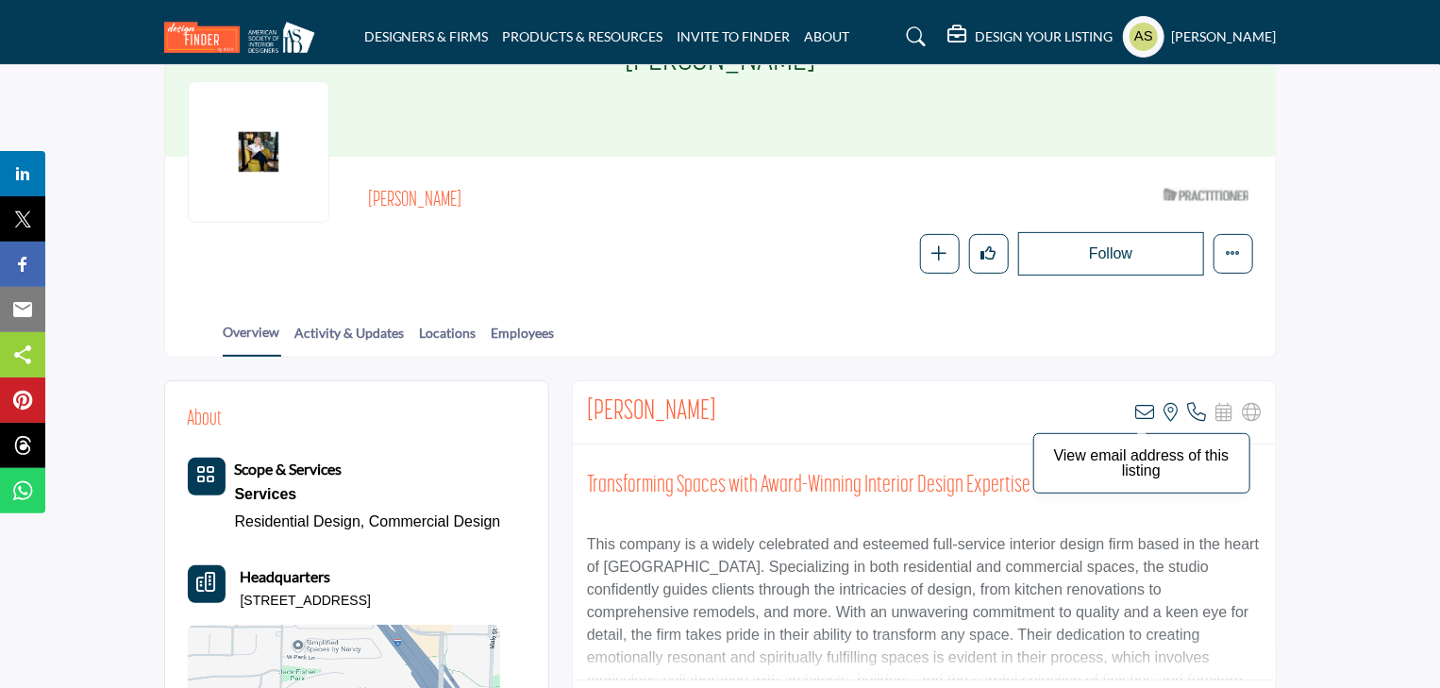
click at [1143, 403] on icon at bounding box center [1145, 412] width 19 height 19
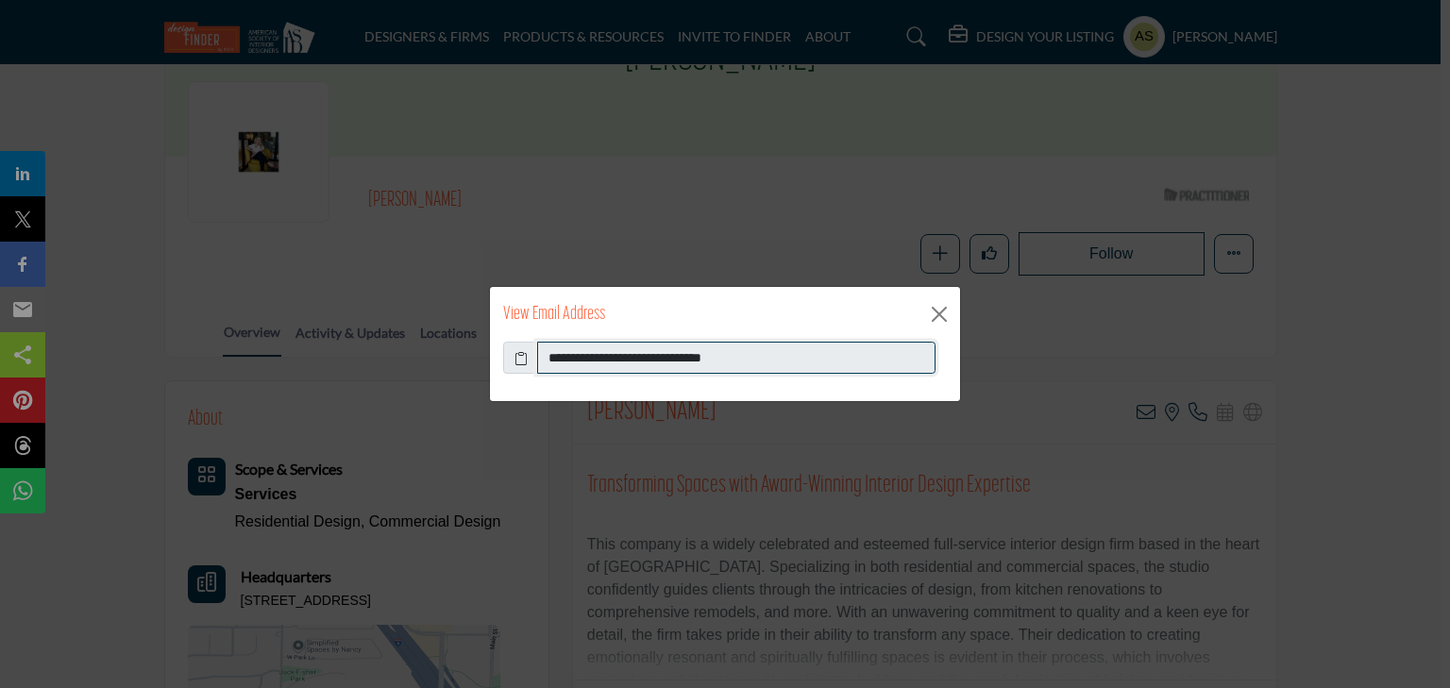
click at [798, 370] on input "**********" at bounding box center [736, 358] width 398 height 32
click at [936, 311] on button "Close" at bounding box center [939, 314] width 28 height 28
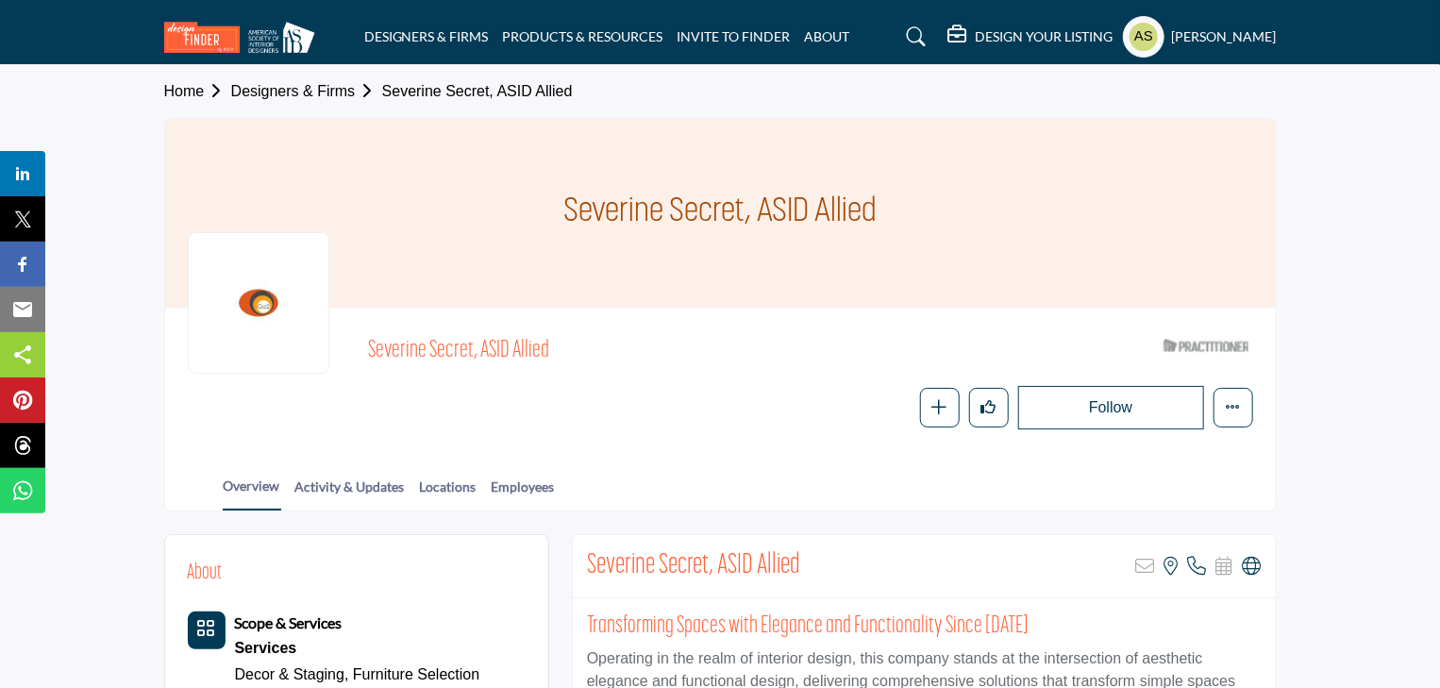
scroll to position [227, 0]
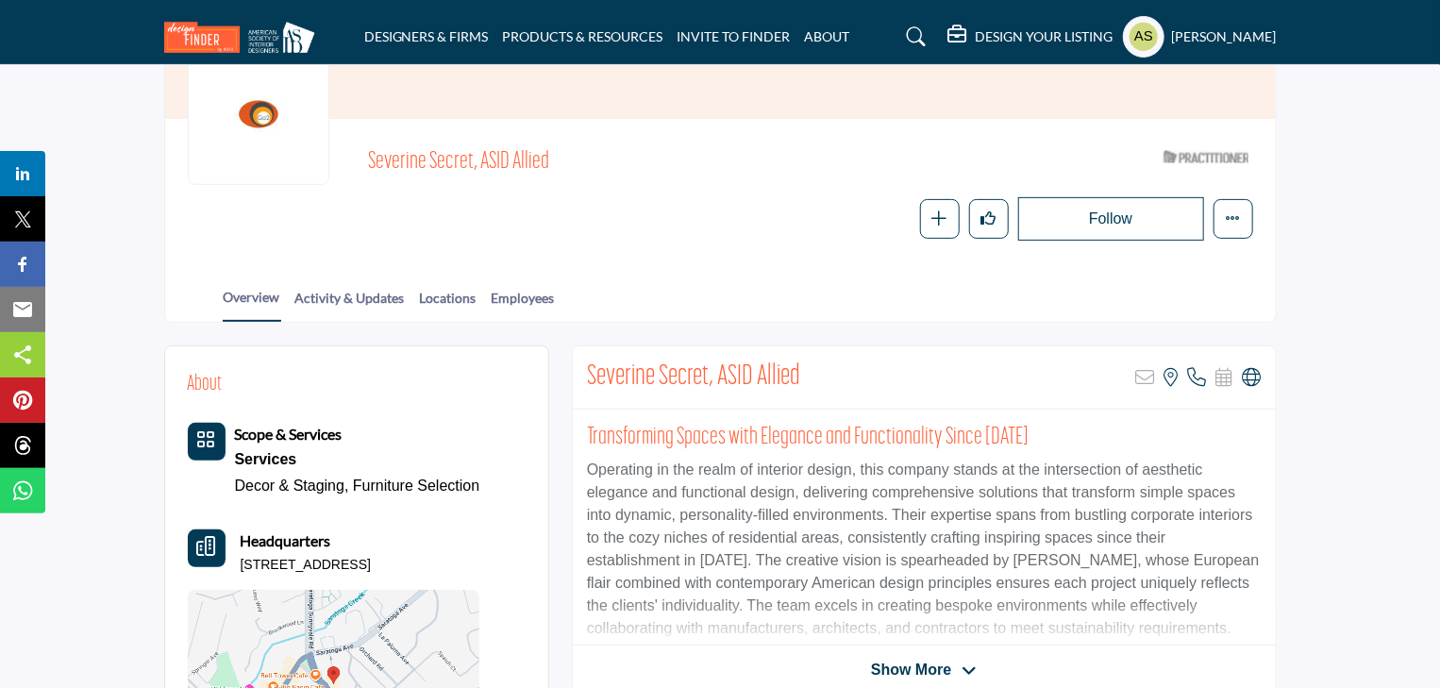
drag, startPoint x: 1254, startPoint y: 337, endPoint x: 824, endPoint y: 213, distance: 447.8
click at [824, 213] on div "Severine Secret, ASID Allied ASID Qualified Practitioner who validates work and…" at bounding box center [720, 191] width 1111 height 144
click at [1254, 368] on icon at bounding box center [1252, 377] width 19 height 19
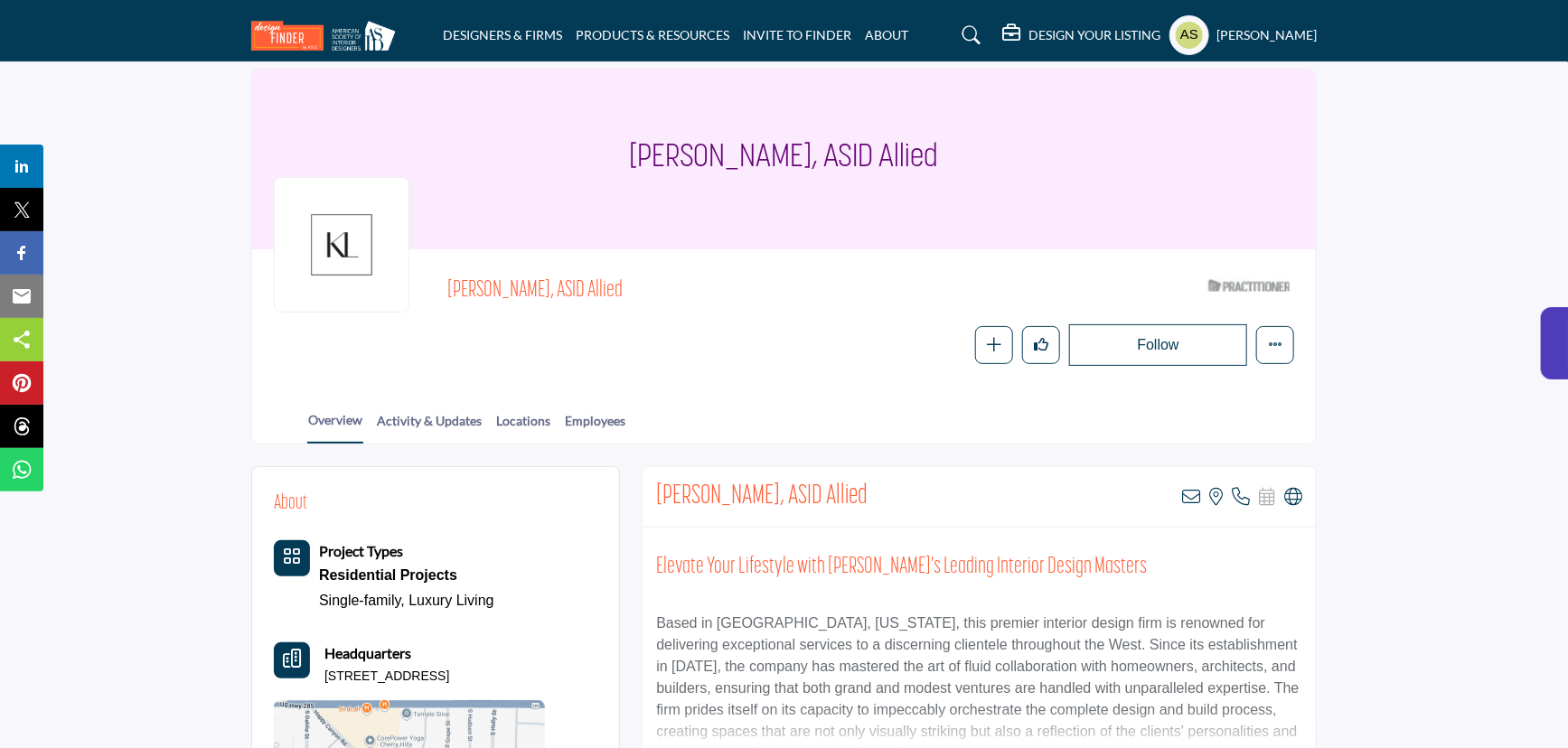
scroll to position [164, 0]
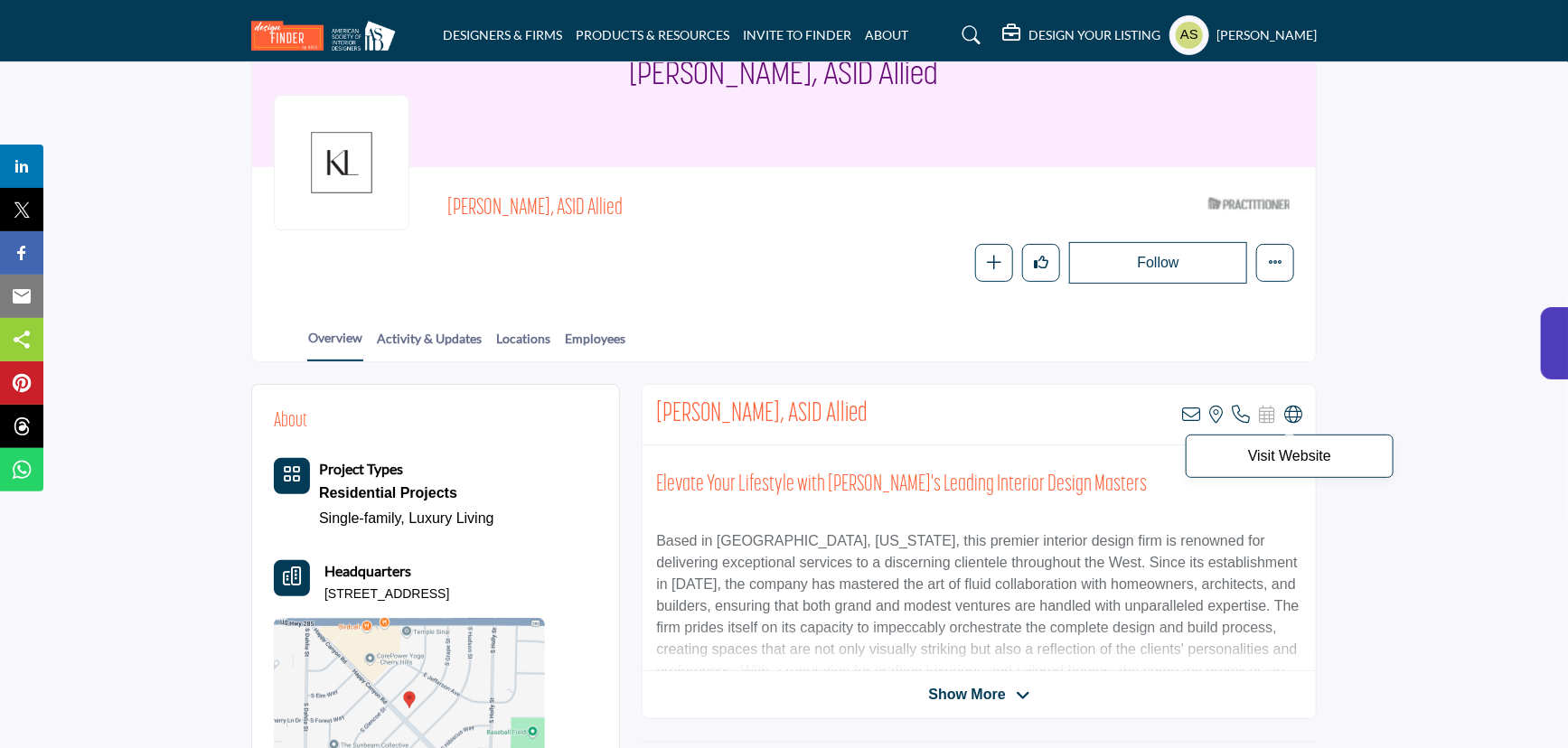
click at [1294, 406] on icon at bounding box center [1292, 415] width 18 height 18
click at [1185, 406] on icon at bounding box center [1190, 415] width 18 height 18
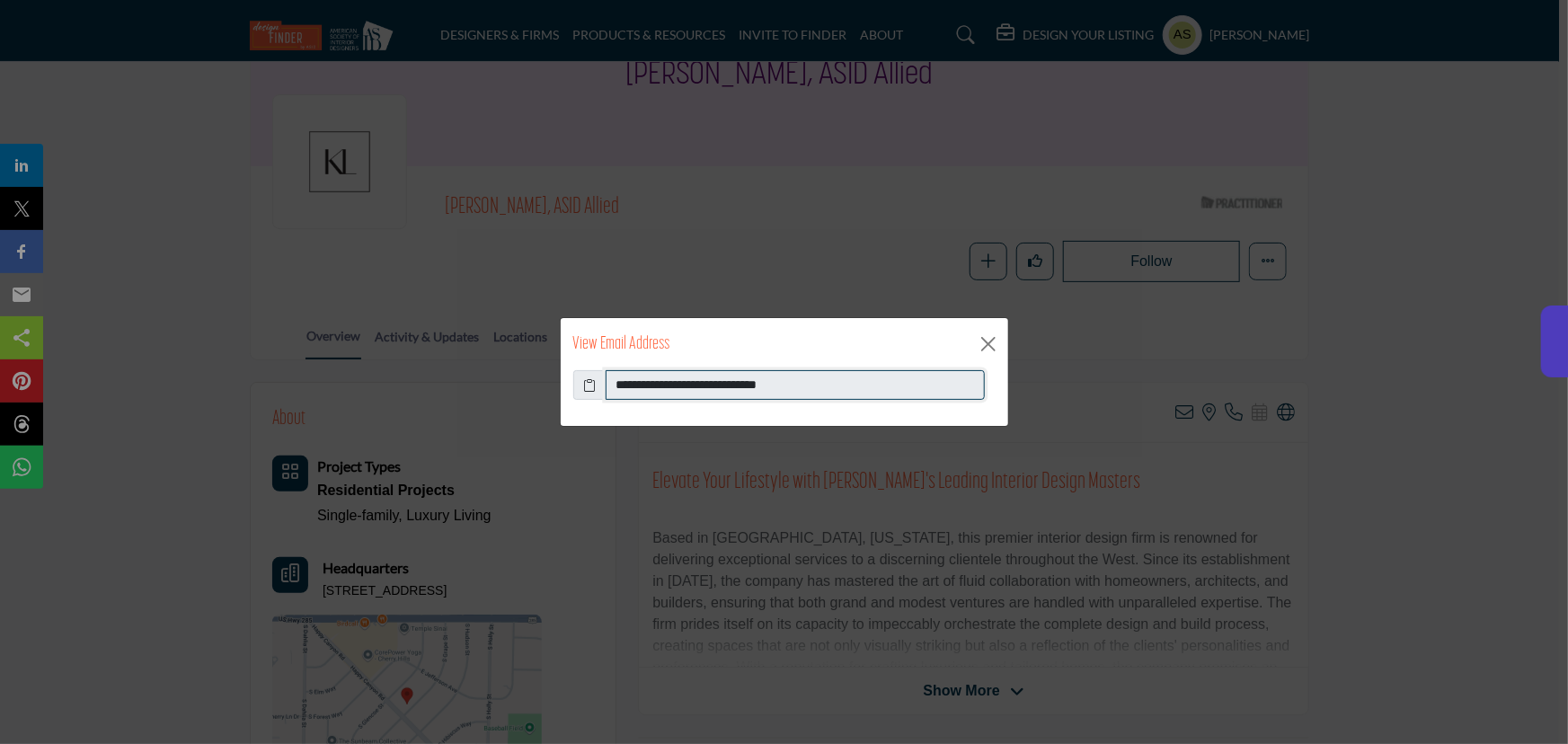
click at [847, 383] on input "**********" at bounding box center [795, 386] width 379 height 30
click at [977, 344] on button "Close" at bounding box center [988, 344] width 27 height 27
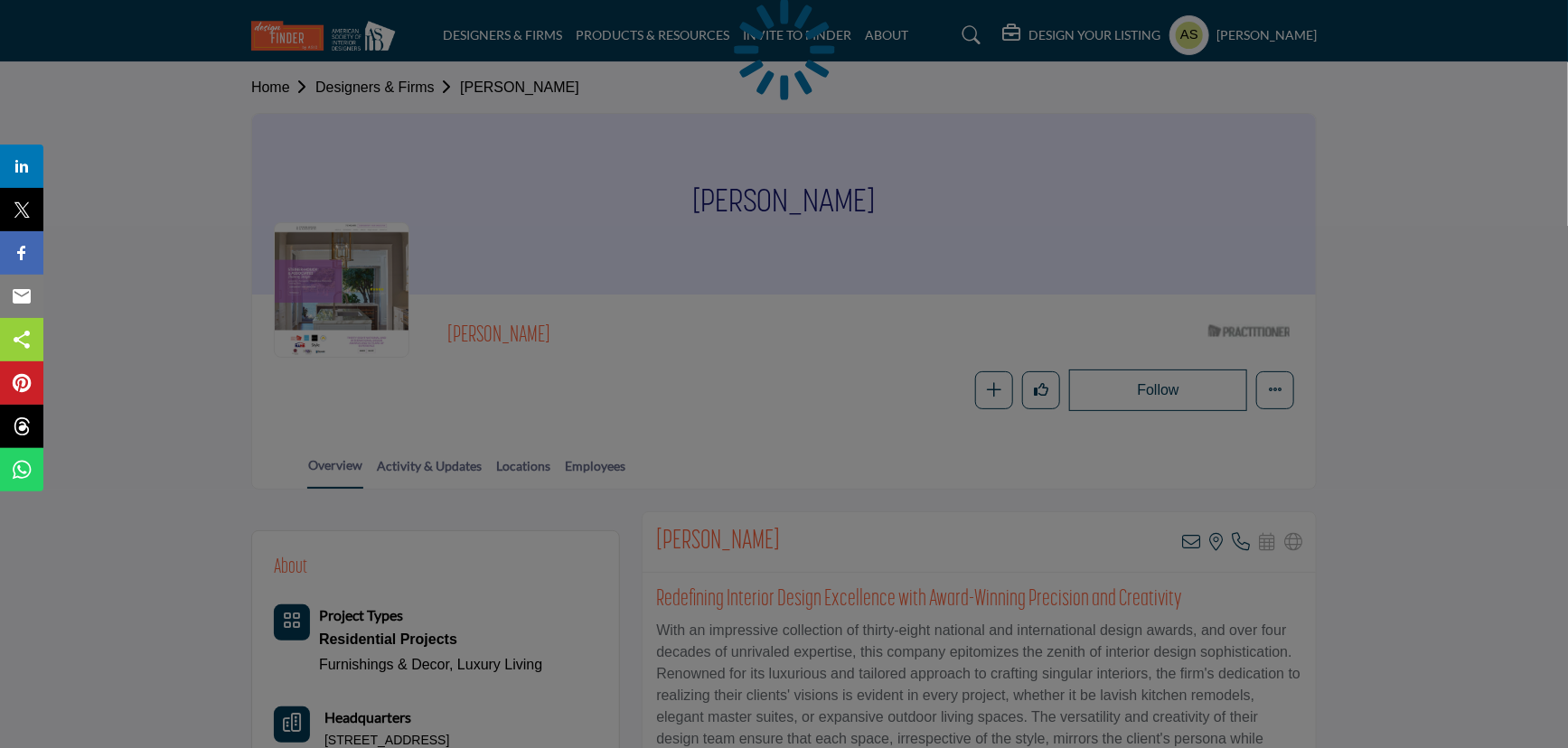
scroll to position [164, 0]
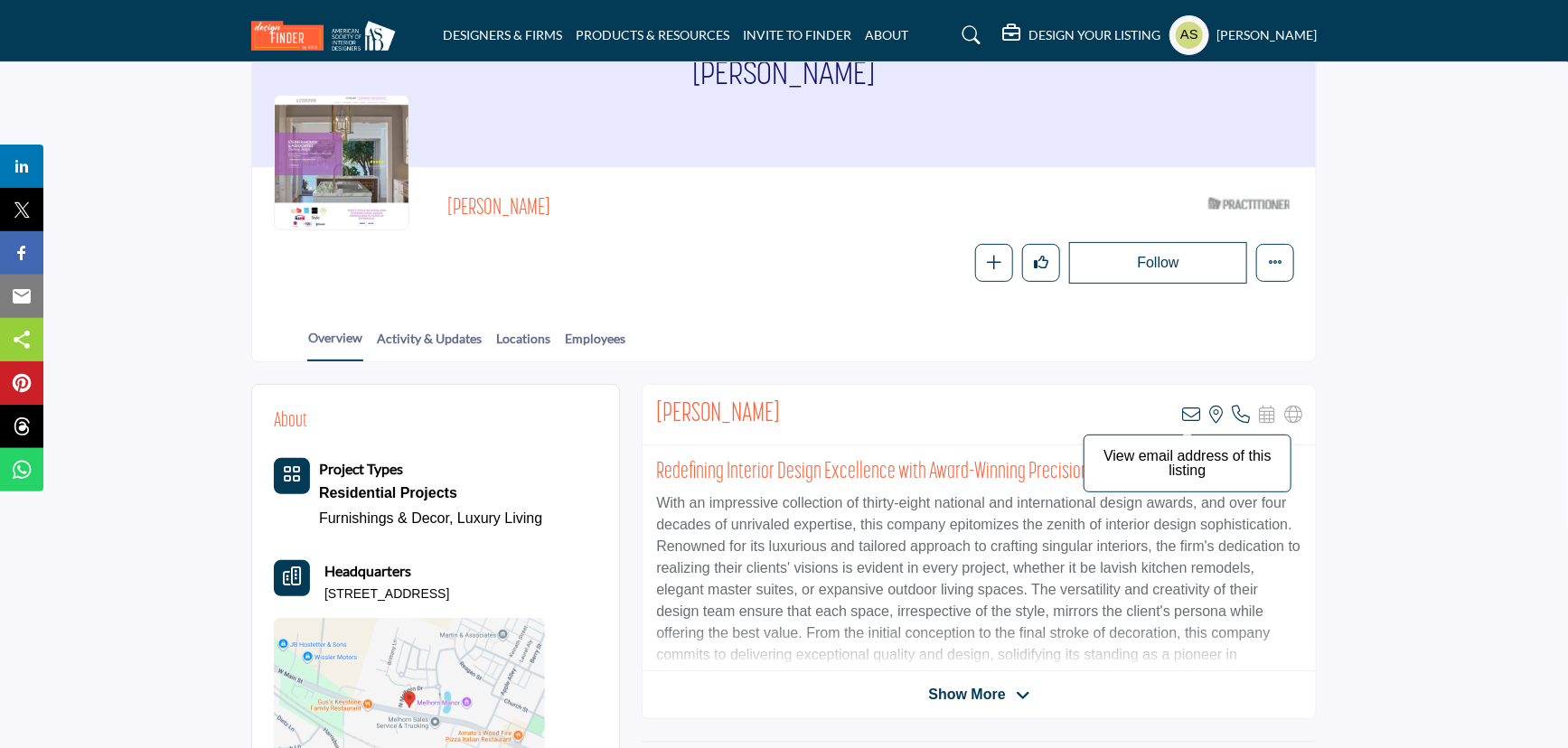
click at [1192, 406] on icon at bounding box center [1190, 415] width 18 height 18
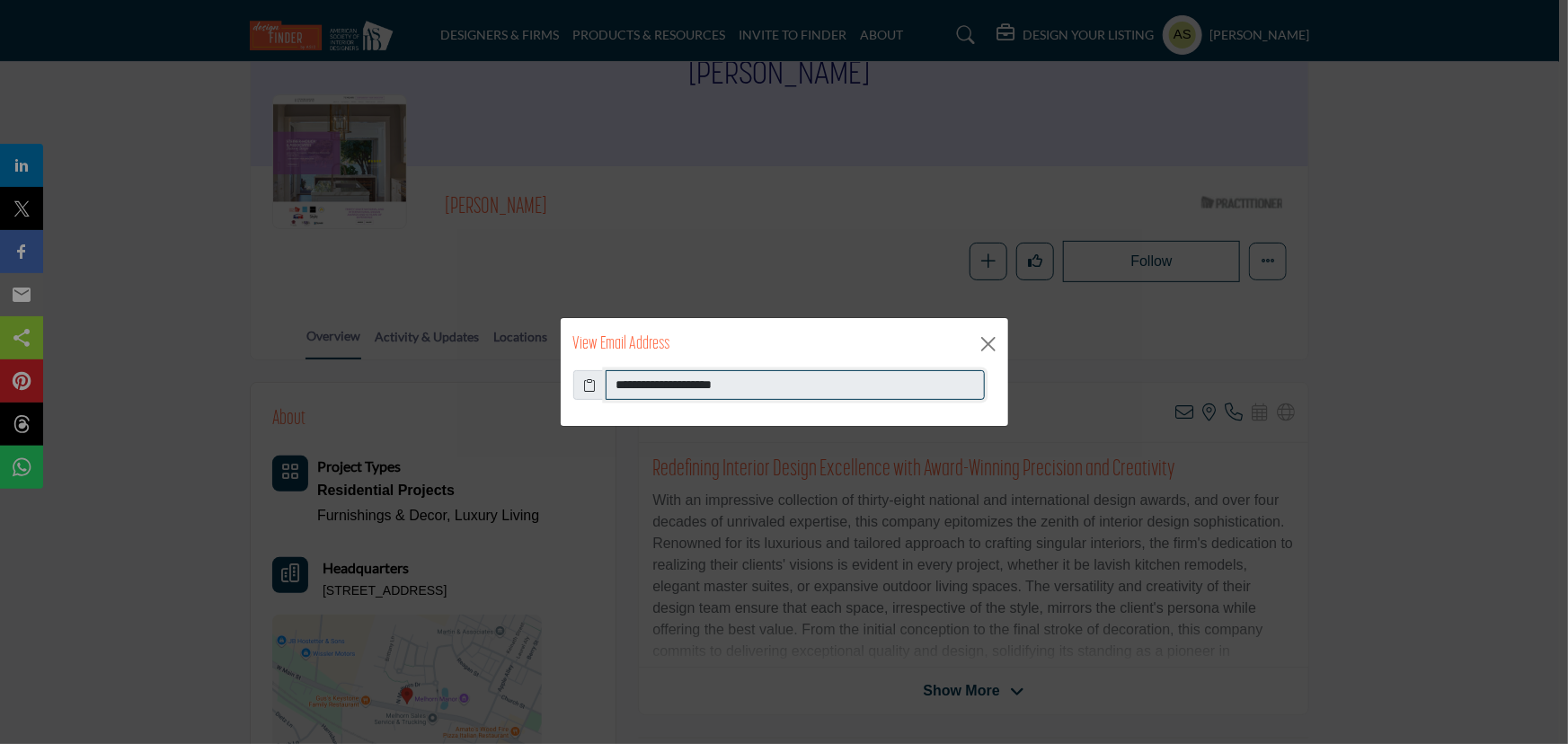
click at [763, 381] on input "**********" at bounding box center [795, 386] width 379 height 30
click at [994, 351] on button "Close" at bounding box center [988, 344] width 27 height 27
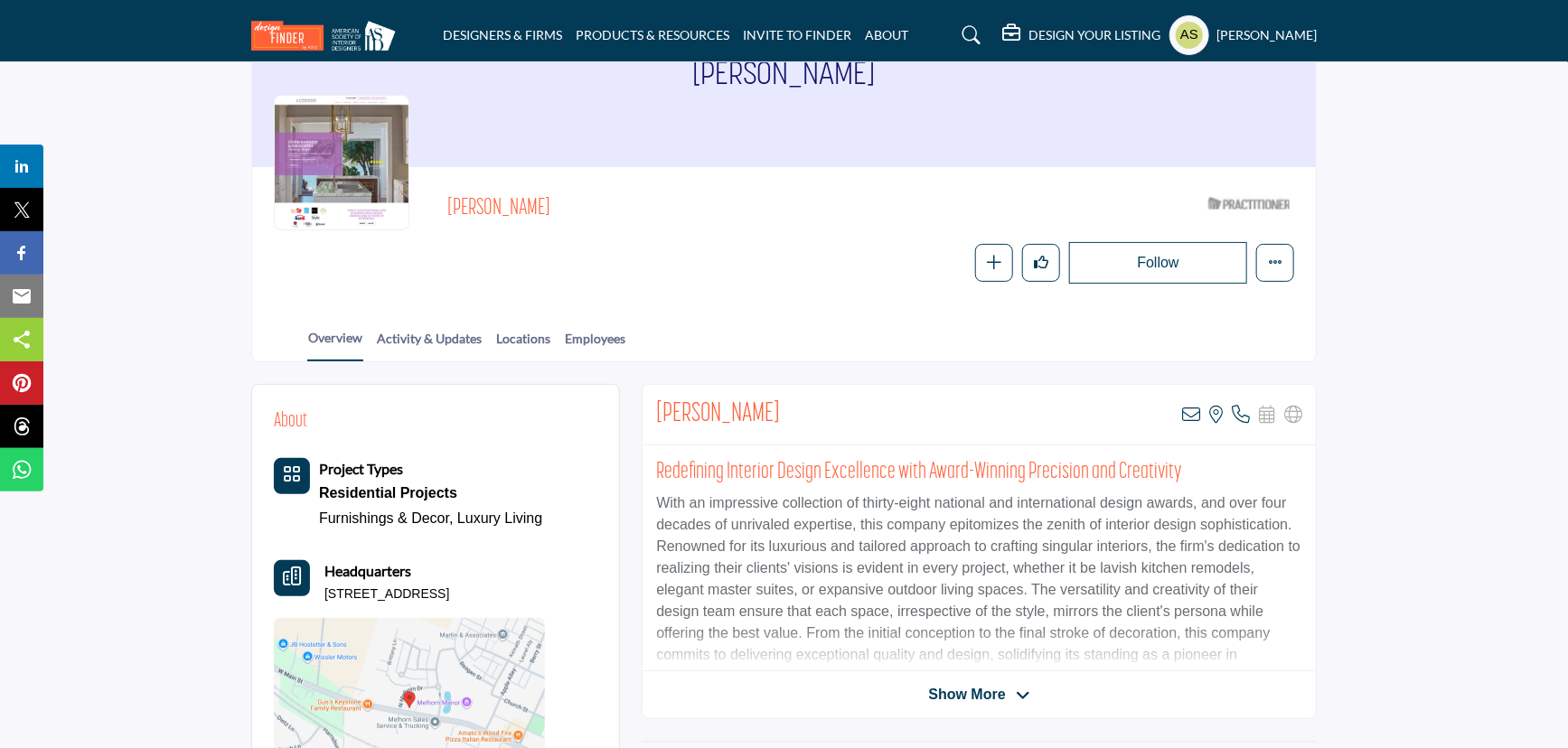
drag, startPoint x: 440, startPoint y: 167, endPoint x: 620, endPoint y: 170, distance: 180.0
click at [620, 189] on div "Sandra Steiner-Houck ASID Qualified Practitioner who validates work and experie…" at bounding box center [784, 236] width 1020 height 95
copy span "Sandra Steiner-Houck"
drag, startPoint x: 607, startPoint y: 555, endPoint x: 318, endPoint y: 558, distance: 289.0
click at [318, 558] on div "About Project Types Residential Projects Furnishings & Decor, Luxury Living" at bounding box center [435, 604] width 367 height 440
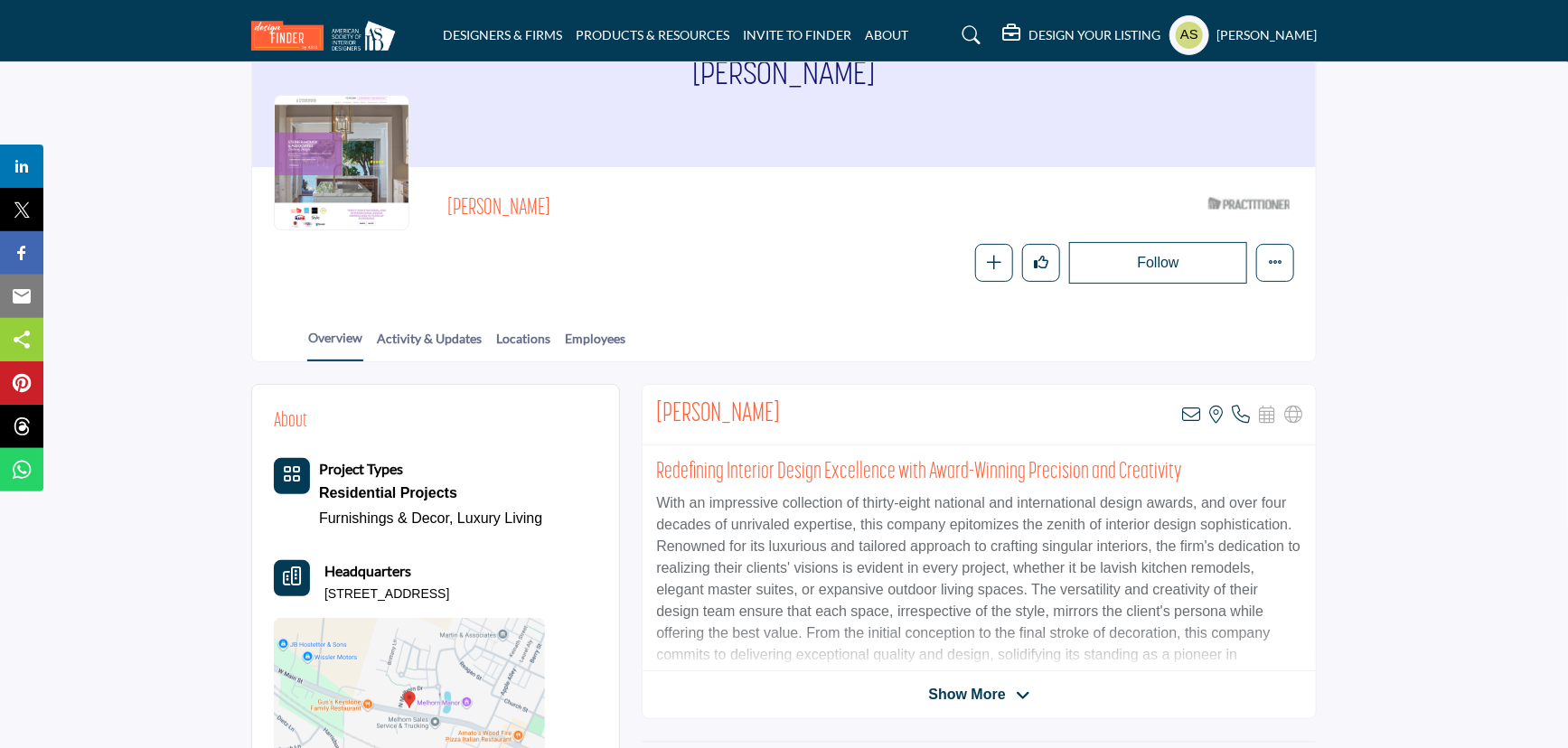
copy p "PO Box 656, 1017 W Main St, 17552-0656, USA"
click at [605, 255] on div "Sandra Steiner-Houck ASID Qualified Practitioner who validates work and experie…" at bounding box center [783, 237] width 1064 height 138
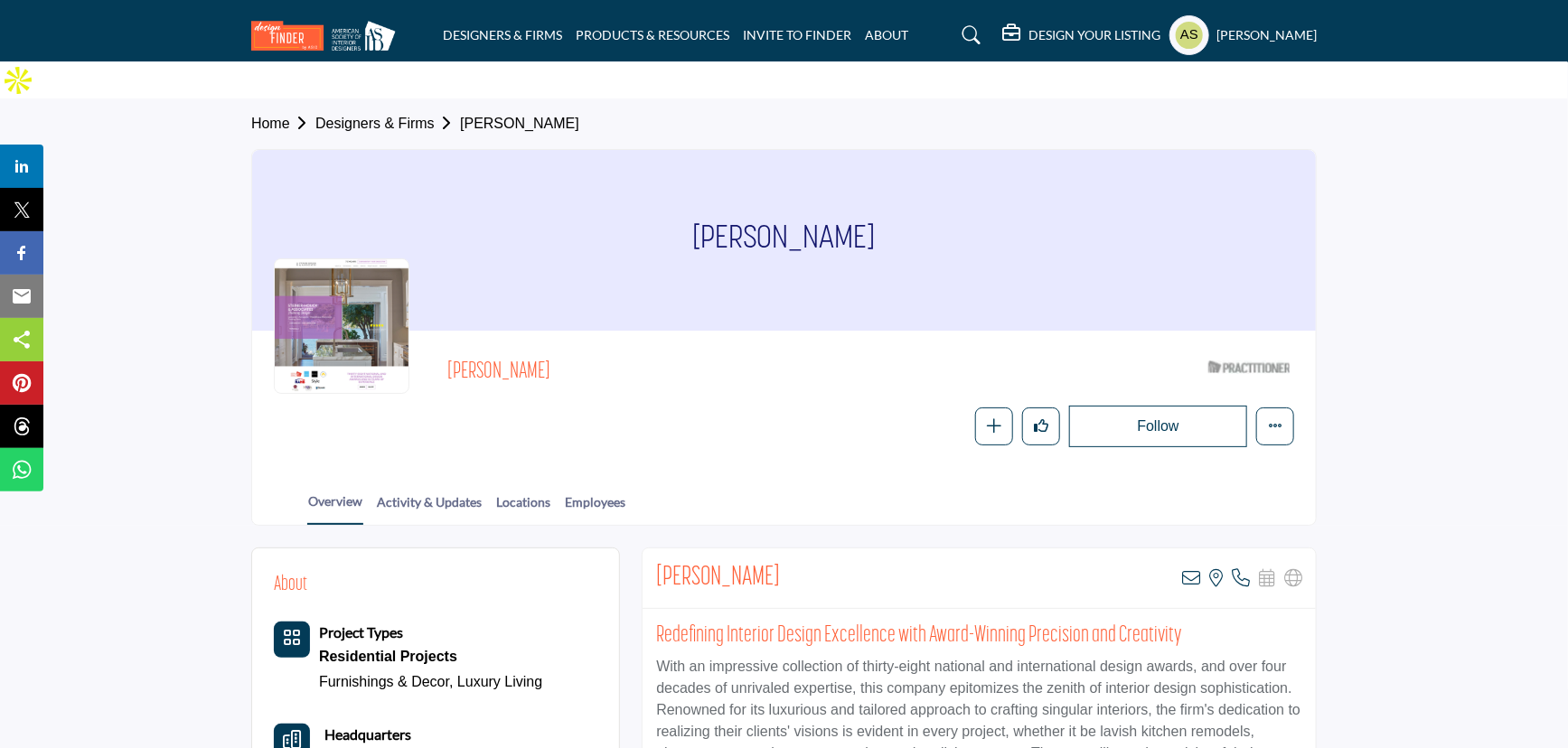
scroll to position [81, 0]
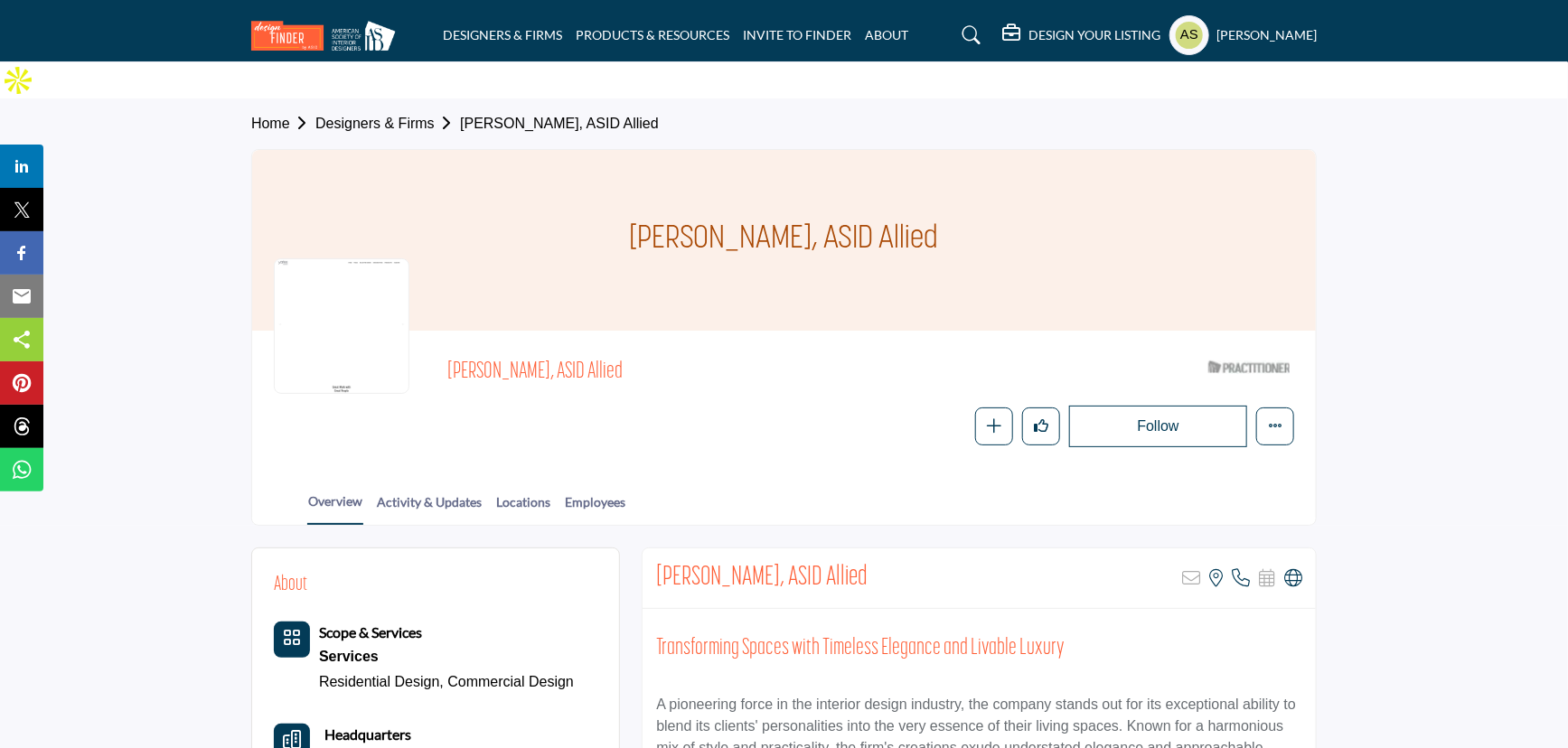
scroll to position [246, 0]
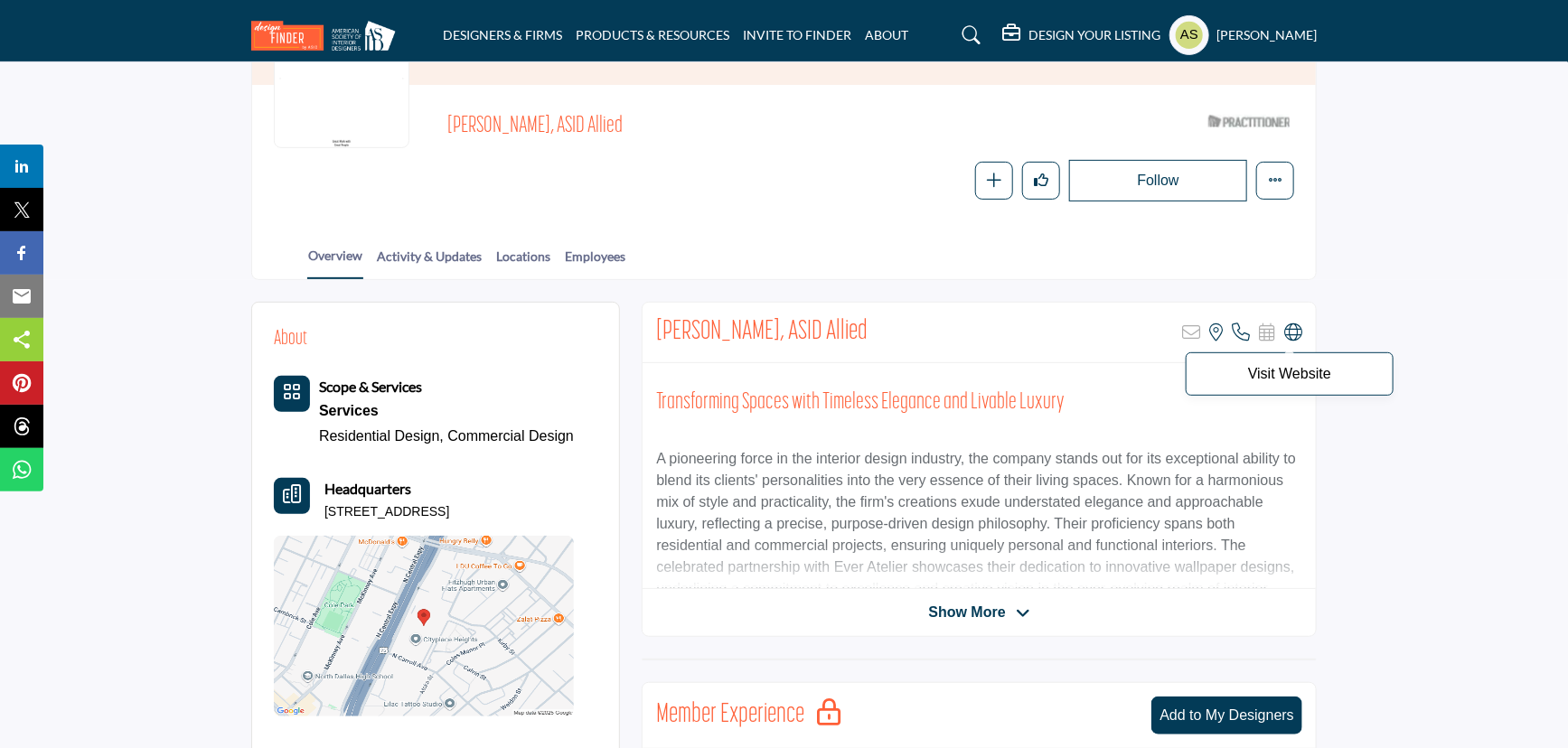
click at [1284, 324] on icon at bounding box center [1292, 332] width 18 height 18
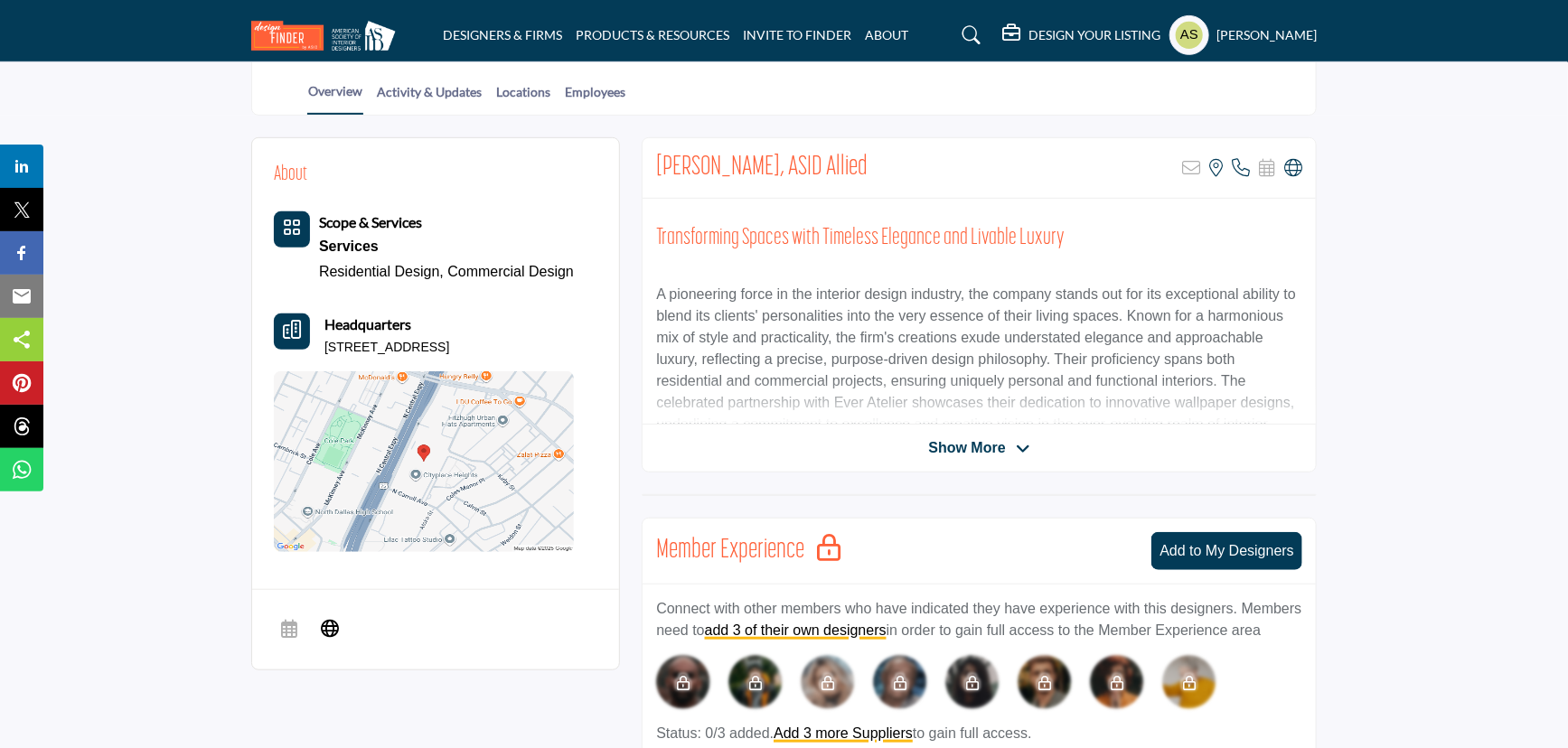
scroll to position [164, 0]
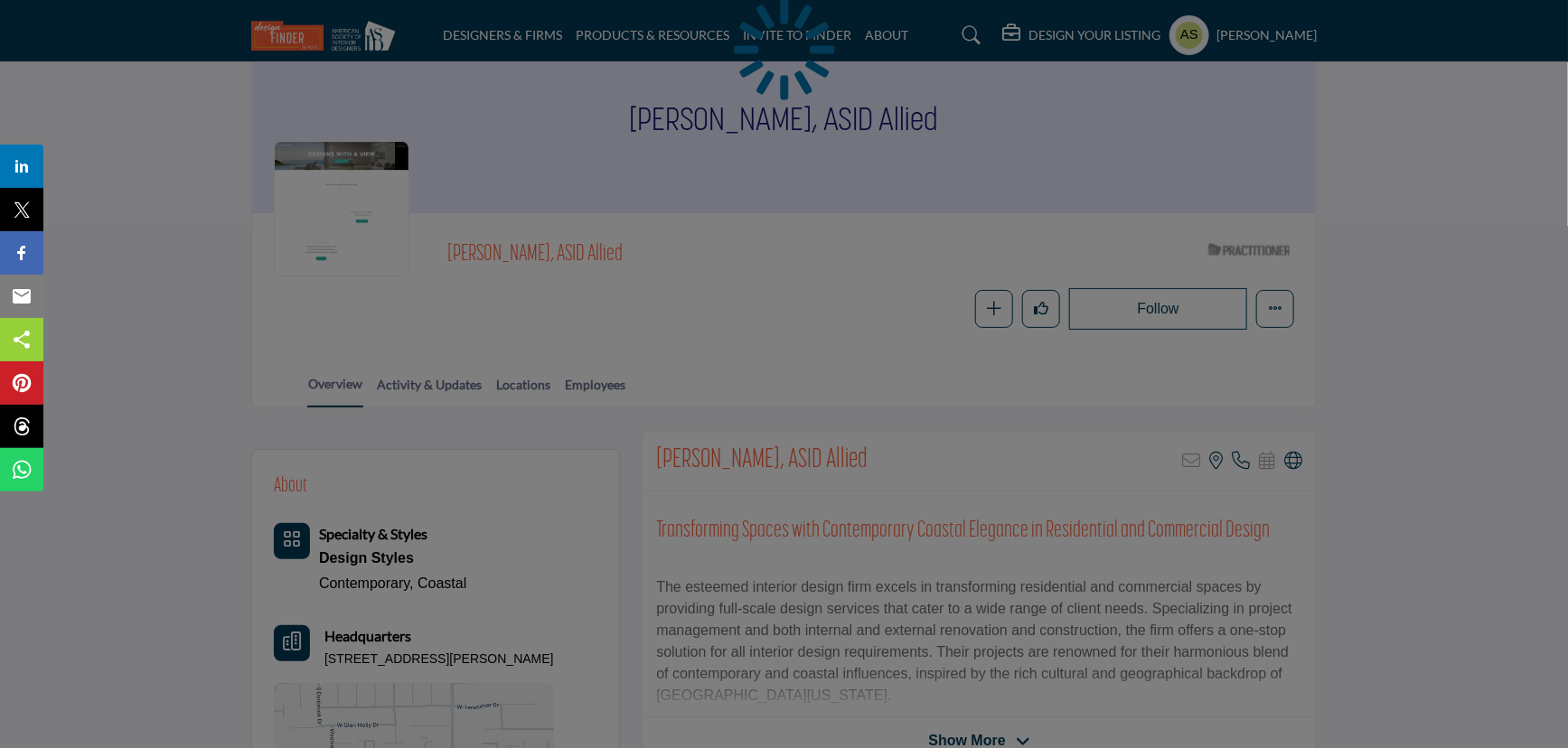
scroll to position [164, 0]
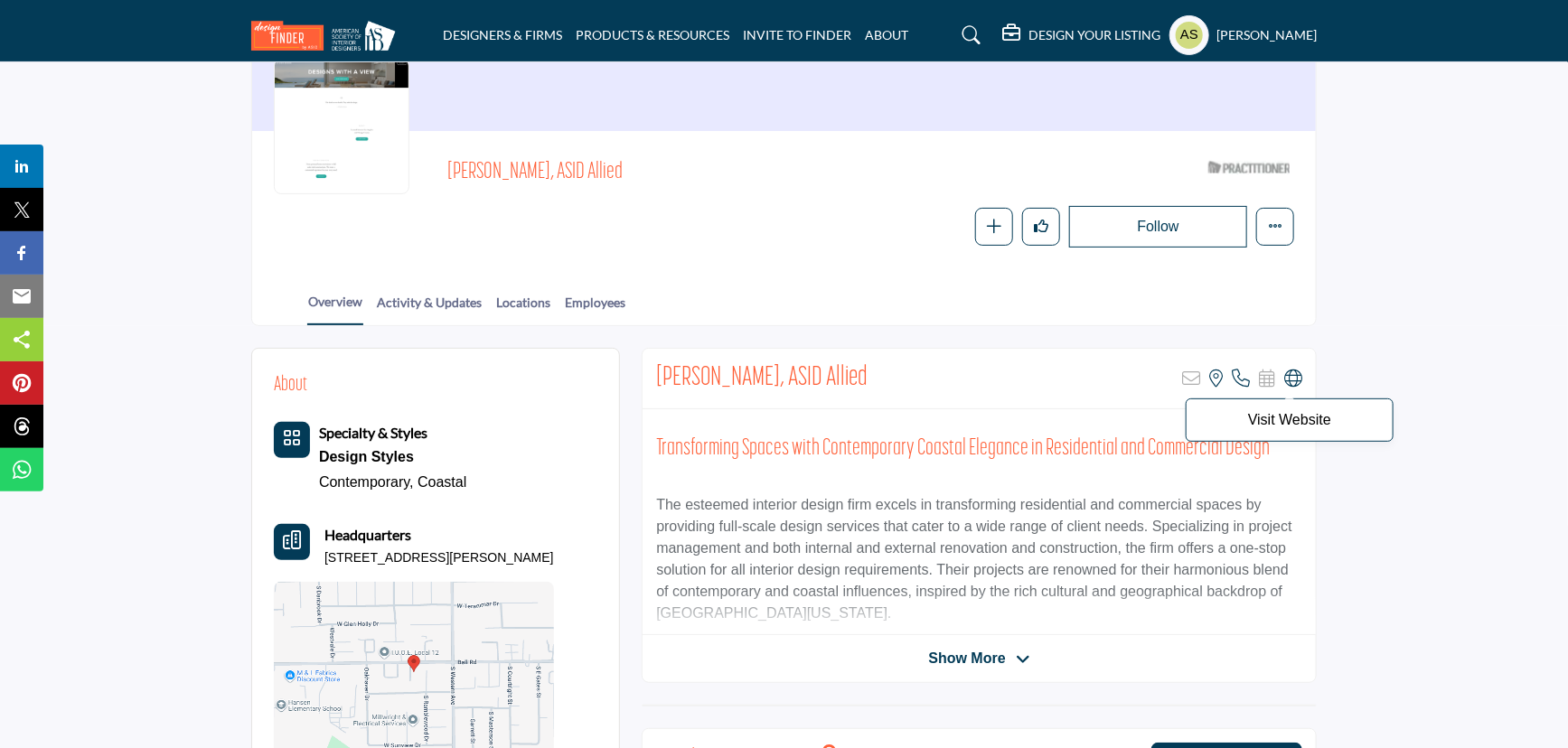
click at [1292, 377] on icon at bounding box center [1292, 378] width 18 height 18
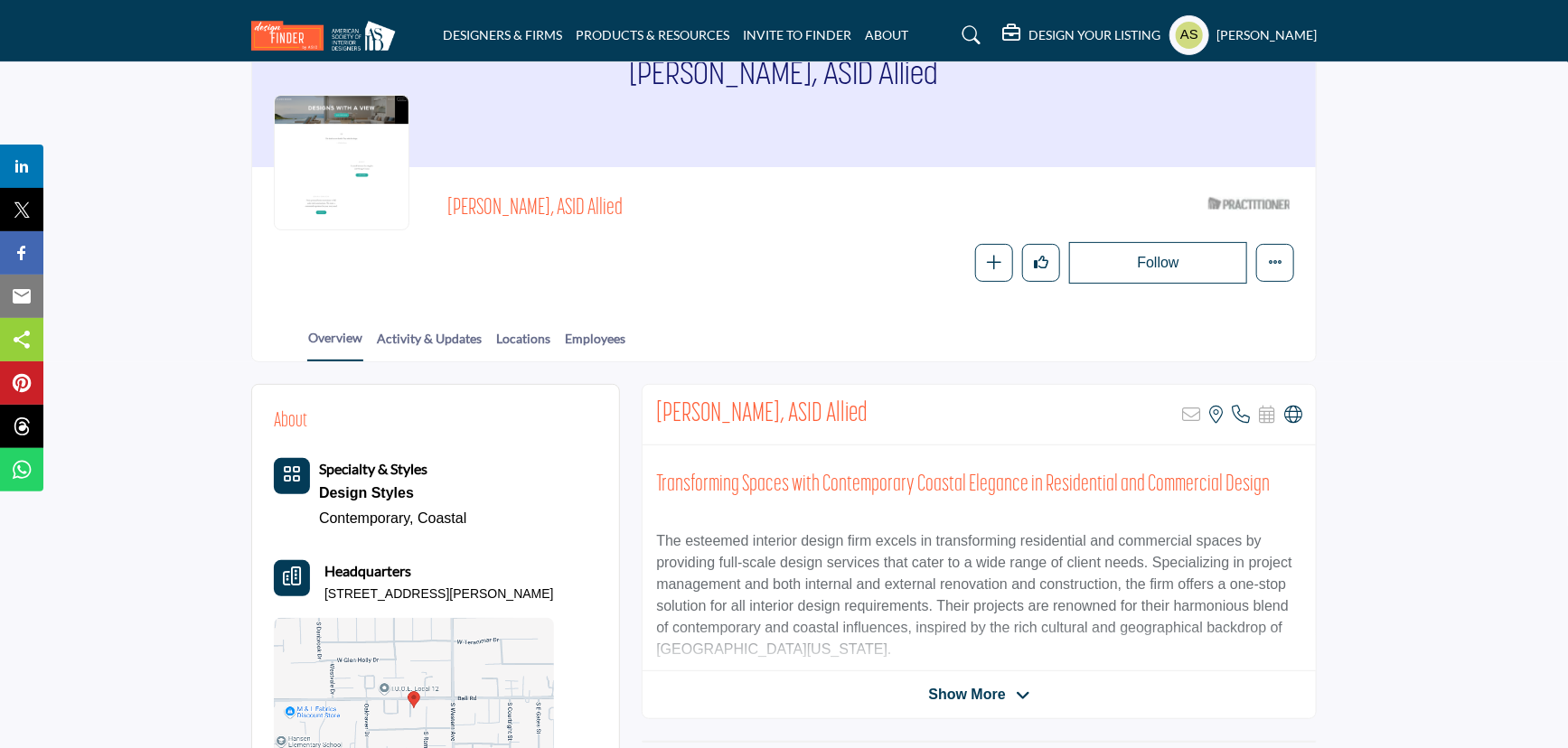
drag, startPoint x: 442, startPoint y: 168, endPoint x: 641, endPoint y: 180, distance: 199.4
click at [641, 189] on div "Jennifer Choi, ASID Allied ASID Qualified Practitioner who validates work and e…" at bounding box center [784, 236] width 1020 height 95
copy span "Jennifer Choi, ASID Allied"
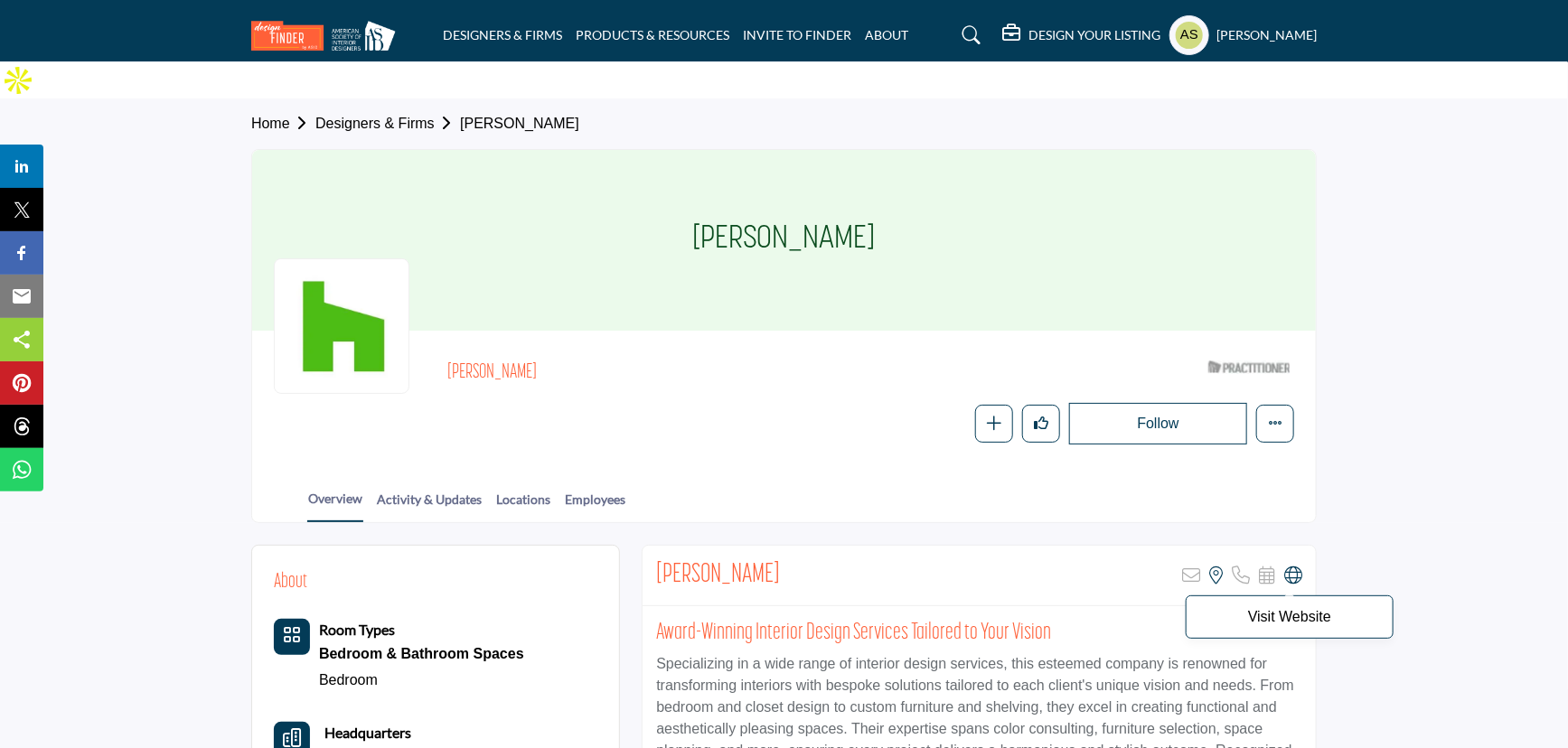
click at [1294, 567] on icon at bounding box center [1292, 576] width 18 height 18
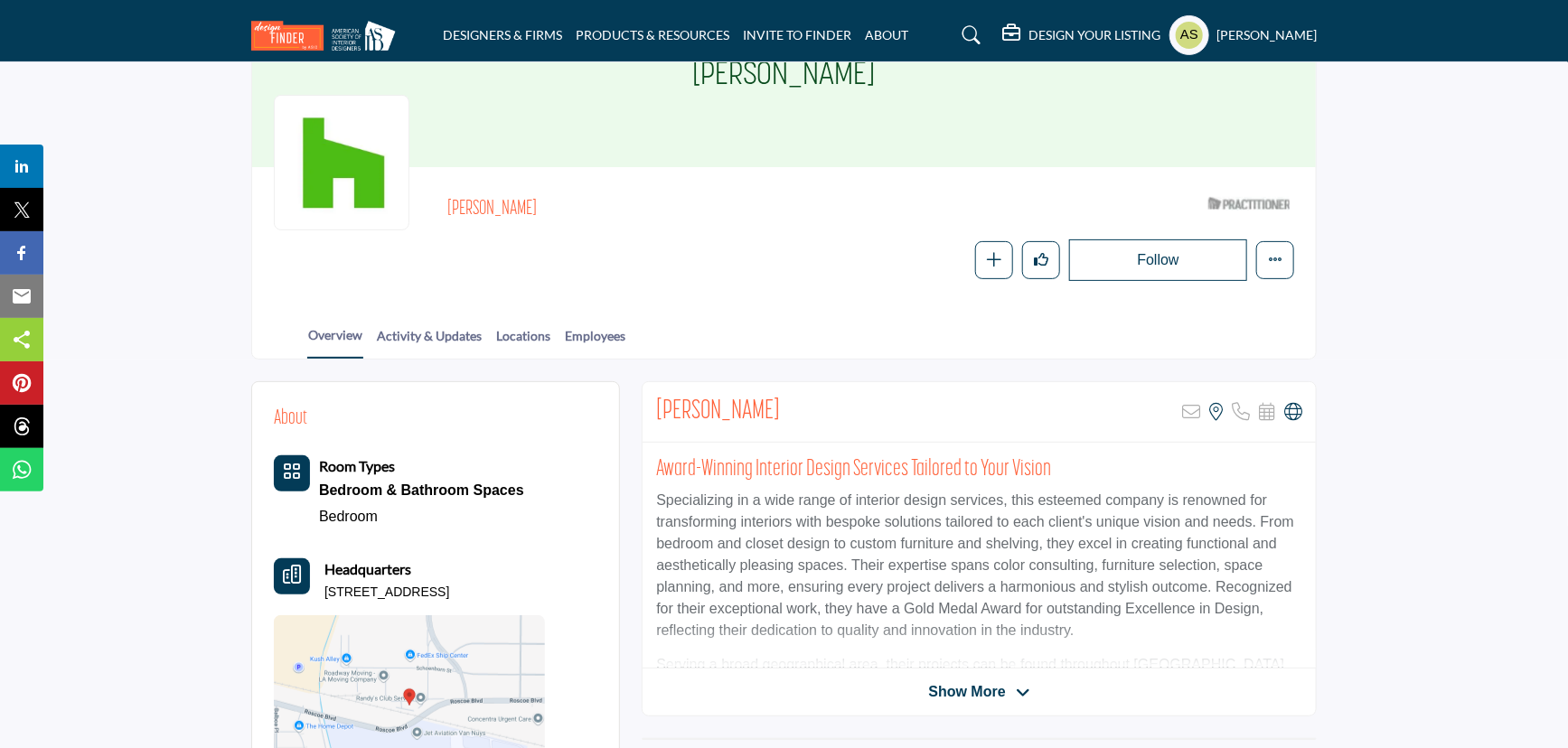
drag, startPoint x: 534, startPoint y: 156, endPoint x: 440, endPoint y: 177, distance: 96.3
click at [440, 189] on div "Lilly Menjivar ASID Qualified Practitioner who validates work and experience to…" at bounding box center [784, 235] width 1020 height 92
copy h2 "Lilly Menjivar"
drag, startPoint x: 543, startPoint y: 545, endPoint x: 325, endPoint y: 552, distance: 218.1
click at [325, 558] on div "Headquarters 16618 Roscoe Pl, 91343-6105, USA" at bounding box center [409, 579] width 271 height 43
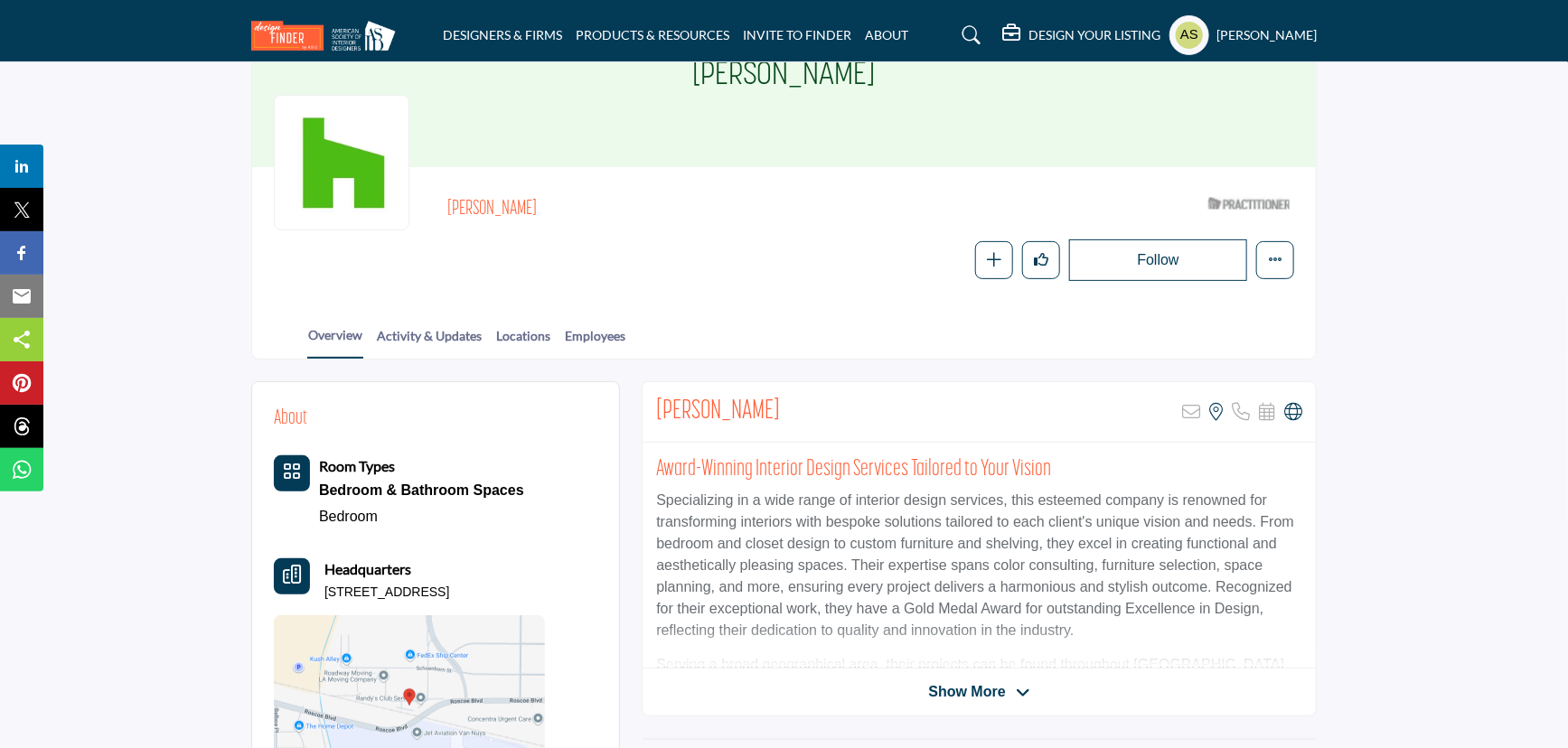
copy p "16618 Roscoe Pl, 91343-6105, USA"
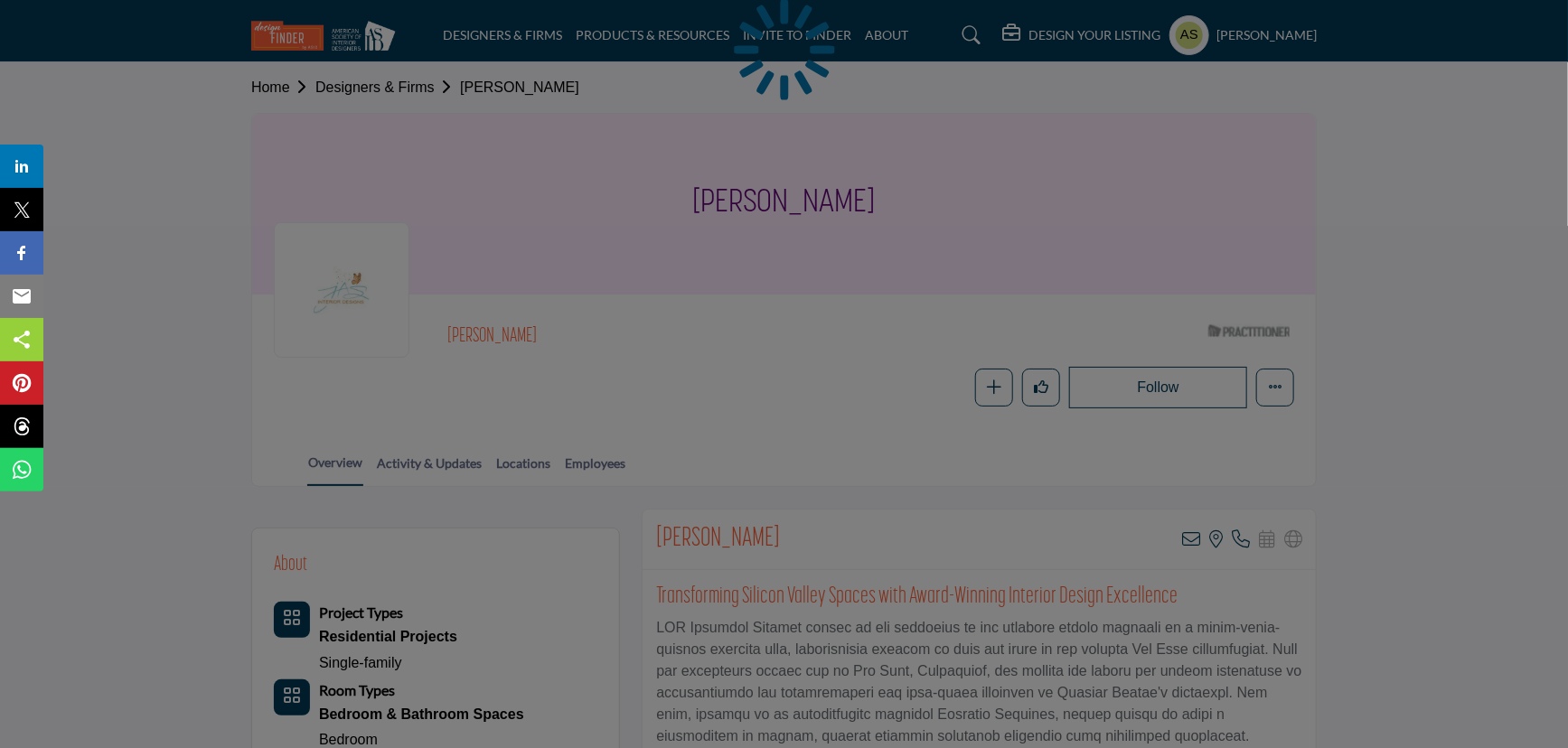
scroll to position [246, 0]
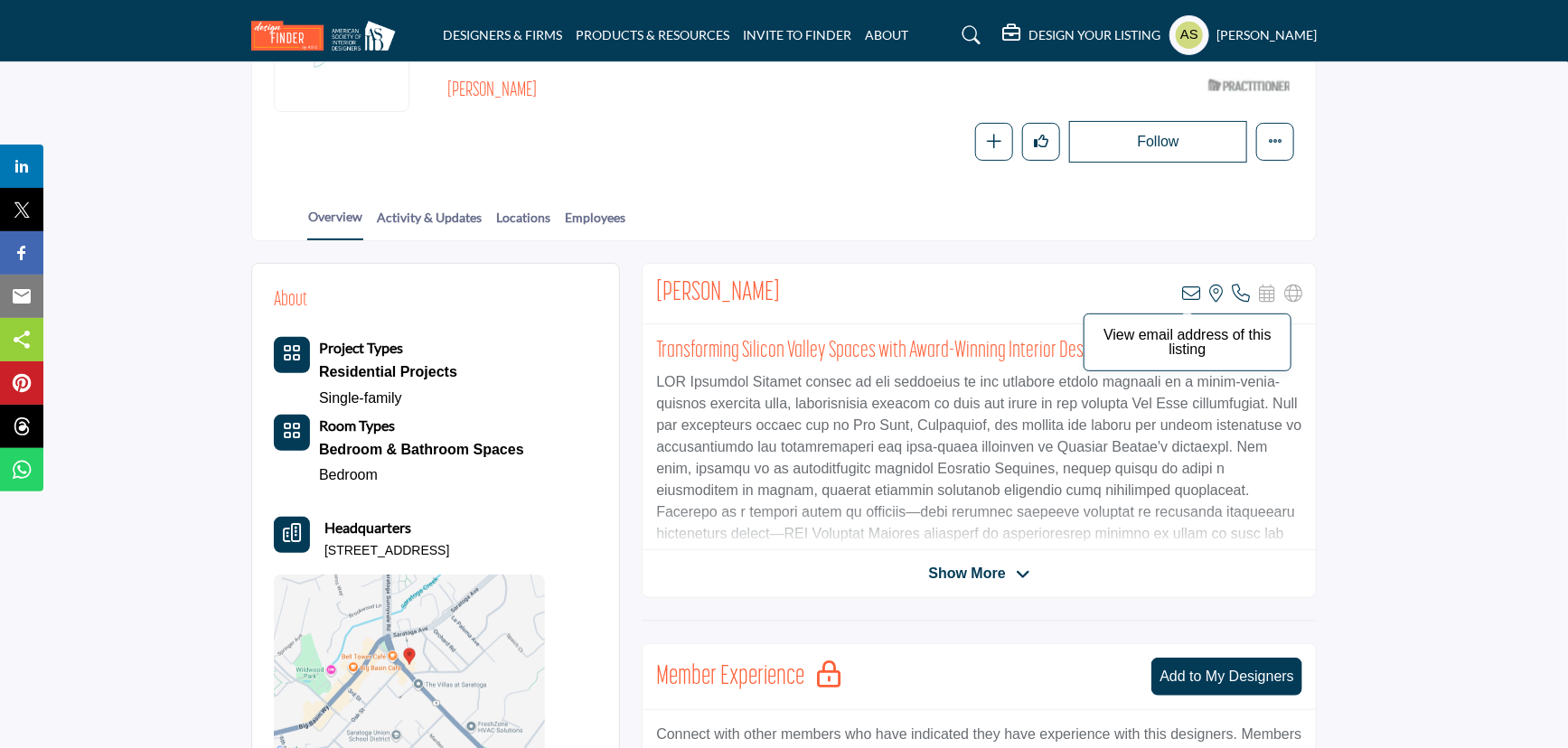
click at [1193, 297] on icon at bounding box center [1190, 293] width 18 height 18
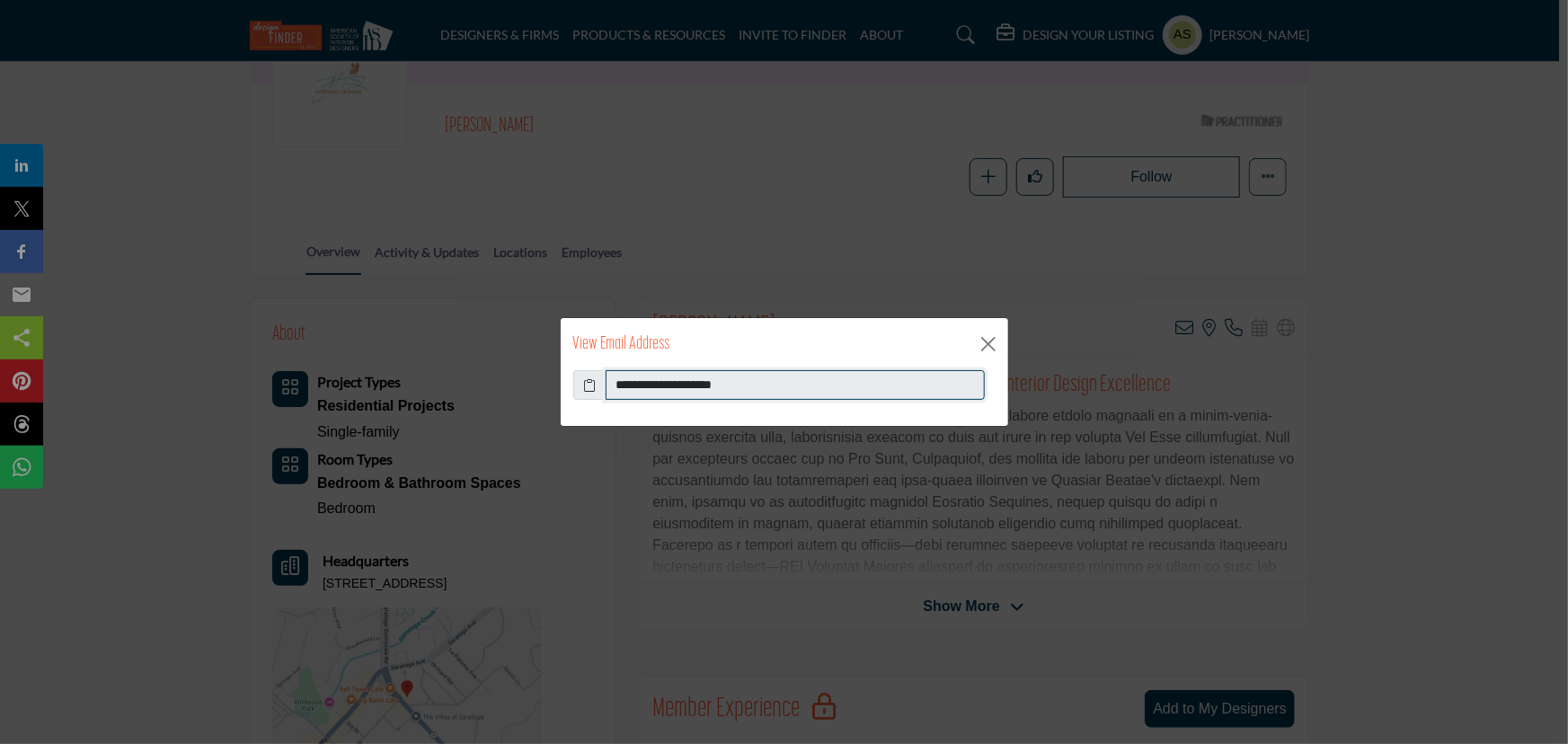
click at [761, 380] on input "**********" at bounding box center [795, 386] width 379 height 30
click at [994, 348] on button "Close" at bounding box center [988, 344] width 27 height 27
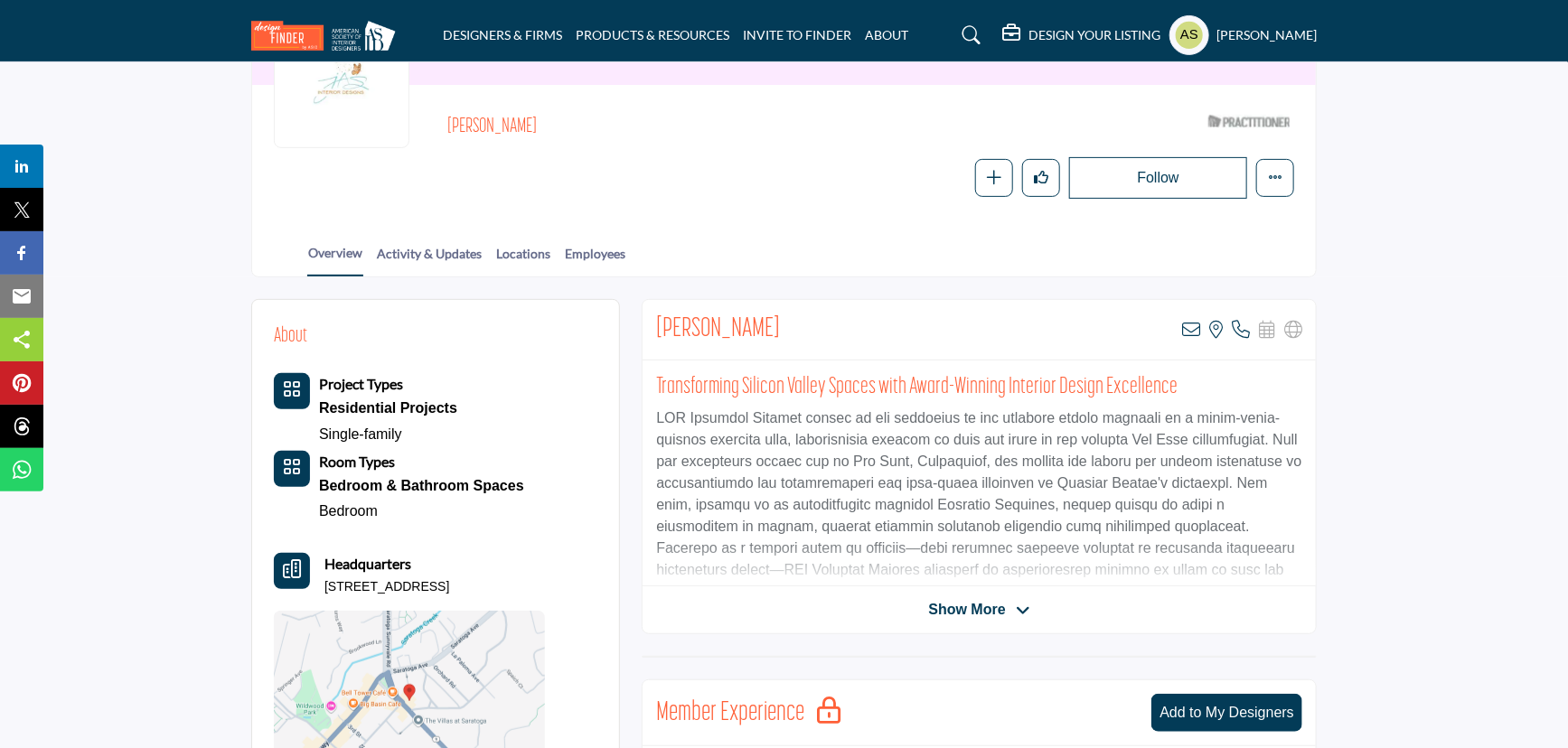
drag, startPoint x: 531, startPoint y: 83, endPoint x: 442, endPoint y: 85, distance: 89.0
click at [442, 106] on div "Janine Arietta ASID Qualified Practitioner who validates work and experience to…" at bounding box center [784, 152] width 1020 height 92
copy h2 "Janine Arietta"
drag, startPoint x: 584, startPoint y: 539, endPoint x: 291, endPoint y: 544, distance: 293.0
click at [291, 544] on div "About Project Types Residential Projects Single-family Room Types" at bounding box center [436, 556] width 324 height 469
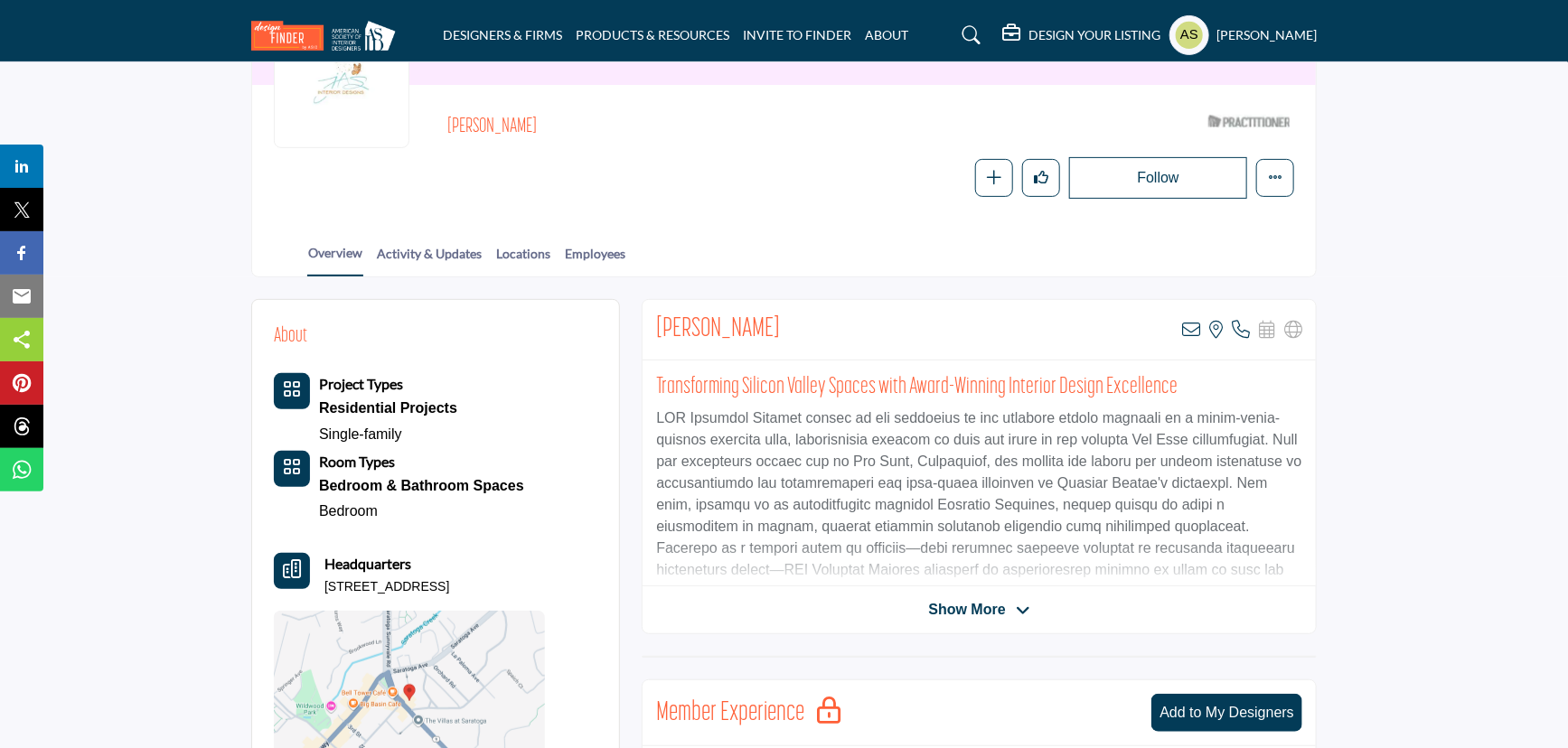
drag, startPoint x: 569, startPoint y: 552, endPoint x: 321, endPoint y: 545, distance: 248.1
click at [321, 545] on div "About Project Types Residential Projects Single-family Room Types" at bounding box center [436, 556] width 324 height 469
copy p "20465 Saratoga Los Gatos Rd, 95070, USA"
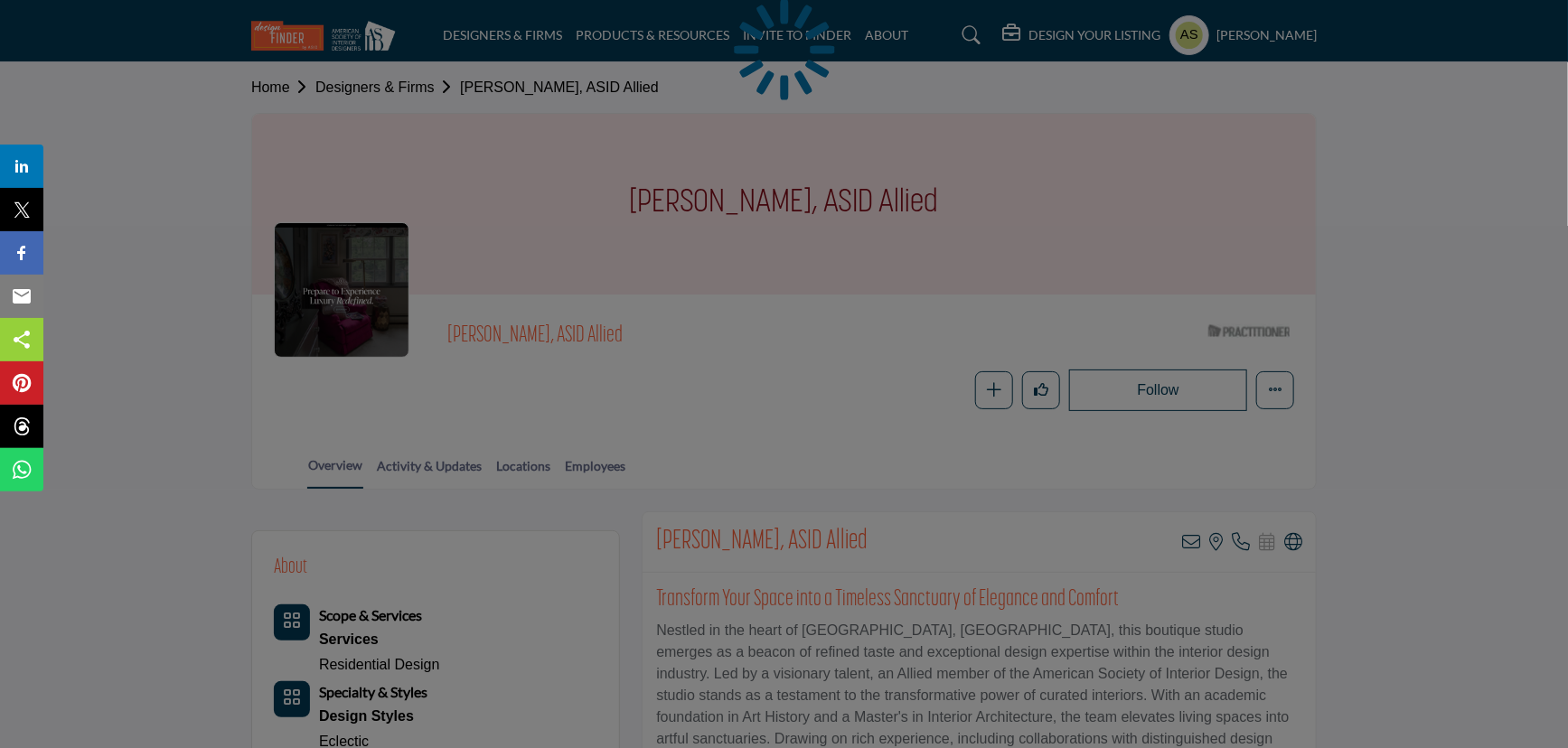
scroll to position [164, 0]
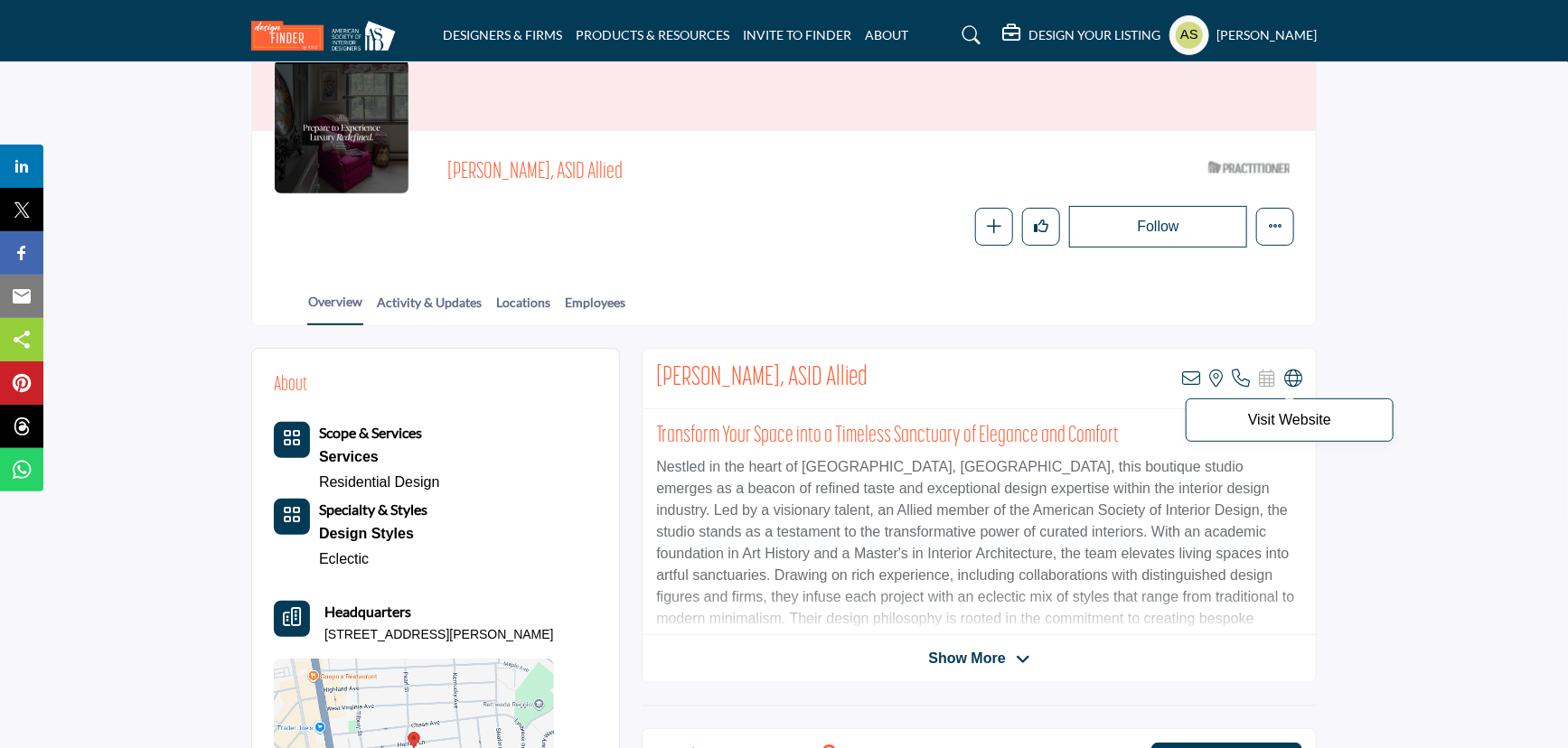
click at [1289, 377] on icon at bounding box center [1292, 378] width 18 height 18
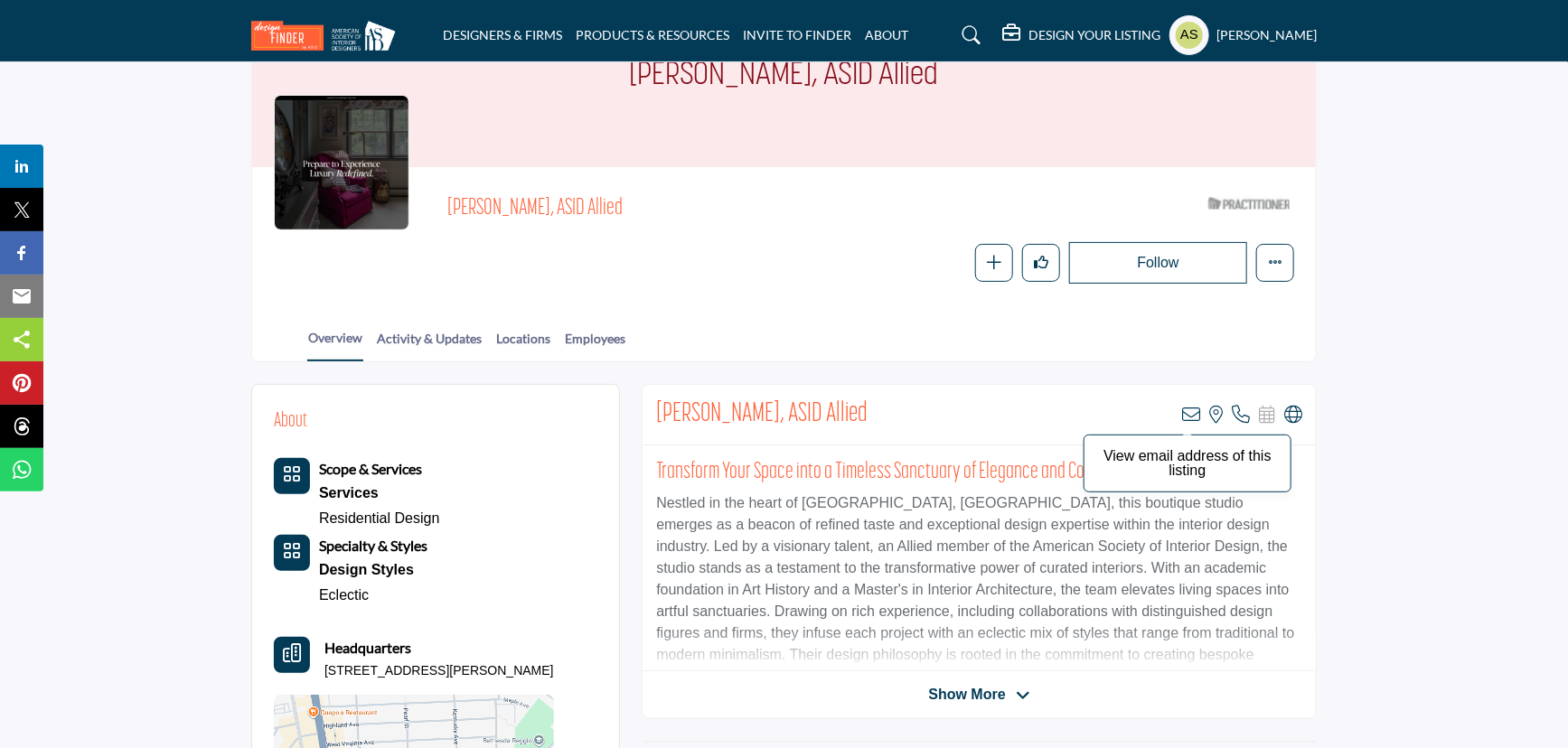
click at [1188, 406] on icon at bounding box center [1190, 415] width 18 height 18
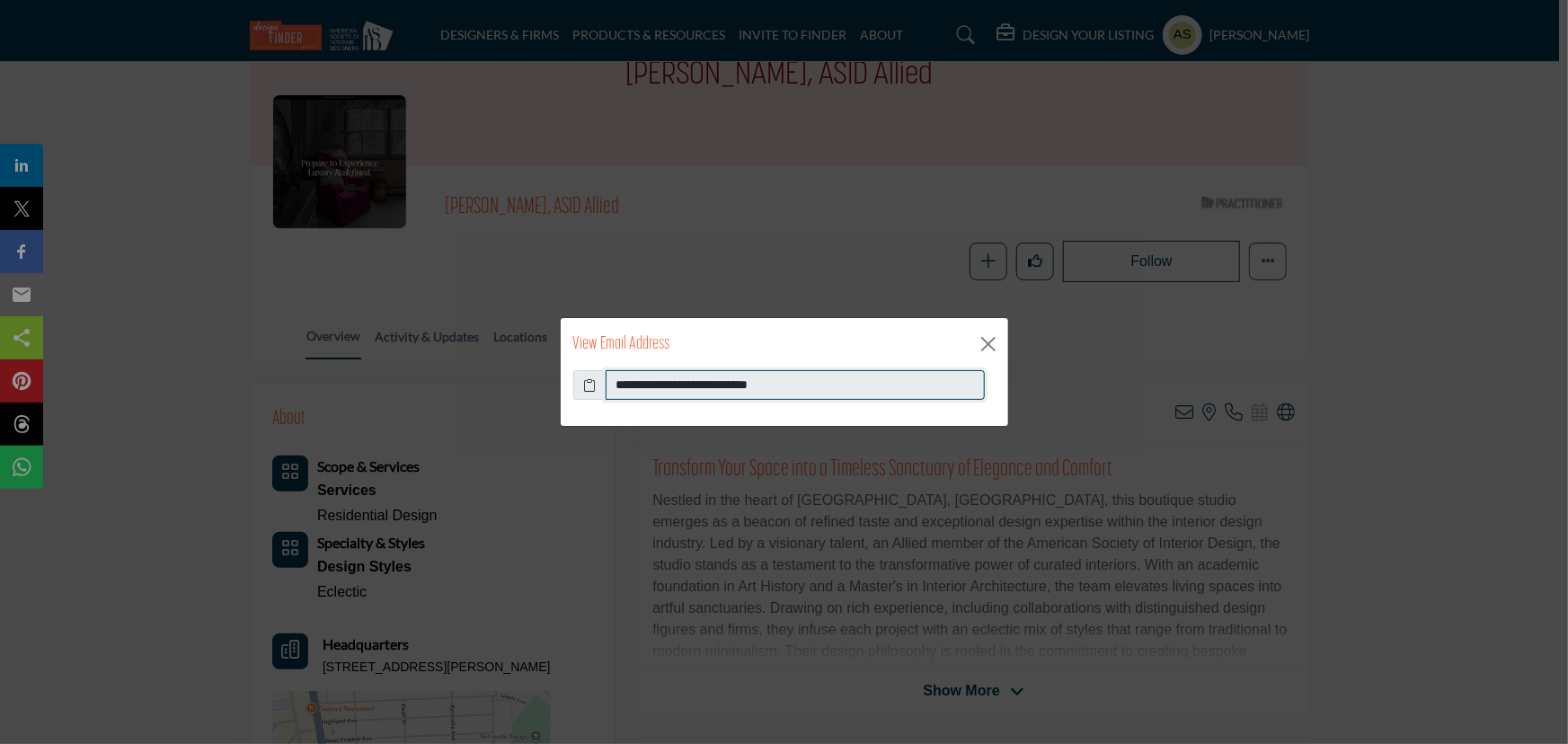
click at [831, 392] on input "**********" at bounding box center [795, 386] width 379 height 30
click at [1002, 347] on div "View Email Address" at bounding box center [784, 344] width 447 height 52
click at [994, 346] on button "Close" at bounding box center [988, 344] width 27 height 27
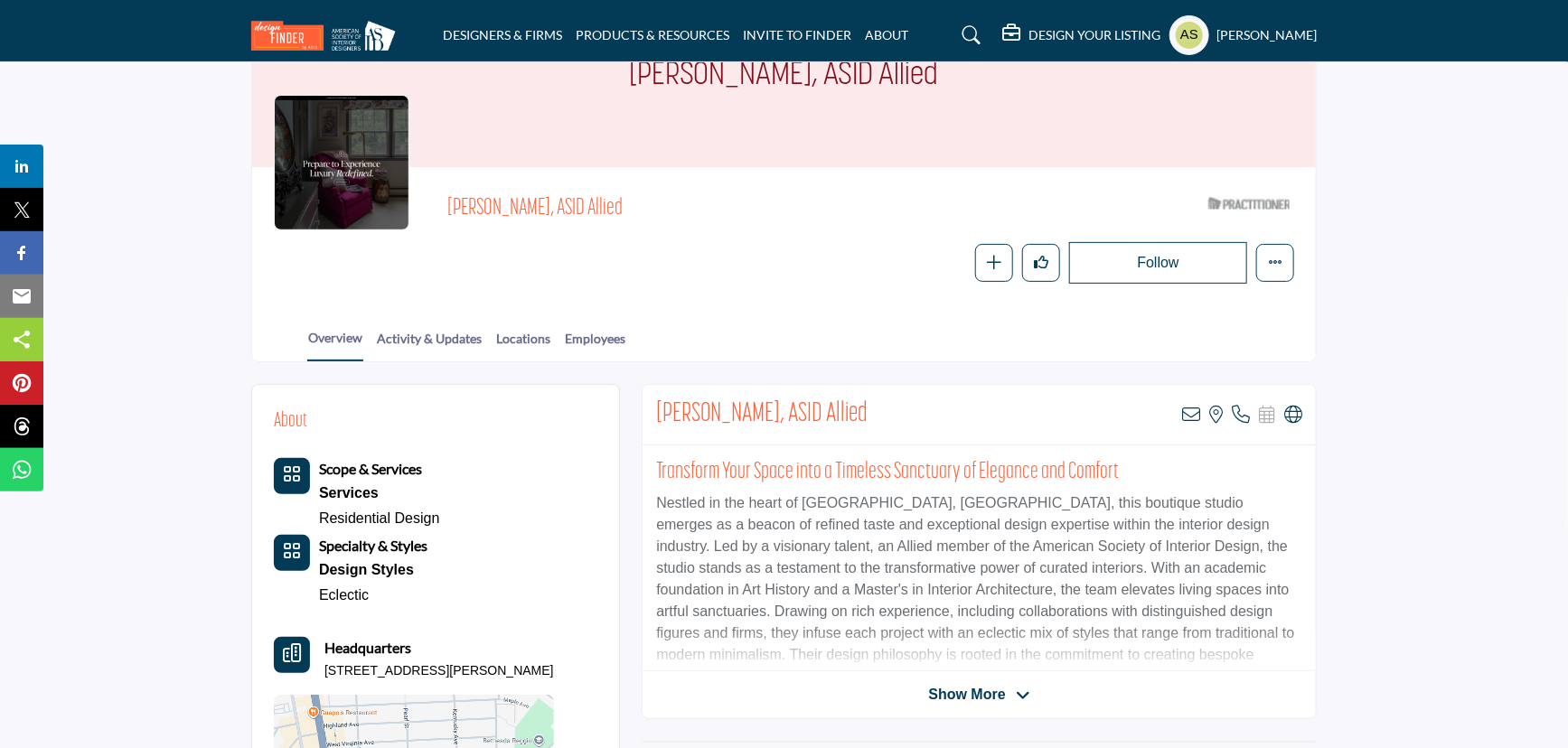
scroll to position [0, 0]
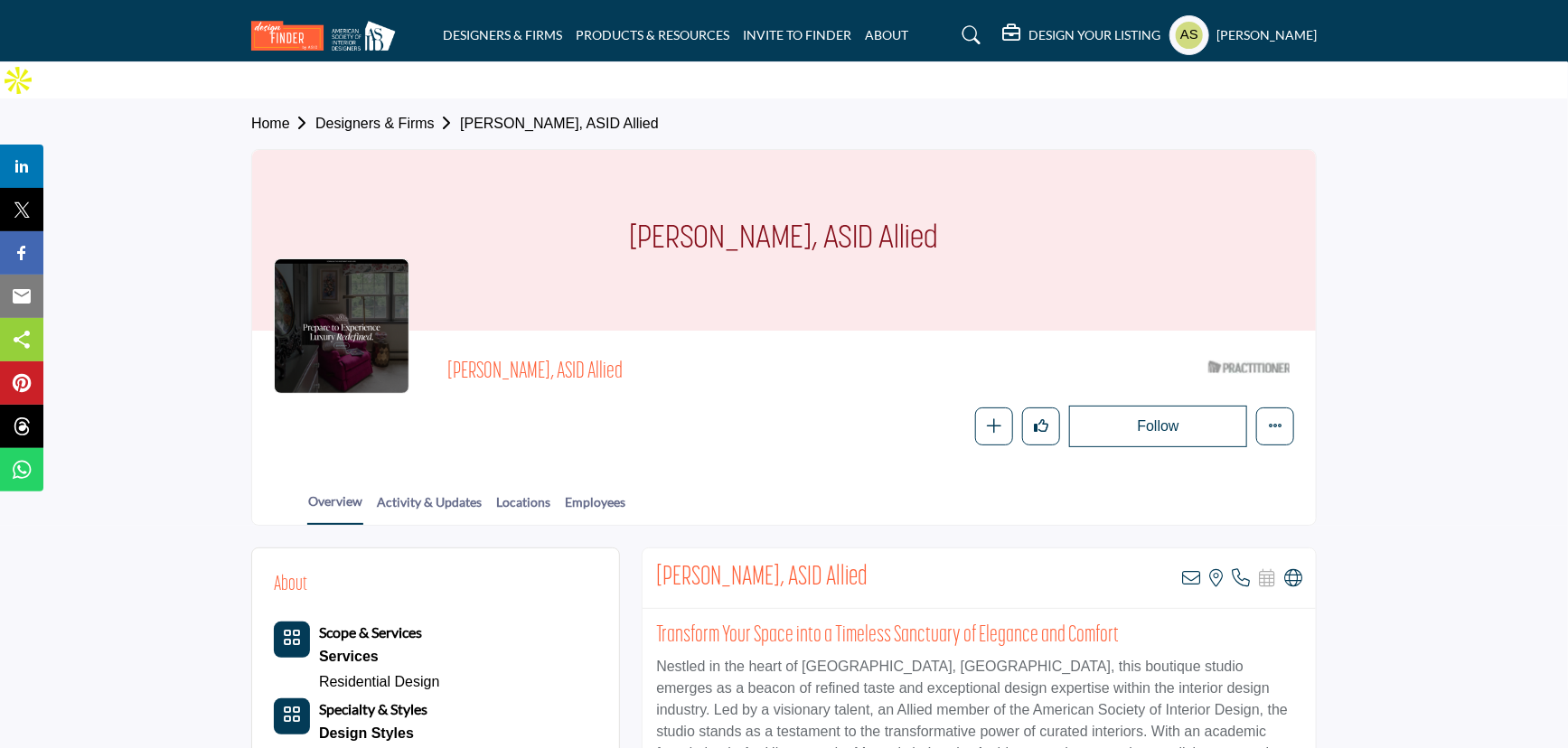
drag, startPoint x: 440, startPoint y: 339, endPoint x: 539, endPoint y: 338, distance: 99.0
click at [539, 352] on div "Isabel Jackson, ASID Allied ASID Qualified Practitioner who validates work and …" at bounding box center [784, 399] width 1020 height 95
copy span "Isabel Jackson"
click at [812, 406] on div "Follow Following Message Recommend Add to My Suppliers Claim Listing Report Pag…" at bounding box center [997, 426] width 593 height 41
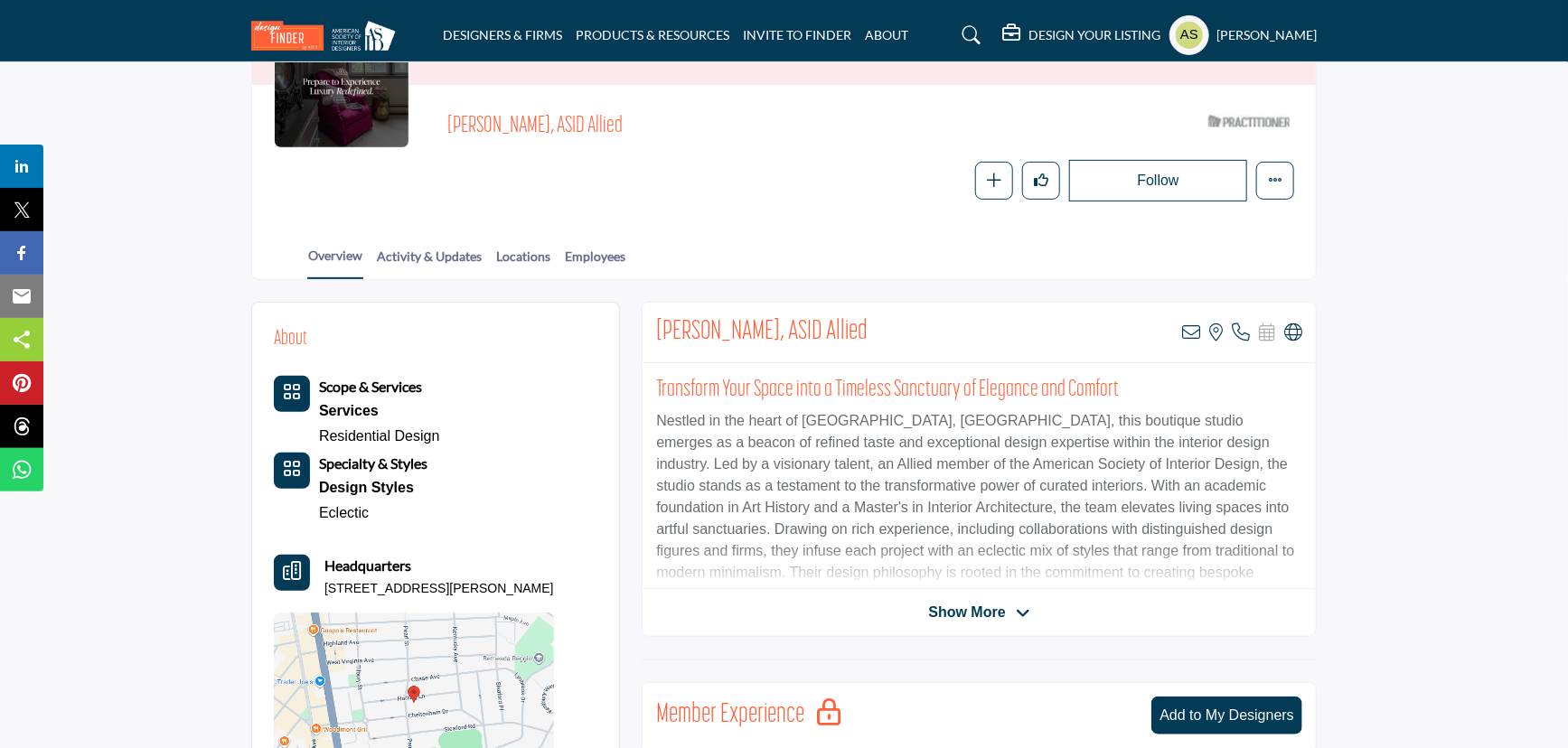
drag, startPoint x: 523, startPoint y: 553, endPoint x: 316, endPoint y: 548, distance: 207.1
click at [316, 555] on div "Headquarters 4520 Harling Ln, 20814-4628, USA" at bounding box center [414, 576] width 280 height 43
copy p "4520 Harling Ln, 20814-4628, USA"
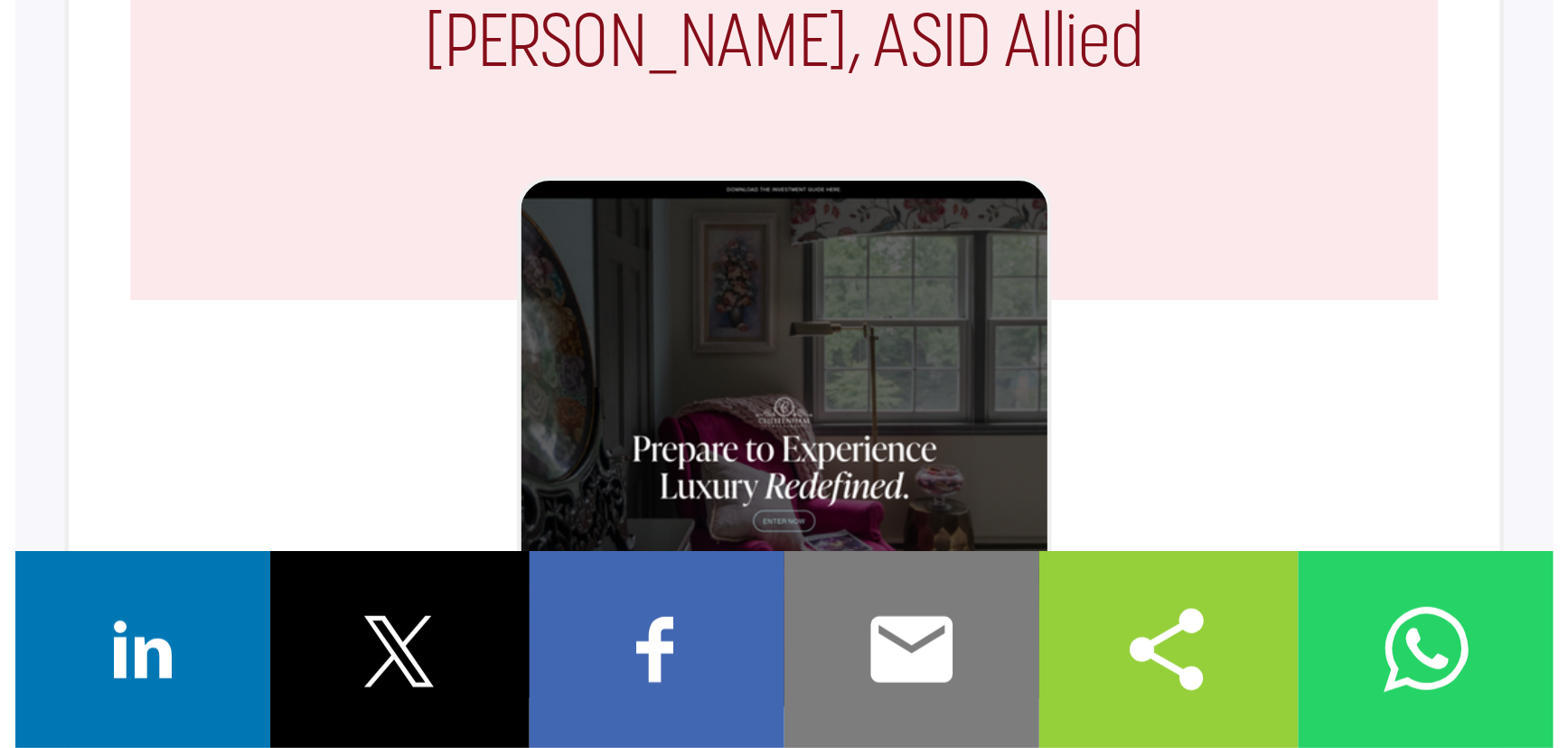
scroll to position [235, 0]
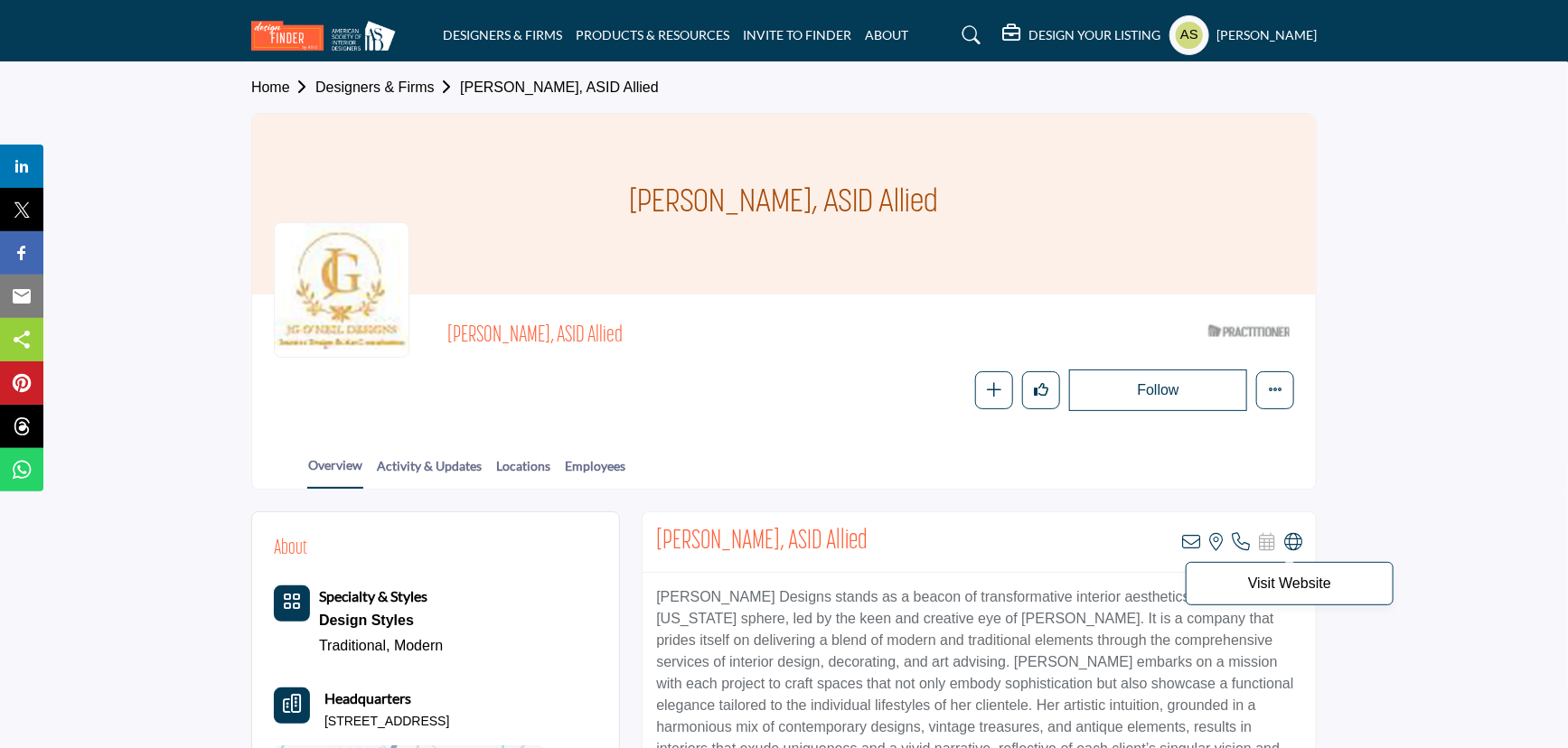
click at [1294, 543] on icon at bounding box center [1292, 542] width 18 height 18
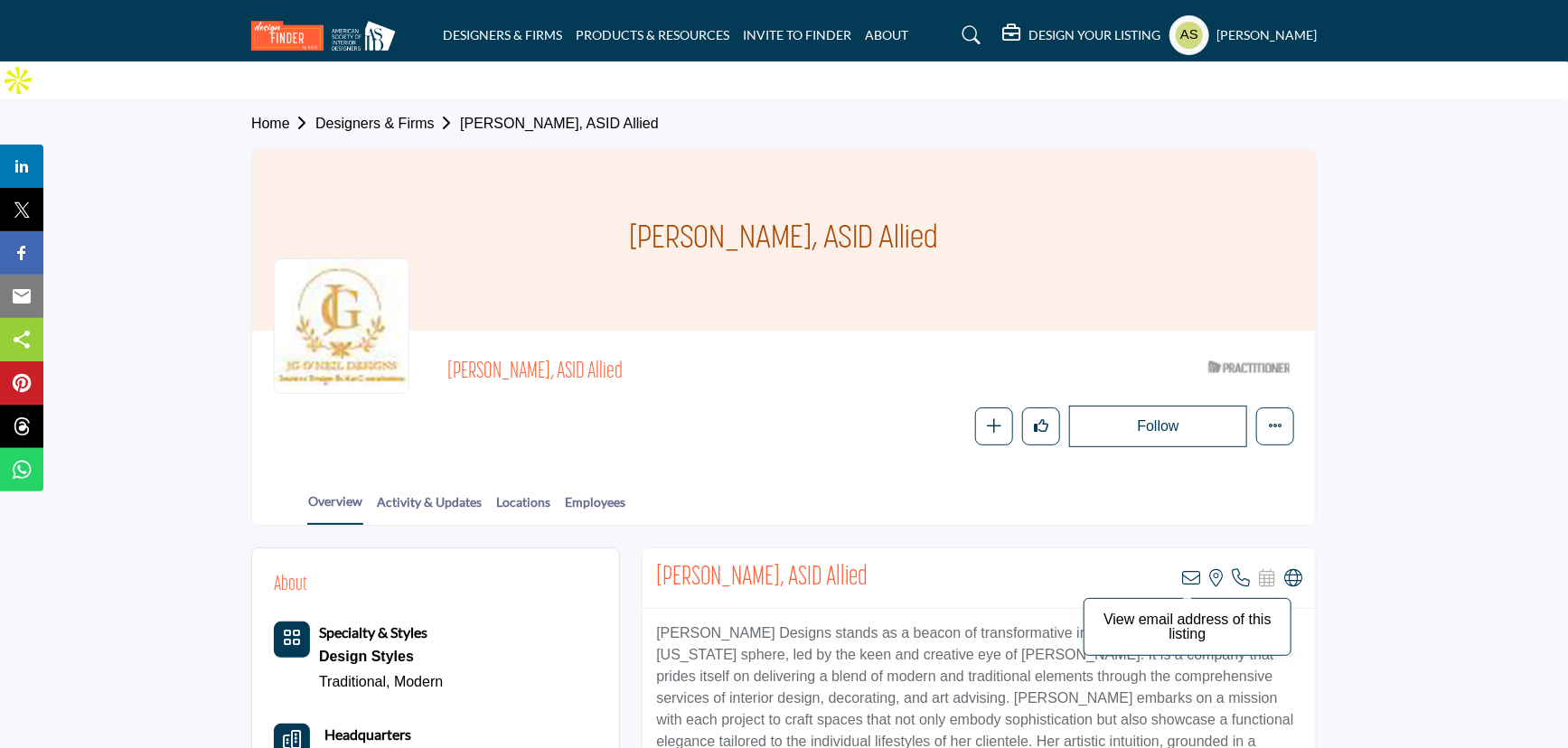
click at [1191, 570] on icon at bounding box center [1190, 578] width 18 height 18
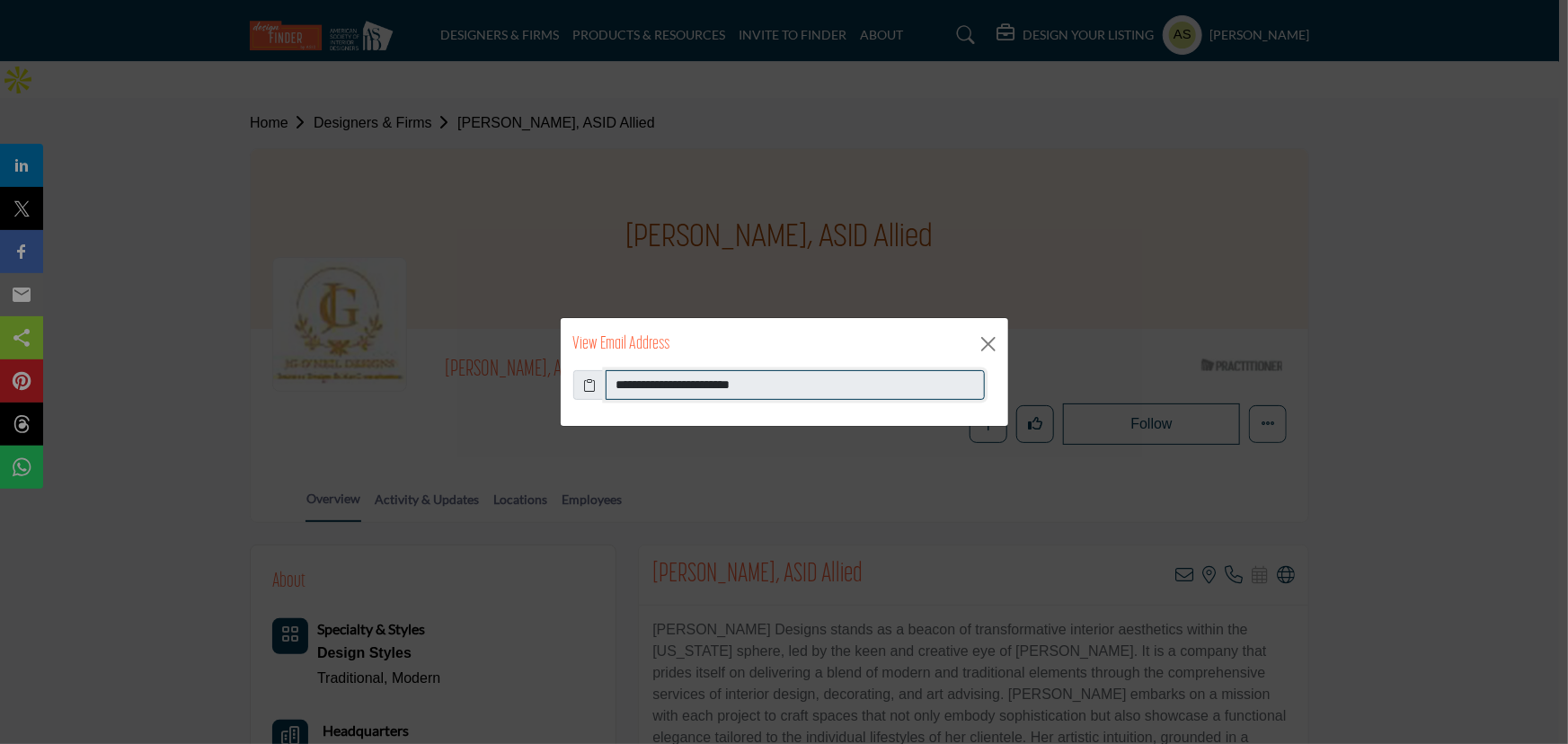
click at [794, 391] on input "**********" at bounding box center [795, 386] width 379 height 30
click at [991, 340] on button "Close" at bounding box center [988, 344] width 27 height 27
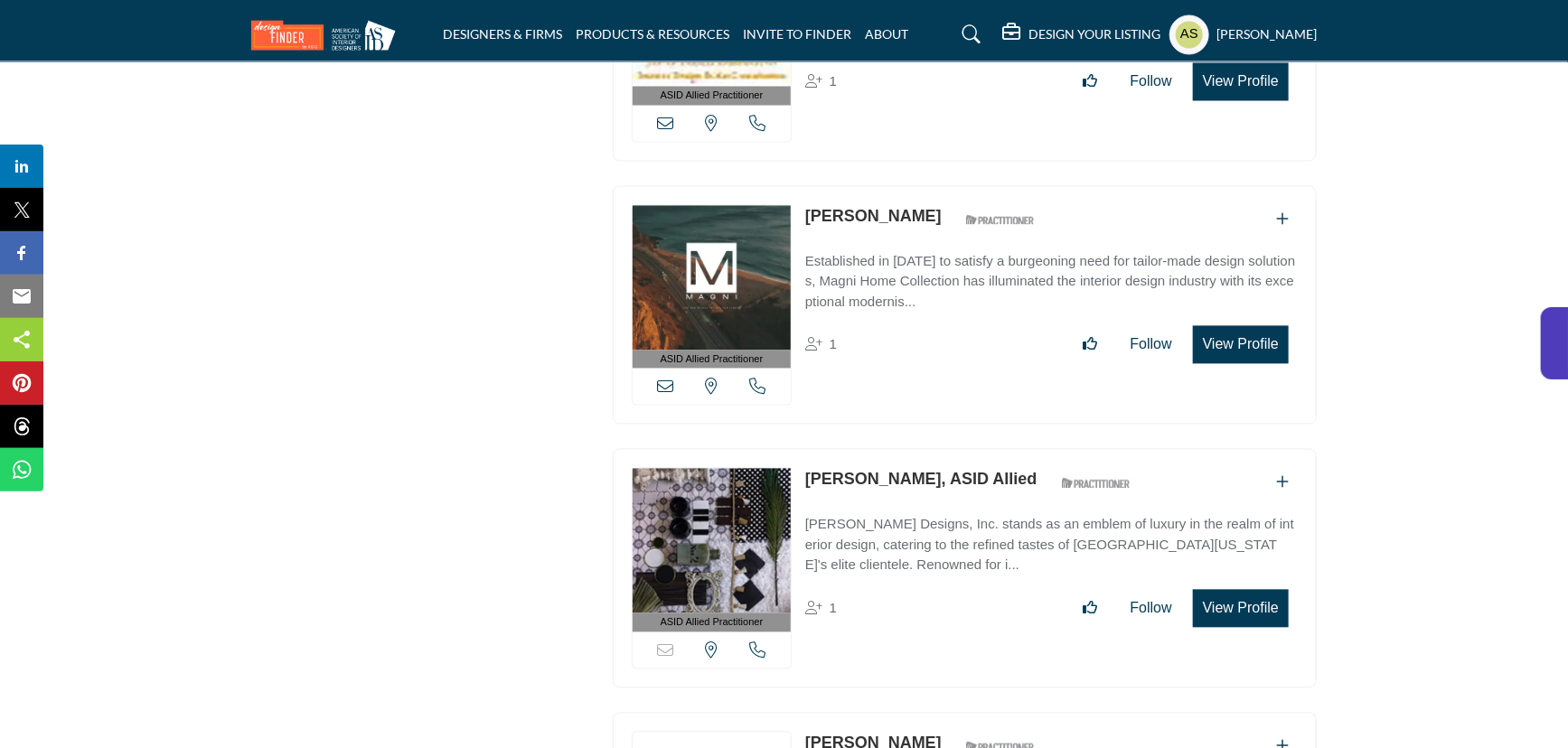
click at [915, 471] on link "Nicole Michael, ASID Allied" at bounding box center [921, 480] width 233 height 18
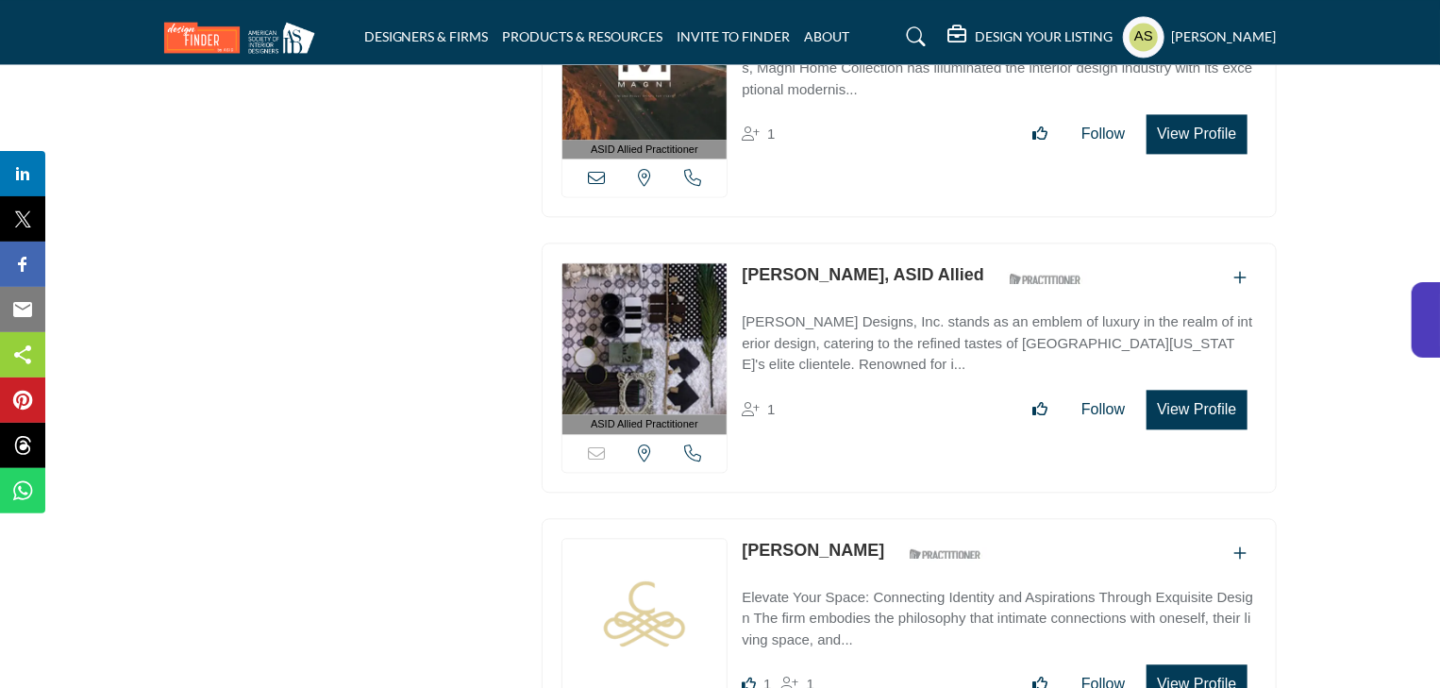
scroll to position [12962, 0]
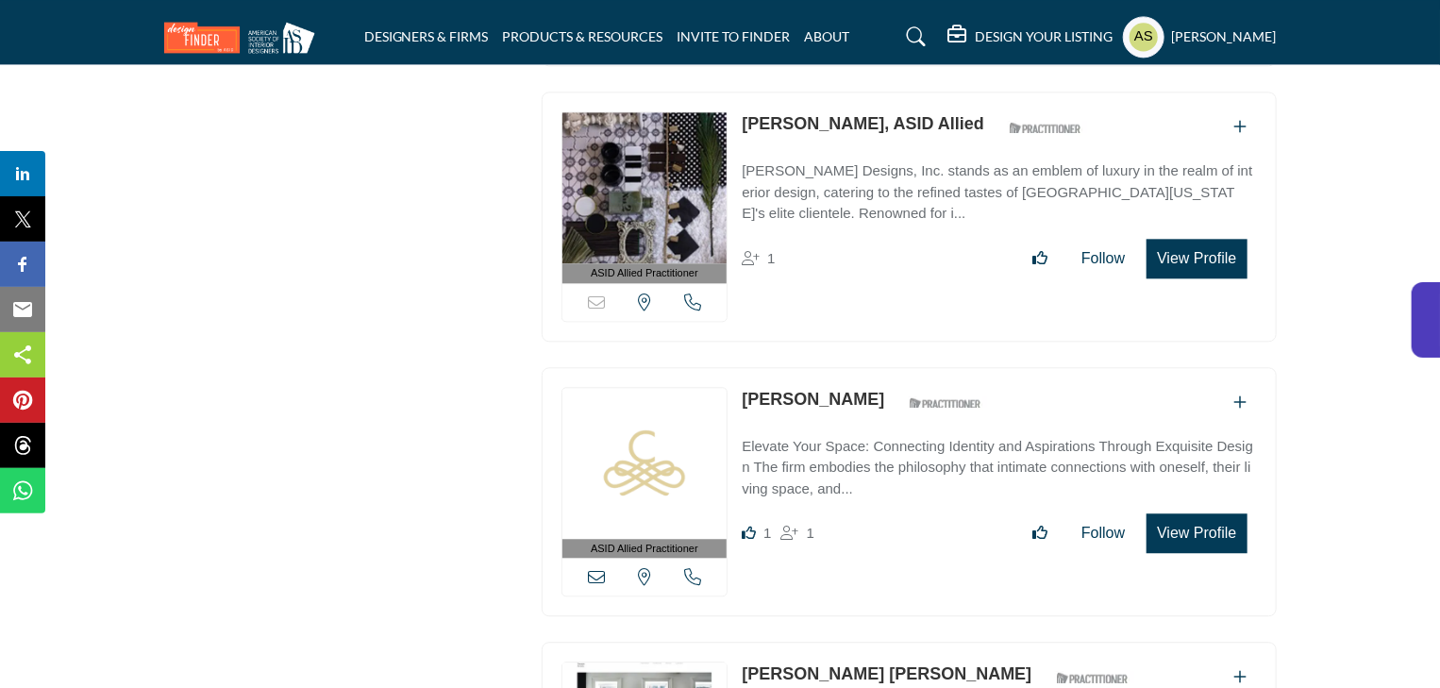
drag, startPoint x: 740, startPoint y: 264, endPoint x: 908, endPoint y: 272, distance: 168.2
click at [908, 367] on div "ASID Allied Practitioner ASID Allied Practitioners have successfully completed …" at bounding box center [909, 492] width 735 height 250
copy link "[PERSON_NAME]"
click at [762, 390] on link "Nancy Charbonneau" at bounding box center [813, 399] width 143 height 19
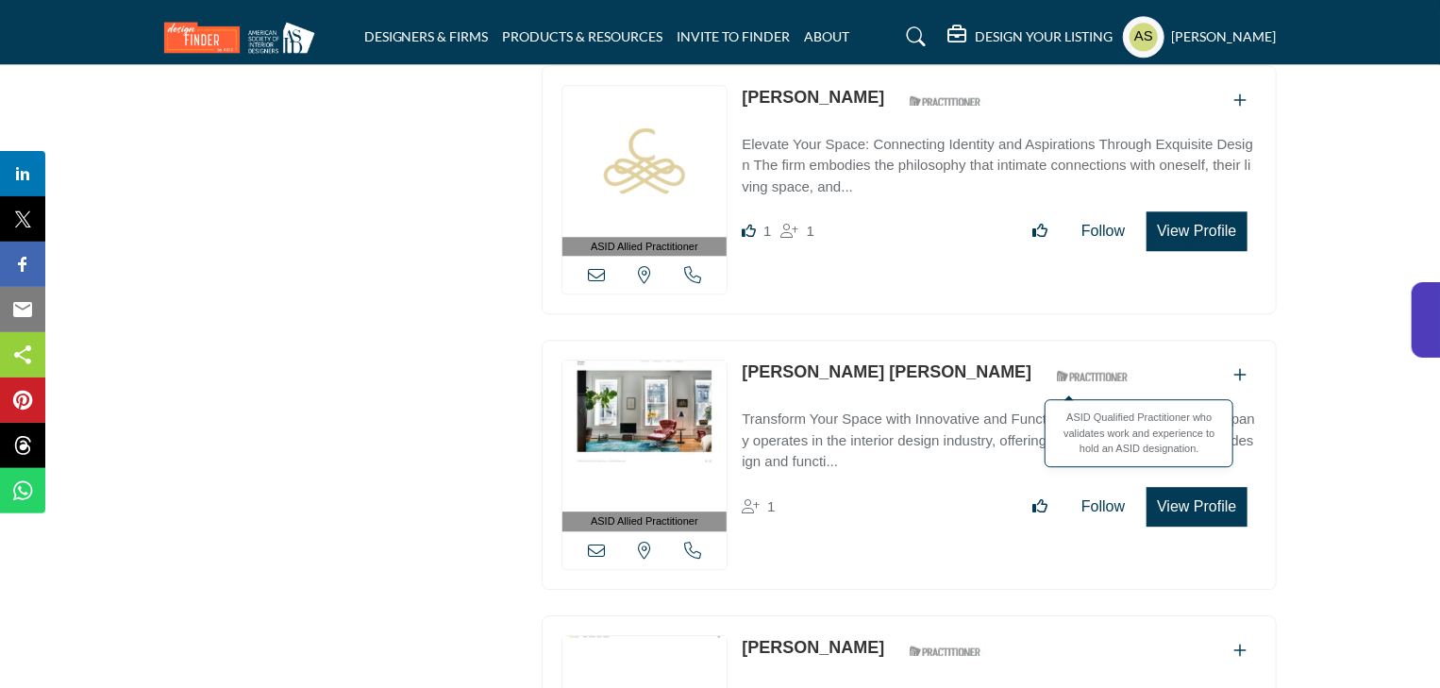
drag, startPoint x: 739, startPoint y: 245, endPoint x: 961, endPoint y: 242, distance: 221.8
click at [961, 340] on div "ASID Allied Practitioner ASID Allied Practitioners have successfully completed …" at bounding box center [909, 465] width 735 height 250
copy div "Hariette de Swaan Arons"
click at [843, 362] on link "Hariette de Swaan Arons" at bounding box center [887, 371] width 290 height 19
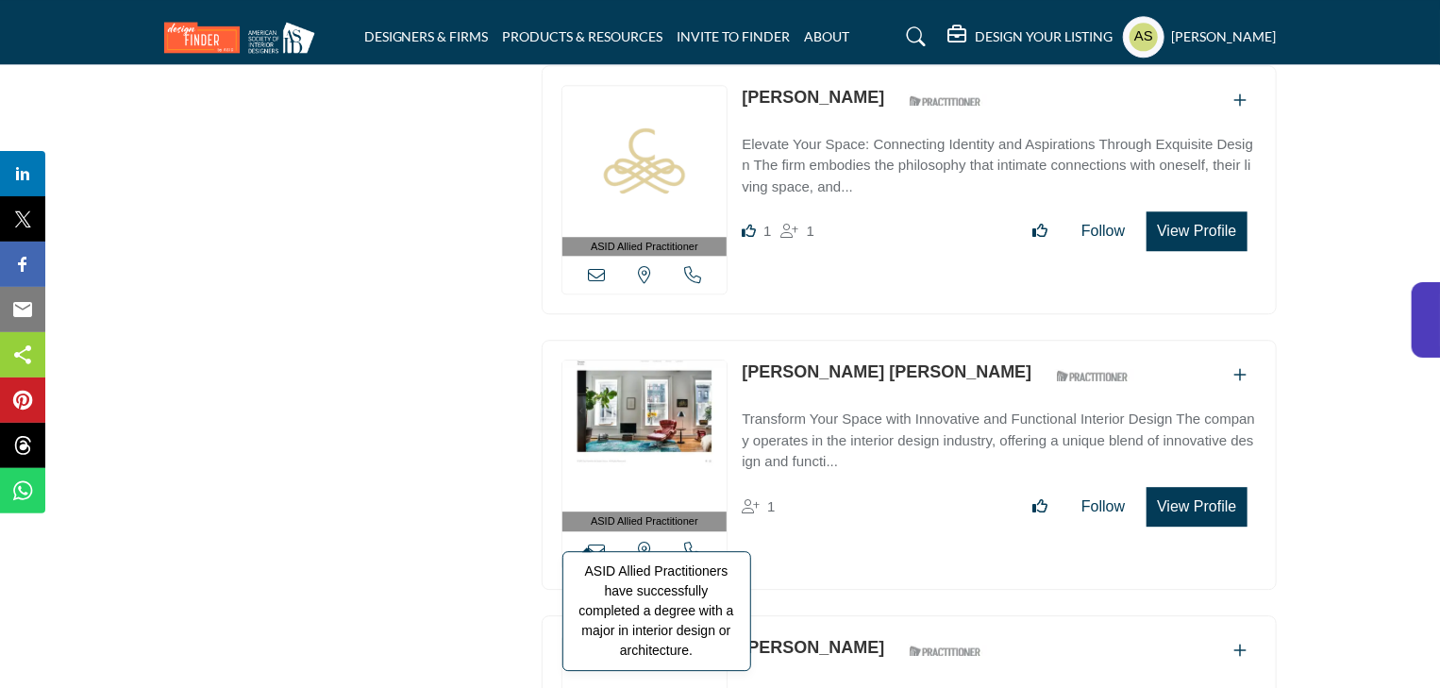
scroll to position [13642, 0]
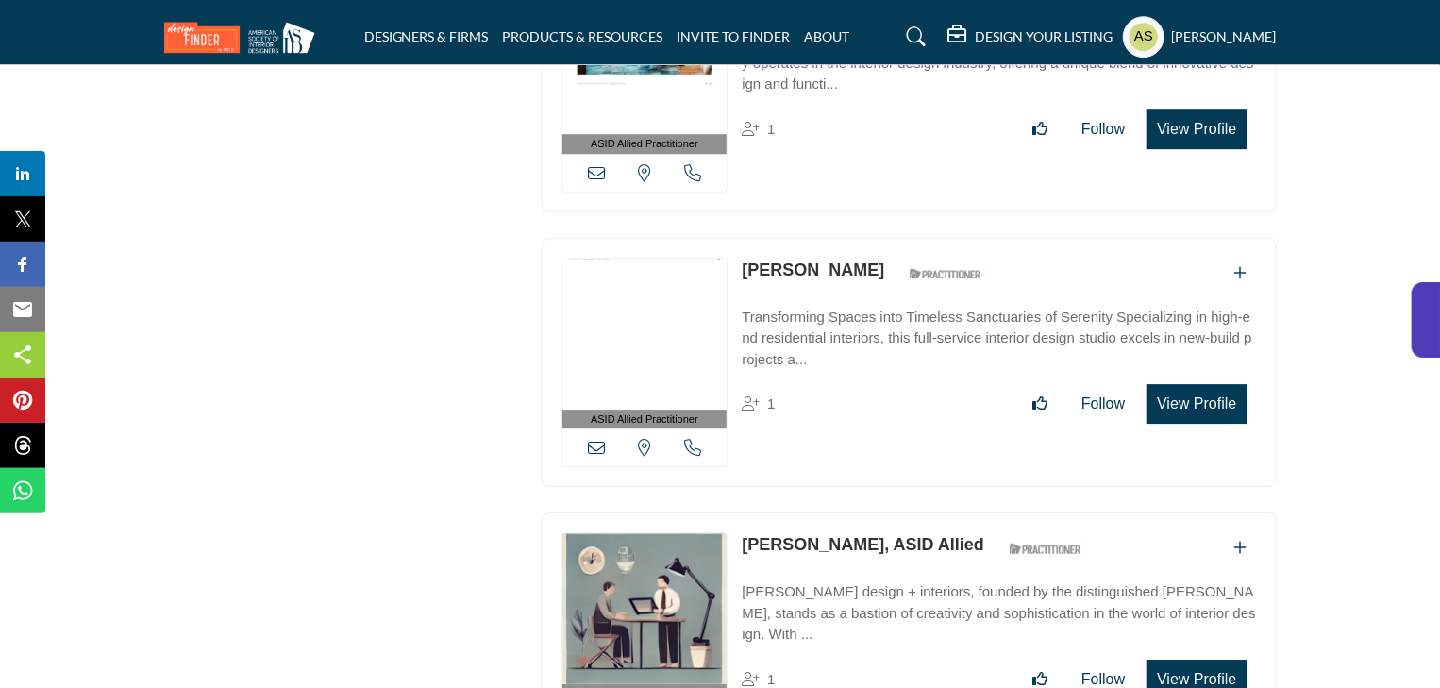
drag, startPoint x: 736, startPoint y: 146, endPoint x: 865, endPoint y: 142, distance: 128.4
click at [865, 238] on div "ASID Allied Practitioner ASID Allied Practitioners have successfully completed …" at bounding box center [909, 363] width 735 height 250
click at [865, 260] on link "Tsun-Yen Wahab" at bounding box center [813, 269] width 143 height 19
drag, startPoint x: 735, startPoint y: 136, endPoint x: 899, endPoint y: 131, distance: 163.3
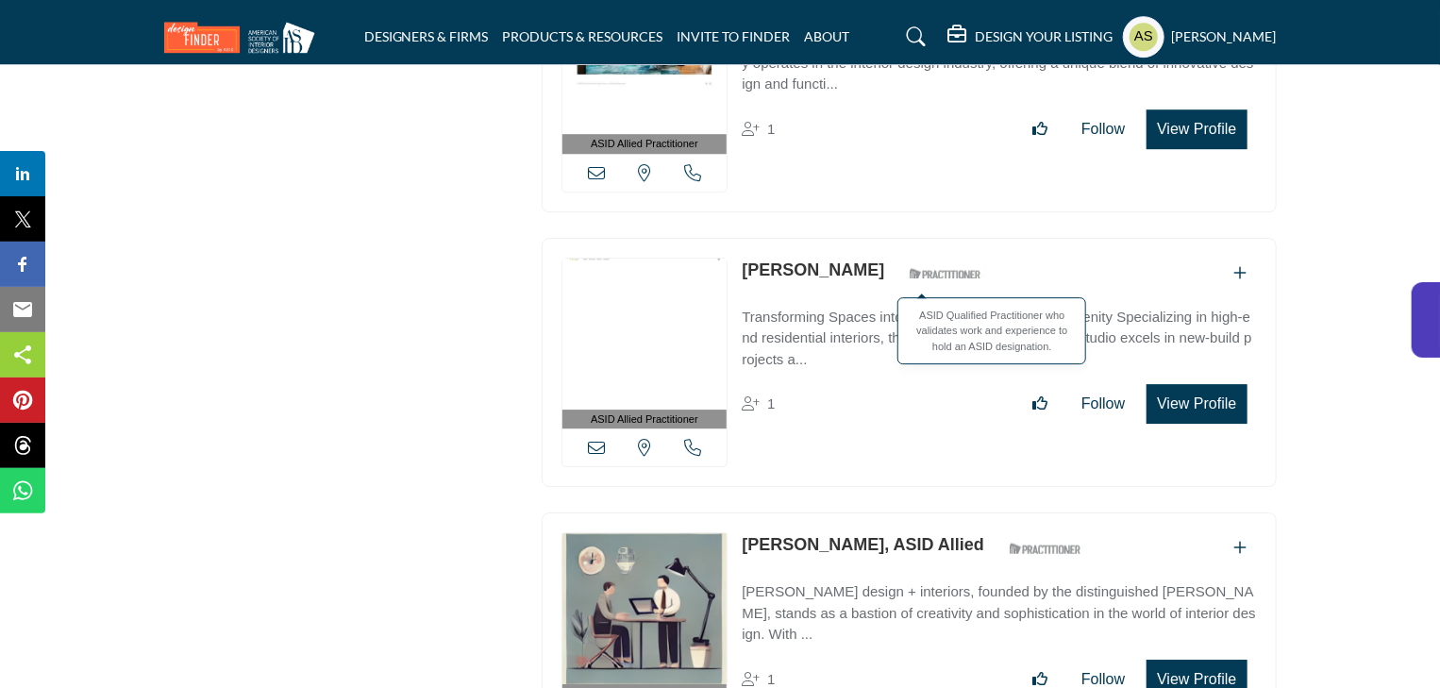
click at [899, 238] on div "ASID Allied Practitioner ASID Allied Practitioners have successfully completed …" at bounding box center [909, 363] width 735 height 250
copy div "Tsun-Yen Wahab"
click at [823, 260] on link "Tsun-Yen Wahab" at bounding box center [813, 269] width 143 height 19
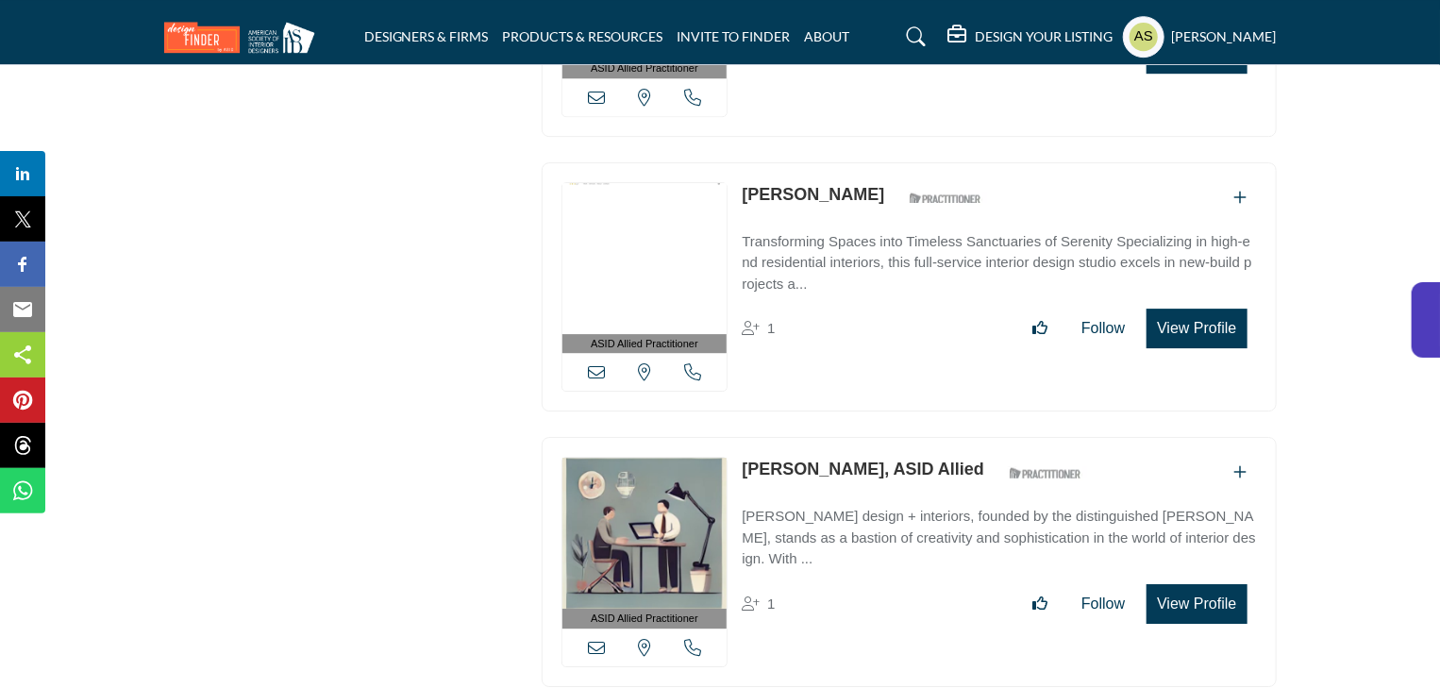
scroll to position [13793, 0]
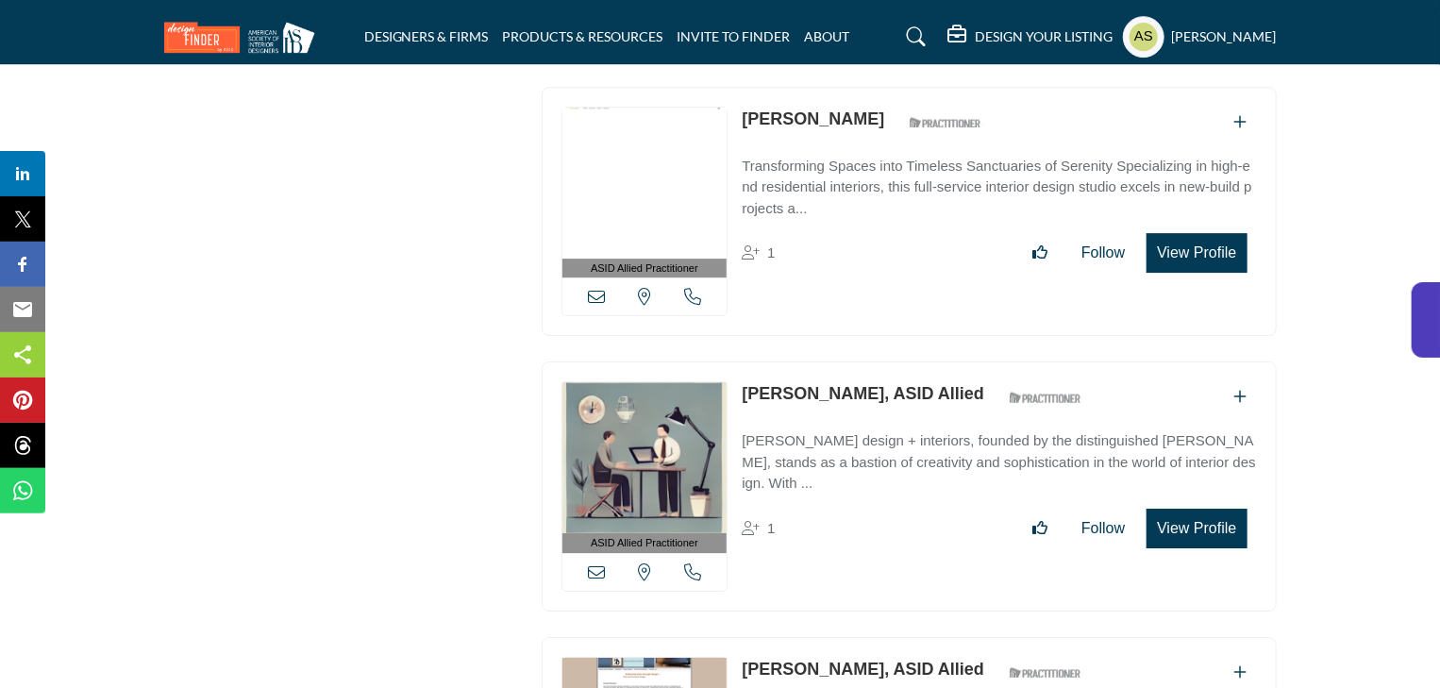
drag, startPoint x: 740, startPoint y: 264, endPoint x: 905, endPoint y: 268, distance: 165.2
click at [905, 361] on div "ASID Allied Practitioner ASID Allied Practitioners have successfully completed …" at bounding box center [909, 486] width 735 height 250
copy link "Gretchen McFarland"
click at [855, 384] on link "Gretchen McFarland, ASID Allied" at bounding box center [863, 393] width 243 height 19
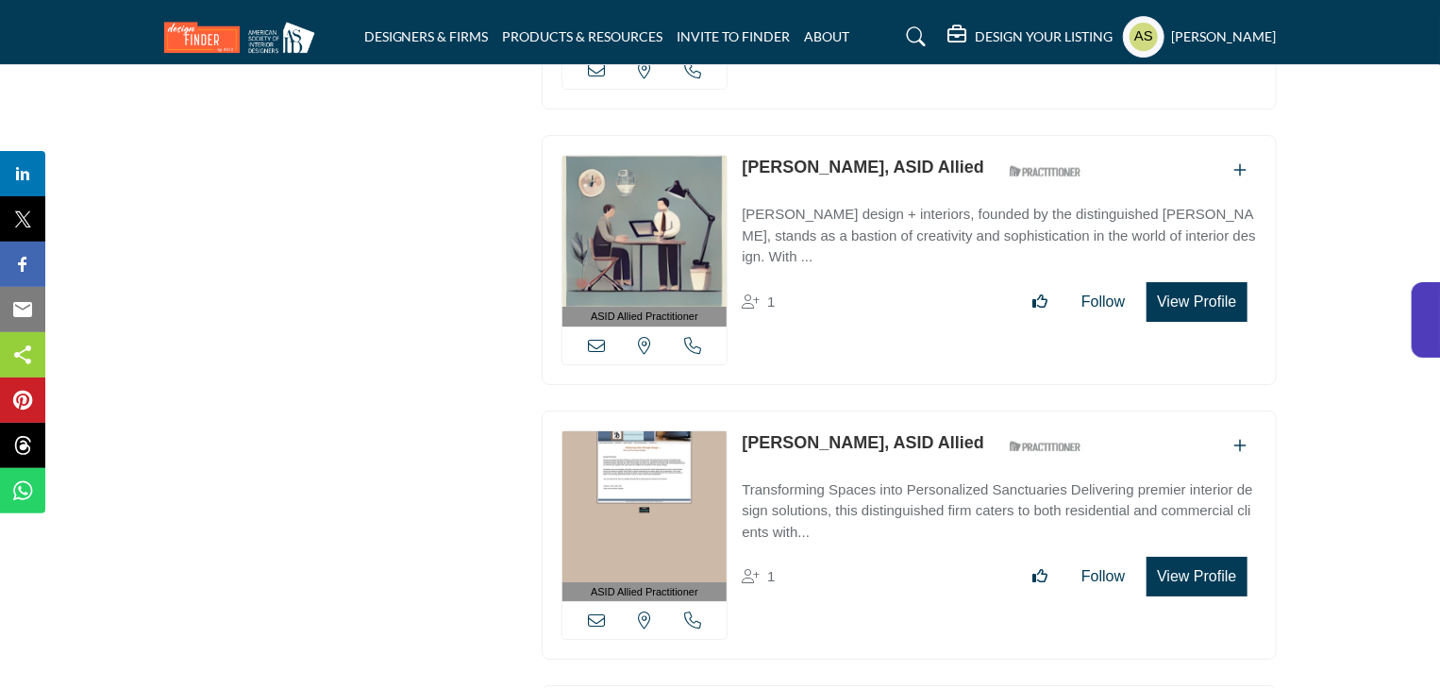
scroll to position [14095, 0]
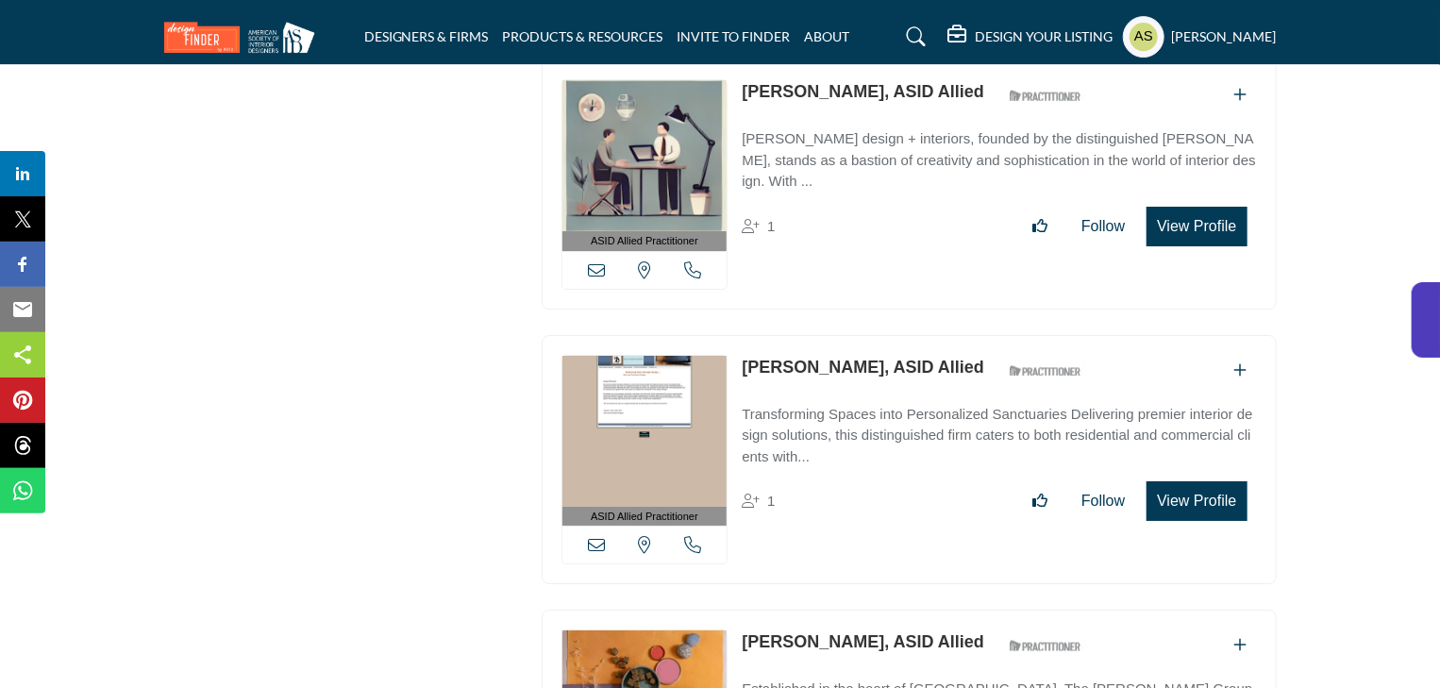
drag, startPoint x: 747, startPoint y: 227, endPoint x: 842, endPoint y: 230, distance: 94.4
click at [842, 335] on div "ASID Allied Practitioner ASID Allied Practitioners have successfully completed …" at bounding box center [909, 460] width 735 height 250
copy div "View email address of this listing View the location of this listing Call Numbe…"
click at [831, 358] on link "Samuel Hart, ASID Allied" at bounding box center [863, 367] width 243 height 19
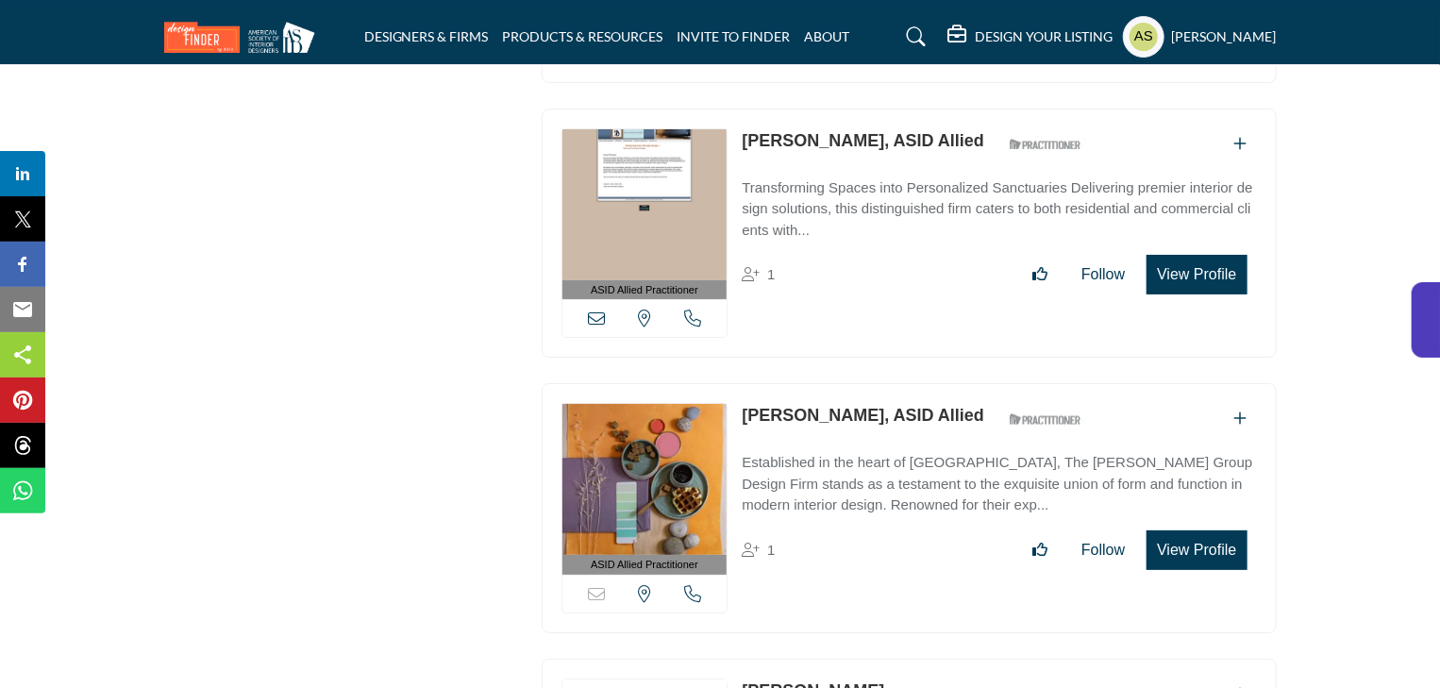
drag, startPoint x: 738, startPoint y: 281, endPoint x: 874, endPoint y: 288, distance: 136.1
click at [874, 383] on div "ASID Allied Practitioner ASID Allied Practitioners have successfully completed …" at bounding box center [909, 508] width 735 height 250
copy link "Marianne Newall"
click at [874, 406] on link "Marianne Newall, ASID Allied" at bounding box center [863, 415] width 243 height 19
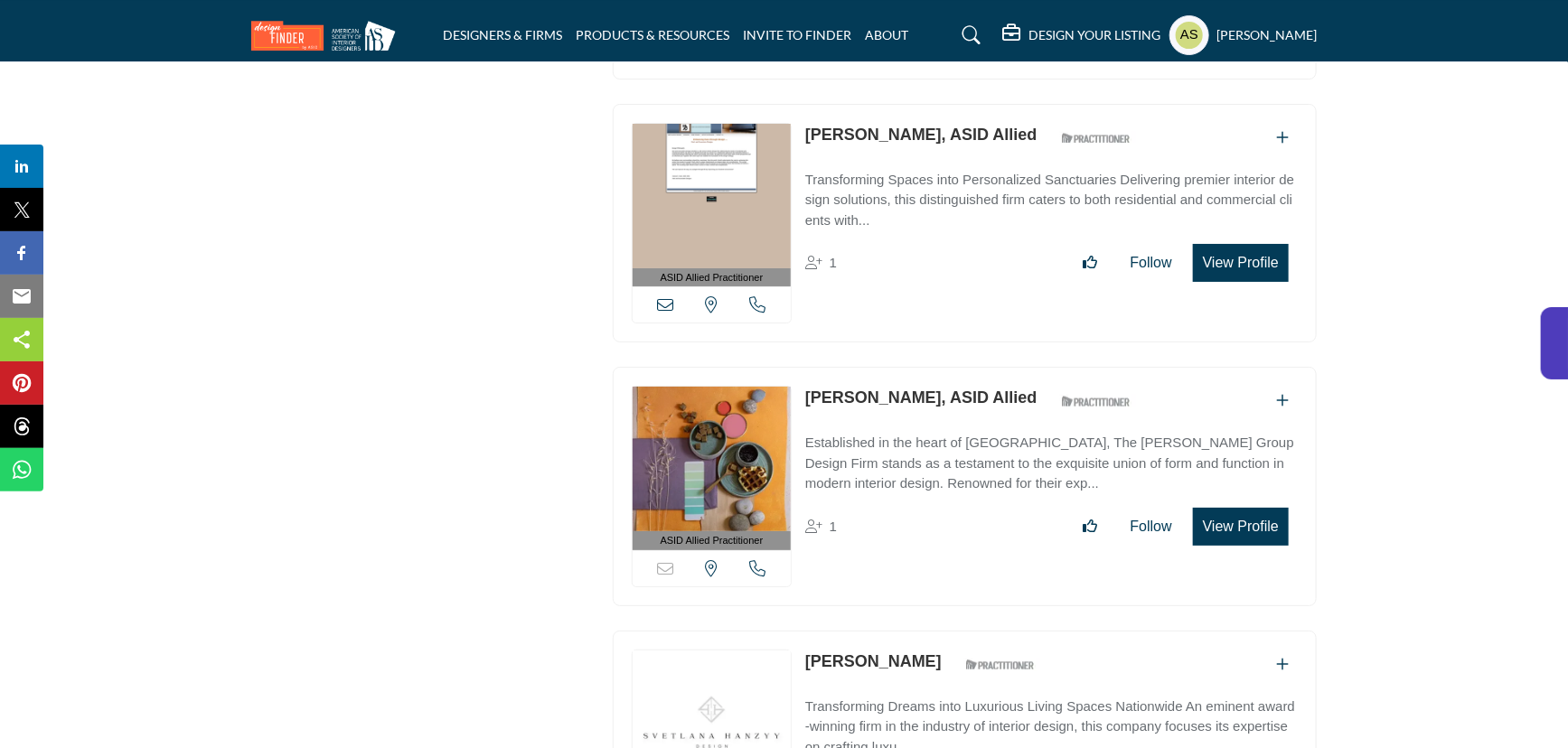
scroll to position [14045, 0]
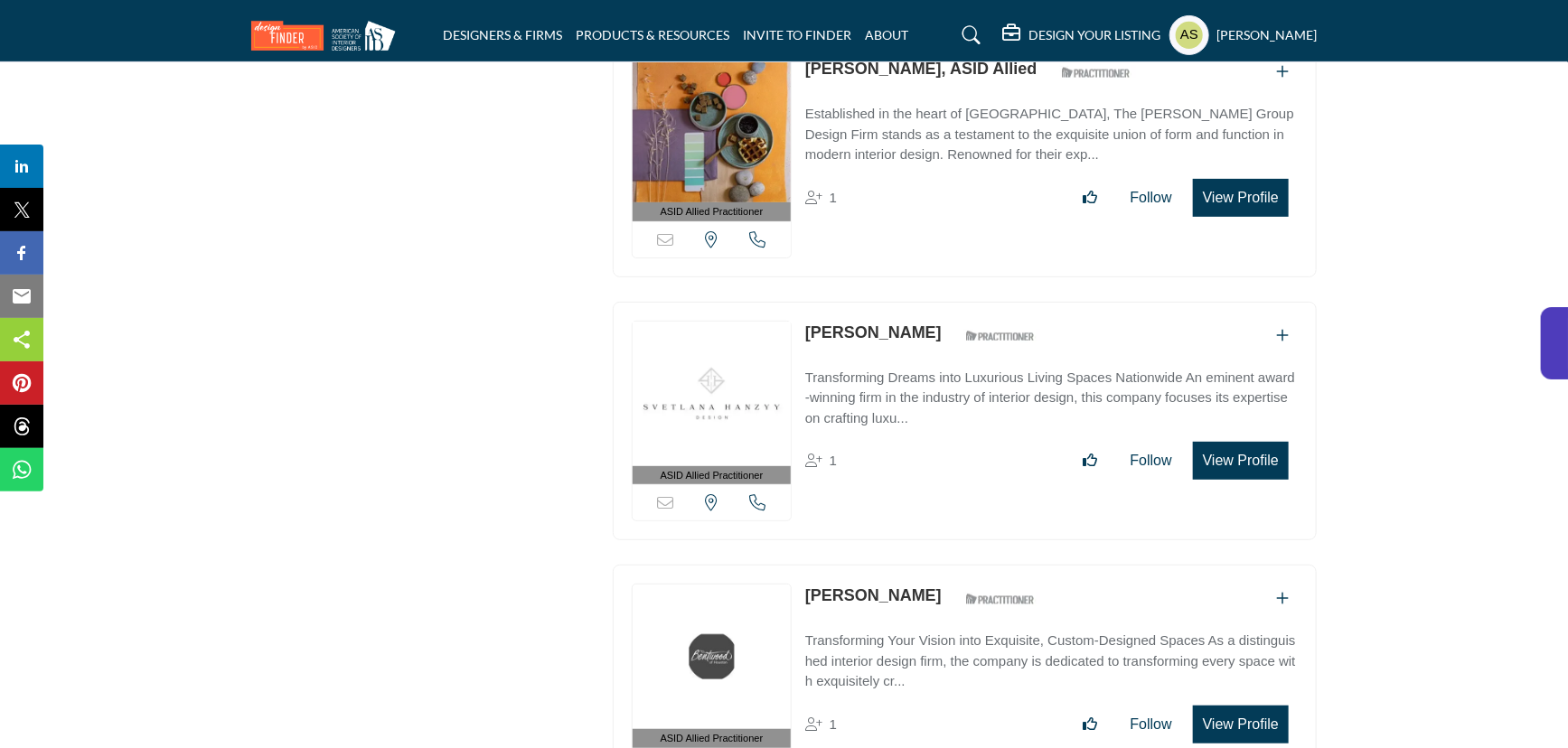
copy div "Sorry, but this listing is on a subscription plan which does not allow users to…"
click at [883, 324] on link "Svetlana Hanzyy" at bounding box center [873, 332] width 137 height 18
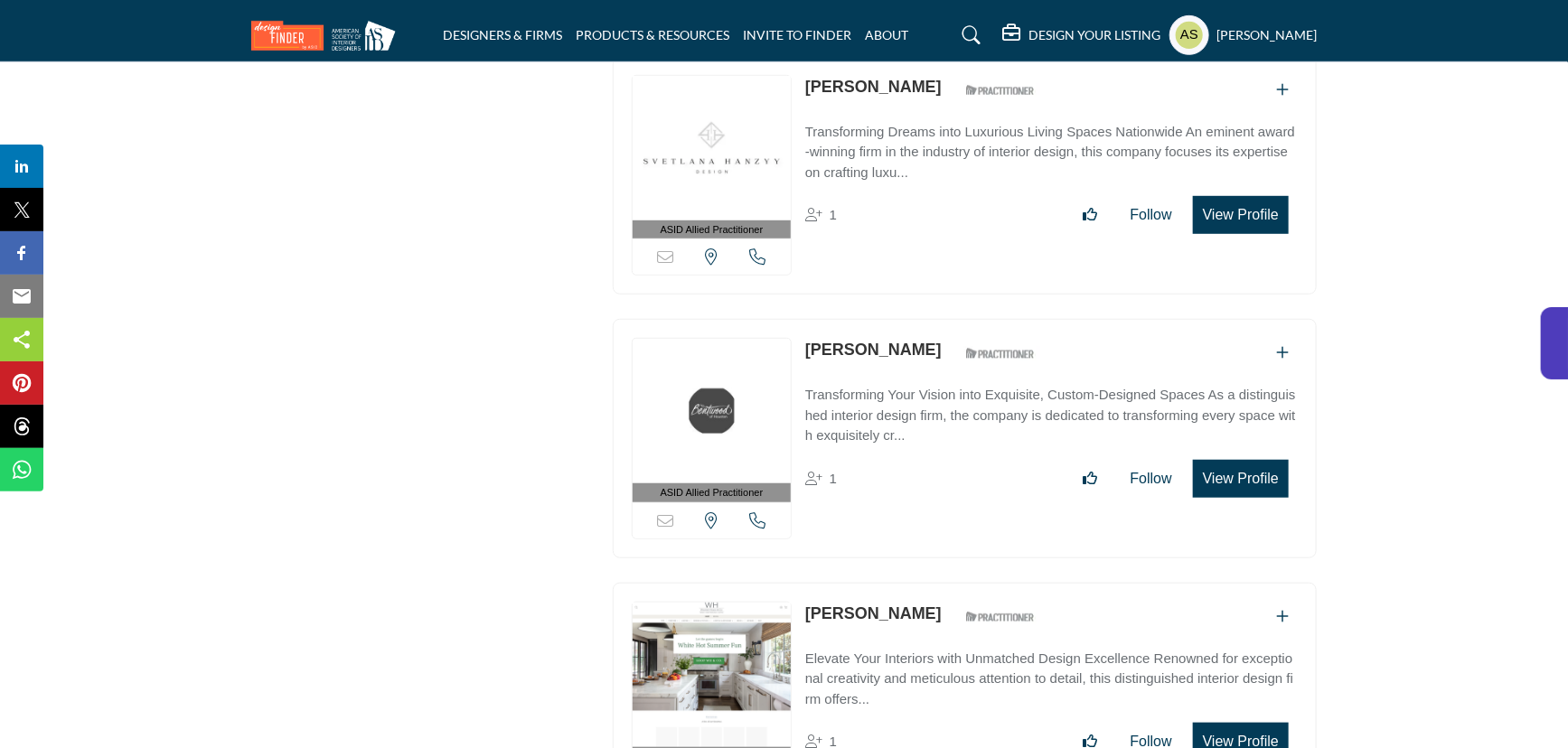
drag, startPoint x: 803, startPoint y: 238, endPoint x: 917, endPoint y: 243, distance: 114.1
click at [917, 319] on div "ASID Allied Practitioner ASID Allied Practitioners have successfully completed …" at bounding box center [964, 439] width 704 height 239
copy div "Nicole Herger"
click at [886, 341] on link "Nicole Herger" at bounding box center [873, 350] width 137 height 18
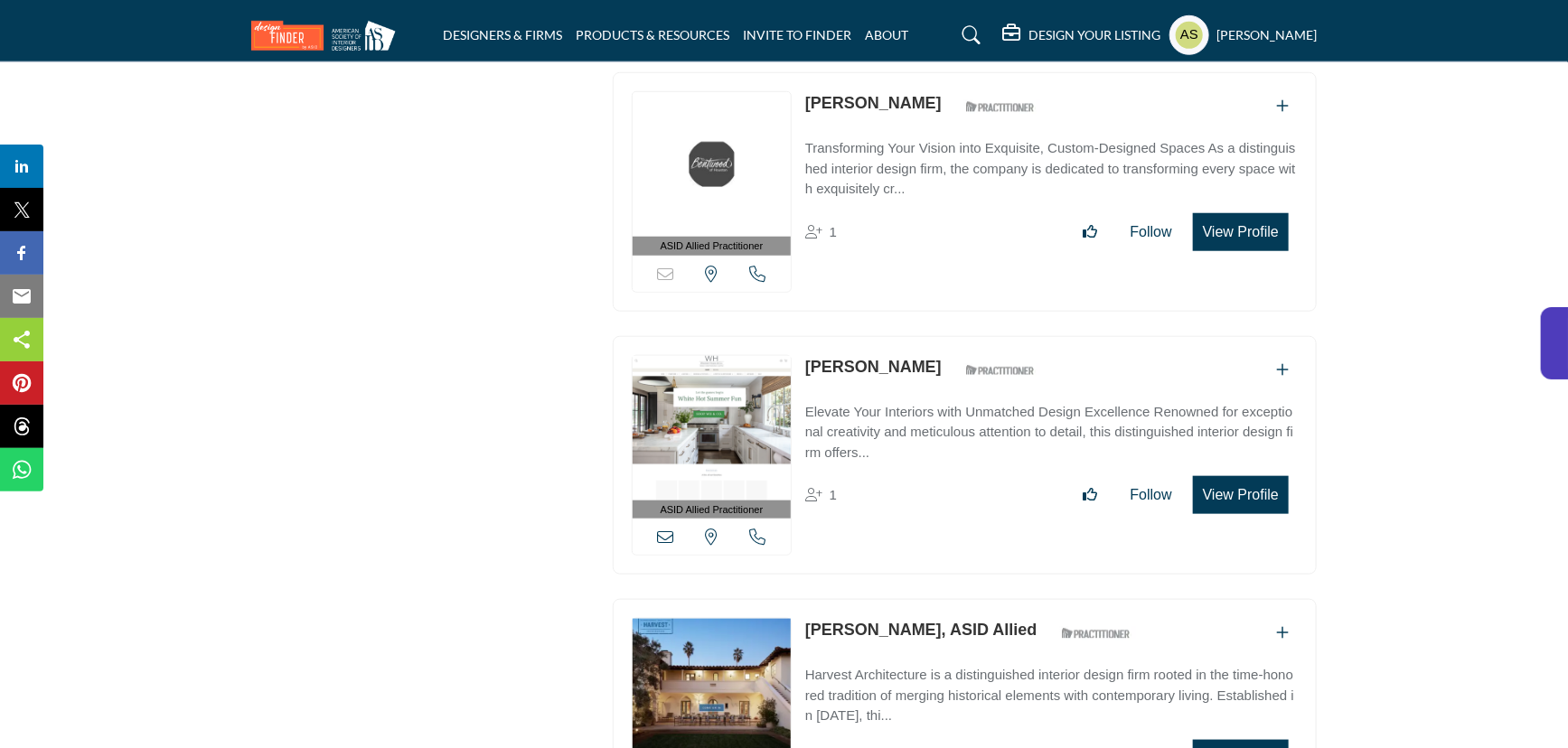
drag, startPoint x: 799, startPoint y: 262, endPoint x: 924, endPoint y: 257, distance: 125.1
click at [924, 336] on div "ASID Allied Practitioner ASID Allied Practitioners have successfully completed …" at bounding box center [964, 456] width 704 height 239
copy link "Genna Weidner"
click at [875, 358] on link "Genna Weidner" at bounding box center [873, 367] width 137 height 18
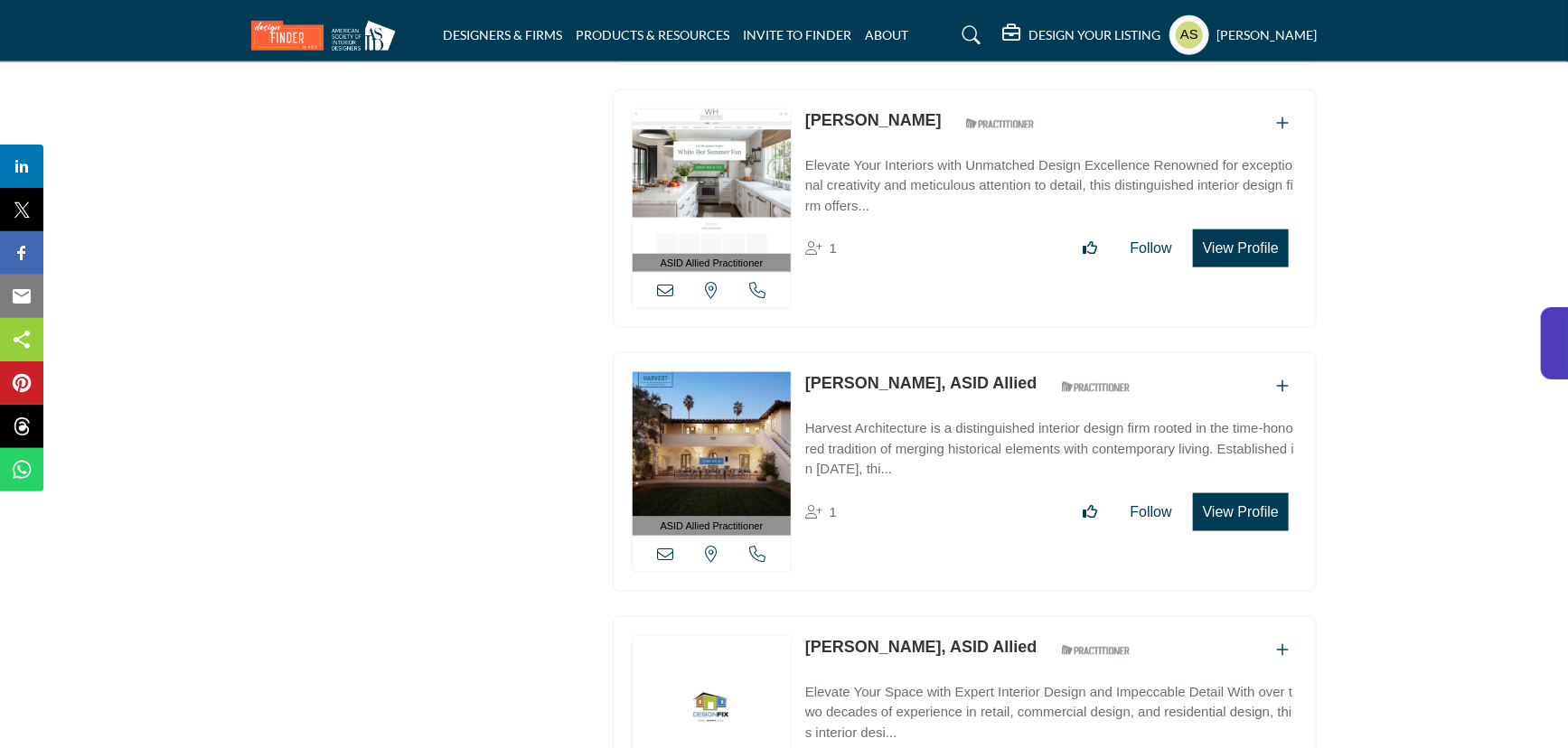
drag, startPoint x: 799, startPoint y: 274, endPoint x: 925, endPoint y: 276, distance: 126.0
click at [925, 352] on div "ASID Allied Practitioner ASID Allied Practitioners have successfully completed …" at bounding box center [964, 472] width 704 height 239
copy link "Lisa Henderson"
click at [893, 374] on link "Lisa Henderson, ASID Allied" at bounding box center [921, 383] width 233 height 18
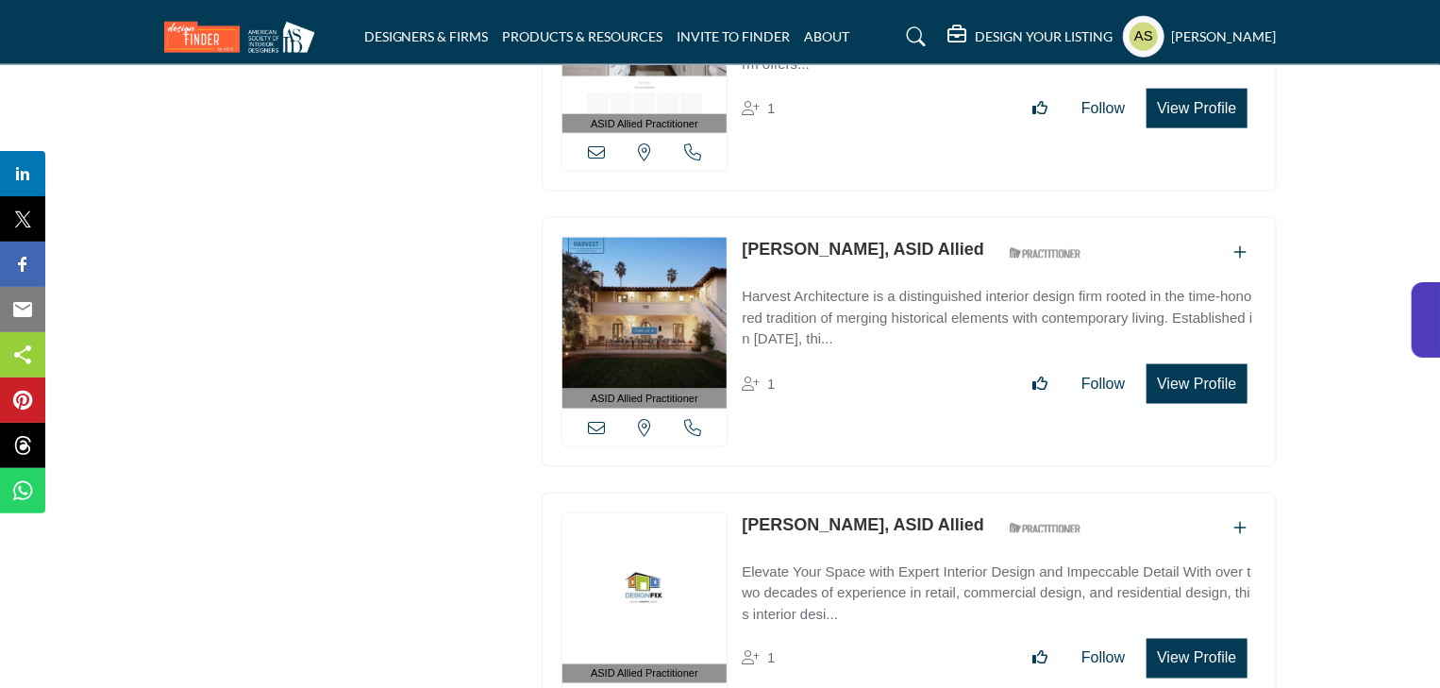
scroll to position [15663, 0]
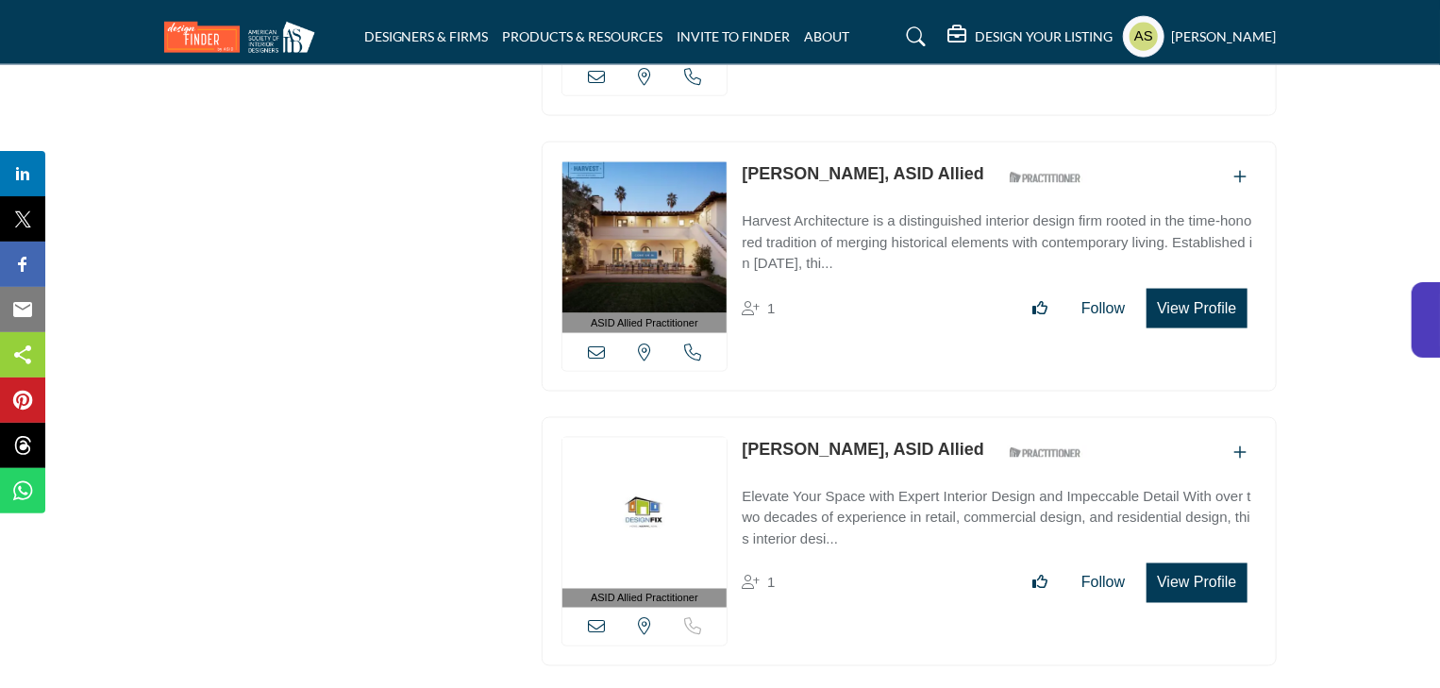
drag, startPoint x: 738, startPoint y: 305, endPoint x: 853, endPoint y: 311, distance: 115.3
click at [853, 417] on div "ASID Allied Practitioner ASID Allied Practitioners have successfully completed …" at bounding box center [909, 542] width 735 height 250
click at [806, 440] on link "Amanda Giles, ASID Allied" at bounding box center [863, 449] width 243 height 19
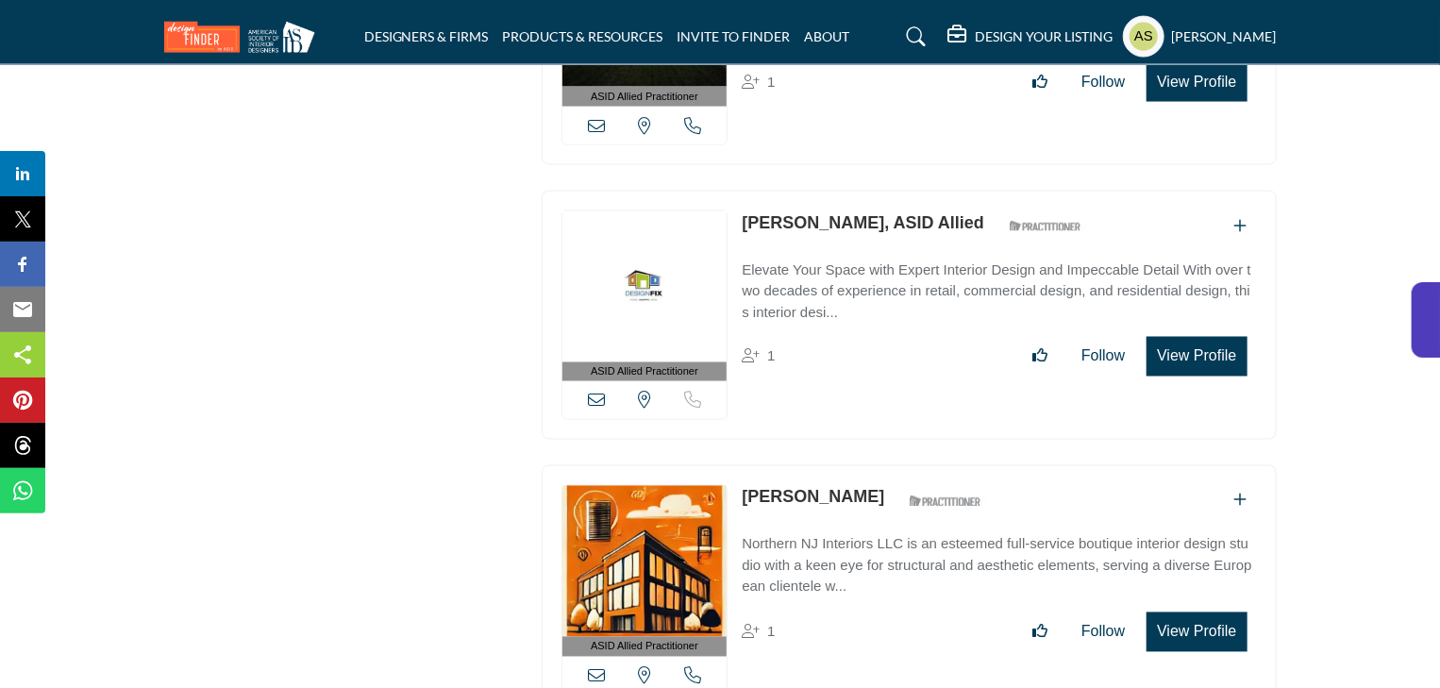
drag, startPoint x: 736, startPoint y: 347, endPoint x: 867, endPoint y: 354, distance: 131.4
click at [867, 465] on div "ASID Allied Practitioner ASID Allied Practitioners have successfully completed …" at bounding box center [909, 590] width 735 height 250
click at [827, 488] on link "Edward Jalbert" at bounding box center [813, 497] width 143 height 19
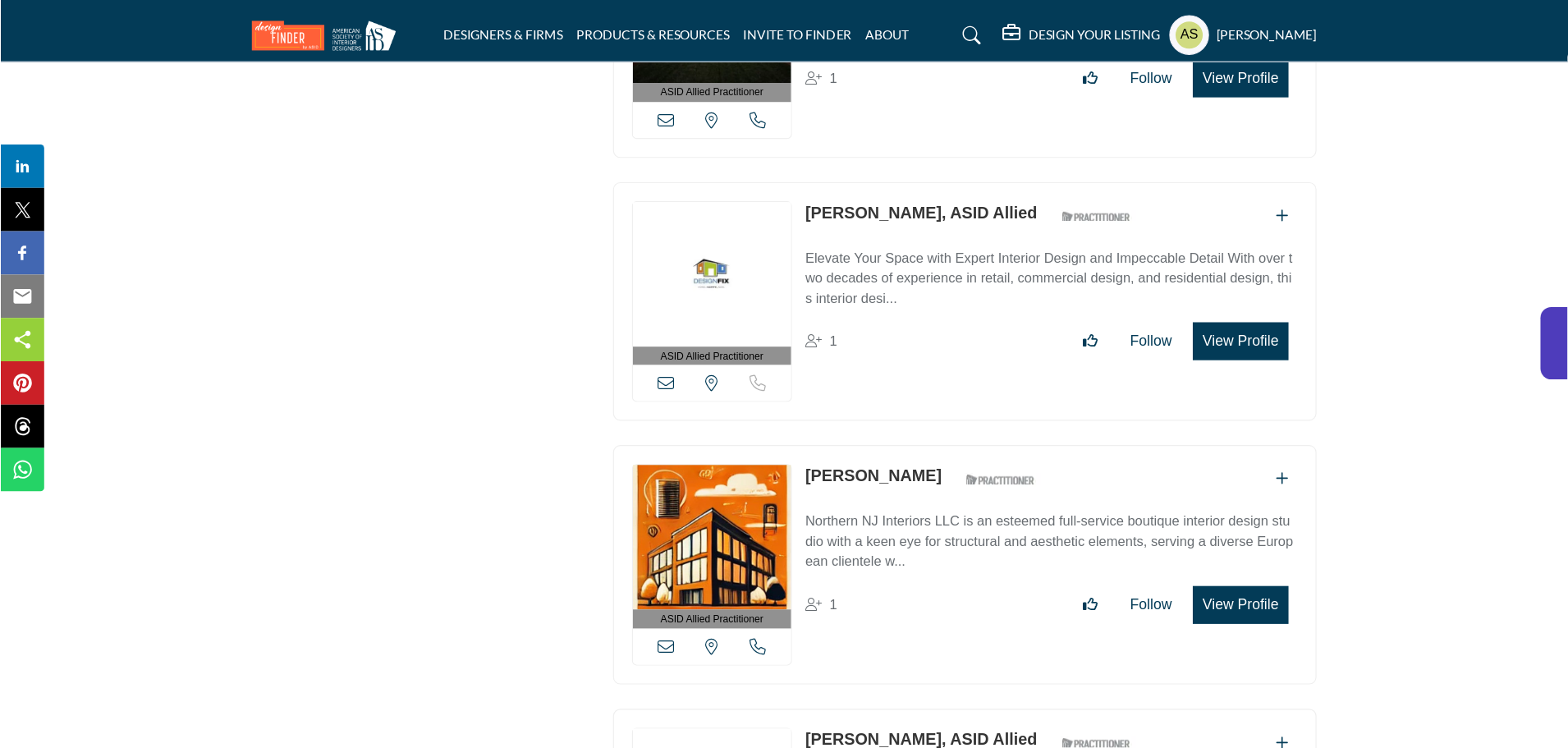
scroll to position [14119, 0]
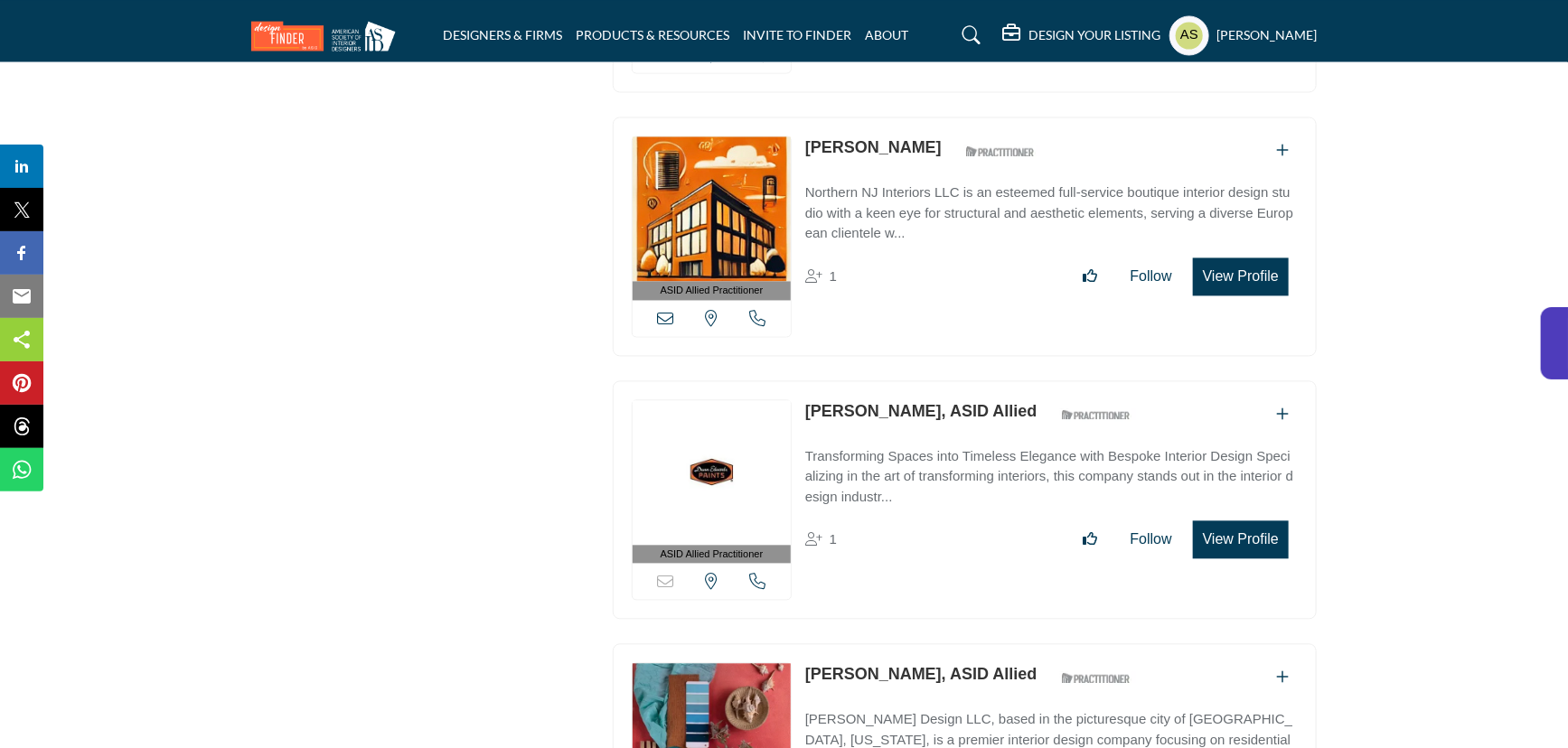
drag, startPoint x: 798, startPoint y: 298, endPoint x: 905, endPoint y: 305, distance: 107.2
click at [905, 380] on div "ASID Allied Practitioner ASID Allied Practitioners have successfully completed …" at bounding box center [964, 500] width 704 height 239
click at [871, 402] on link "Sara McLean, ASID Allied" at bounding box center [921, 411] width 233 height 18
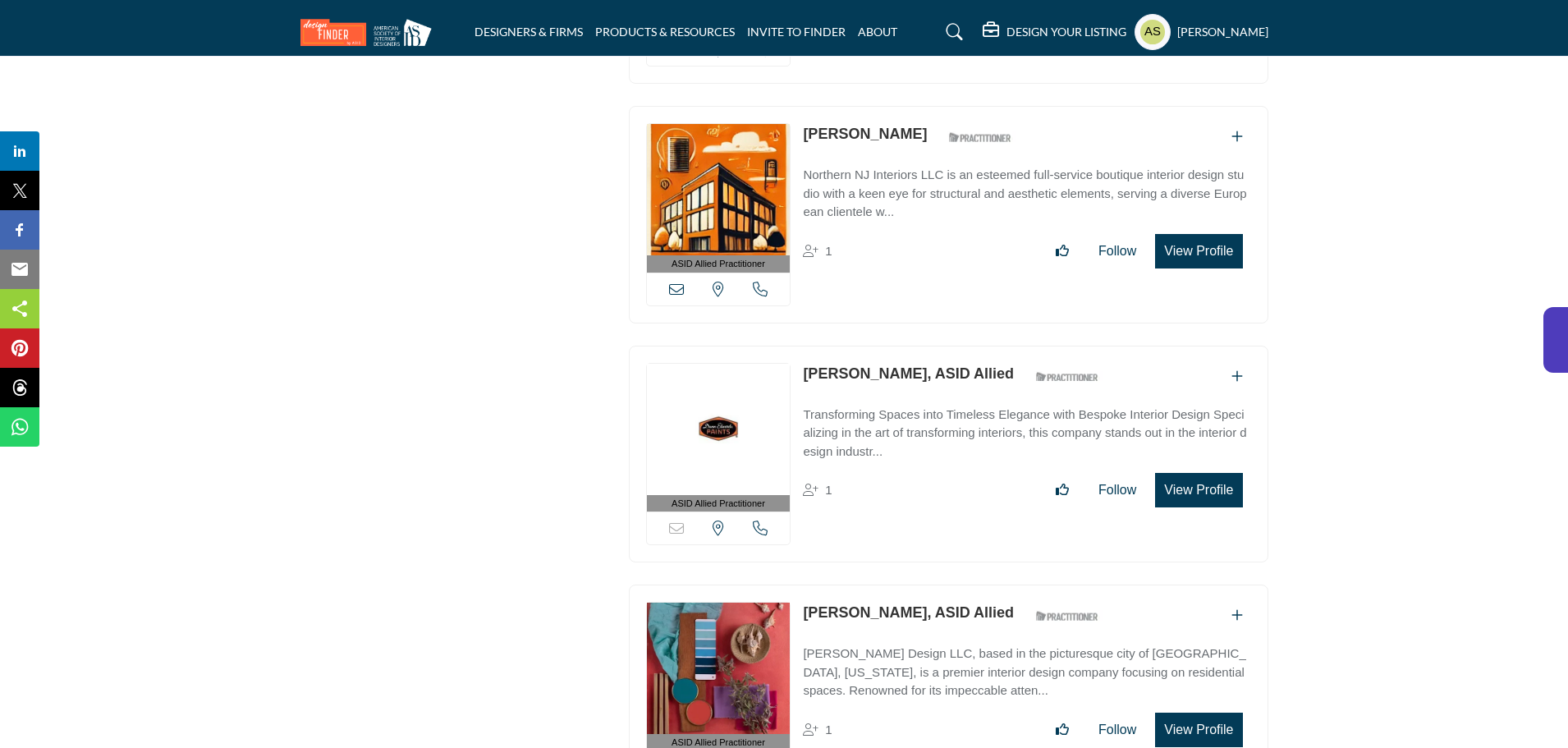
scroll to position [14366, 0]
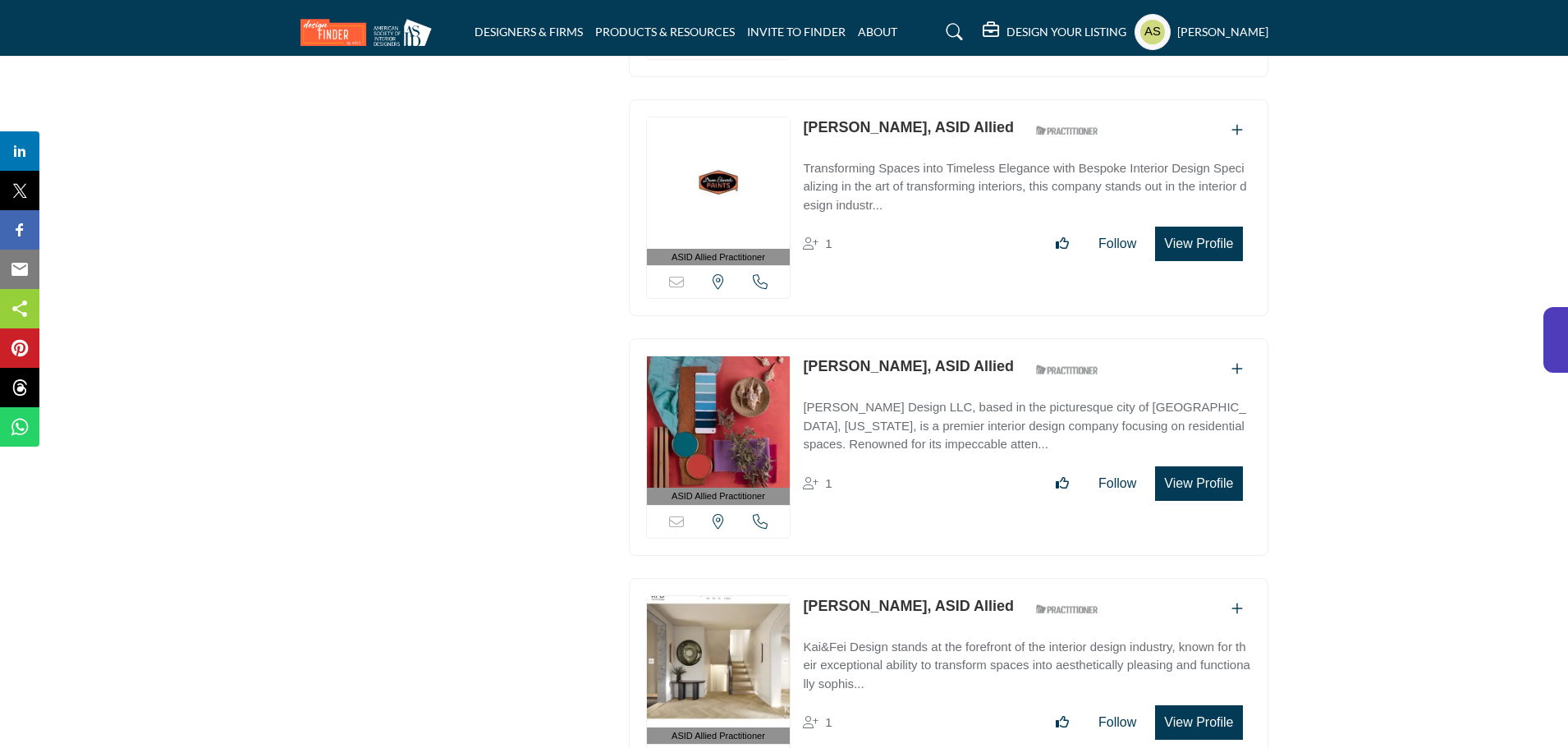
drag, startPoint x: 799, startPoint y: 291, endPoint x: 877, endPoint y: 291, distance: 78.0
click at [877, 338] on div "ASID Allied Practitioner ASID Allied Practitioners have successfully completed …" at bounding box center [948, 447] width 639 height 217
click at [853, 357] on link "Alice Dunn, ASID Allied" at bounding box center [908, 365] width 211 height 17
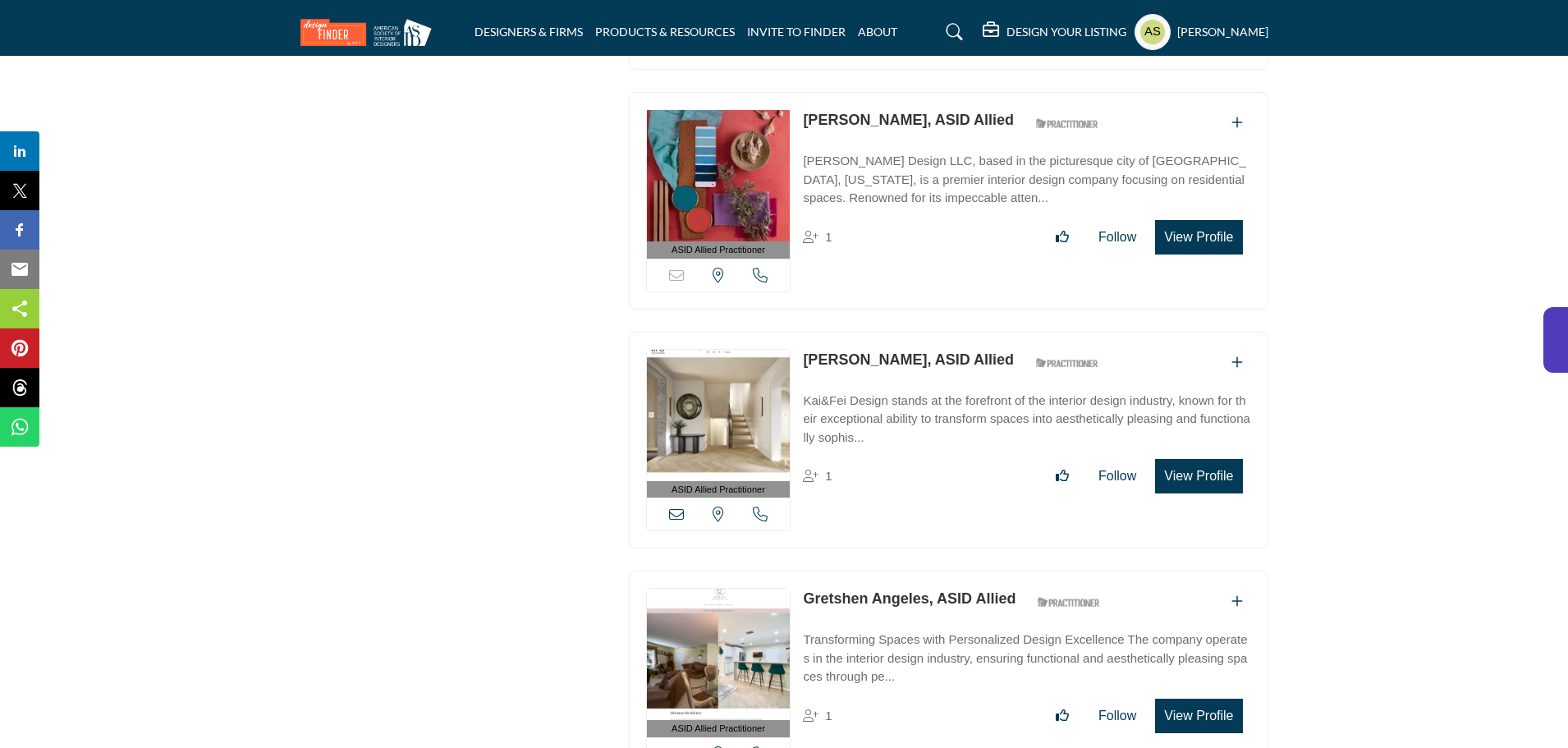
drag, startPoint x: 802, startPoint y: 281, endPoint x: 879, endPoint y: 280, distance: 77.0
click at [879, 331] on div "ASID Allied Practitioner ASID Allied Practitioners have successfully completed …" at bounding box center [948, 440] width 639 height 217
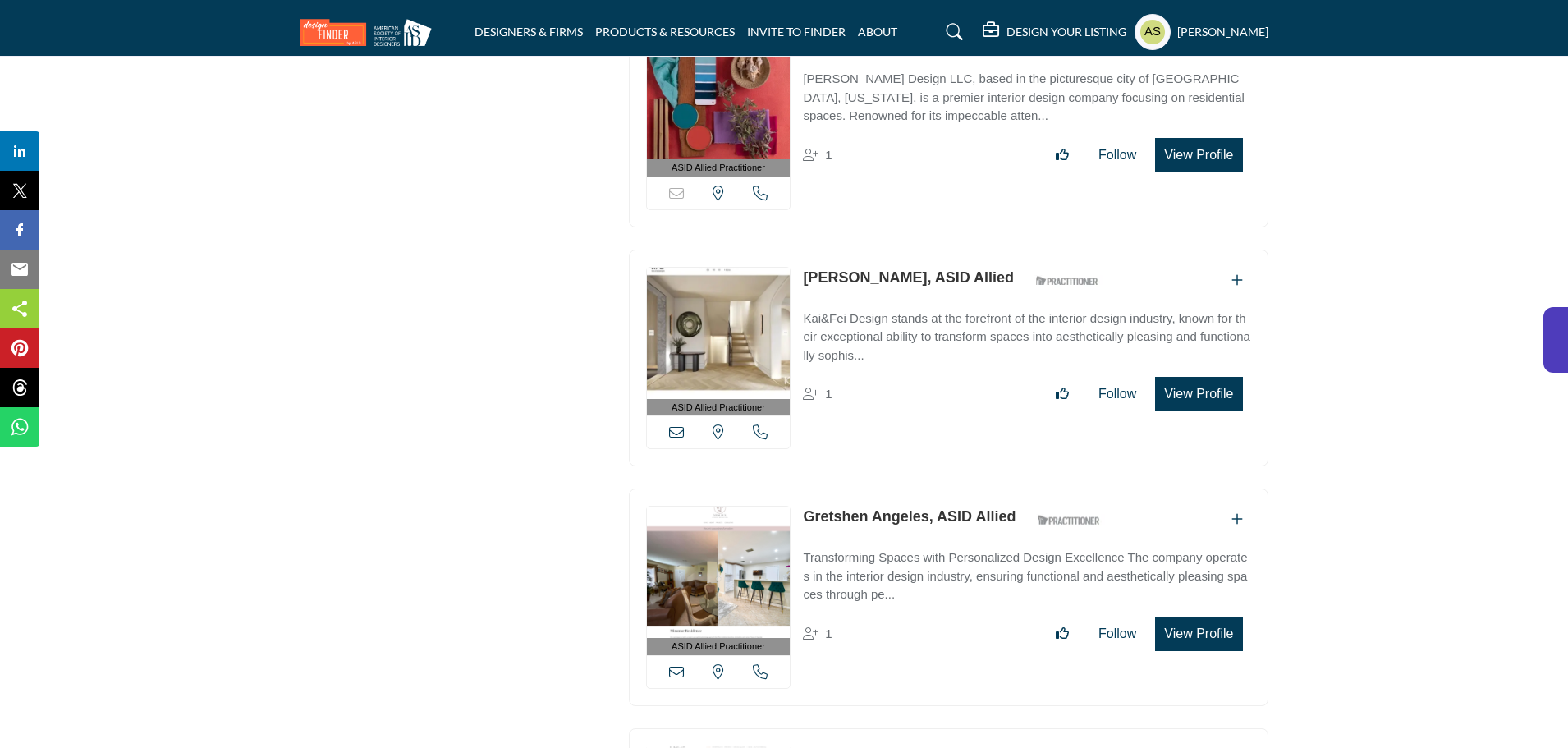
scroll to position [14776, 0]
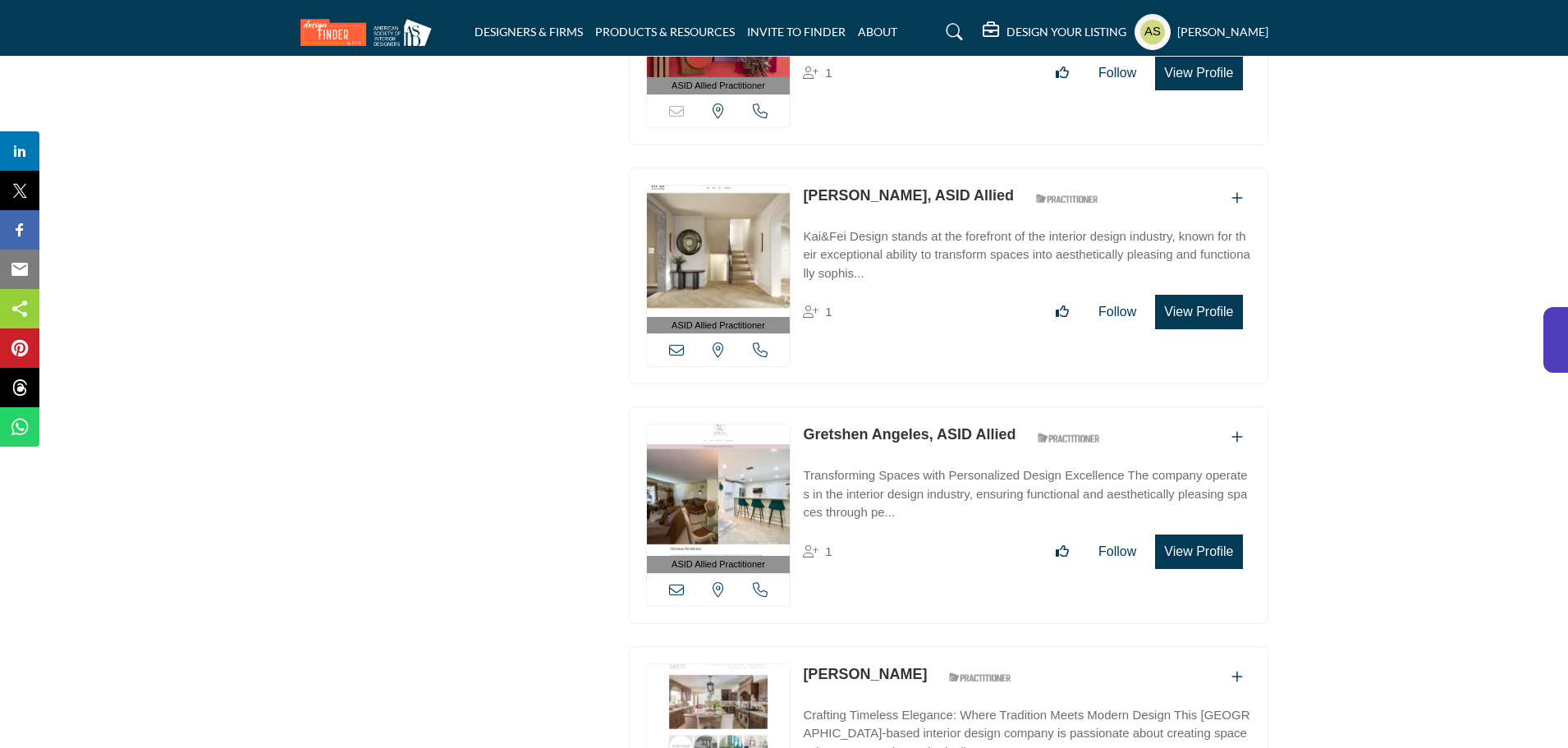
drag, startPoint x: 801, startPoint y: 357, endPoint x: 926, endPoint y: 357, distance: 125.0
click at [926, 406] on div "ASID Allied Practitioner ASID Allied Practitioners have successfully completed …" at bounding box center [948, 515] width 639 height 217
click at [926, 426] on link "Gretshen Angeles, ASID Allied" at bounding box center [909, 434] width 212 height 17
click at [873, 426] on link "Gretshen Angeles, ASID Allied" at bounding box center [909, 434] width 212 height 17
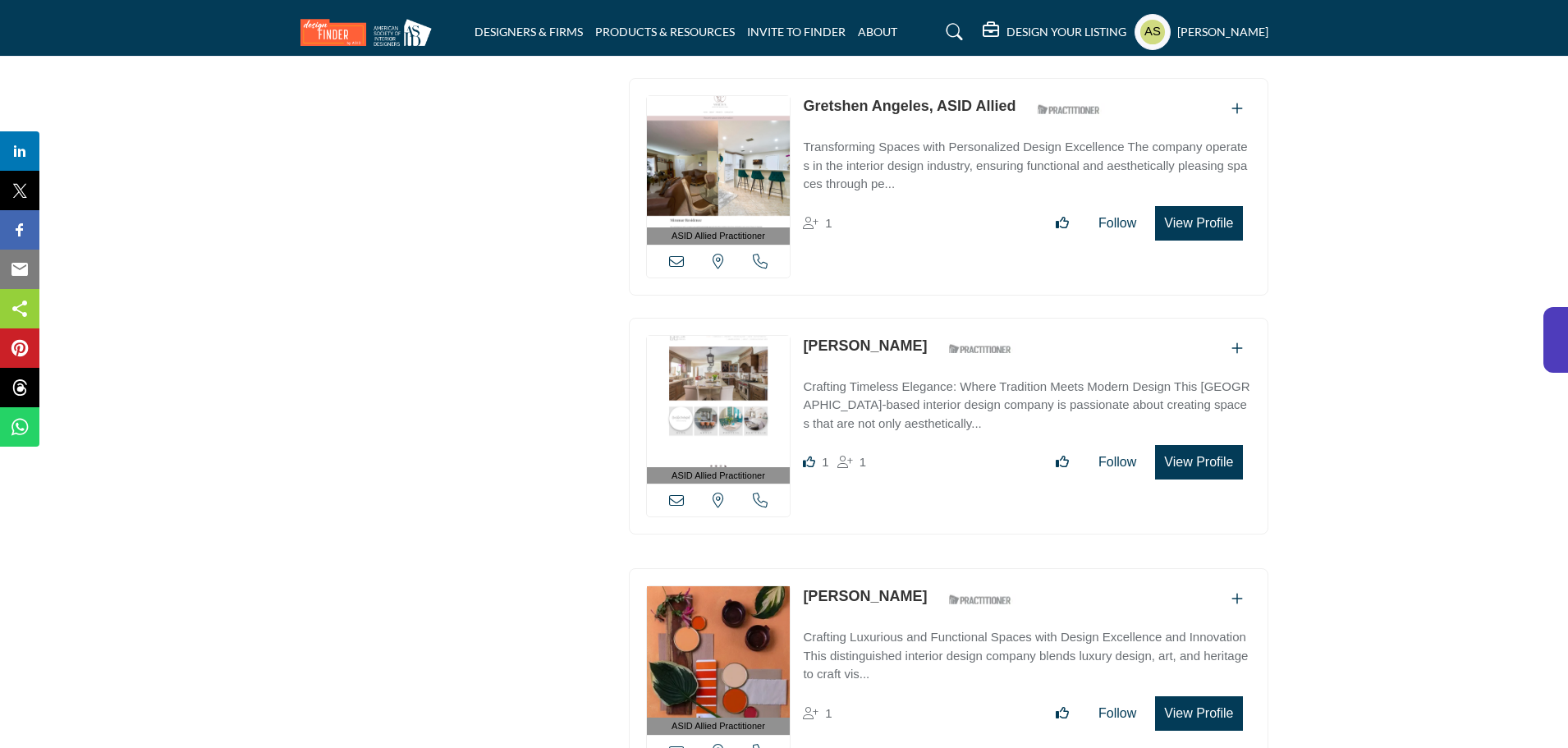
drag, startPoint x: 797, startPoint y: 263, endPoint x: 895, endPoint y: 262, distance: 98.0
click at [895, 317] on div "ASID Allied Practitioner ASID Allied Practitioners have successfully completed …" at bounding box center [948, 426] width 639 height 217
click at [864, 337] on link "Cheryl Baker" at bounding box center [864, 345] width 124 height 17
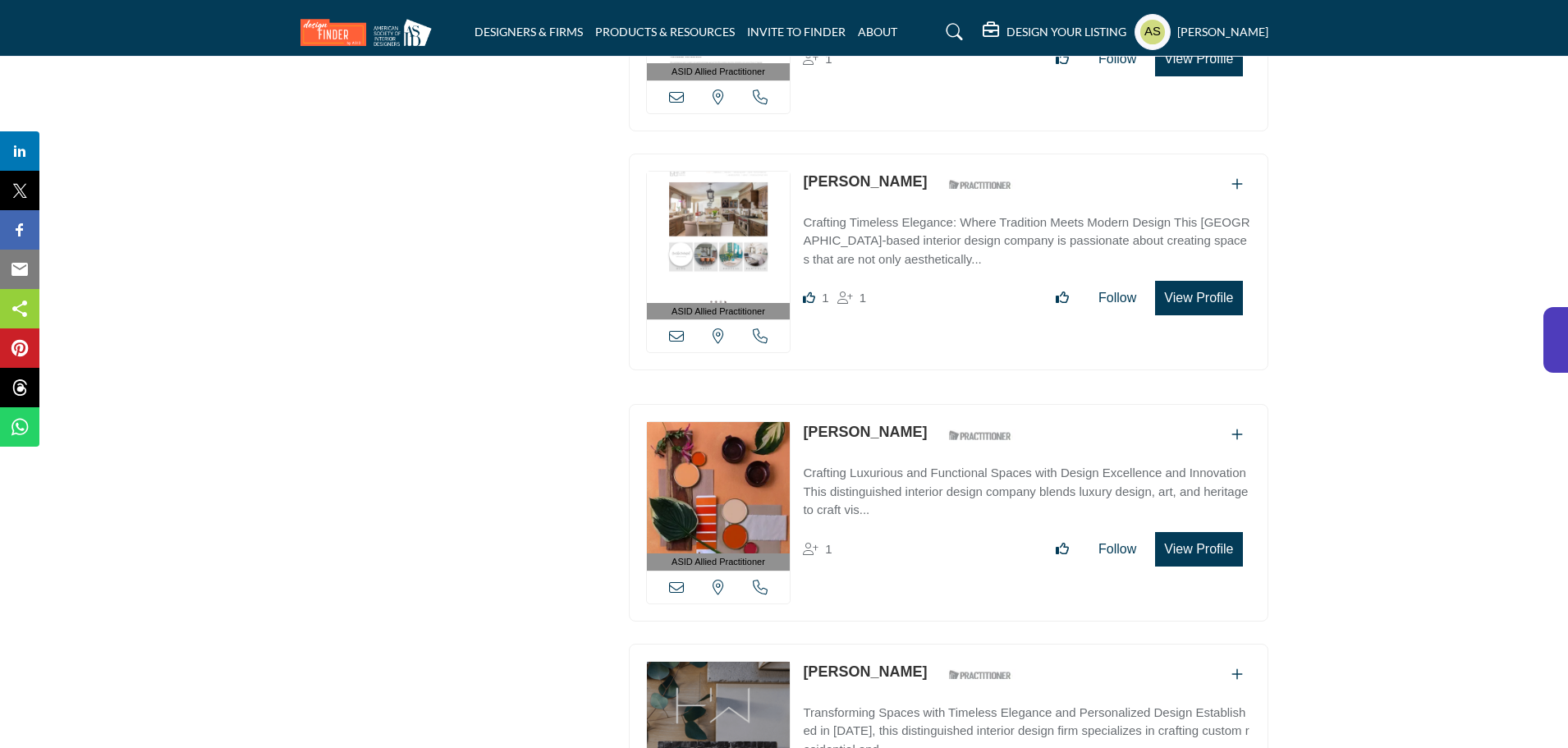
drag, startPoint x: 799, startPoint y: 347, endPoint x: 900, endPoint y: 352, distance: 101.1
click at [900, 404] on div "ASID Allied Practitioner ASID Allied Practitioners have successfully completed …" at bounding box center [948, 512] width 639 height 217
click at [867, 421] on p "Dalia Forman" at bounding box center [864, 431] width 124 height 22
click at [865, 424] on link "Dalia Forman" at bounding box center [864, 431] width 124 height 17
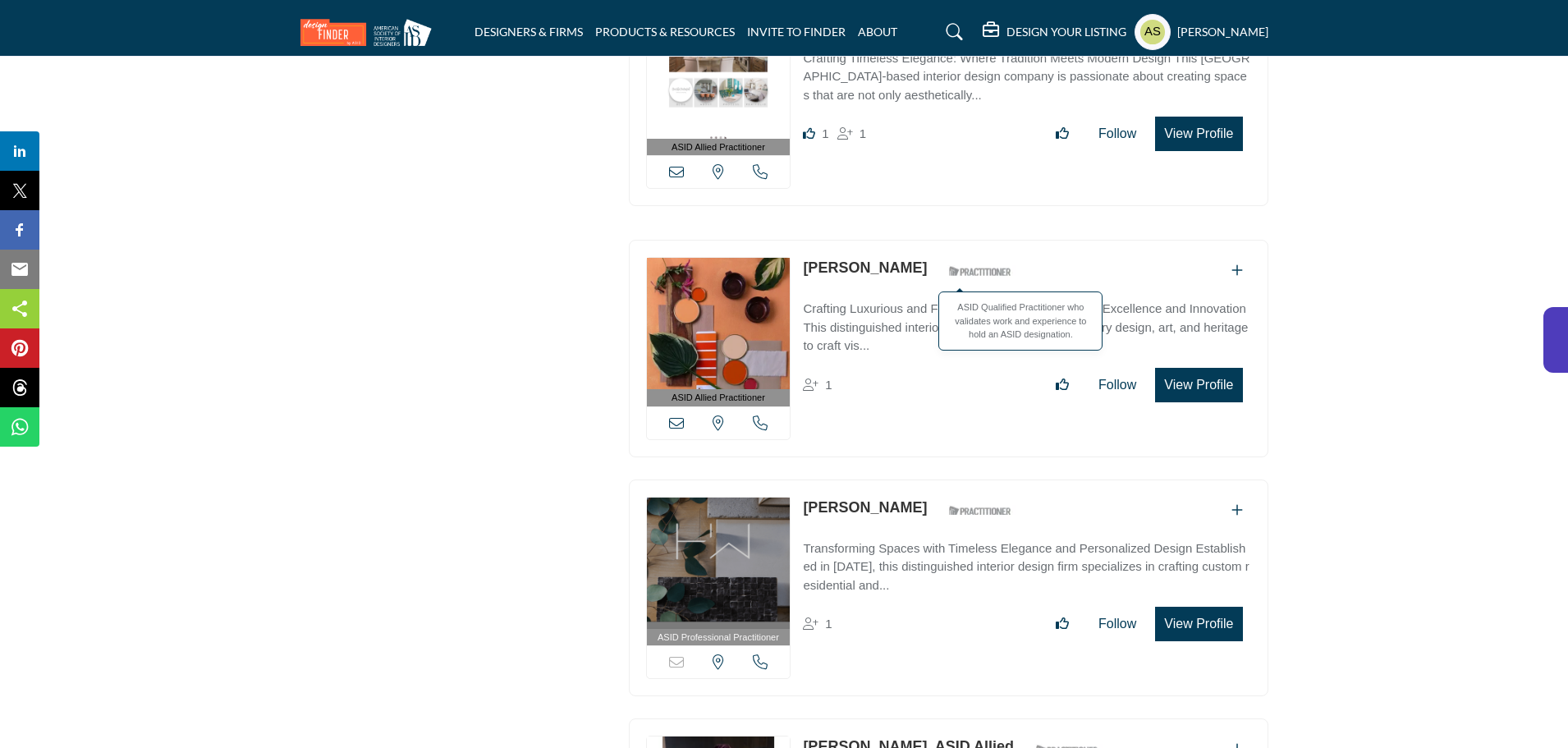
scroll to position [15597, 0]
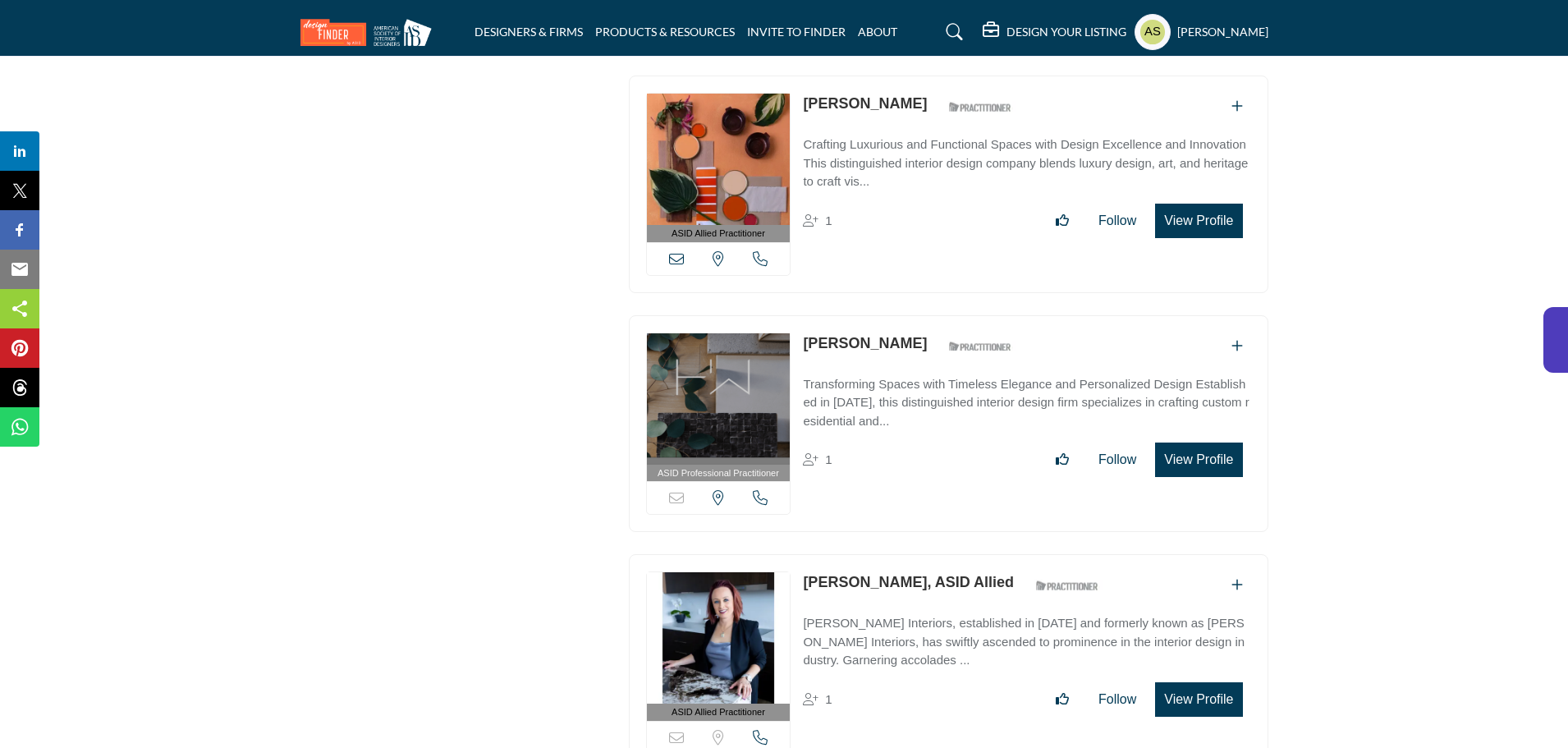
drag, startPoint x: 800, startPoint y: 256, endPoint x: 896, endPoint y: 256, distance: 96.0
click at [896, 315] on div "ASID Professional Practitioner ASID Professional Practitioners have successfull…" at bounding box center [948, 424] width 639 height 217
click at [857, 335] on link "Holly Wright" at bounding box center [864, 343] width 124 height 17
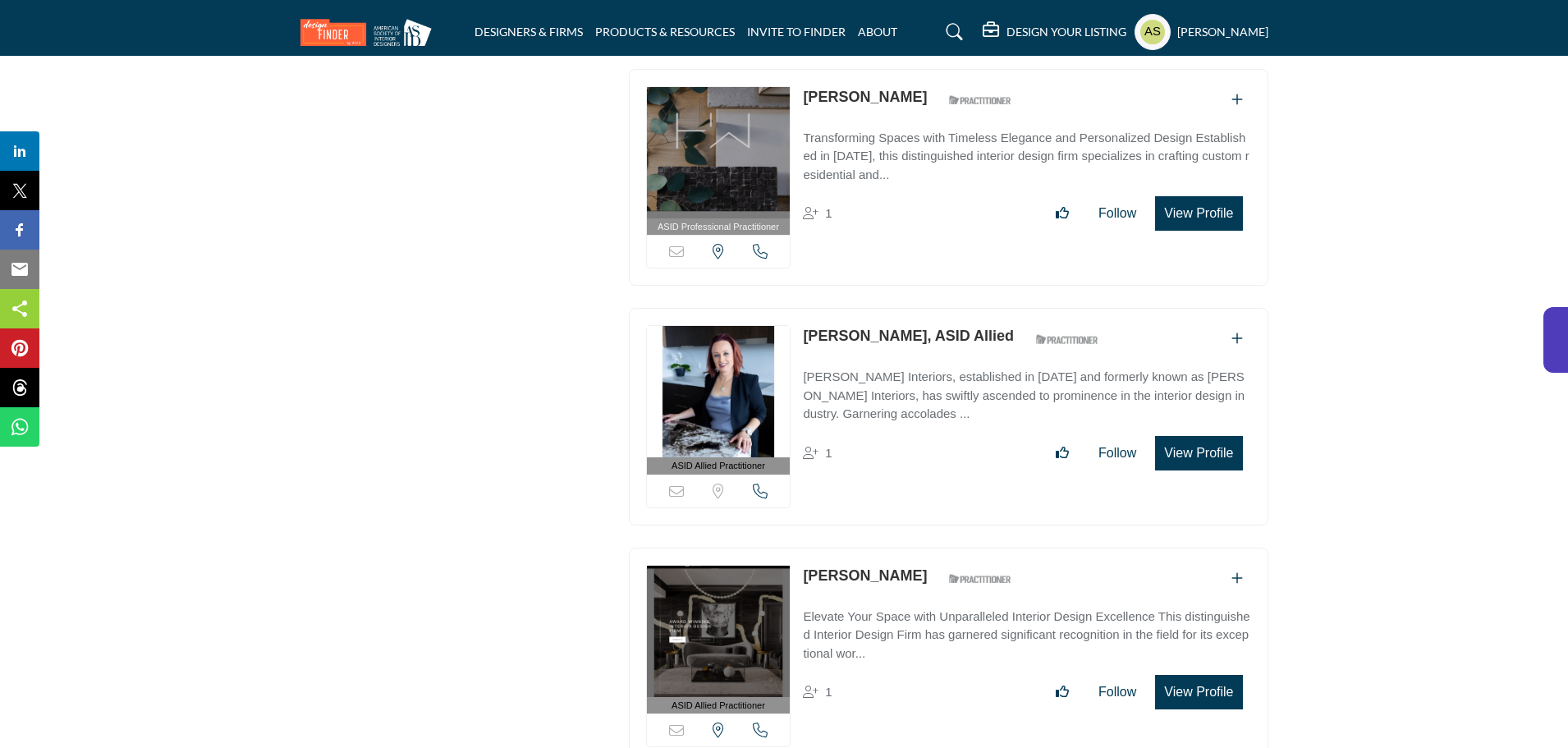
drag, startPoint x: 802, startPoint y: 250, endPoint x: 890, endPoint y: 248, distance: 88.0
click at [890, 308] on div "ASID Allied Practitioner ASID Allied Practitioners have successfully completed …" at bounding box center [948, 417] width 639 height 217
click at [871, 328] on link "Emily Roose, ASID Allied" at bounding box center [908, 336] width 211 height 17
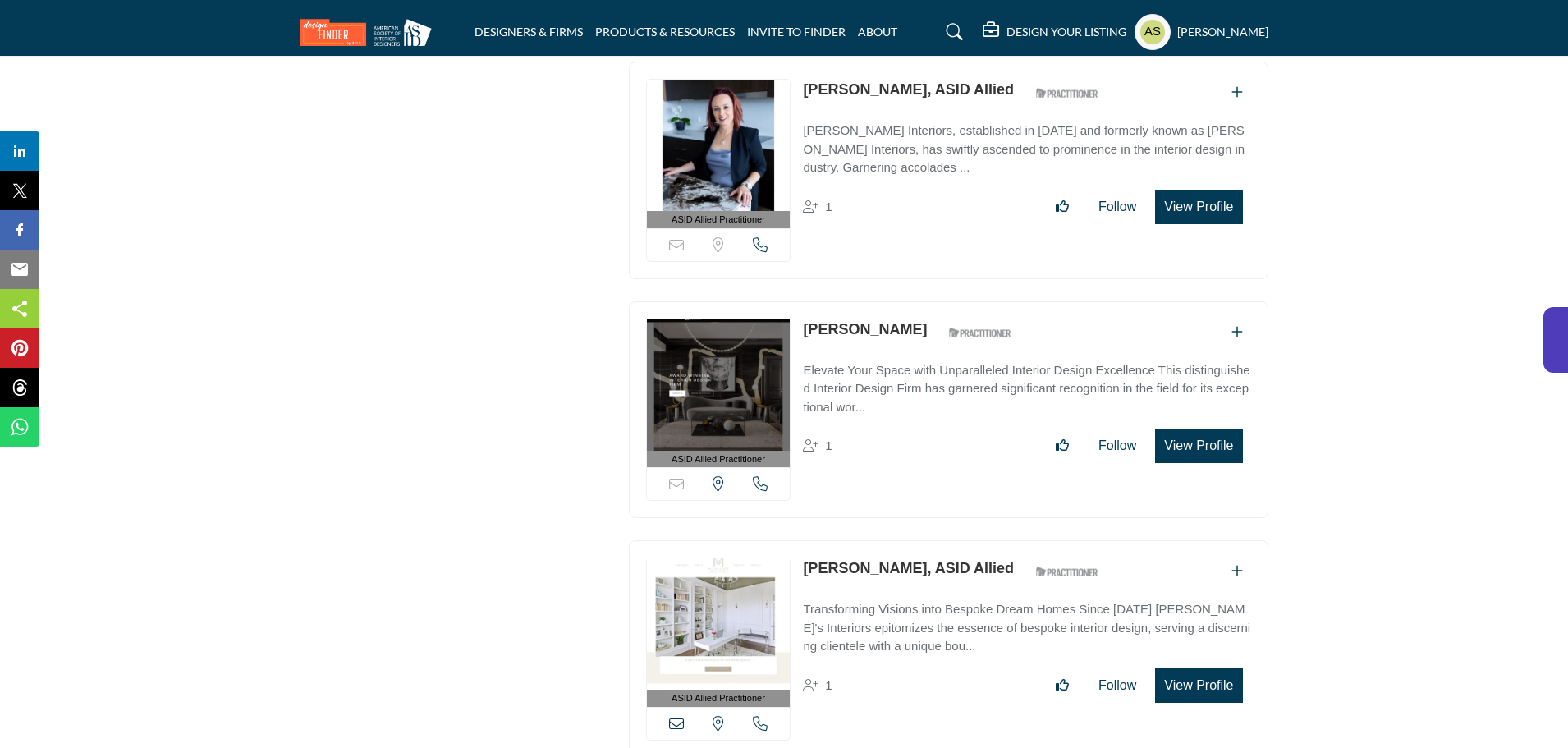
drag, startPoint x: 800, startPoint y: 239, endPoint x: 920, endPoint y: 234, distance: 120.1
click at [920, 301] on div "ASID Allied Practitioner ASID Allied Practitioners have successfully completed …" at bounding box center [948, 410] width 639 height 217
click at [880, 321] on link "Vanessa Deleon" at bounding box center [864, 329] width 124 height 17
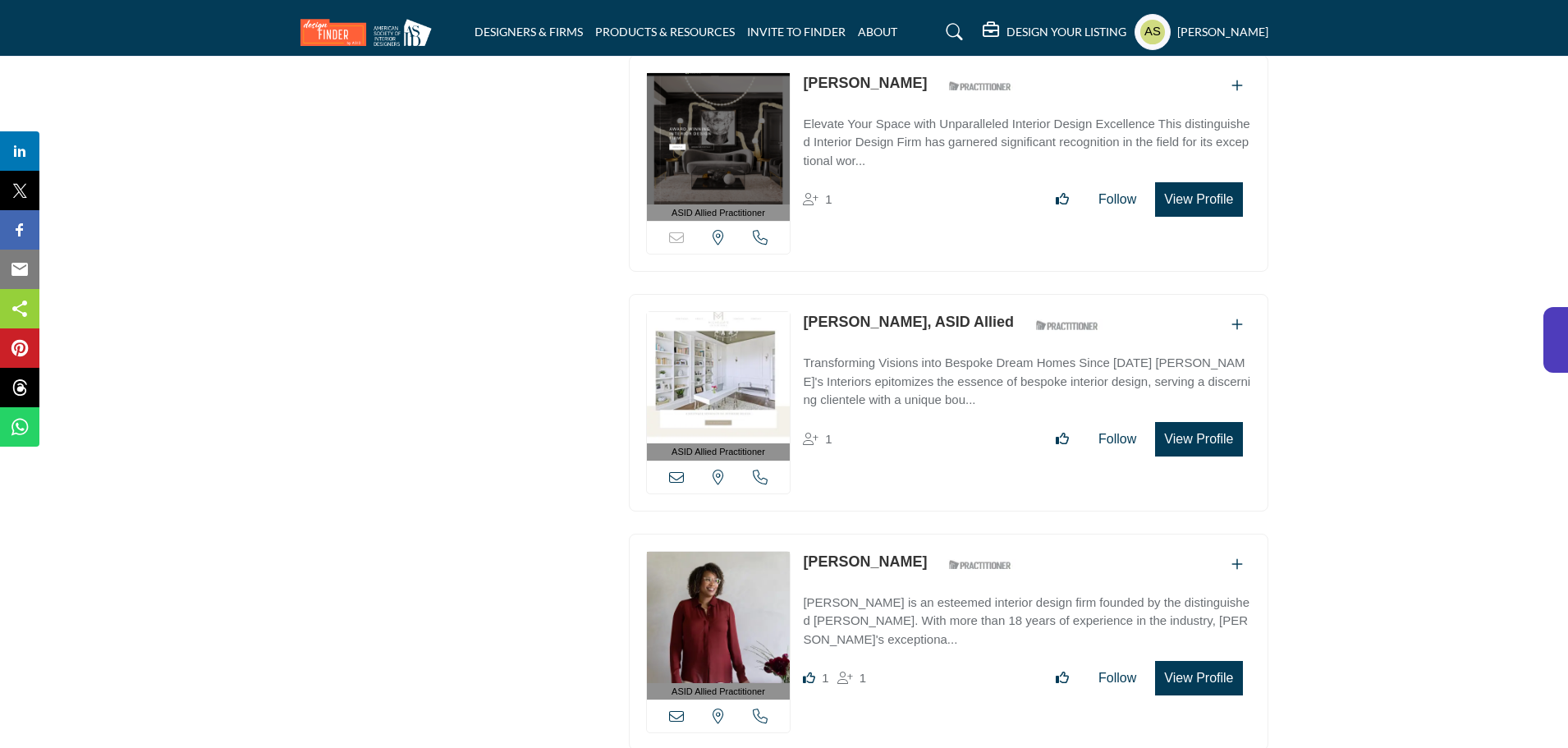
drag, startPoint x: 795, startPoint y: 232, endPoint x: 973, endPoint y: 234, distance: 178.0
click at [973, 294] on div "ASID Allied Practitioner ASID Allied Practitioners have successfully completed …" at bounding box center [948, 403] width 639 height 217
click at [880, 314] on link "Michelle Kopfer Roberts, ASID Allied" at bounding box center [908, 322] width 211 height 17
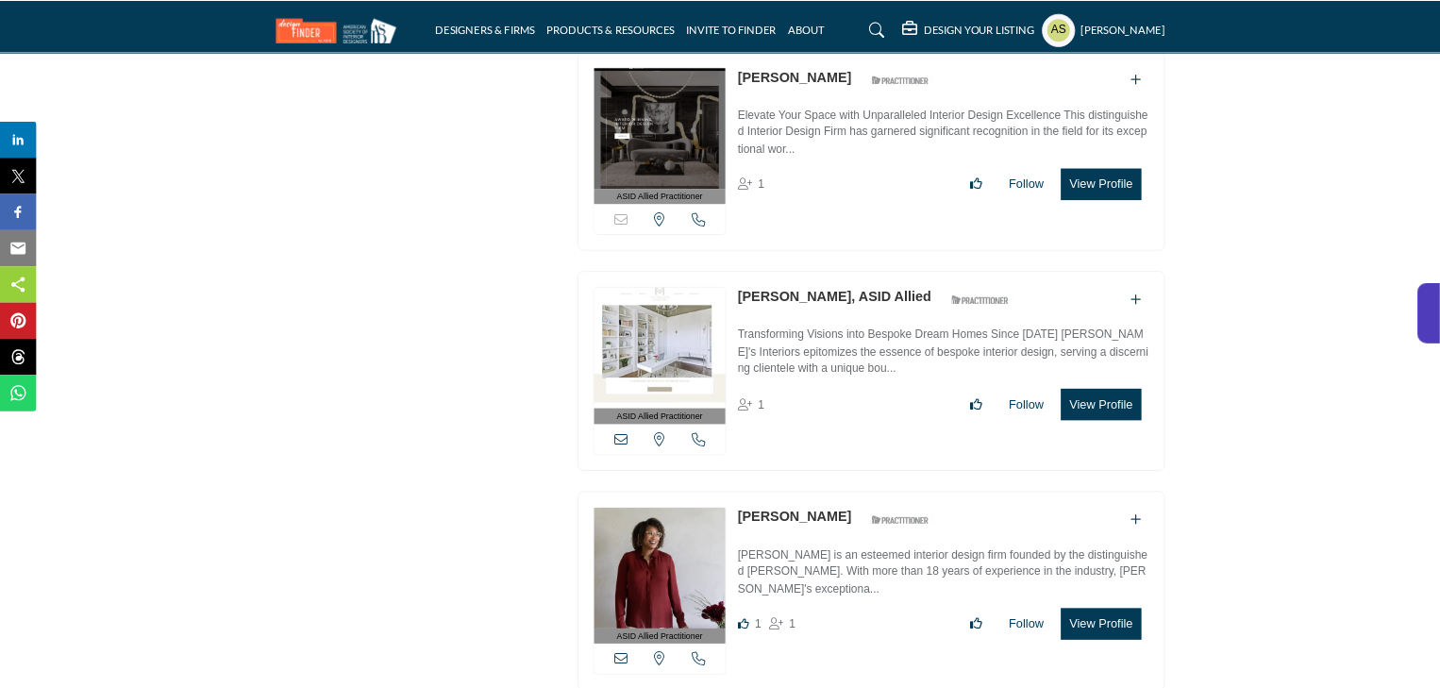
scroll to position [19065, 0]
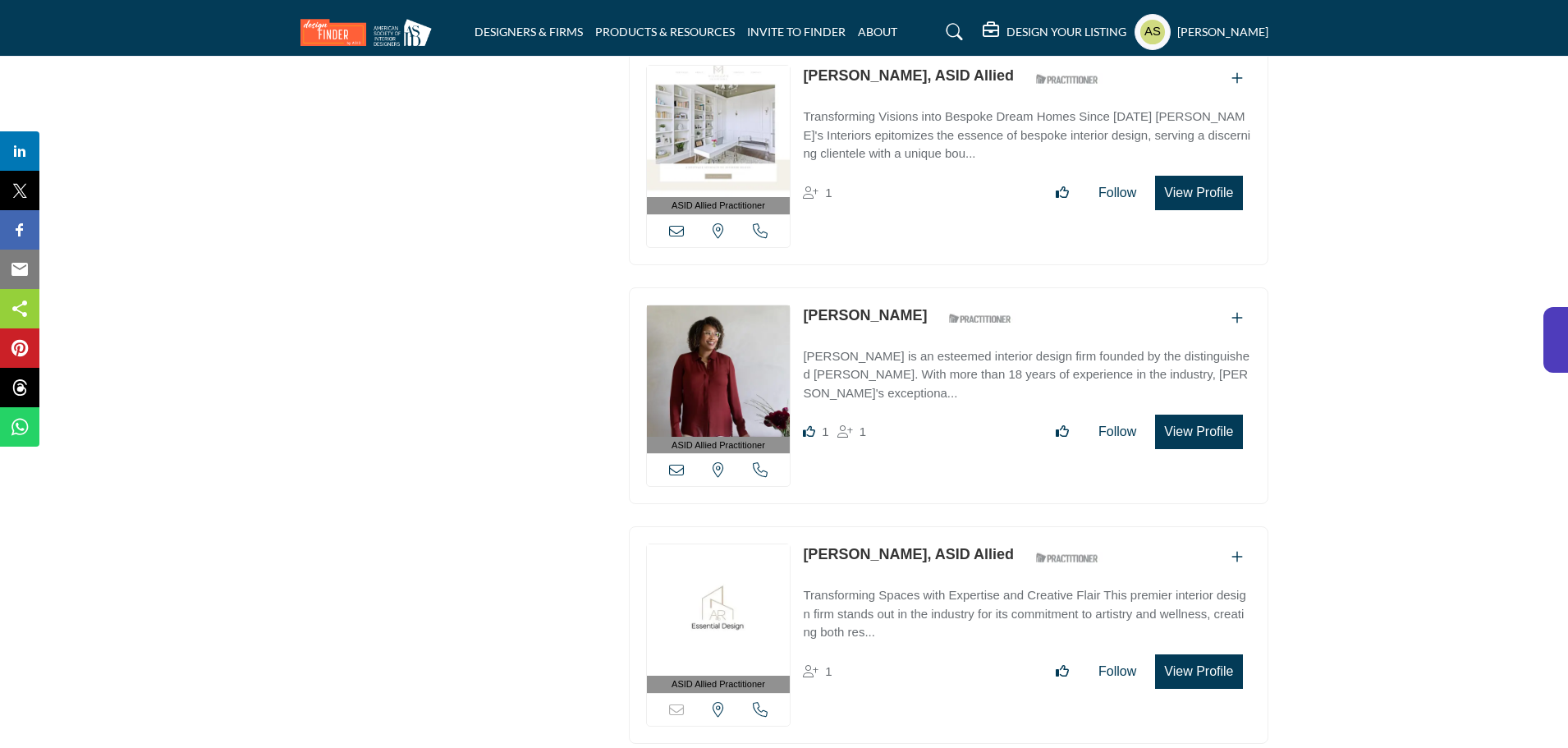
drag, startPoint x: 798, startPoint y: 228, endPoint x: 928, endPoint y: 228, distance: 130.0
click at [928, 287] on div "ASID Allied Practitioner ASID Allied Practitioners have successfully completed …" at bounding box center [948, 396] width 639 height 217
click at [888, 307] on link "Letecia Haywood" at bounding box center [864, 315] width 124 height 17
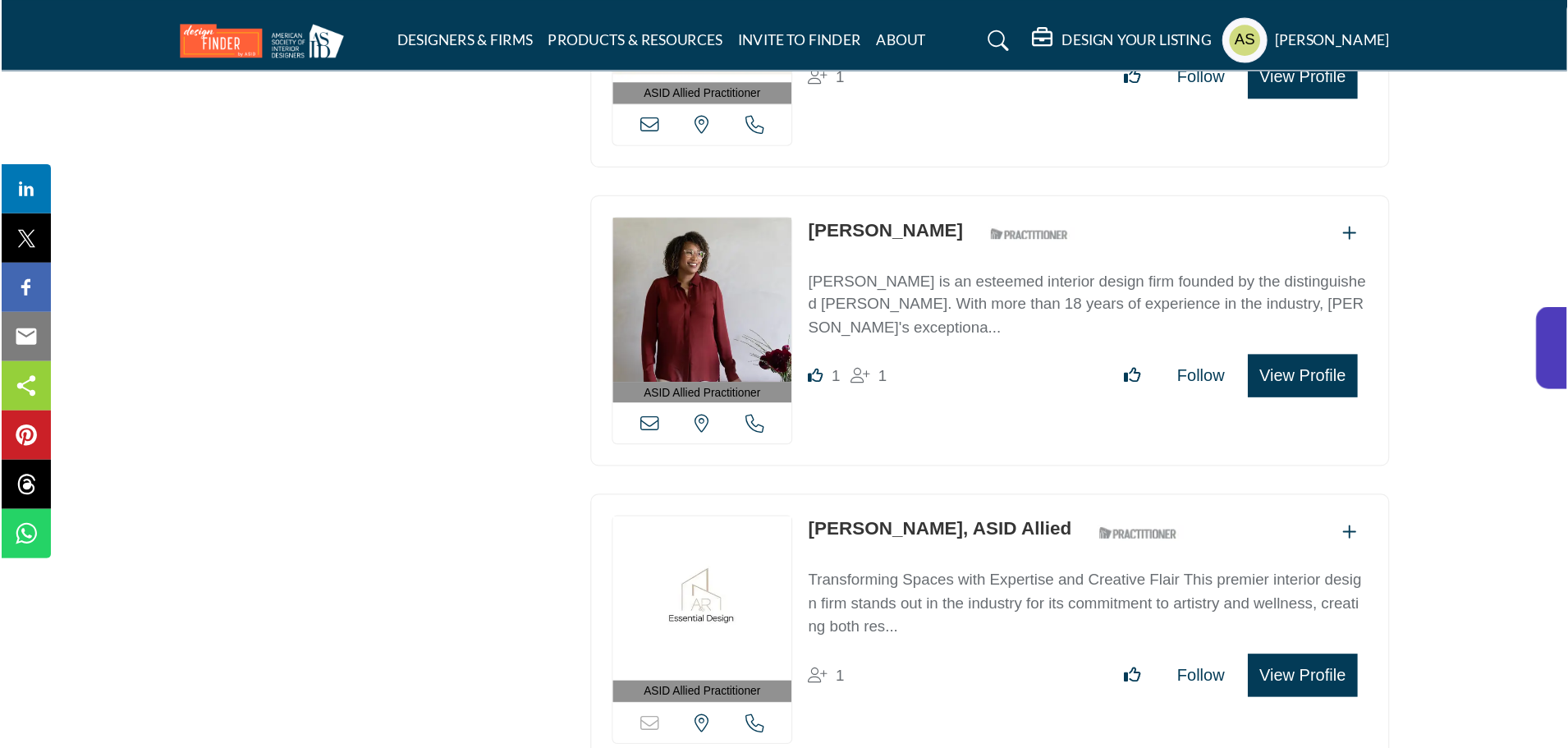
scroll to position [16779, 0]
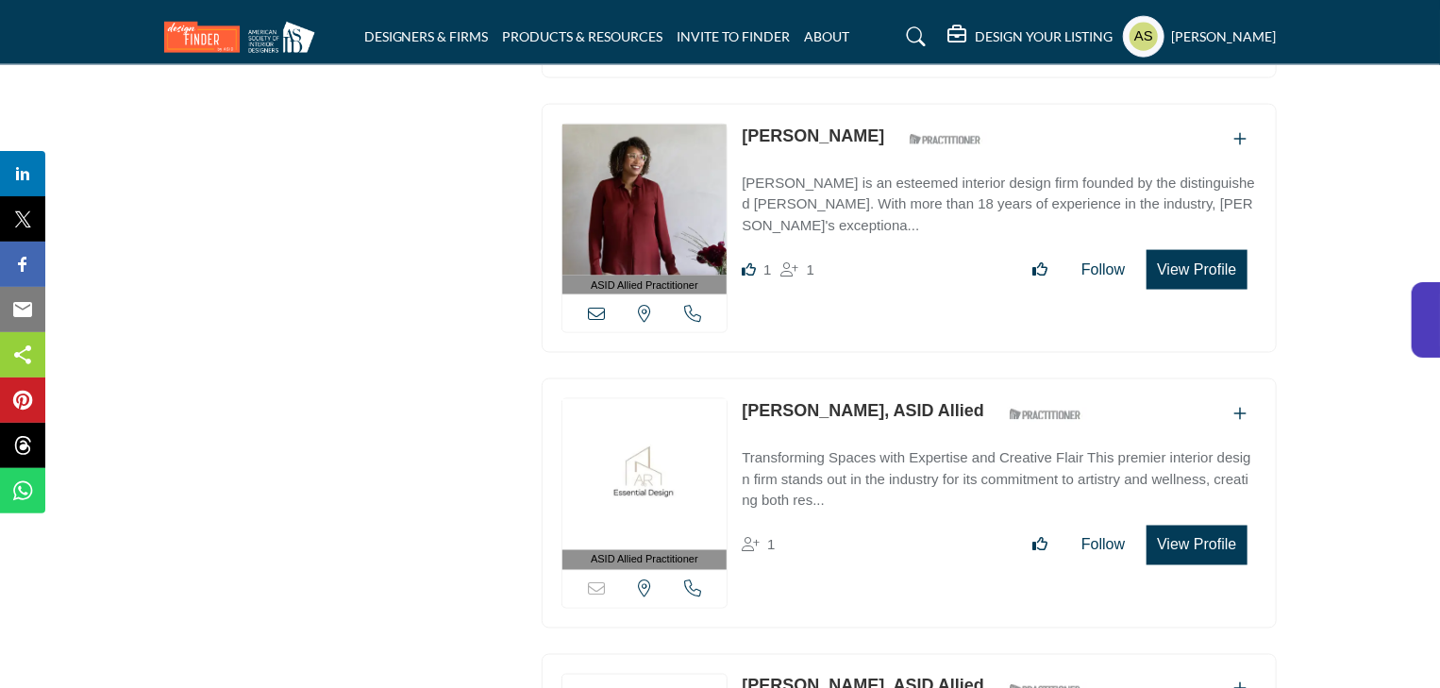
drag, startPoint x: 733, startPoint y: 245, endPoint x: 882, endPoint y: 251, distance: 148.3
click at [882, 378] on div "ASID Allied Practitioner ASID Allied Practitioners have successfully completed …" at bounding box center [909, 503] width 735 height 250
click at [880, 401] on link "Renata Gramiceli, ASID Allied" at bounding box center [863, 410] width 243 height 19
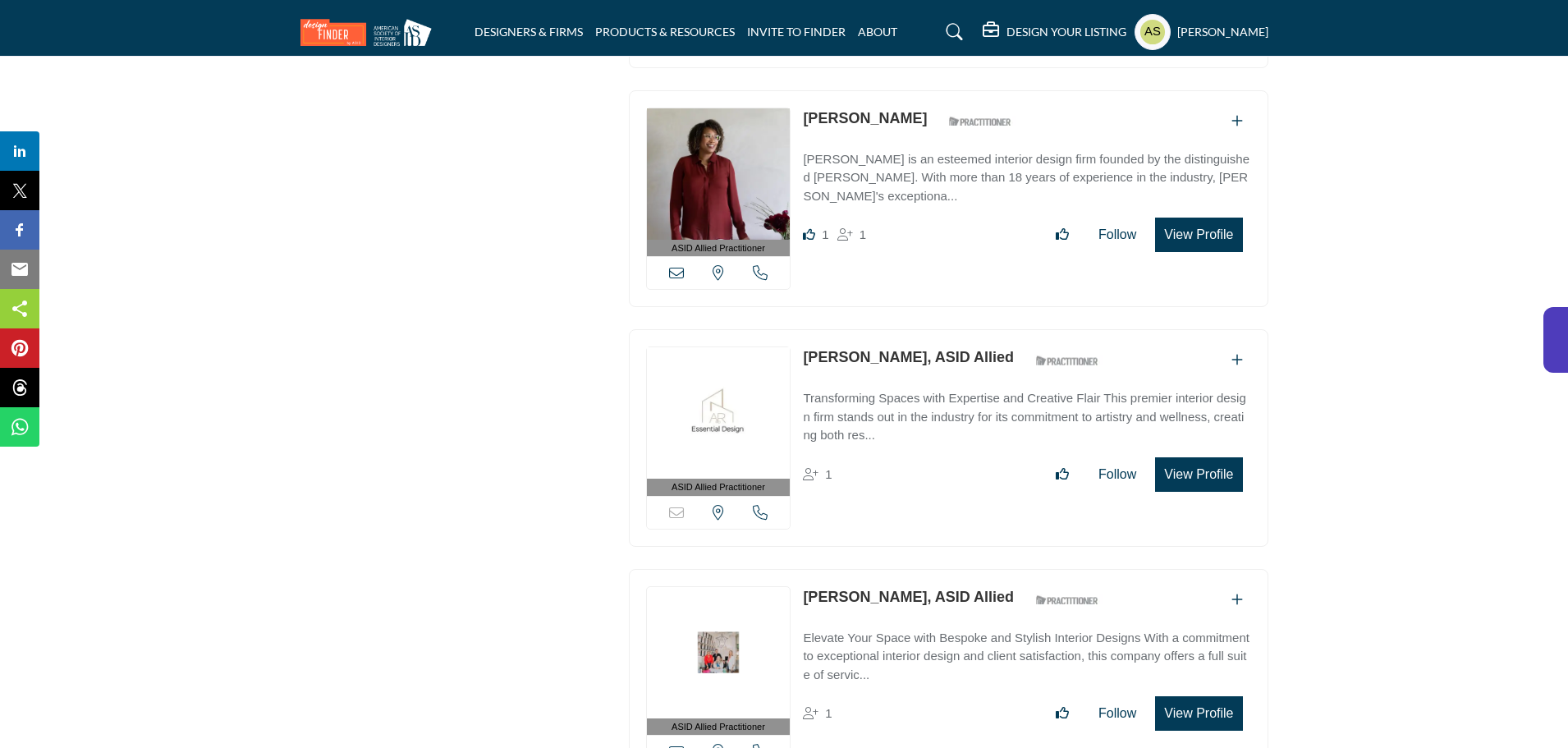
scroll to position [17026, 0]
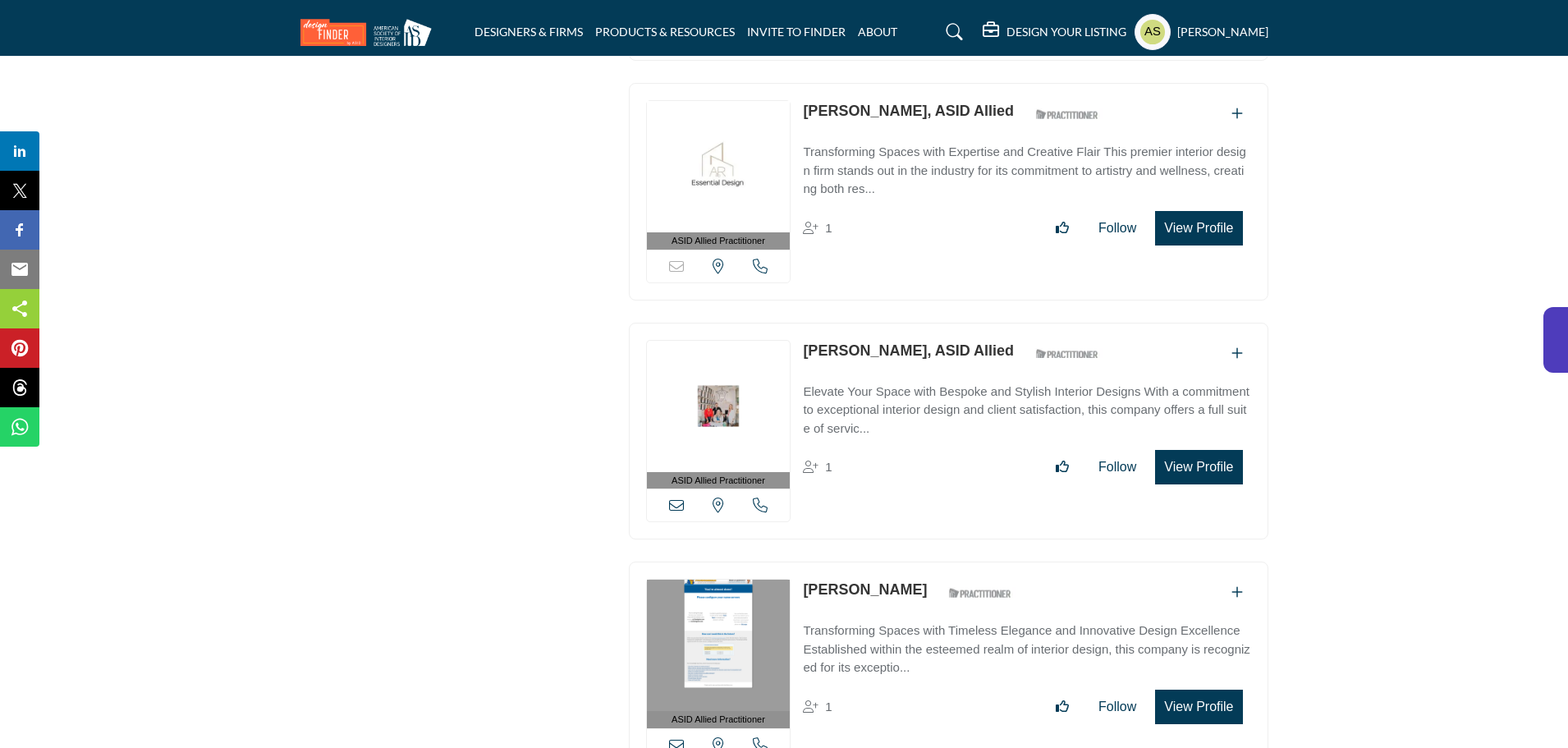
drag, startPoint x: 799, startPoint y: 258, endPoint x: 884, endPoint y: 255, distance: 85.1
click at [884, 323] on div "ASID Allied Practitioner ASID Allied Practitioners have successfully completed …" at bounding box center [948, 431] width 639 height 217
click at [853, 343] on link "Sean Carter, ASID Allied" at bounding box center [908, 351] width 211 height 17
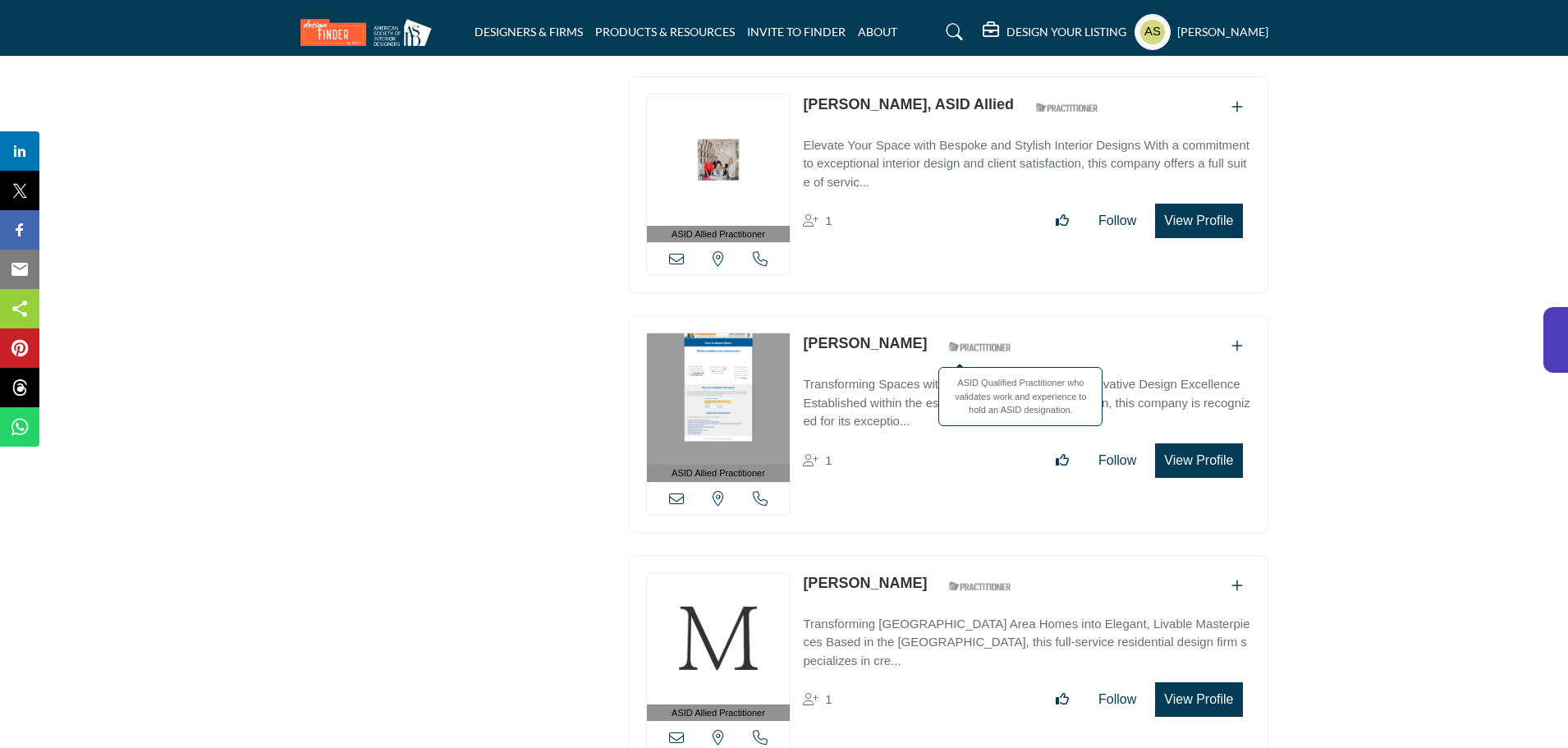
drag, startPoint x: 801, startPoint y: 247, endPoint x: 911, endPoint y: 249, distance: 110.0
click at [911, 315] on div "ASID Allied Practitioner ASID Allied Practitioners have successfully completed …" at bounding box center [948, 424] width 639 height 217
click at [877, 335] on link "Susan Slotkis" at bounding box center [864, 343] width 124 height 17
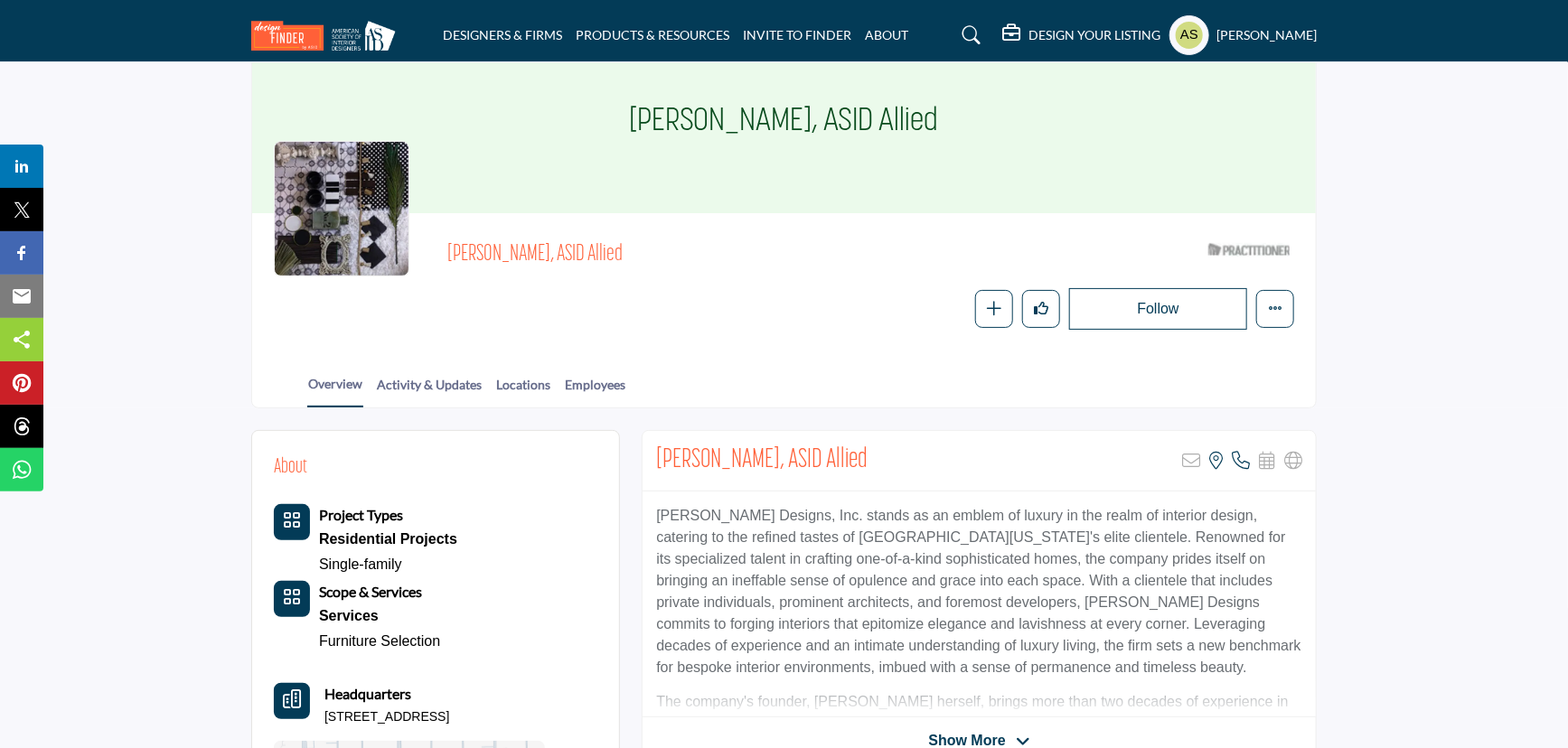
scroll to position [246, 0]
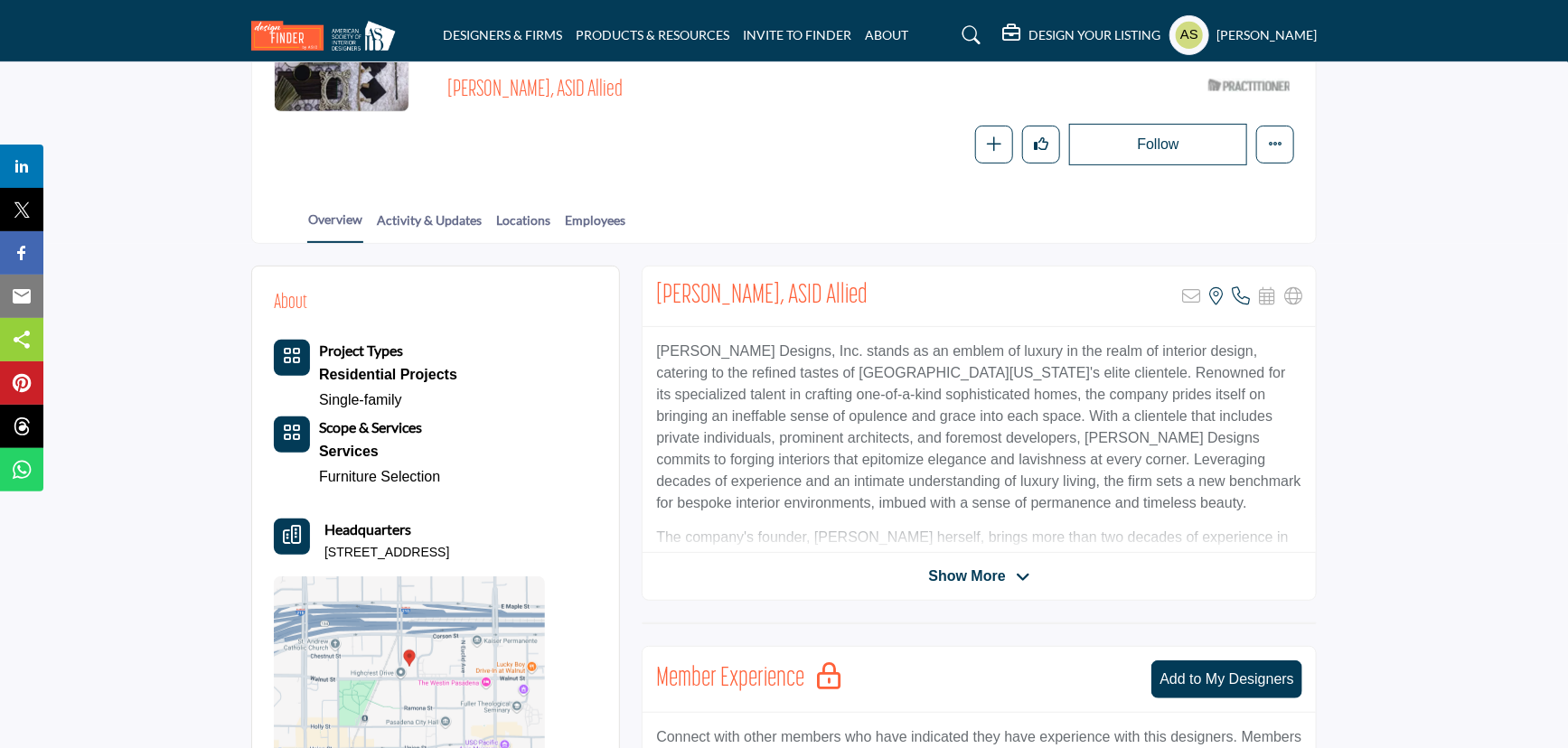
drag, startPoint x: 437, startPoint y: 84, endPoint x: 623, endPoint y: 94, distance: 186.3
click at [623, 94] on div "[PERSON_NAME], ASID Allied ASID Qualified Practitioner who validates work and e…" at bounding box center [784, 118] width 1020 height 95
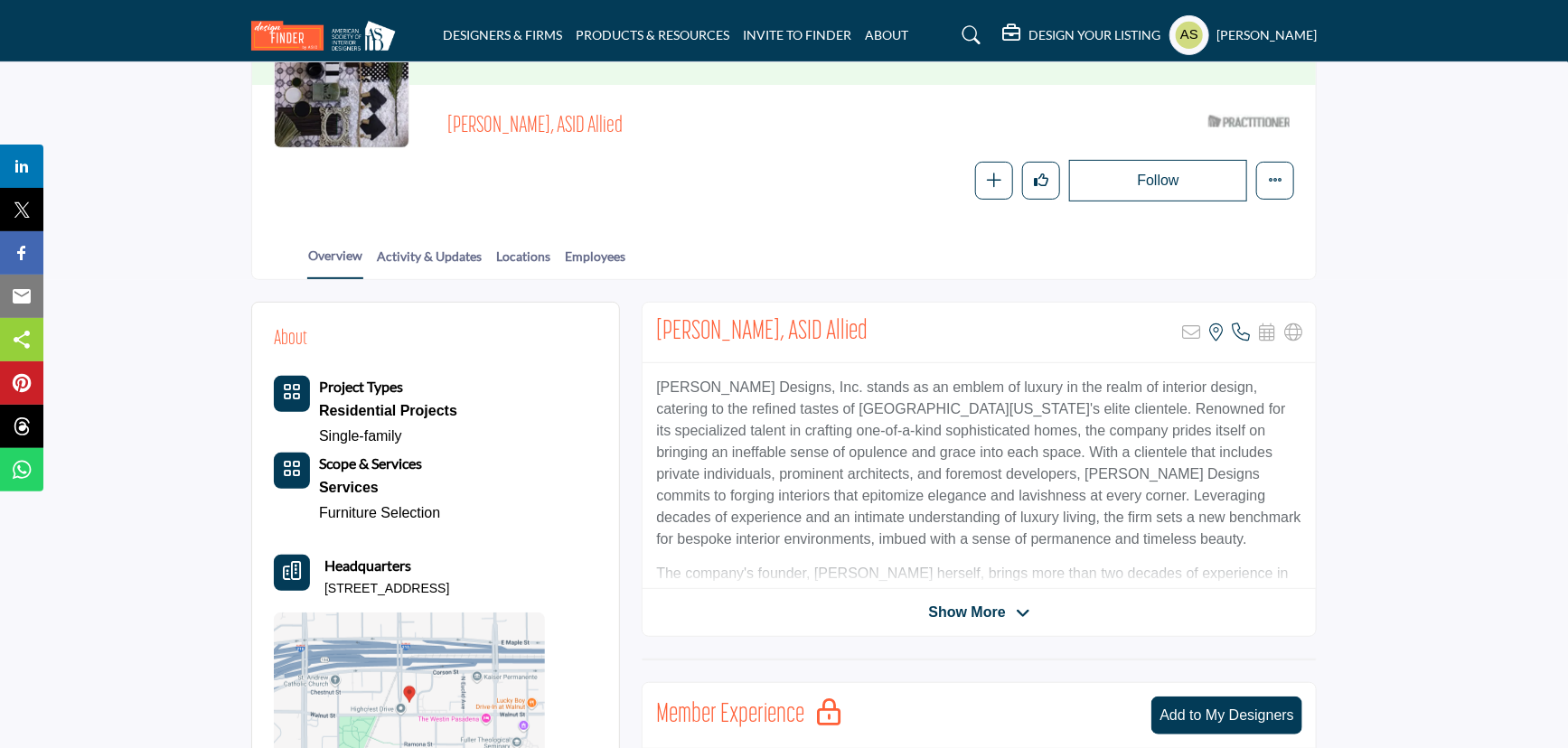
drag, startPoint x: 572, startPoint y: 546, endPoint x: 325, endPoint y: 550, distance: 247.0
click at [325, 550] on div "About Project Types Residential Projects Single-family Services" at bounding box center [436, 559] width 324 height 469
copy p "[STREET_ADDRESS]"
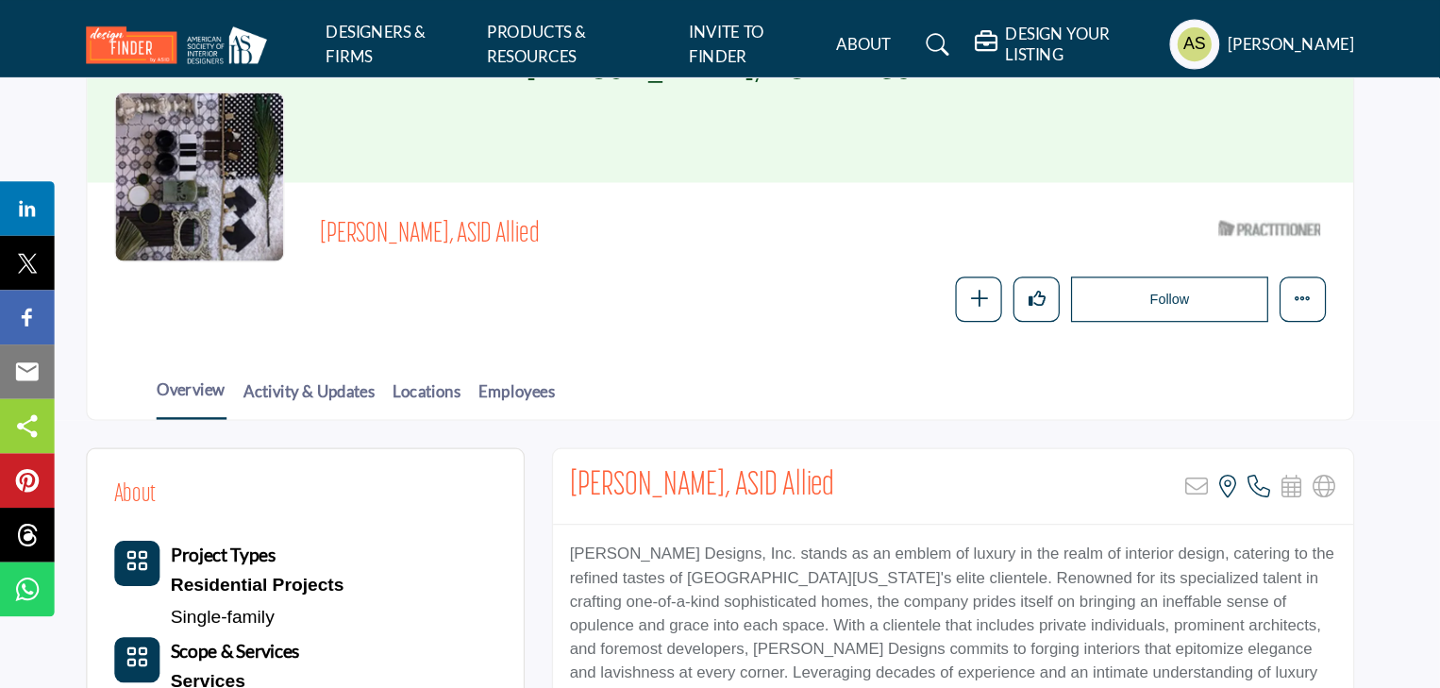
scroll to position [193, 0]
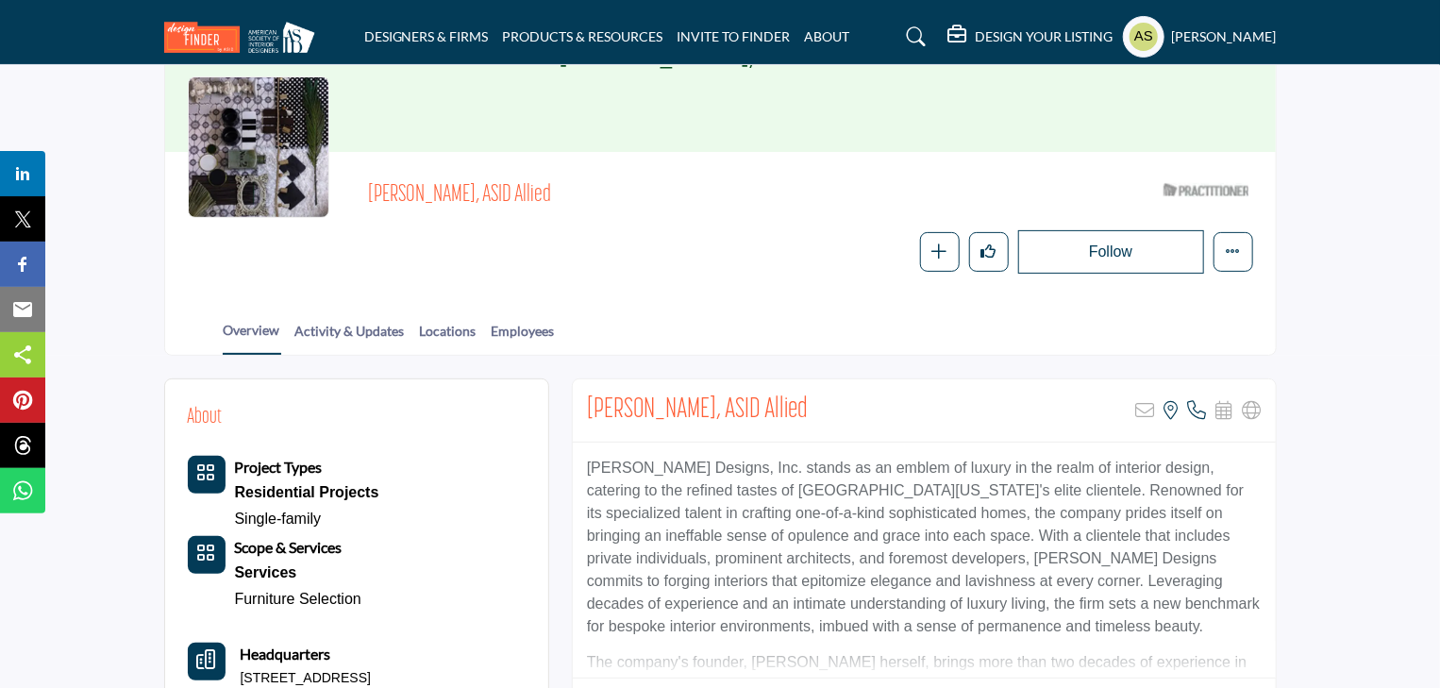
click at [672, 230] on div "Follow Following Message Recommend Add to My Suppliers Claim Listing Report Page" at bounding box center [943, 251] width 619 height 43
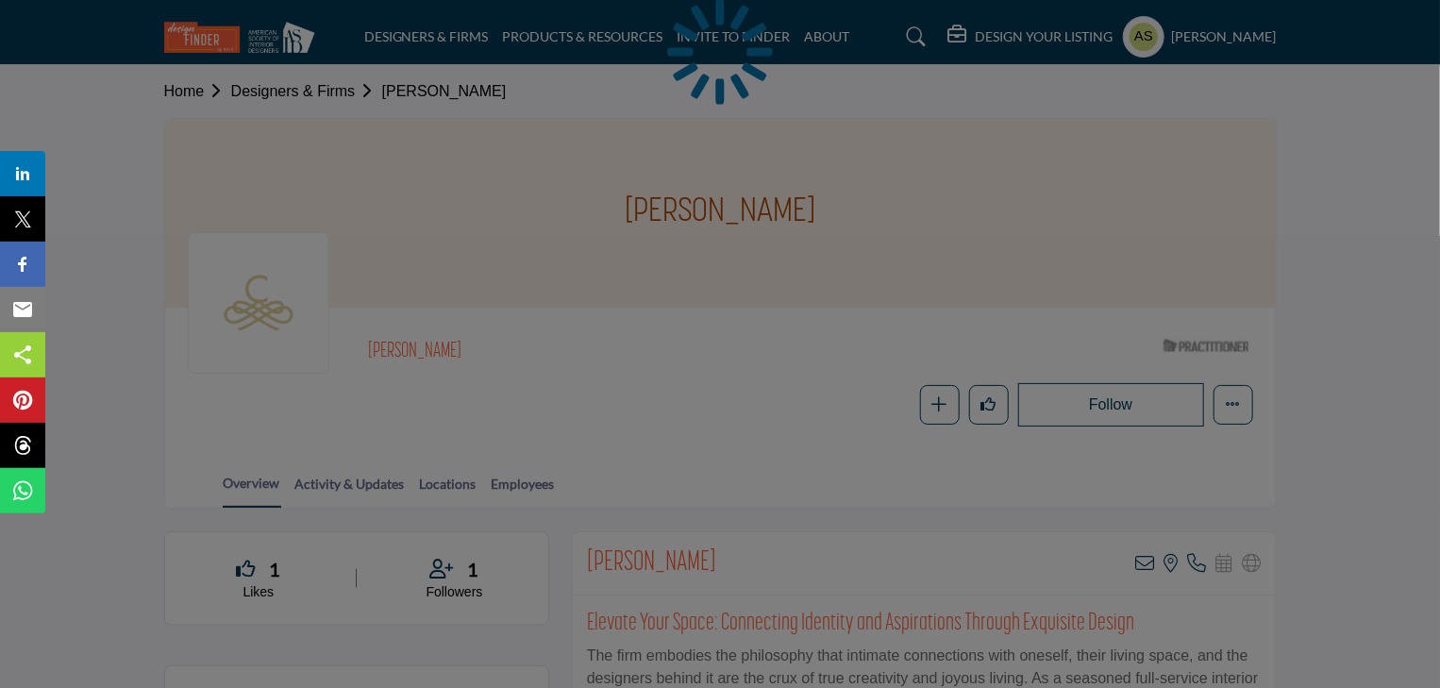
scroll to position [227, 0]
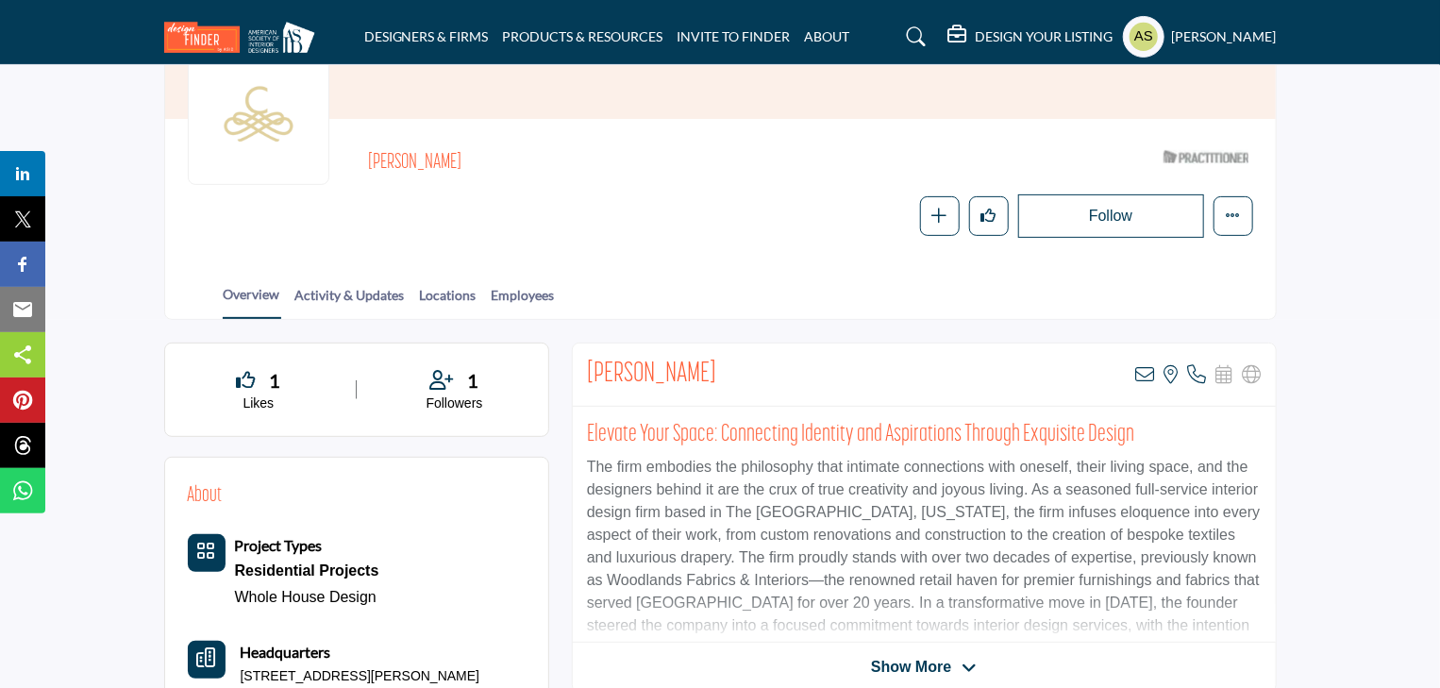
drag, startPoint x: 517, startPoint y: 121, endPoint x: 370, endPoint y: 121, distance: 147.2
click at [370, 151] on h2 "[PERSON_NAME]" at bounding box center [627, 163] width 519 height 25
copy h2 "[PERSON_NAME]"
drag, startPoint x: 488, startPoint y: 634, endPoint x: 242, endPoint y: 633, distance: 246.3
click at [242, 633] on div "About Project Types Residential Projects Whole House Design" at bounding box center [357, 685] width 338 height 410
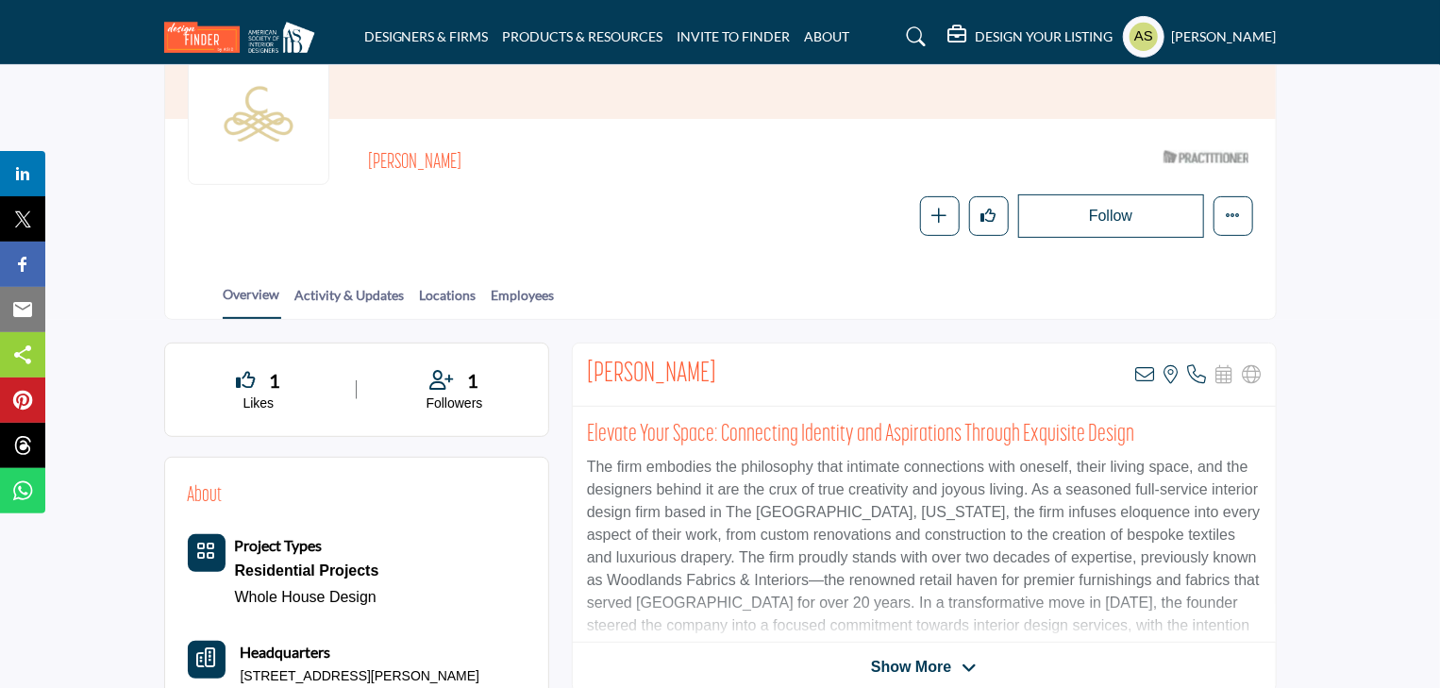
copy p "142 N Taylor Point Dr, 77382-1238, USA"
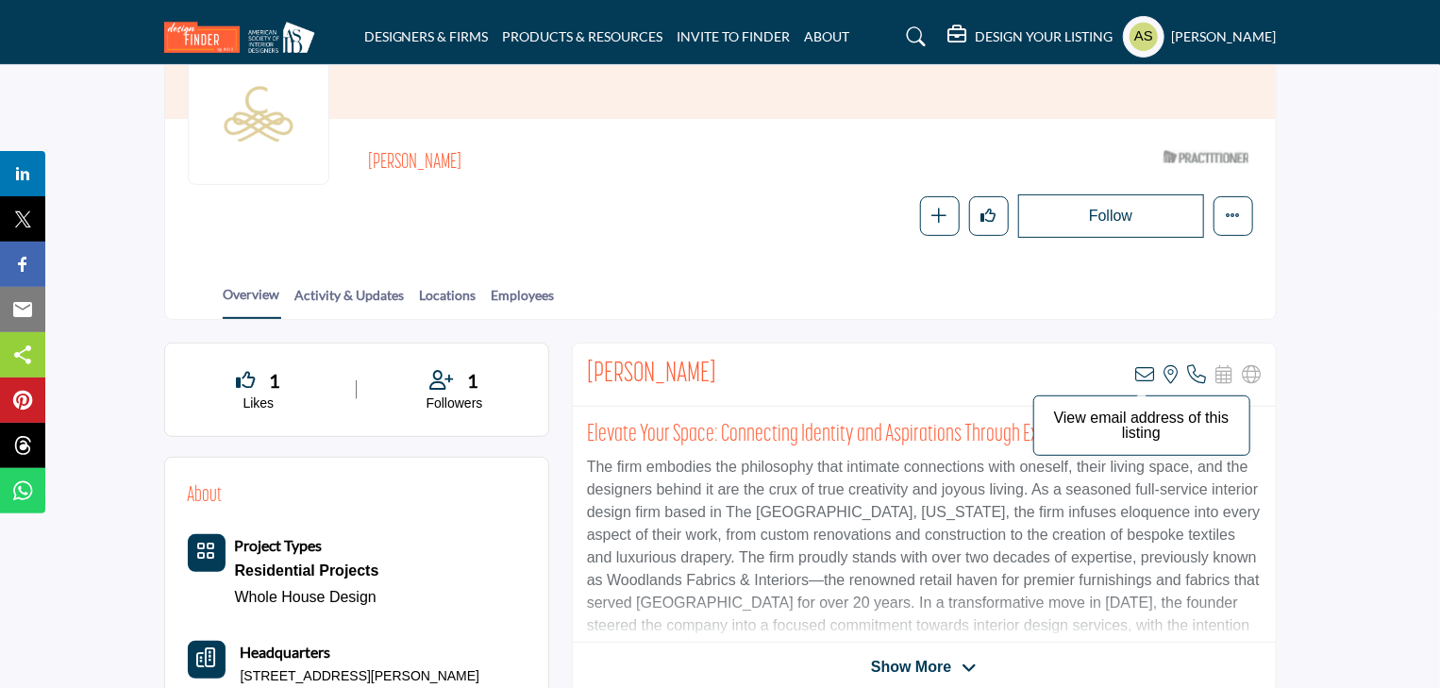
click at [1153, 365] on icon at bounding box center [1145, 374] width 19 height 19
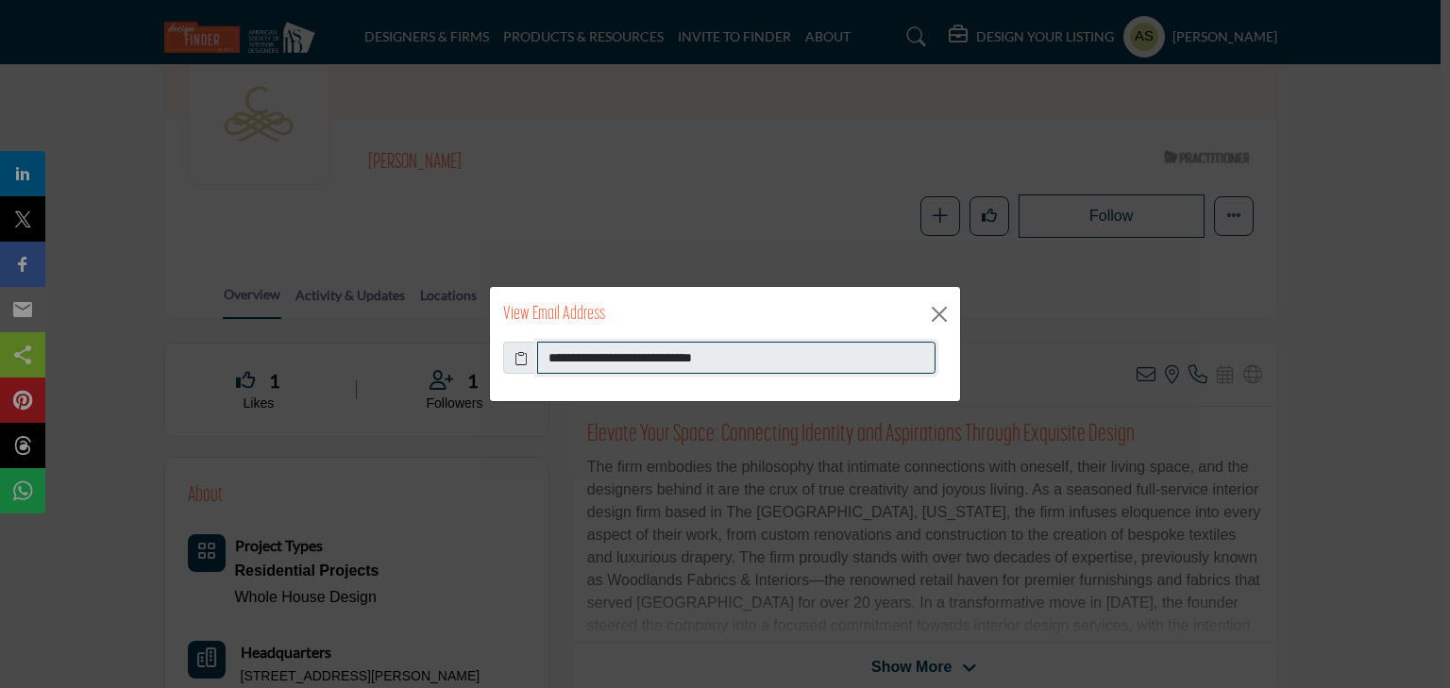
click at [789, 366] on input "**********" at bounding box center [736, 358] width 398 height 32
click at [932, 306] on button "Close" at bounding box center [939, 314] width 28 height 28
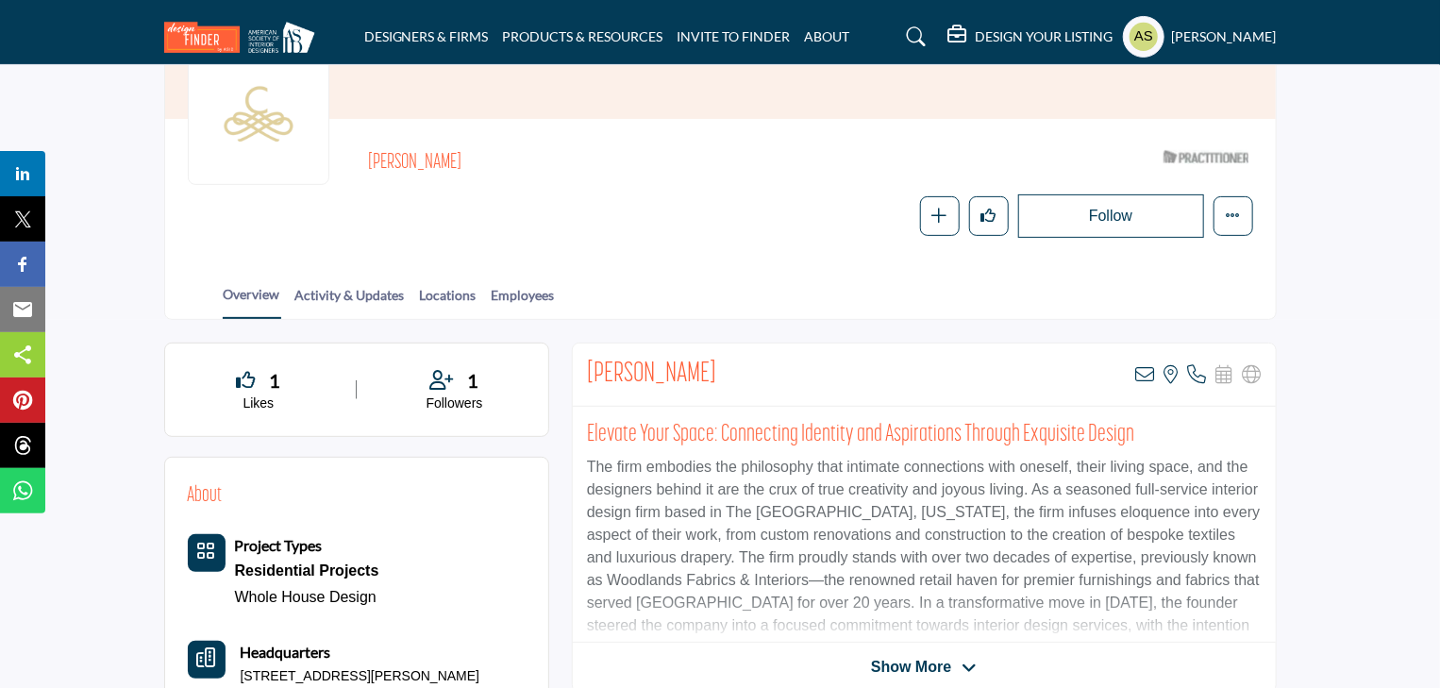
scroll to position [0, 0]
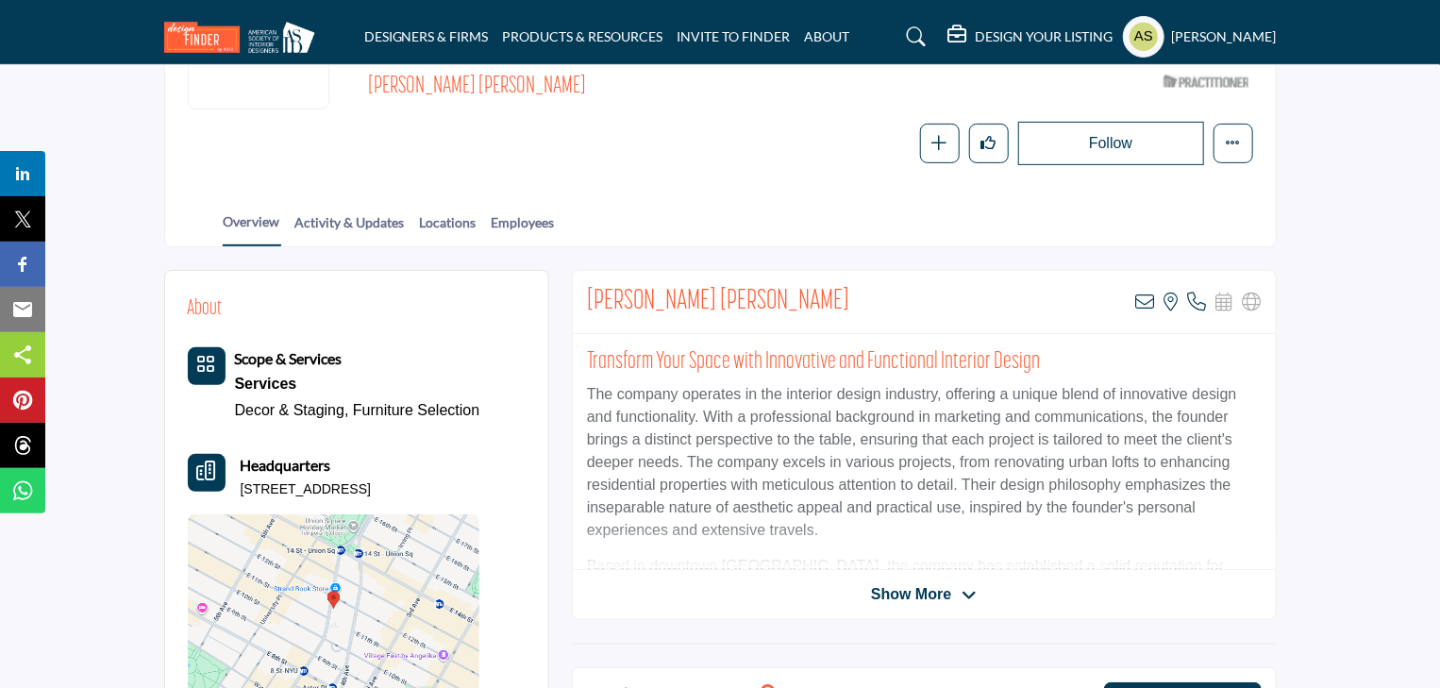
scroll to position [151, 0]
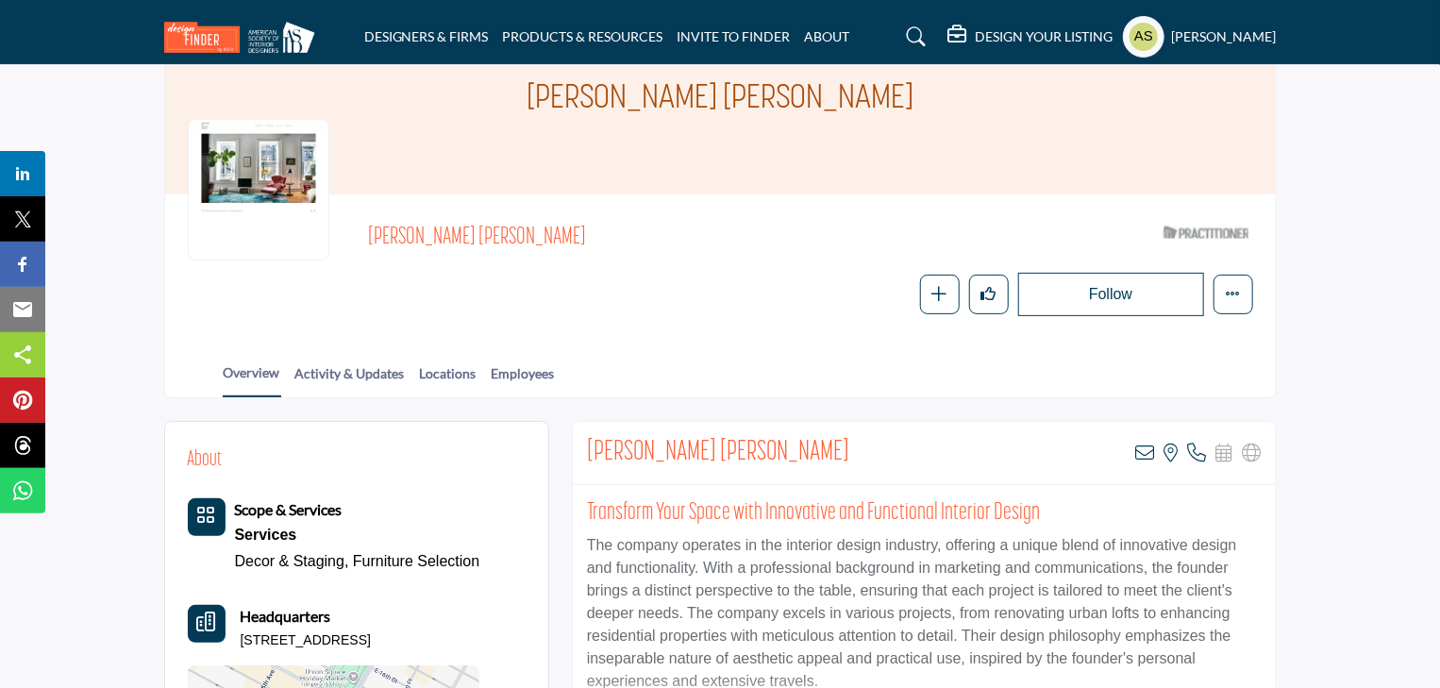
drag, startPoint x: 551, startPoint y: 193, endPoint x: 366, endPoint y: 194, distance: 185.0
click at [366, 217] on div "Hariette de Swaan Arons ASID Qualified Practitioner who validates work and expe…" at bounding box center [721, 266] width 1066 height 99
copy span "Hariette de Swaan Arons"
drag, startPoint x: 484, startPoint y: 593, endPoint x: 229, endPoint y: 601, distance: 255.0
click at [229, 601] on div "About Scope & Services Services Decor & Staging, Furniture Selection Headquarte…" at bounding box center [357, 650] width 338 height 410
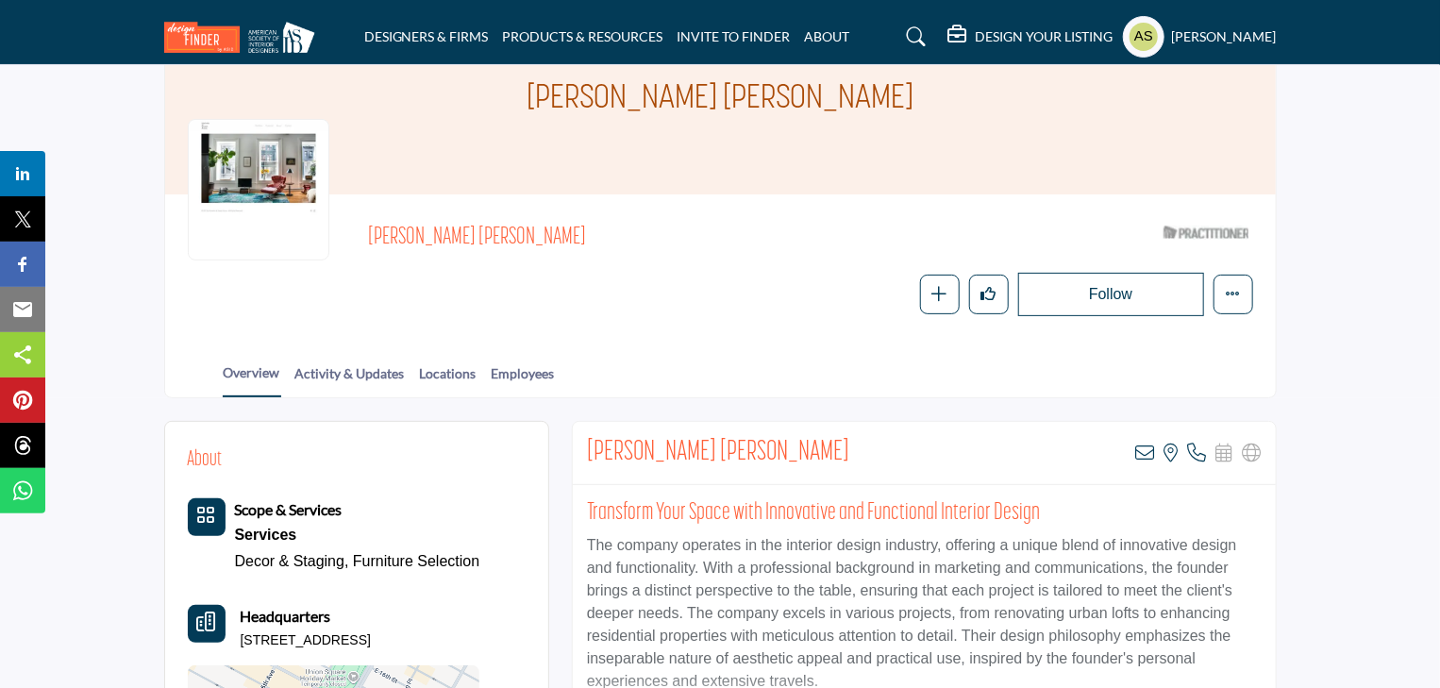
drag, startPoint x: 484, startPoint y: 600, endPoint x: 241, endPoint y: 602, distance: 243.5
click at [241, 602] on div "About Scope & Services Services Decor & Staging, Furniture Selection Headquarte…" at bounding box center [357, 650] width 338 height 410
copy p "816 Broadway Apt 4, 10003-4810, USA"
click at [1151, 444] on icon at bounding box center [1145, 453] width 19 height 19
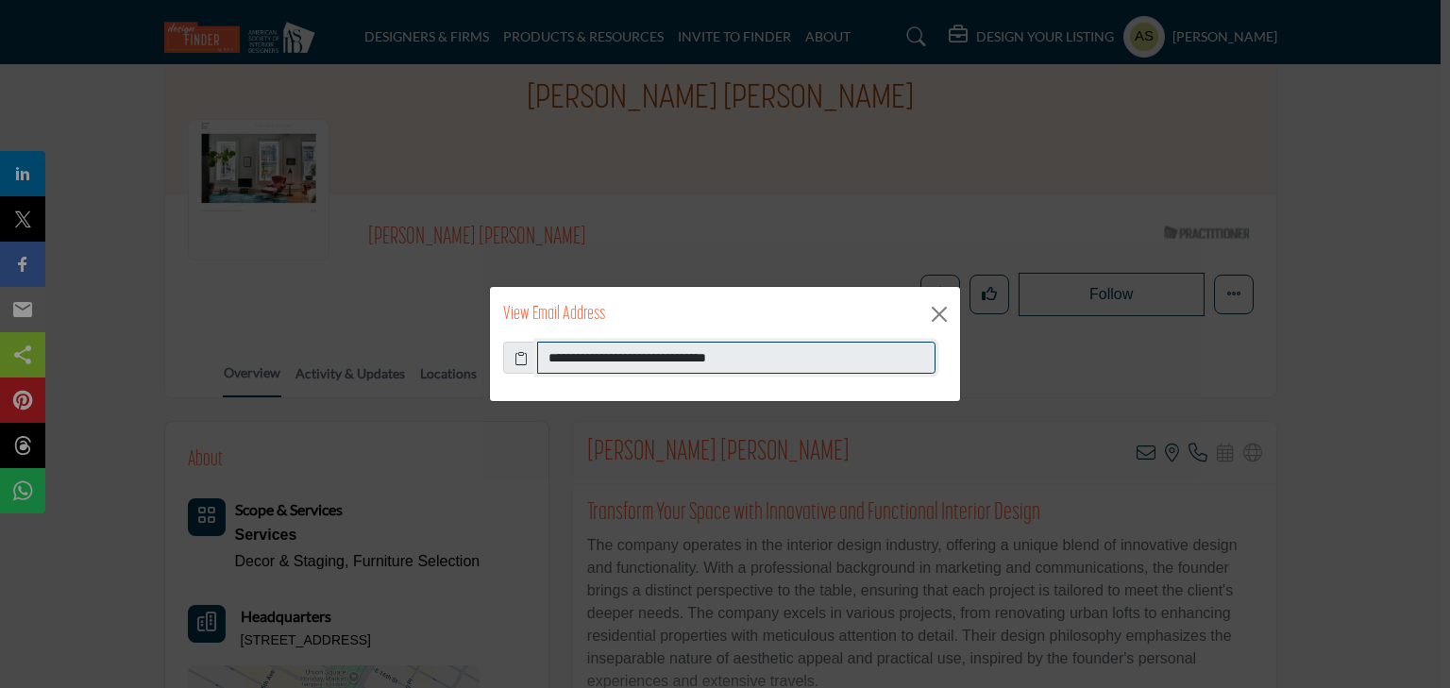
click at [799, 352] on input "**********" at bounding box center [736, 358] width 398 height 32
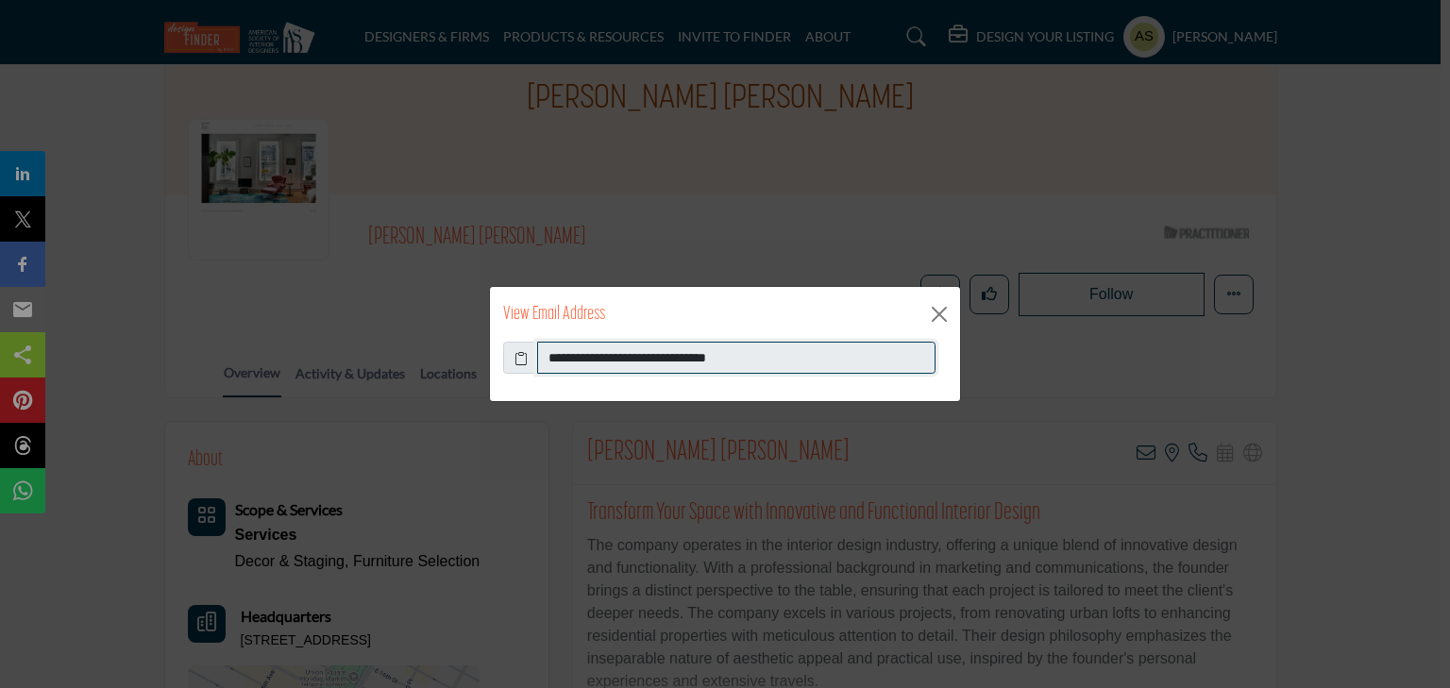
click at [799, 352] on input "**********" at bounding box center [736, 358] width 398 height 32
click at [944, 325] on button "Close" at bounding box center [939, 314] width 28 height 28
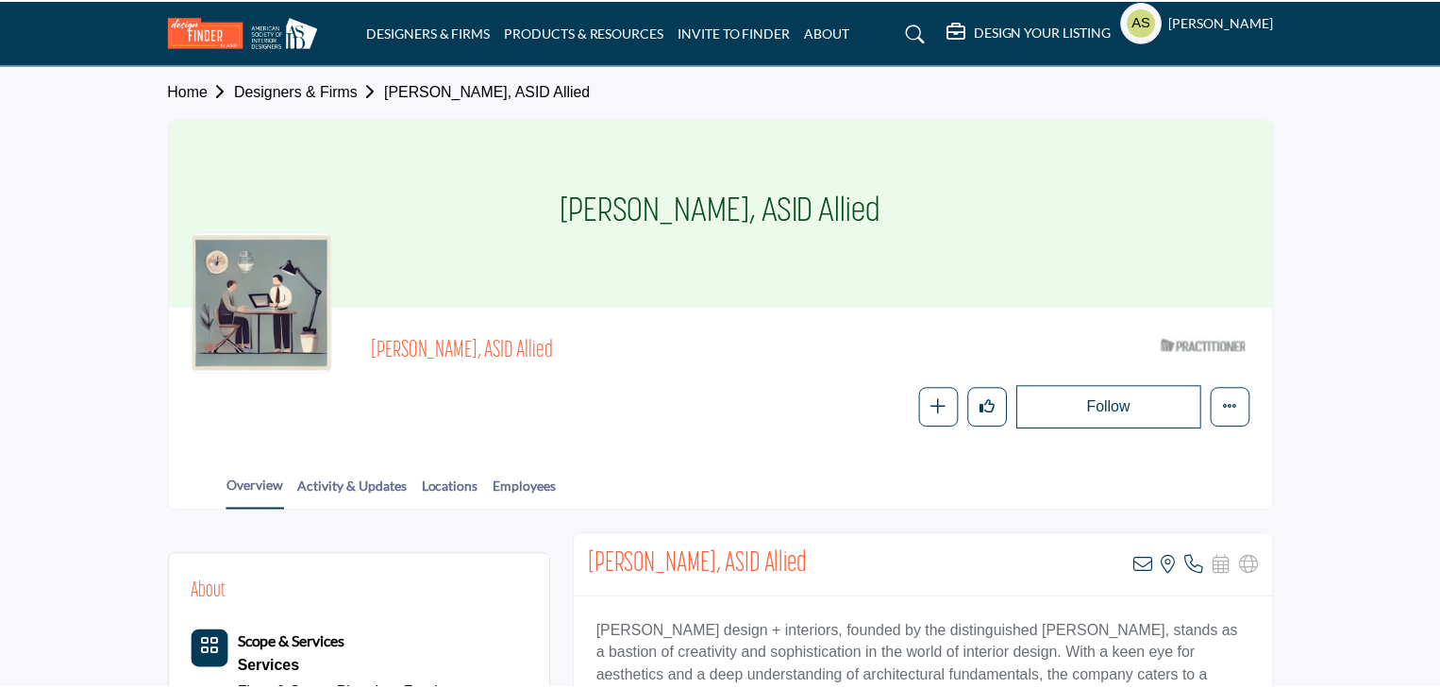
scroll to position [151, 0]
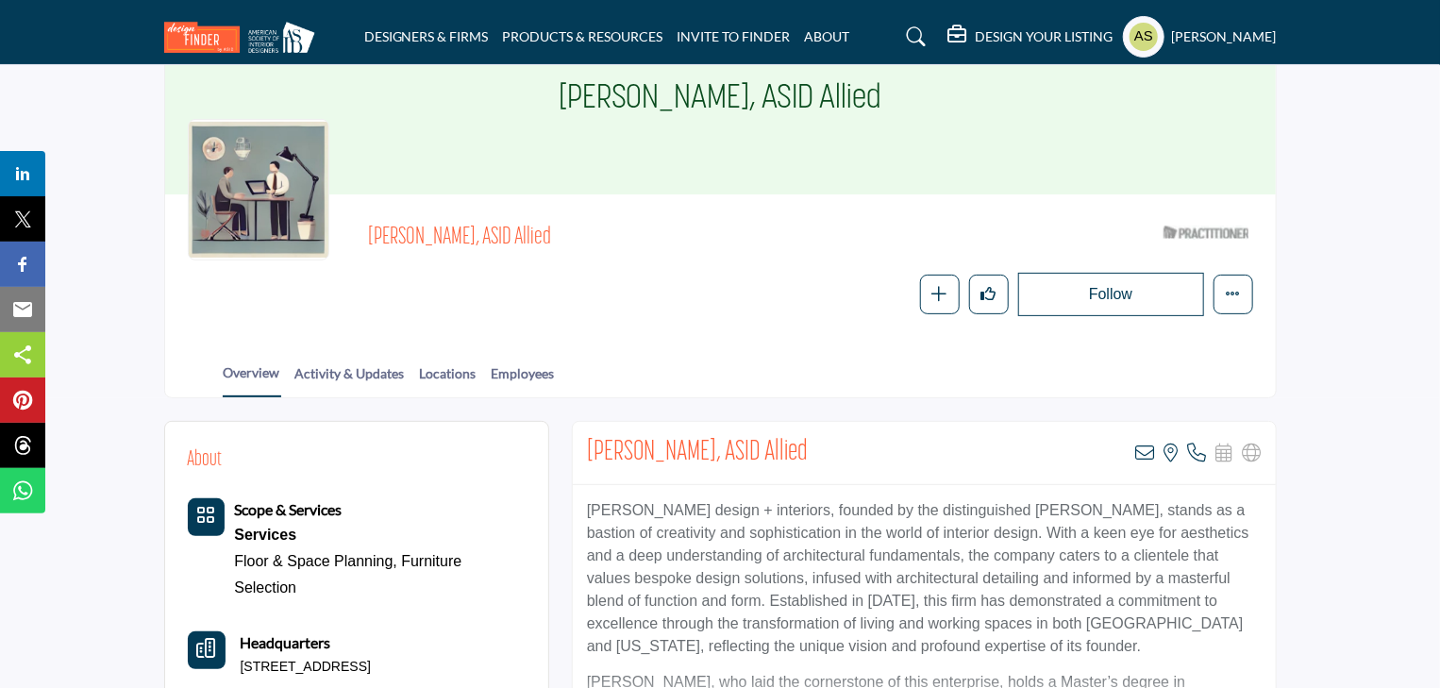
drag, startPoint x: 592, startPoint y: 191, endPoint x: 340, endPoint y: 203, distance: 252.3
click at [340, 217] on div "[PERSON_NAME], ASID Allied ASID Qualified Practitioner who validates work and e…" at bounding box center [721, 266] width 1066 height 99
copy span "[PERSON_NAME], ASID Allied"
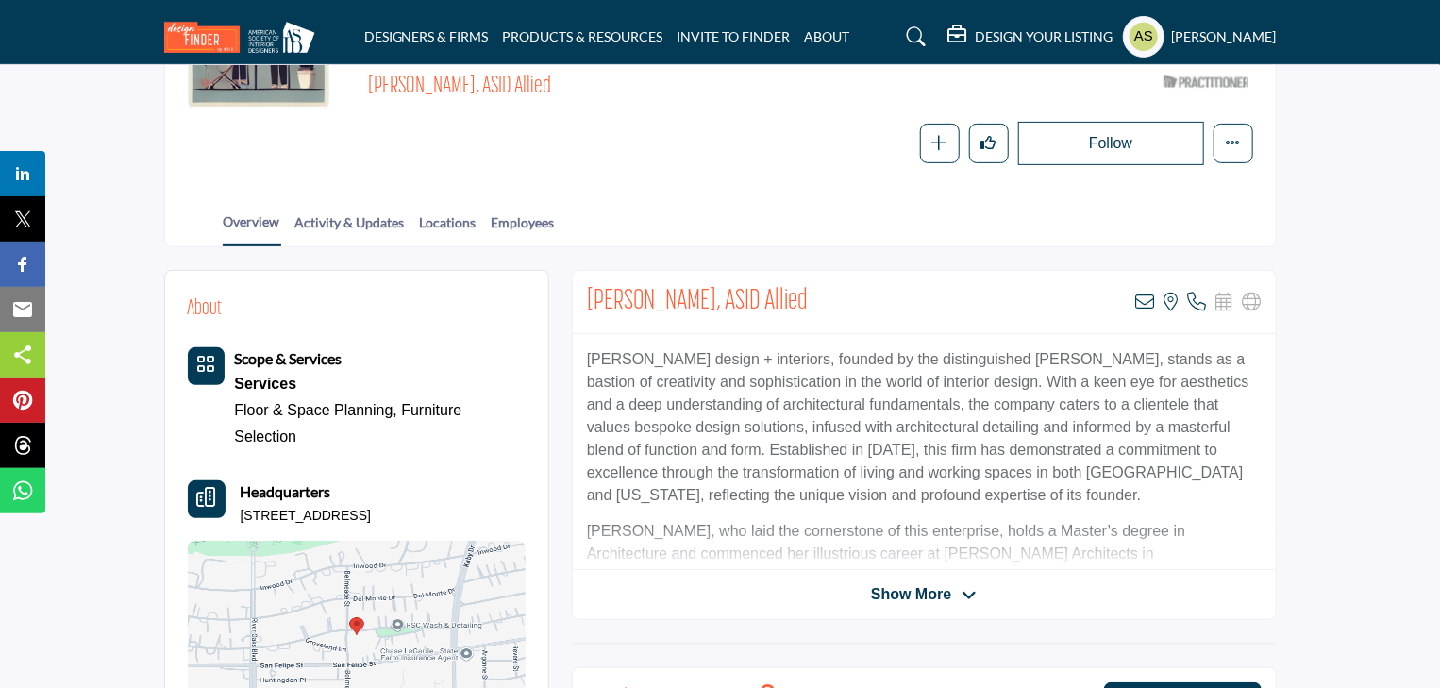
drag, startPoint x: 484, startPoint y: 470, endPoint x: 243, endPoint y: 476, distance: 241.7
click at [243, 480] on div "Headquarters [STREET_ADDRESS]" at bounding box center [357, 502] width 338 height 45
copy p "[STREET_ADDRESS]"
click at [1143, 293] on icon at bounding box center [1145, 302] width 19 height 19
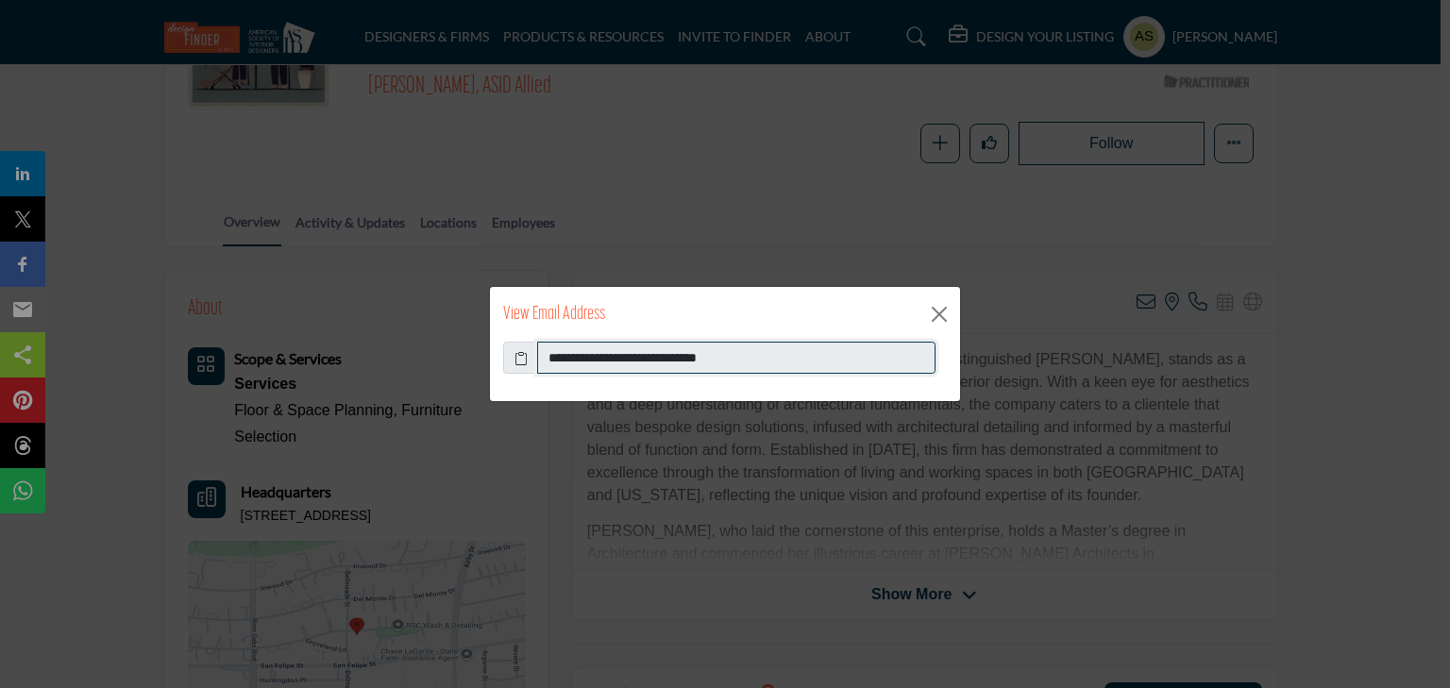
click at [746, 357] on input "**********" at bounding box center [736, 358] width 398 height 32
click at [940, 305] on button "Close" at bounding box center [939, 314] width 28 height 28
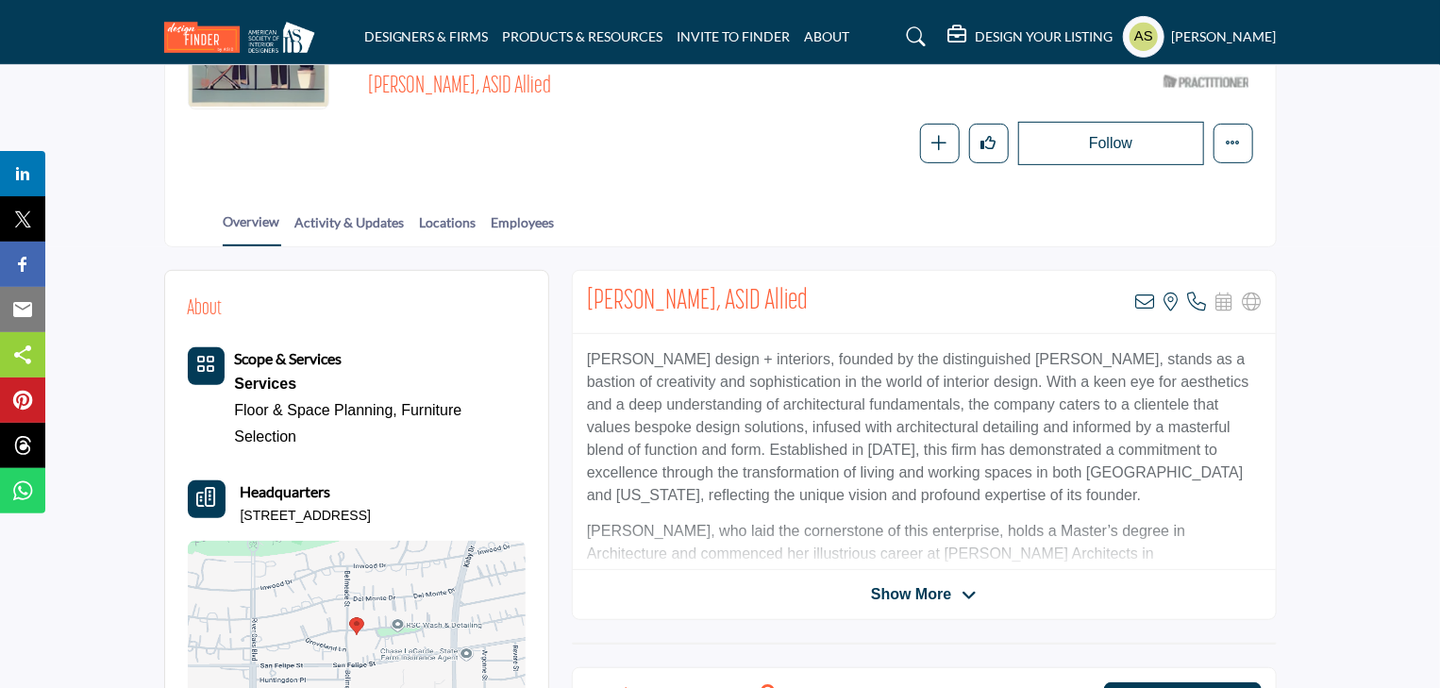
scroll to position [529, 0]
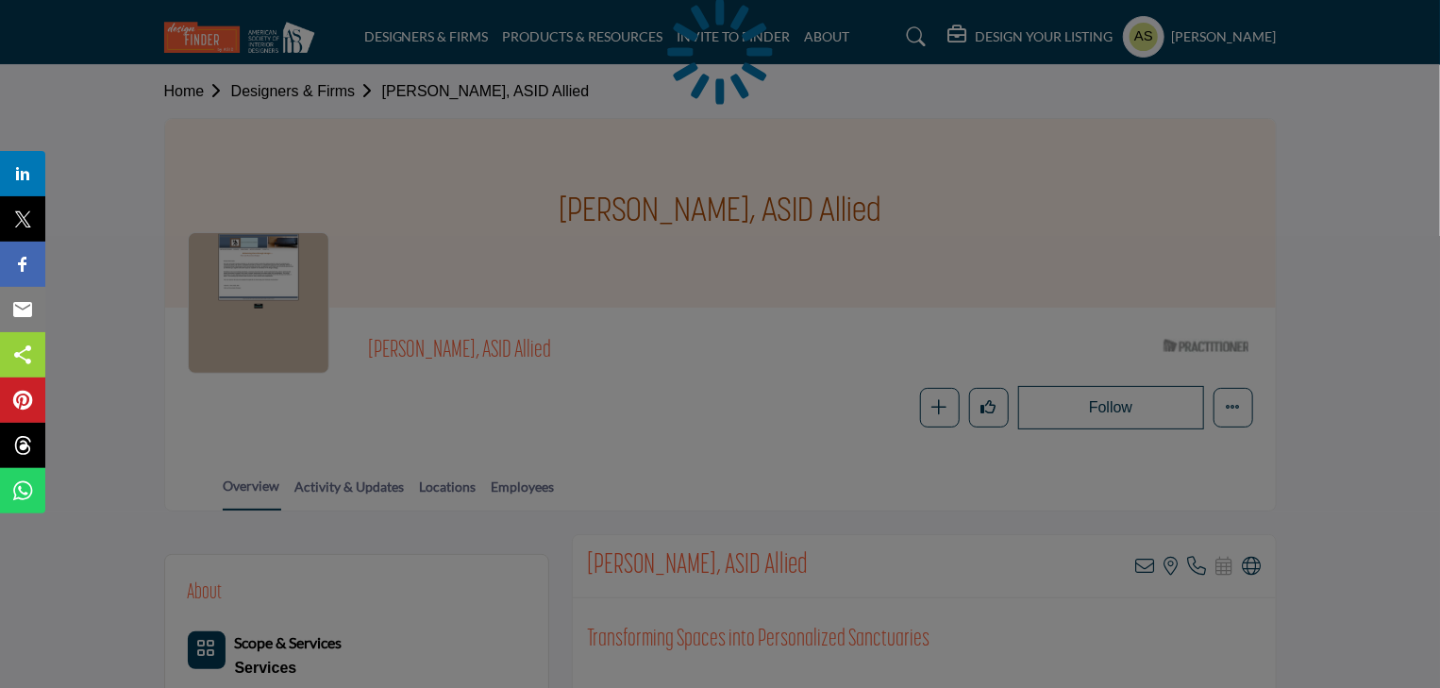
scroll to position [151, 0]
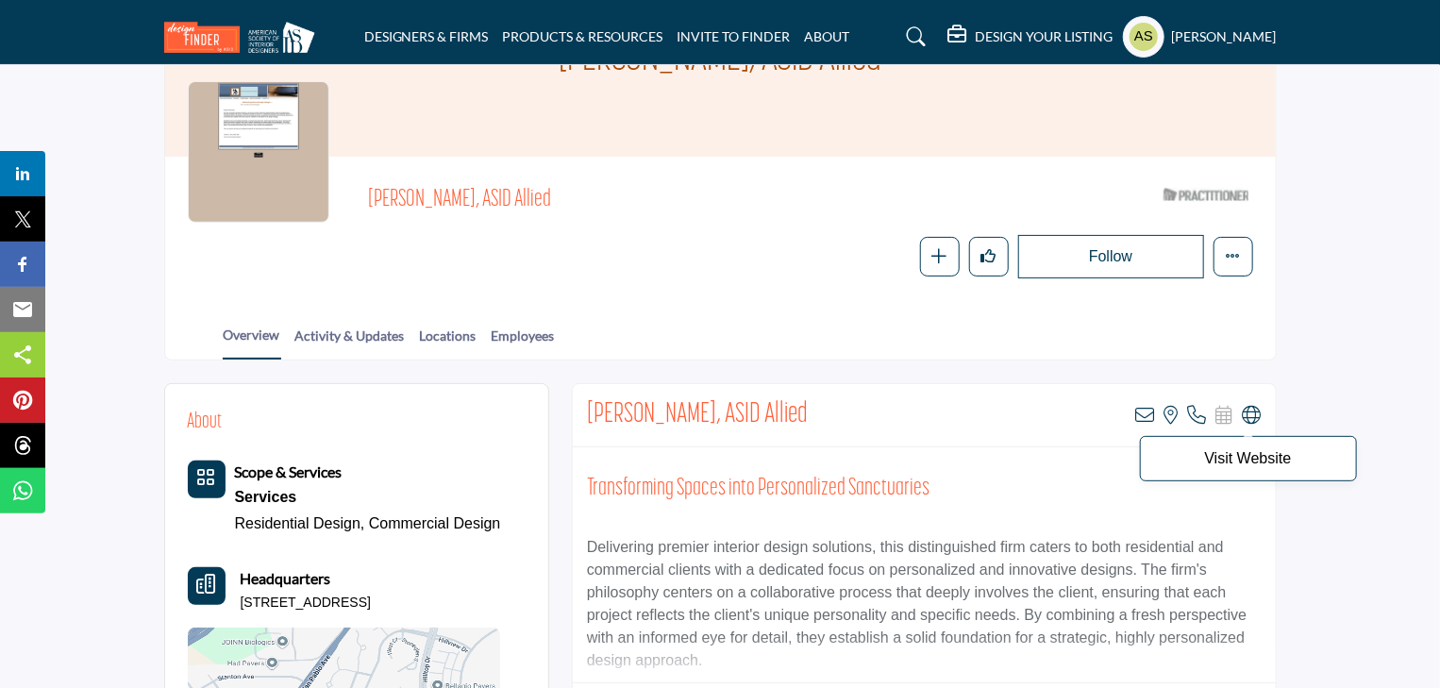
click at [1253, 413] on icon at bounding box center [1252, 415] width 19 height 19
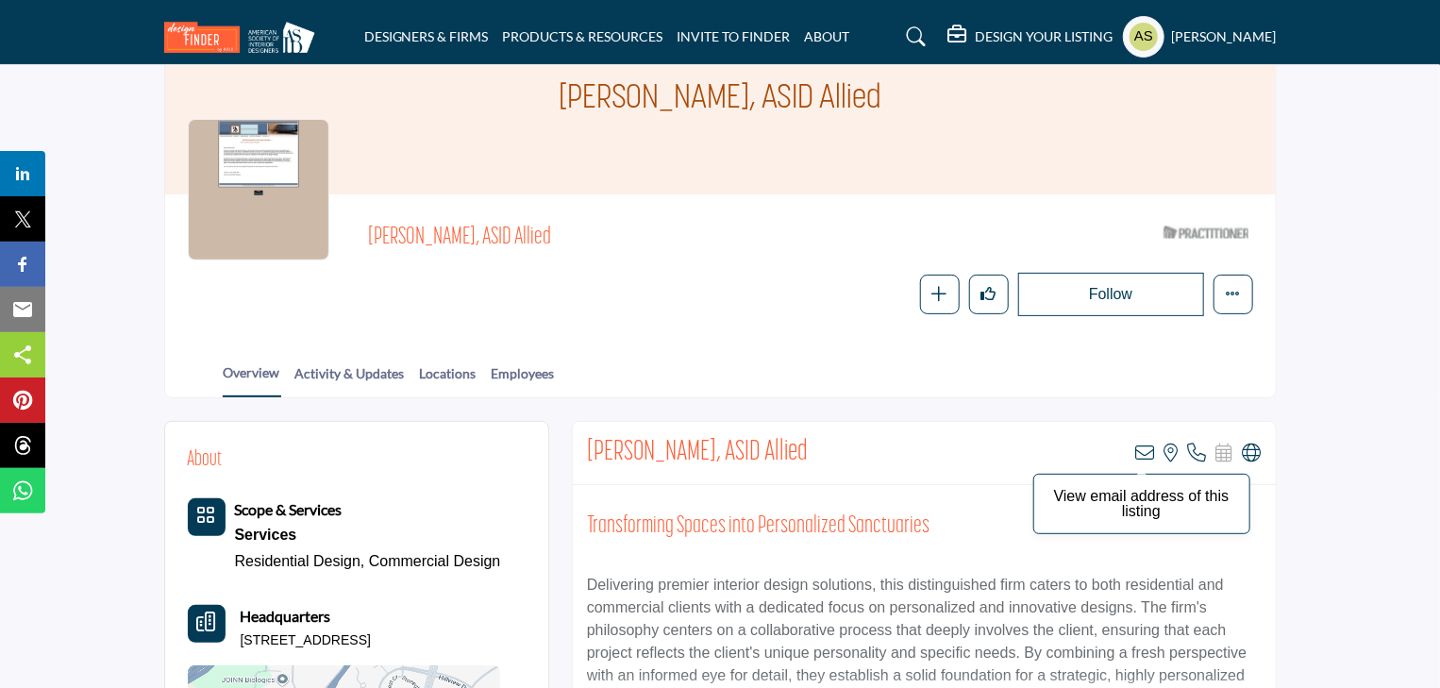
click at [1149, 444] on icon at bounding box center [1145, 453] width 19 height 19
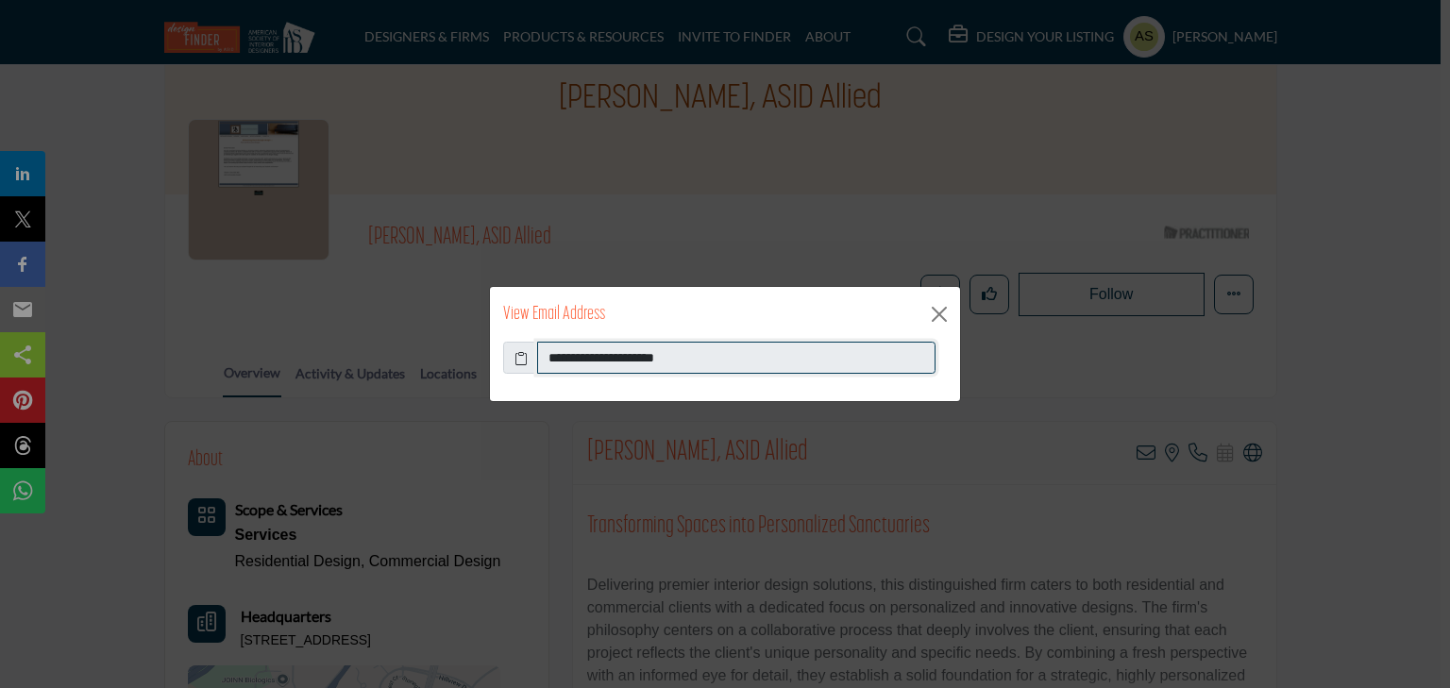
click at [767, 361] on input "**********" at bounding box center [736, 358] width 398 height 32
click at [944, 313] on button "Close" at bounding box center [939, 314] width 28 height 28
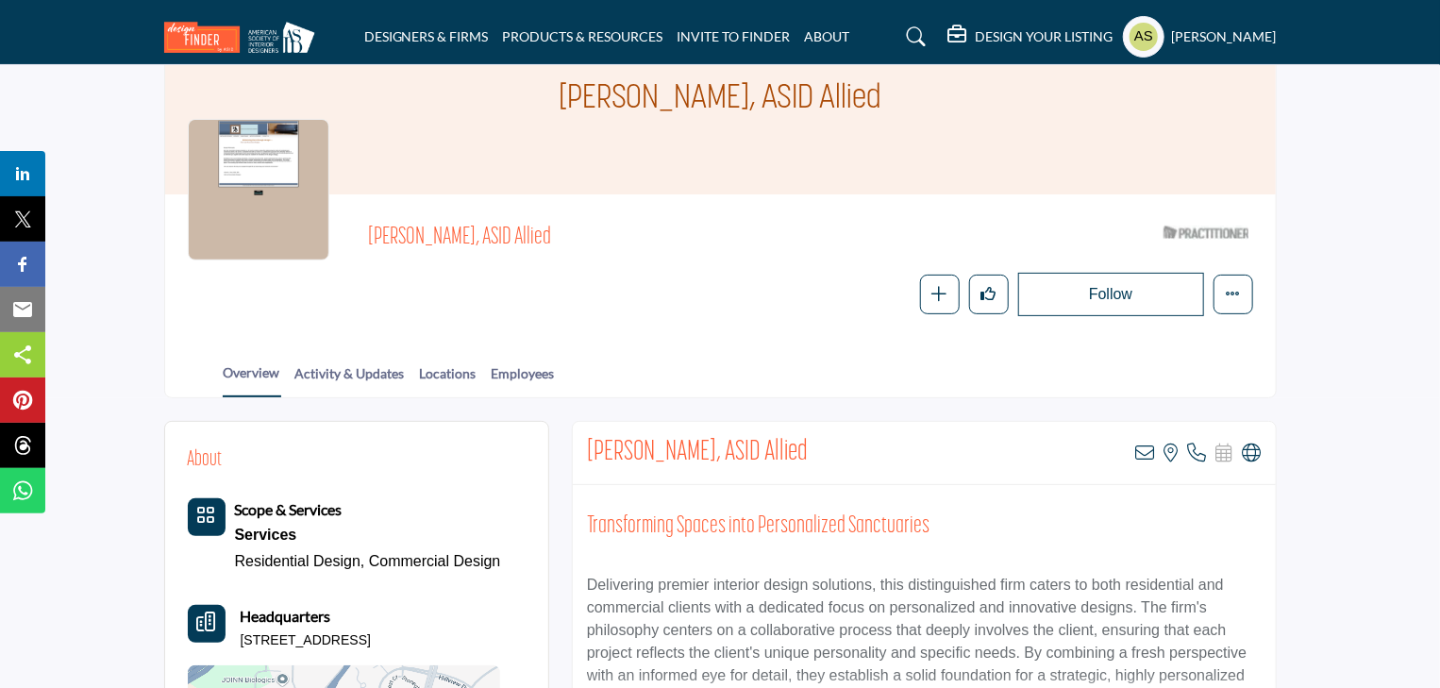
scroll to position [0, 0]
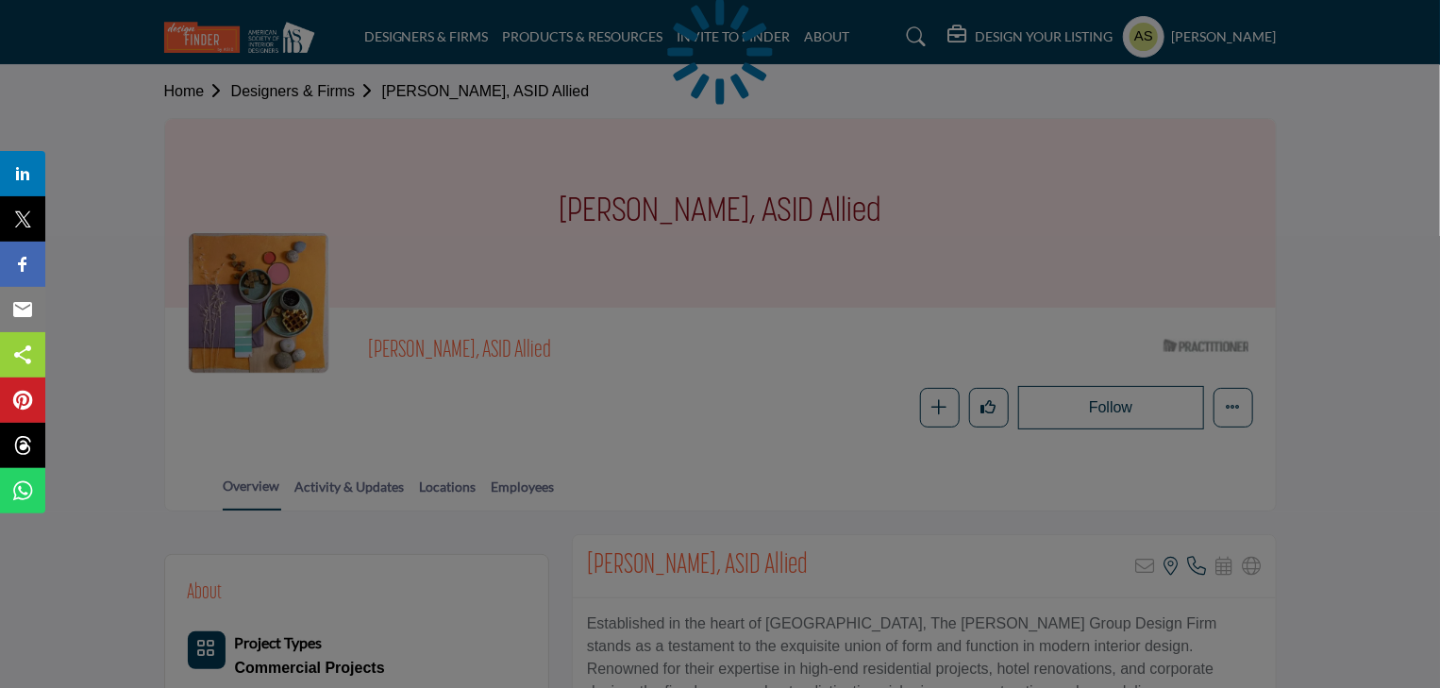
scroll to position [227, 0]
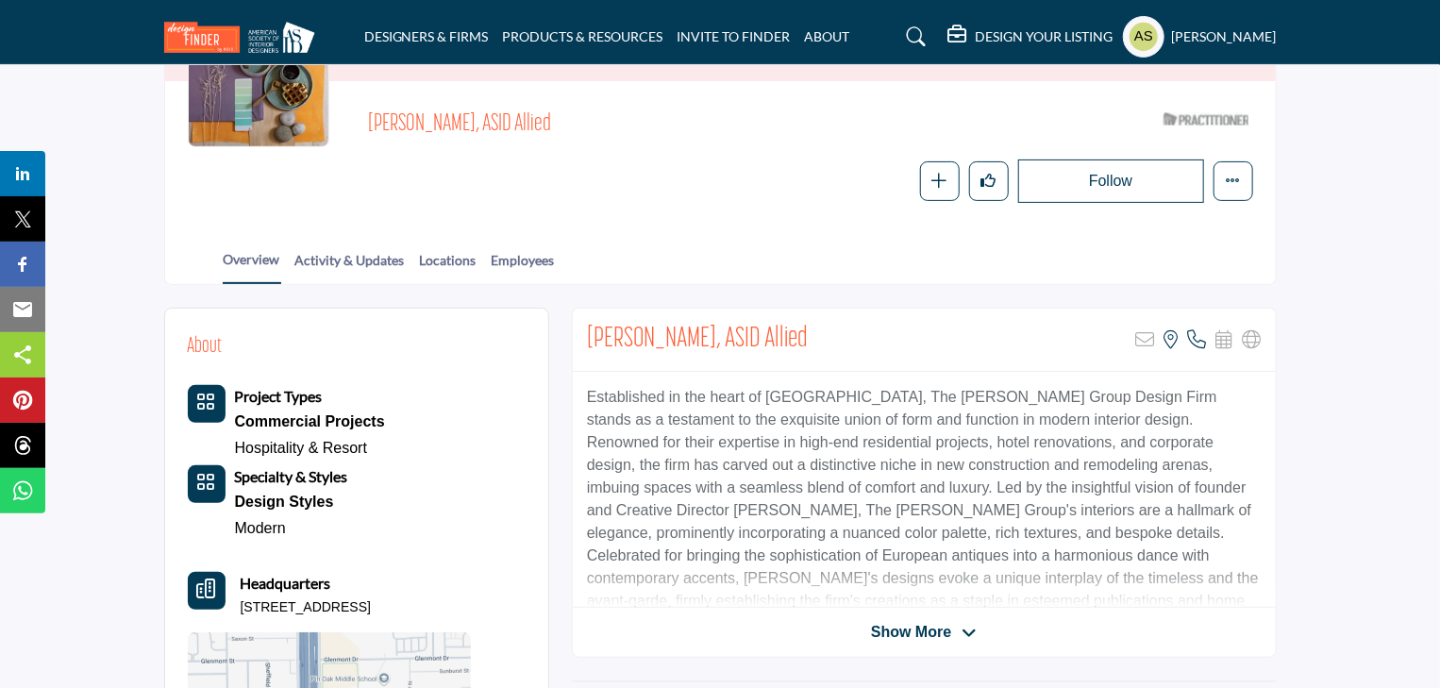
drag, startPoint x: 491, startPoint y: 121, endPoint x: 603, endPoint y: 117, distance: 112.4
click at [603, 117] on div "[PERSON_NAME], ASID Allied ASID Qualified Practitioner who validates work and e…" at bounding box center [721, 153] width 1066 height 99
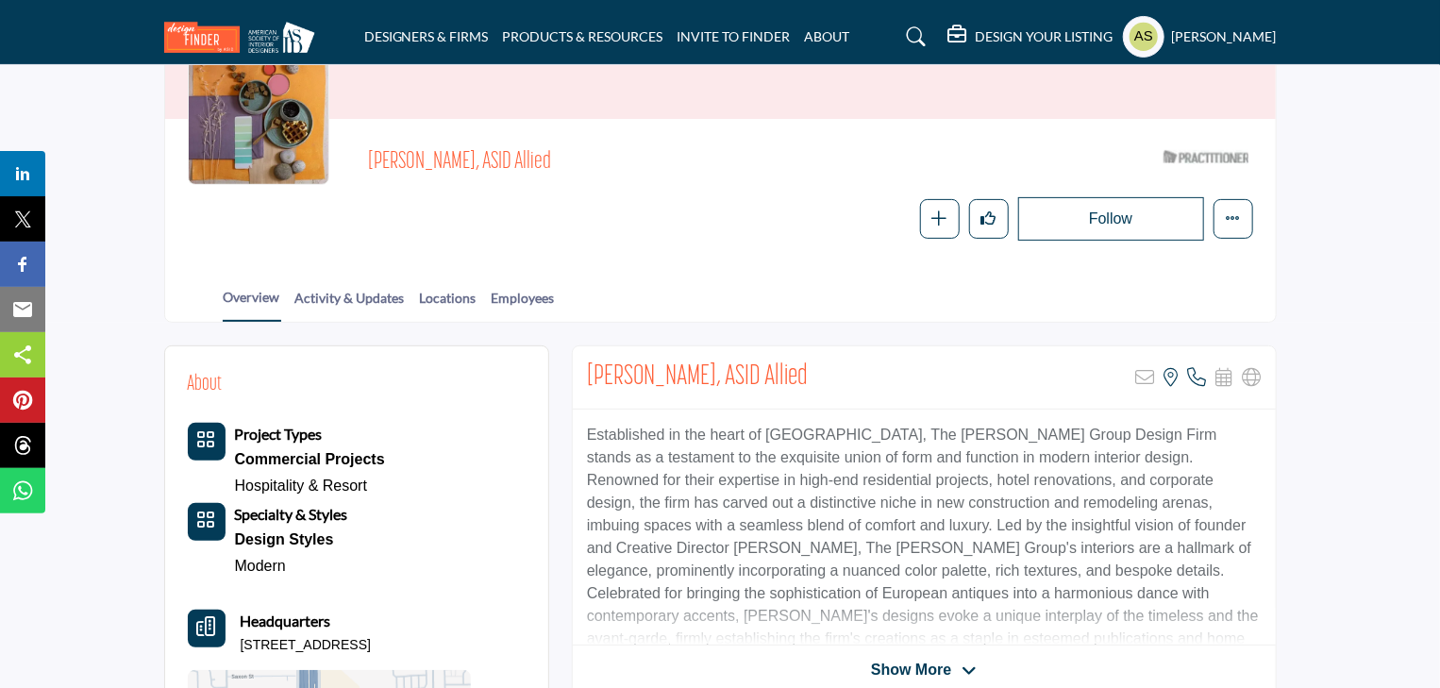
scroll to position [529, 0]
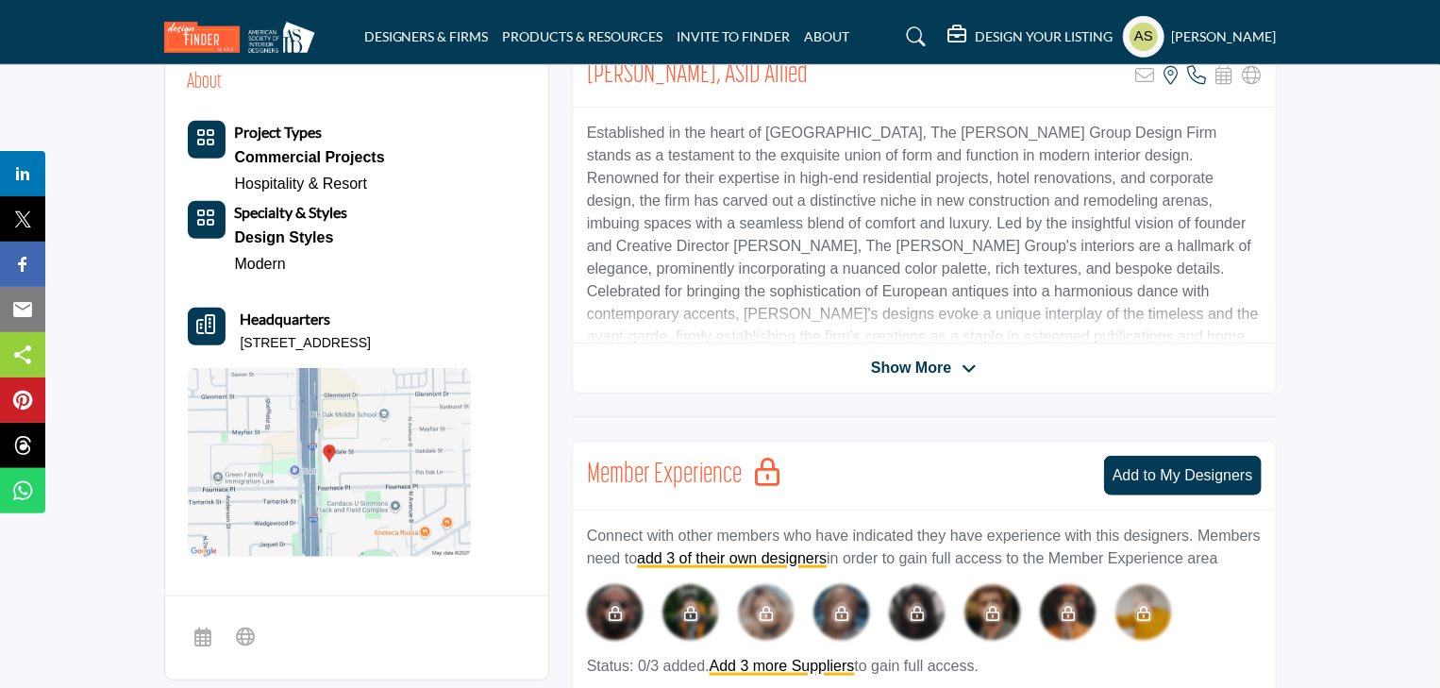
drag, startPoint x: 520, startPoint y: 304, endPoint x: 242, endPoint y: 300, distance: 278.4
click at [242, 300] on div "About Project Types Commercial Projects [GEOGRAPHIC_DATA]" at bounding box center [357, 312] width 338 height 490
copy p "[STREET_ADDRESS]"
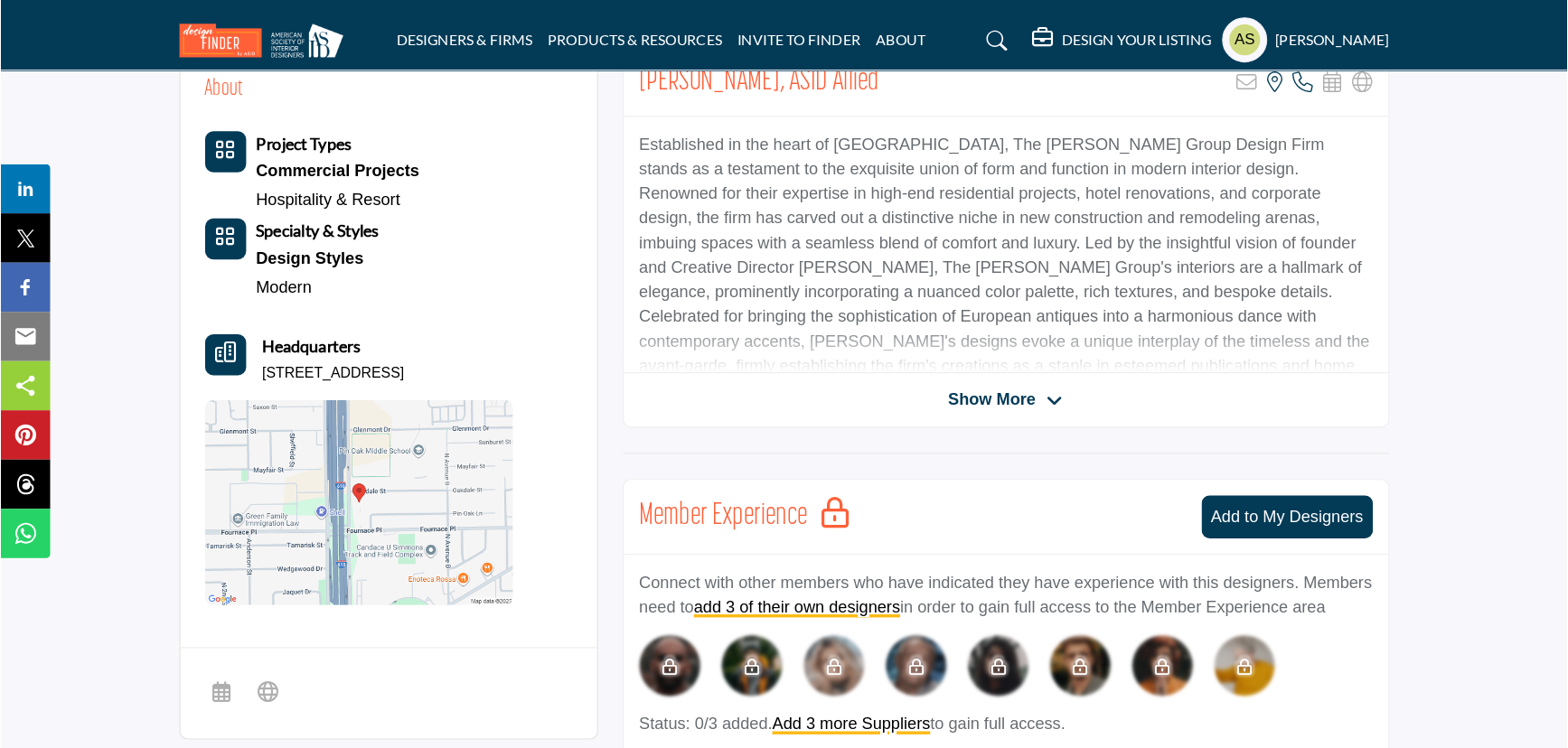
scroll to position [145, 0]
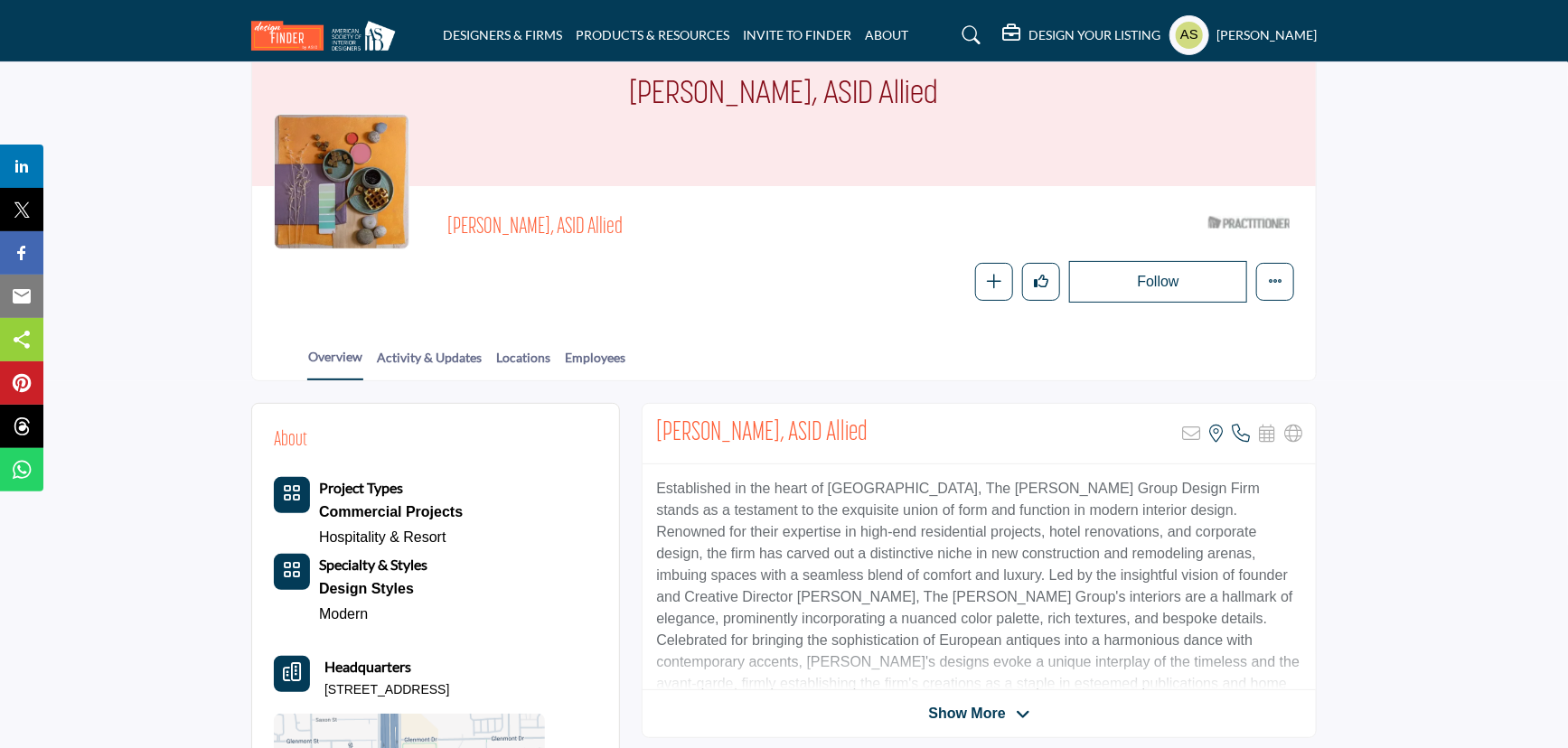
click at [908, 325] on div "Overview Activity & Updates Locations Employees" at bounding box center [807, 352] width 1019 height 57
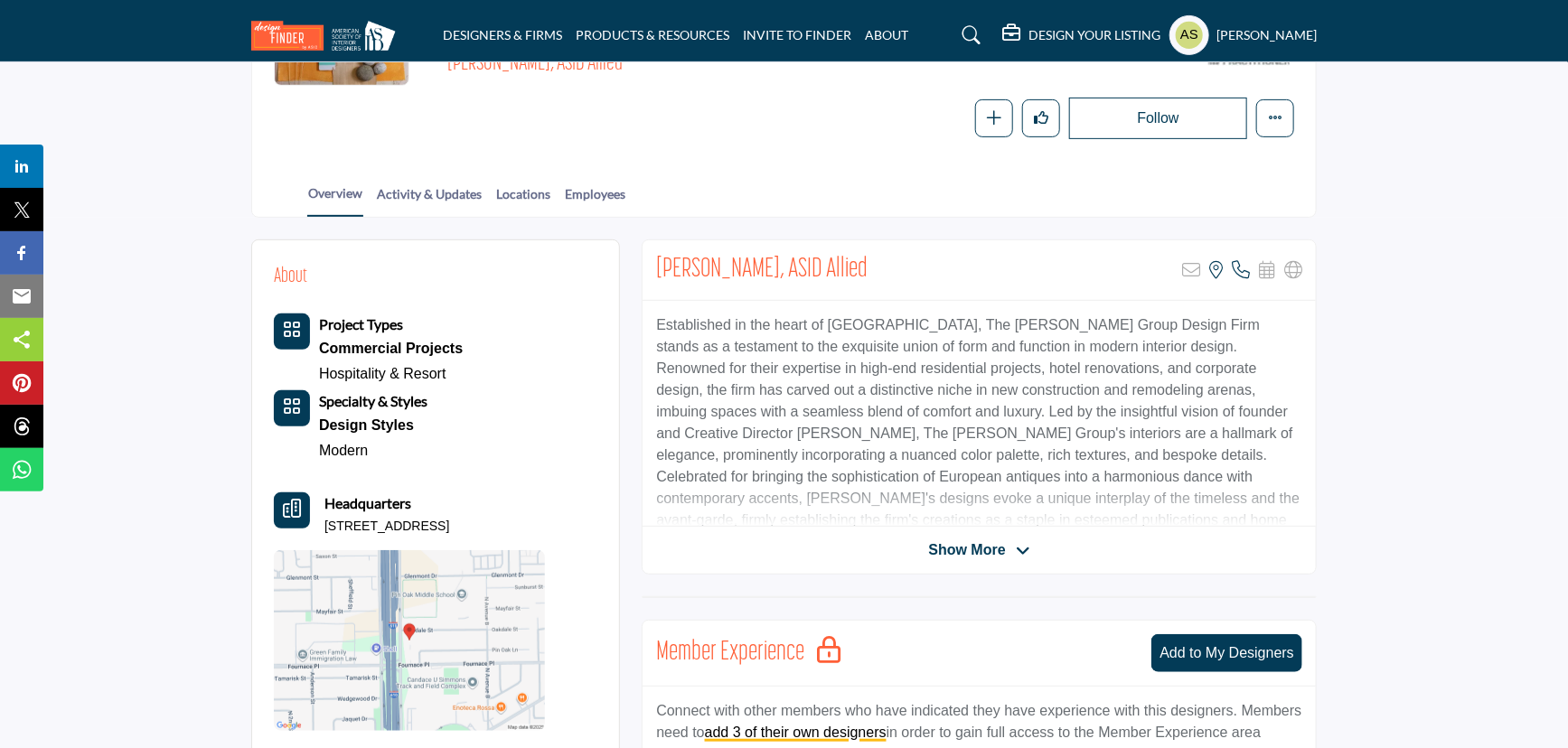
scroll to position [62, 0]
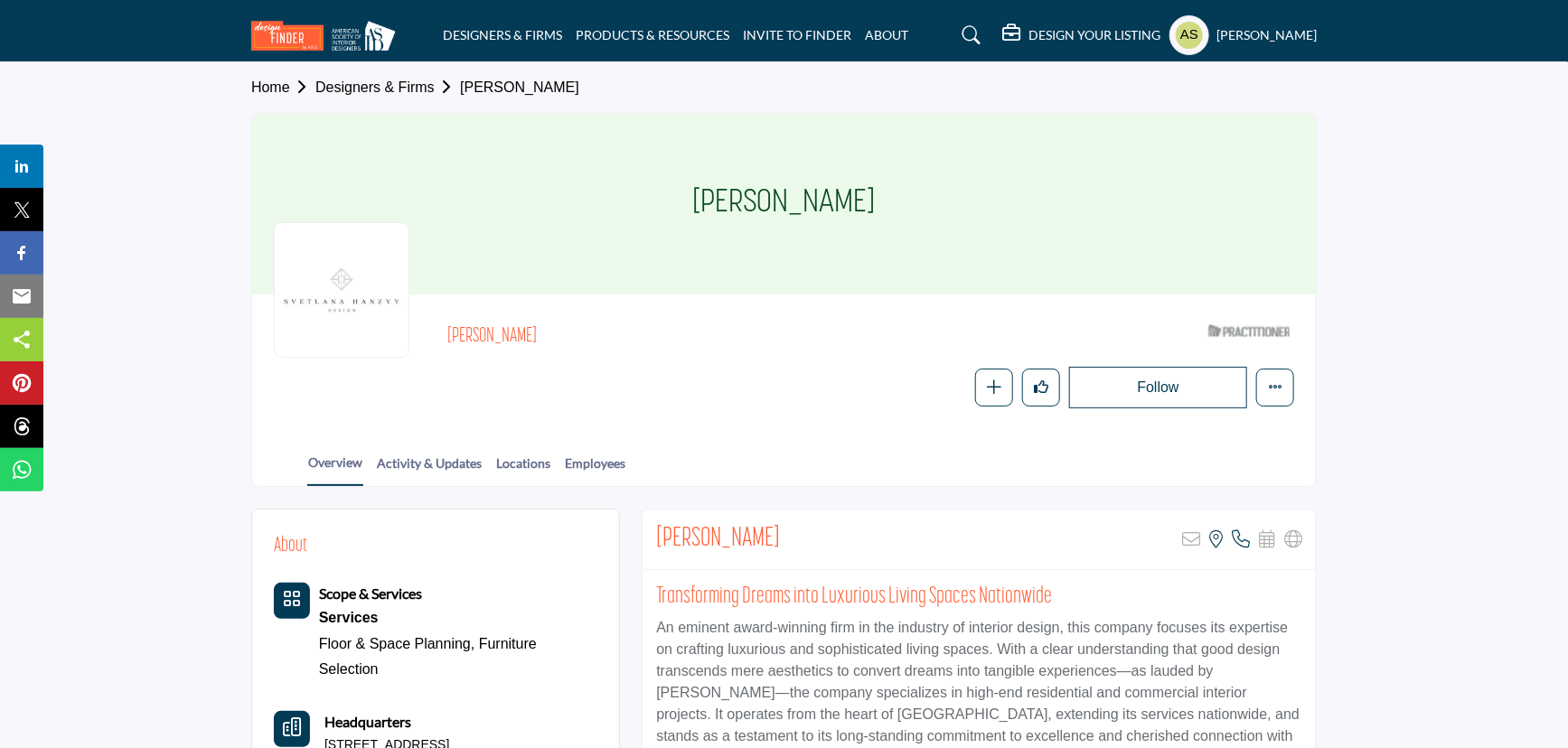
scroll to position [246, 0]
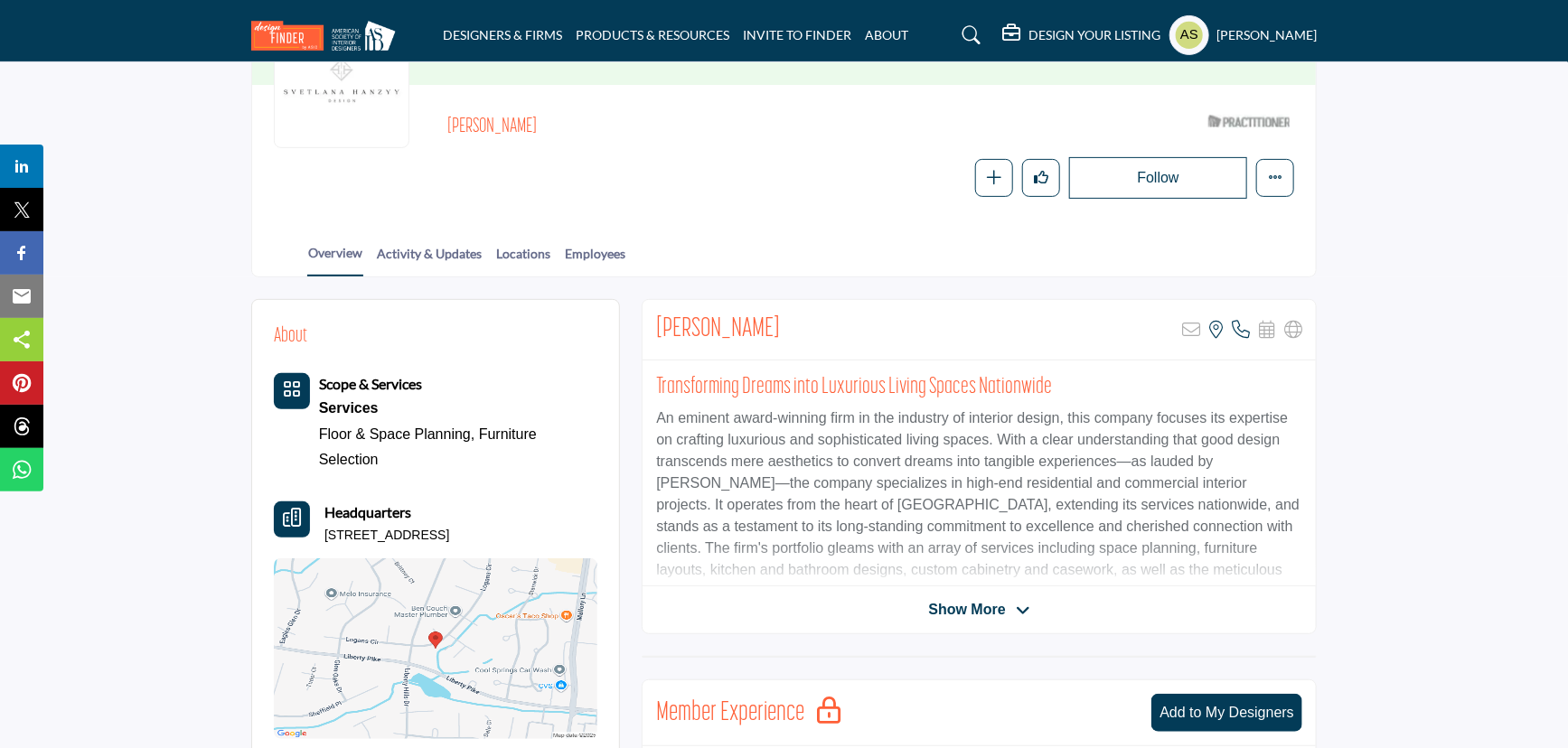
drag, startPoint x: 554, startPoint y: 95, endPoint x: 433, endPoint y: 93, distance: 121.0
click at [433, 106] on div "[PERSON_NAME] ASID Qualified Practitioner who validates work and experience to …" at bounding box center [784, 152] width 1020 height 92
copy h2 "[PERSON_NAME]"
drag, startPoint x: 549, startPoint y: 493, endPoint x: 325, endPoint y: 488, distance: 224.1
click at [325, 502] on div "Headquarters [STREET_ADDRESS]" at bounding box center [436, 523] width 324 height 43
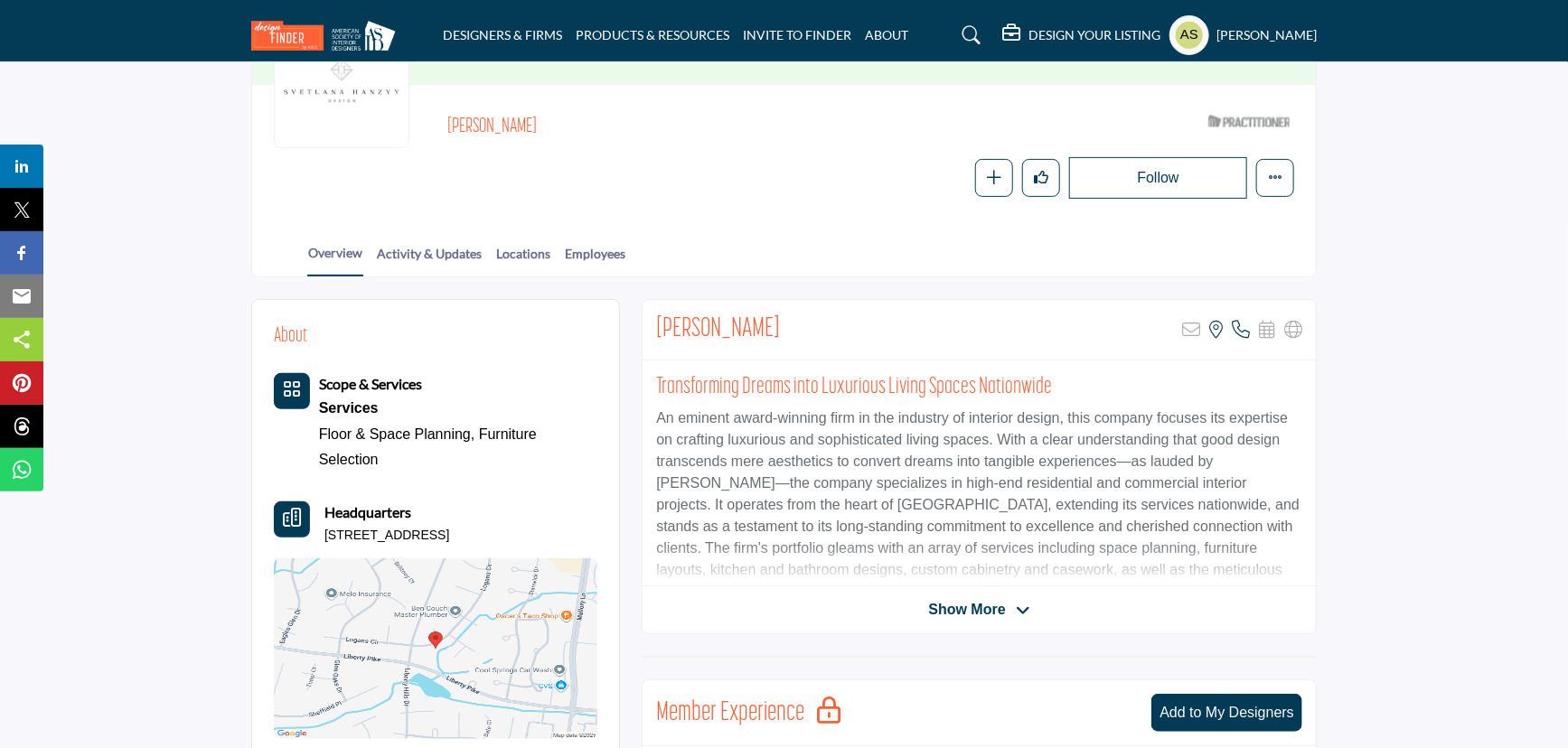
copy p "[STREET_ADDRESS]"
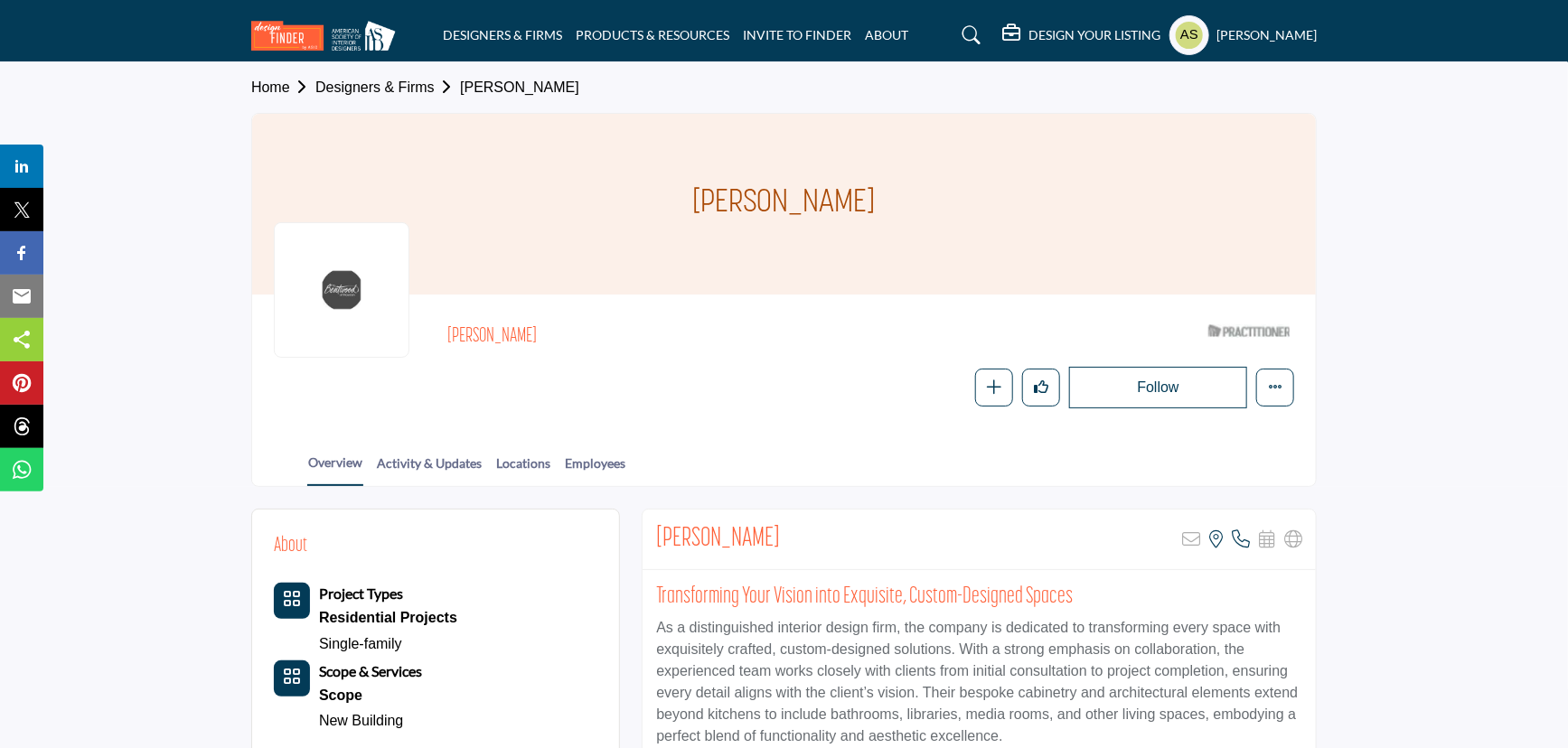
scroll to position [246, 0]
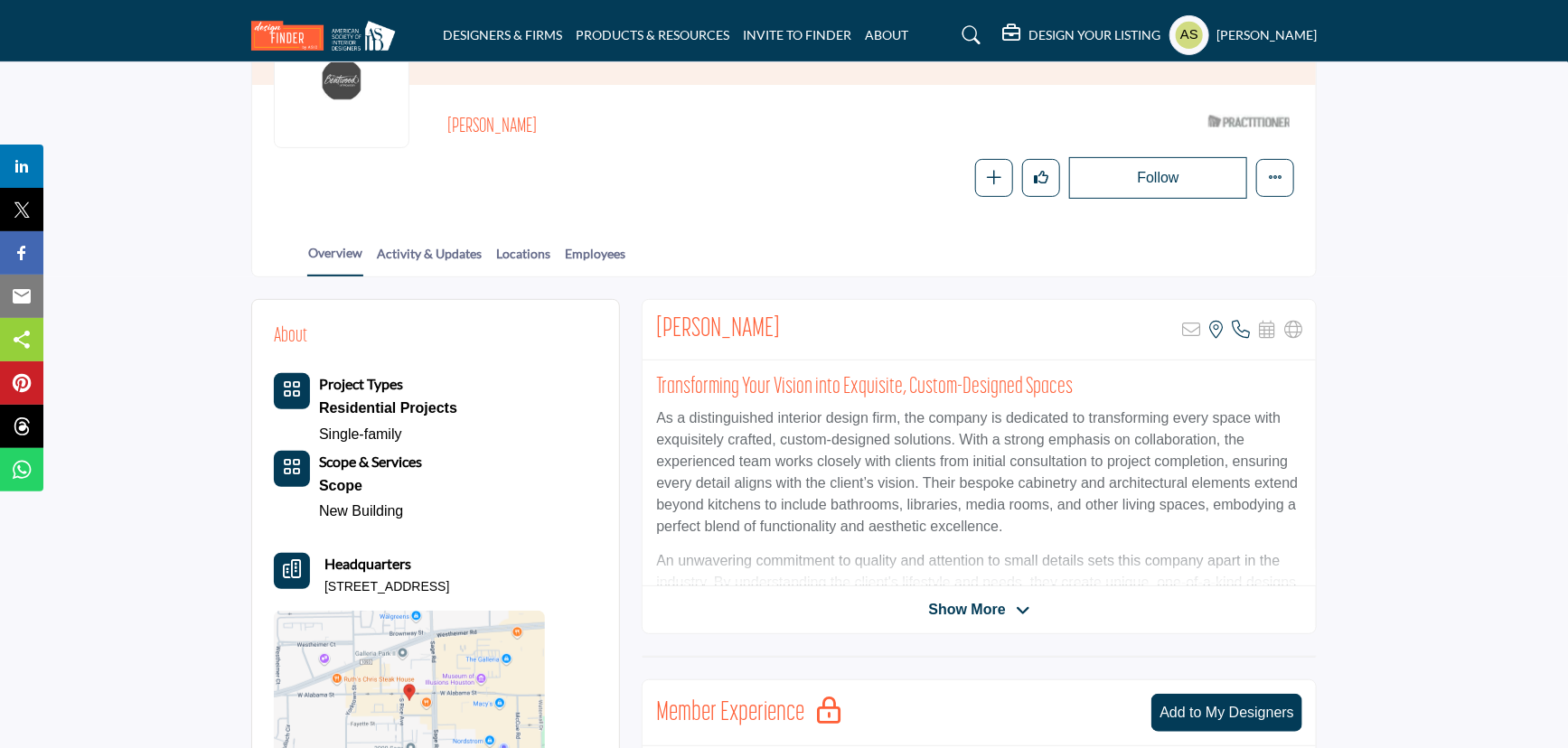
drag, startPoint x: 531, startPoint y: 95, endPoint x: 444, endPoint y: 90, distance: 87.1
click at [444, 106] on div "[PERSON_NAME] ASID Qualified Practitioner who validates work and experience to …" at bounding box center [784, 152] width 1020 height 92
copy h2 "[PERSON_NAME]"
drag, startPoint x: 578, startPoint y: 545, endPoint x: 325, endPoint y: 542, distance: 253.0
click at [325, 542] on div "About Project Types Residential Projects Single-family Scope" at bounding box center [436, 556] width 324 height 469
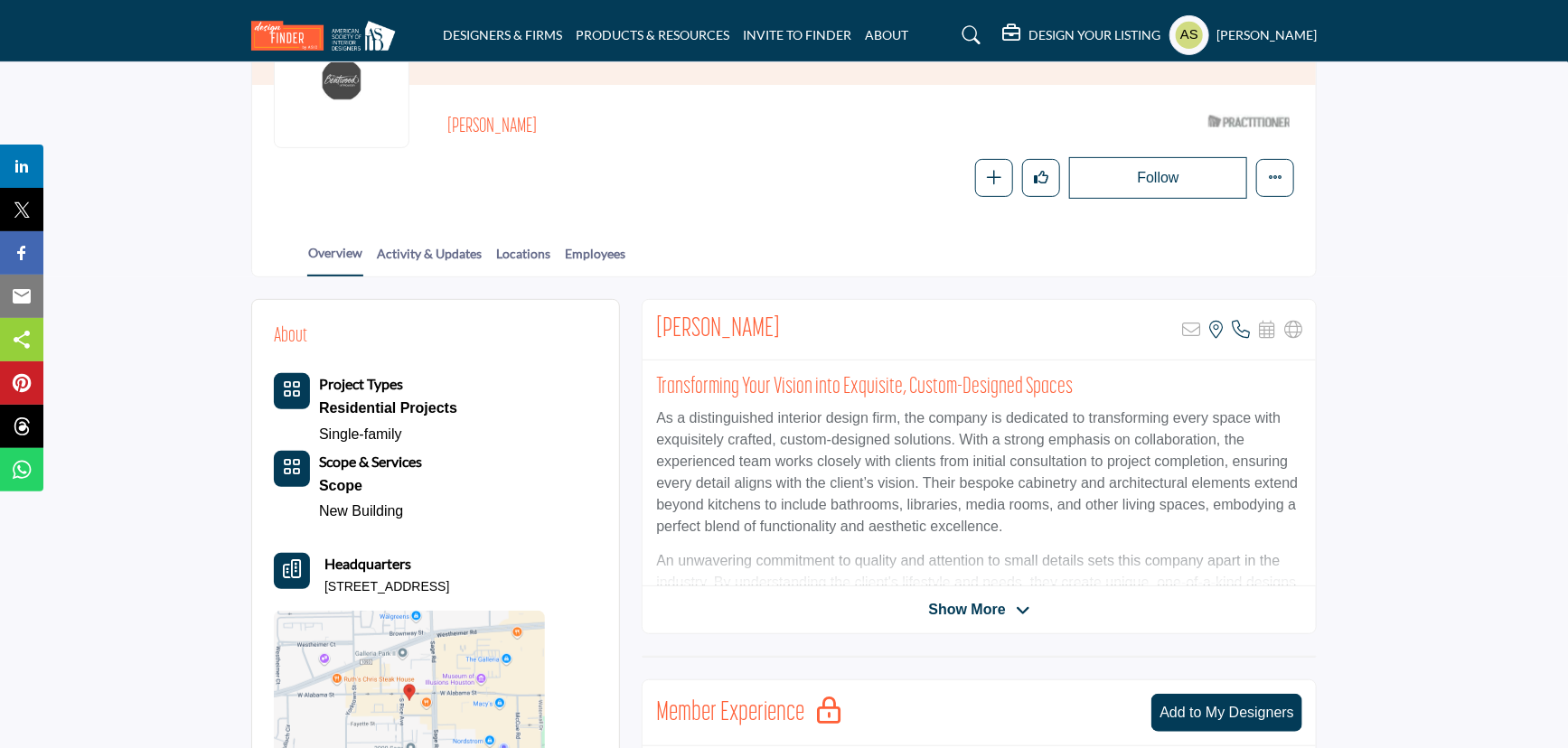
copy p "2800 Sage Rd Ste A500, 77056-6003, USA"
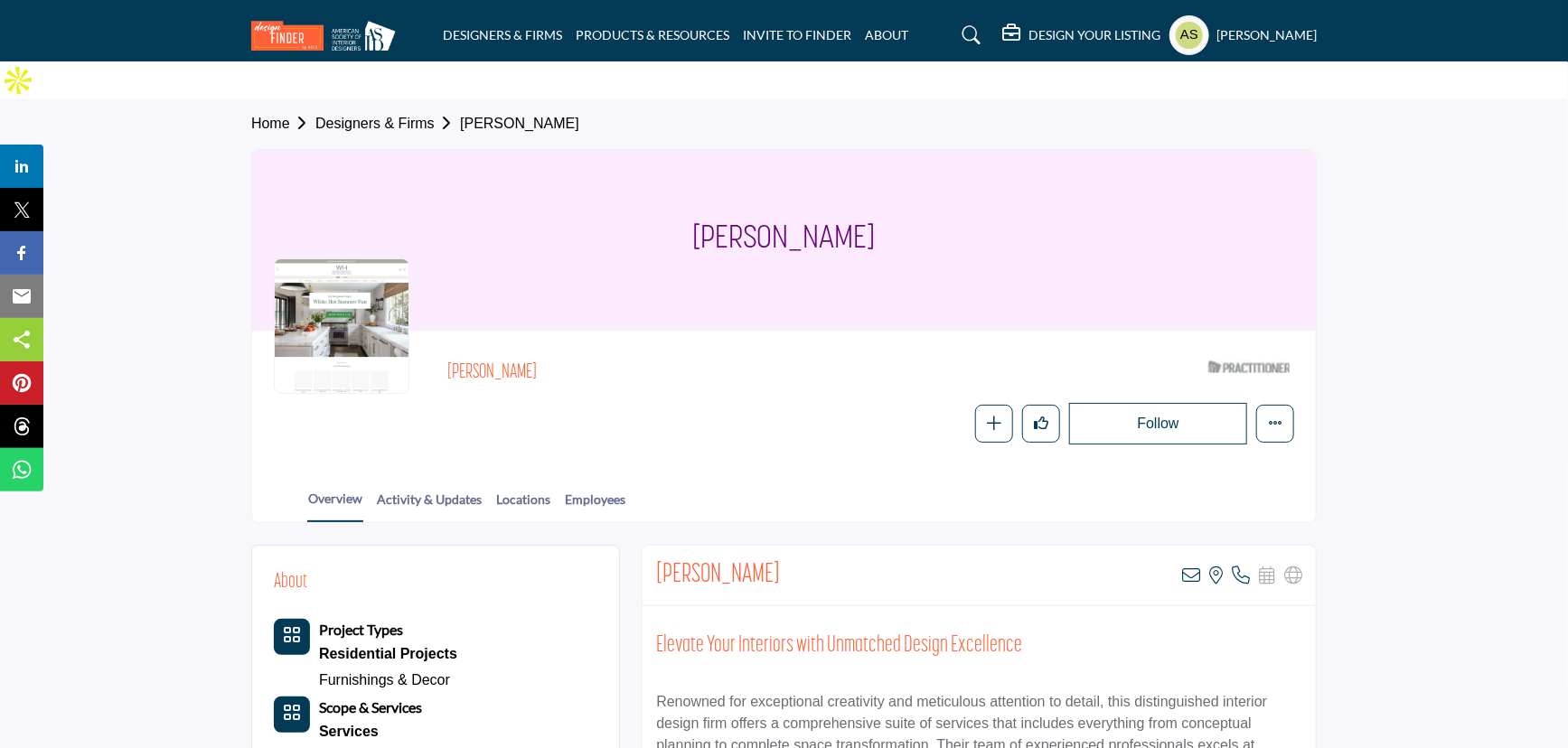
scroll to position [81, 0]
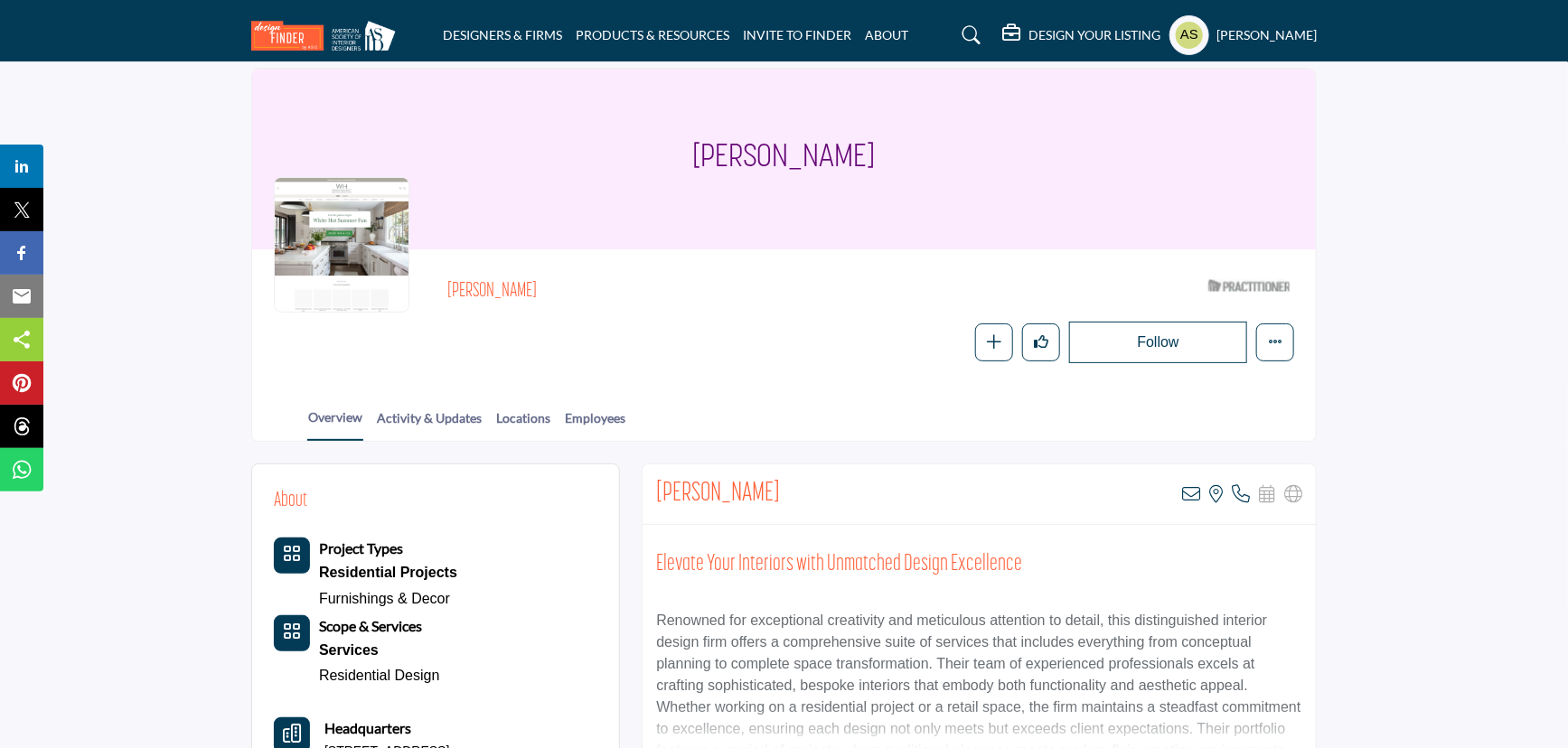
drag, startPoint x: 584, startPoint y: 708, endPoint x: 316, endPoint y: 715, distance: 268.1
click at [316, 715] on div "About Project Types Residential Projects Furnishings & Decor" at bounding box center [436, 721] width 324 height 469
copy p "[STREET_ADDRESS]"
click at [1188, 486] on icon at bounding box center [1190, 494] width 18 height 18
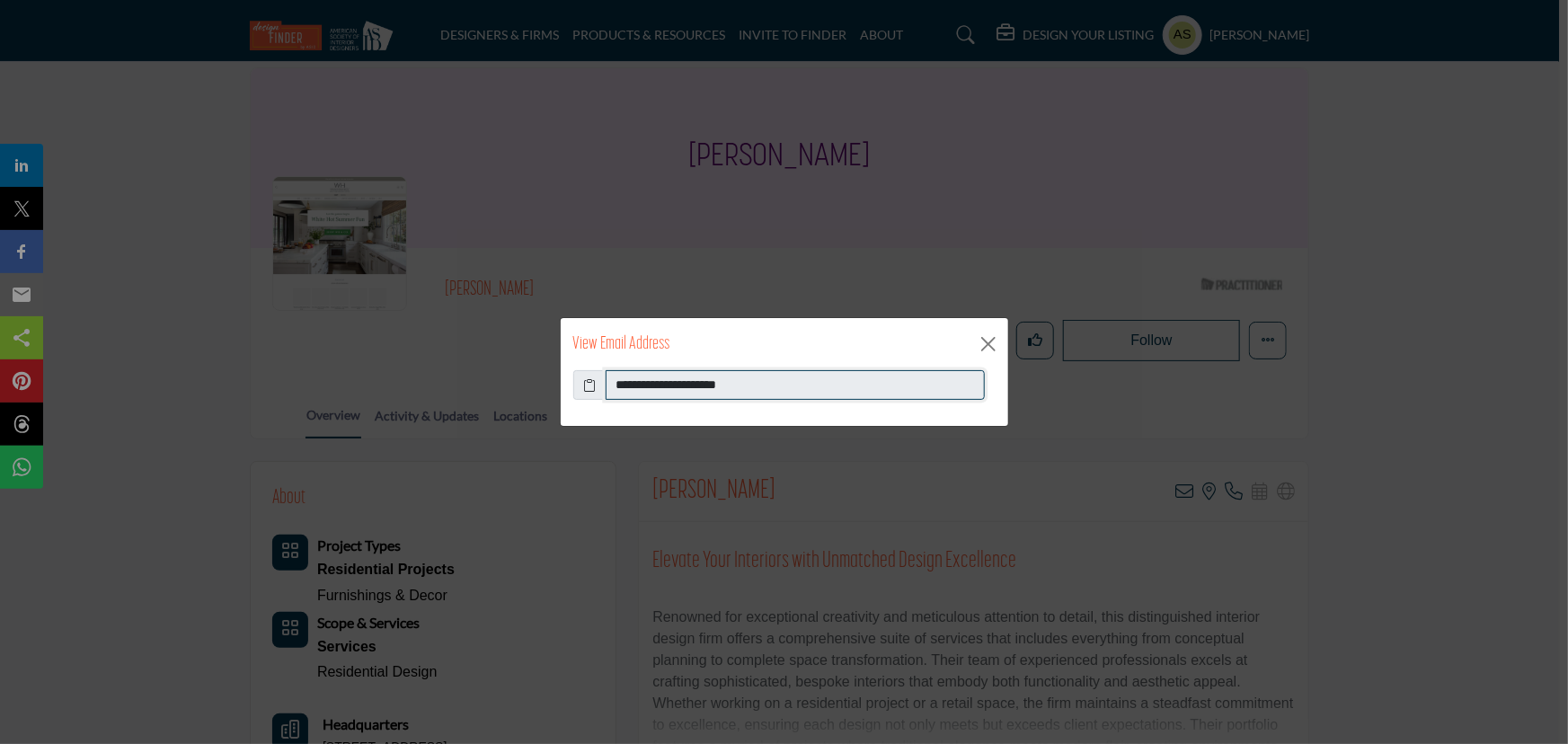
click at [815, 392] on input "**********" at bounding box center [795, 386] width 379 height 30
click at [979, 342] on button "Close" at bounding box center [988, 344] width 27 height 27
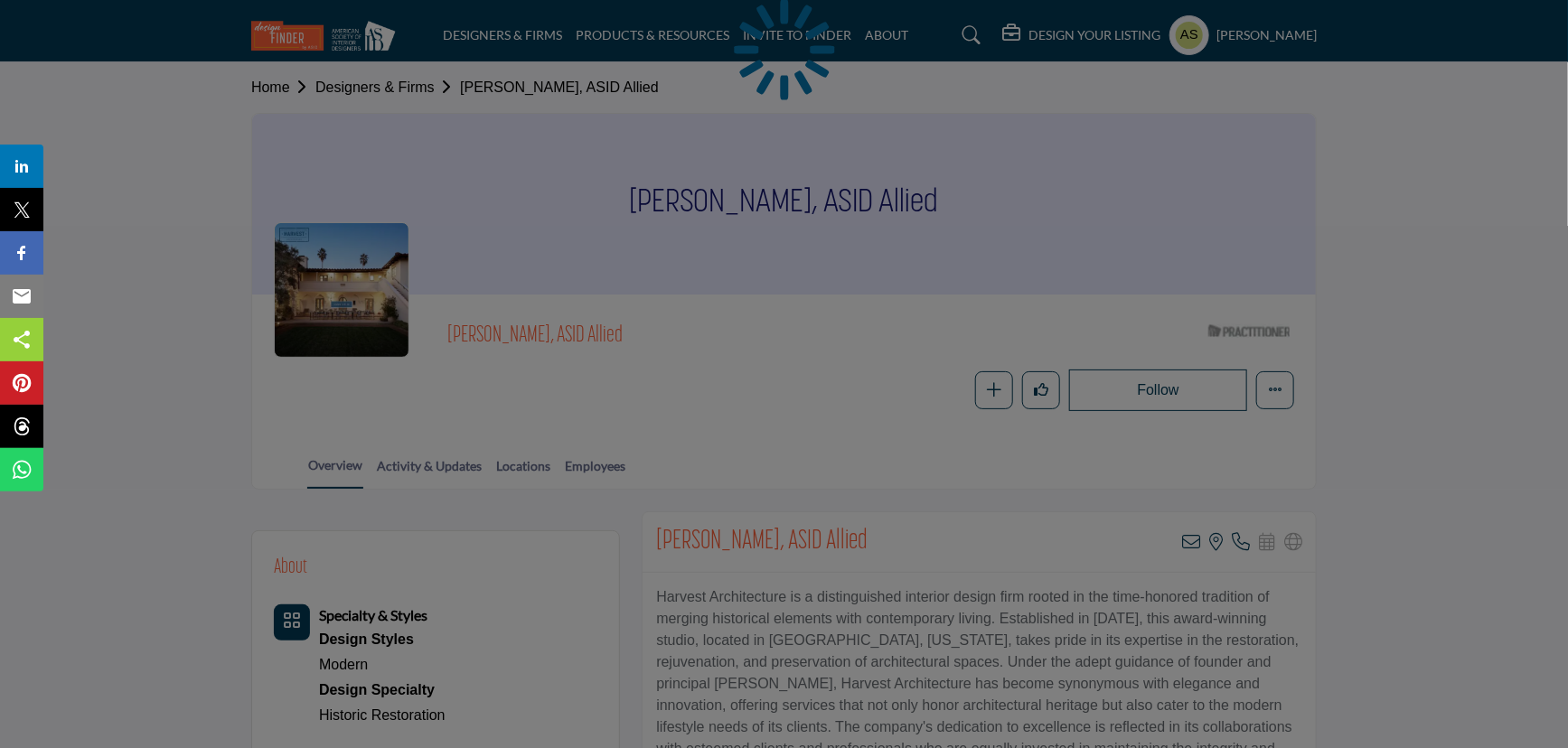
scroll to position [246, 0]
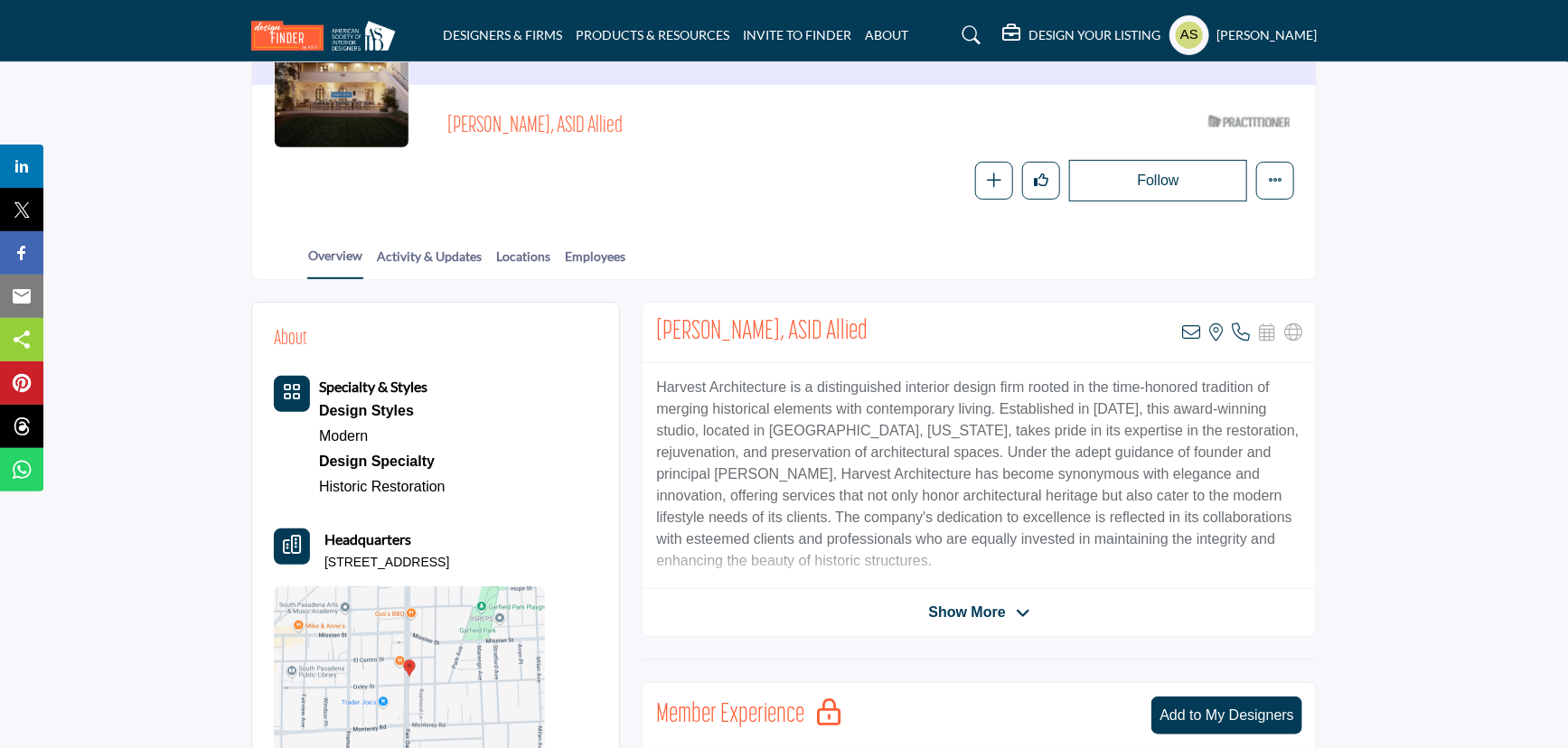
drag, startPoint x: 549, startPoint y: 516, endPoint x: 325, endPoint y: 530, distance: 224.4
click at [325, 530] on div "About Specialty & Styles Design Styles Modern Headquarters" at bounding box center [436, 546] width 324 height 442
copy p "[STREET_ADDRESS]"
click at [1193, 324] on icon at bounding box center [1190, 332] width 18 height 18
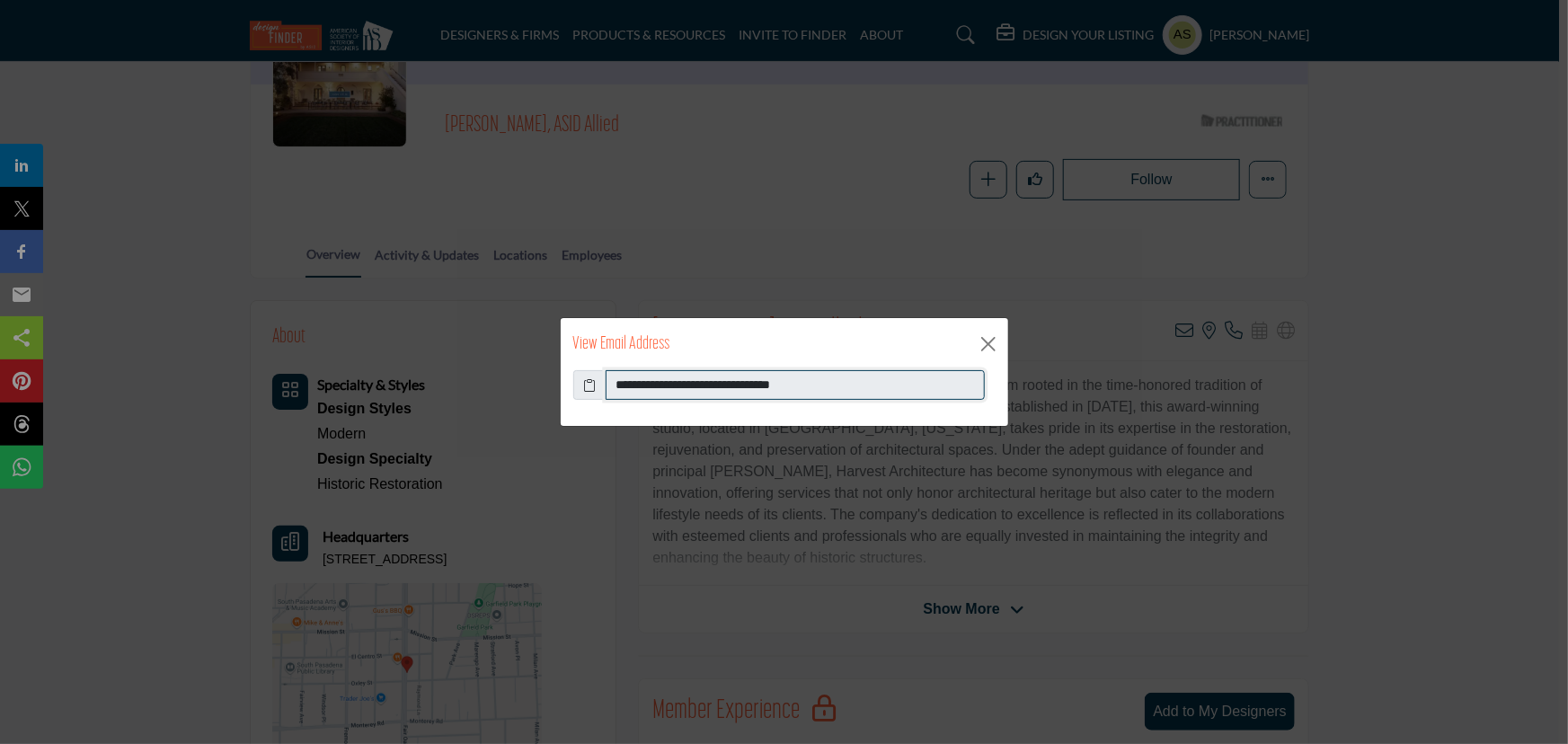
click at [724, 380] on input "**********" at bounding box center [795, 386] width 379 height 30
click at [983, 346] on button "Close" at bounding box center [988, 344] width 27 height 27
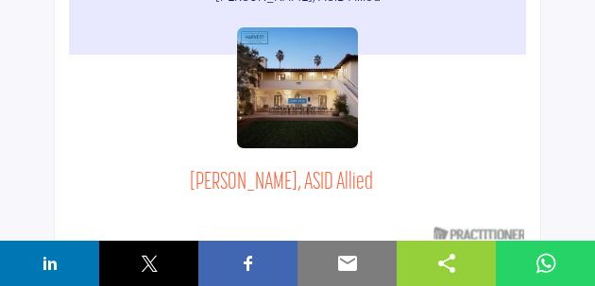
scroll to position [175, 0]
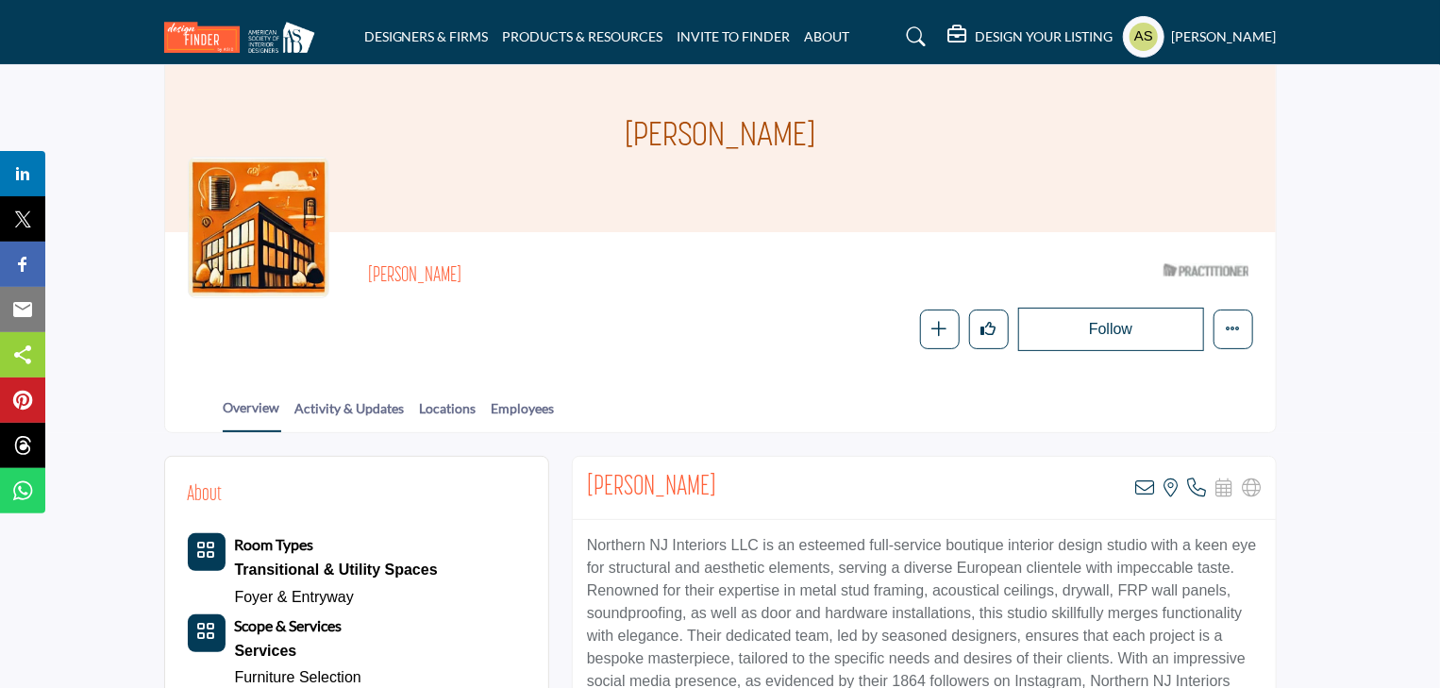
scroll to position [378, 0]
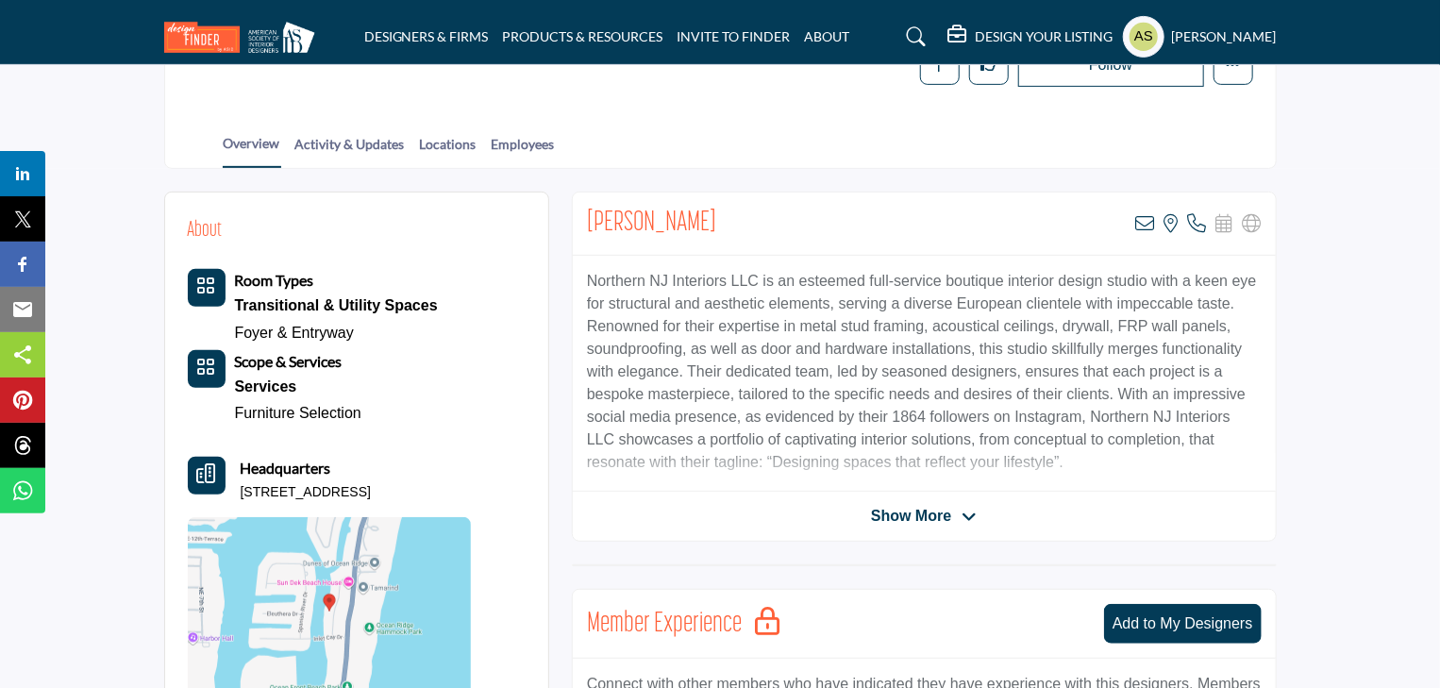
drag, startPoint x: 458, startPoint y: 441, endPoint x: 238, endPoint y: 462, distance: 221.0
click at [238, 462] on div "Room Types Transitional & Utility Spaces Foyer & Entryway Scope & Services" at bounding box center [329, 487] width 283 height 436
copy p "55 River Dr, 33435-3320, USA"
click at [1148, 214] on icon at bounding box center [1145, 223] width 19 height 19
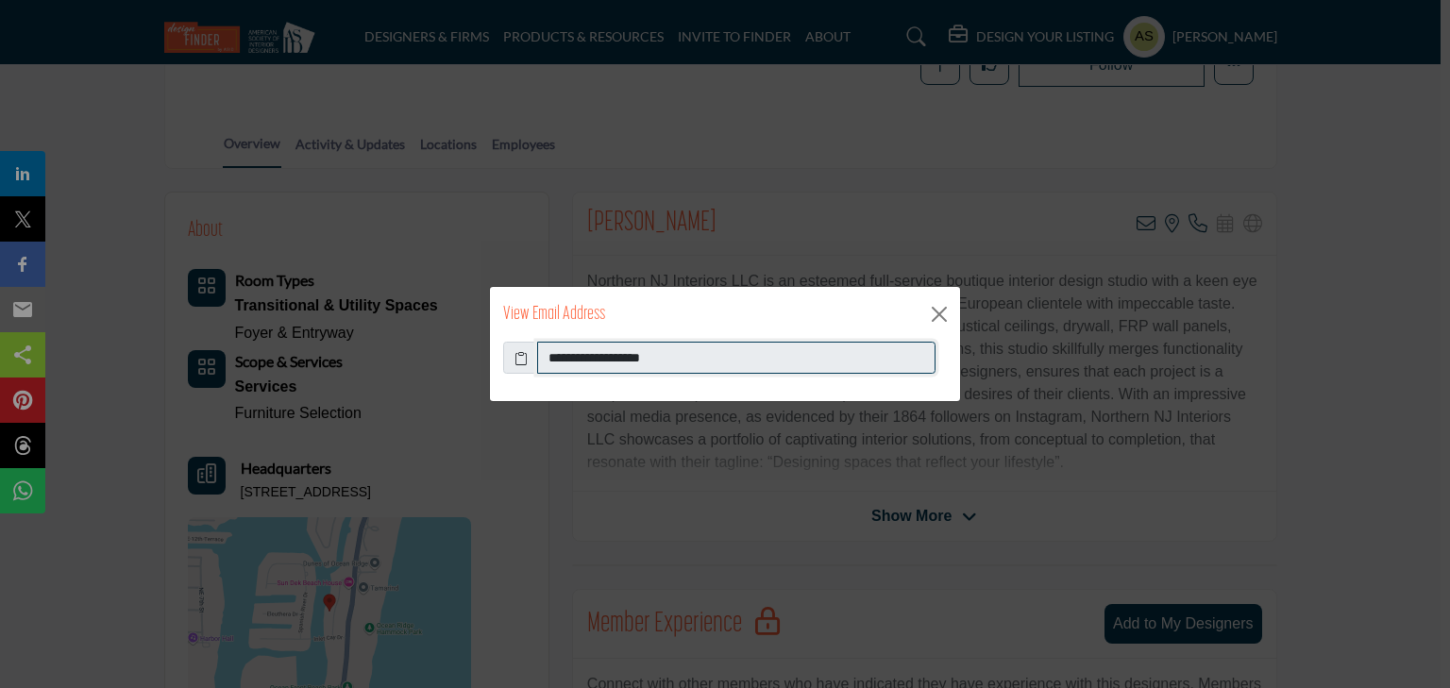
click at [727, 360] on input "**********" at bounding box center [736, 358] width 398 height 32
click at [940, 315] on button "Close" at bounding box center [939, 314] width 28 height 28
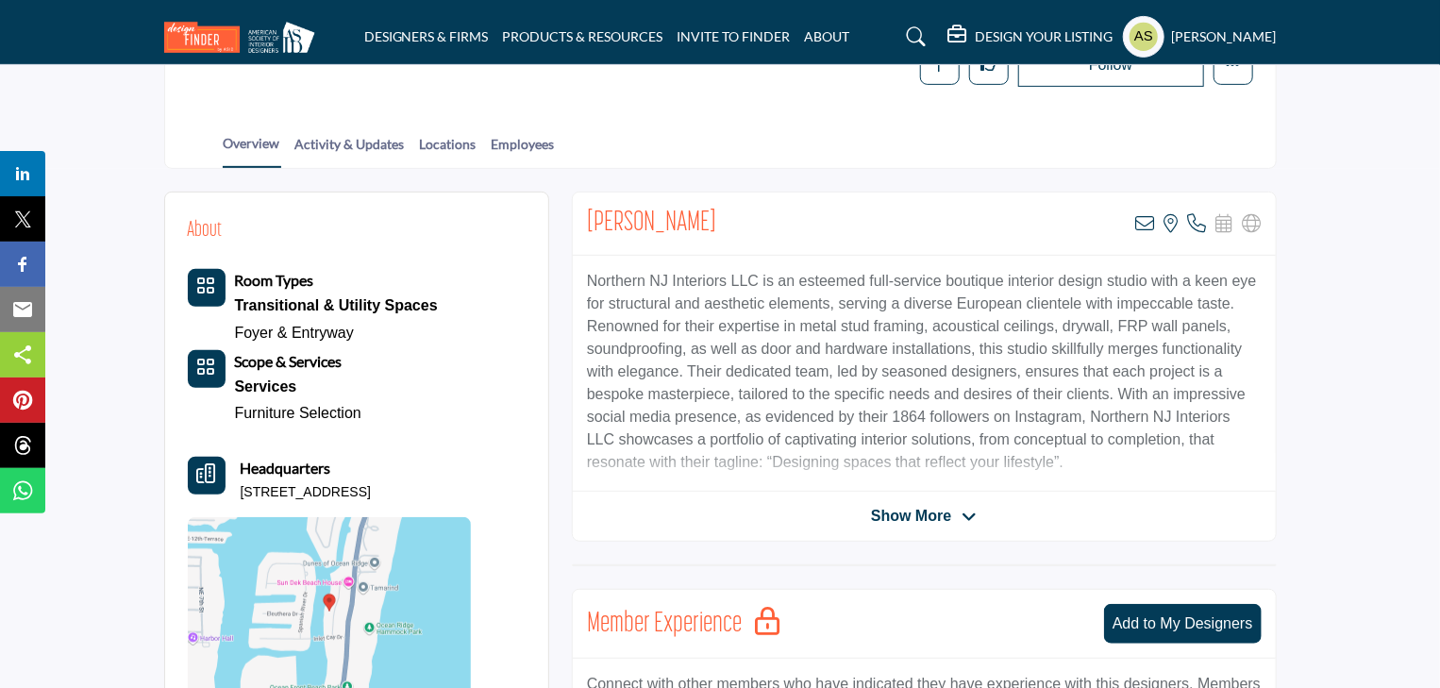
scroll to position [151, 0]
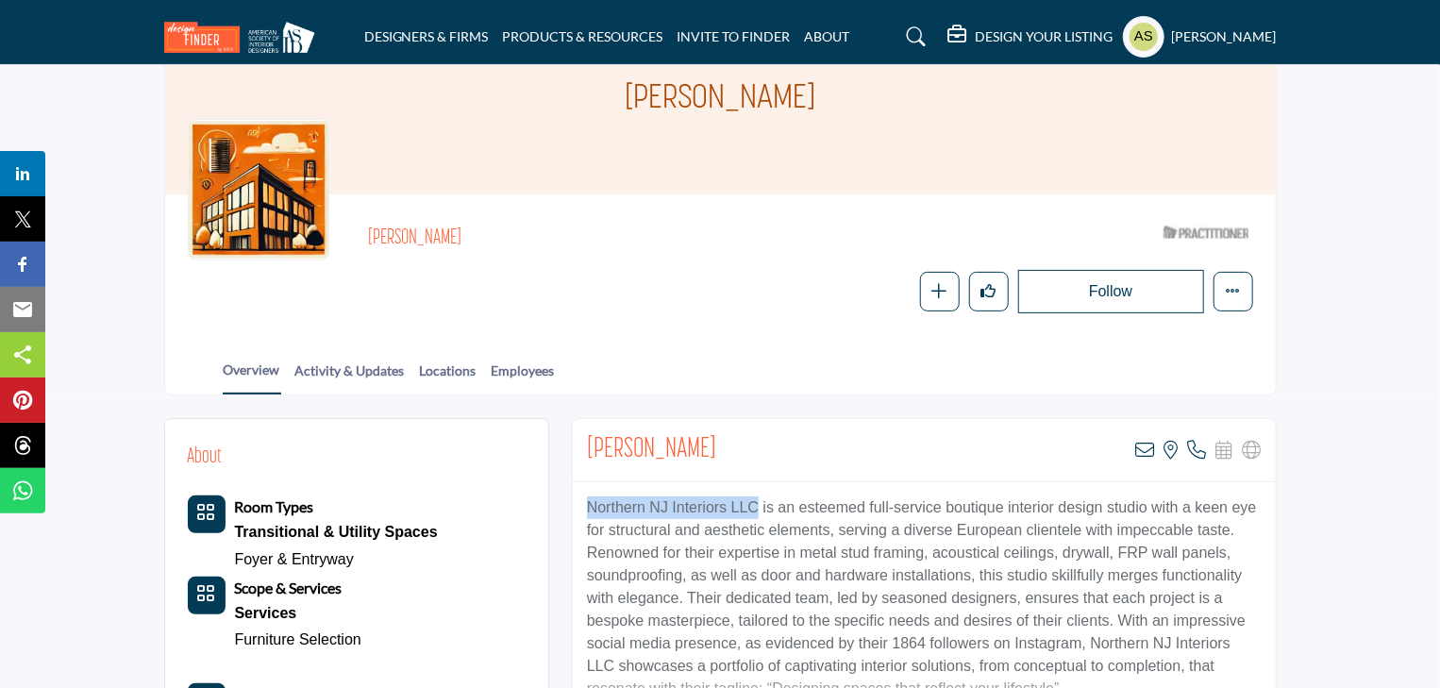
drag, startPoint x: 580, startPoint y: 468, endPoint x: 755, endPoint y: 464, distance: 174.6
click at [755, 482] on div "Northern NJ Interiors LLC is an esteemed full-service boutique interior design …" at bounding box center [924, 600] width 703 height 236
copy p "Northern NJ Interiors LLC"
click at [849, 225] on div "Edward Jalbert ASID Qualified Practitioner who validates work and experience to…" at bounding box center [810, 265] width 884 height 96
drag, startPoint x: 650, startPoint y: 469, endPoint x: 757, endPoint y: 462, distance: 106.9
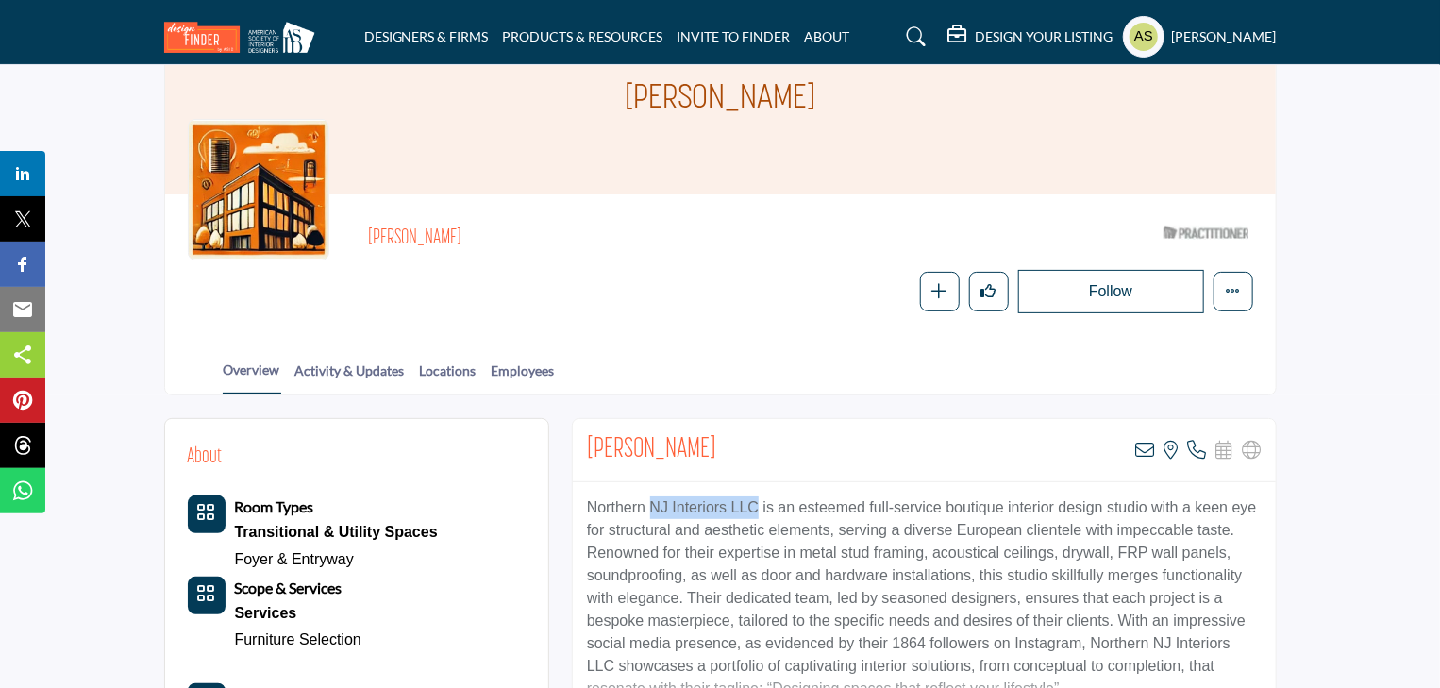
click at [757, 496] on p "Northern NJ Interiors LLC is an esteemed full-service boutique interior design …" at bounding box center [924, 598] width 675 height 204
copy p "NJ Interiors LLC"
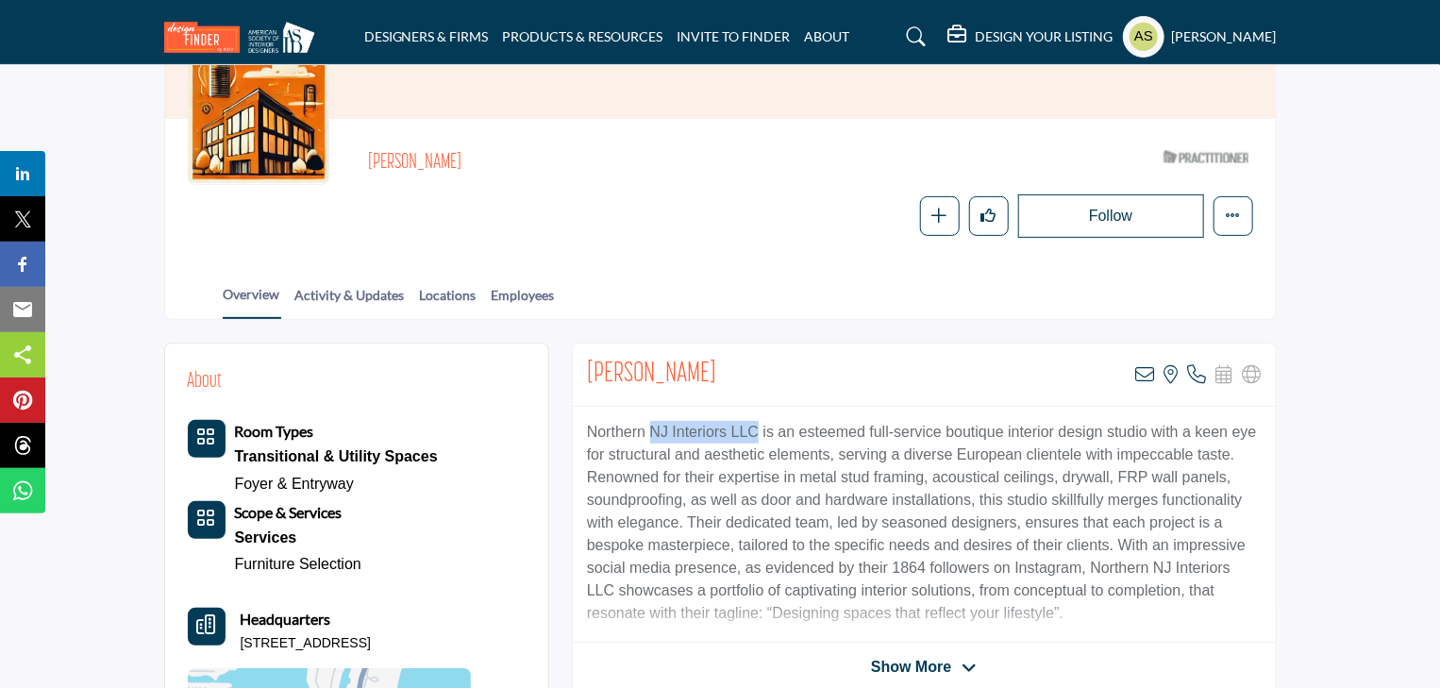
drag, startPoint x: 422, startPoint y: 602, endPoint x: 233, endPoint y: 605, distance: 188.8
click at [233, 608] on div "Headquarters 55 River Dr, 33435-3320, USA" at bounding box center [329, 630] width 283 height 45
copy p "55 River Dr, 33435-3320, USA"
drag, startPoint x: 458, startPoint y: 122, endPoint x: 354, endPoint y: 130, distance: 104.2
click at [354, 142] on div "Edward Jalbert ASID Qualified Practitioner who validates work and experience to…" at bounding box center [721, 190] width 1066 height 96
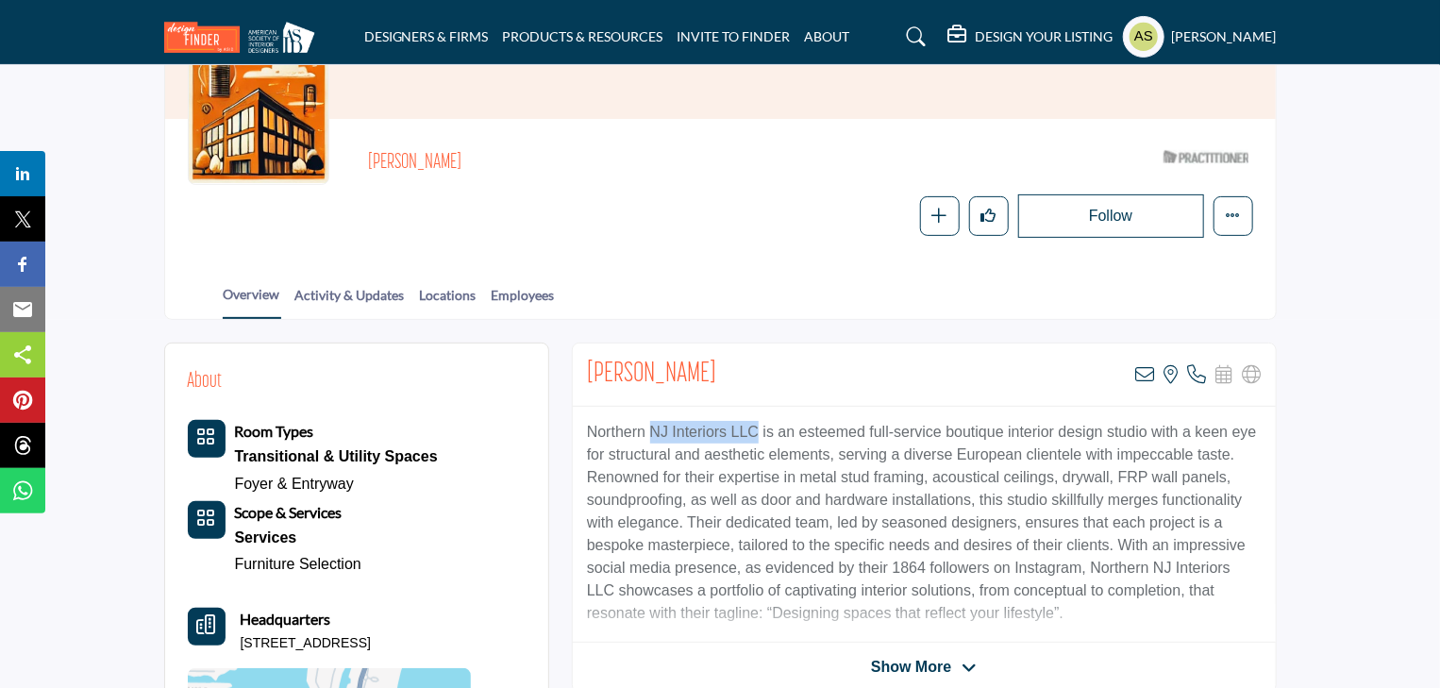
copy h2 "Edward Jalbert"
click at [789, 260] on div "Overview Activity & Updates Locations Employees" at bounding box center [744, 289] width 1064 height 59
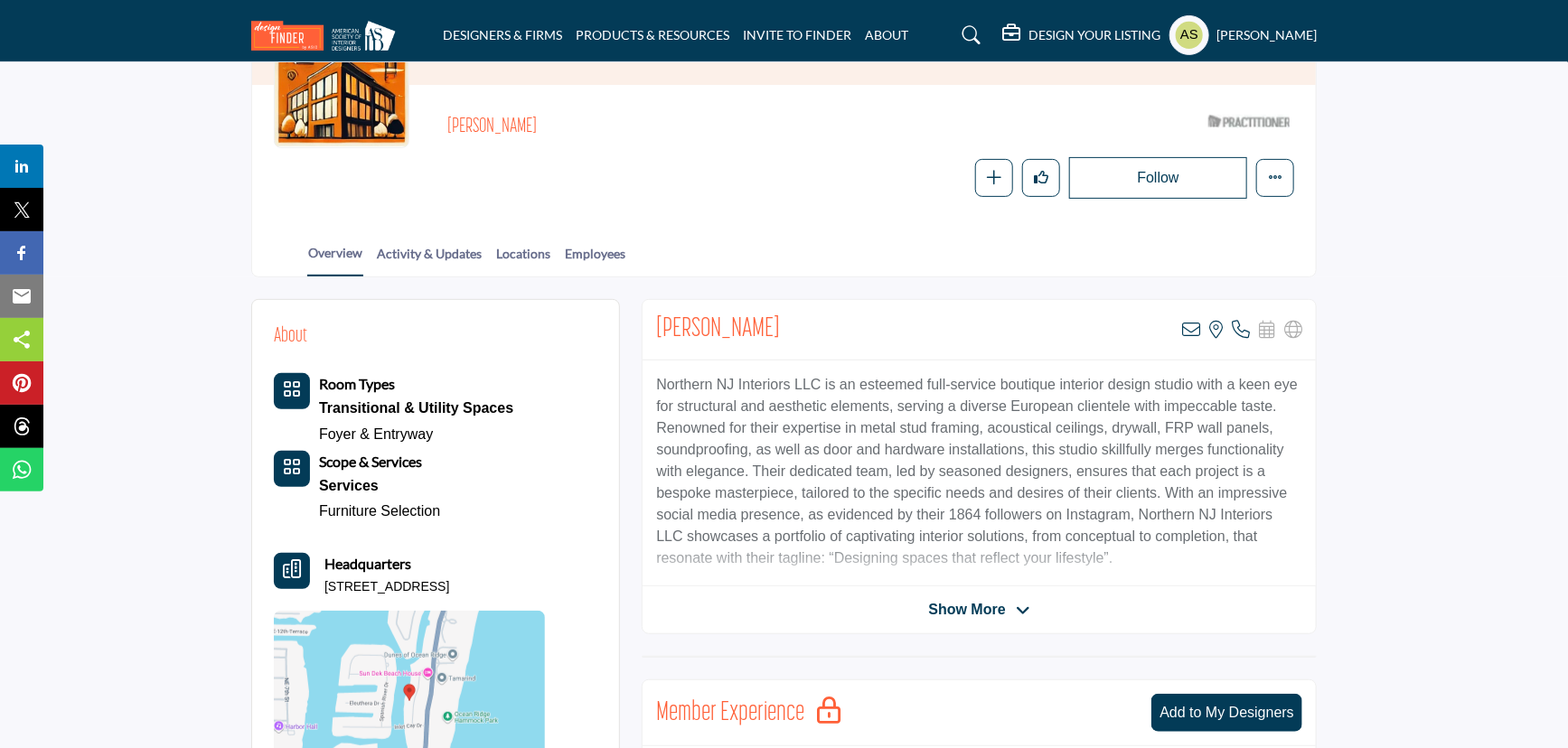
scroll to position [329, 0]
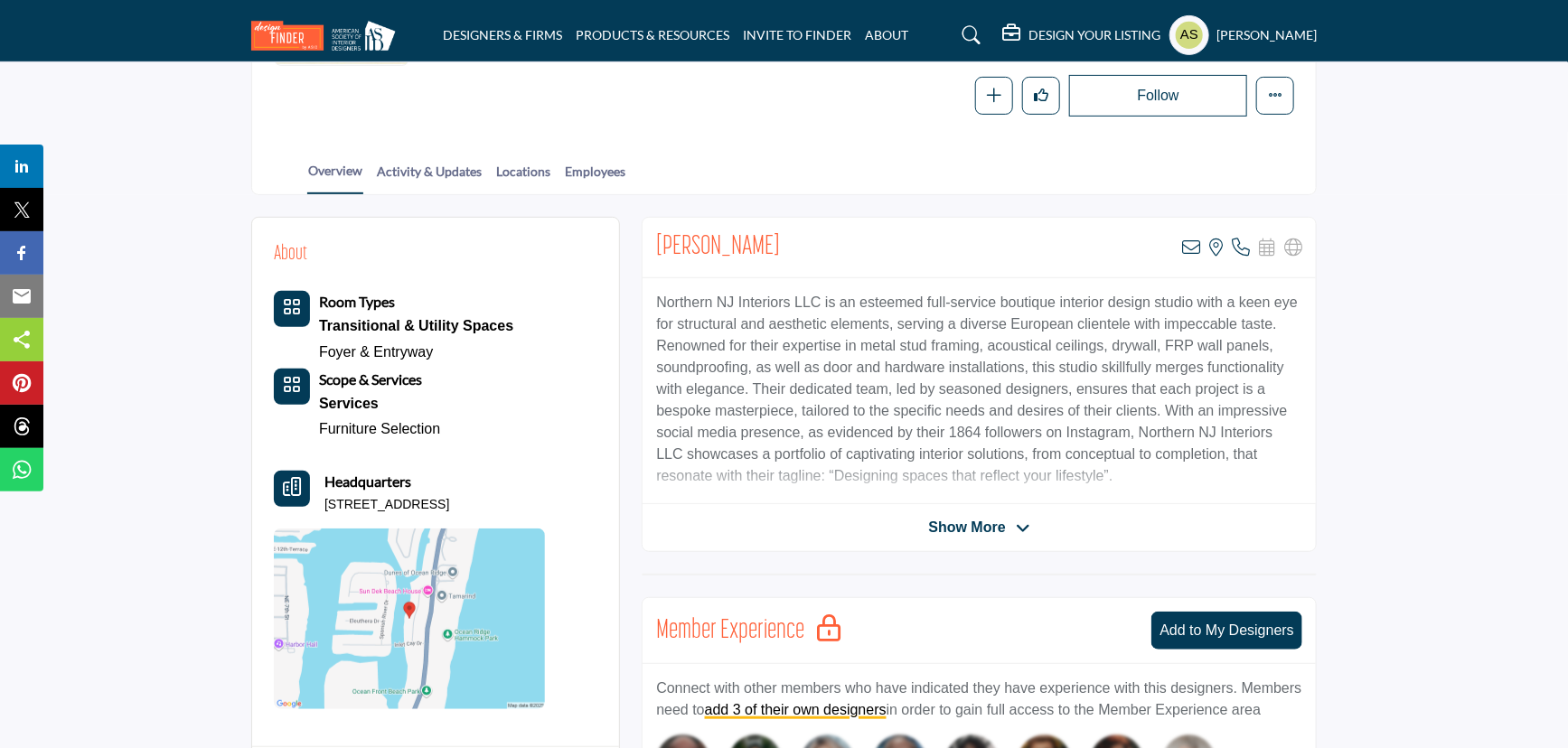
drag, startPoint x: 646, startPoint y: 205, endPoint x: 829, endPoint y: 198, distance: 183.1
click at [829, 217] on div "Edward Jalbert View email address of this listing View the location of this lis…" at bounding box center [978, 247] width 673 height 60
copy h2 "Edward Jalbert"
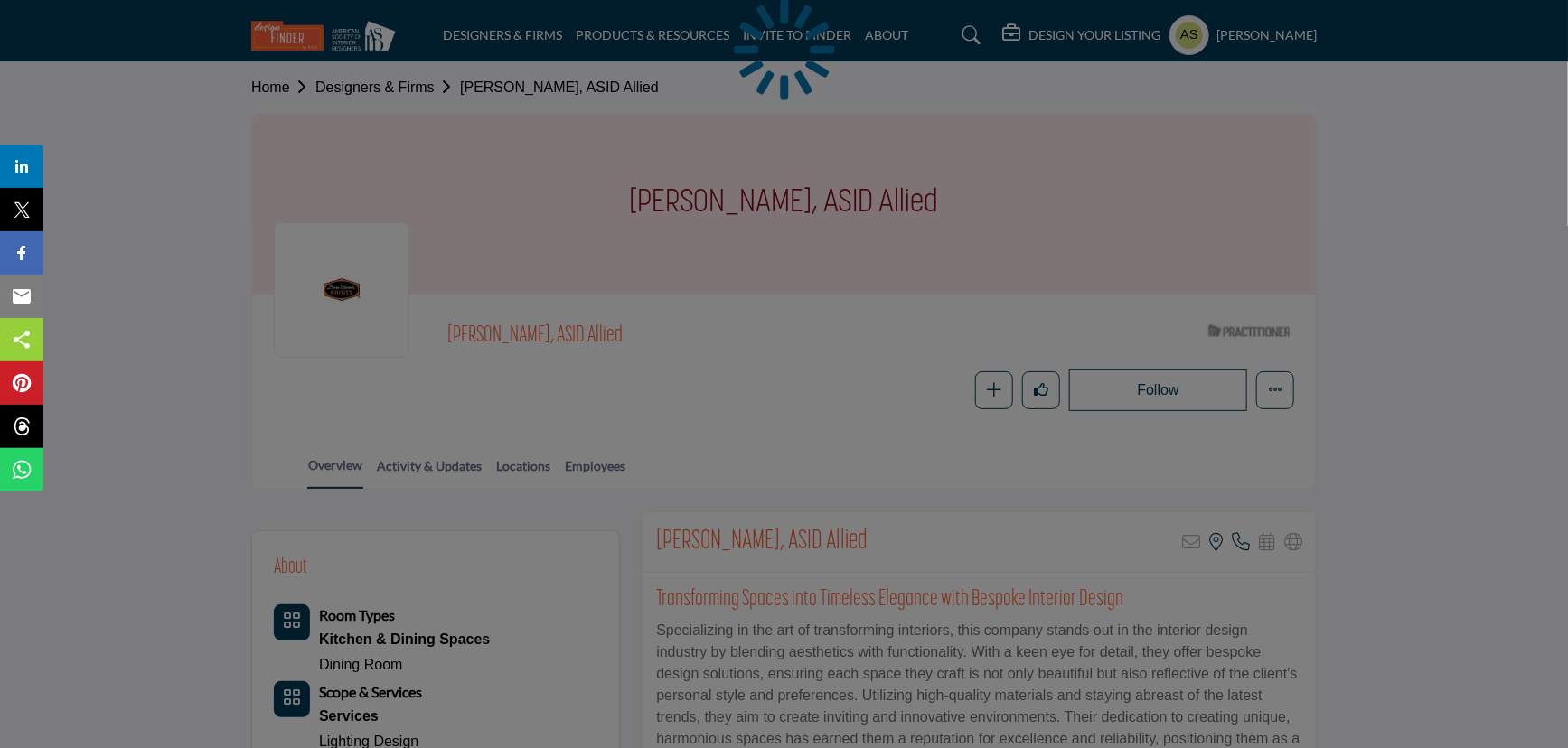
scroll to position [164, 0]
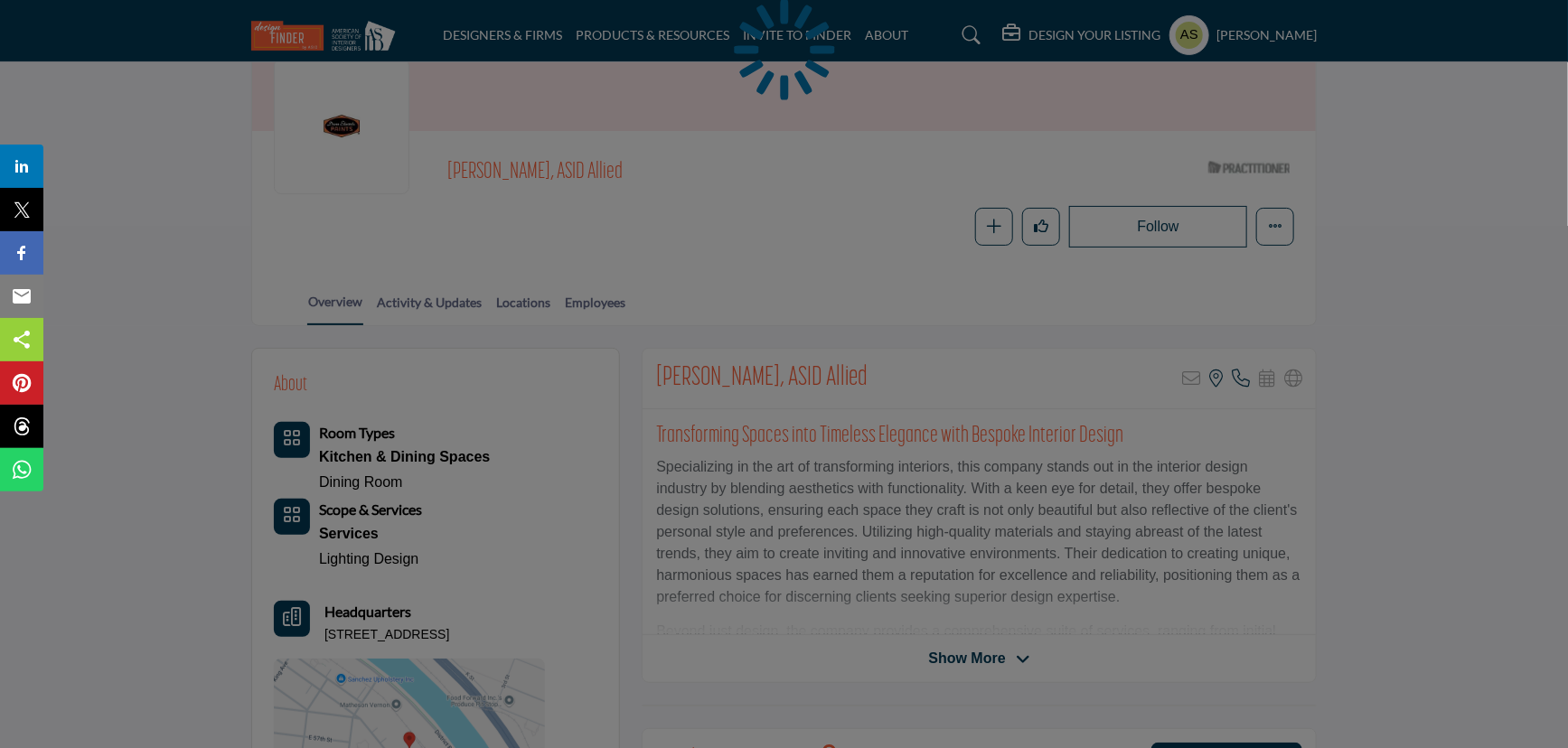
drag, startPoint x: 619, startPoint y: 169, endPoint x: 490, endPoint y: 173, distance: 129.1
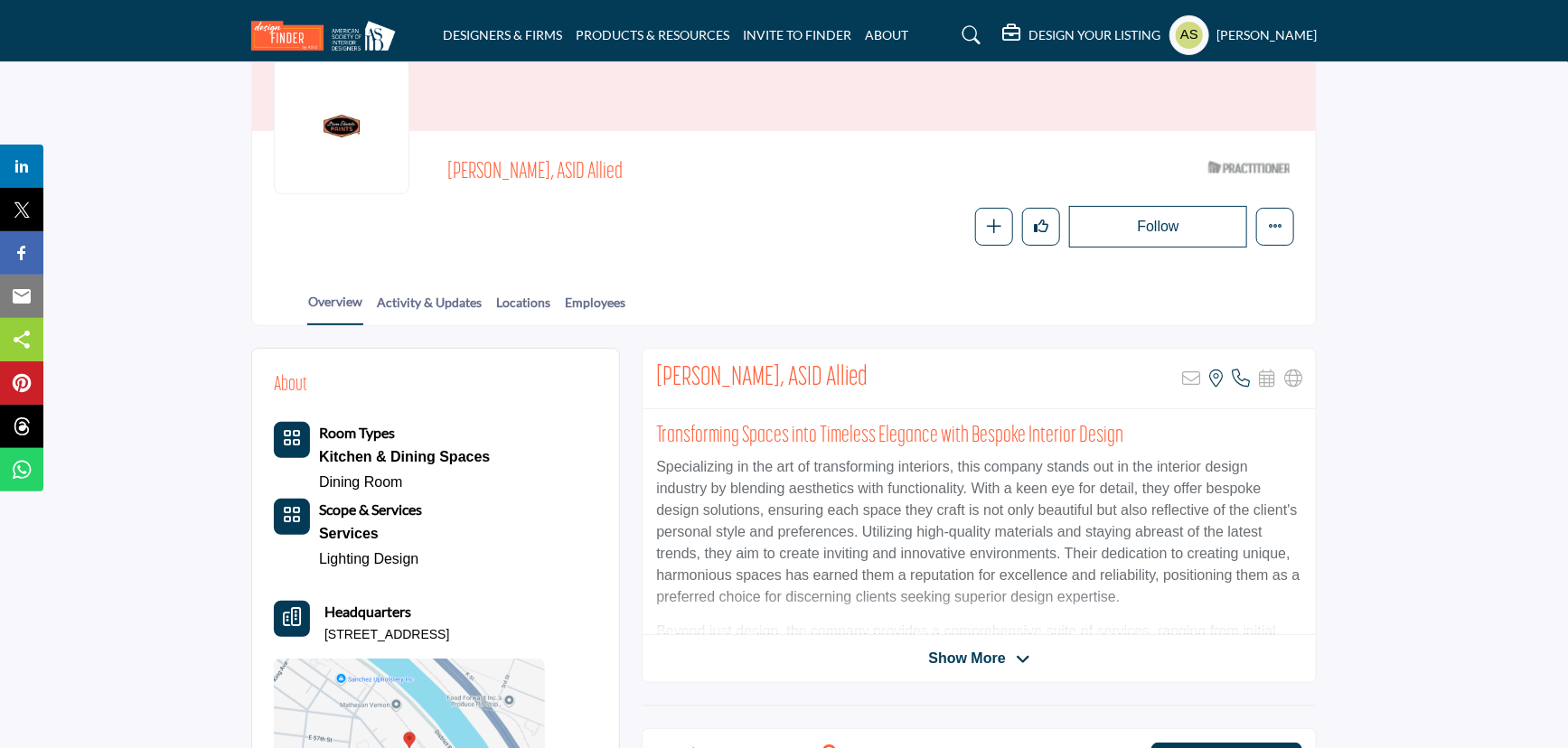
drag, startPoint x: 587, startPoint y: 170, endPoint x: 439, endPoint y: 169, distance: 148.0
click at [439, 169] on div "Sara McLean, ASID Allied ASID Qualified Practitioner who validates work and exp…" at bounding box center [784, 200] width 1020 height 95
copy span "Sara McLean, ASID Allied"
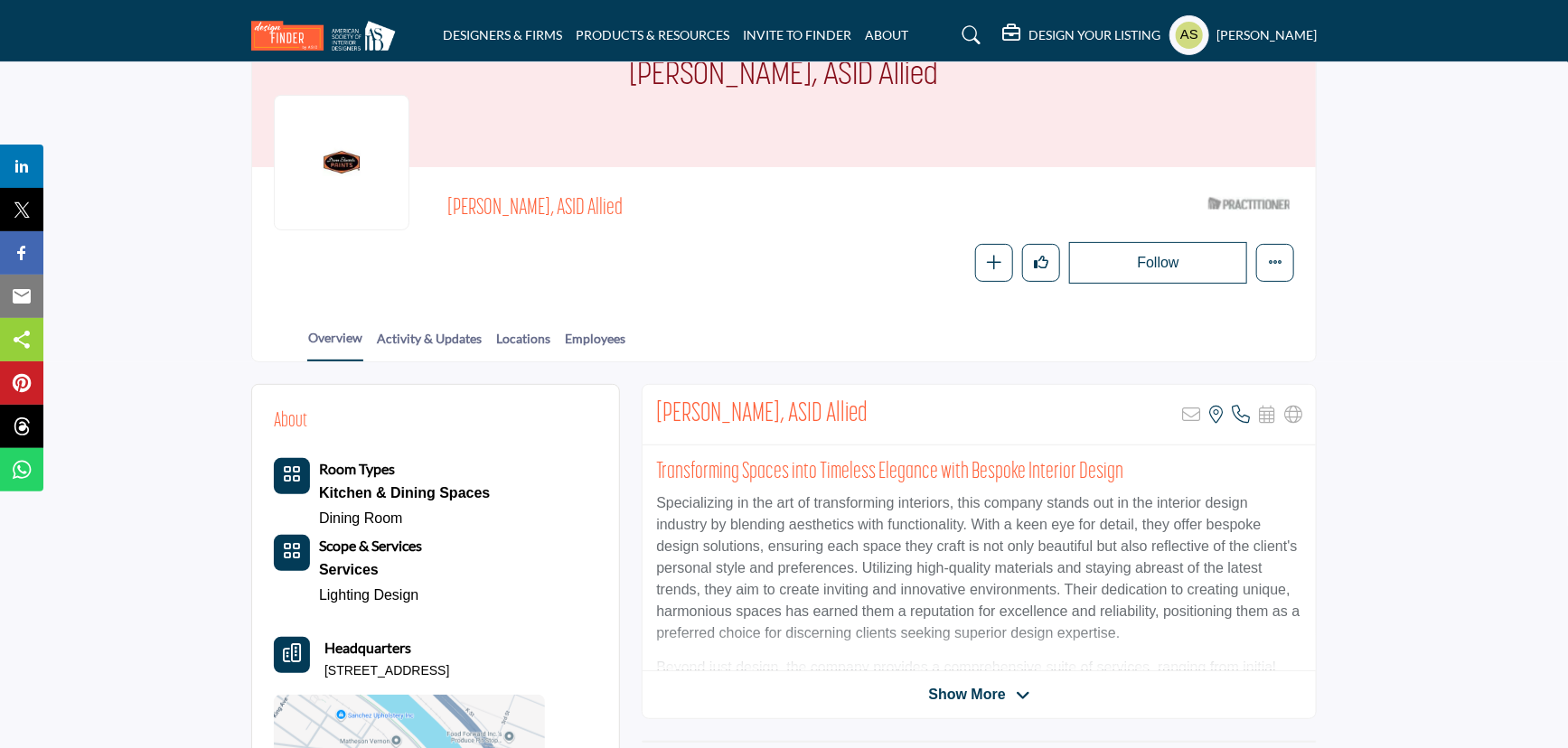
drag, startPoint x: 524, startPoint y: 623, endPoint x: 324, endPoint y: 633, distance: 200.2
click at [324, 637] on div "Headquarters 4885 E 52nd Pl, 90058-5507, USA" at bounding box center [409, 658] width 271 height 43
copy p "4885 E 52nd Pl, 90058-5507, USA"
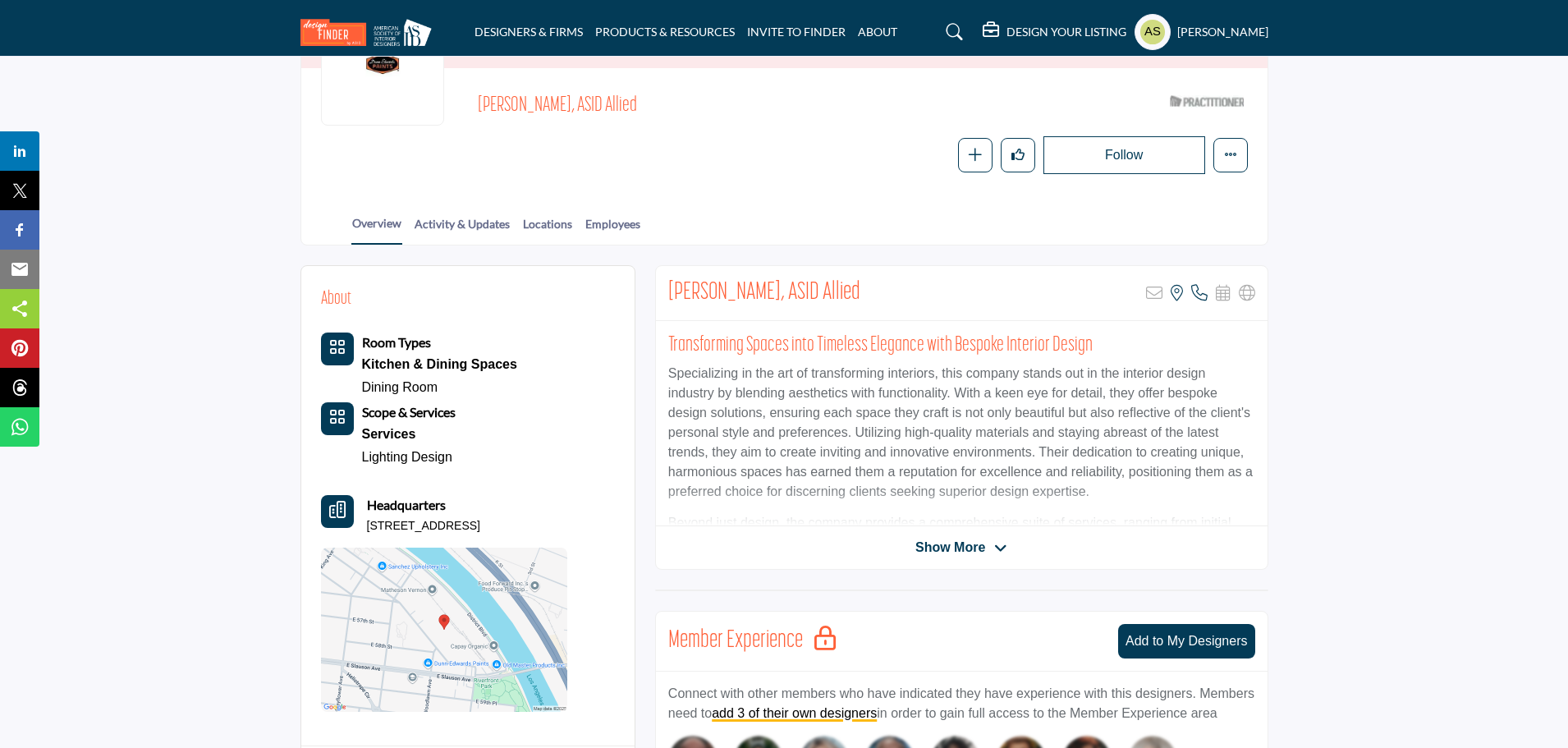
scroll to position [0, 0]
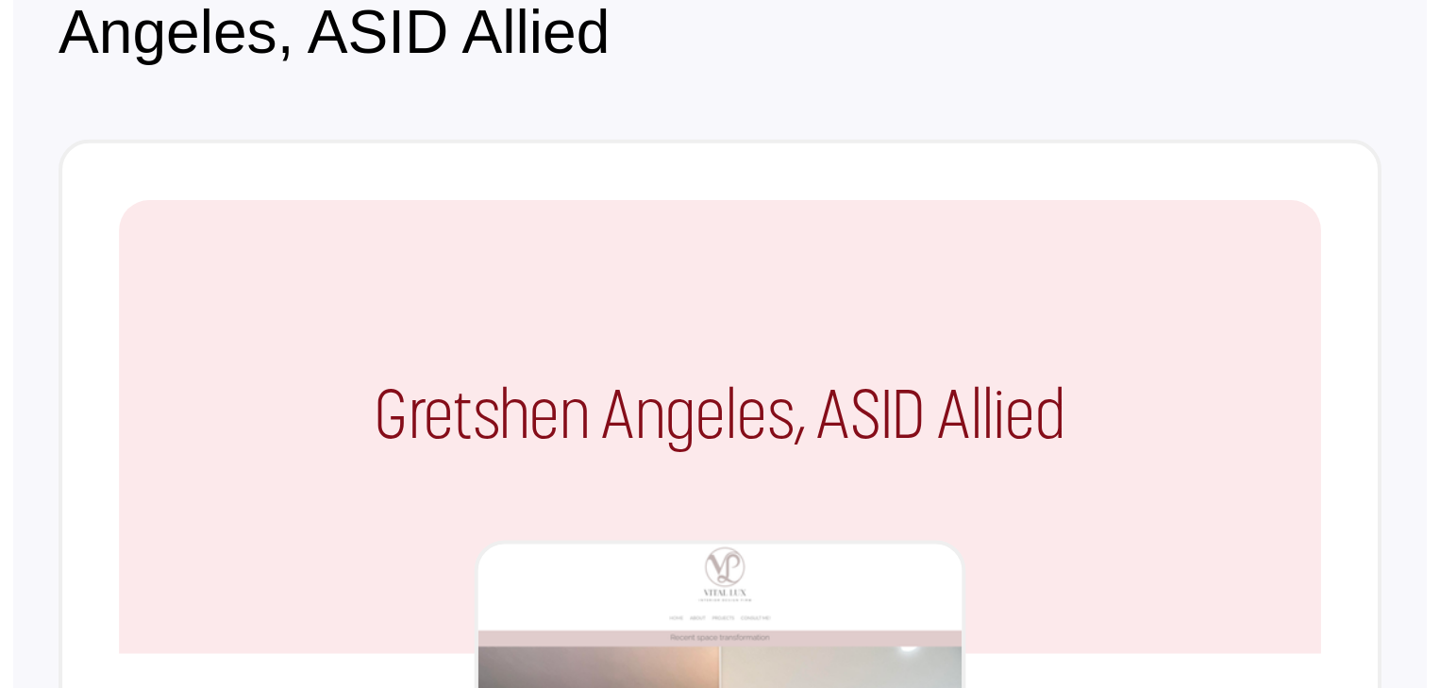
scroll to position [170, 0]
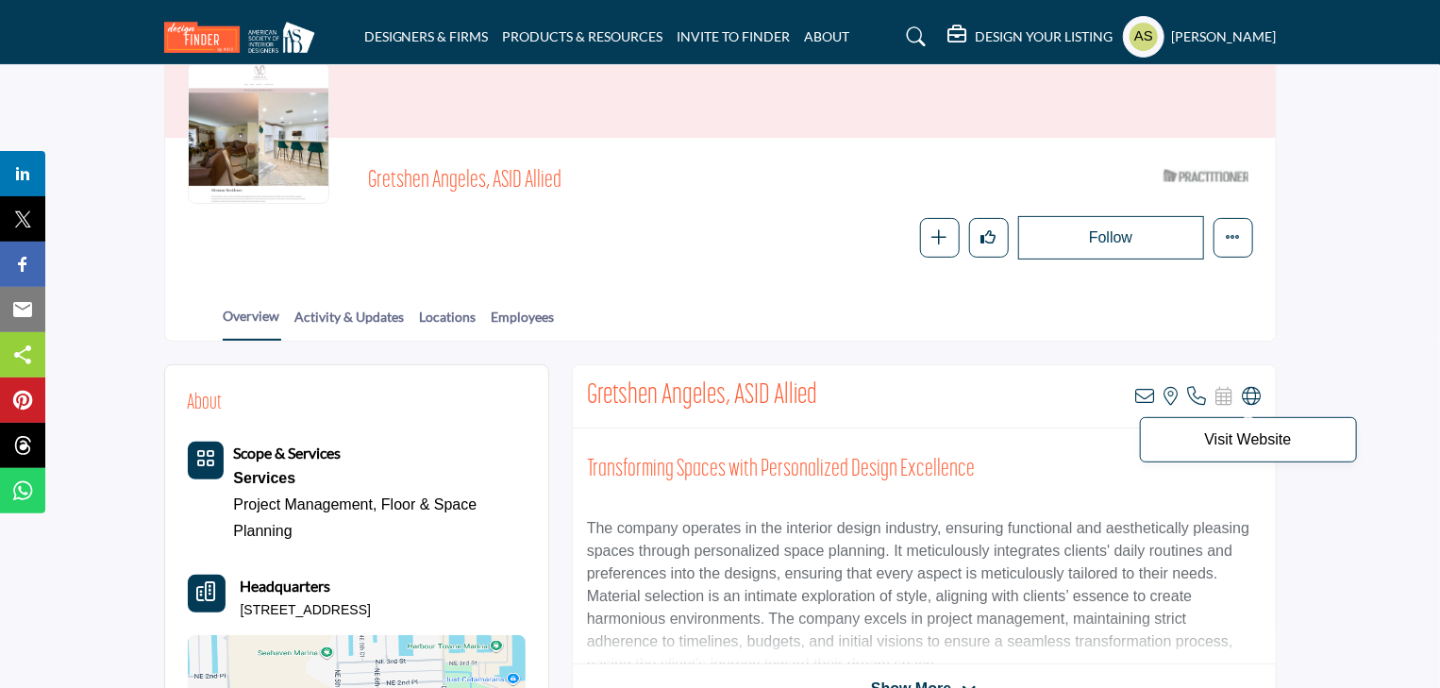
click at [1253, 388] on icon at bounding box center [1252, 396] width 19 height 19
click at [1149, 397] on icon at bounding box center [1145, 396] width 19 height 19
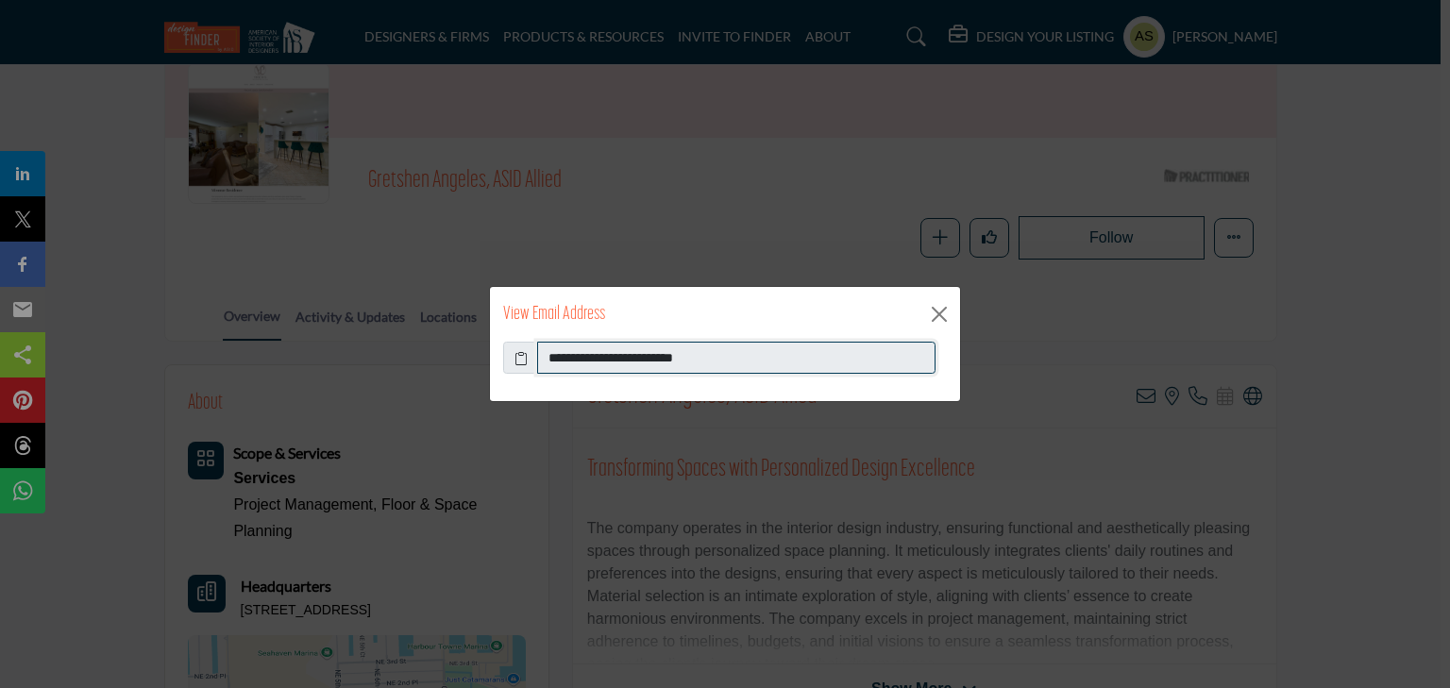
click at [704, 360] on input "**********" at bounding box center [736, 358] width 398 height 32
click at [948, 312] on button "Close" at bounding box center [939, 314] width 28 height 28
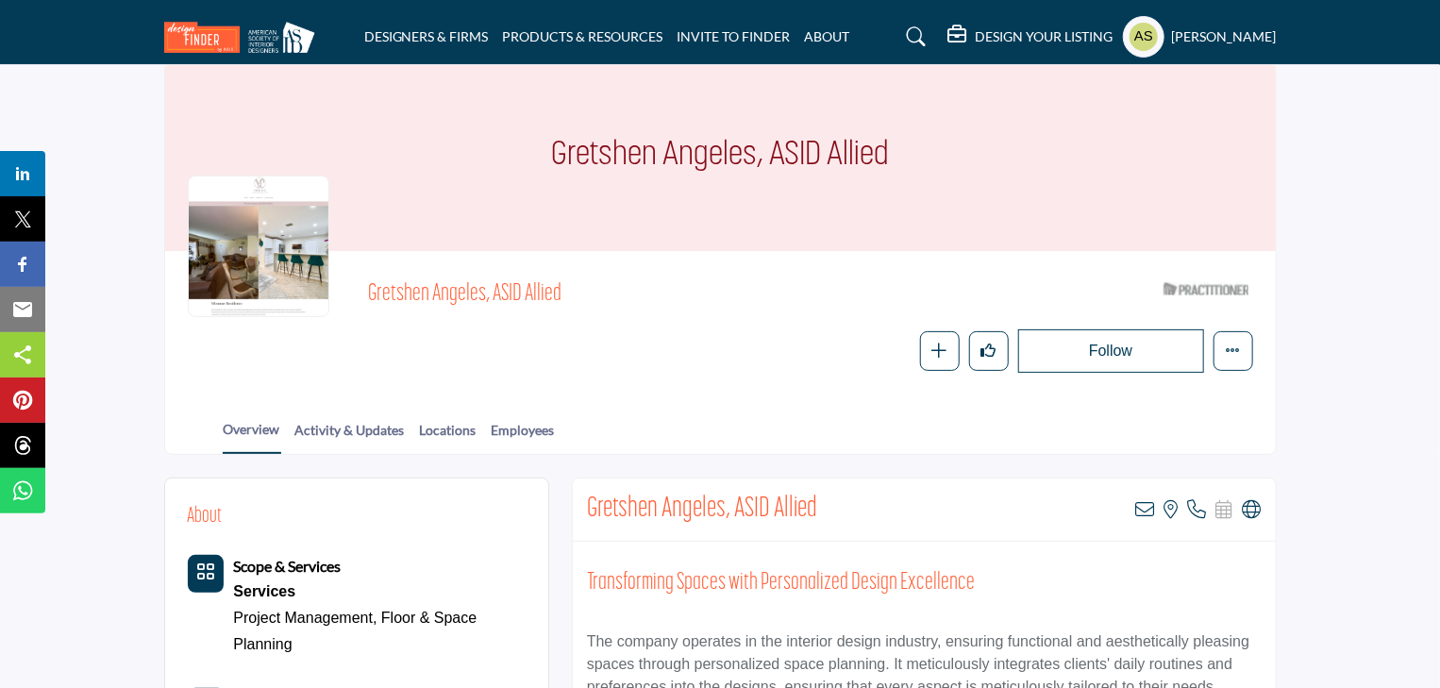
scroll to position [245, 0]
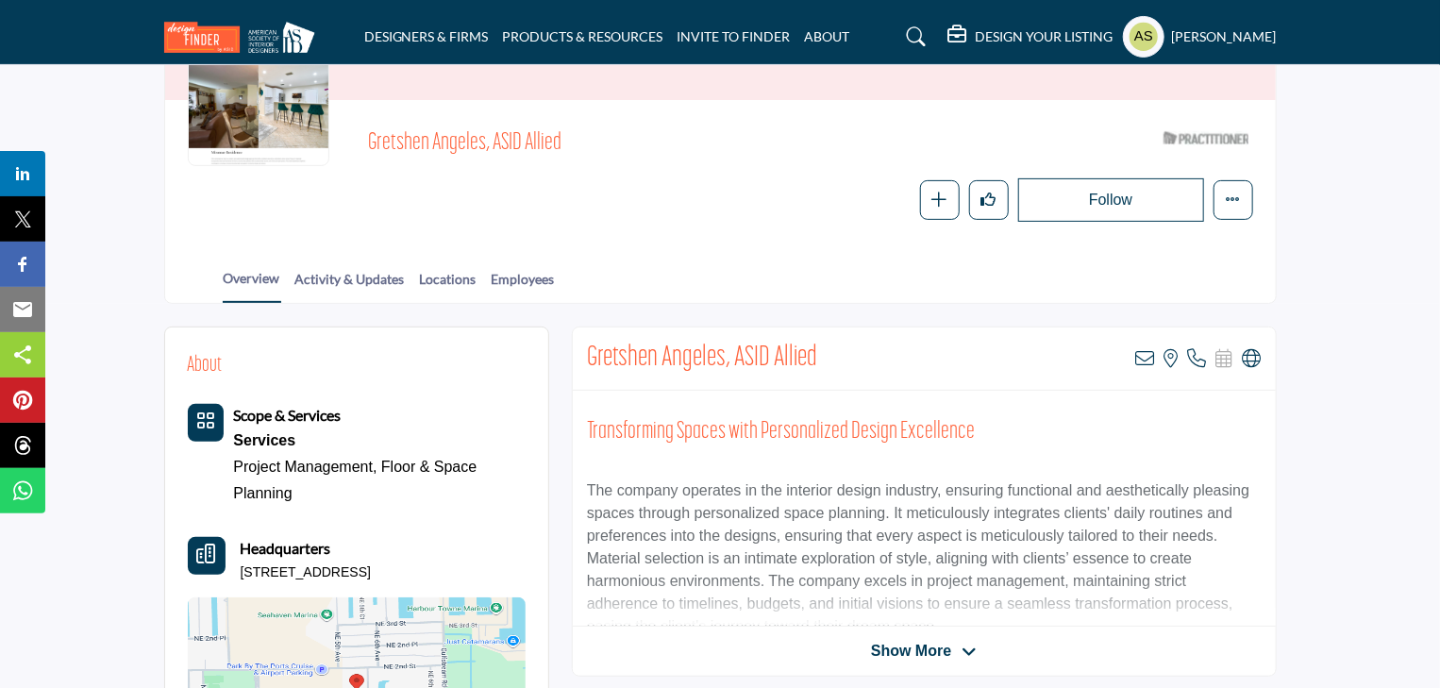
drag, startPoint x: 350, startPoint y: 104, endPoint x: 576, endPoint y: 102, distance: 225.6
click at [576, 123] on div "Gretshen Angeles, ASID Allied ASID Qualified Practitioner who validates work an…" at bounding box center [721, 172] width 1066 height 99
copy span "Gretshen Angeles, ASID Allied"
drag, startPoint x: 487, startPoint y: 525, endPoint x: 237, endPoint y: 526, distance: 250.1
click at [237, 537] on div "Headquarters 500 NE 2nd St Apt 422, 33004-3379, USA" at bounding box center [357, 559] width 338 height 45
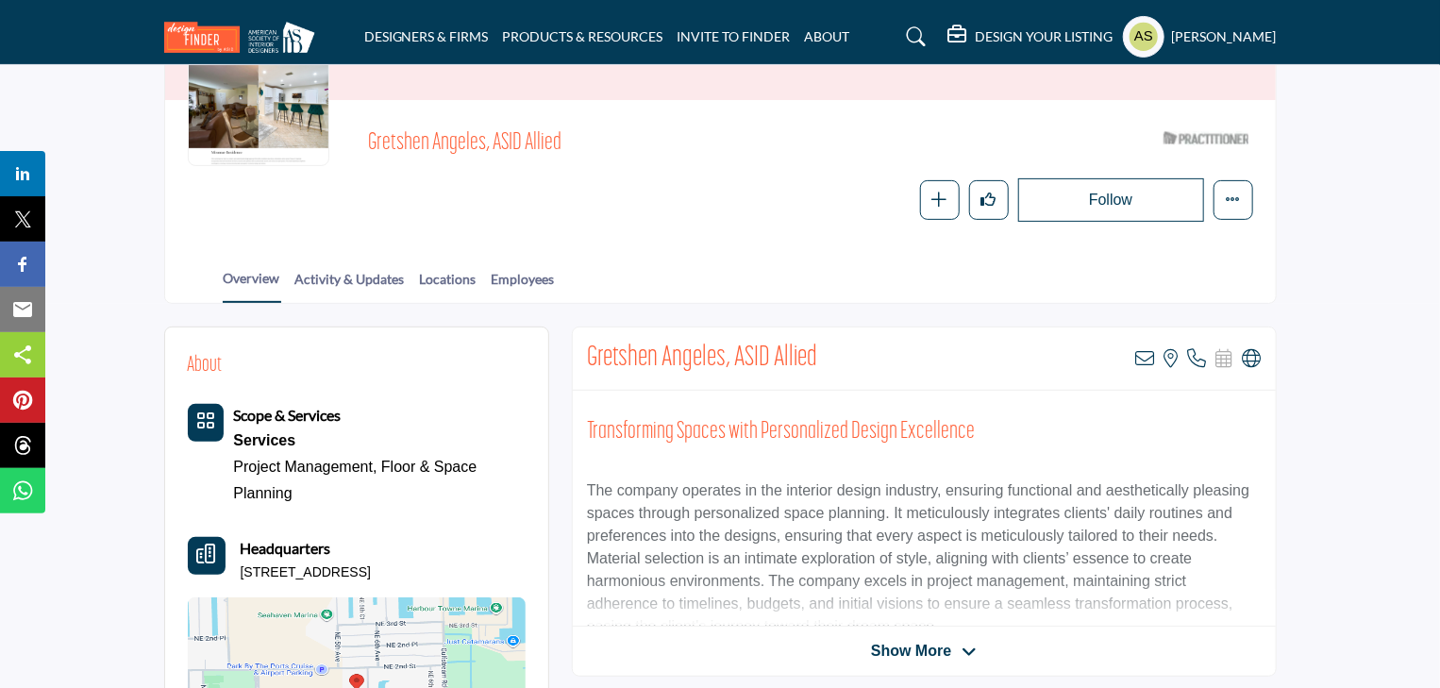
copy p "500 NE 2nd St Apt 422, 33004-3379, USA"
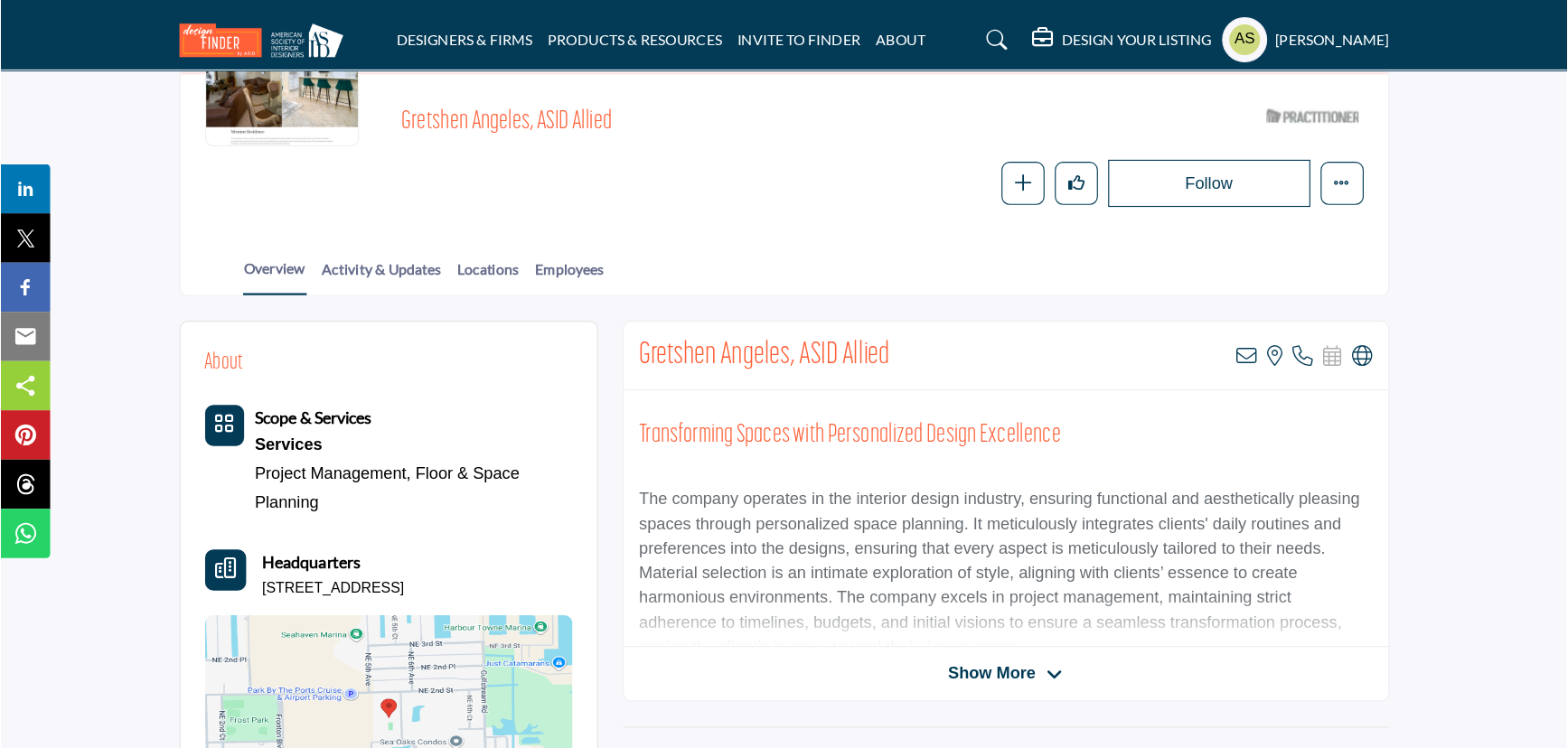
scroll to position [265, 0]
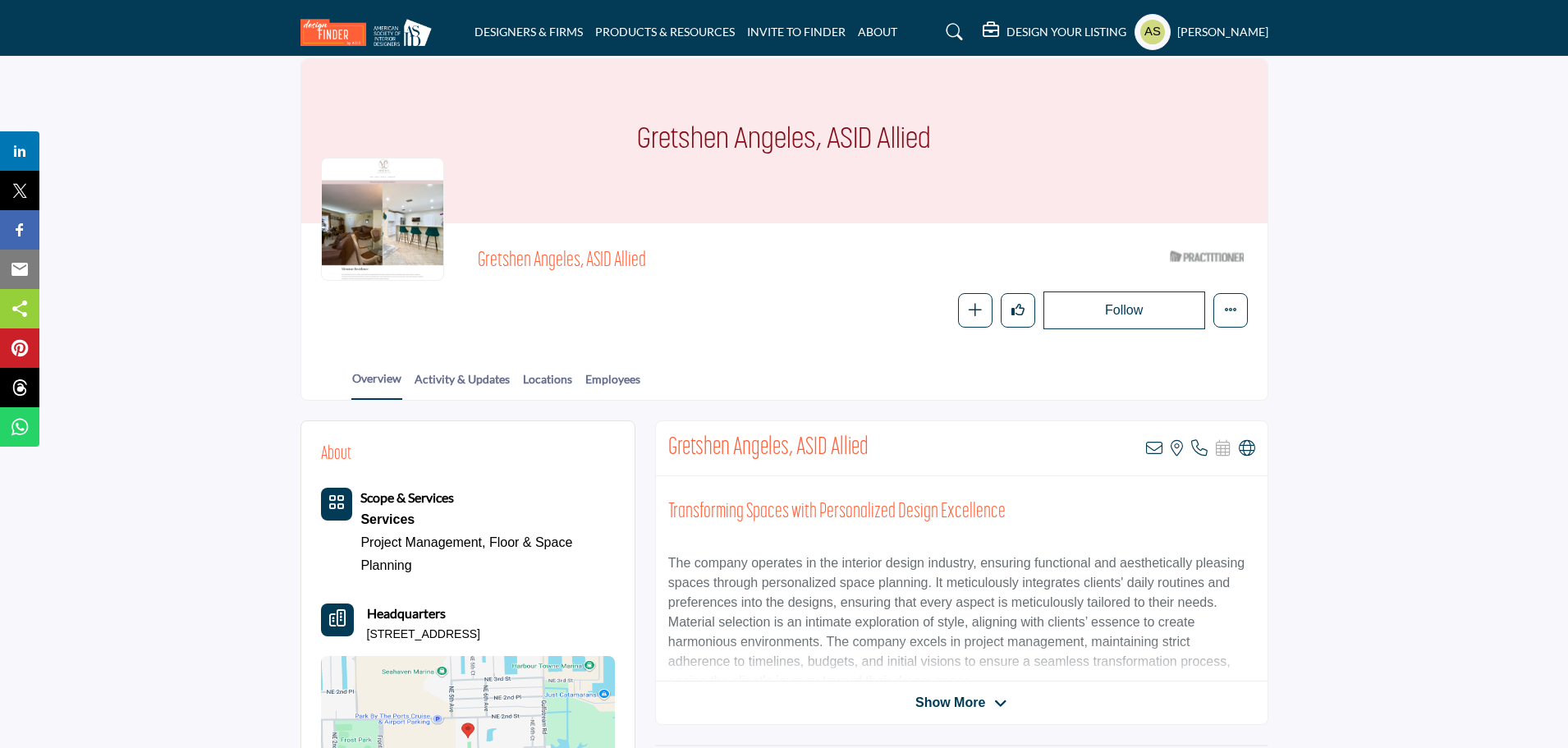
scroll to position [0, 0]
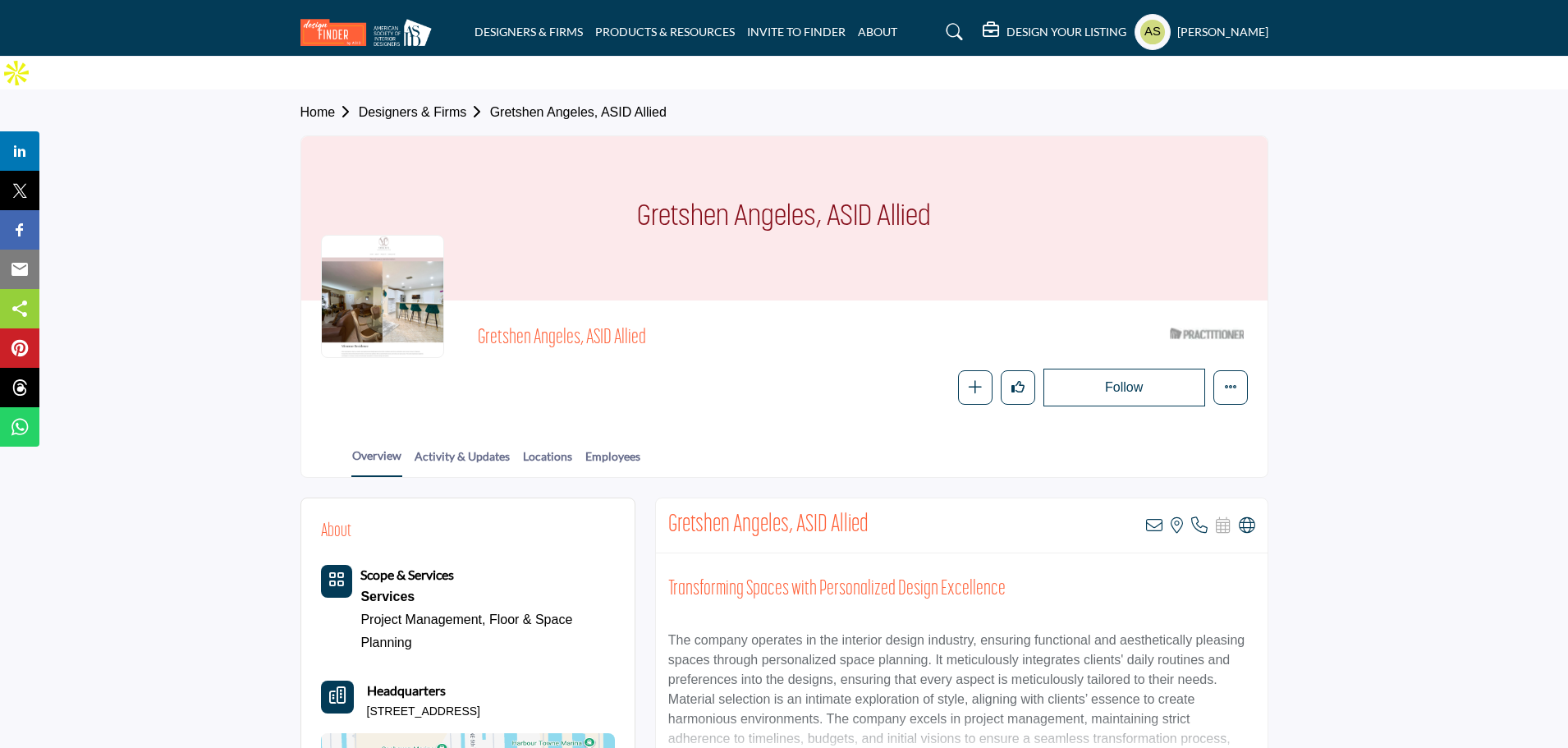
drag, startPoint x: 477, startPoint y: 304, endPoint x: 577, endPoint y: 304, distance: 100.0
click at [577, 320] on div "Gretshen Angeles, ASID Allied ASID Qualified Practitioner who validates work an…" at bounding box center [784, 363] width 927 height 86
copy span "Gretshen Angeles"
drag, startPoint x: 585, startPoint y: 676, endPoint x: 362, endPoint y: 670, distance: 223.1
click at [362, 680] on div "Headquarters 500 NE 2nd St Apt 422, 33004-3379, USA" at bounding box center [468, 699] width 294 height 39
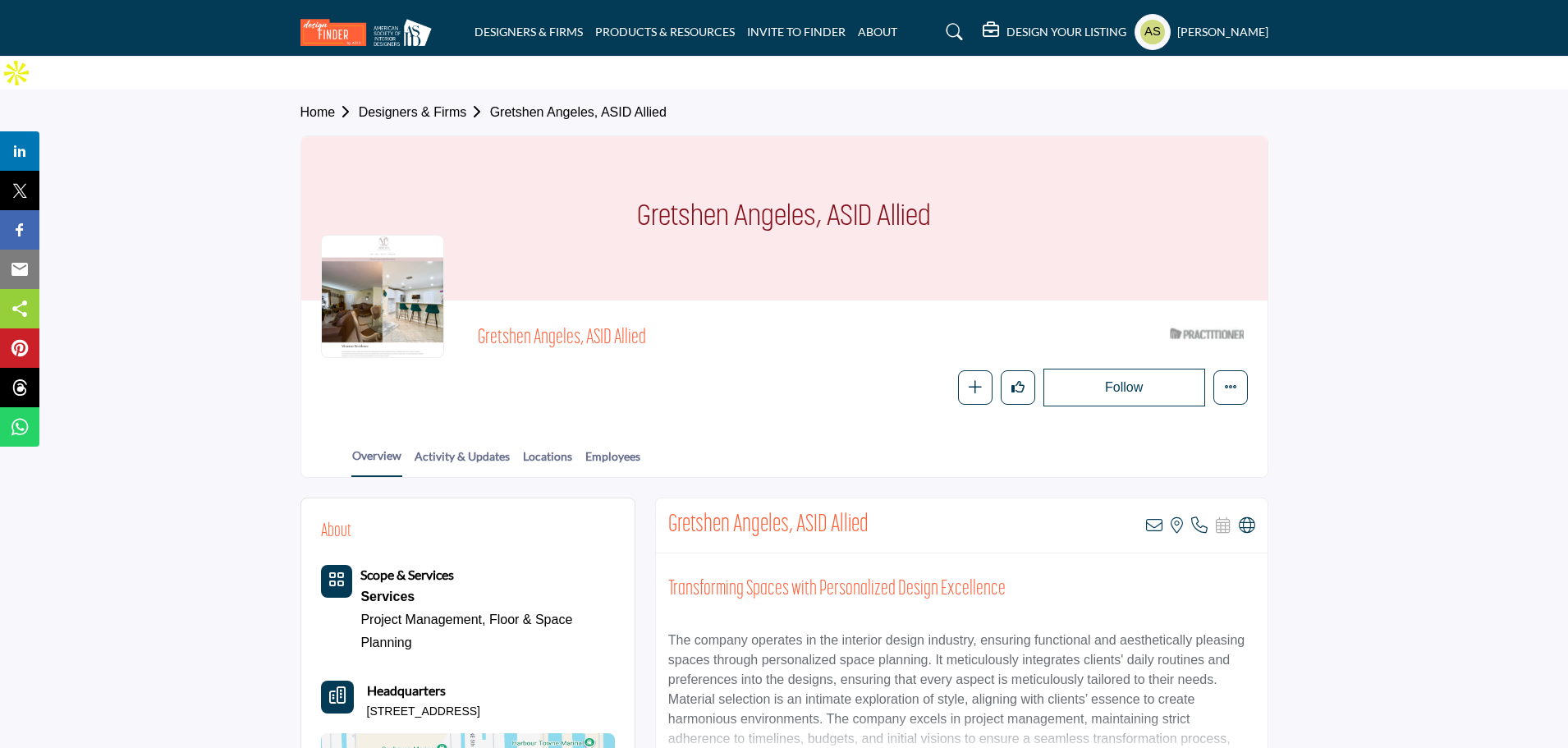
copy p "500 NE 2nd St Apt 422, 33004-3379, USA"
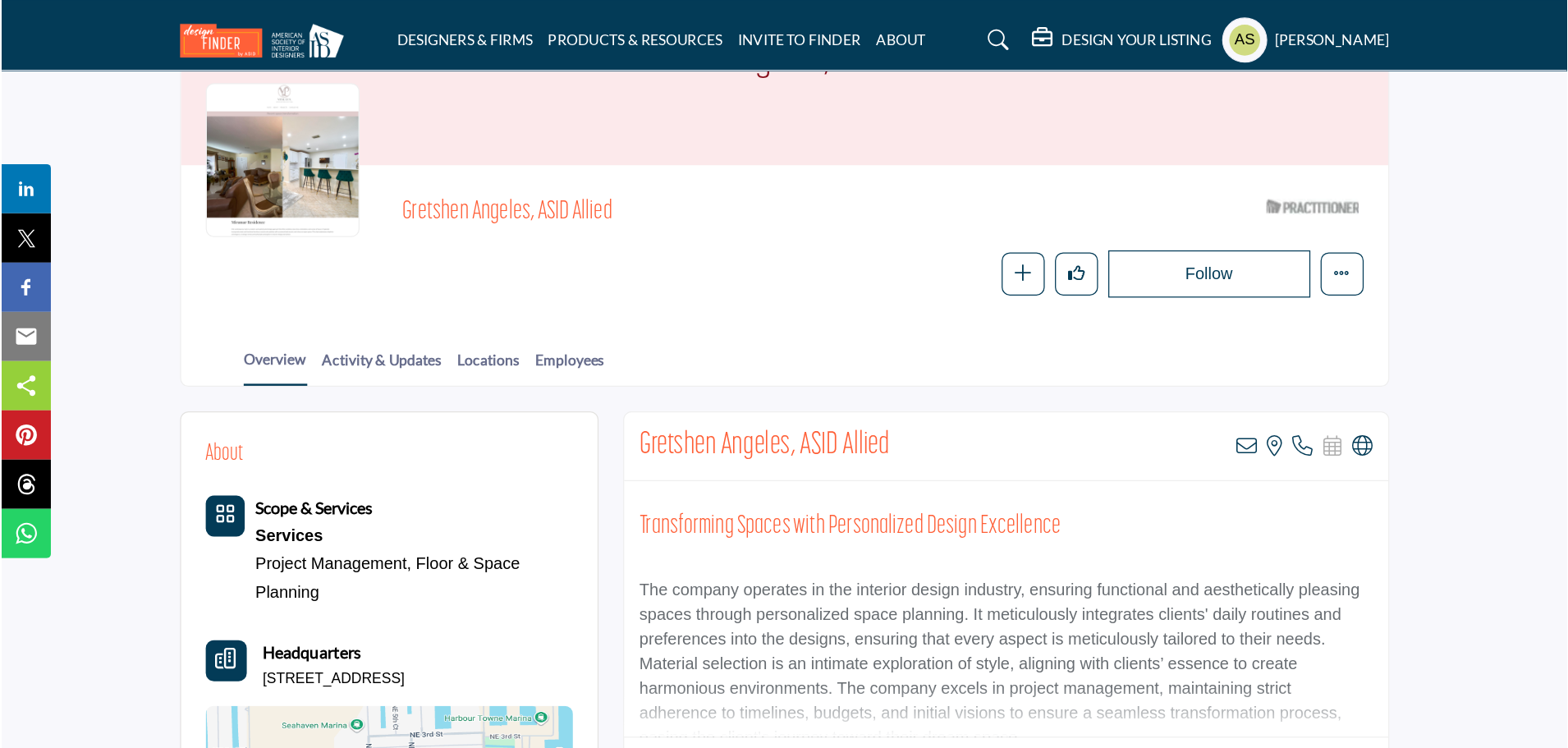
scroll to position [168, 0]
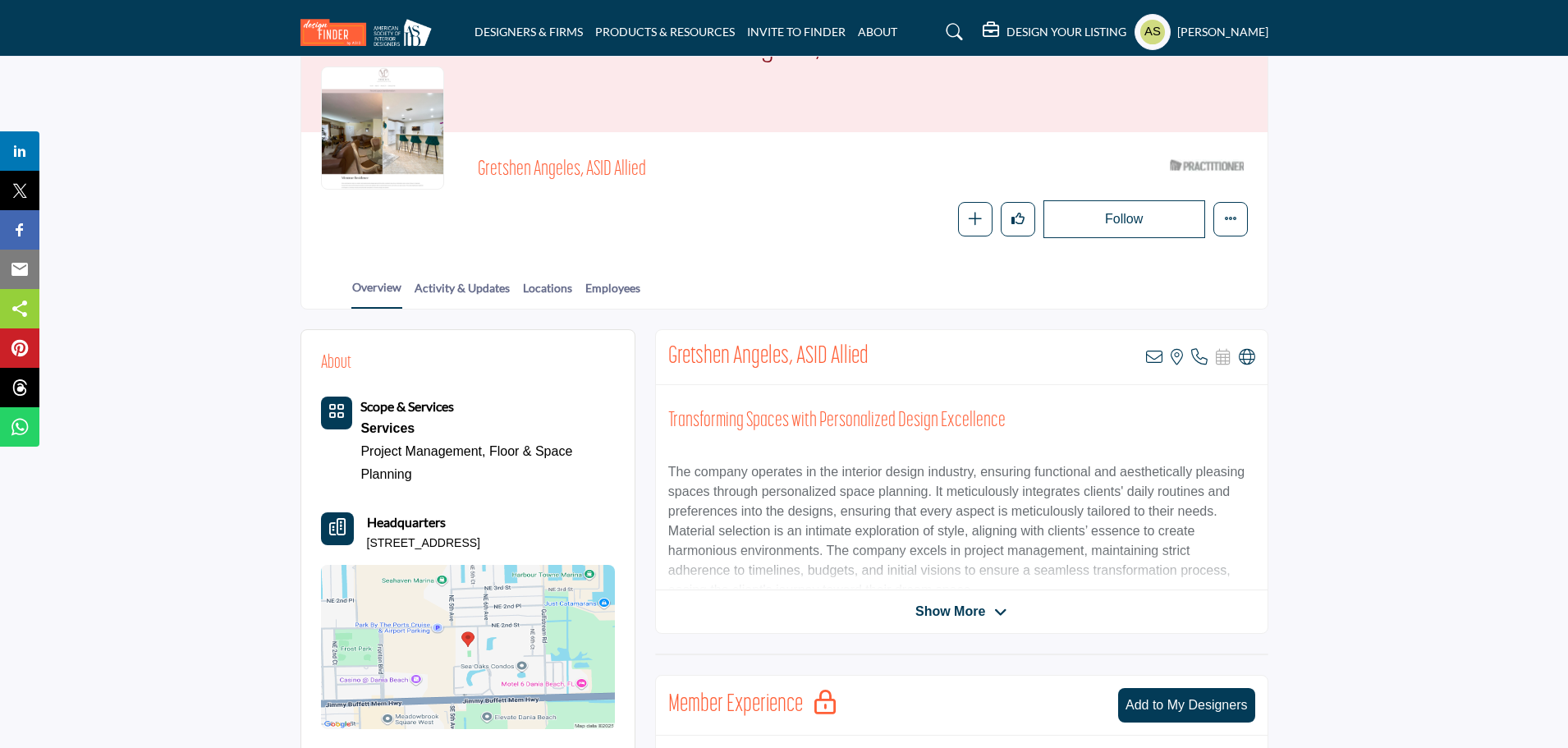
click at [958, 602] on span "Show More" at bounding box center [950, 611] width 70 height 20
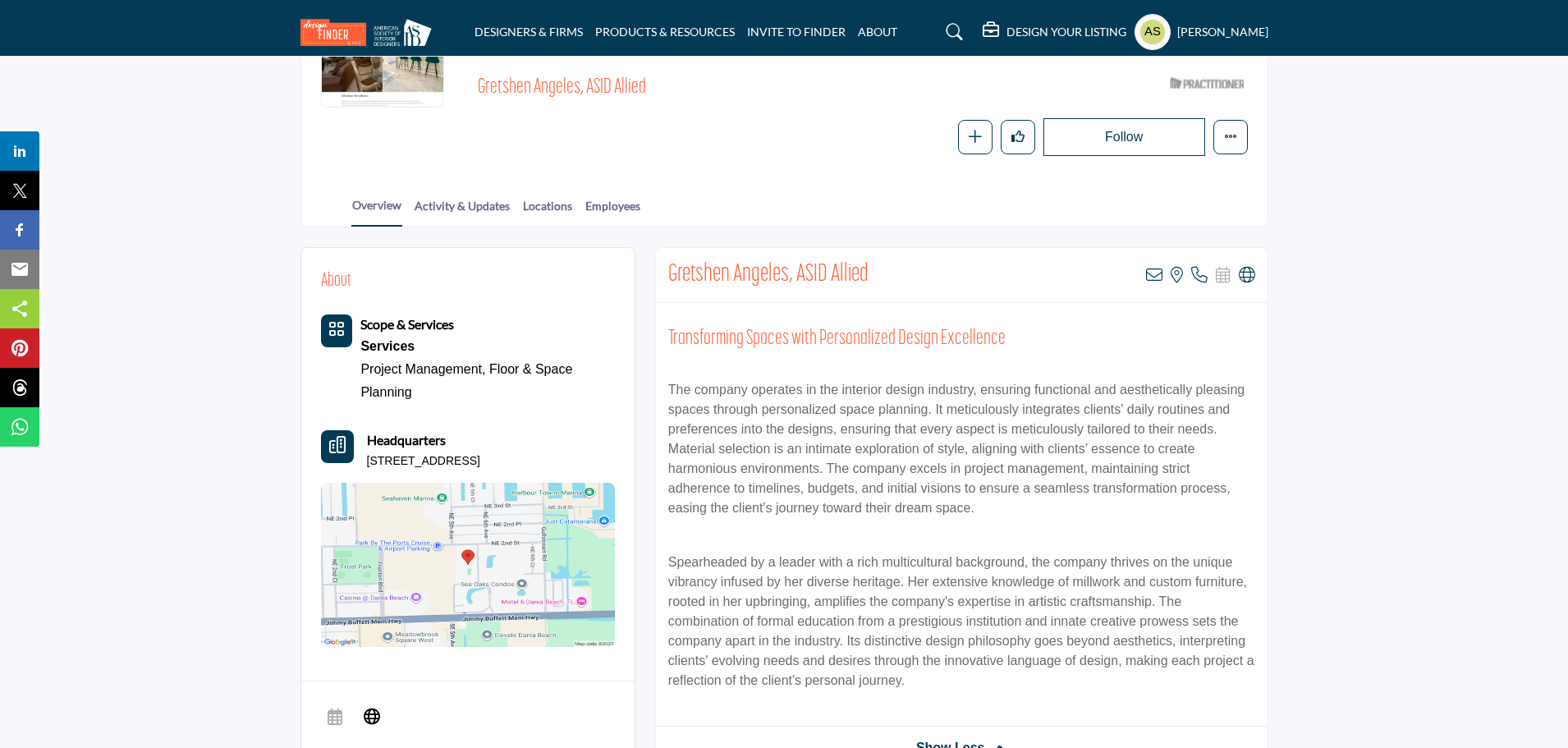
scroll to position [0, 0]
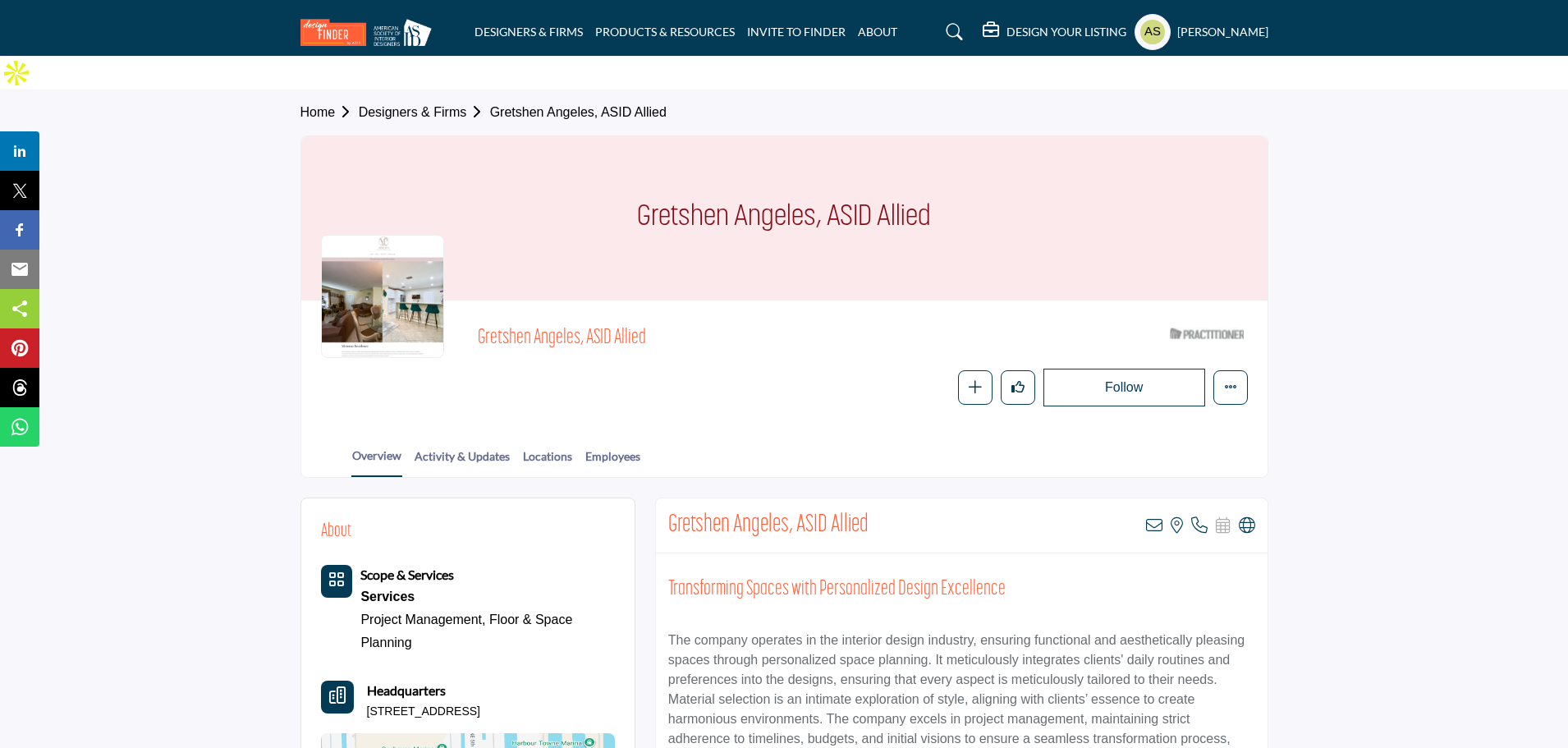
drag, startPoint x: 470, startPoint y: 304, endPoint x: 580, endPoint y: 304, distance: 110.0
click at [580, 320] on div "Gretshen Angeles, ASID Allied ASID Qualified Practitioner who validates work an…" at bounding box center [784, 363] width 927 height 86
copy span "Gretshen Angeles"
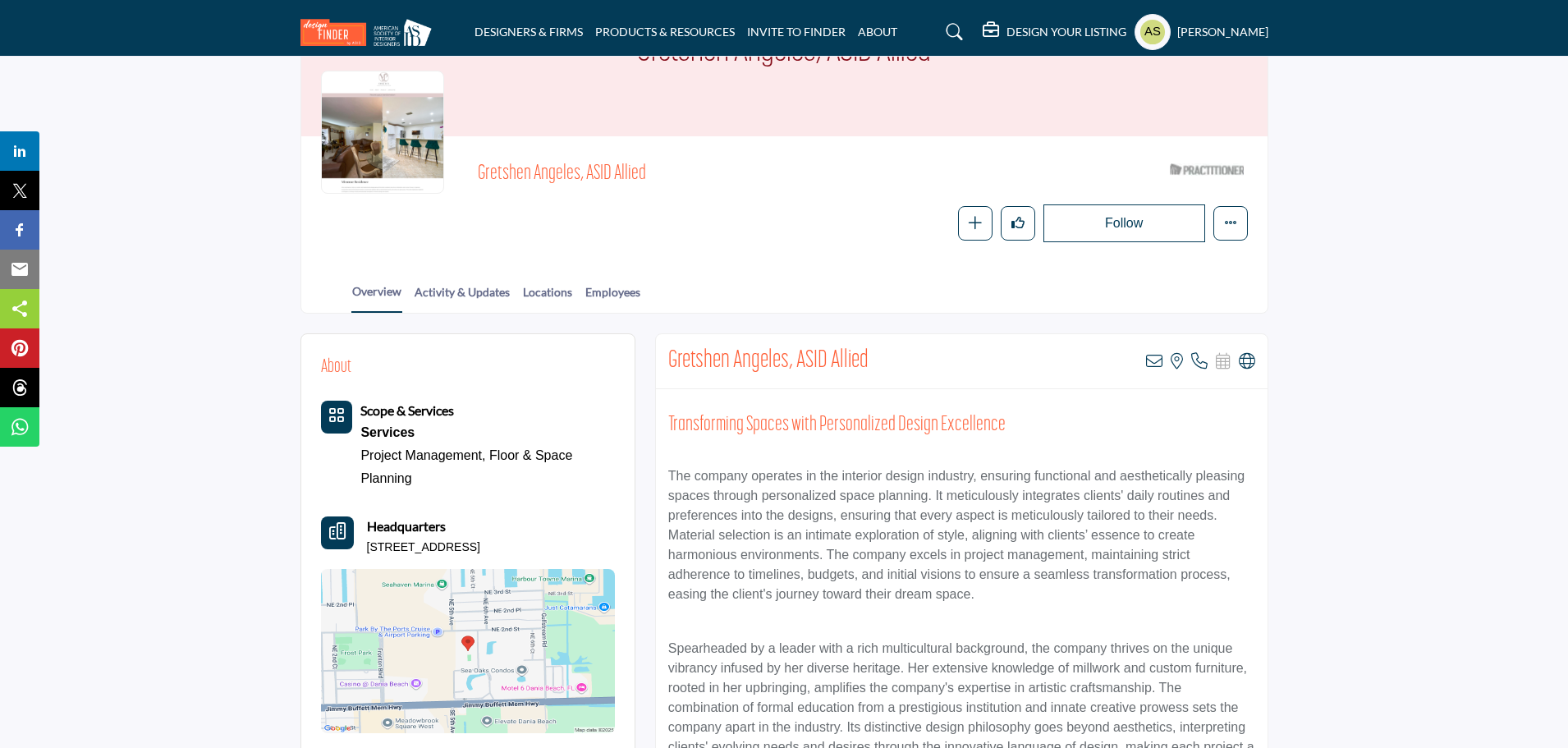
drag, startPoint x: 590, startPoint y: 510, endPoint x: 357, endPoint y: 525, distance: 233.5
click at [357, 525] on div "Scope & Services Services Project Management, Floor & Space Planning" at bounding box center [468, 567] width 294 height 332
copy p "500 NE 2nd St Apt 422, 33004-3379, USA"
click at [388, 102] on div at bounding box center [383, 132] width 123 height 124
click at [1244, 353] on icon at bounding box center [1246, 361] width 17 height 17
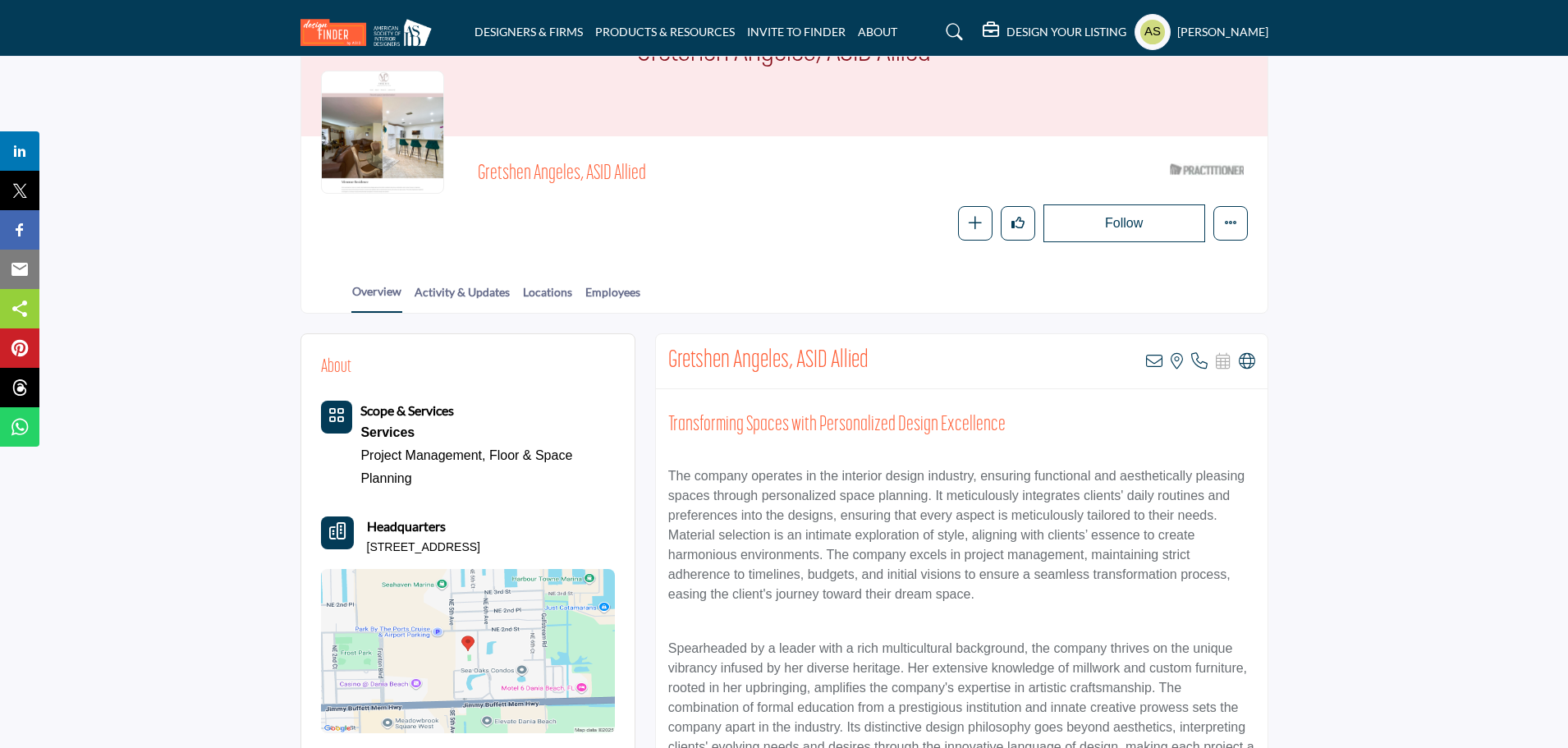
scroll to position [0, 0]
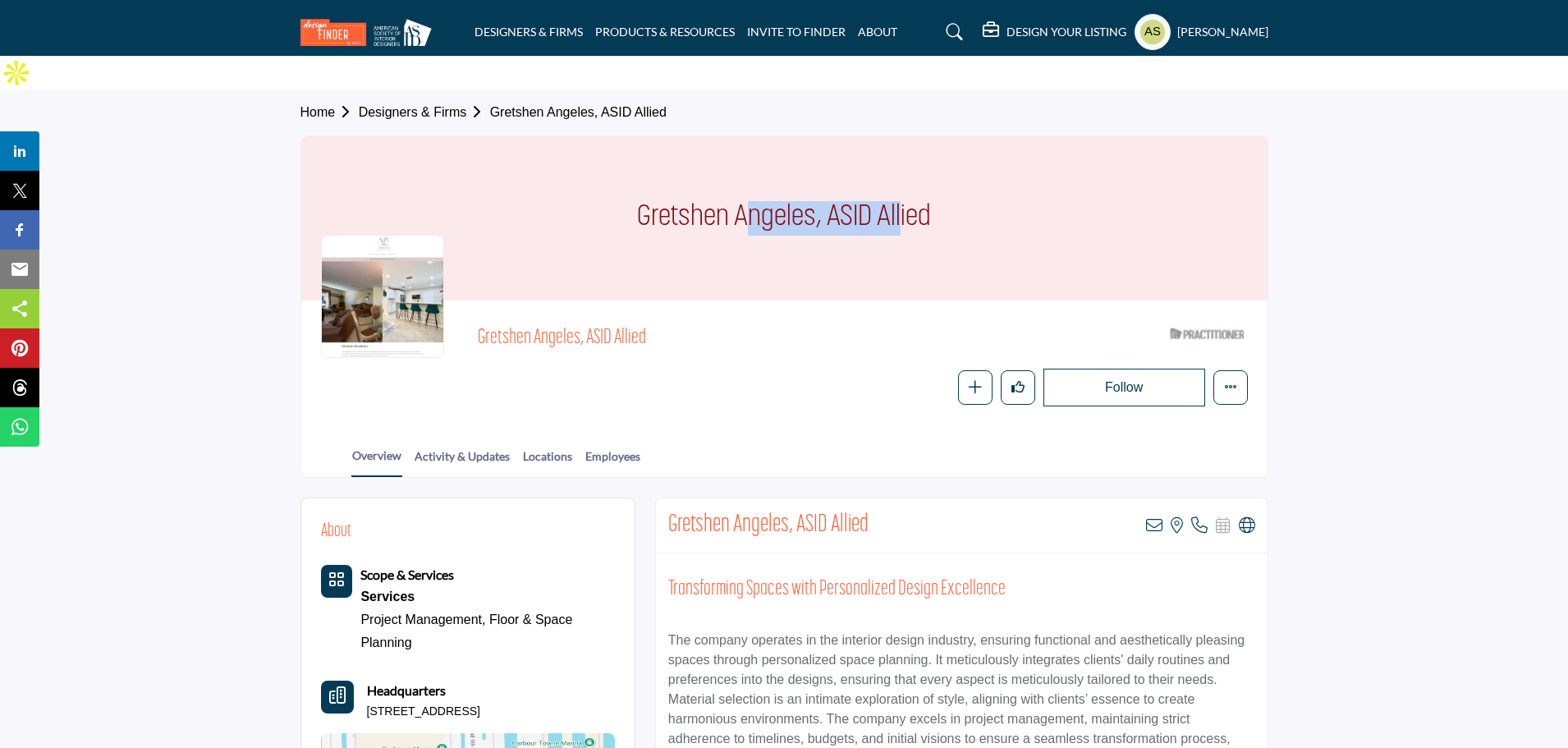
drag, startPoint x: 630, startPoint y: 183, endPoint x: 811, endPoint y: 177, distance: 181.1
click at [811, 177] on div "Gretshen Angeles, ASID Allied" at bounding box center [784, 218] width 966 height 164
copy h1 "Gretshen Angeles"
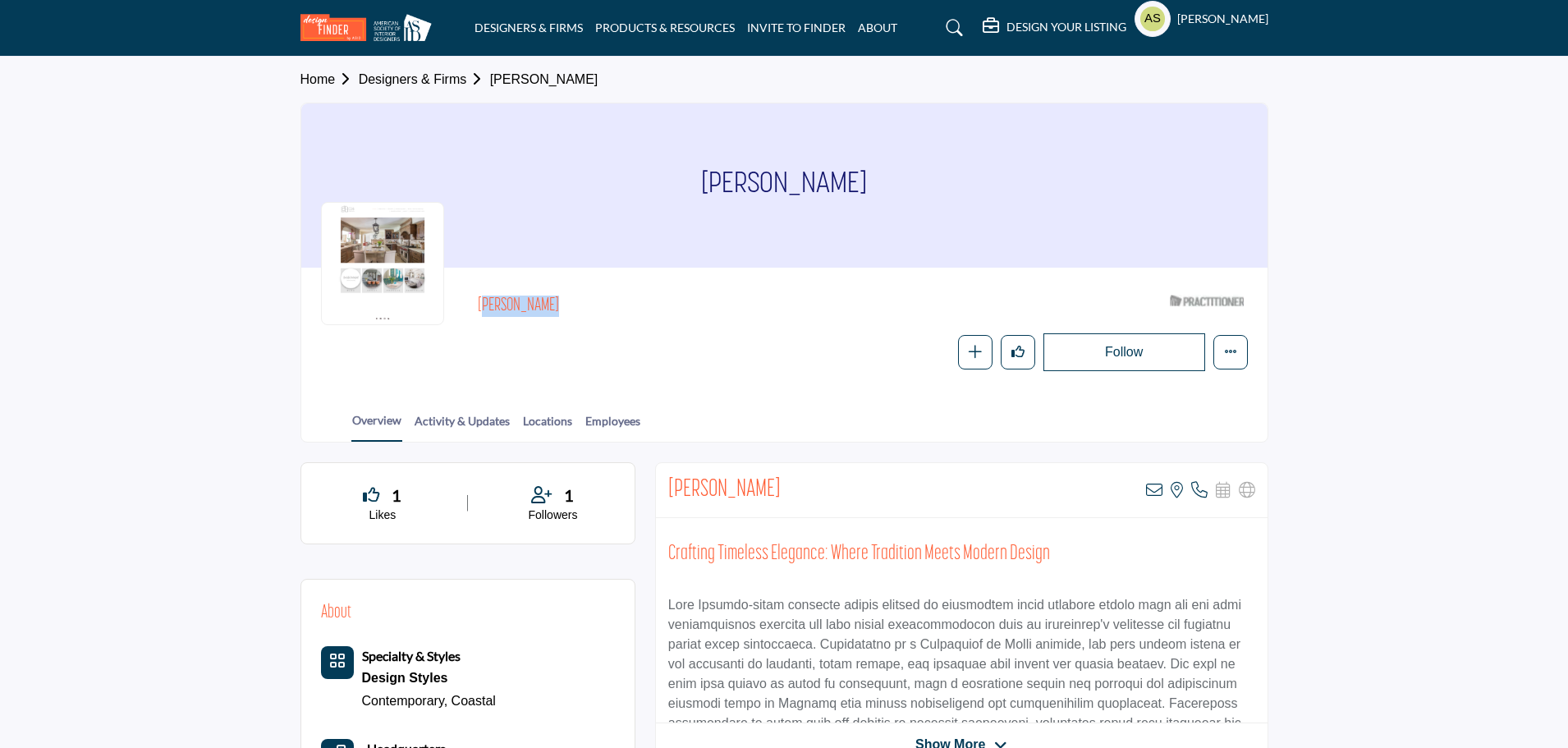
drag, startPoint x: 556, startPoint y: 304, endPoint x: 457, endPoint y: 306, distance: 99.0
click at [457, 306] on body "DESIGNERS & FIRMS PRODUCTS & RESOURCES INVITE TO FINDER ABOUT" at bounding box center [784, 748] width 1568 height 1497
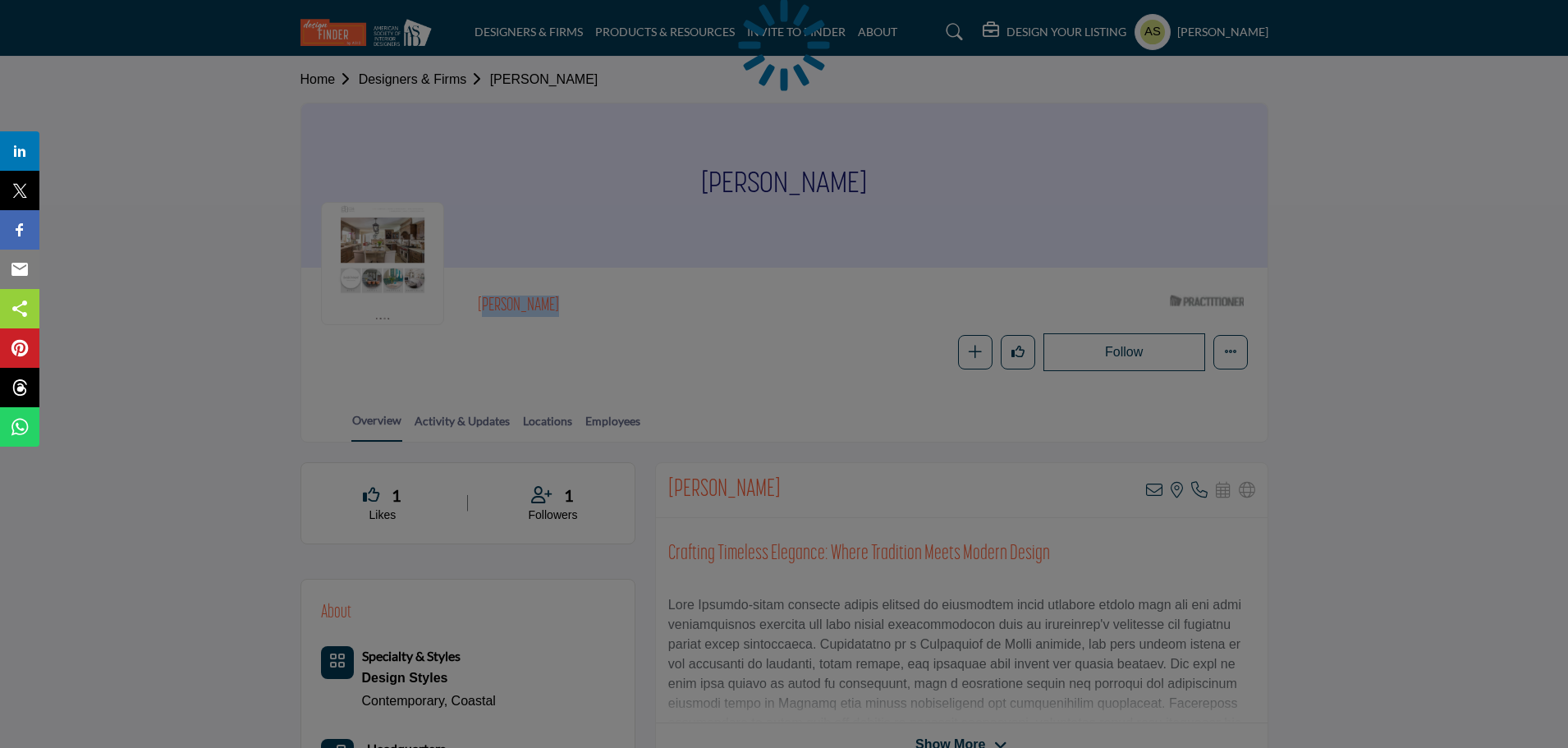
copy h2 "[PERSON_NAME]"
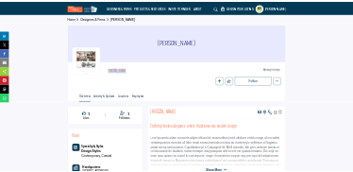
scroll to position [94, 0]
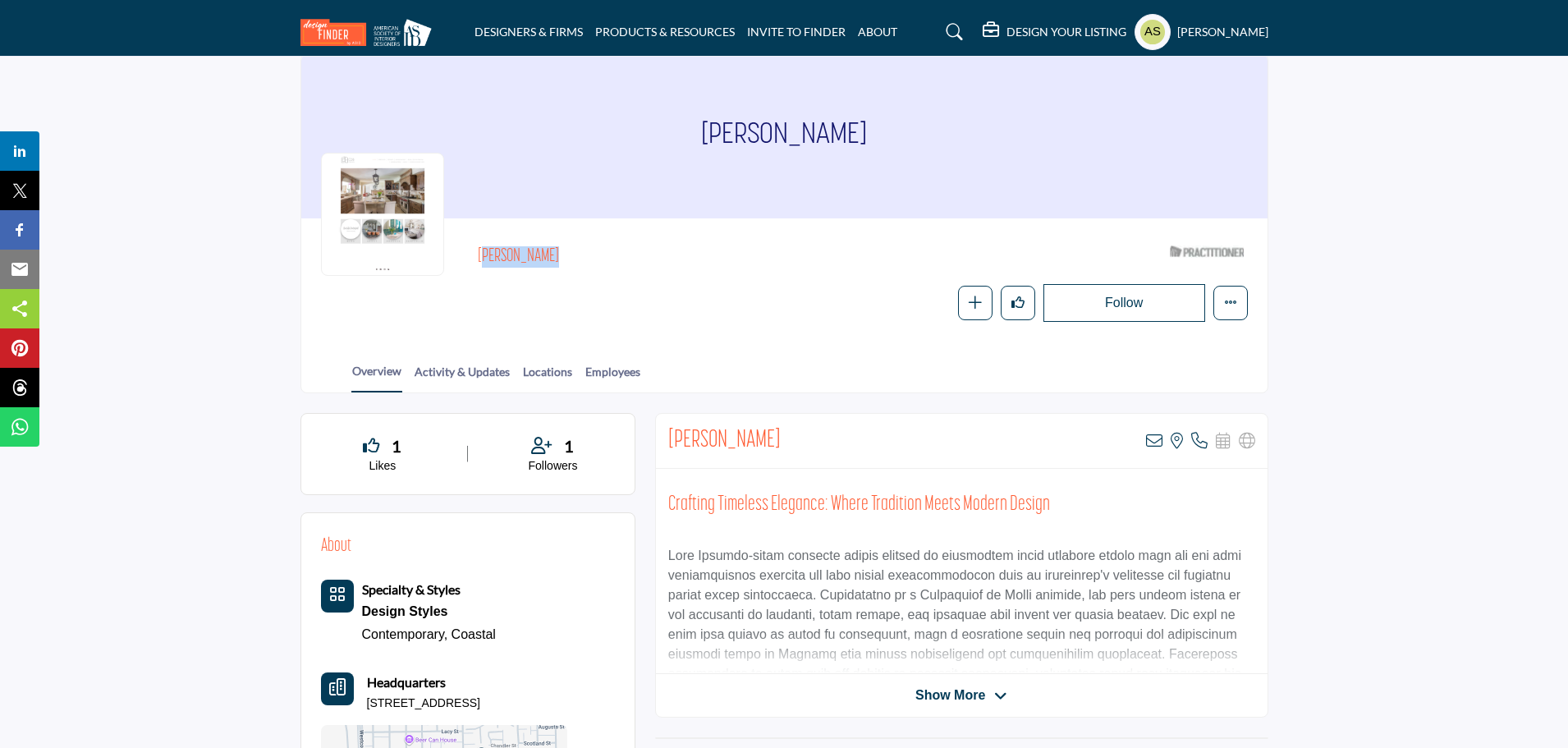
copy h2 "[PERSON_NAME]"
drag, startPoint x: 610, startPoint y: 668, endPoint x: 359, endPoint y: 677, distance: 251.2
click at [359, 677] on div "About Specialty & Styles Design Styles Contemporary, Coastal" at bounding box center [468, 711] width 294 height 357
copy p "5535 Memorial Dr Ste F117, 77007-8021, USA"
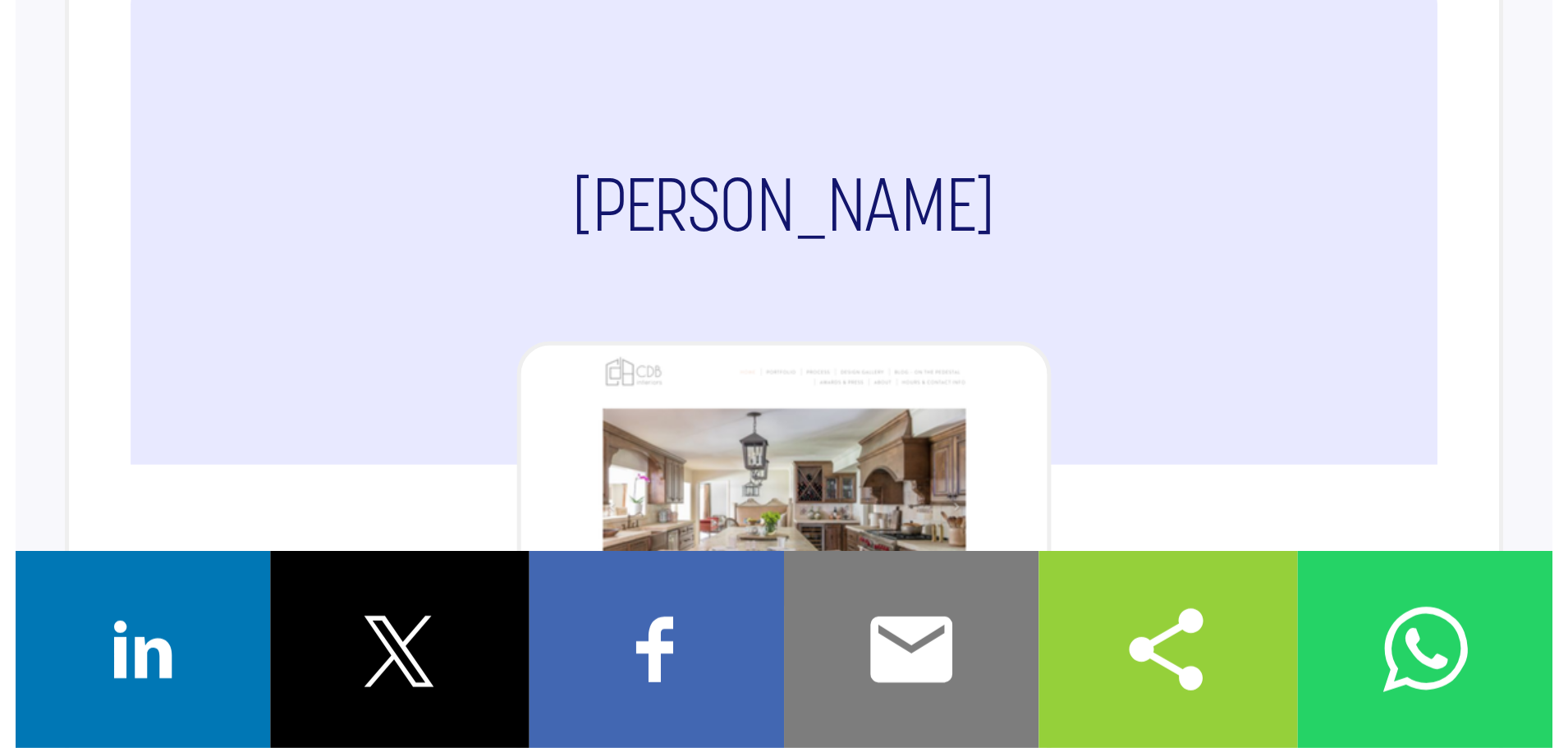
scroll to position [148, 0]
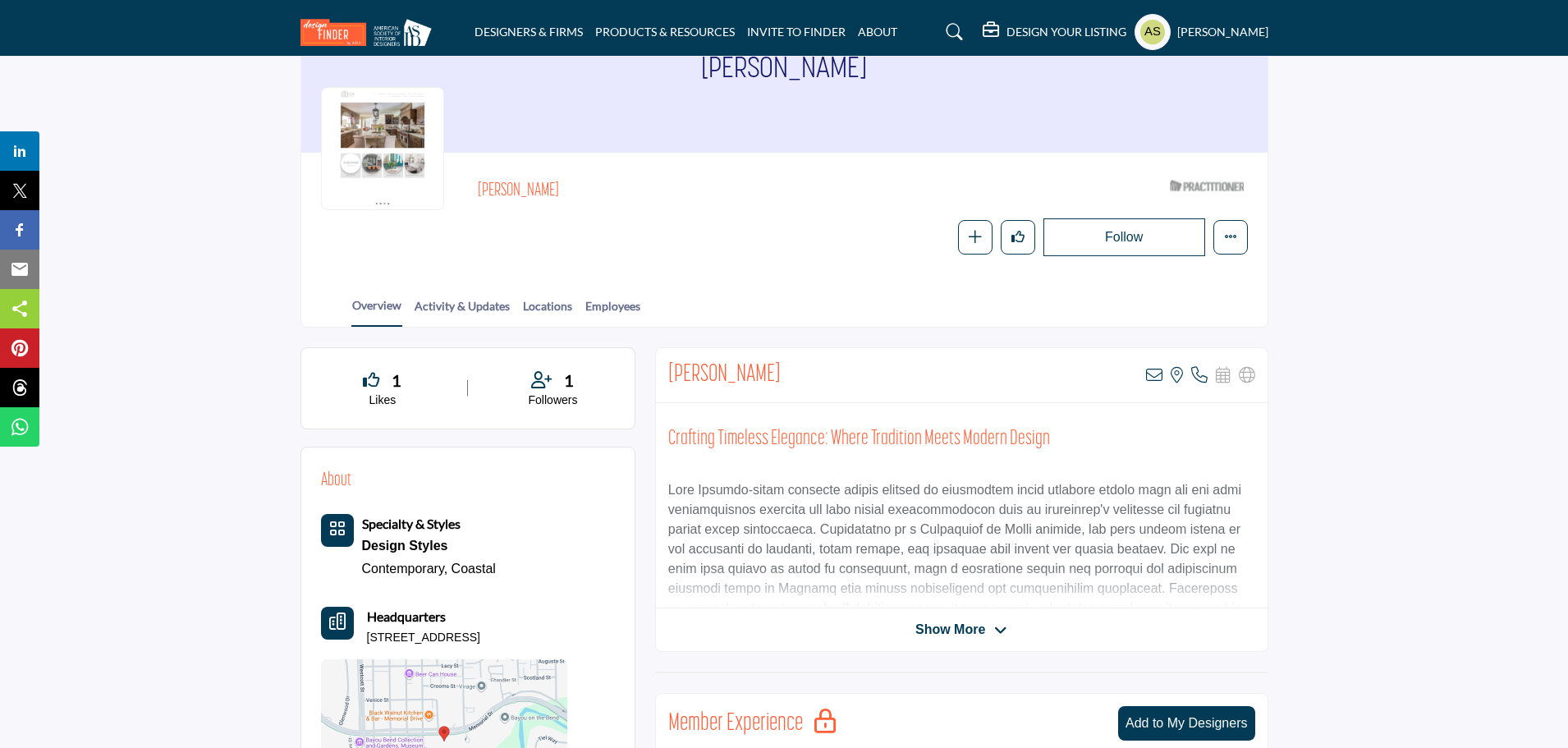
click at [874, 281] on div "Overview Activity & Updates Locations Employees" at bounding box center [805, 301] width 925 height 51
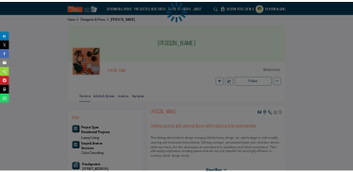
scroll to position [94, 0]
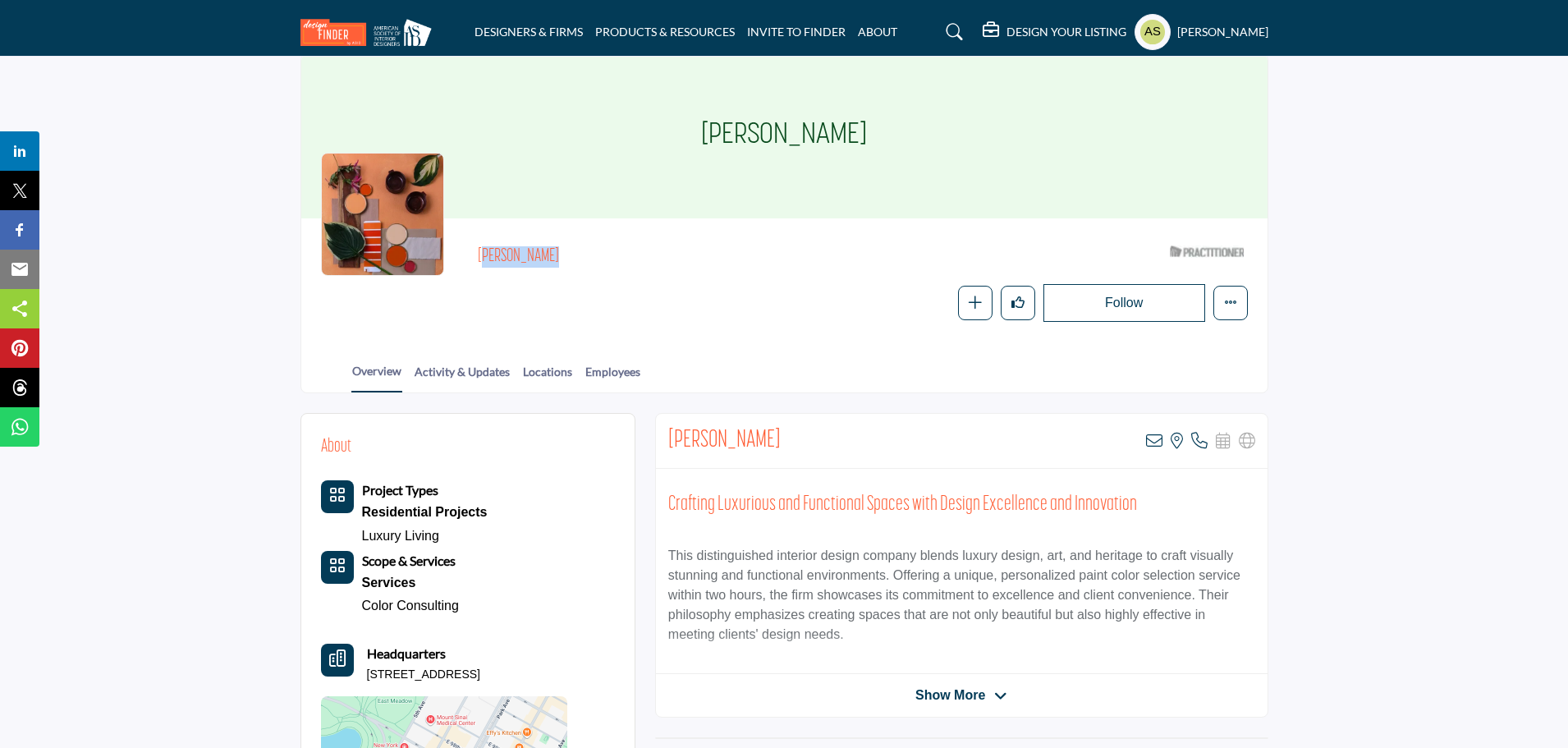
drag, startPoint x: 558, startPoint y: 226, endPoint x: 477, endPoint y: 222, distance: 81.1
click at [477, 238] on div "Dalia Forman ASID Qualified Practitioner who validates work and experience to h…" at bounding box center [784, 280] width 927 height 83
copy h2 "Dalia Forman"
drag, startPoint x: 573, startPoint y: 643, endPoint x: 357, endPoint y: 634, distance: 216.2
click at [357, 634] on div "About Project Types Residential Projects Luxury Living Services" at bounding box center [468, 646] width 294 height 426
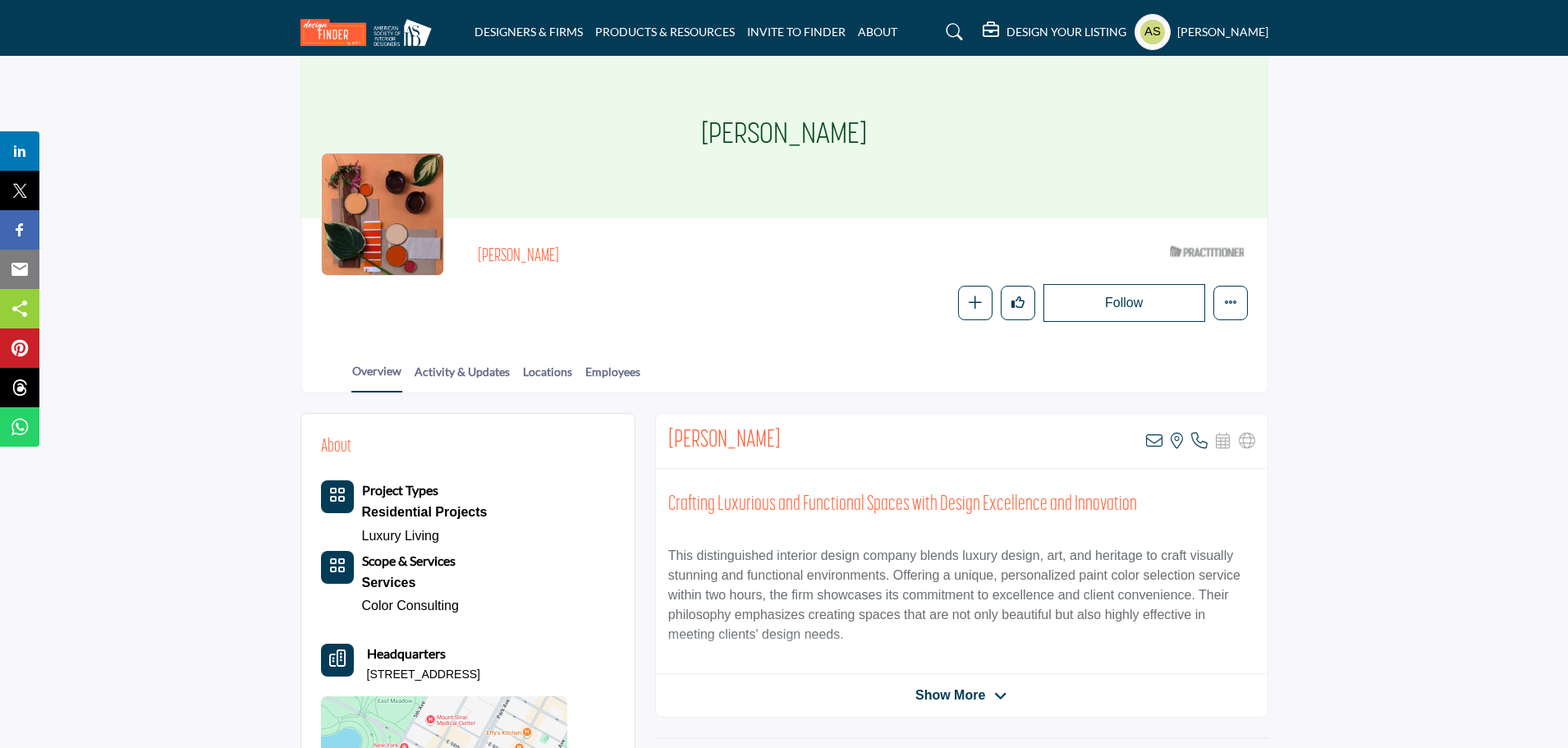
drag, startPoint x: 417, startPoint y: 447, endPoint x: 426, endPoint y: 460, distance: 15.8
click at [1157, 432] on icon at bounding box center [1154, 440] width 17 height 17
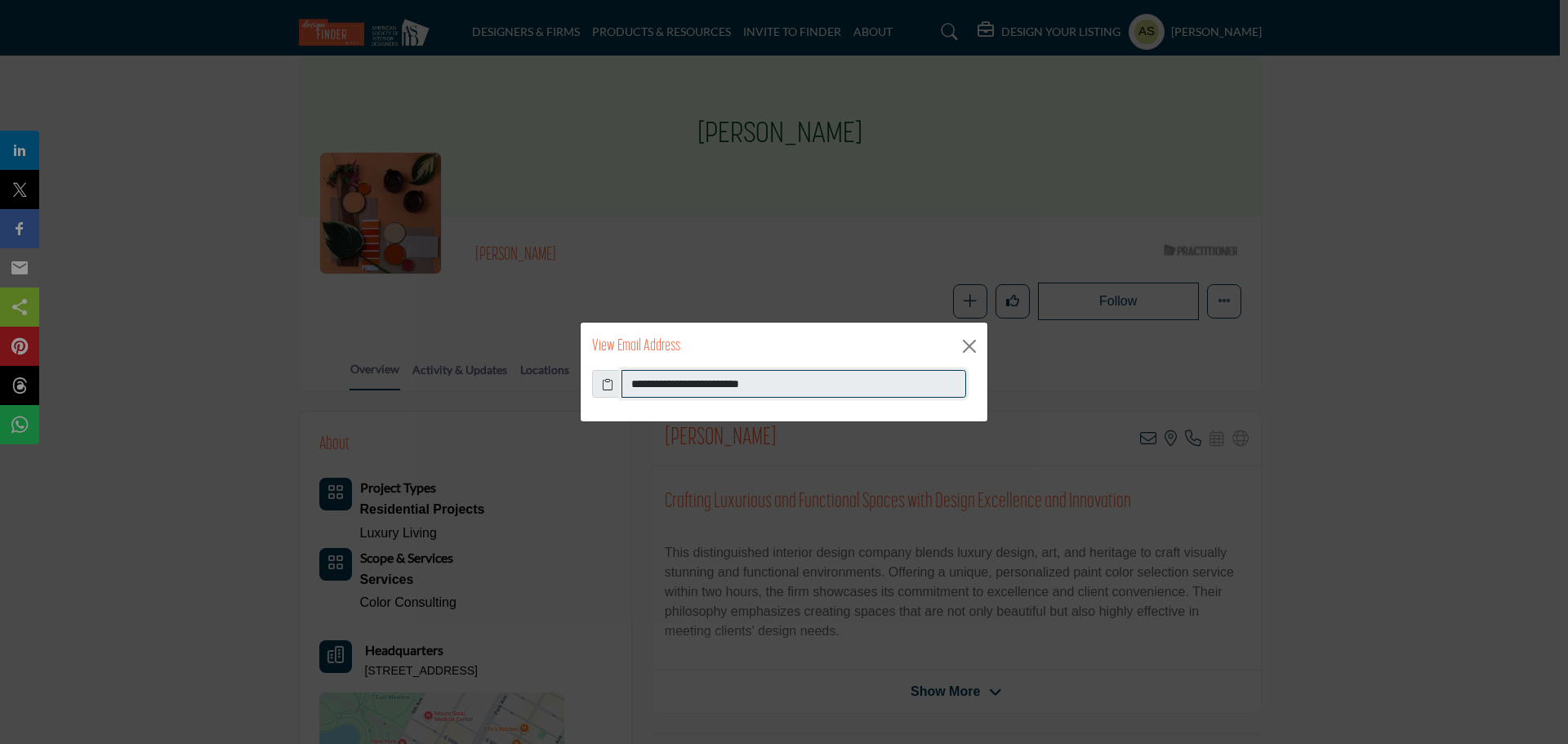
click at [816, 388] on input "**********" at bounding box center [794, 384] width 344 height 28
click at [967, 350] on button "Close" at bounding box center [969, 346] width 24 height 24
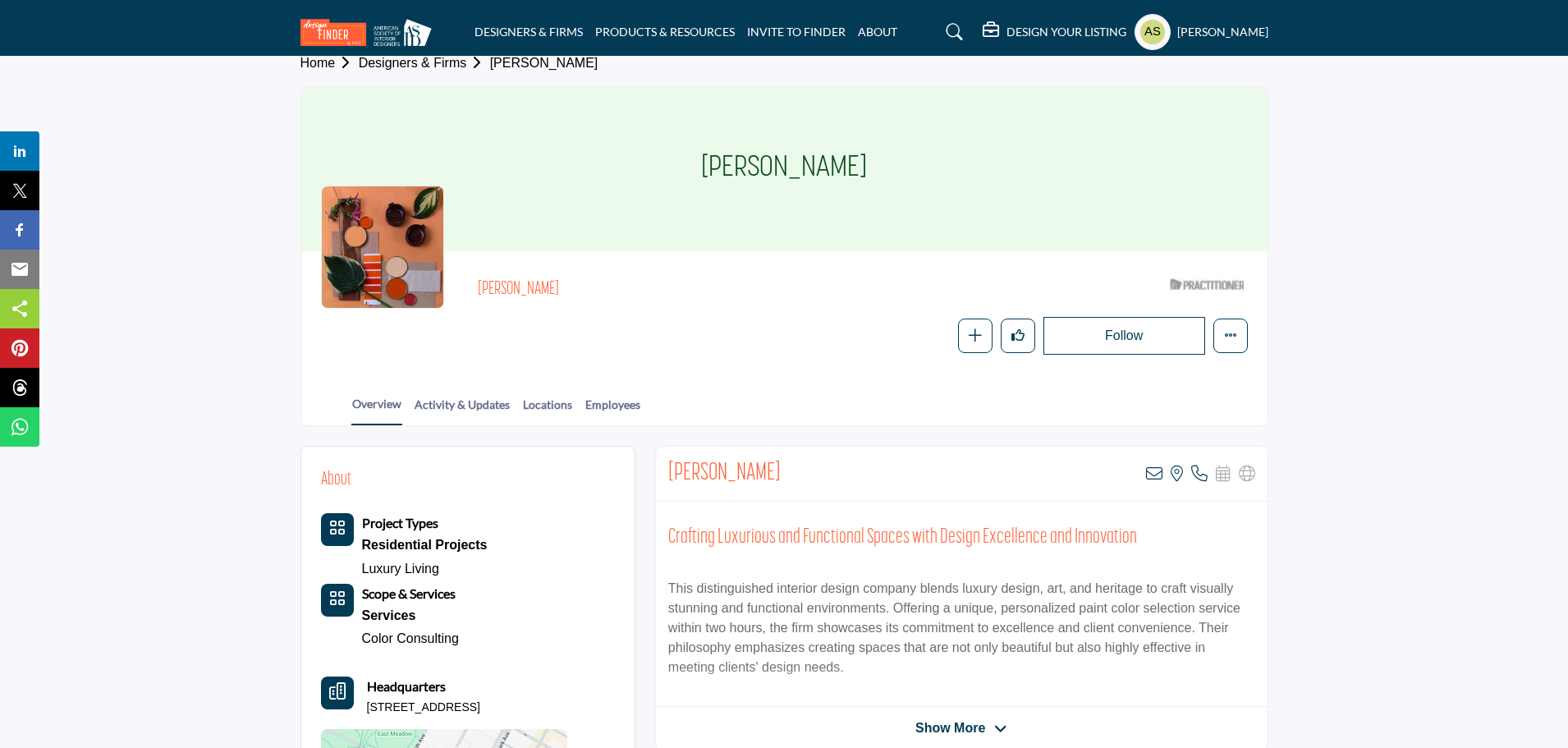
scroll to position [0, 0]
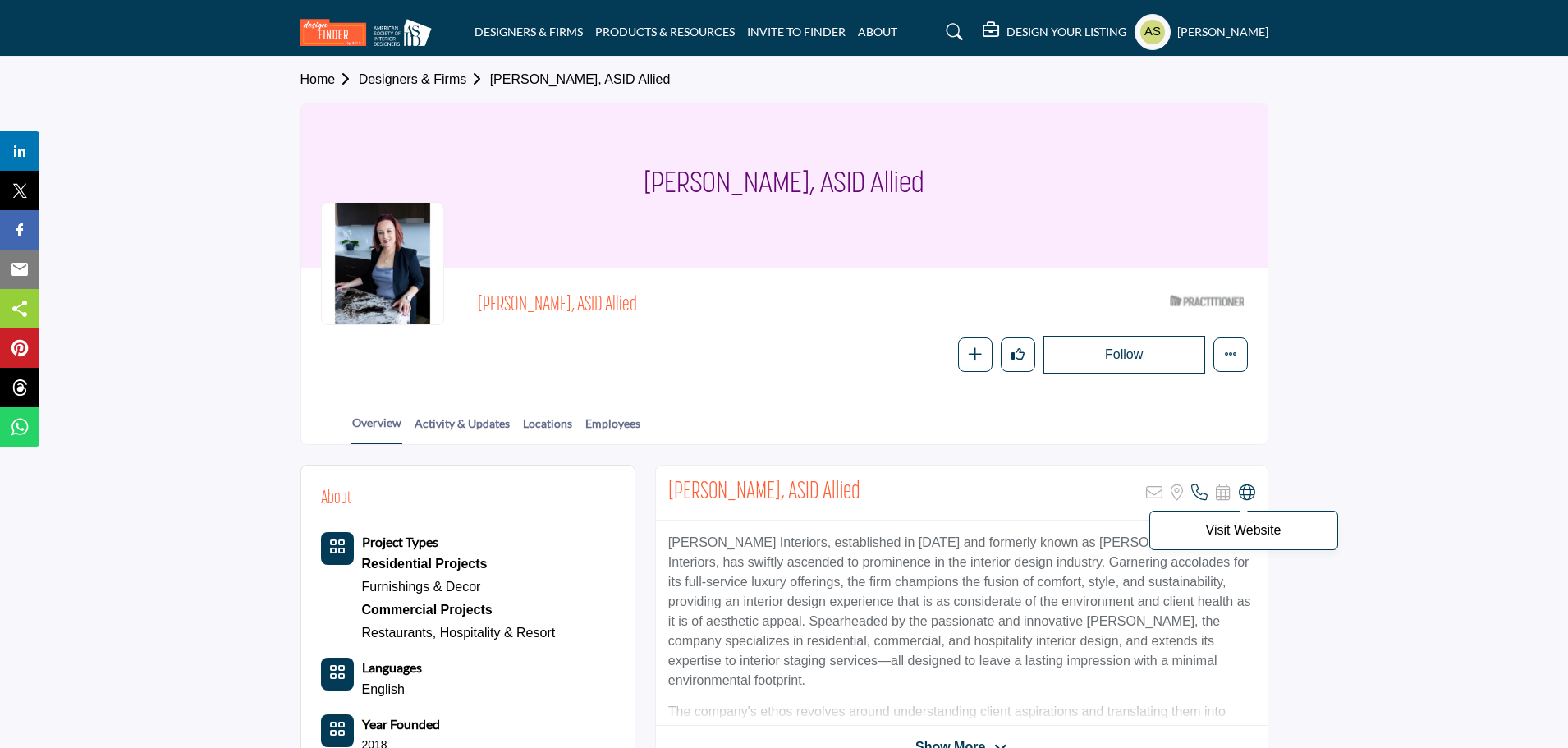
click at [1250, 497] on icon at bounding box center [1246, 492] width 17 height 17
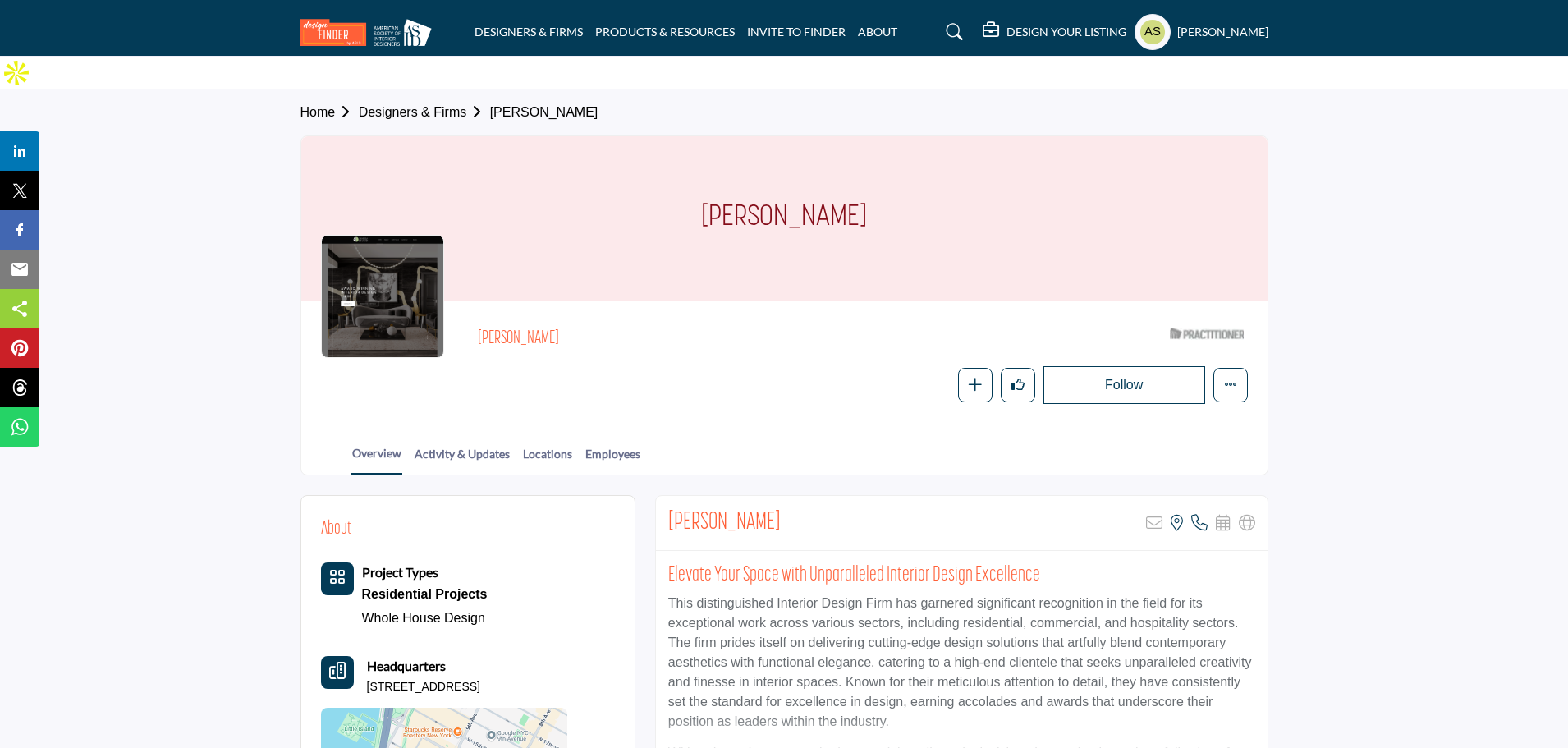
drag, startPoint x: 570, startPoint y: 647, endPoint x: 360, endPoint y: 658, distance: 210.3
click at [360, 658] on div "About Project Types Residential Projects Whole House Design" at bounding box center [468, 694] width 294 height 357
copy p "[STREET_ADDRESS]"
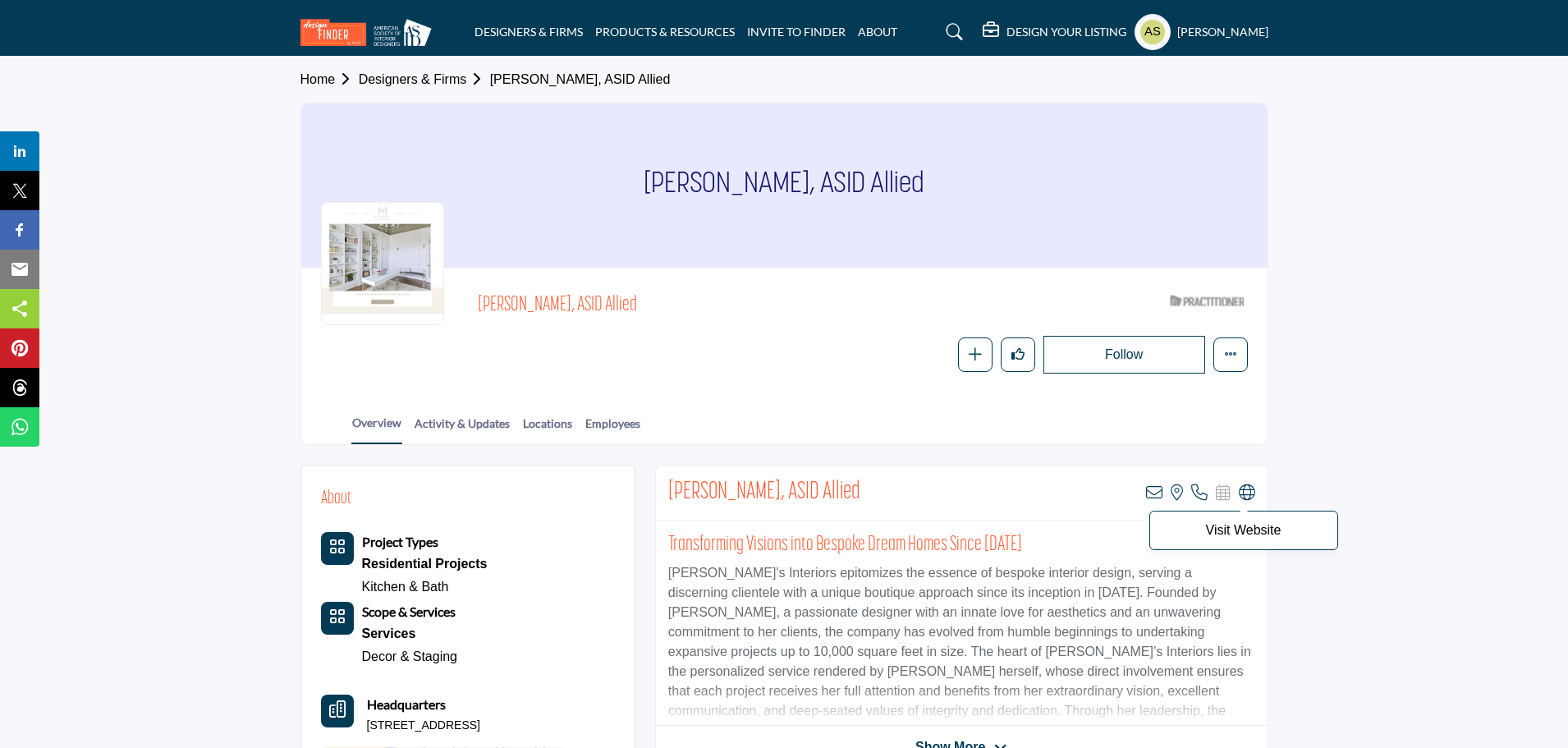
click at [1247, 494] on icon at bounding box center [1246, 492] width 17 height 17
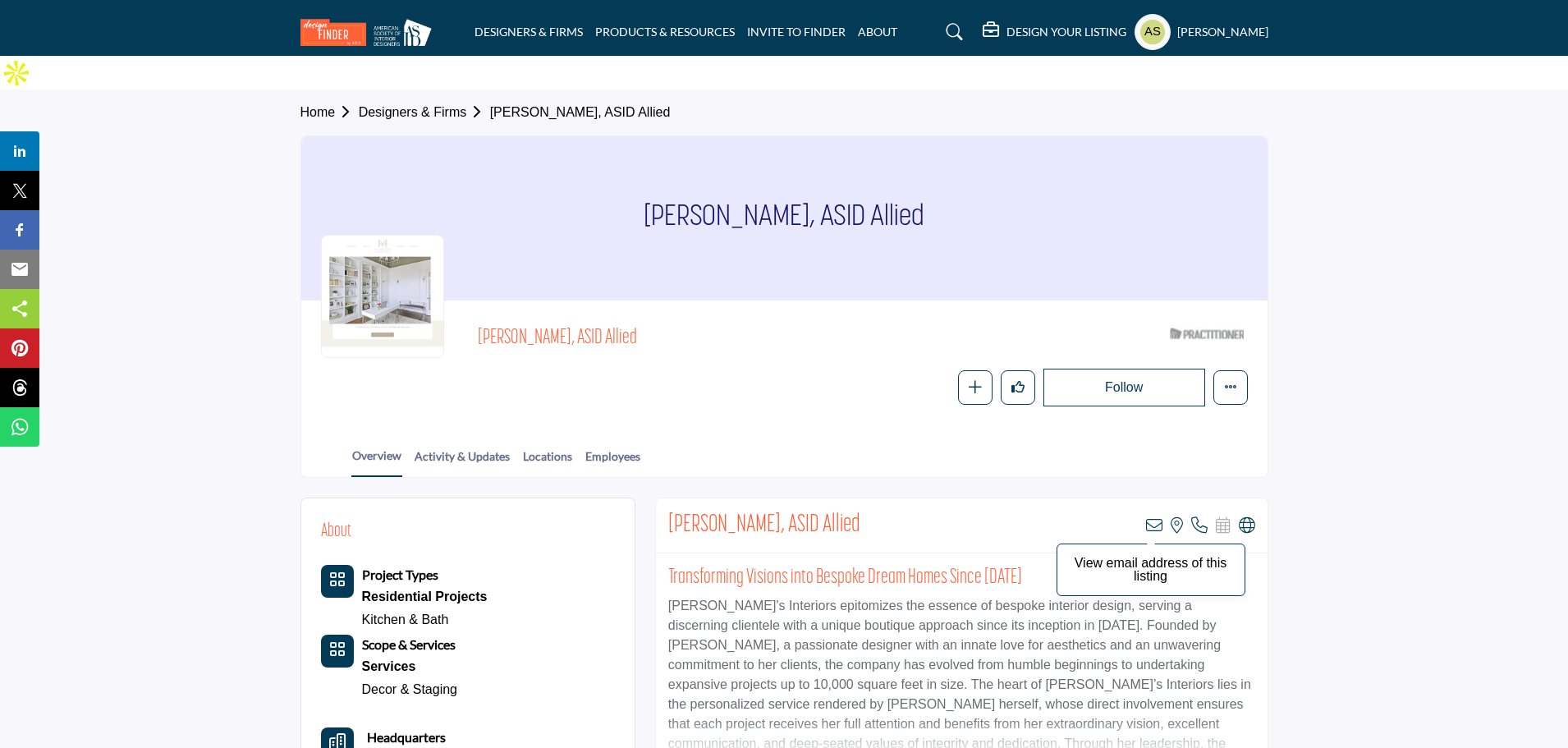
click at [1152, 518] on icon at bounding box center [1154, 525] width 17 height 17
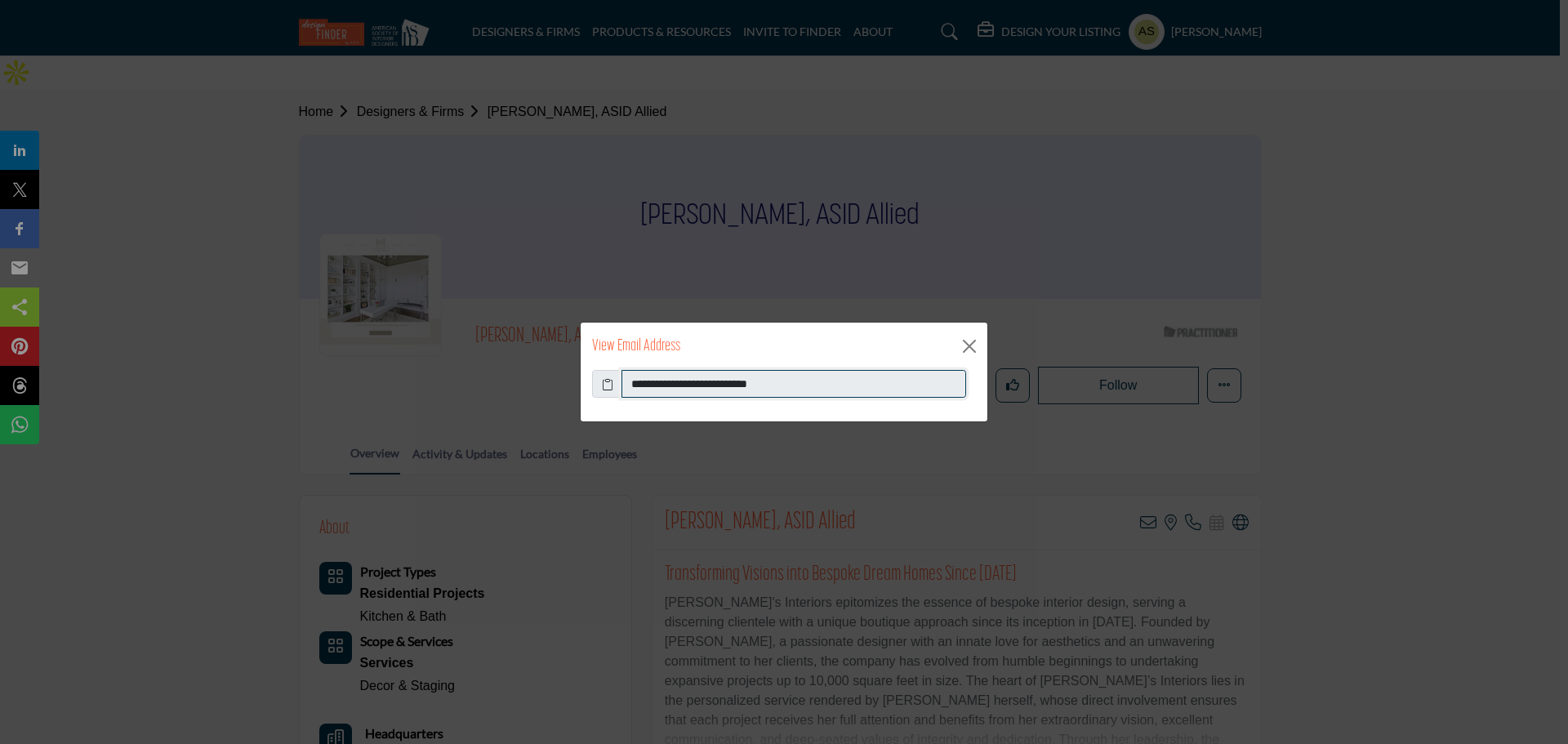
click at [767, 388] on input "**********" at bounding box center [794, 384] width 344 height 28
click at [967, 342] on button "Close" at bounding box center [969, 346] width 24 height 24
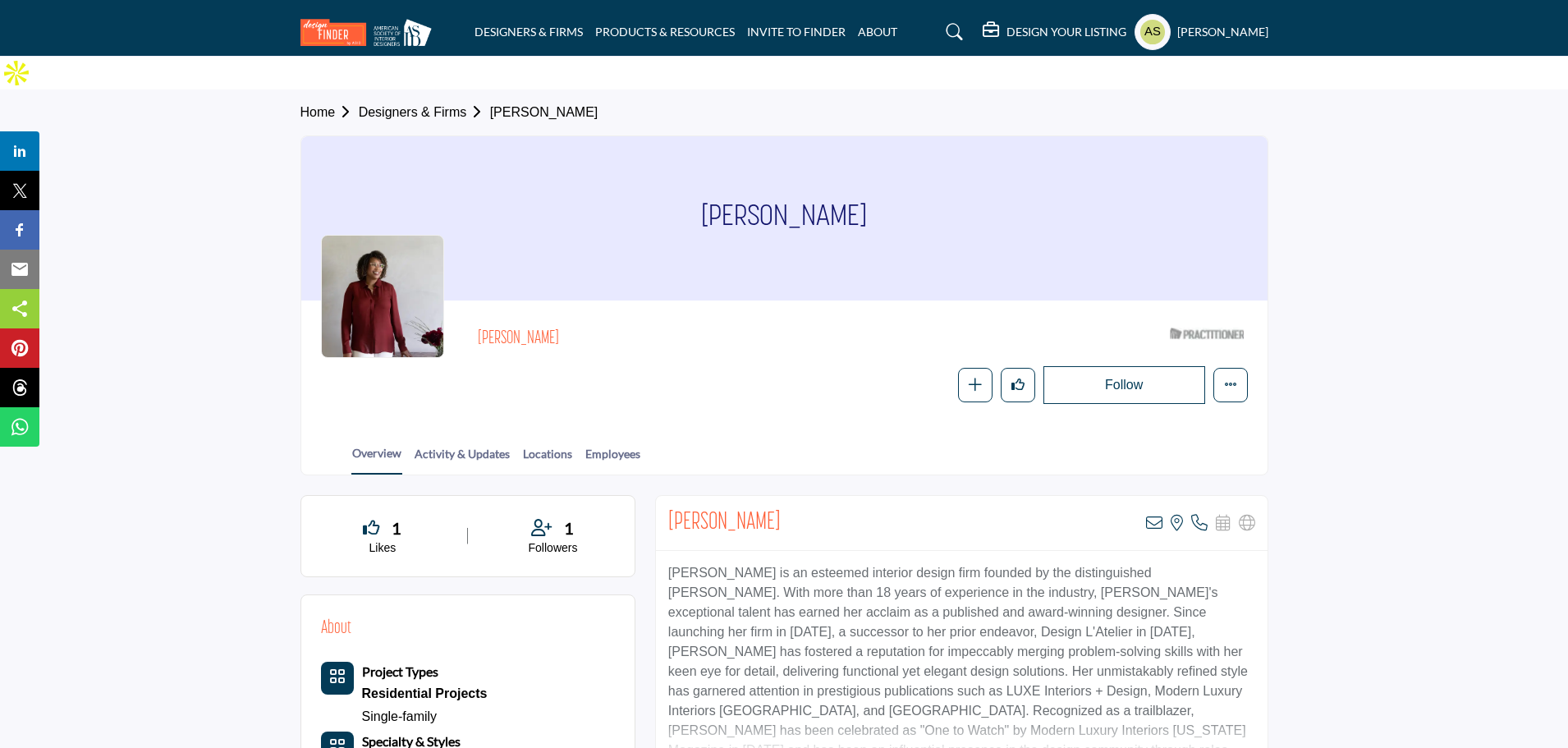
drag, startPoint x: 588, startPoint y: 298, endPoint x: 470, endPoint y: 310, distance: 118.6
click at [470, 320] on div "Letecia Haywood ASID Qualified Practitioner who validates work and experience t…" at bounding box center [784, 362] width 927 height 83
copy h2 "Letecia Haywood"
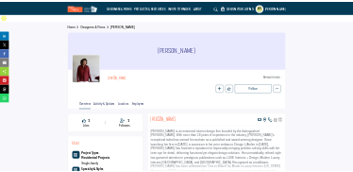
scroll to position [283, 0]
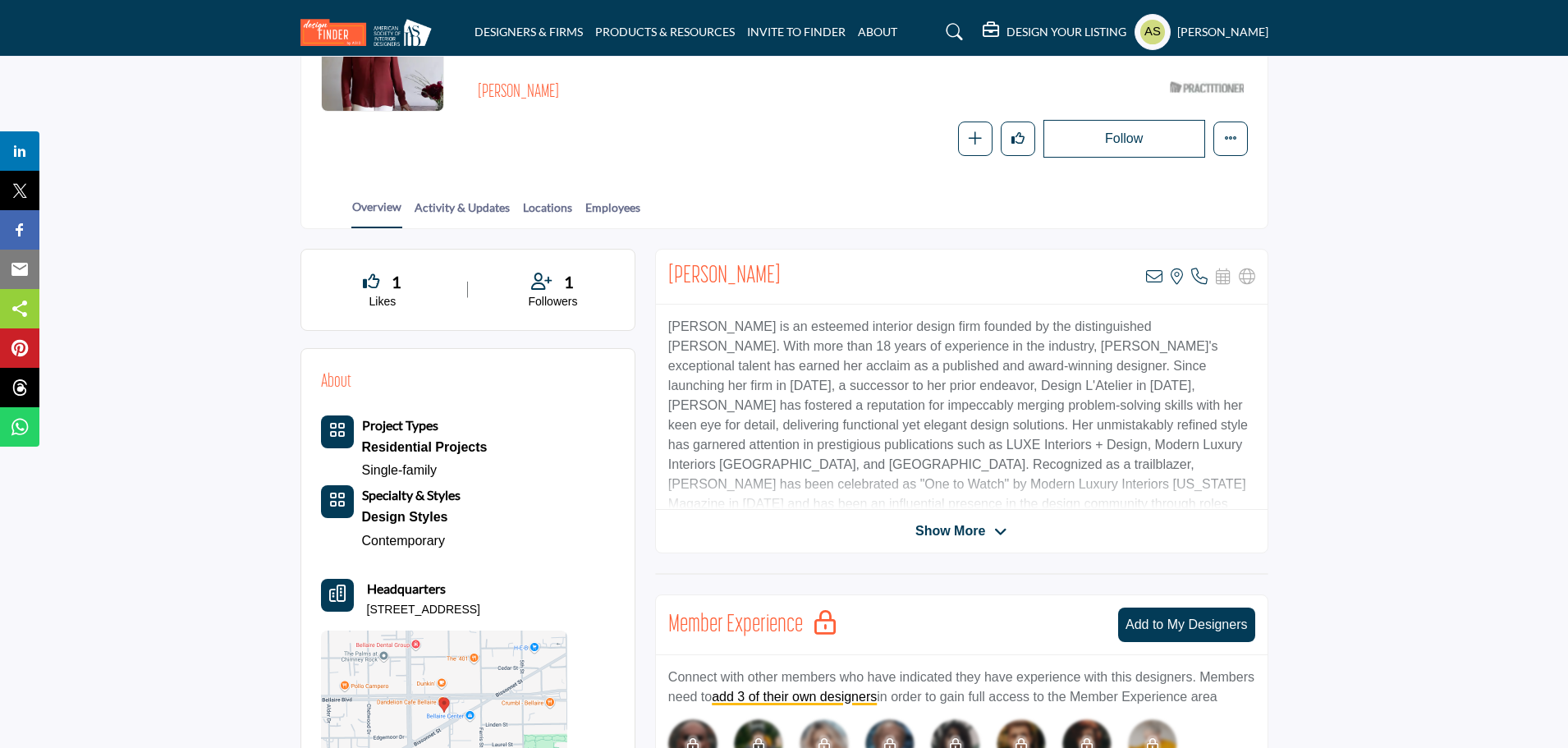
drag, startPoint x: 613, startPoint y: 567, endPoint x: 364, endPoint y: 577, distance: 249.2
click at [364, 577] on div "About Project Types Residential Projects Single-family" at bounding box center [468, 582] width 294 height 426
copy p "6802 Mapleridge St Ste 206, 77401-1209, USA"
click at [1151, 269] on icon at bounding box center [1154, 277] width 17 height 17
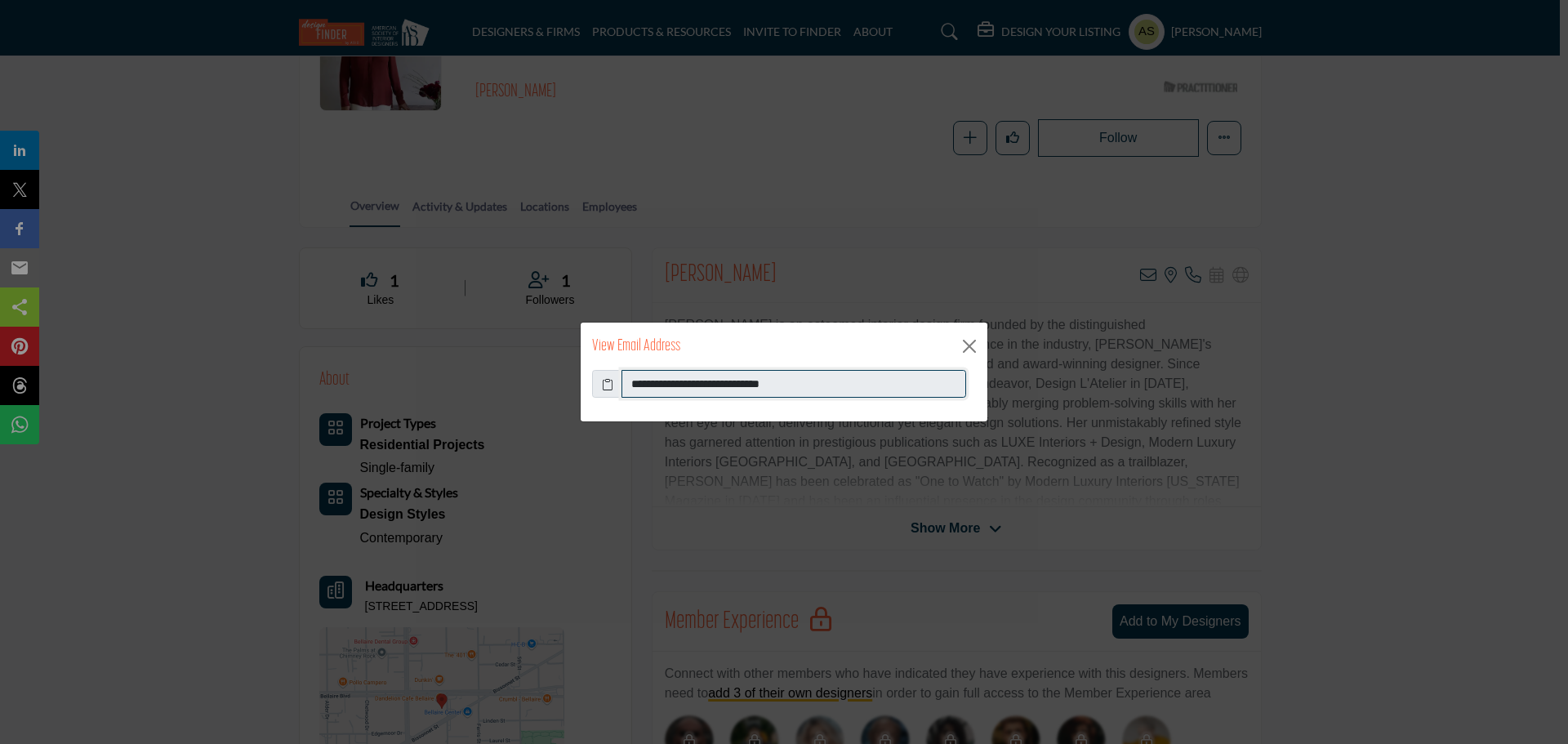
click at [779, 387] on input "**********" at bounding box center [794, 384] width 344 height 28
click at [958, 342] on button "Close" at bounding box center [969, 346] width 24 height 24
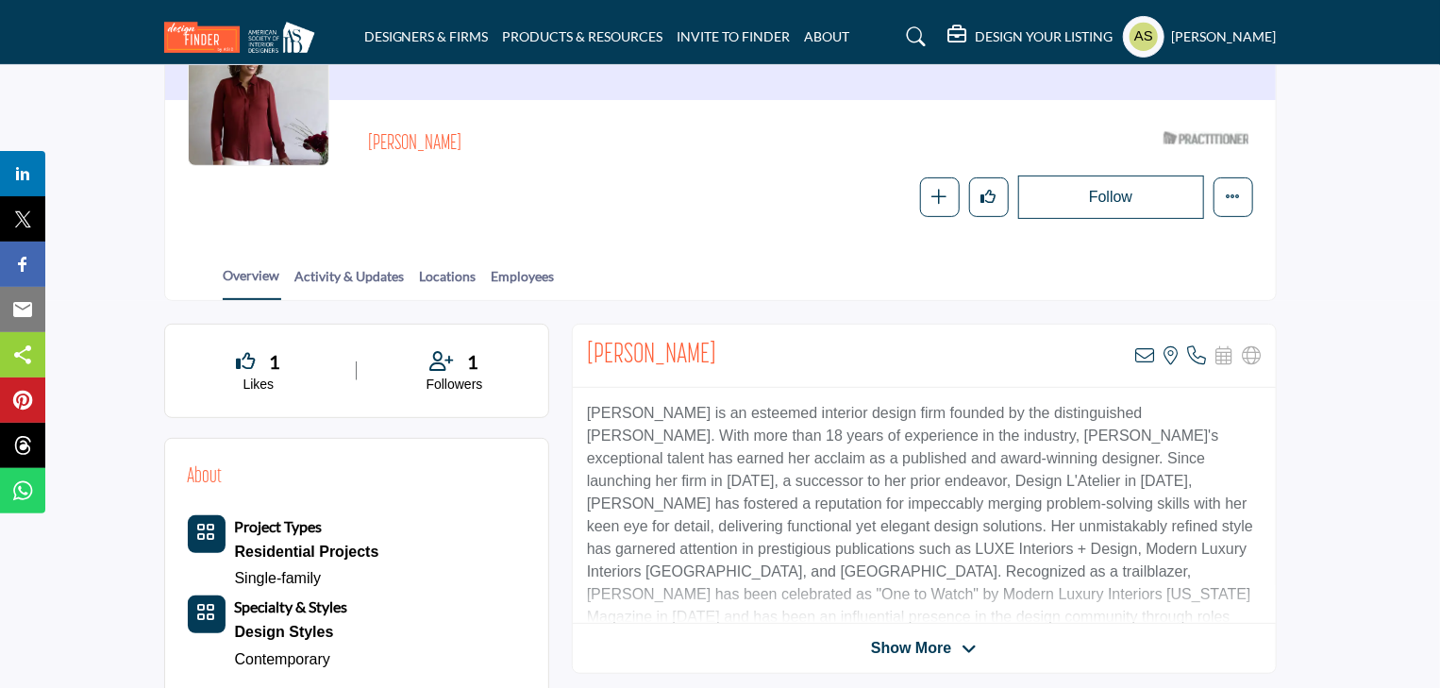
scroll to position [19, 0]
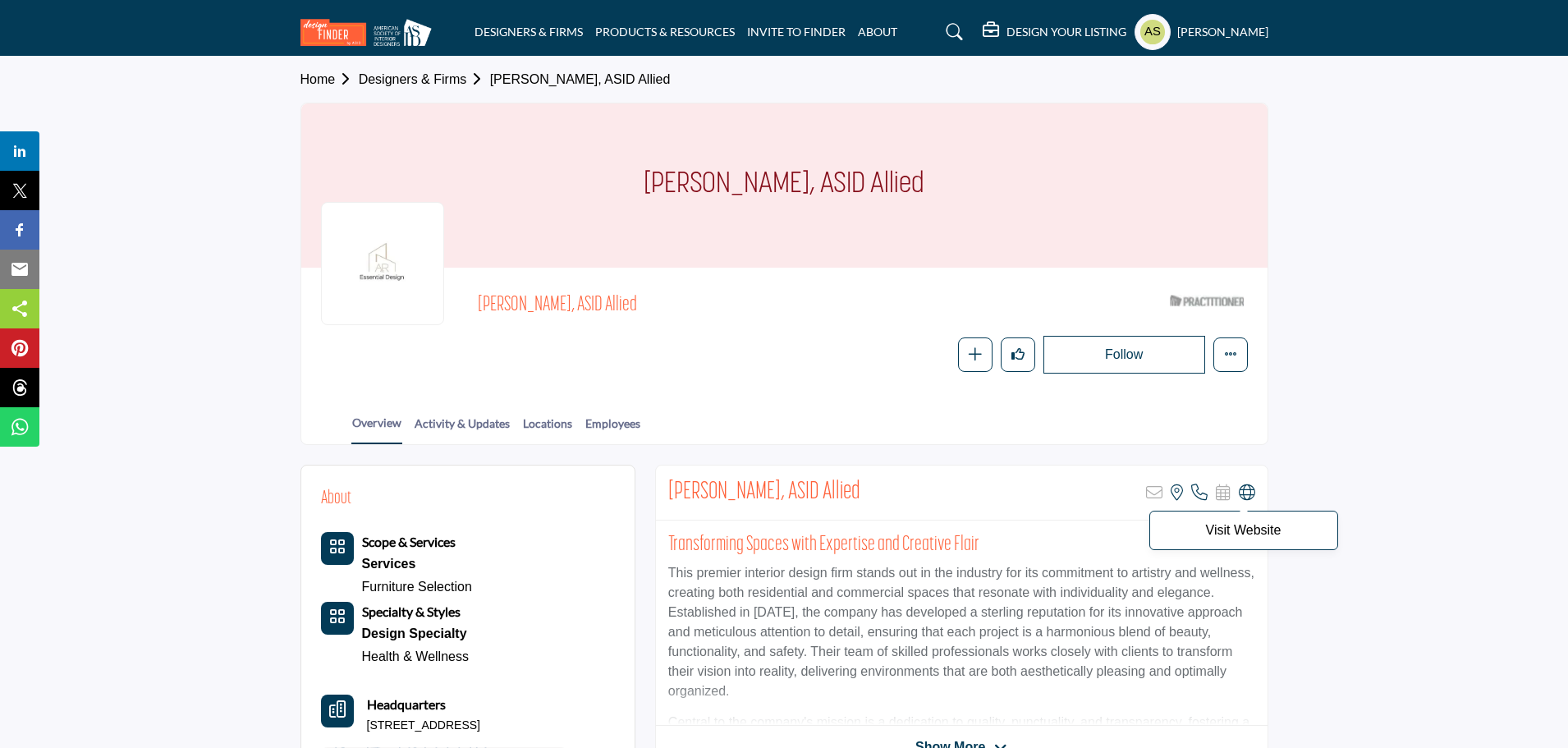
click at [1249, 494] on icon at bounding box center [1246, 492] width 17 height 17
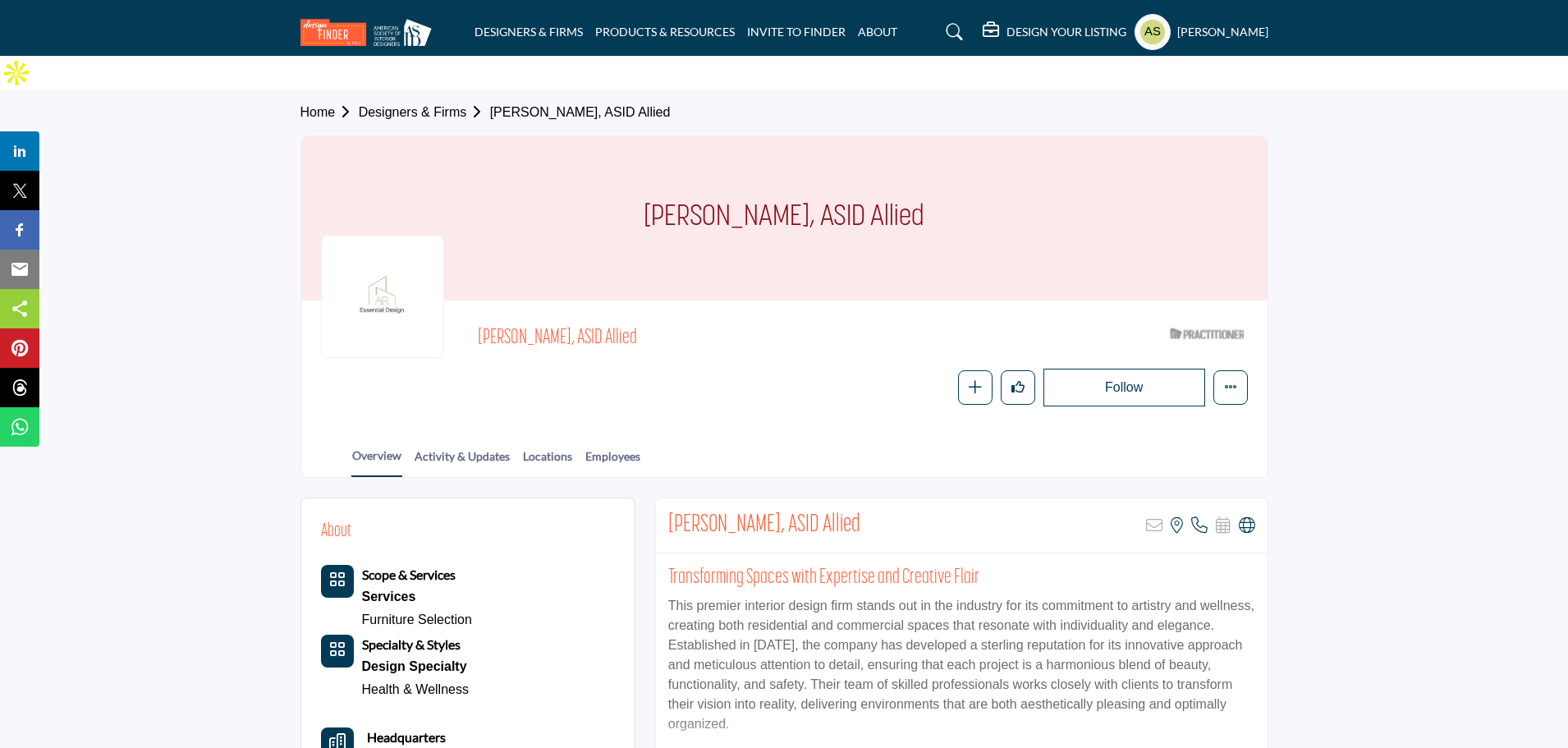
scroll to position [82, 0]
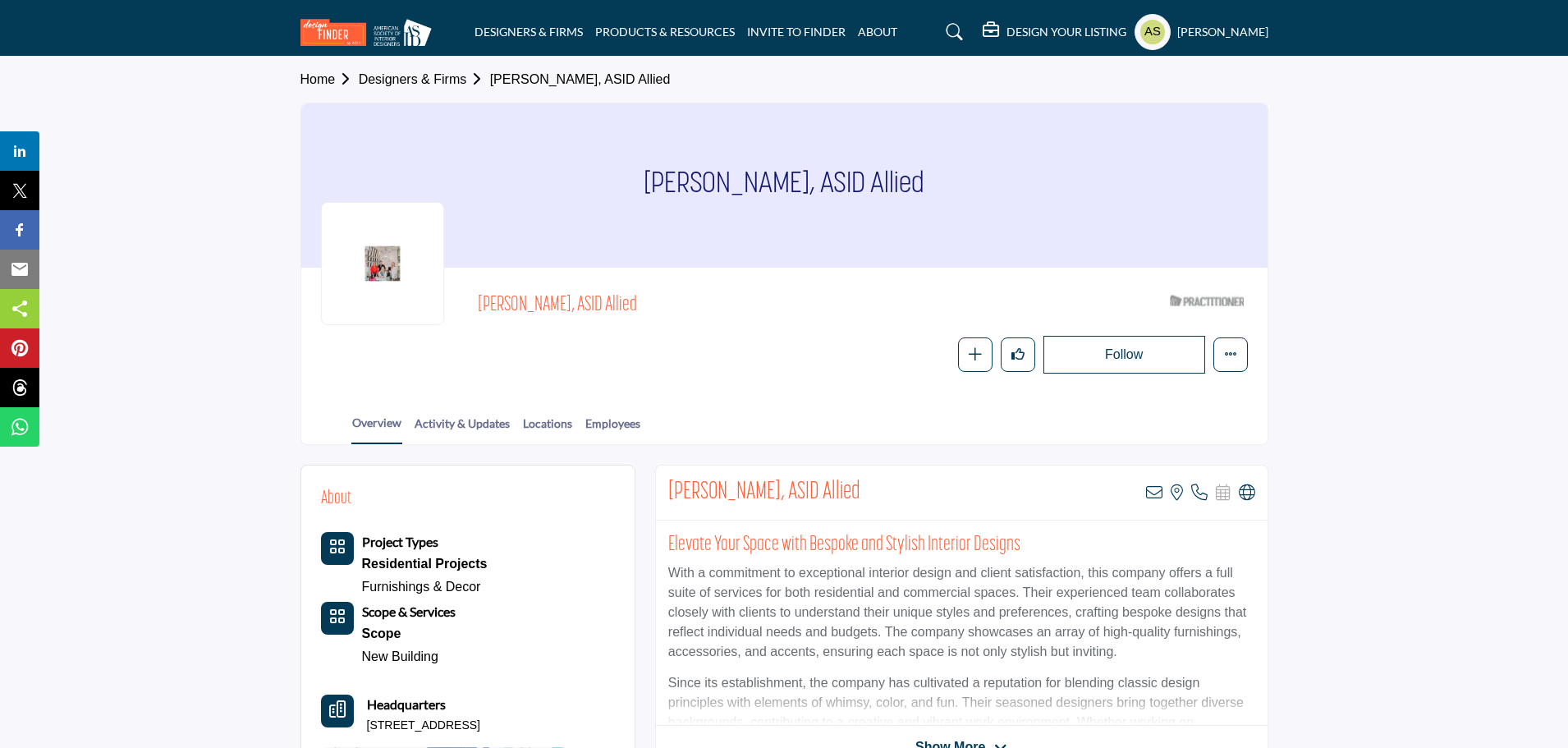
scroll to position [246, 0]
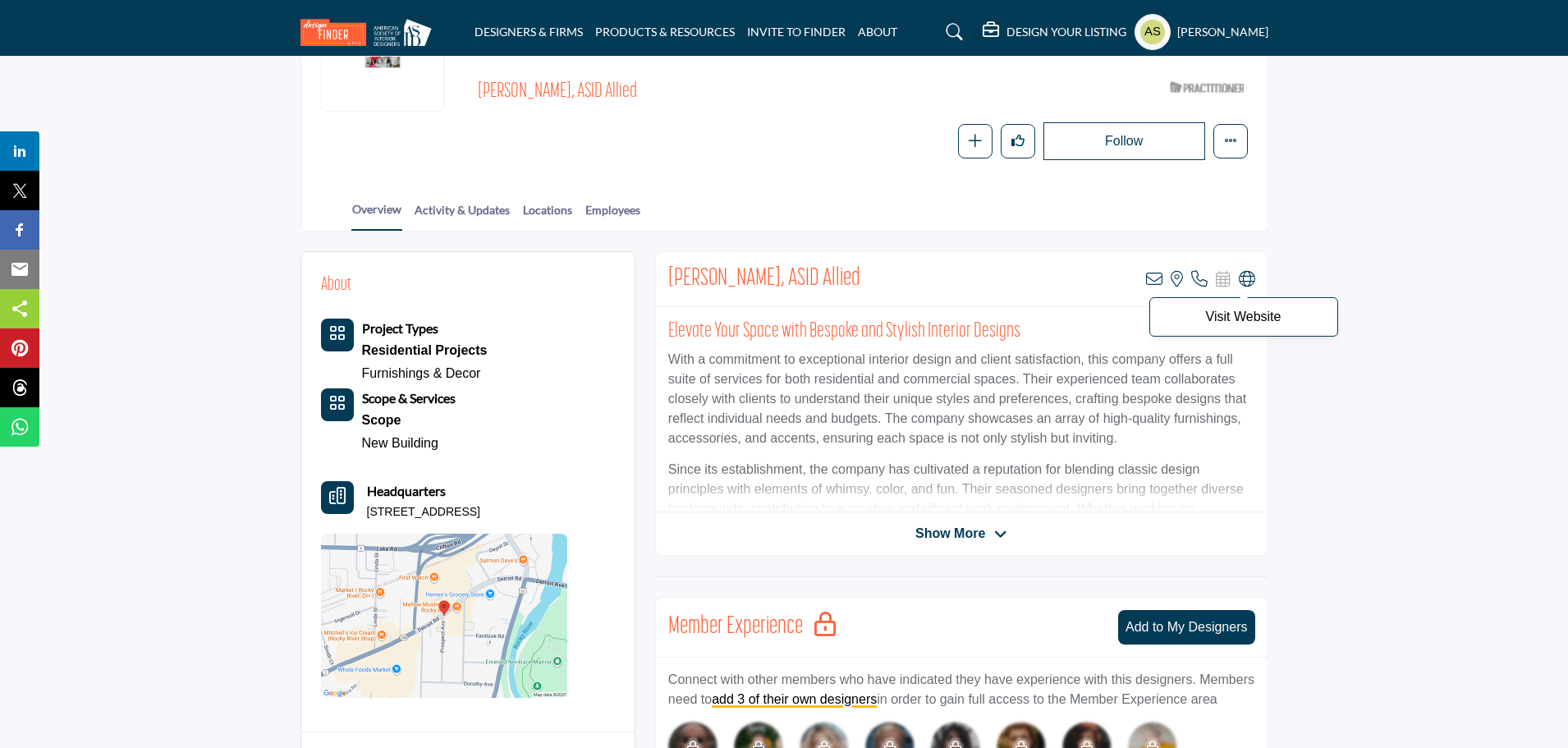
click at [1247, 270] on icon at bounding box center [1246, 278] width 17 height 17
click at [1151, 270] on icon at bounding box center [1154, 278] width 17 height 17
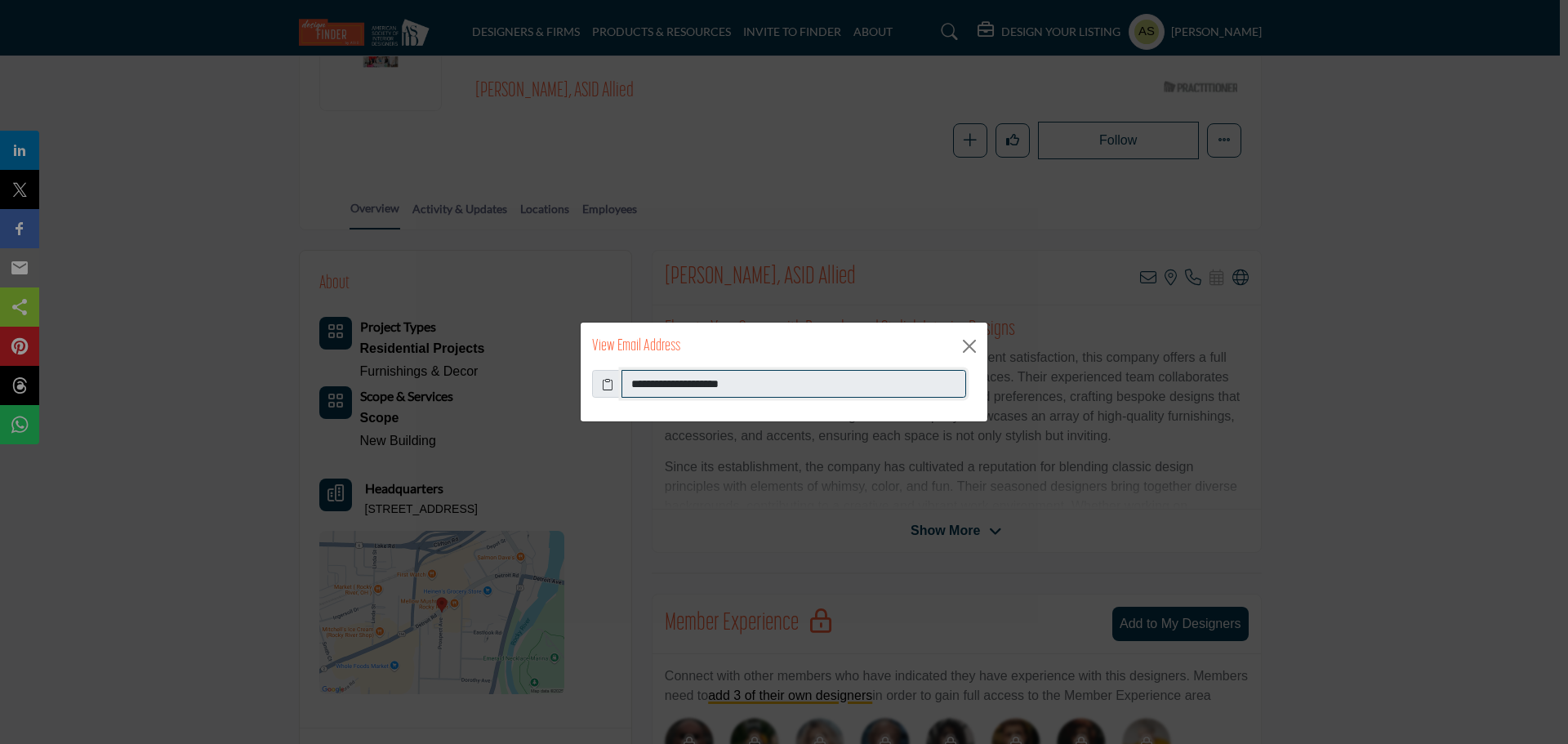
click at [719, 382] on input "**********" at bounding box center [794, 384] width 344 height 28
click at [970, 343] on button "Close" at bounding box center [969, 346] width 24 height 24
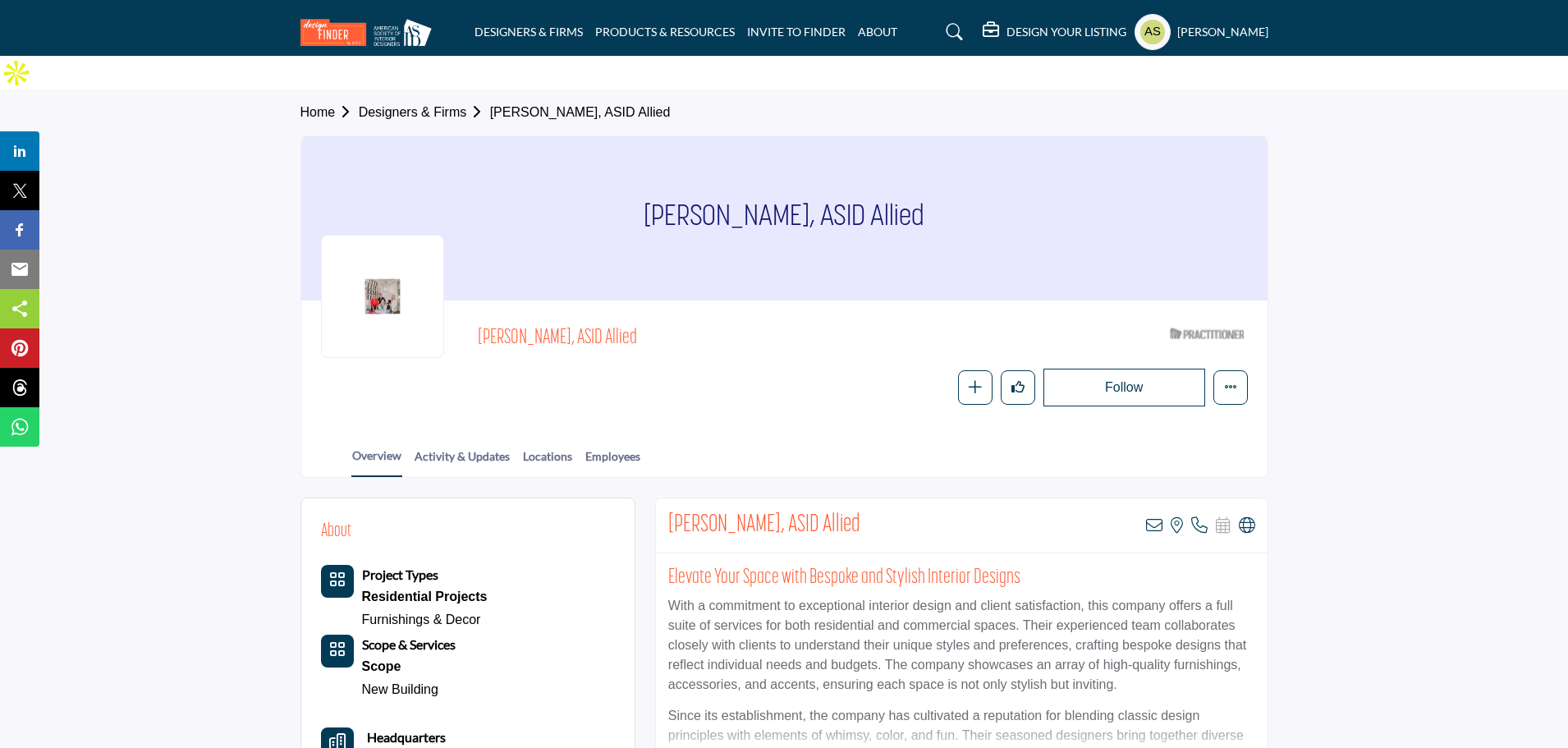
scroll to position [82, 0]
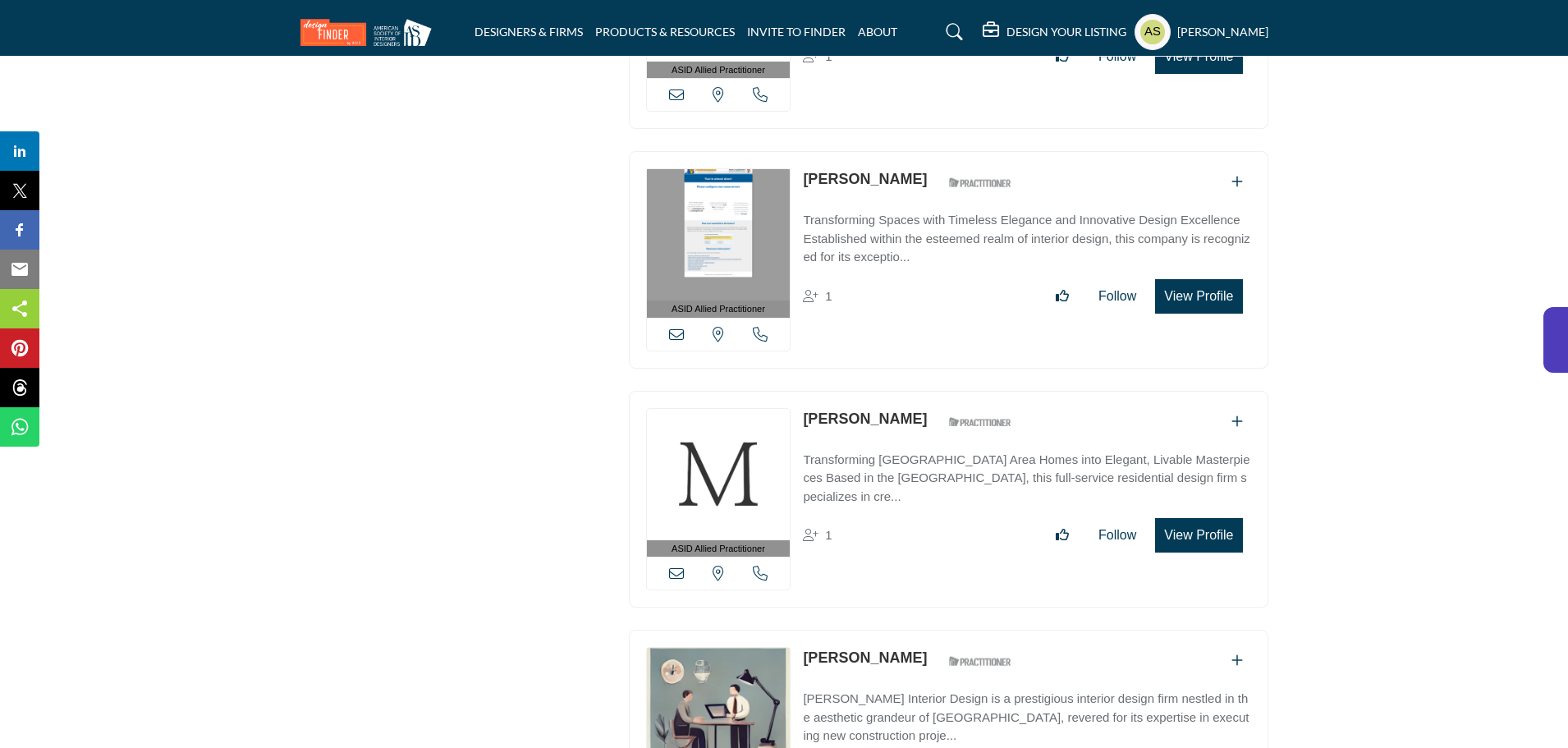
scroll to position [17600, 0]
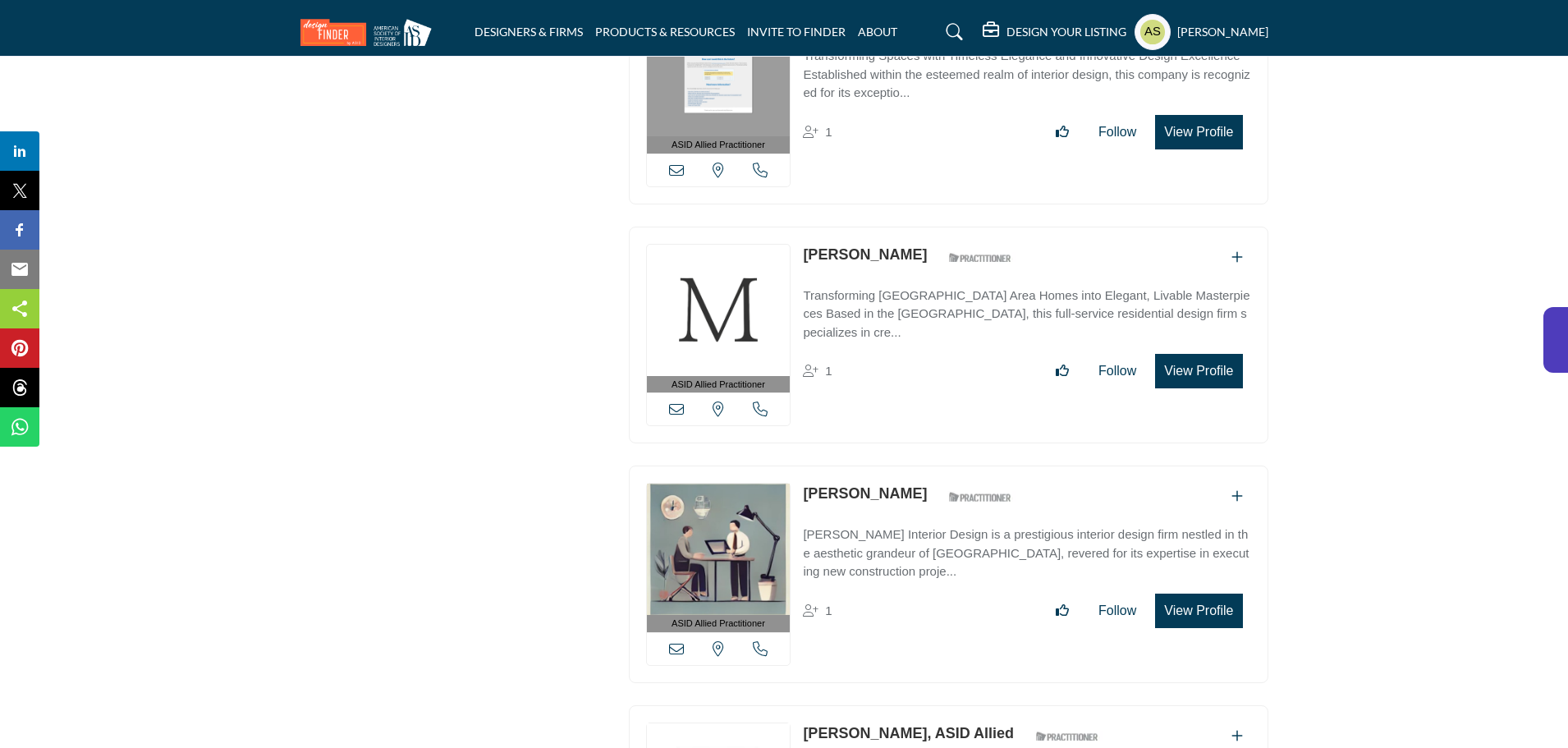
drag, startPoint x: 798, startPoint y: 161, endPoint x: 907, endPoint y: 166, distance: 109.1
click at [907, 226] on div "ASID Allied Practitioner ASID Allied Practitioners have successfully completed …" at bounding box center [948, 335] width 639 height 217
copy link "[PERSON_NAME]"
click at [864, 246] on link "[PERSON_NAME]" at bounding box center [864, 254] width 124 height 17
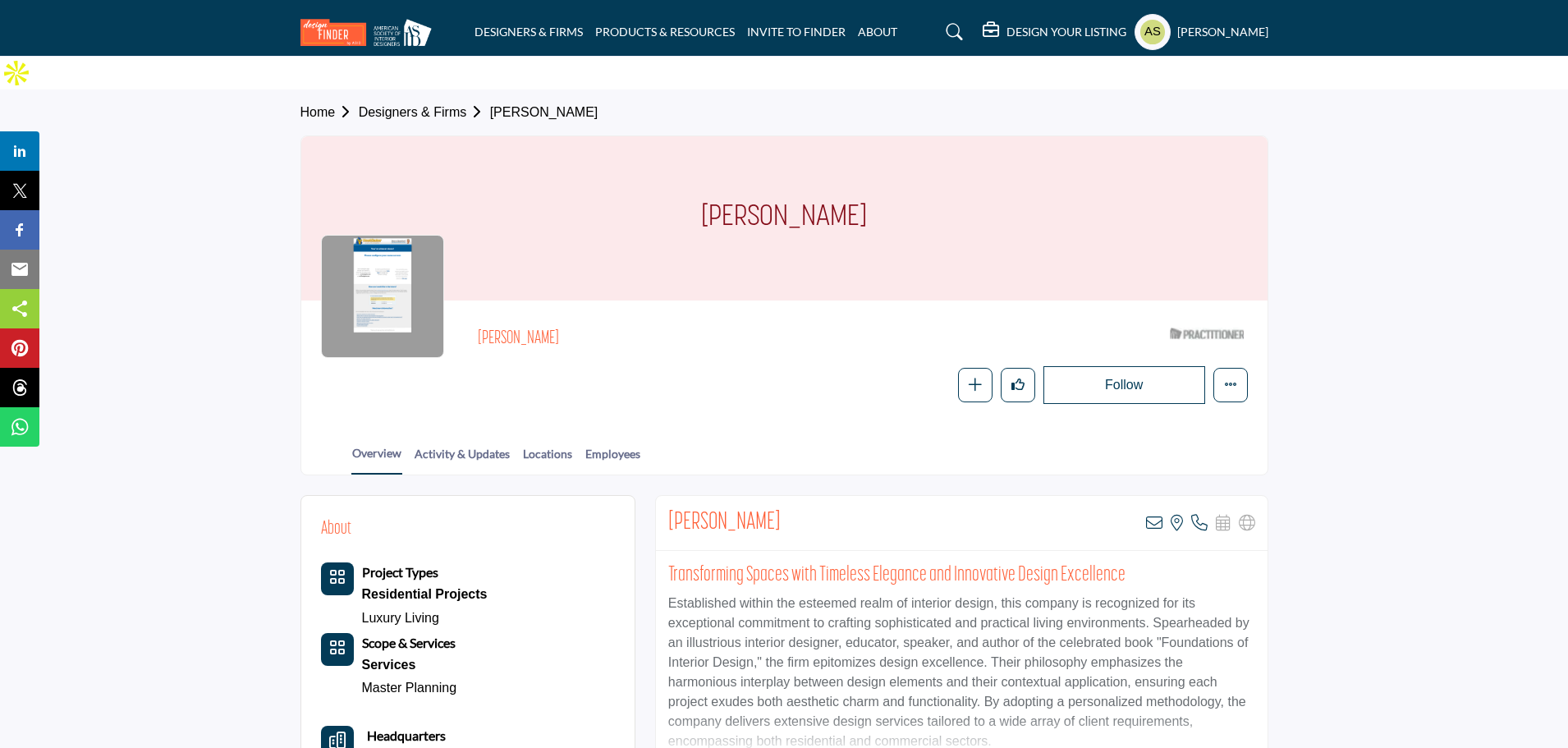
drag, startPoint x: 582, startPoint y: 311, endPoint x: 466, endPoint y: 300, distance: 116.5
click at [466, 320] on div "Susan Slotkis ASID Qualified Practitioner who validates work and experience to …" at bounding box center [784, 362] width 927 height 83
copy h2 "Susan Slotkis"
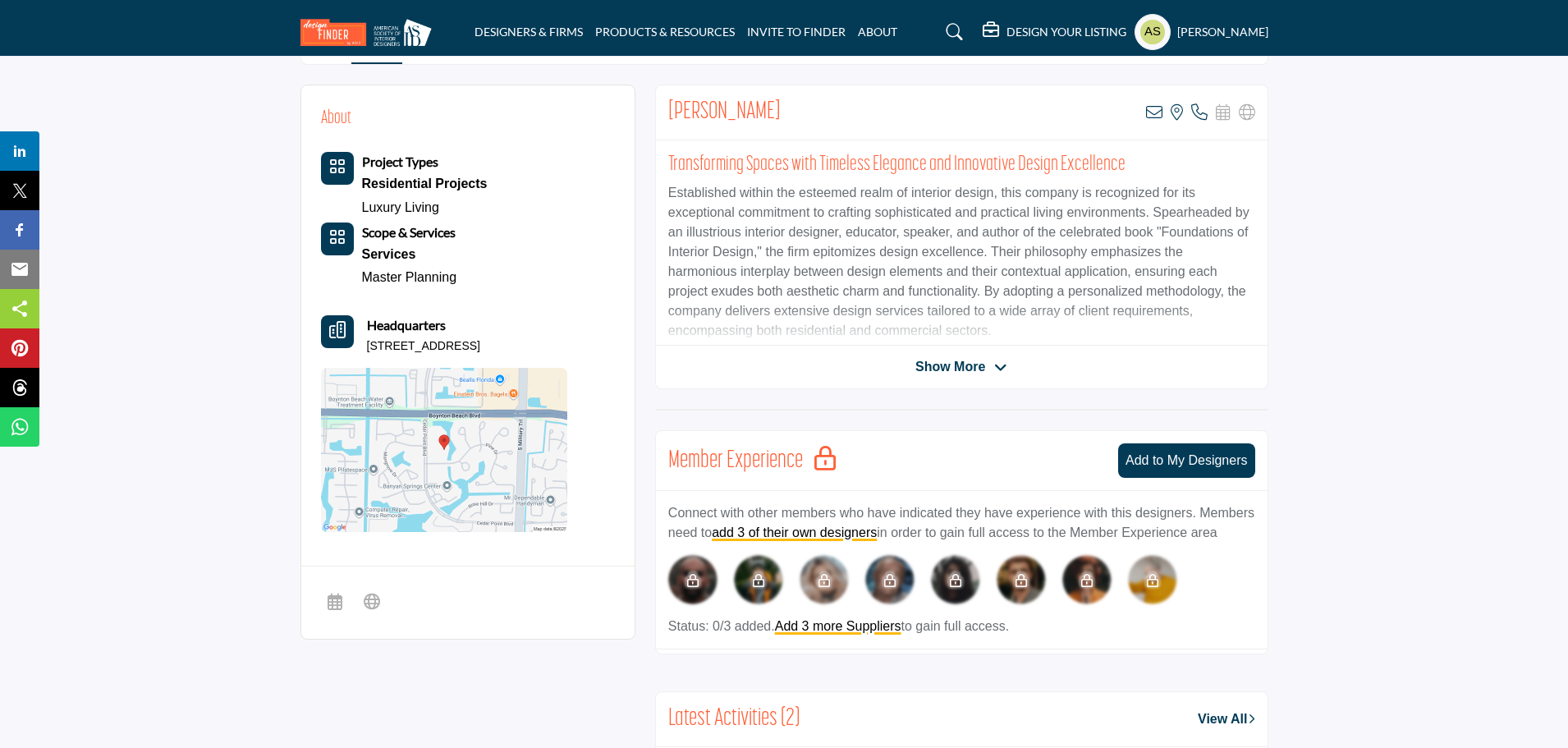
drag, startPoint x: 401, startPoint y: 324, endPoint x: 362, endPoint y: 311, distance: 41.1
click at [362, 315] on div "Headquarters 10092 Cedar Point Blvd Apt 301, 33437-1396, USA" at bounding box center [444, 334] width 246 height 39
copy p "10092 Cedar Point Blvd Apt 301, 33437-1396, USA"
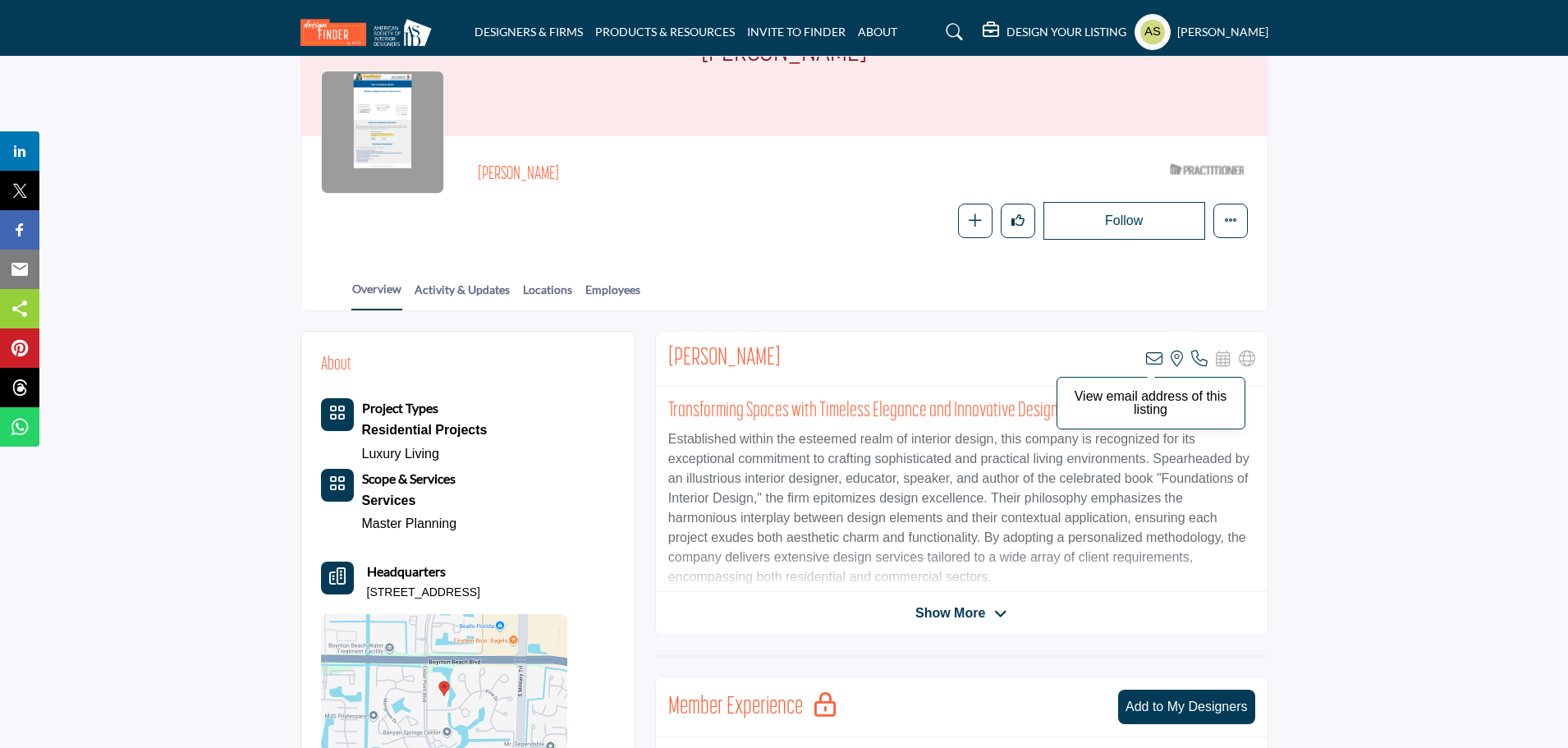
click at [1149, 351] on icon at bounding box center [1154, 358] width 17 height 17
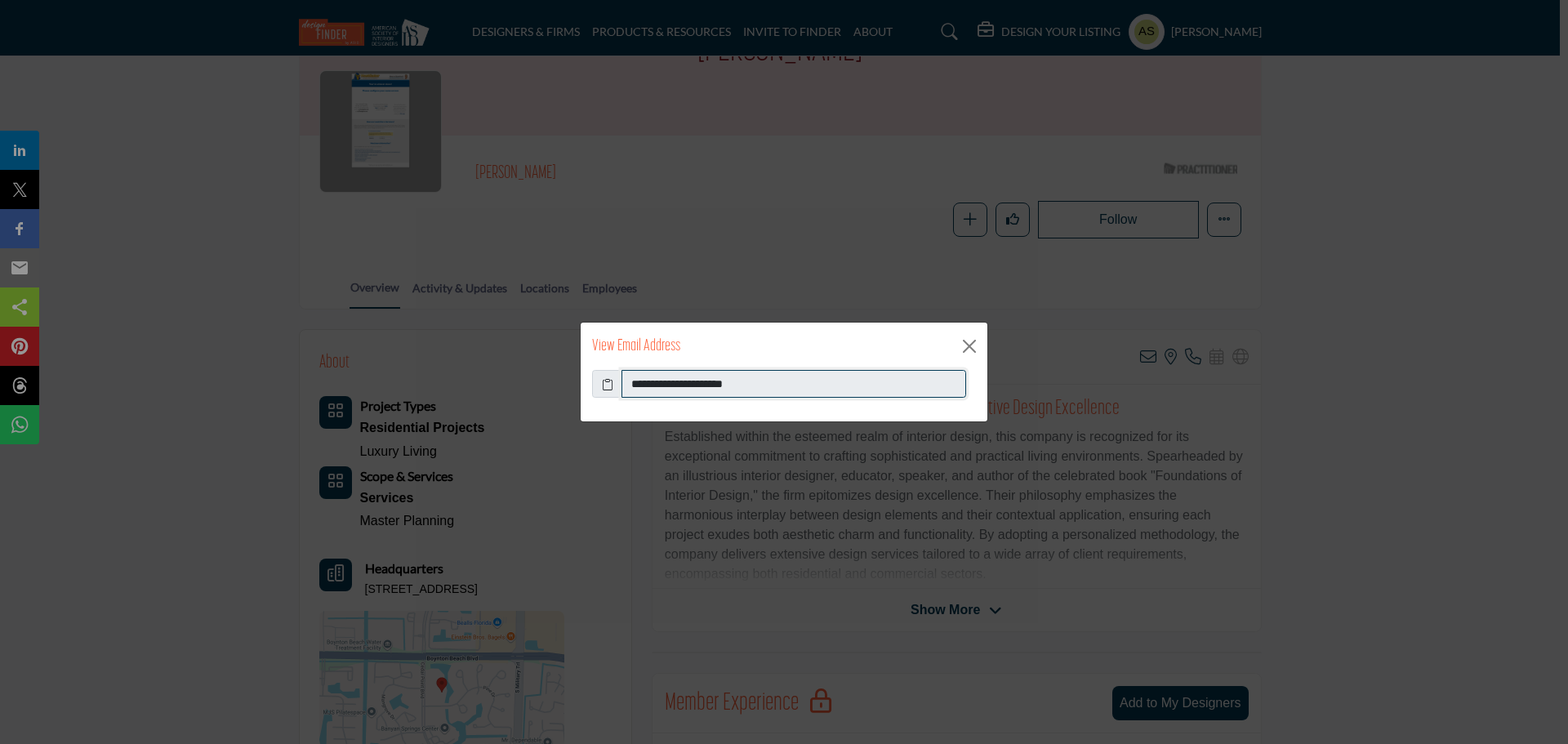
click at [831, 382] on input "**********" at bounding box center [794, 384] width 344 height 28
click at [979, 341] on button "Close" at bounding box center [969, 346] width 24 height 24
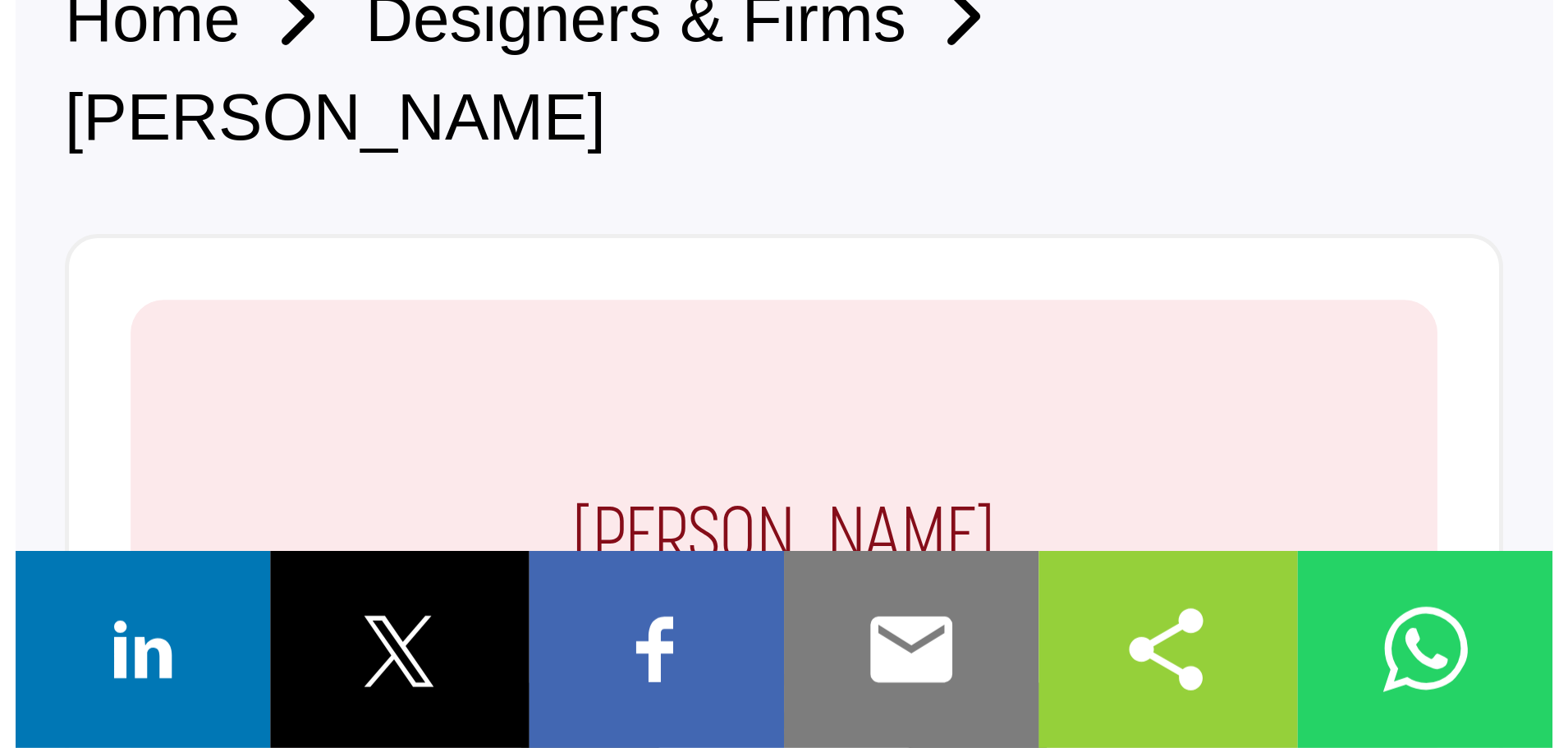
scroll to position [181, 0]
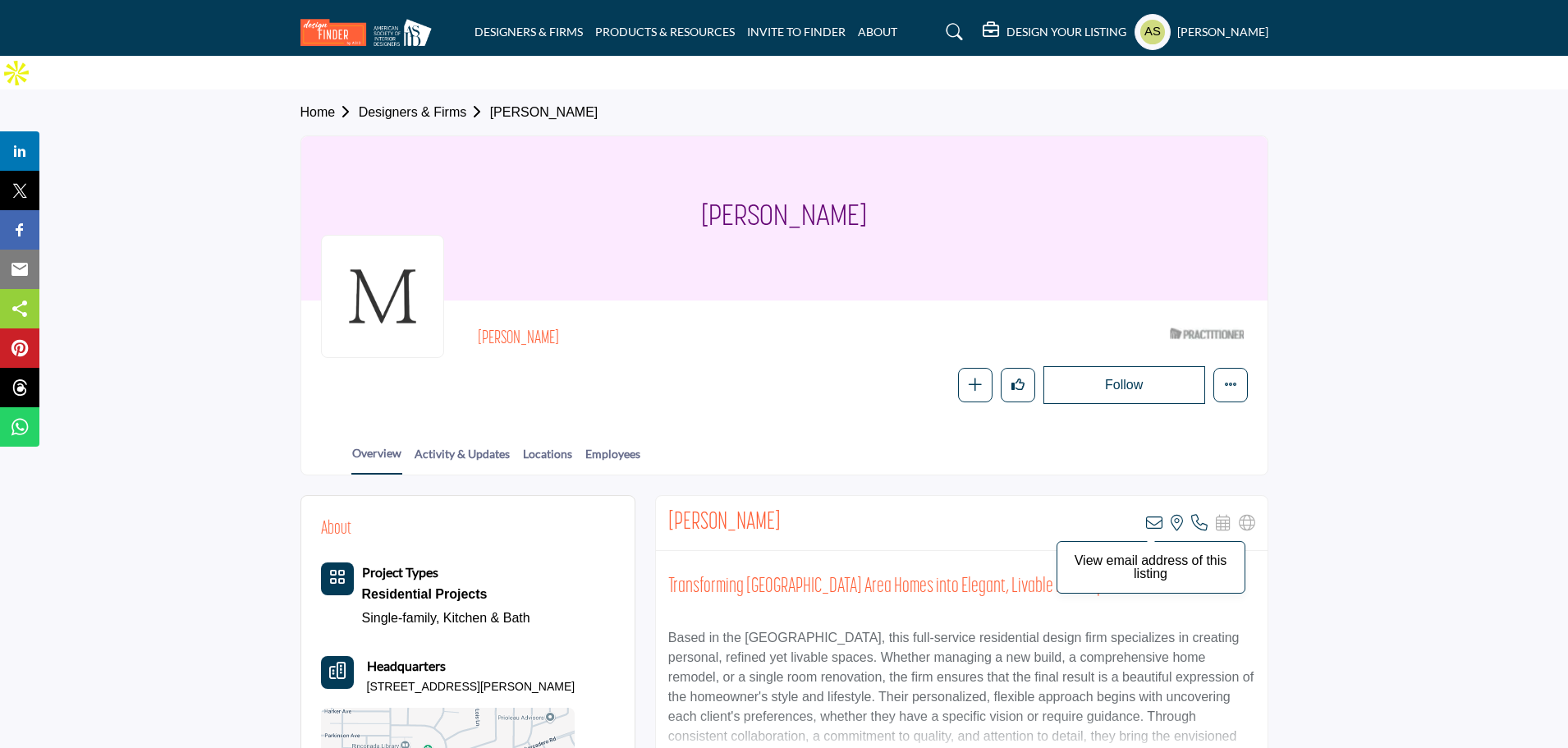
click at [1155, 515] on icon at bounding box center [1154, 523] width 17 height 17
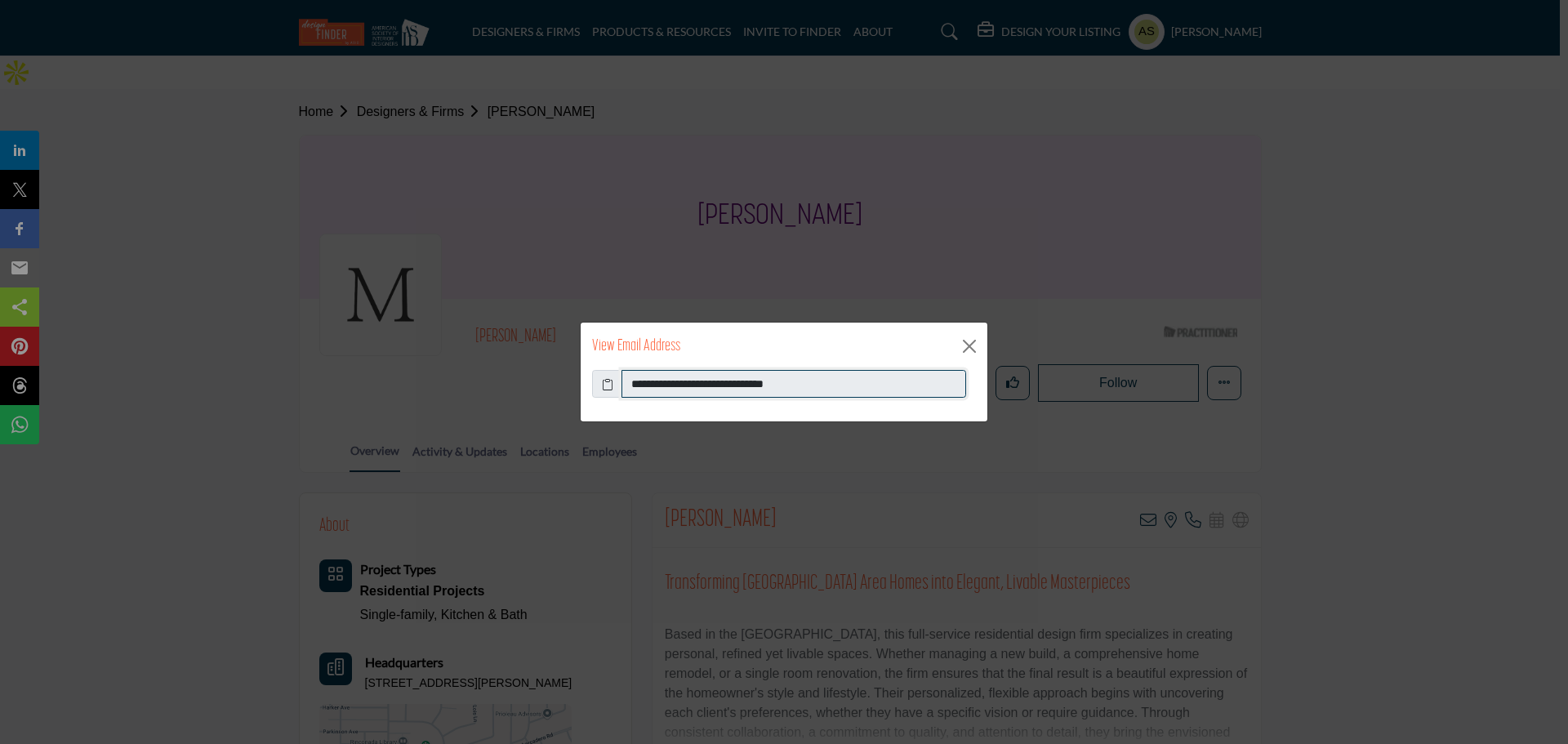
click at [787, 387] on input "**********" at bounding box center [794, 384] width 344 height 28
click at [967, 336] on button "Close" at bounding box center [969, 346] width 24 height 24
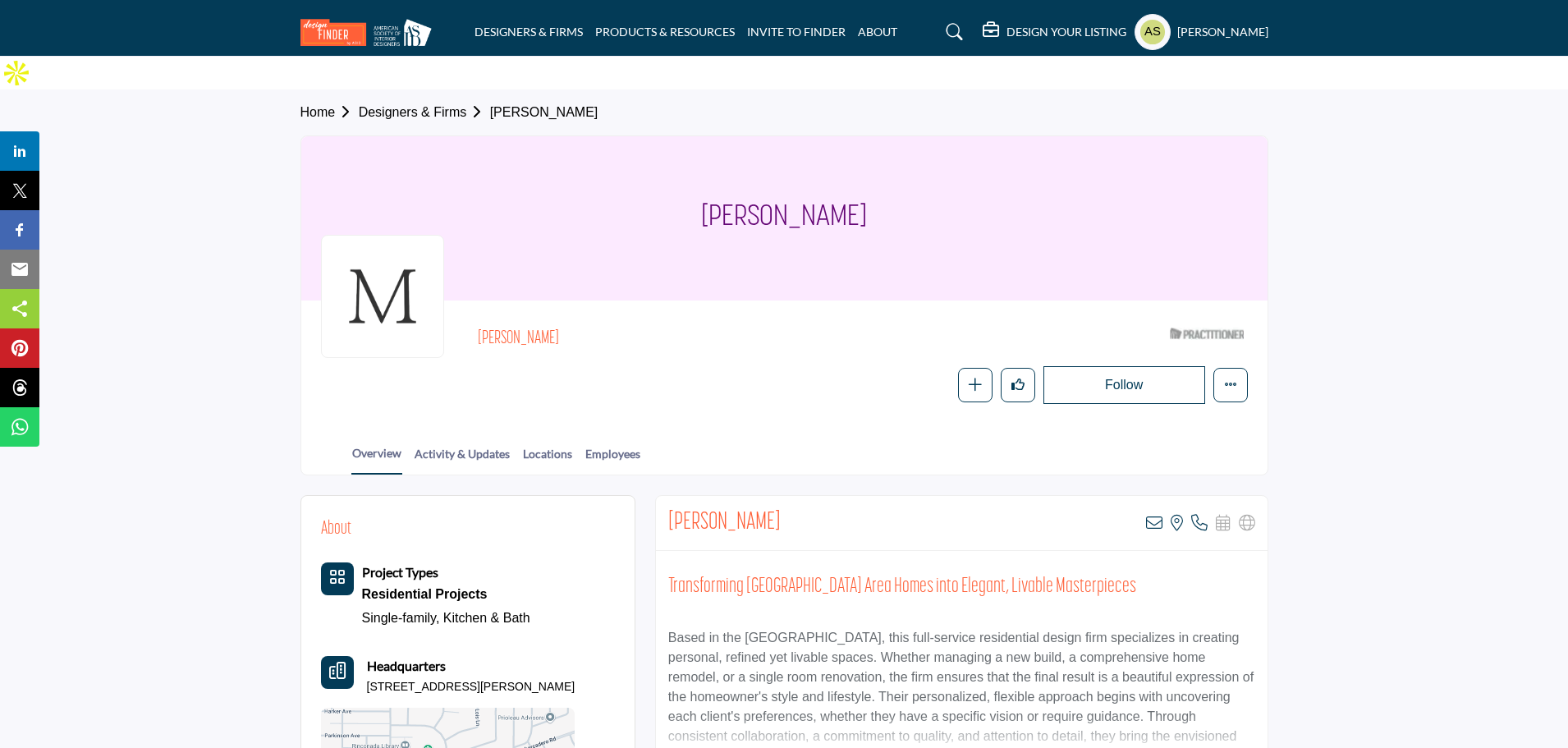
drag, startPoint x: 557, startPoint y: 296, endPoint x: 477, endPoint y: 299, distance: 80.1
click at [477, 329] on h2 "[PERSON_NAME]" at bounding box center [703, 339] width 451 height 22
copy h2 "[PERSON_NAME]"
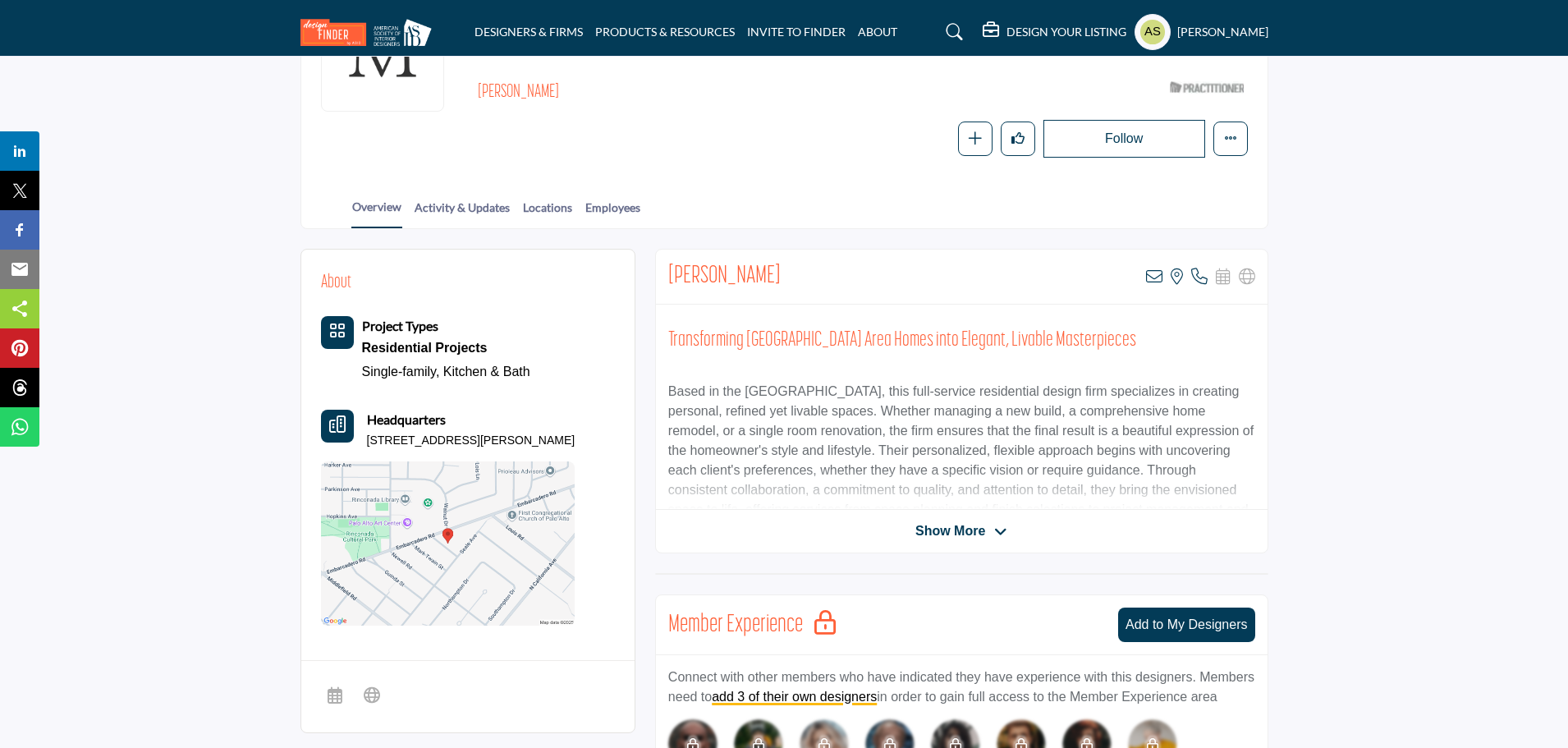
drag, startPoint x: 586, startPoint y: 406, endPoint x: 367, endPoint y: 403, distance: 219.0
click at [367, 403] on div "About Project Types Residential Projects Single-family, Kitchen & Bath Headquar…" at bounding box center [468, 448] width 294 height 357
copy p "[STREET_ADDRESS][PERSON_NAME]"
